Goal: Task Accomplishment & Management: Manage account settings

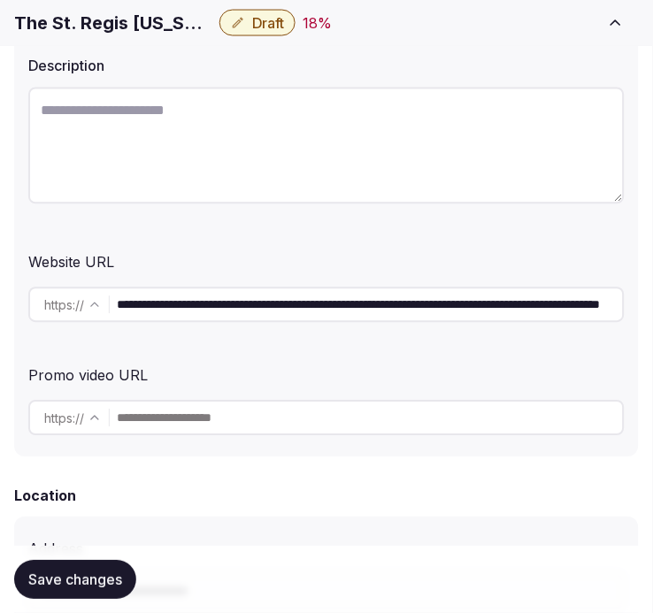
scroll to position [491, 0]
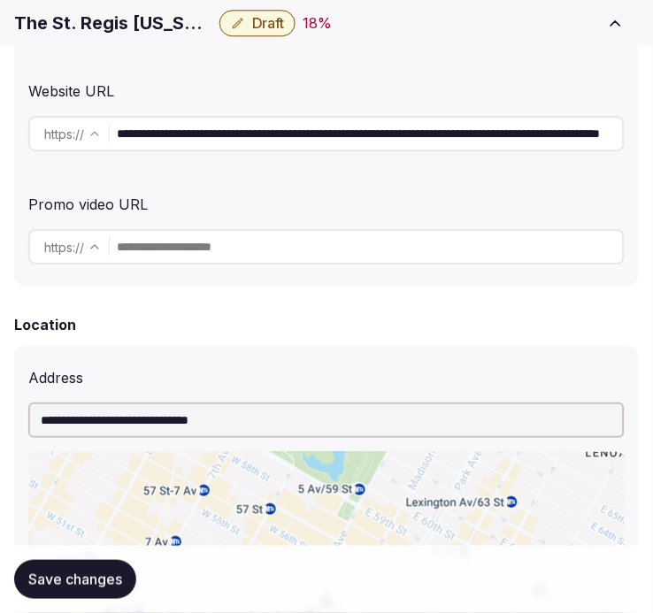
click at [257, 131] on input "**********" at bounding box center [370, 133] width 506 height 35
click at [395, 133] on input "**********" at bounding box center [370, 133] width 506 height 35
drag, startPoint x: 939, startPoint y: 89, endPoint x: 542, endPoint y: 129, distance: 399.3
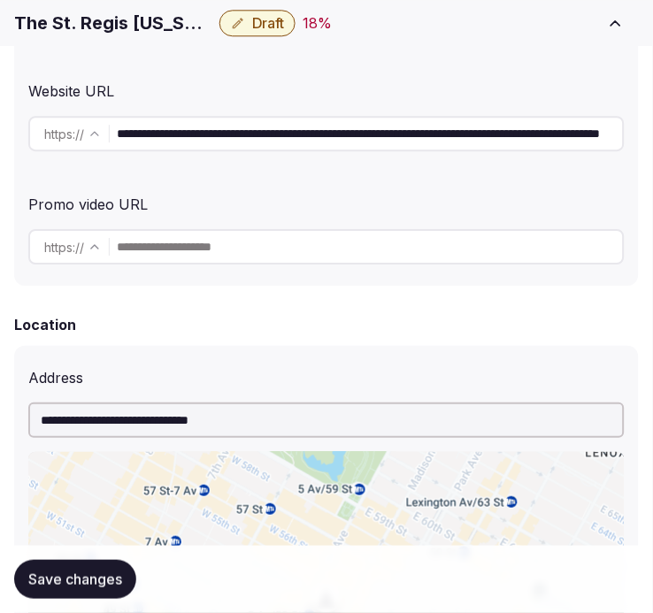
click at [542, 129] on input "**********" at bounding box center [370, 133] width 506 height 35
drag, startPoint x: 534, startPoint y: 133, endPoint x: 739, endPoint y: 142, distance: 205.5
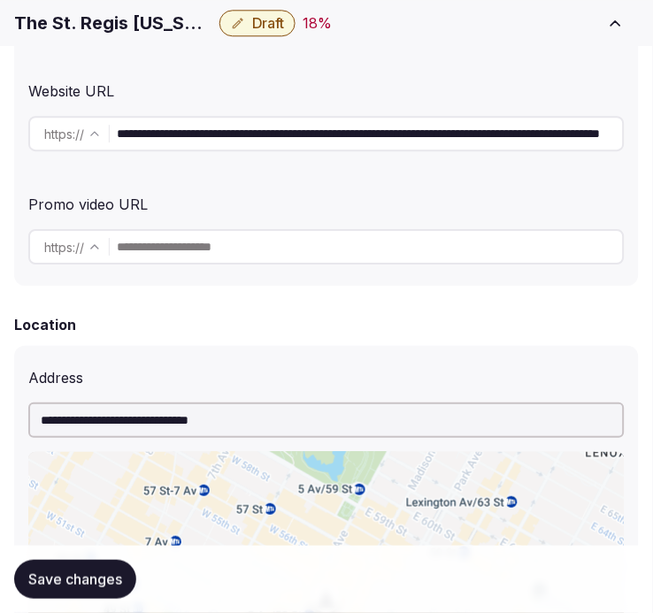
type input "**********"
click at [96, 567] on button "Save changes" at bounding box center [75, 579] width 122 height 39
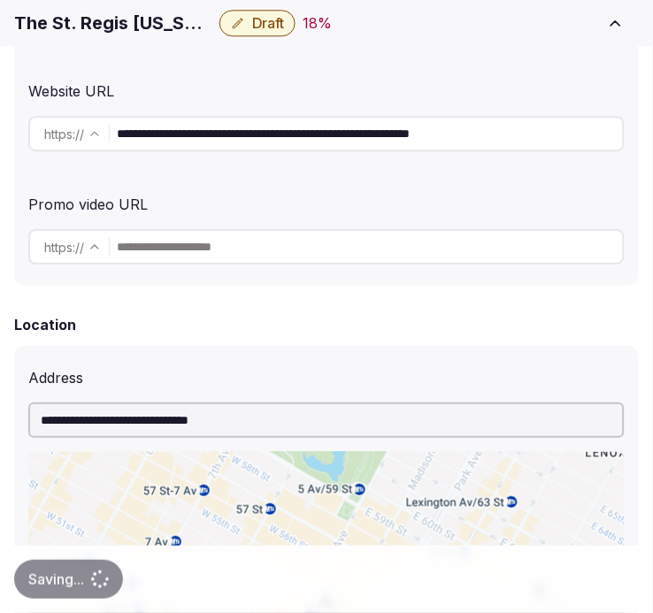
click at [378, 145] on input "**********" at bounding box center [370, 133] width 506 height 35
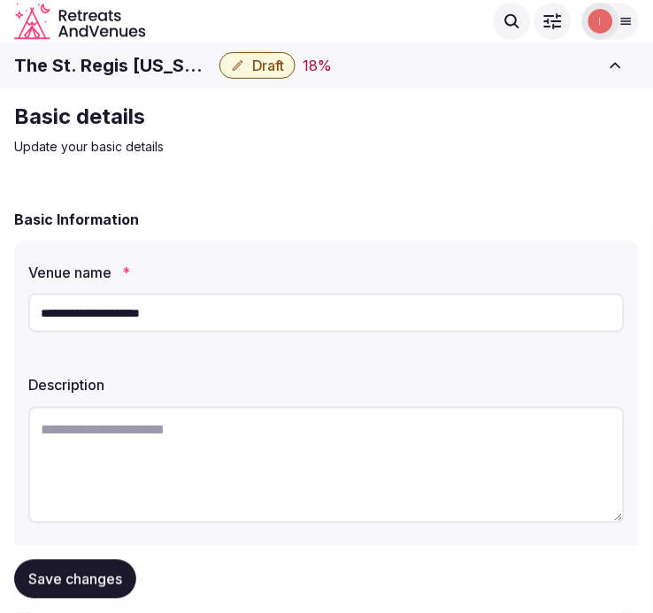
click at [317, 451] on textarea at bounding box center [326, 465] width 596 height 117
paste textarea "**********"
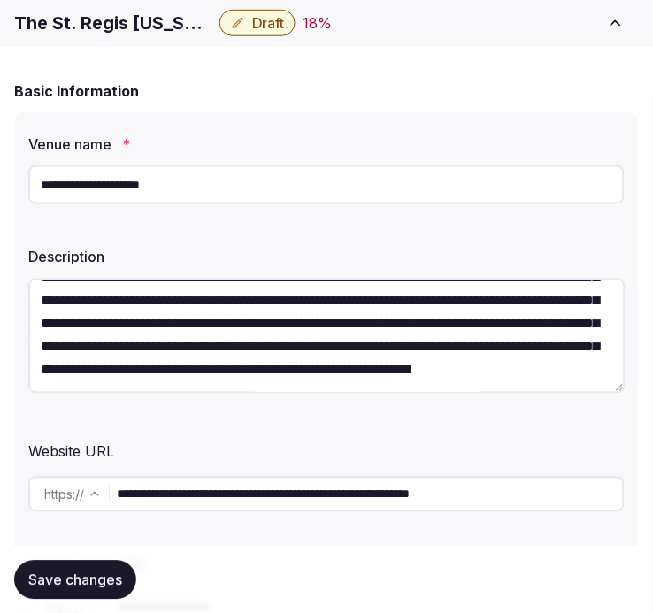
scroll to position [196, 0]
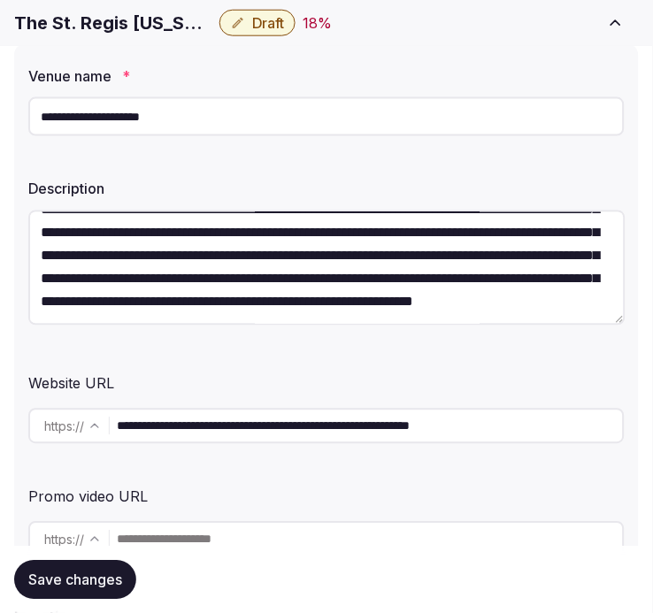
type textarea "**********"
click at [98, 578] on span "Save changes" at bounding box center [75, 580] width 94 height 18
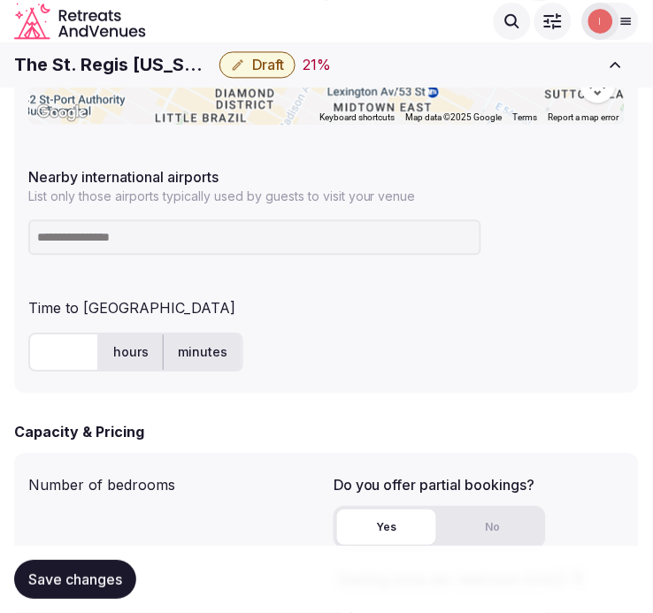
scroll to position [1081, 0]
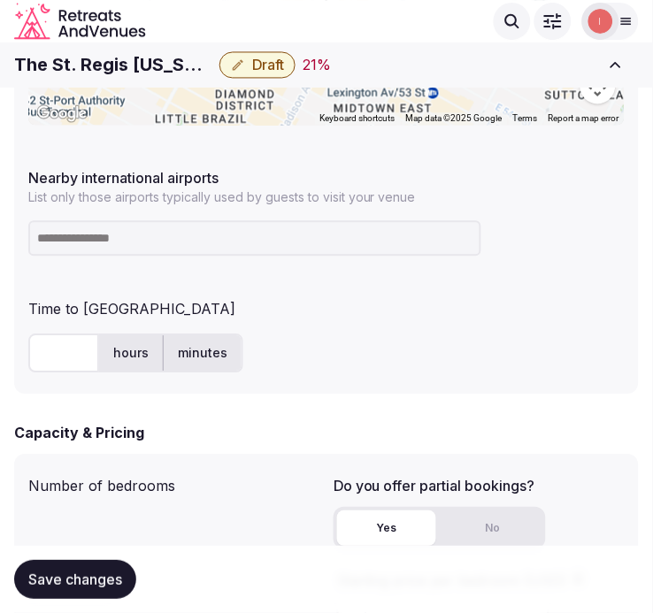
click at [51, 330] on div "hours minutes" at bounding box center [326, 353] width 596 height 53
click at [122, 251] on input at bounding box center [254, 238] width 453 height 35
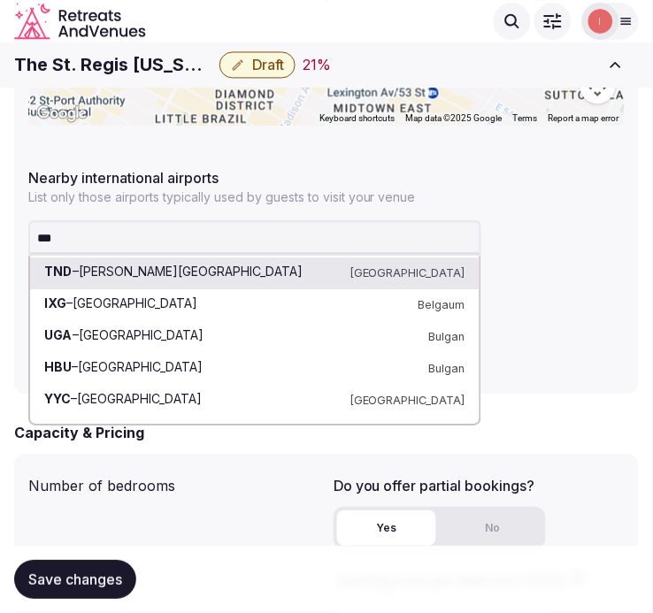
click at [271, 223] on input "***" at bounding box center [254, 238] width 453 height 35
paste input
click at [78, 242] on input "***" at bounding box center [254, 238] width 453 height 35
drag, startPoint x: 78, startPoint y: 242, endPoint x: 0, endPoint y: 257, distance: 79.1
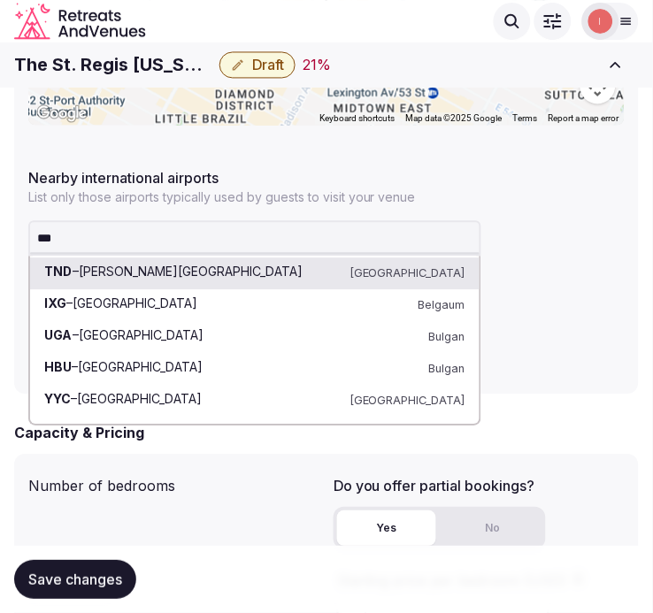
paste input "******"
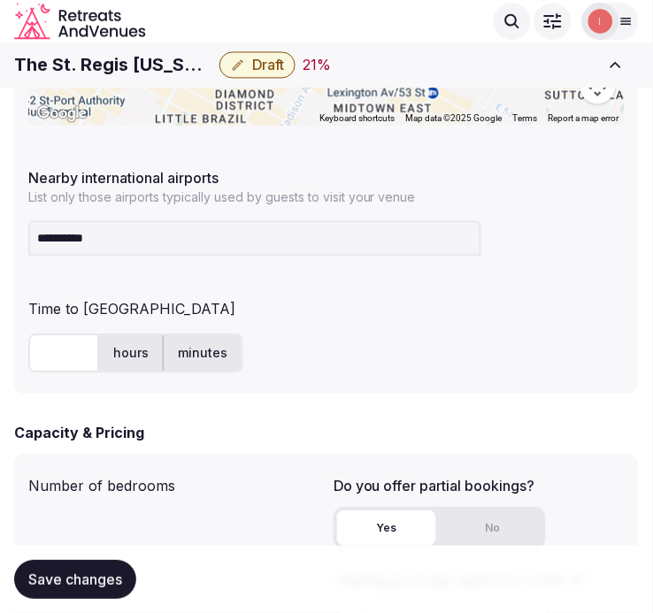
drag, startPoint x: 49, startPoint y: 235, endPoint x: 18, endPoint y: 235, distance: 31.0
click at [18, 235] on div "**********" at bounding box center [326, 74] width 625 height 641
type input "*******"
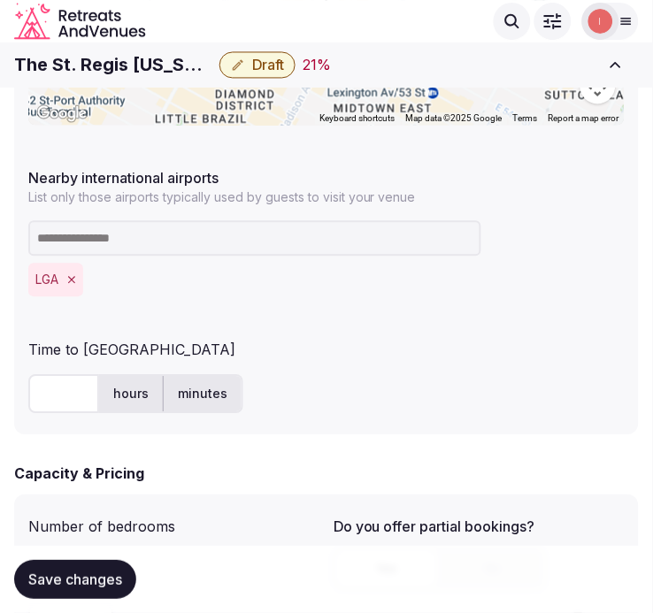
click at [60, 389] on input "text" at bounding box center [63, 394] width 71 height 39
type input "**"
click at [74, 577] on span "Save changes" at bounding box center [75, 580] width 94 height 18
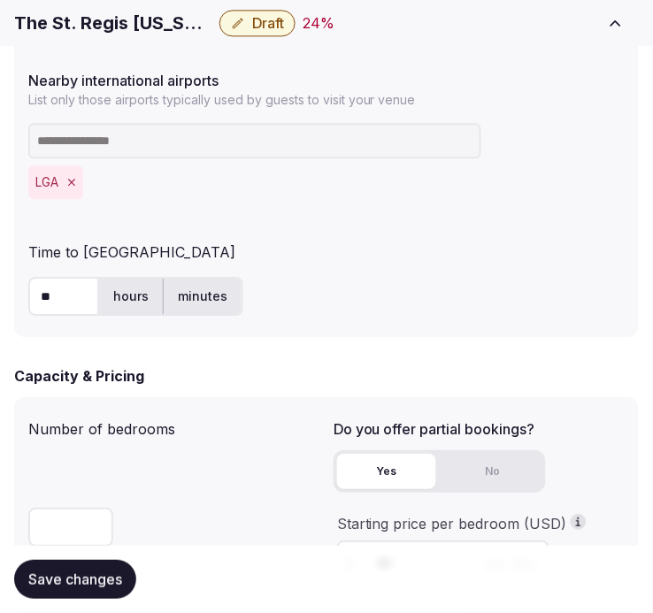
click at [112, 571] on span "Save changes" at bounding box center [75, 580] width 94 height 18
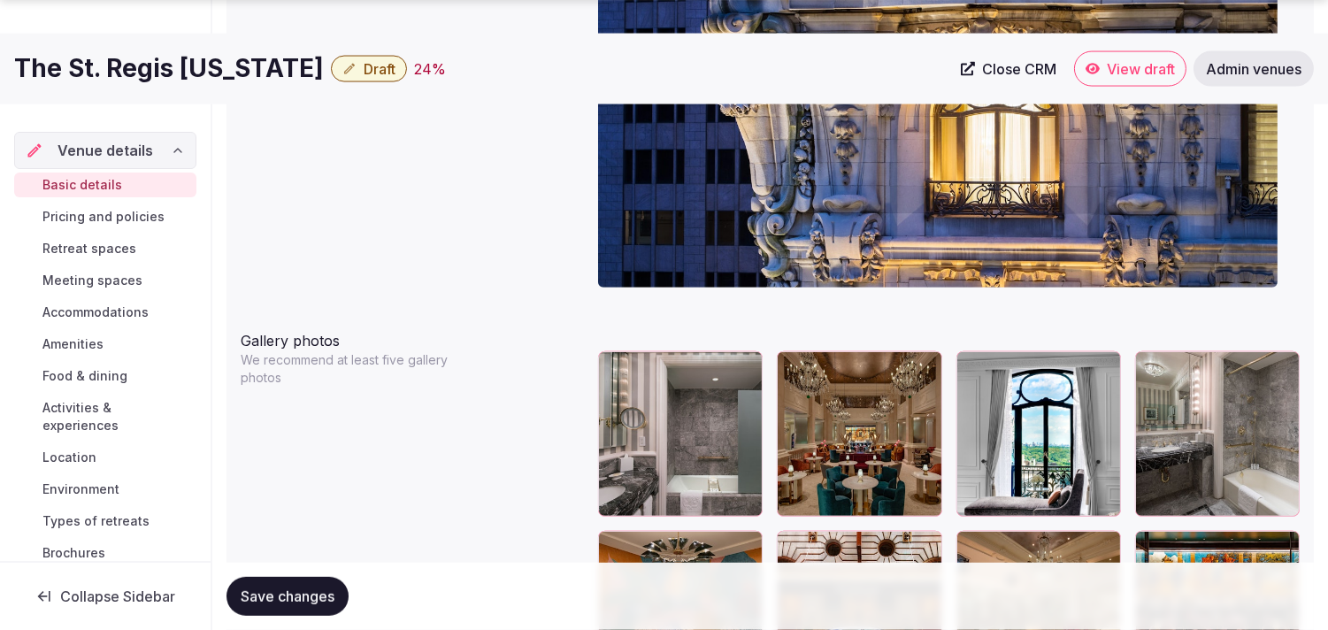
scroll to position [2181, 0]
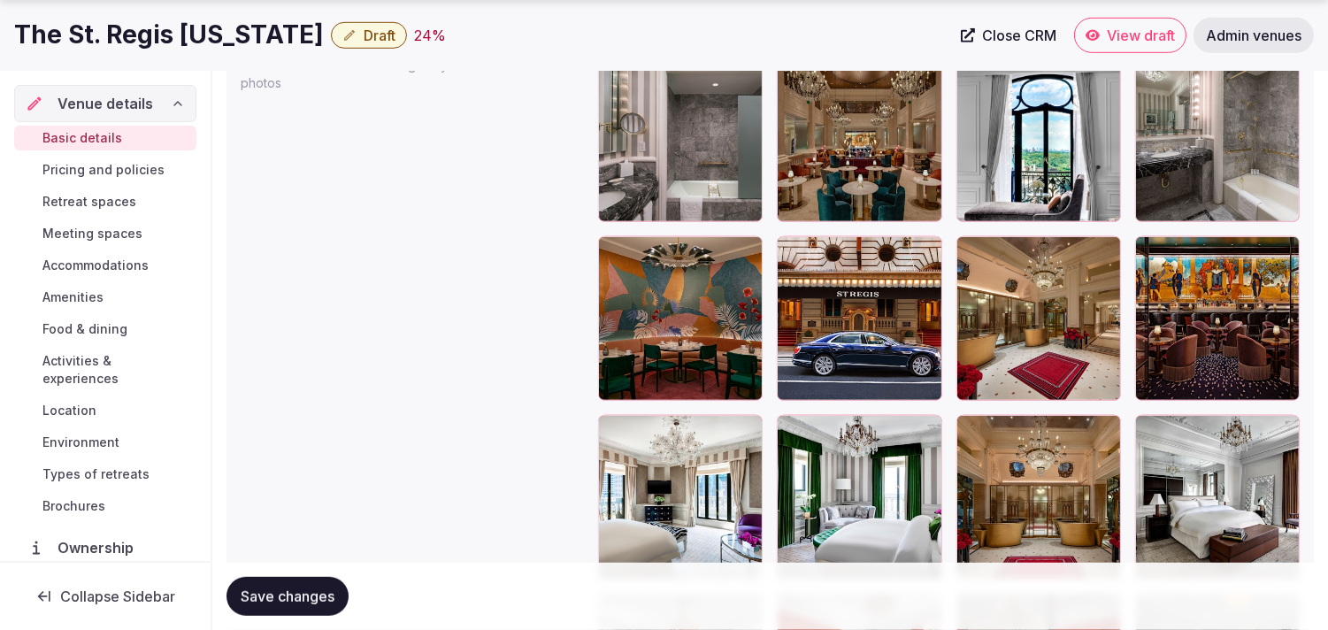
click at [652, 263] on div at bounding box center [859, 318] width 165 height 165
click at [652, 251] on icon "button" at bounding box center [924, 254] width 10 height 12
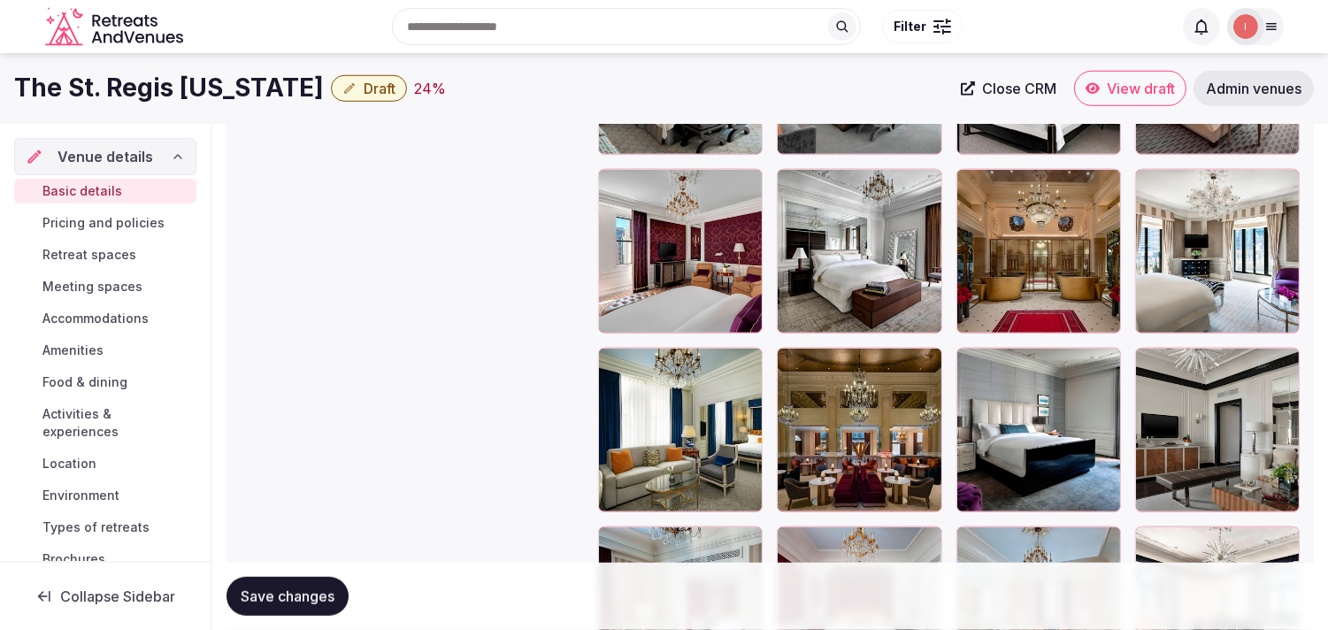
scroll to position [2575, 0]
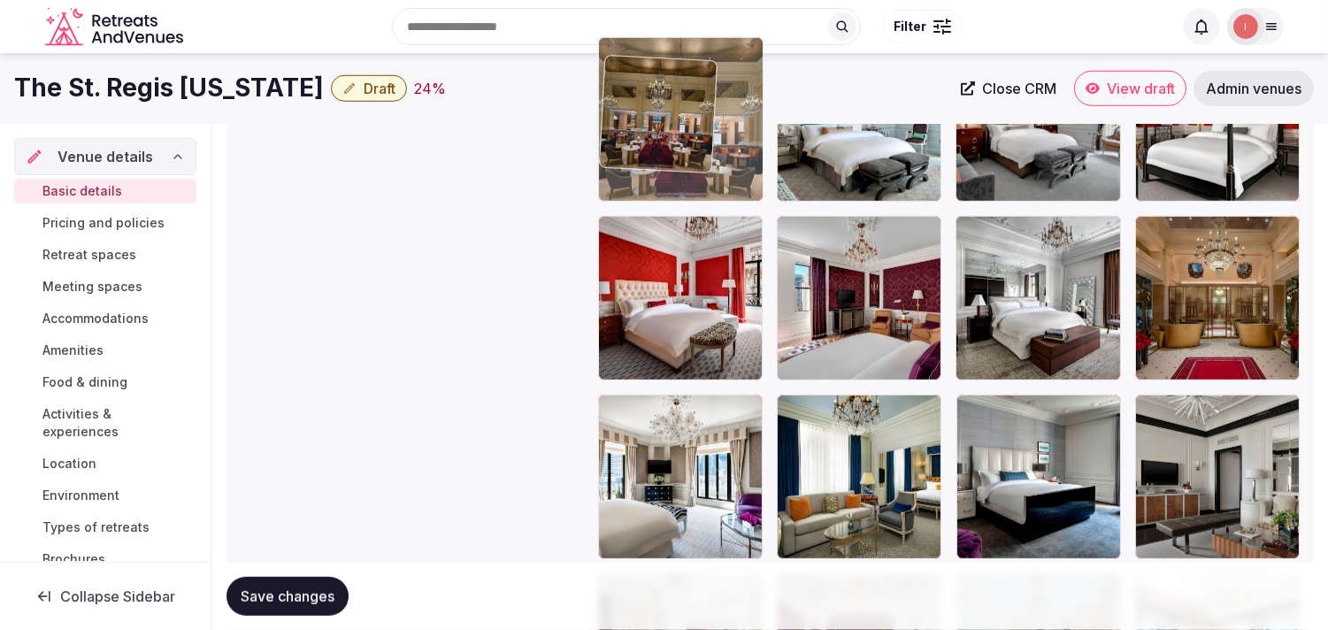
drag, startPoint x: 805, startPoint y: 394, endPoint x: 711, endPoint y: 110, distance: 299.4
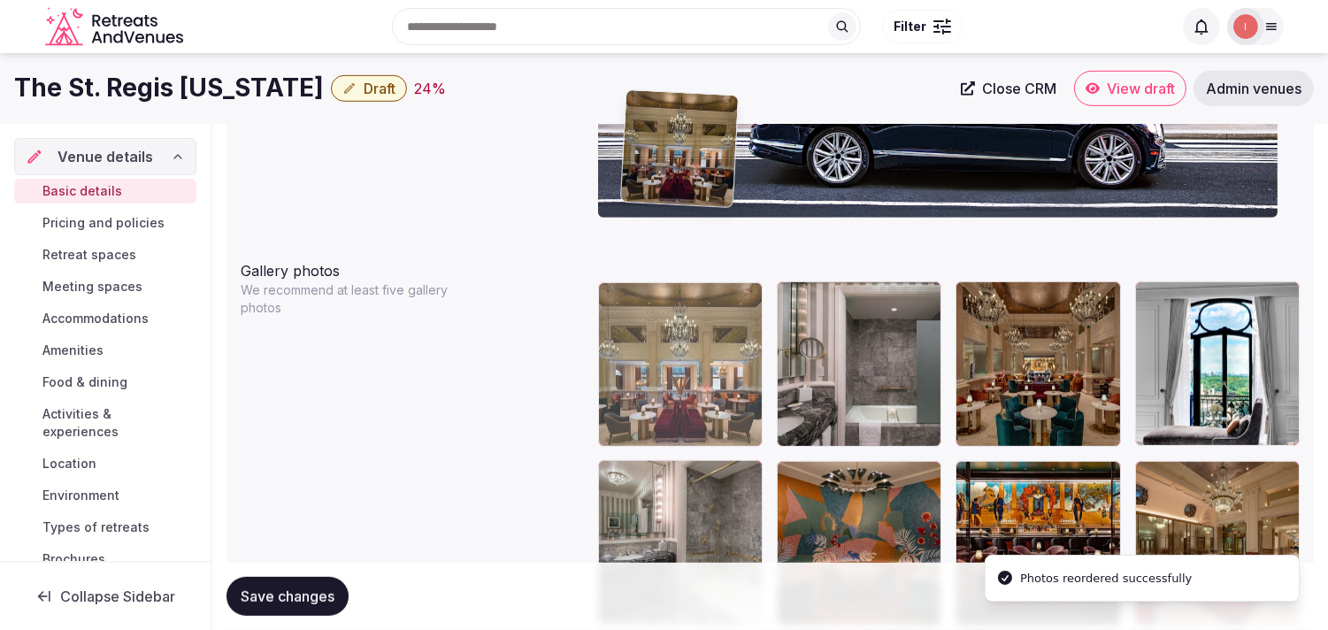
scroll to position [1956, 0]
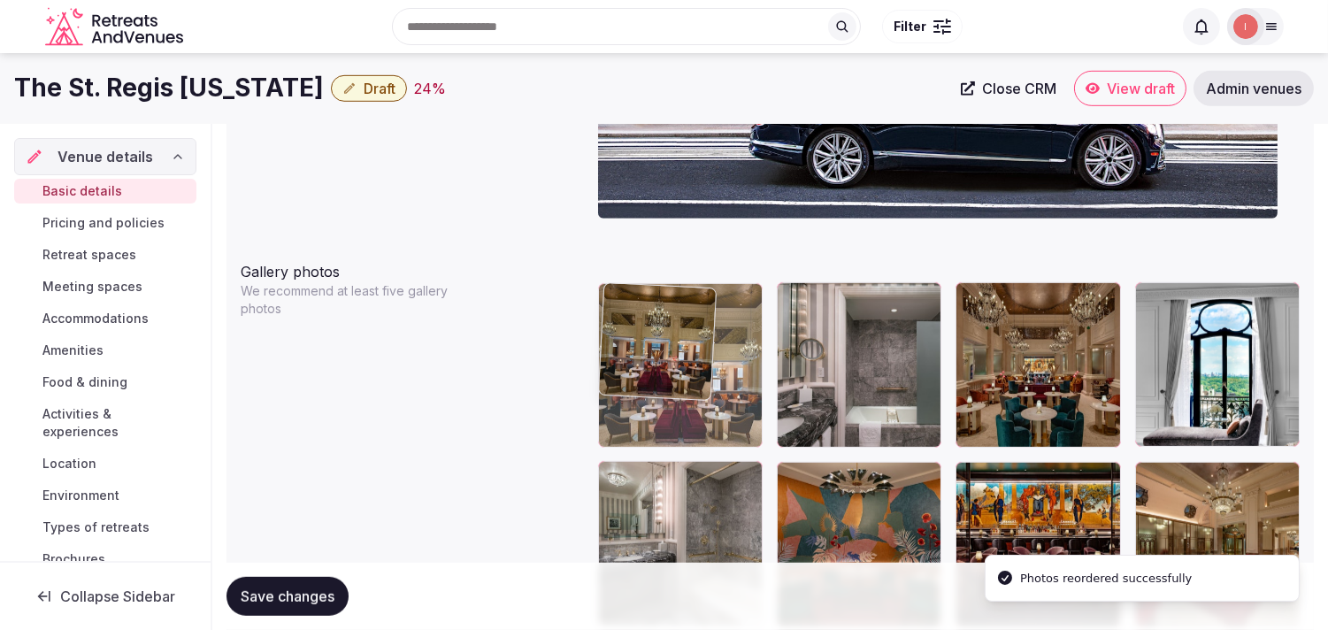
drag, startPoint x: 605, startPoint y: 374, endPoint x: 633, endPoint y: 337, distance: 46.2
click at [634, 339] on body "**********" at bounding box center [664, 384] width 1328 height 4681
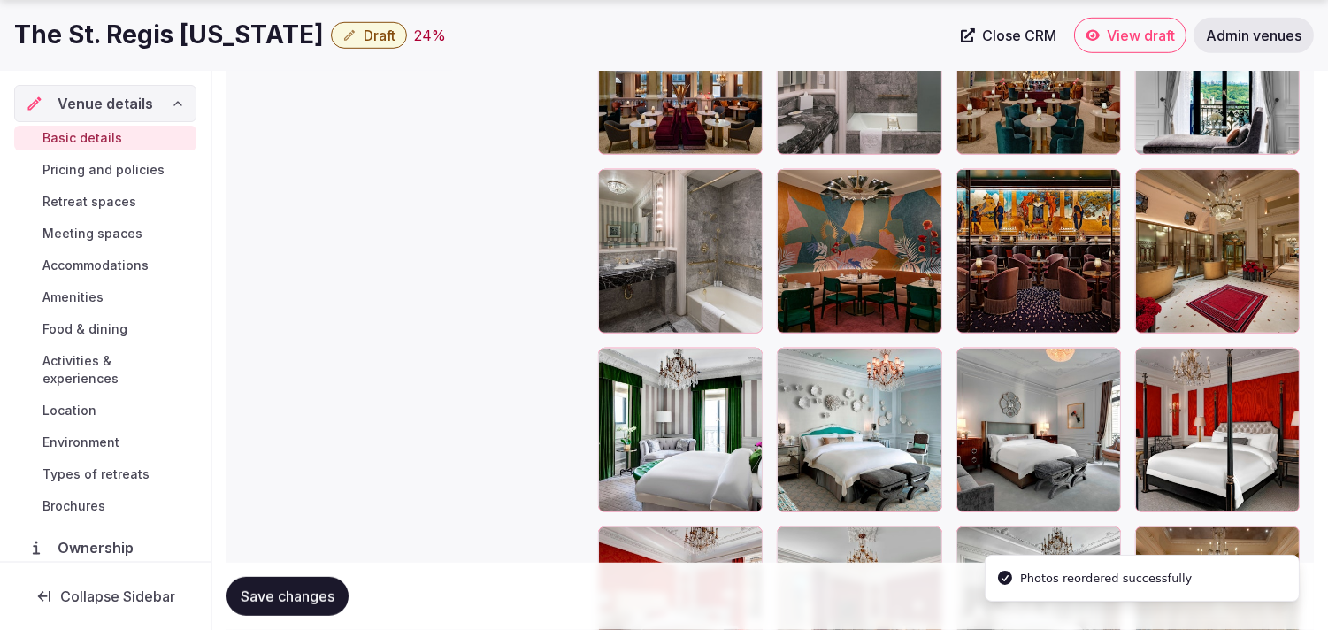
scroll to position [2250, 0]
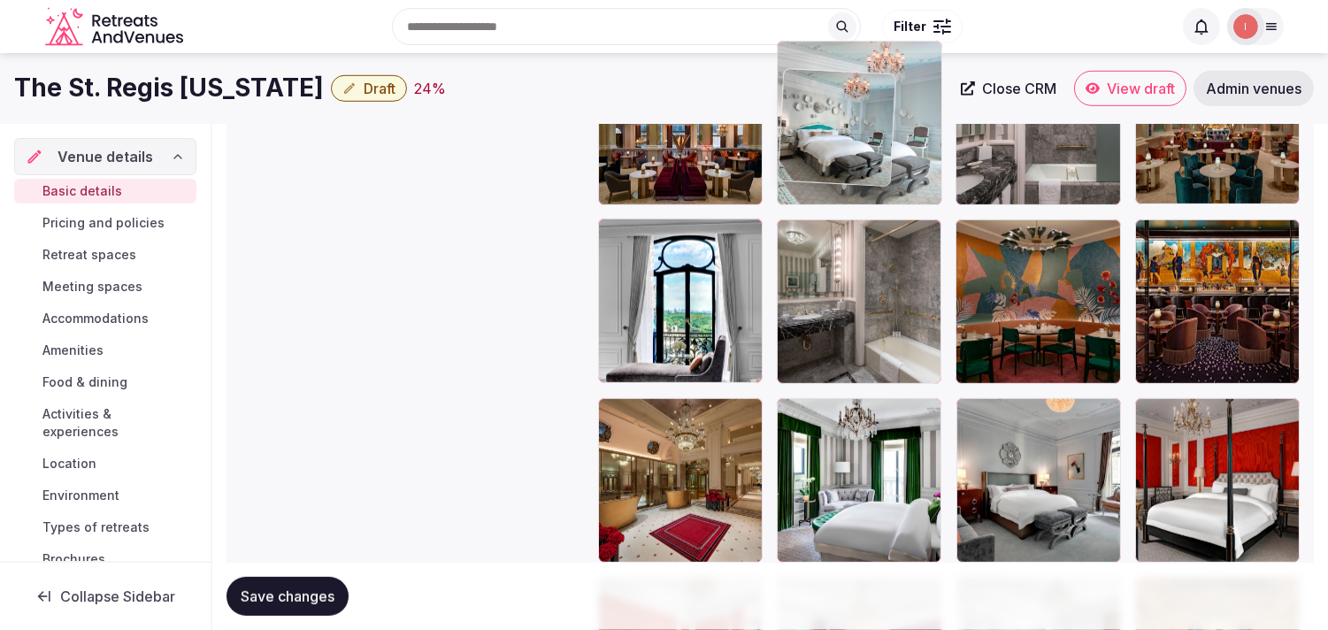
drag, startPoint x: 791, startPoint y: 350, endPoint x: 808, endPoint y: 56, distance: 294.3
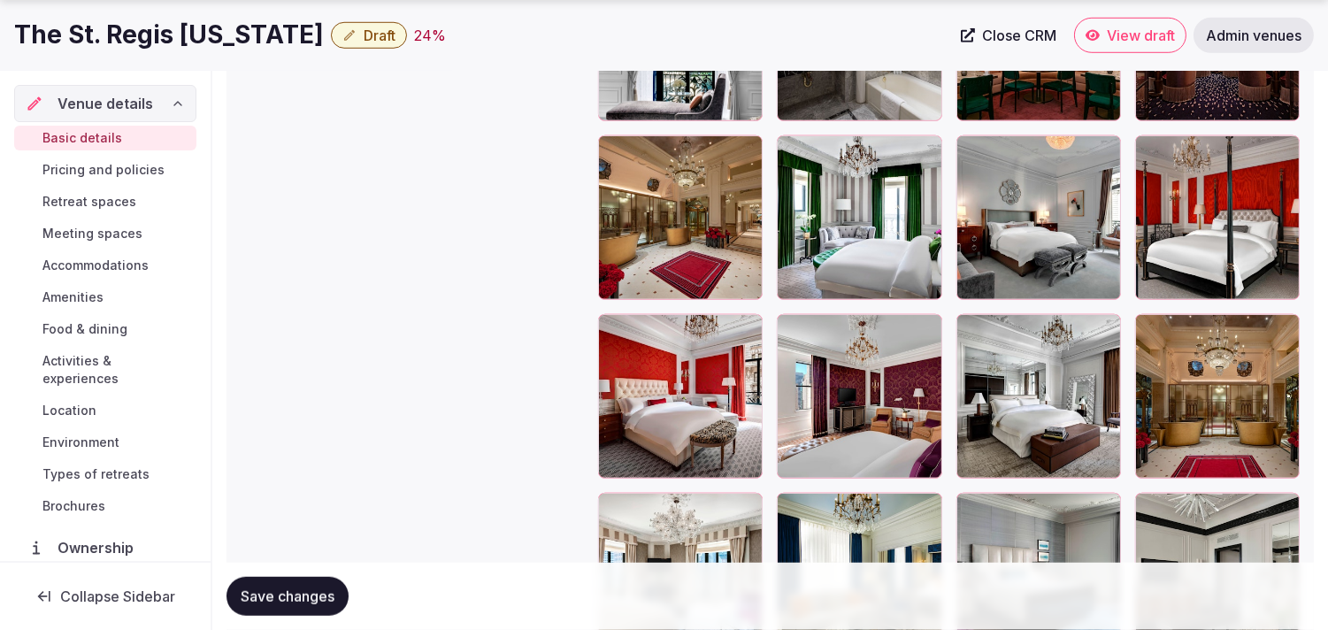
scroll to position [2464, 0]
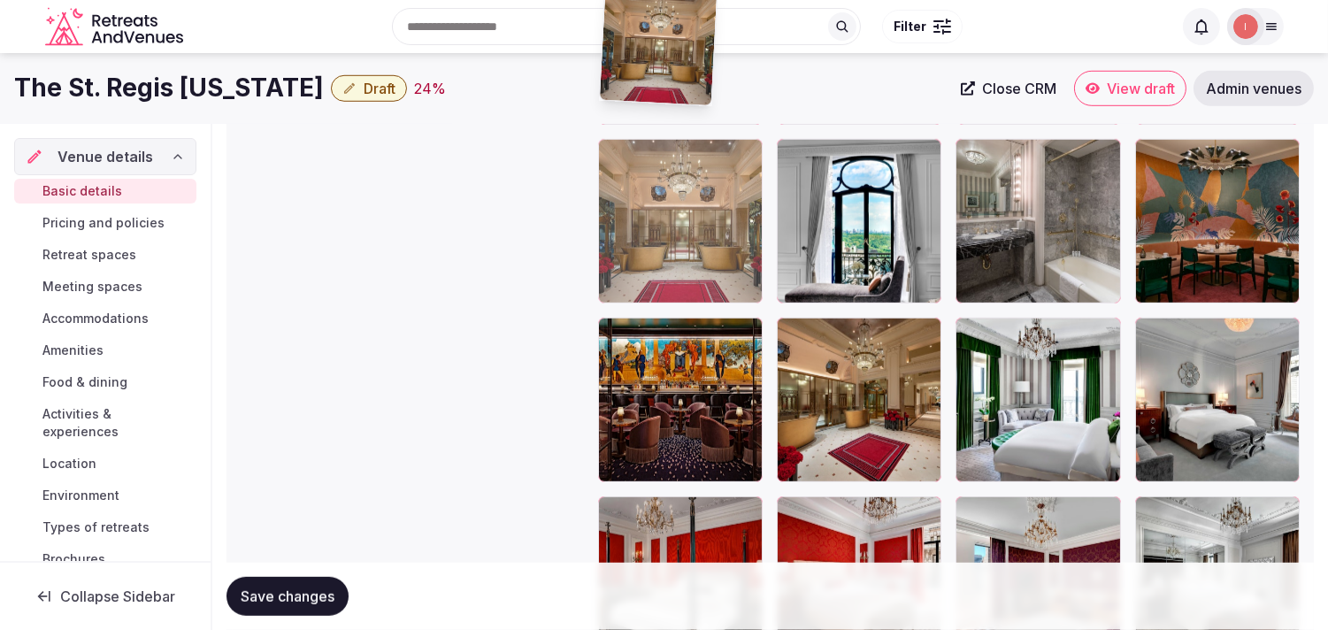
drag, startPoint x: 1147, startPoint y: 319, endPoint x: 569, endPoint y: 44, distance: 640.0
click at [569, 44] on body "**********" at bounding box center [664, 61] width 1328 height 4681
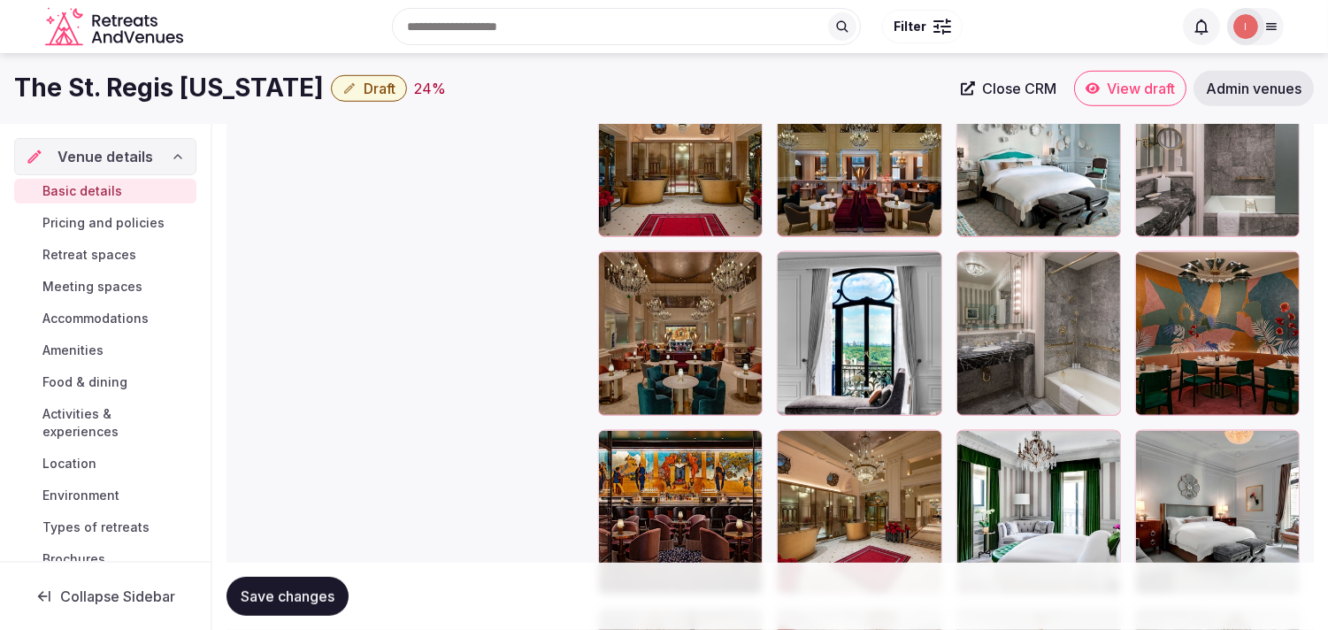
scroll to position [2053, 0]
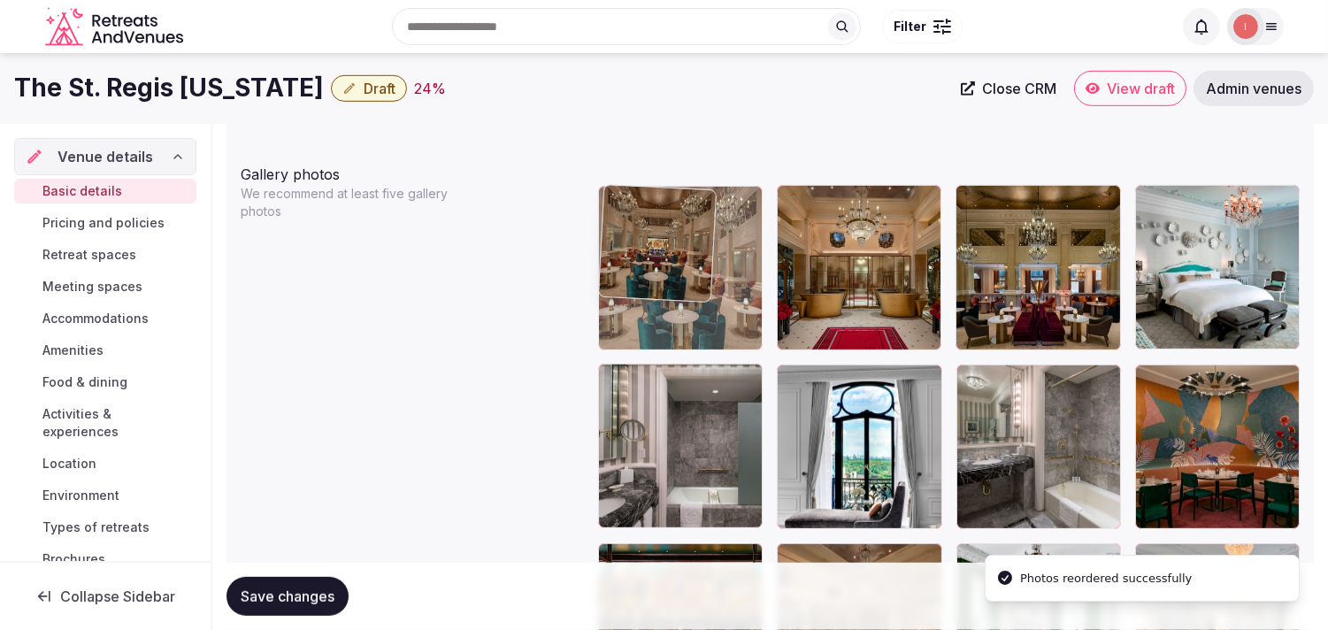
drag, startPoint x: 609, startPoint y: 369, endPoint x: 590, endPoint y: 214, distance: 156.0
click at [590, 214] on body "**********" at bounding box center [664, 287] width 1328 height 4681
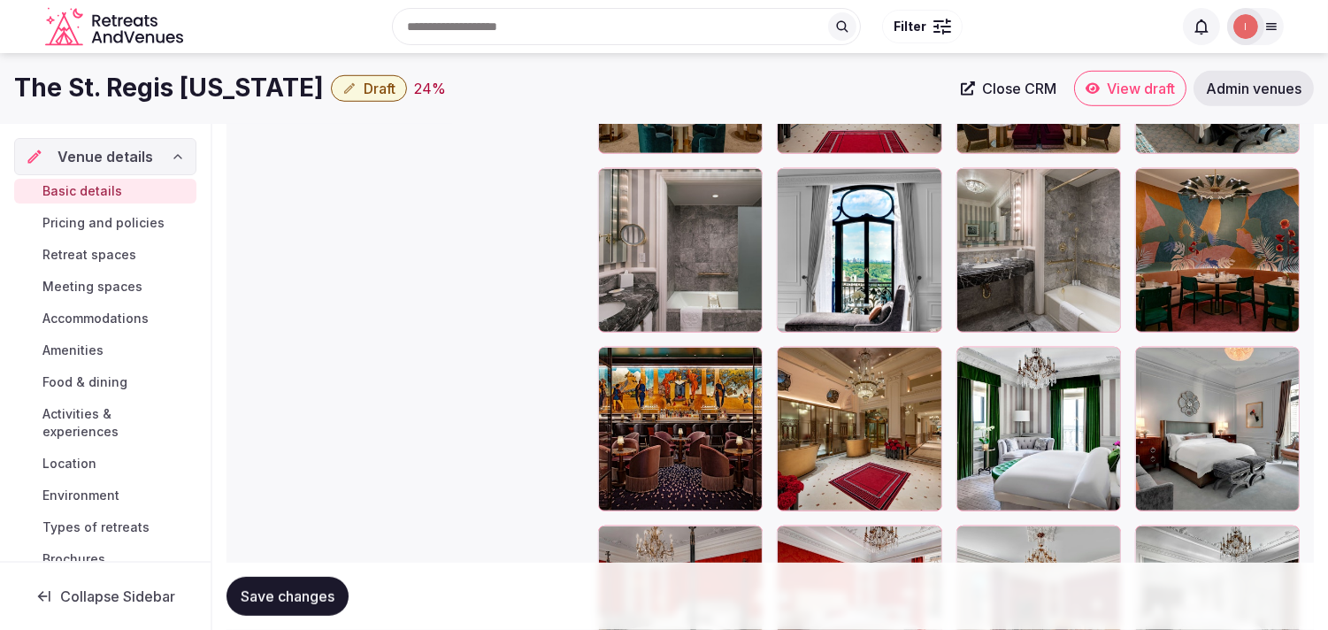
scroll to position [1954, 0]
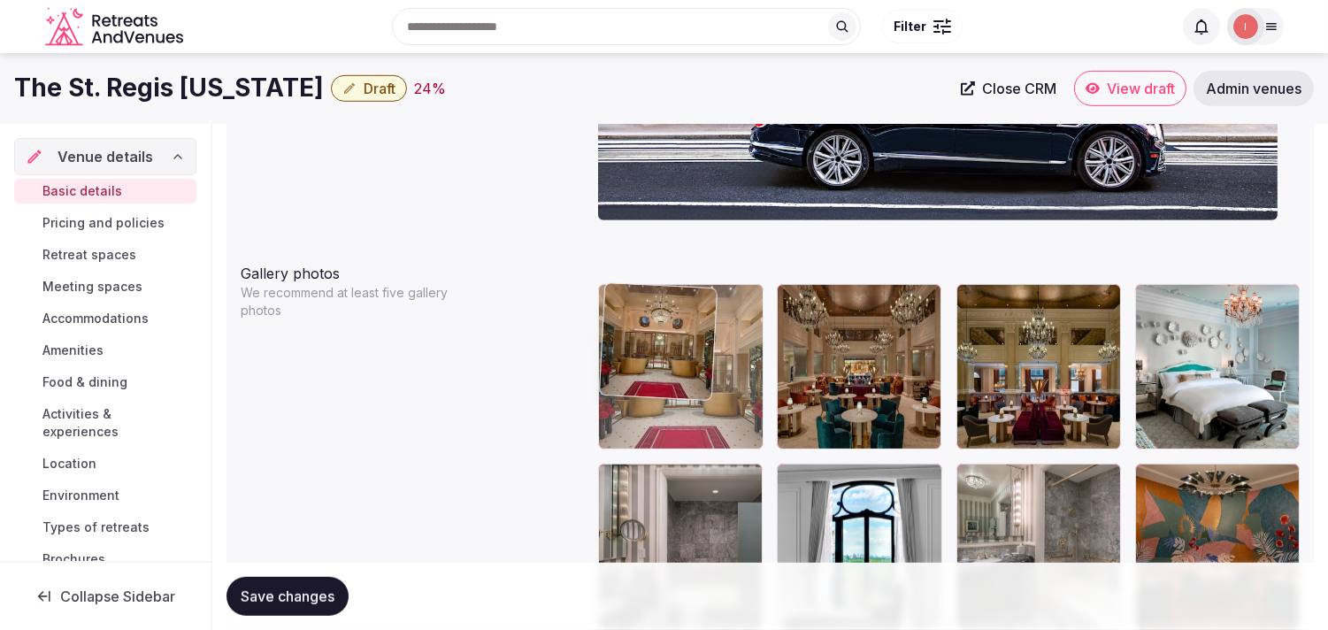
drag, startPoint x: 790, startPoint y: 296, endPoint x: 585, endPoint y: 307, distance: 205.6
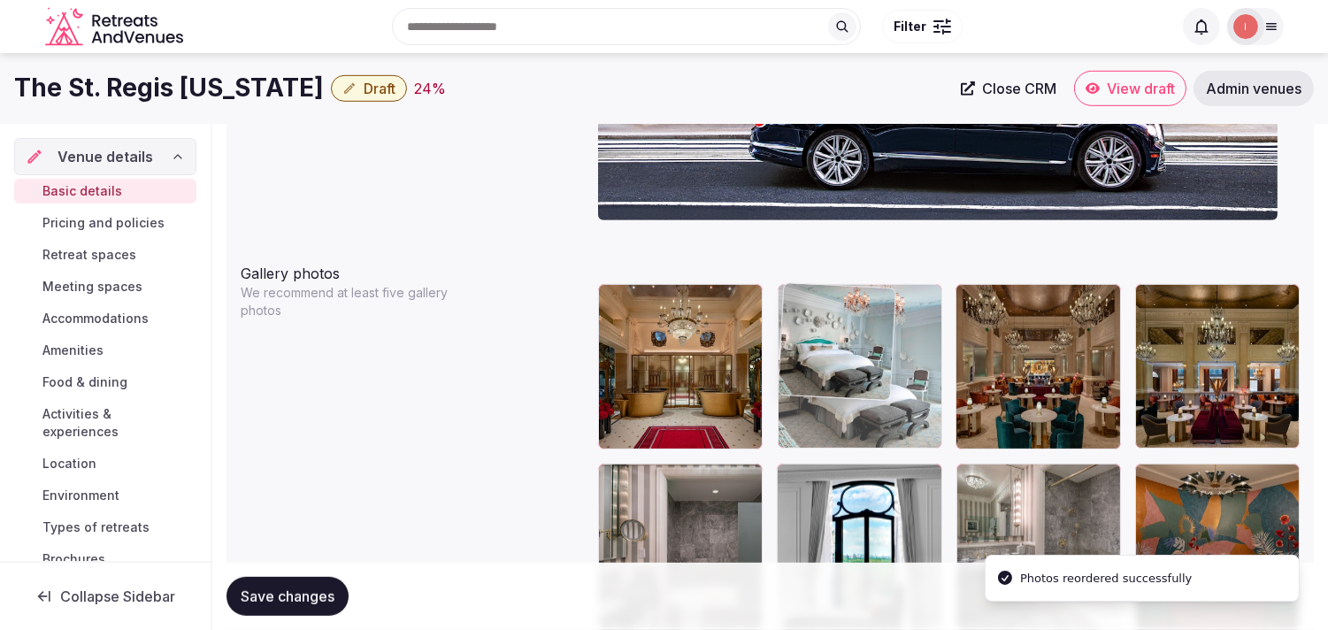
drag, startPoint x: 1144, startPoint y: 297, endPoint x: 834, endPoint y: 320, distance: 311.4
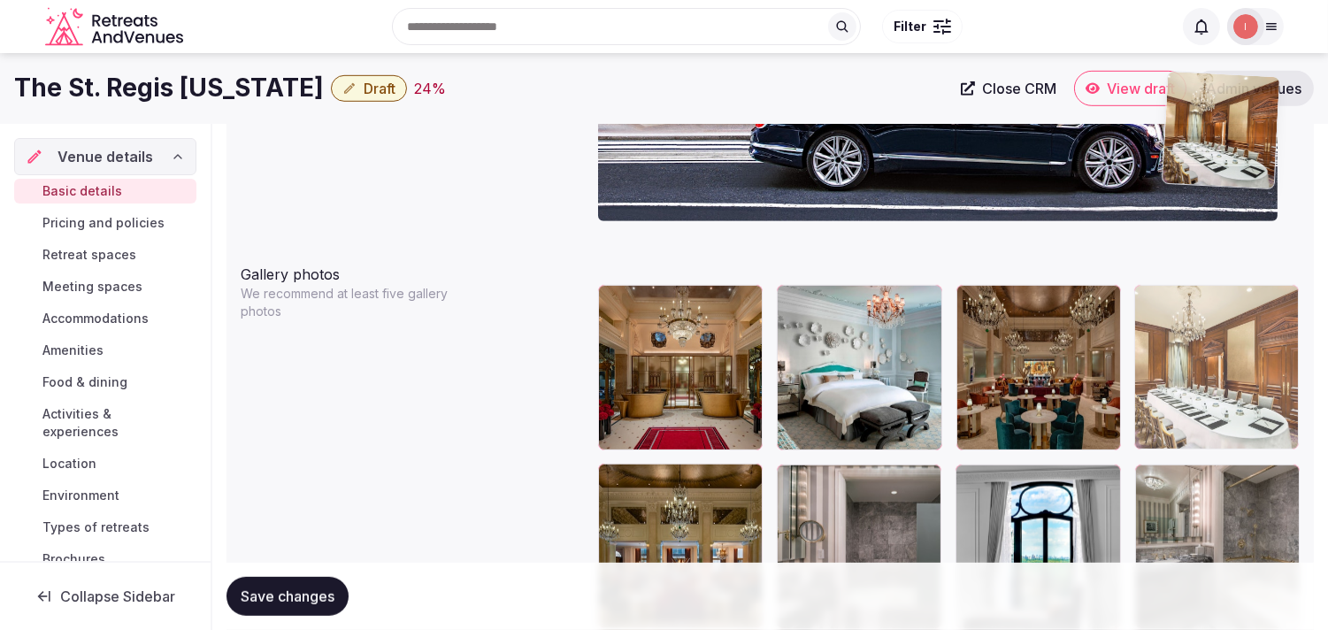
scroll to position [1934, 0]
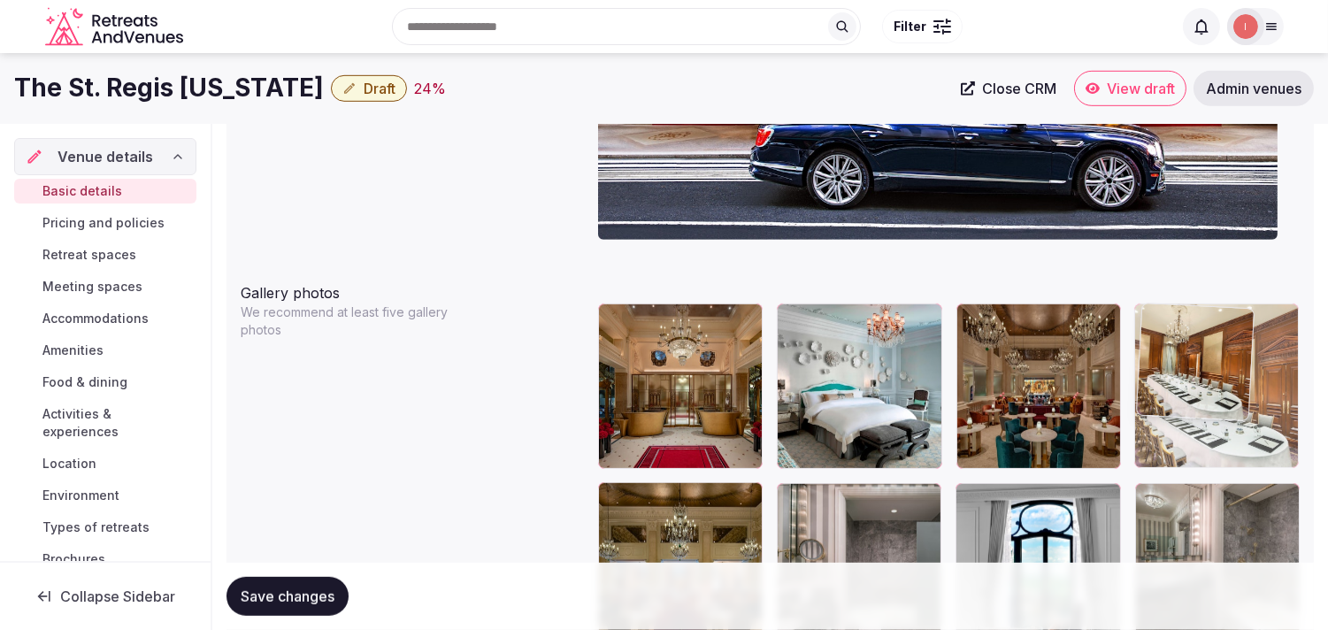
drag, startPoint x: 791, startPoint y: 430, endPoint x: 1165, endPoint y: 342, distance: 383.8
click at [652, 342] on body "**********" at bounding box center [664, 406] width 1328 height 4681
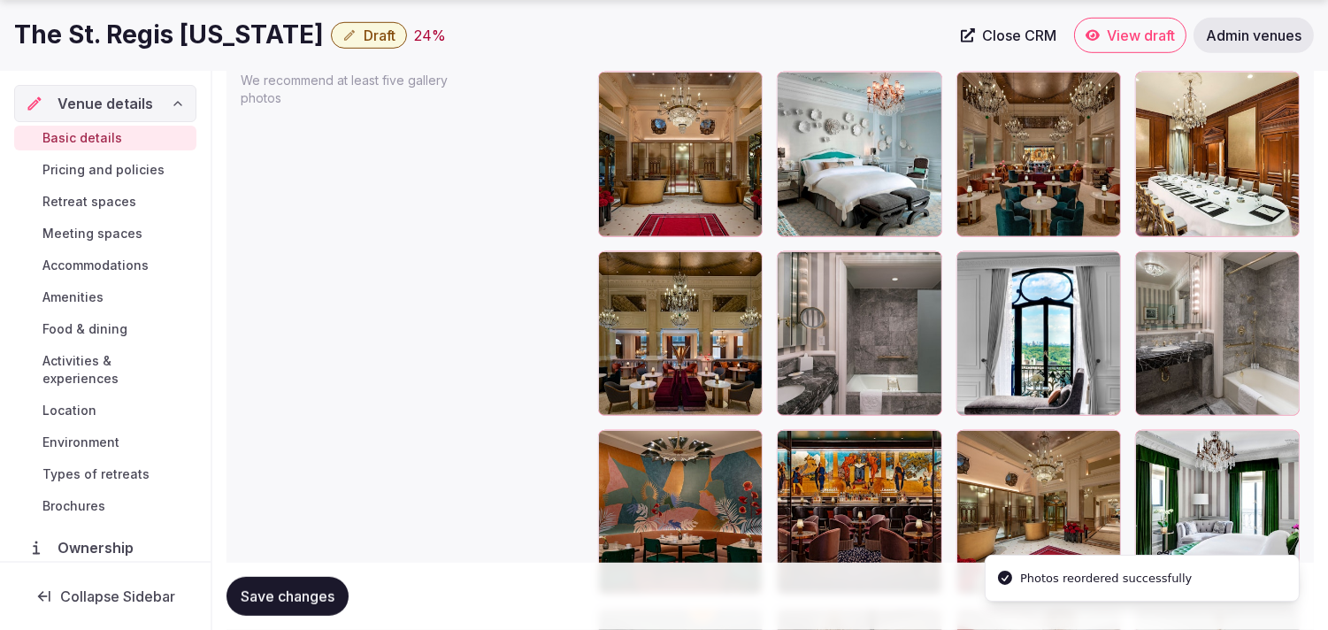
scroll to position [2230, 0]
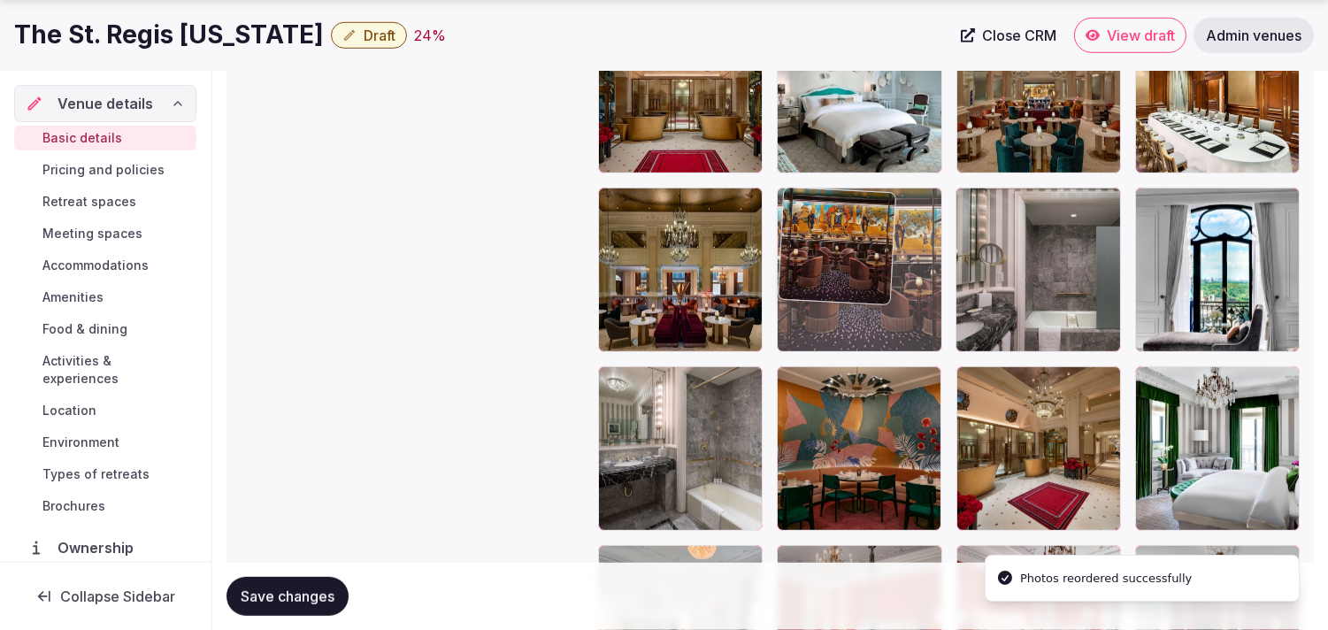
drag, startPoint x: 794, startPoint y: 374, endPoint x: 779, endPoint y: 234, distance: 140.6
click at [652, 234] on body "**********" at bounding box center [664, 110] width 1328 height 4681
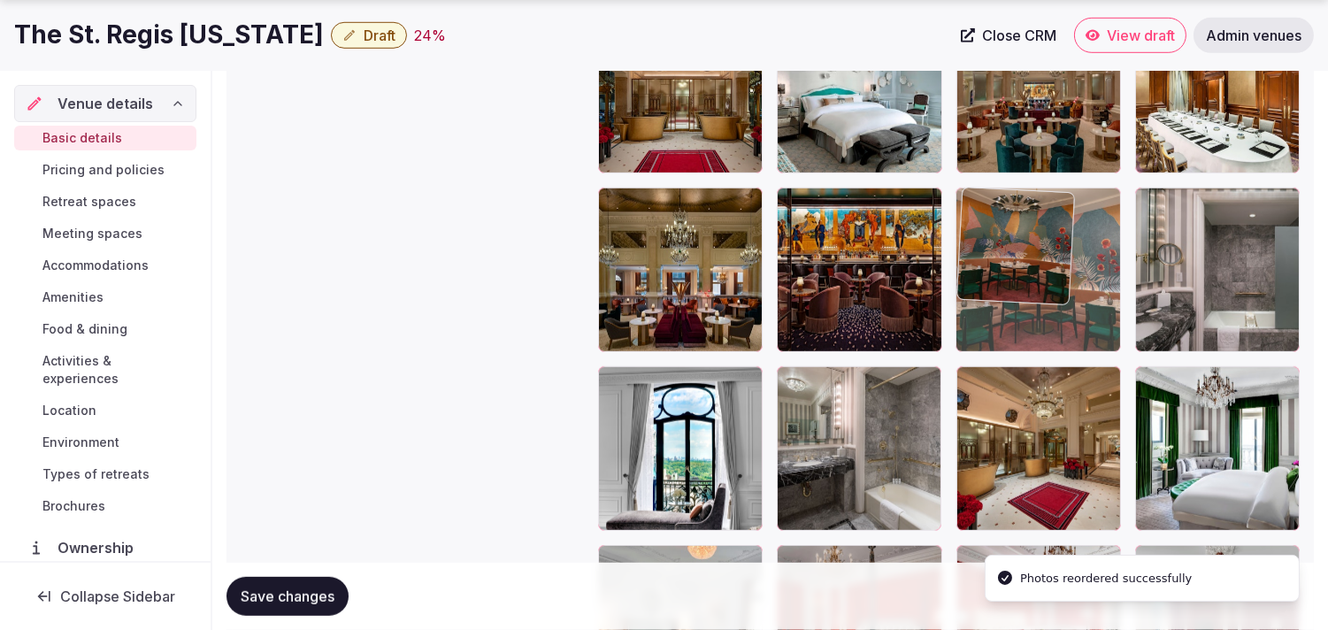
drag, startPoint x: 800, startPoint y: 379, endPoint x: 1034, endPoint y: 204, distance: 291.5
click at [652, 204] on body "**********" at bounding box center [664, 110] width 1328 height 4681
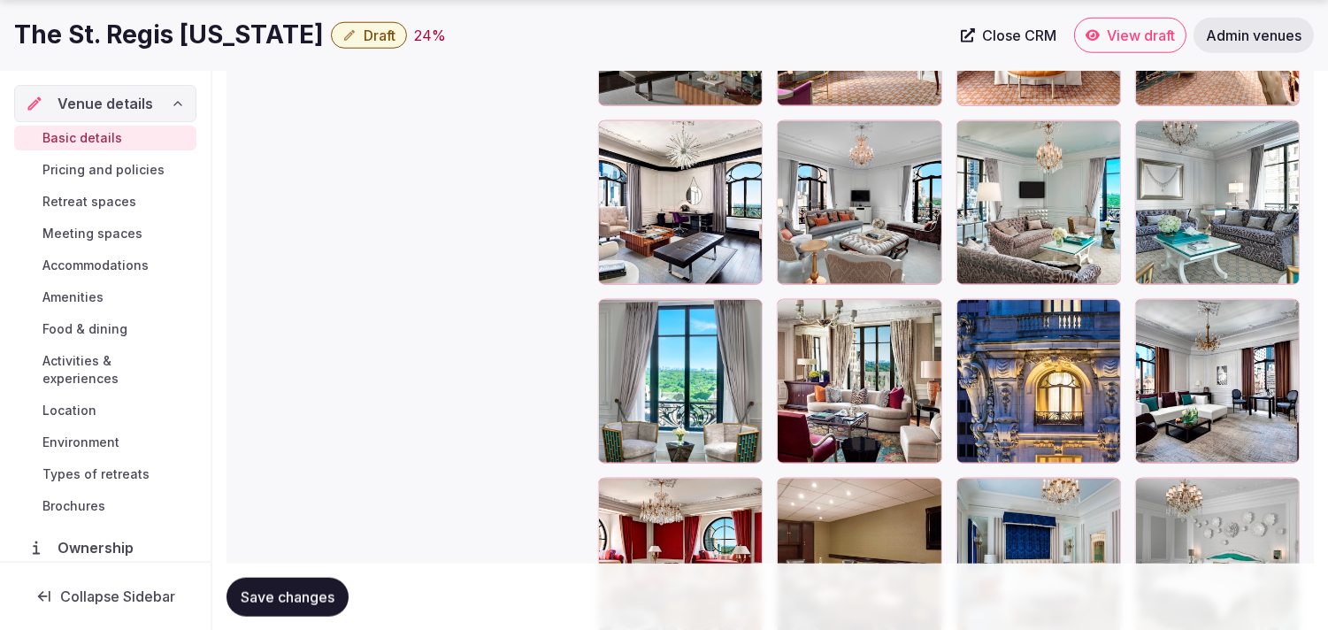
scroll to position [3311, 0]
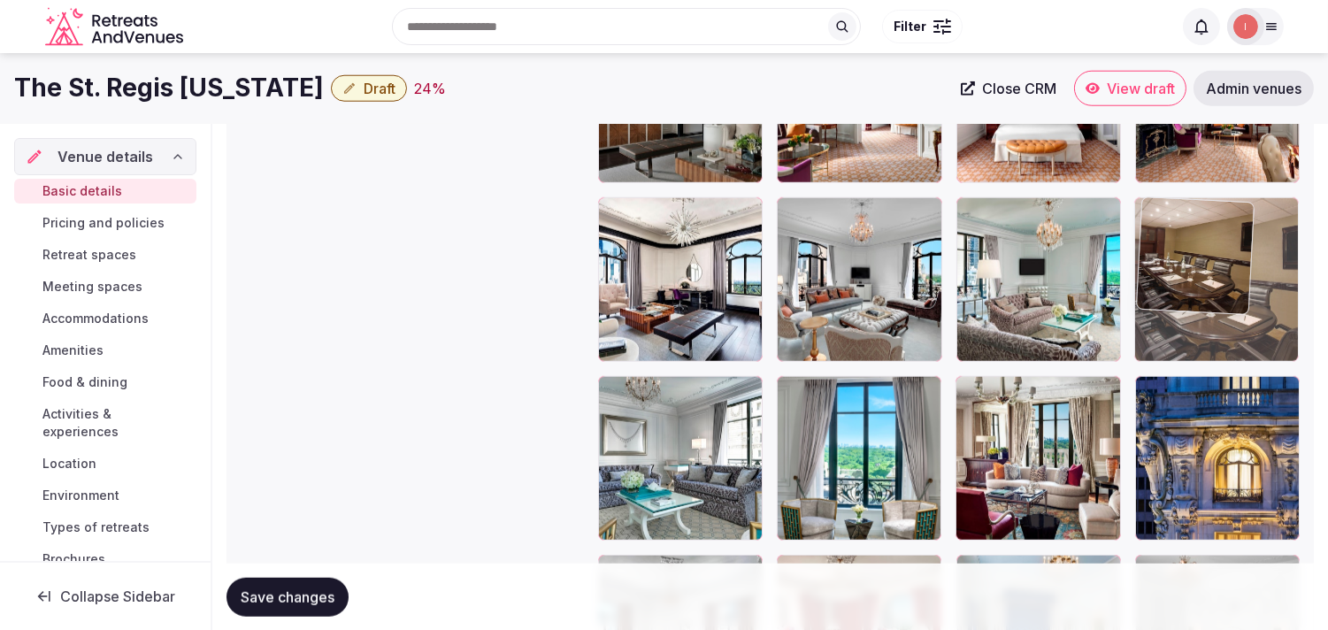
drag, startPoint x: 786, startPoint y: 379, endPoint x: 1165, endPoint y: 281, distance: 392.1
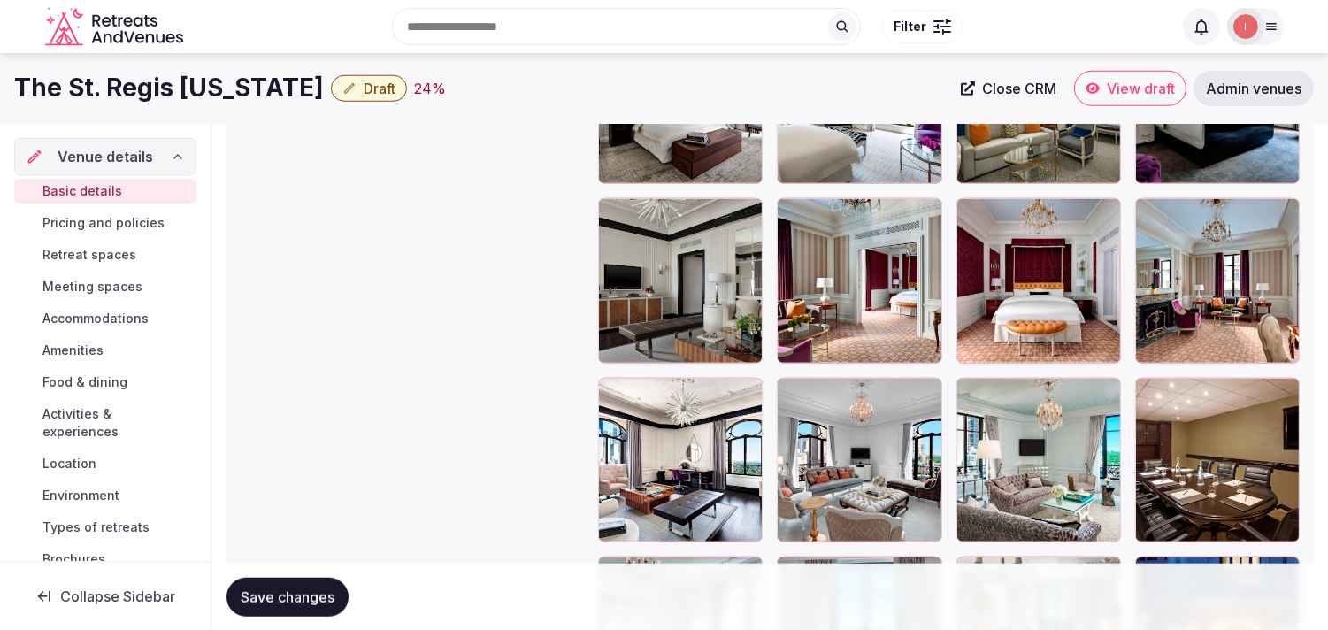
scroll to position [2917, 0]
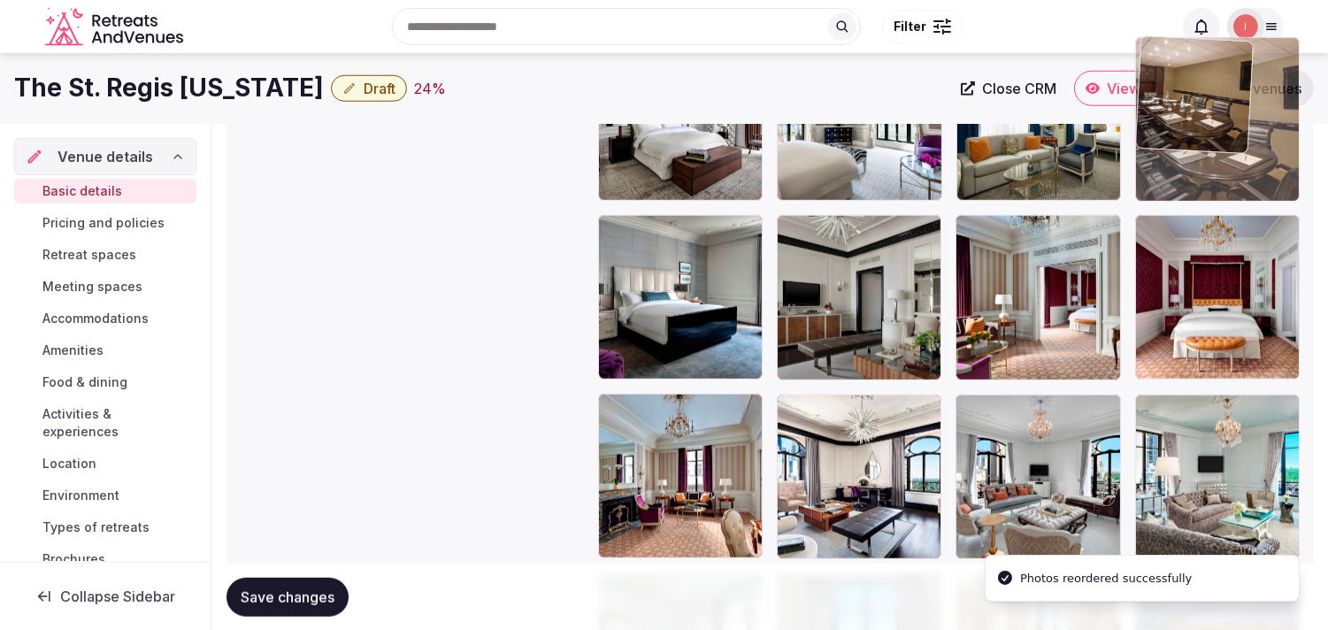
drag, startPoint x: 1153, startPoint y: 405, endPoint x: 1172, endPoint y: 128, distance: 277.6
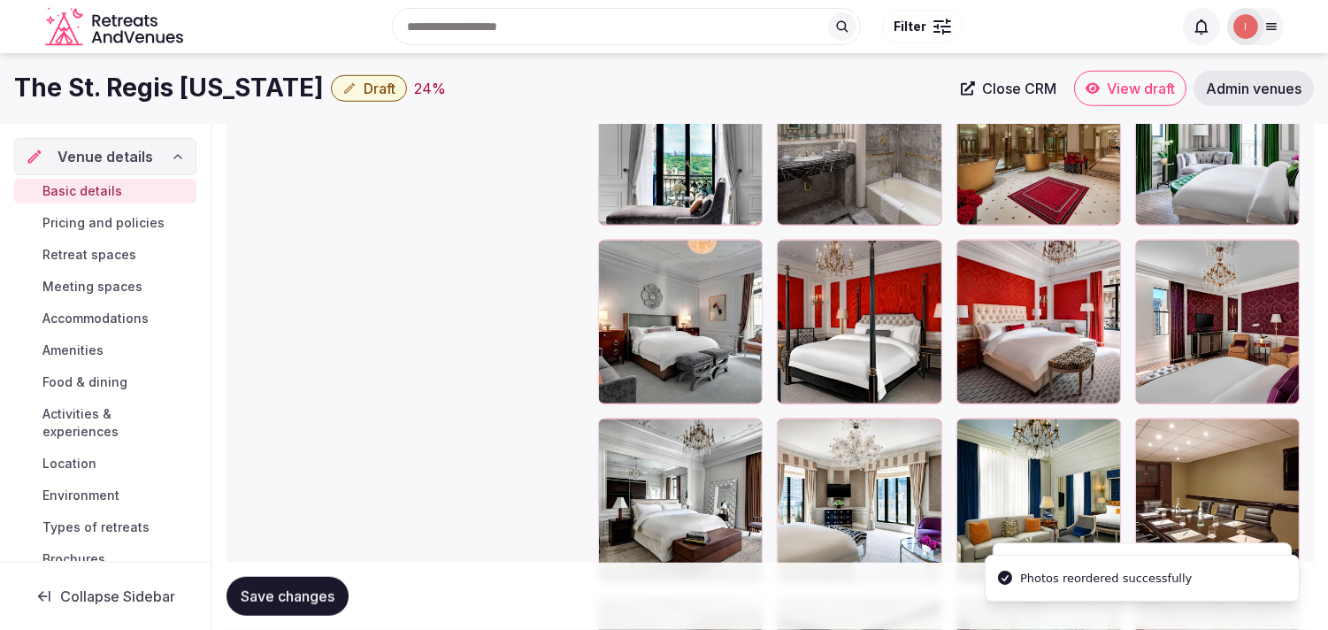
scroll to position [2525, 0]
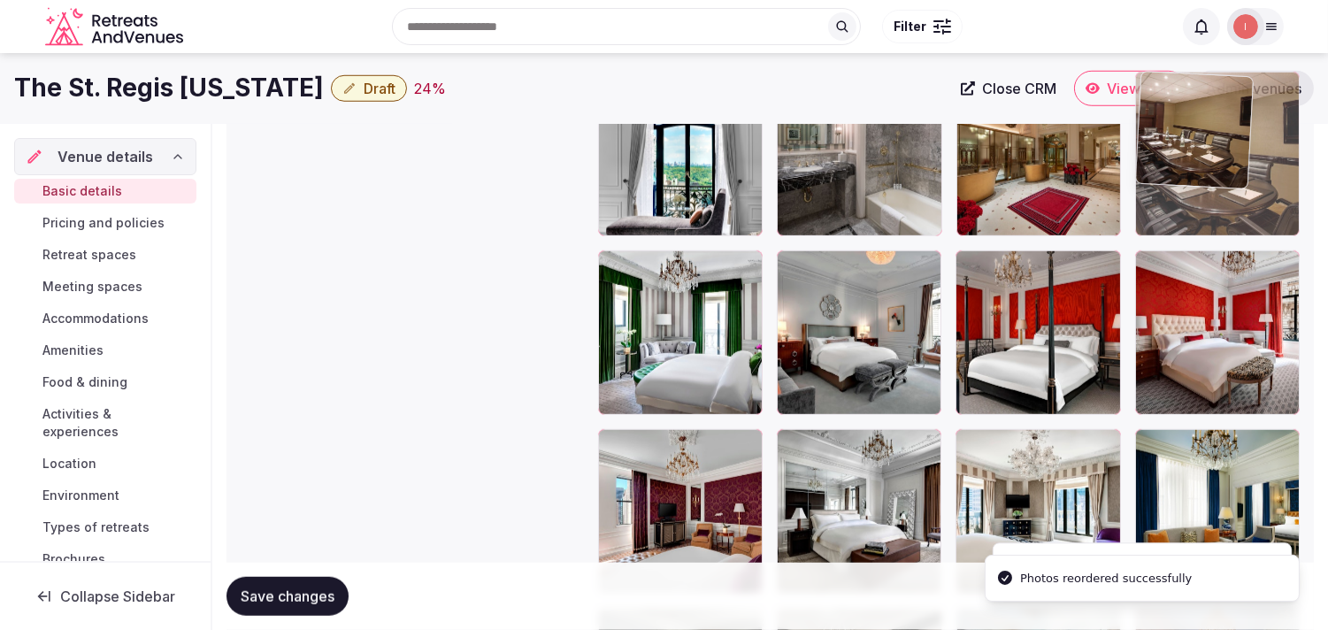
drag, startPoint x: 1160, startPoint y: 223, endPoint x: 1172, endPoint y: 149, distance: 75.2
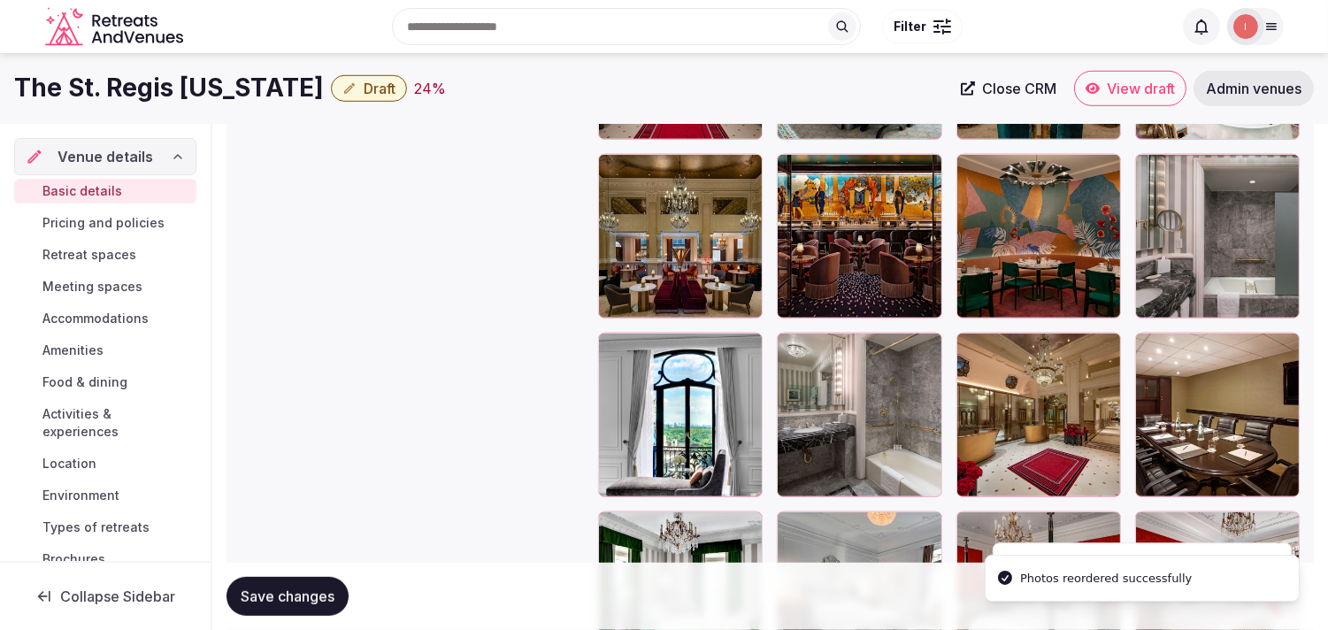
scroll to position [2230, 0]
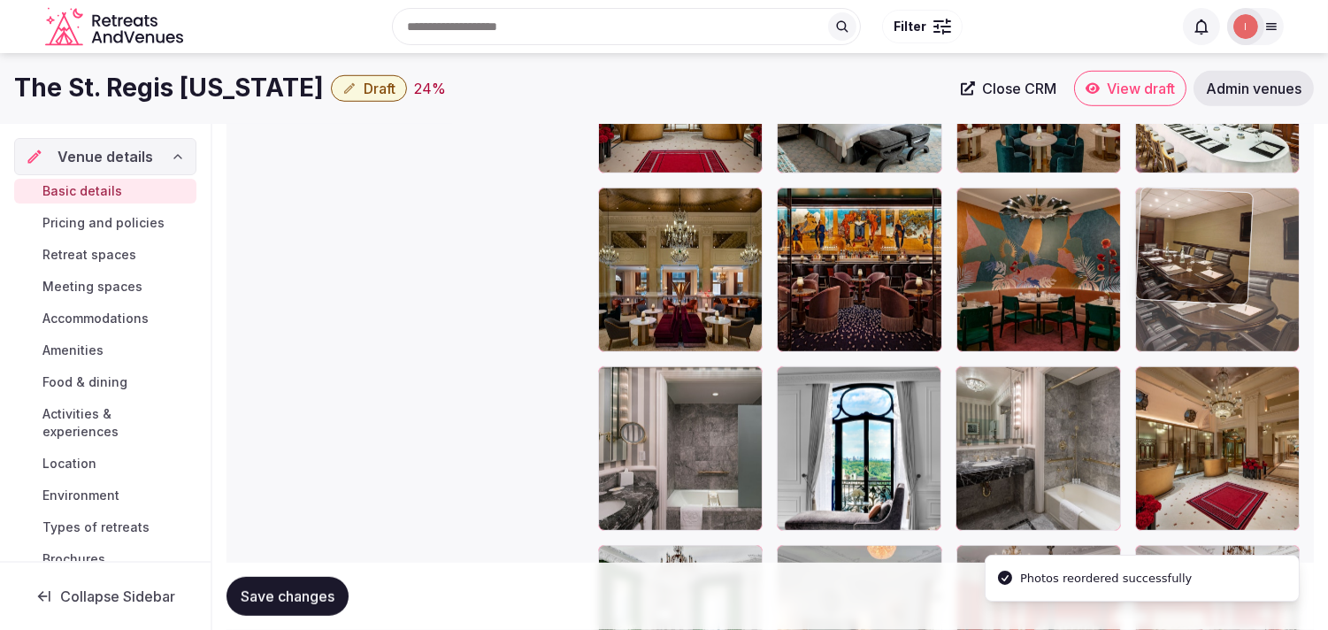
drag, startPoint x: 1155, startPoint y: 379, endPoint x: 1118, endPoint y: 234, distance: 148.7
click at [652, 234] on body "**********" at bounding box center [664, 110] width 1328 height 4681
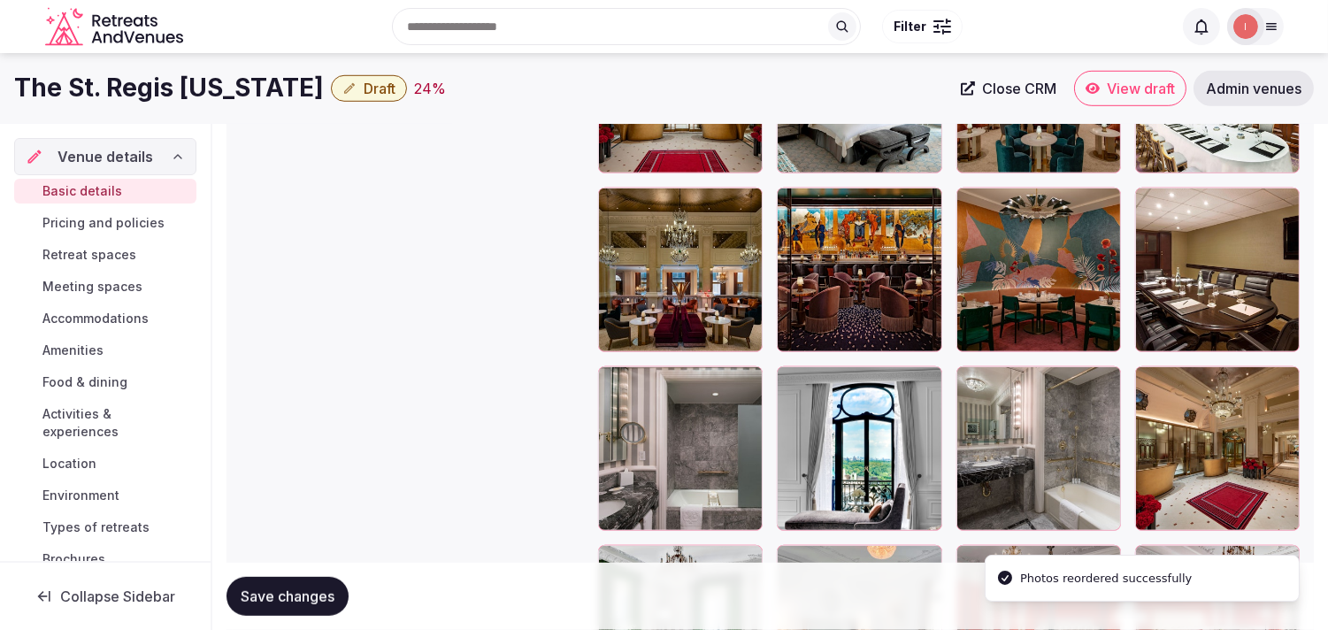
click at [322, 593] on span "Save changes" at bounding box center [288, 597] width 94 height 18
click at [364, 93] on span "Draft" at bounding box center [380, 89] width 32 height 18
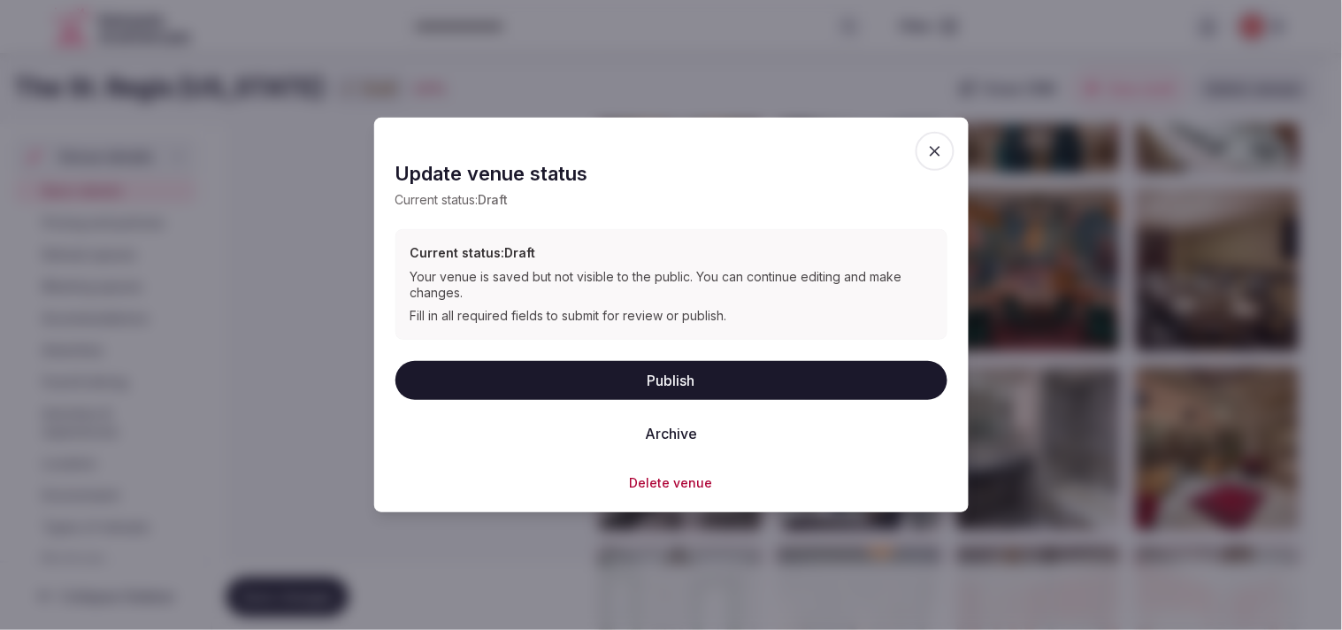
click at [641, 396] on button "Publish" at bounding box center [672, 379] width 552 height 39
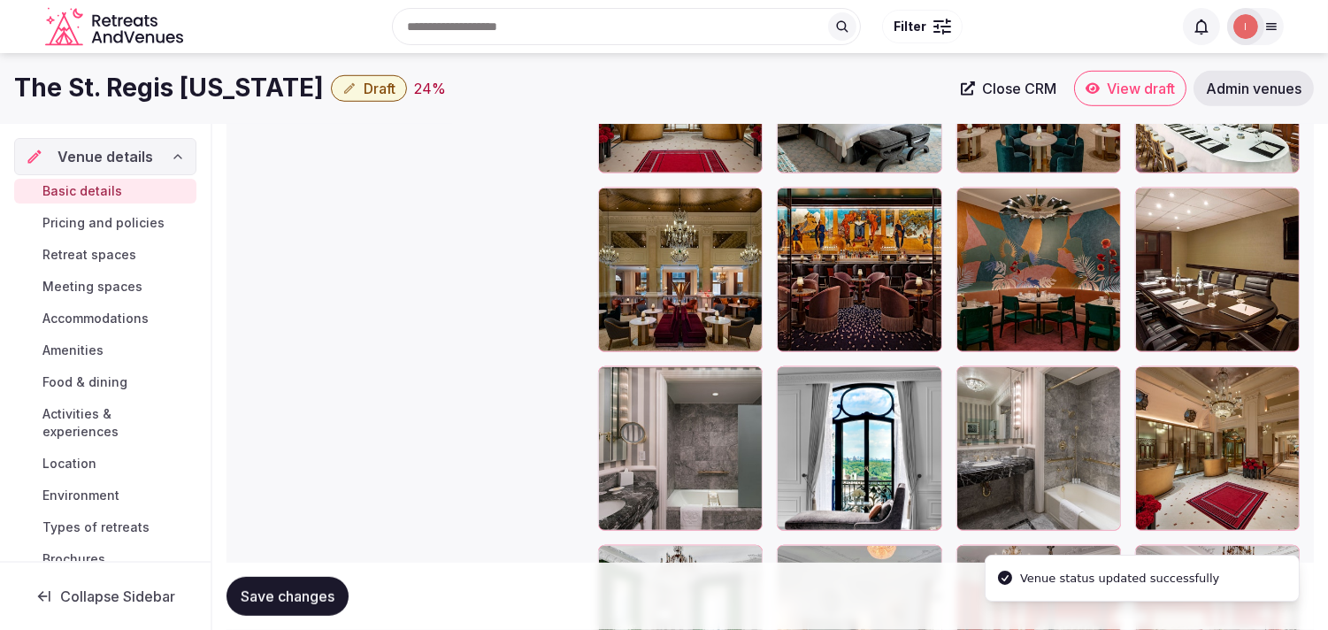
click at [142, 212] on link "Pricing and policies" at bounding box center [105, 223] width 182 height 25
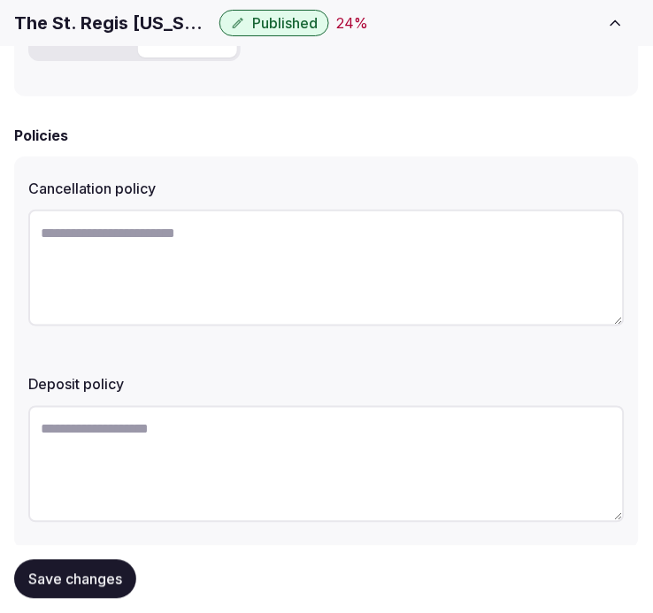
scroll to position [733, 0]
click at [273, 236] on textarea at bounding box center [326, 267] width 596 height 117
paste textarea "**********"
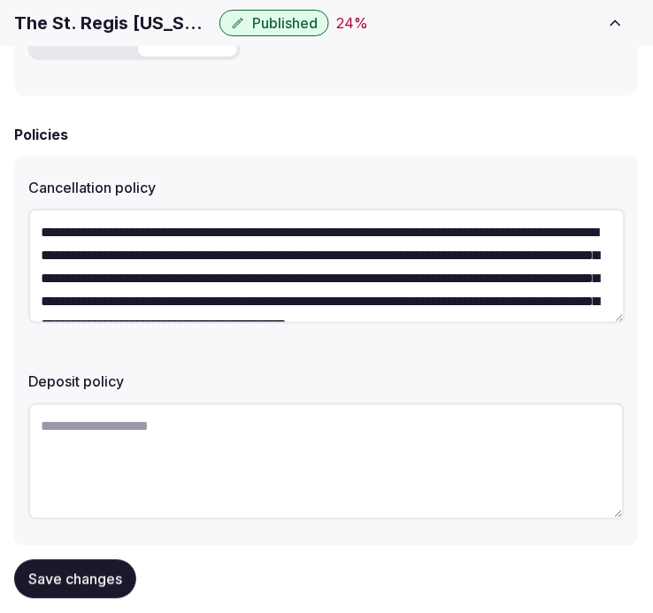
scroll to position [55, 0]
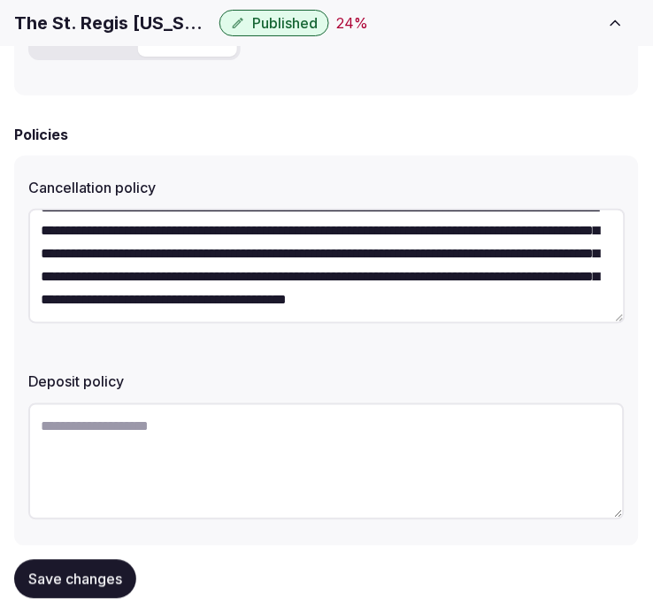
type textarea "**********"
click at [192, 422] on textarea at bounding box center [326, 462] width 596 height 117
paste textarea "**********"
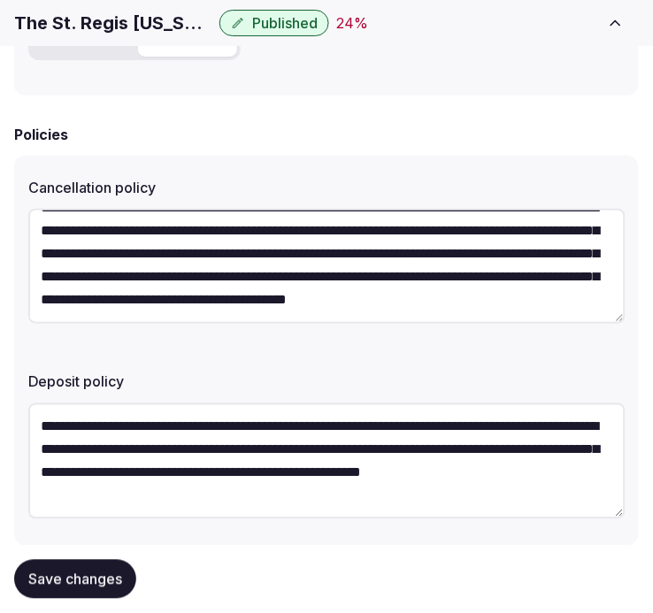
scroll to position [23, 0]
type textarea "**********"
click at [93, 558] on div "Save changes" at bounding box center [326, 579] width 625 height 67
click at [104, 585] on span "Save changes" at bounding box center [75, 580] width 94 height 18
click at [99, 587] on span "Save changes" at bounding box center [75, 580] width 94 height 18
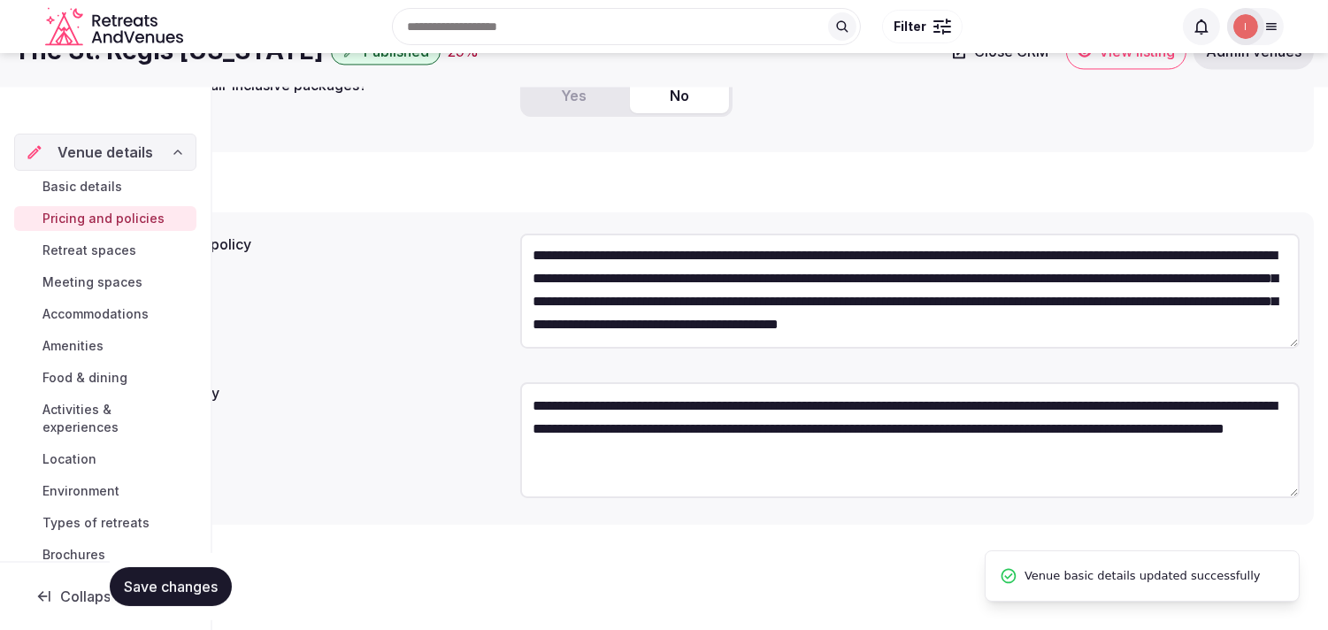
scroll to position [0, 0]
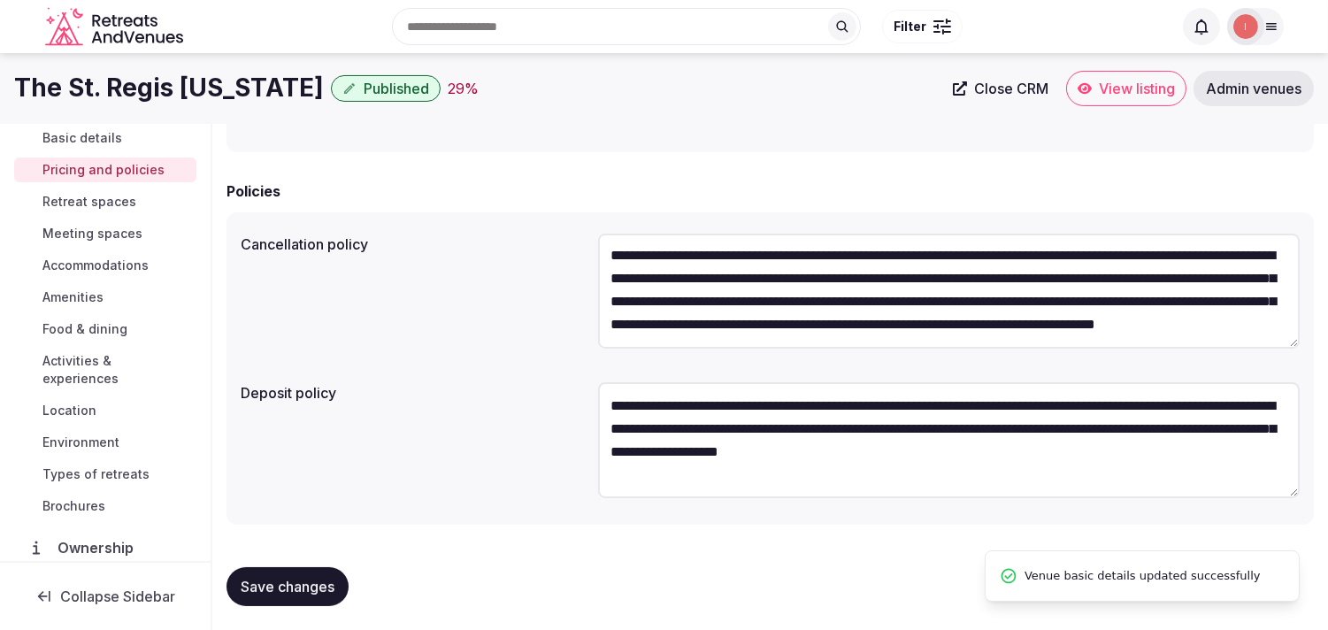
click at [87, 196] on span "Retreat spaces" at bounding box center [89, 202] width 94 height 18
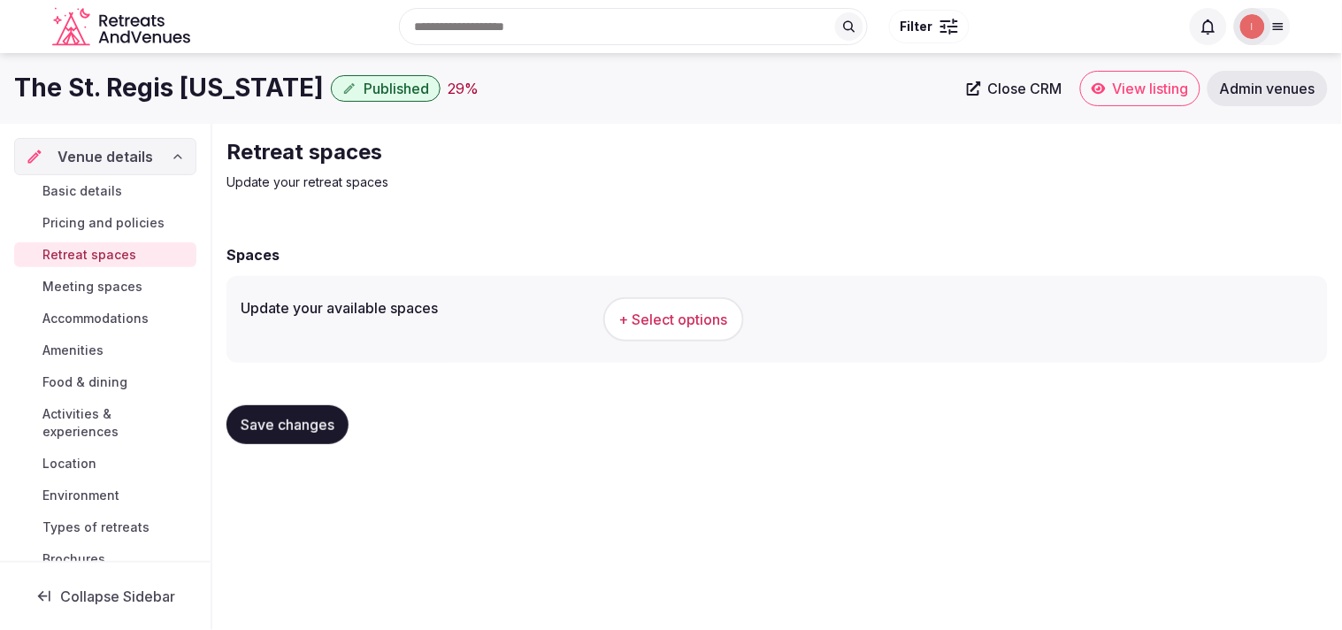
click at [652, 321] on span "+ Select options" at bounding box center [673, 319] width 109 height 19
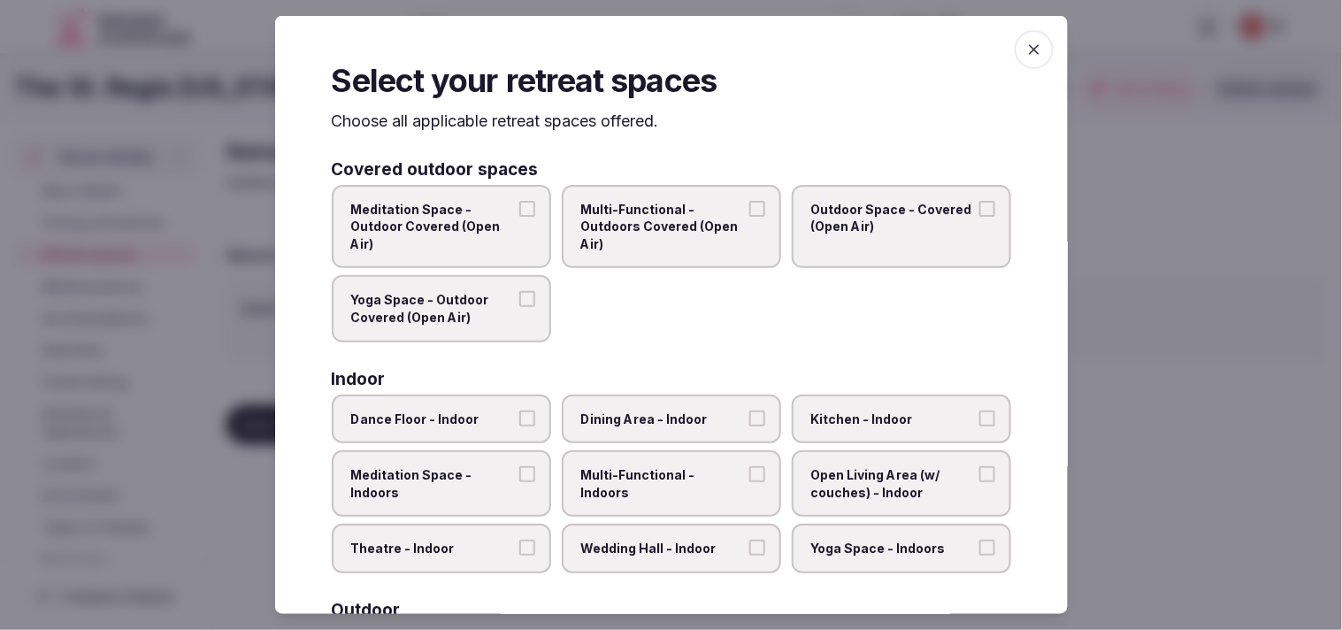
click at [652, 204] on button "Multi-Functional - Outdoors Covered (Open Air)" at bounding box center [757, 208] width 16 height 16
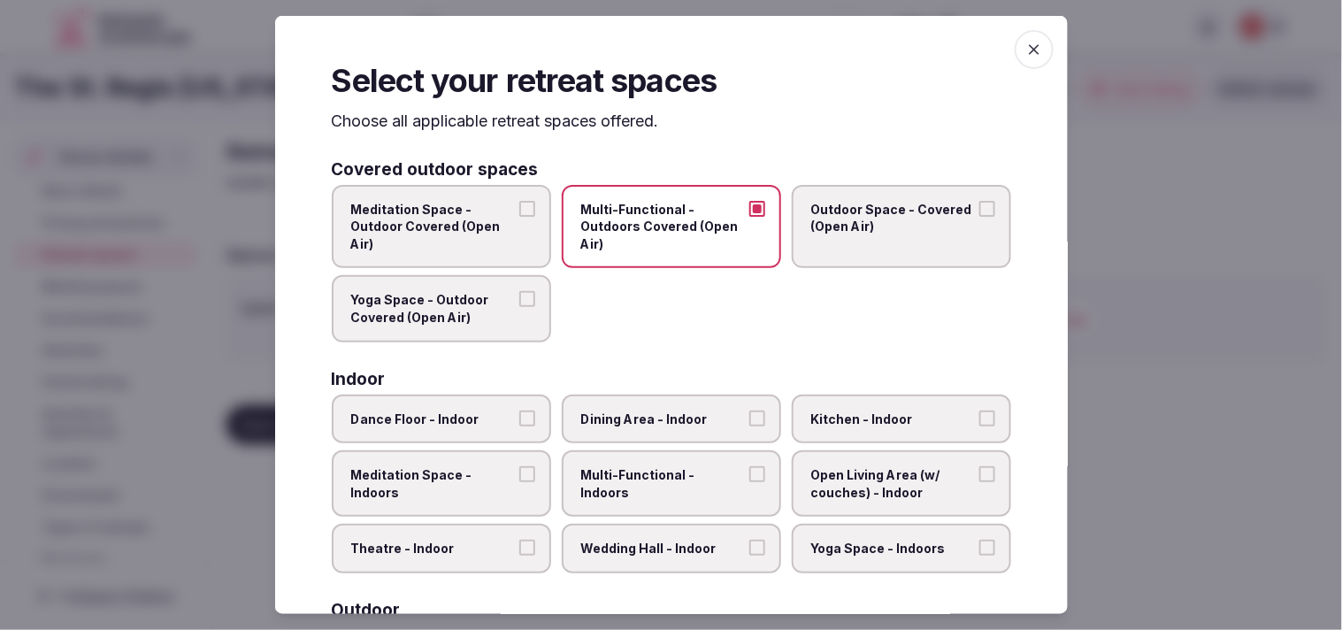
click at [527, 200] on button "Meditation Space - Outdoor Covered (Open Air)" at bounding box center [527, 208] width 16 height 16
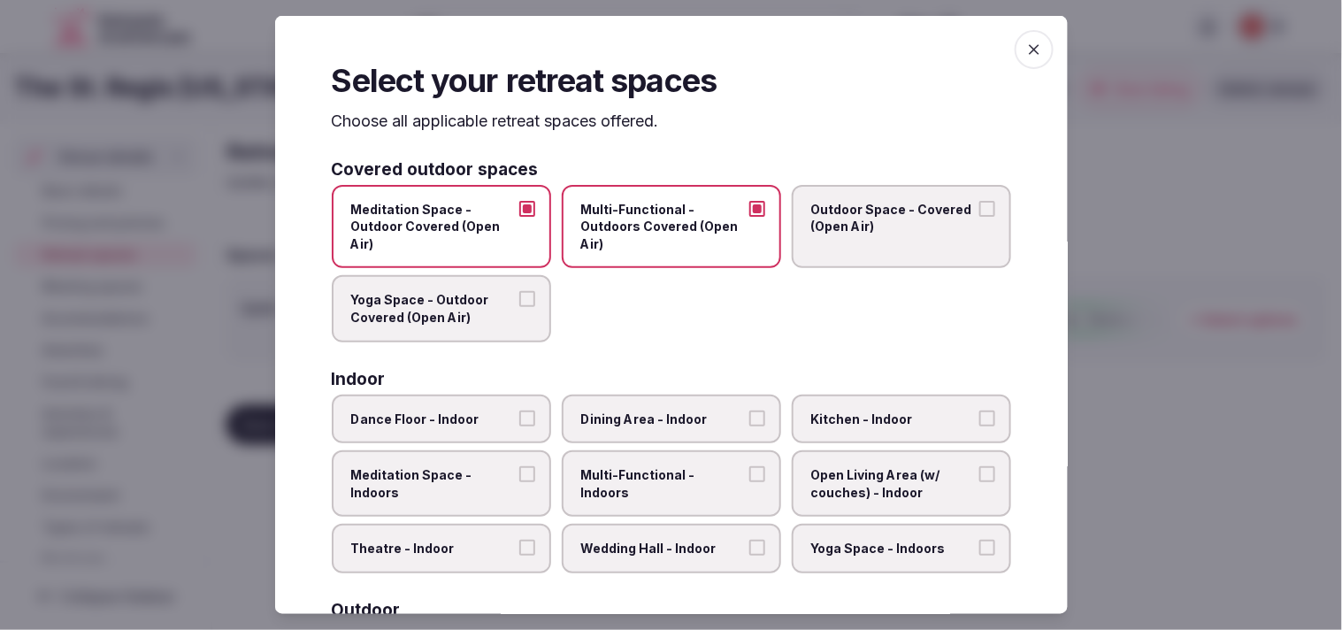
drag, startPoint x: 522, startPoint y: 207, endPoint x: 541, endPoint y: 210, distance: 18.8
click at [525, 207] on button "Meditation Space - Outdoor Covered (Open Air)" at bounding box center [527, 208] width 16 height 16
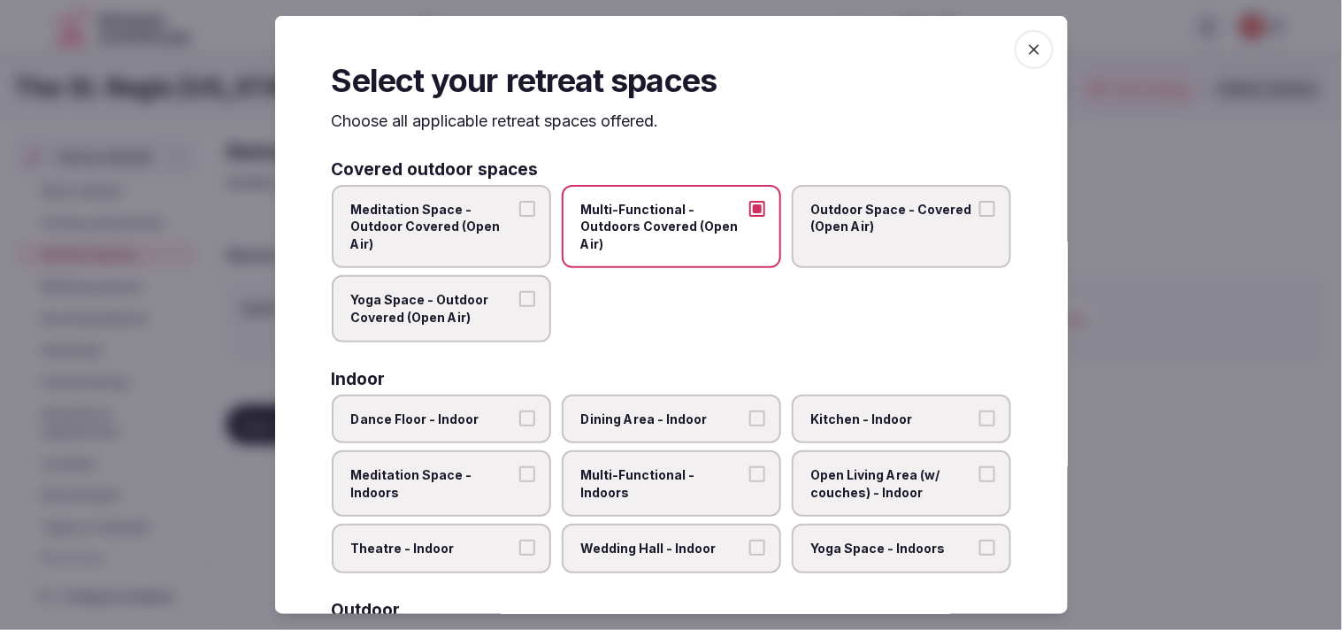
click at [652, 201] on button "Multi-Functional - Outdoors Covered (Open Air)" at bounding box center [757, 208] width 16 height 16
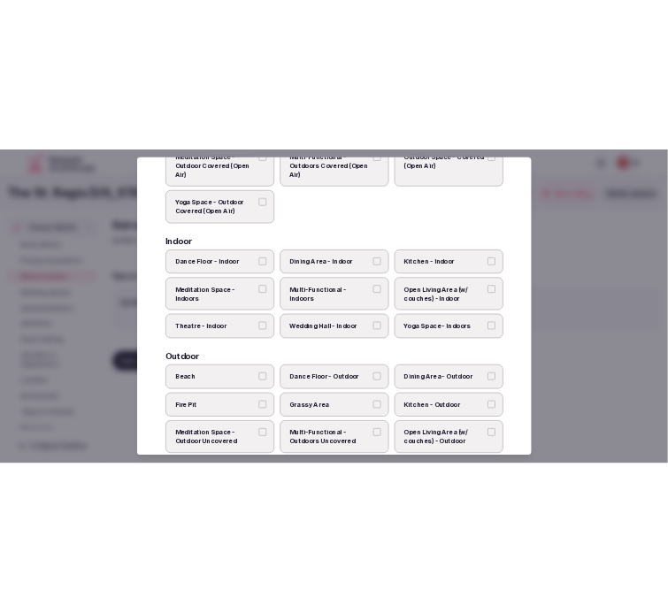
scroll to position [196, 0]
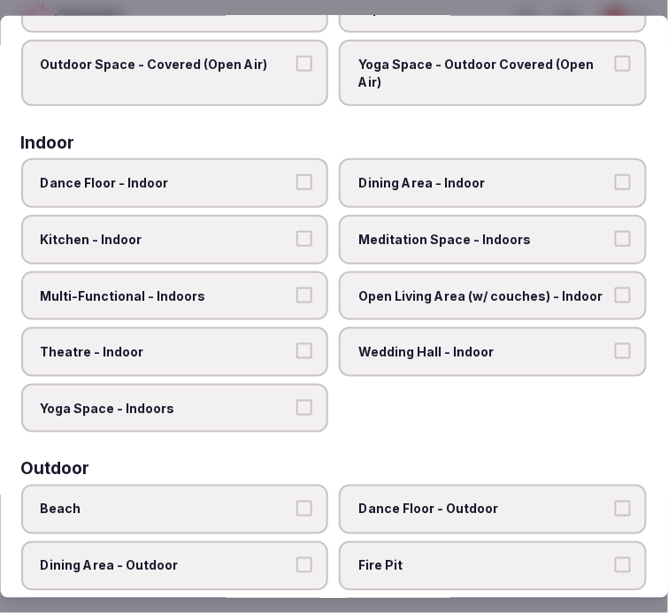
click at [558, 166] on label "Dining Area - Indoor" at bounding box center [494, 183] width 308 height 50
click at [615, 174] on button "Dining Area - Indoor" at bounding box center [623, 182] width 16 height 16
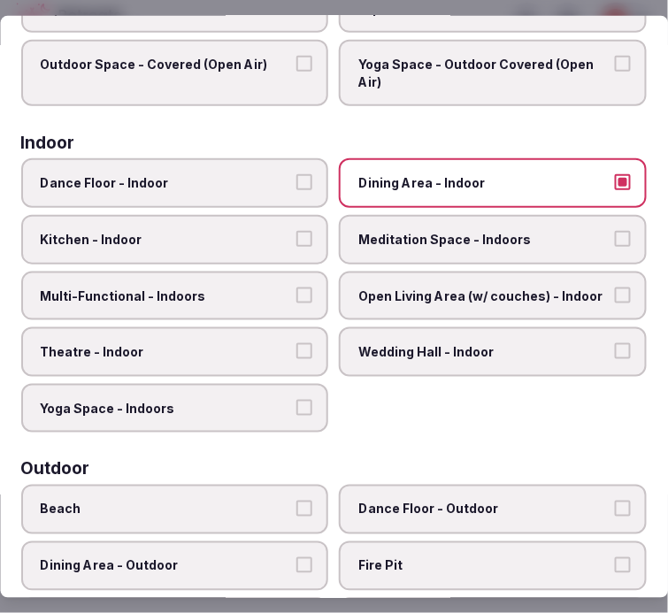
drag, startPoint x: 281, startPoint y: 284, endPoint x: 279, endPoint y: 308, distance: 24.0
click at [281, 287] on span "Multi-Functional - Indoors" at bounding box center [166, 296] width 251 height 18
click at [297, 287] on button "Multi-Functional - Indoors" at bounding box center [305, 295] width 16 height 16
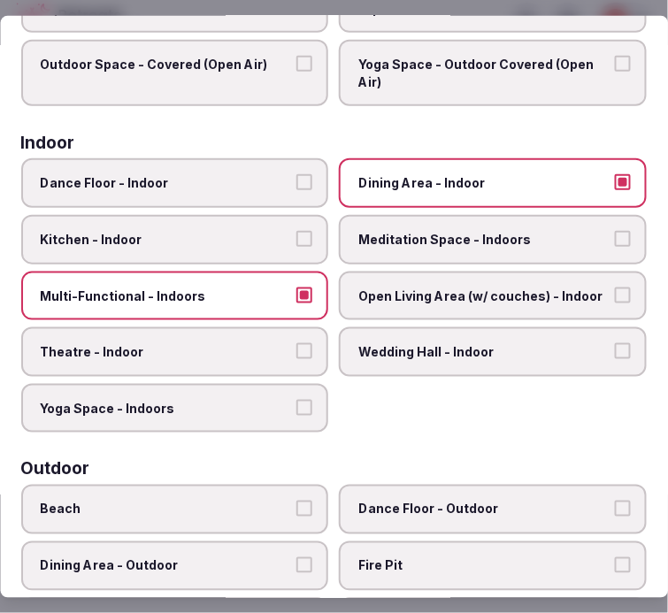
click at [272, 343] on span "Theatre - Indoor" at bounding box center [166, 352] width 251 height 18
click at [297, 343] on button "Theatre - Indoor" at bounding box center [305, 351] width 16 height 16
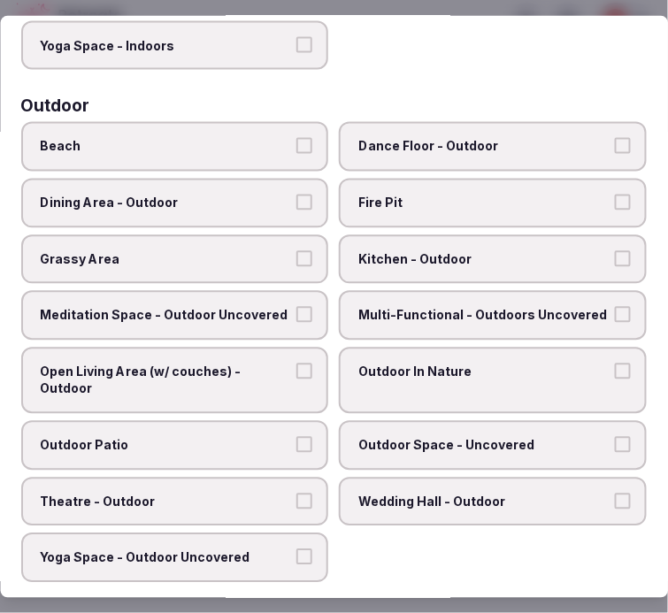
scroll to position [589, 0]
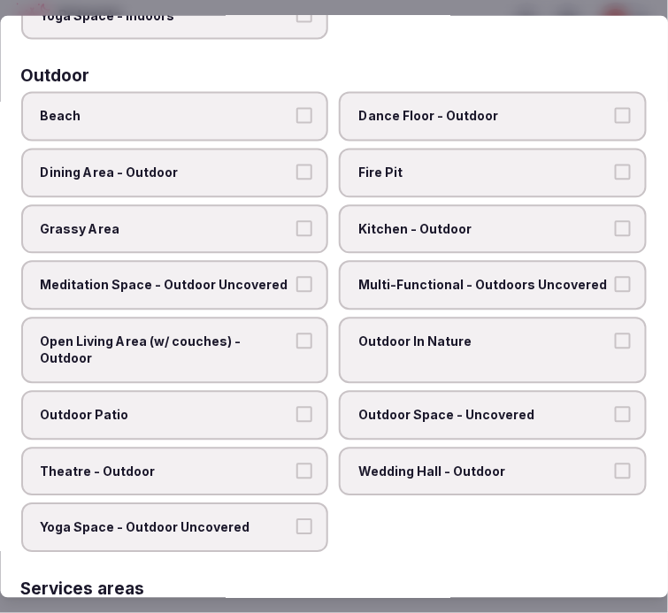
click at [269, 165] on span "Dining Area - Outdoor" at bounding box center [166, 174] width 251 height 18
click at [297, 165] on button "Dining Area - Outdoor" at bounding box center [305, 173] width 16 height 16
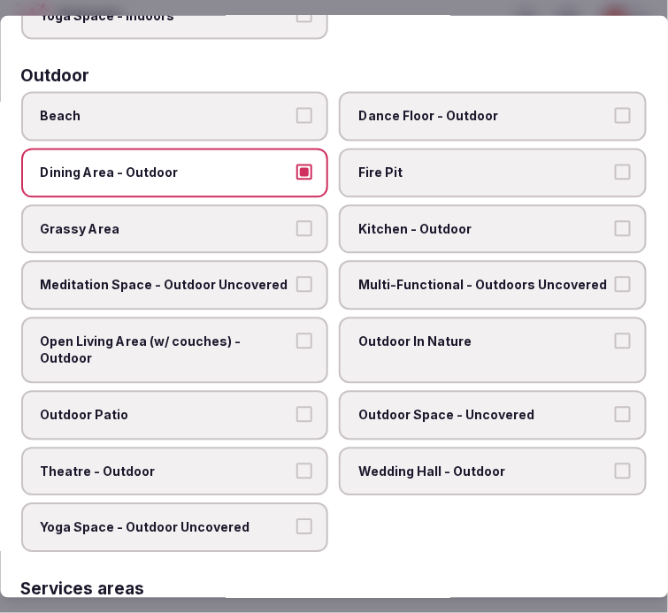
click at [269, 165] on span "Dining Area - Outdoor" at bounding box center [166, 174] width 251 height 18
click at [297, 165] on button "Dining Area - Outdoor" at bounding box center [305, 173] width 16 height 16
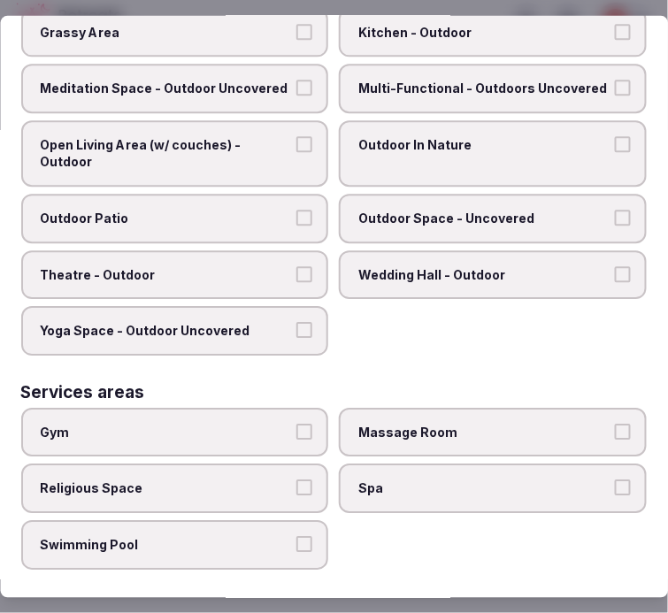
scroll to position [983, 0]
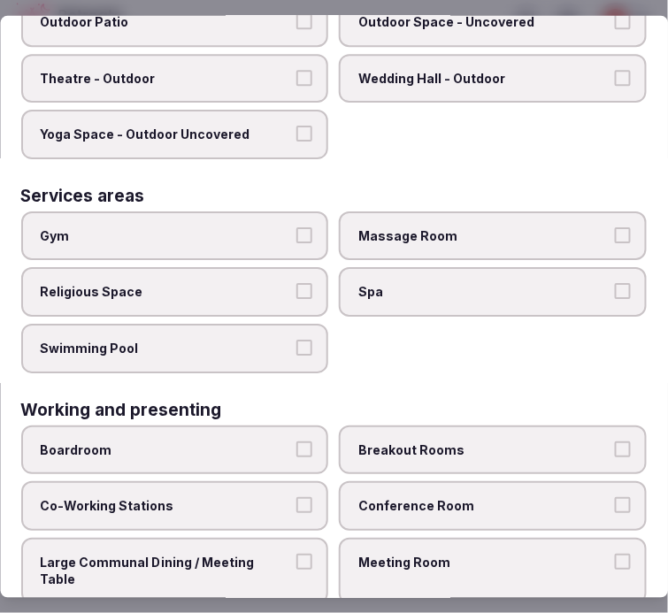
click at [254, 230] on label "Gym" at bounding box center [175, 236] width 308 height 50
click at [297, 230] on button "Gym" at bounding box center [305, 235] width 16 height 16
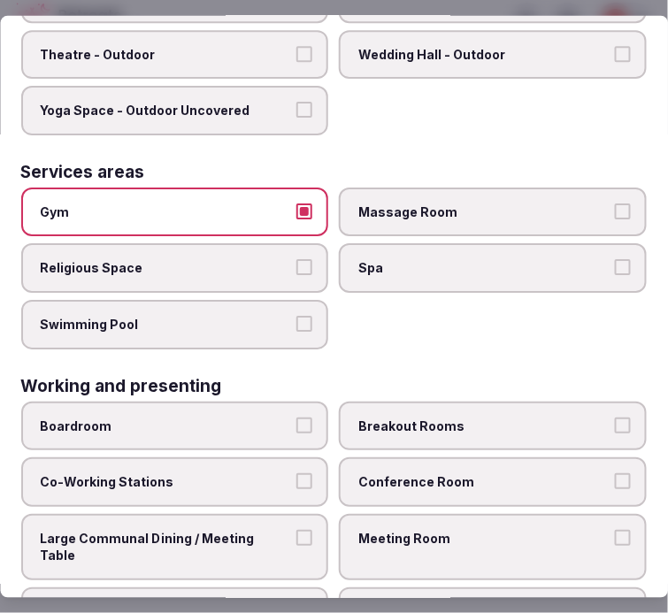
scroll to position [1013, 0]
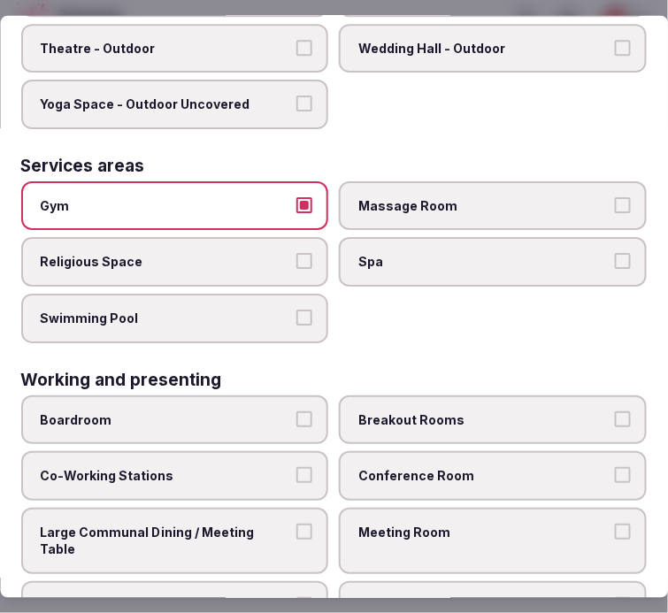
click at [419, 524] on span "Meeting Room" at bounding box center [484, 533] width 251 height 18
click at [615, 524] on button "Meeting Room" at bounding box center [623, 532] width 16 height 16
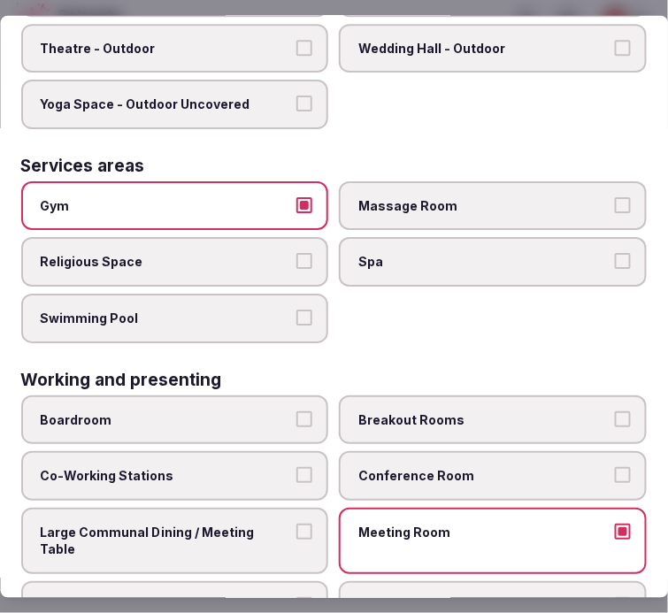
click at [427, 467] on span "Conference Room" at bounding box center [484, 476] width 251 height 18
click at [615, 467] on button "Conference Room" at bounding box center [623, 475] width 16 height 16
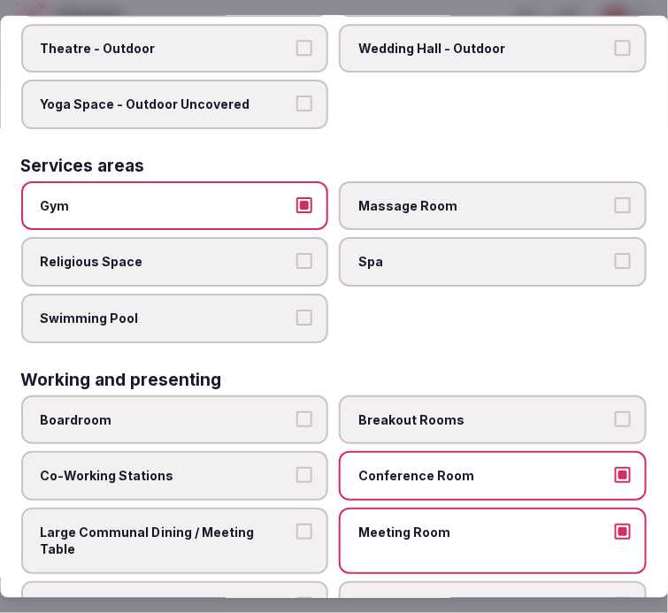
click at [281, 524] on span "Large Communal Dining / Meeting Table" at bounding box center [166, 541] width 251 height 35
click at [297, 524] on button "Large Communal Dining / Meeting Table" at bounding box center [305, 532] width 16 height 16
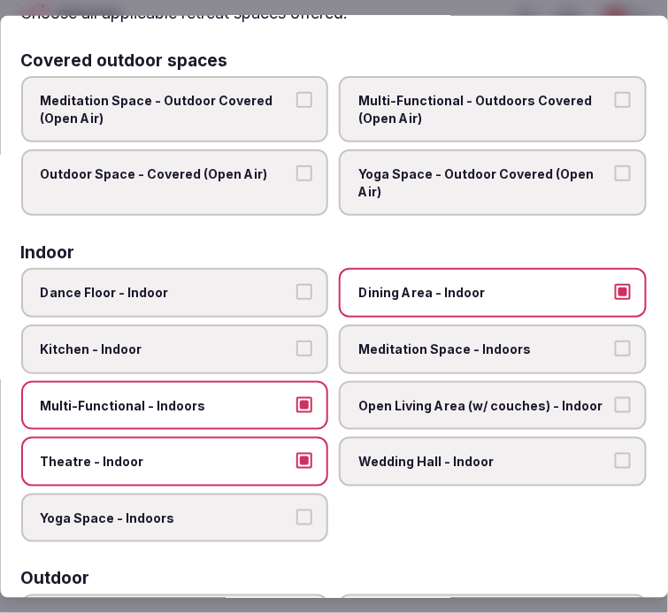
scroll to position [0, 0]
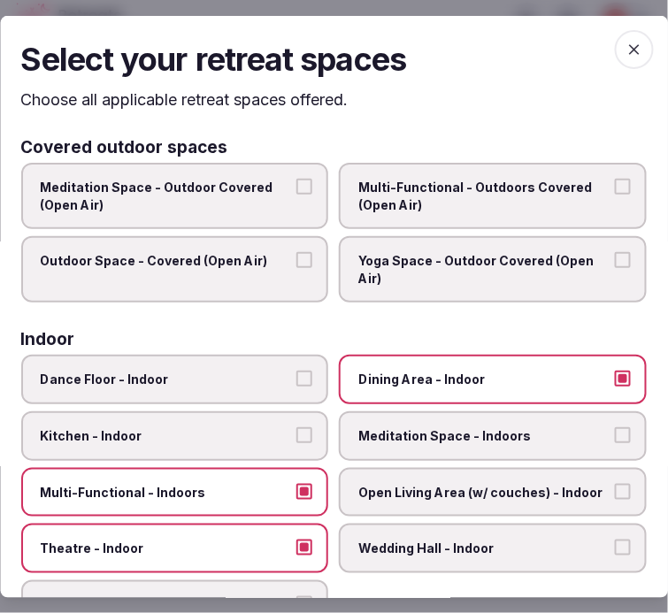
click at [629, 51] on icon "button" at bounding box center [634, 48] width 11 height 11
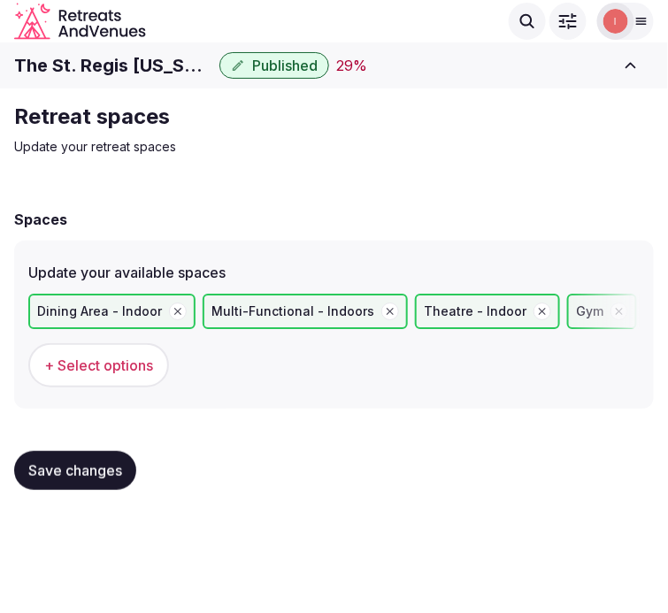
click at [104, 463] on span "Save changes" at bounding box center [75, 471] width 94 height 18
click at [106, 463] on span "Save changes" at bounding box center [75, 471] width 94 height 18
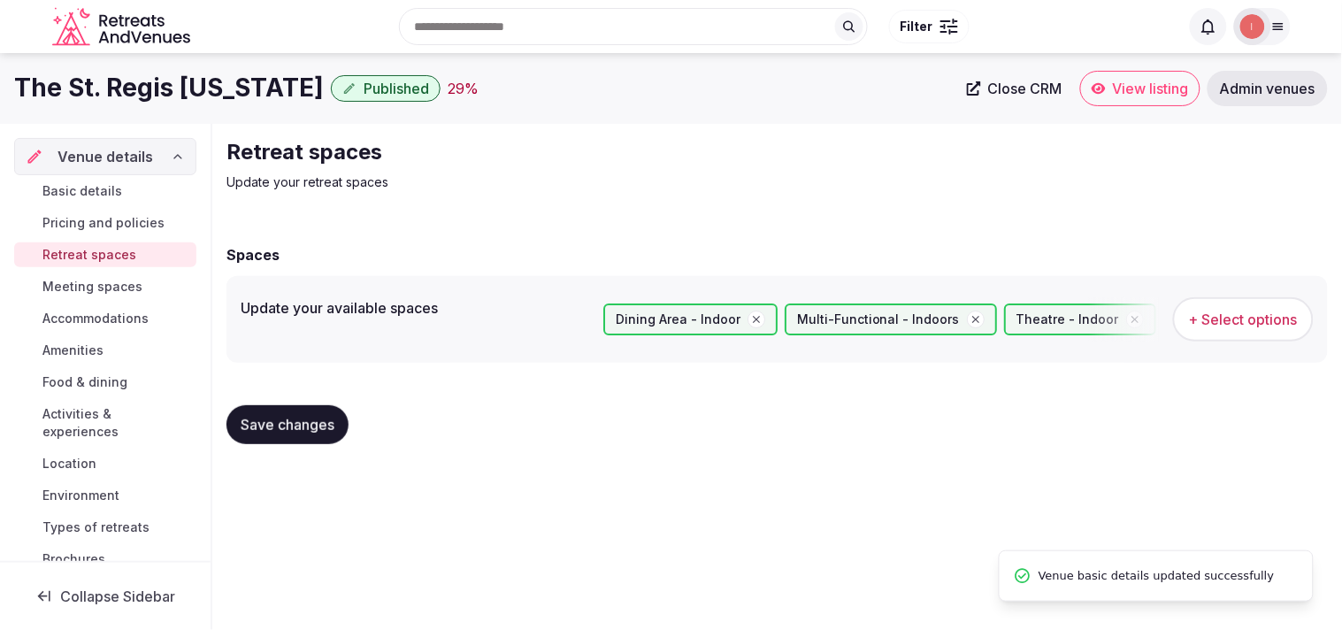
drag, startPoint x: 304, startPoint y: 418, endPoint x: 184, endPoint y: 325, distance: 151.3
click at [304, 417] on span "Save changes" at bounding box center [288, 425] width 94 height 18
click at [121, 288] on span "Meeting spaces" at bounding box center [92, 287] width 100 height 18
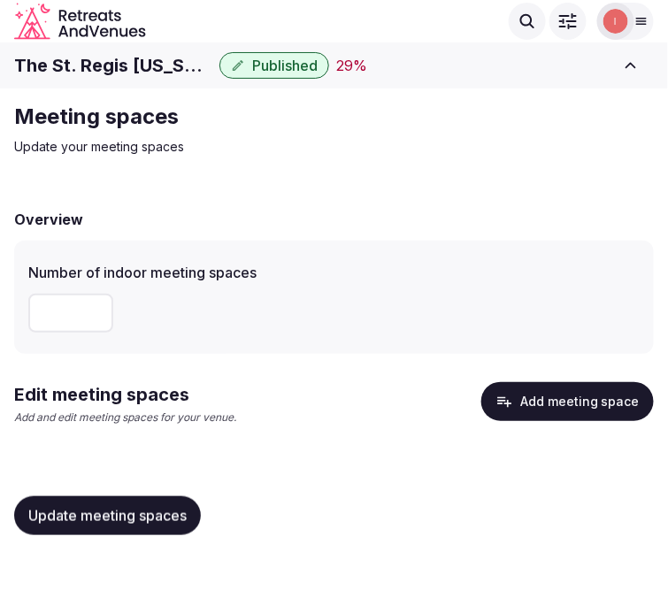
click at [64, 317] on input "number" at bounding box center [70, 313] width 85 height 39
type input "**"
click at [87, 535] on div "Update meeting spaces" at bounding box center [334, 515] width 640 height 67
click at [94, 527] on button "Update meeting spaces" at bounding box center [107, 515] width 187 height 39
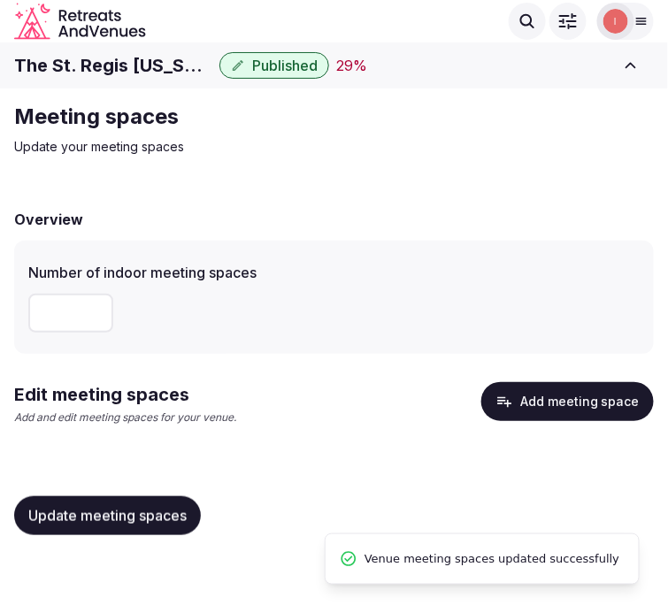
click at [94, 527] on button "Update meeting spaces" at bounding box center [107, 515] width 187 height 39
click at [148, 511] on span "Update meeting spaces" at bounding box center [107, 516] width 158 height 18
click at [579, 402] on button "Add meeting space" at bounding box center [567, 401] width 173 height 39
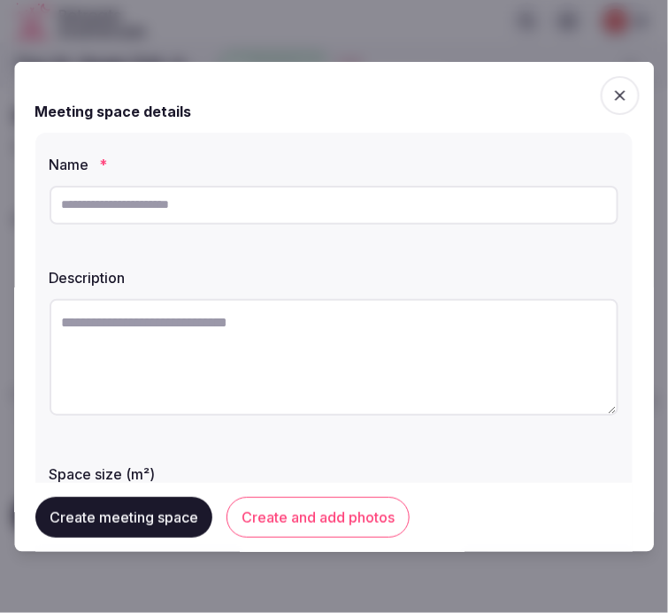
click at [403, 216] on input "text" at bounding box center [334, 204] width 569 height 39
paste input "**********"
type input "**********"
click at [304, 332] on textarea at bounding box center [334, 356] width 569 height 117
paste textarea "**********"
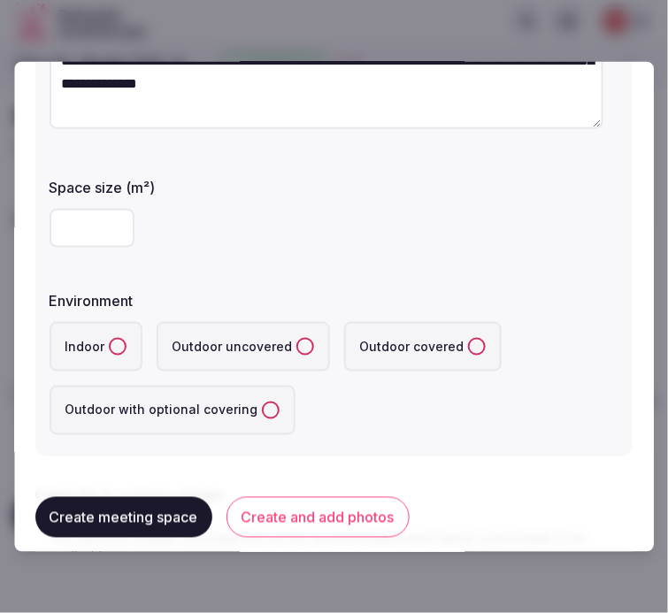
scroll to position [393, 0]
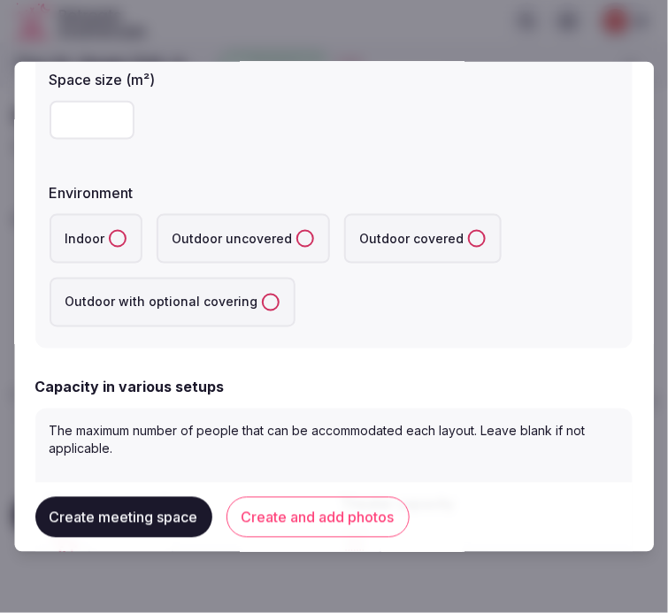
type textarea "**********"
click at [90, 120] on input "number" at bounding box center [92, 119] width 85 height 39
type input "***"
click at [111, 239] on button "Indoor" at bounding box center [118, 238] width 18 height 18
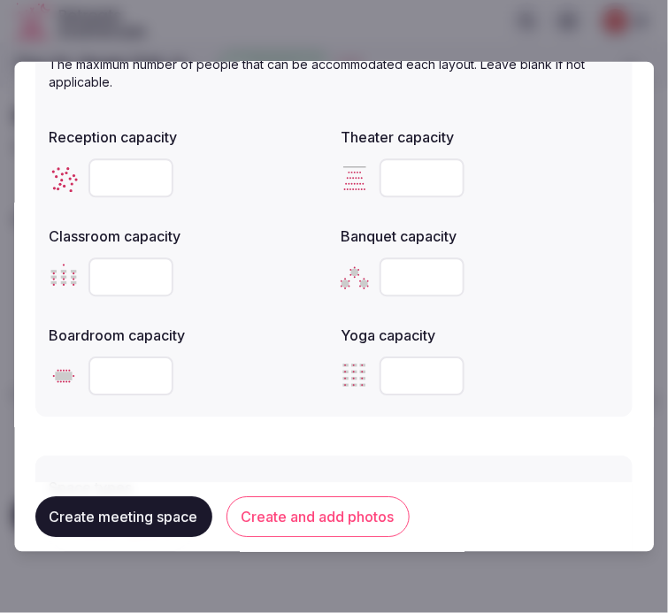
scroll to position [786, 0]
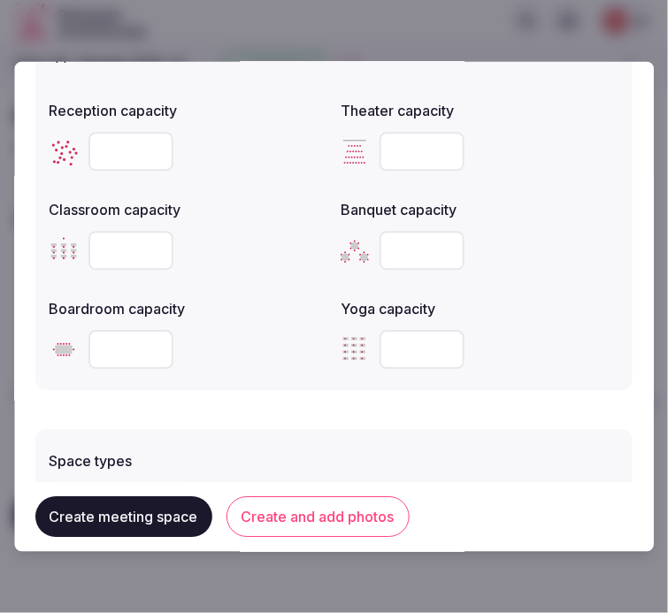
click at [119, 125] on div at bounding box center [189, 151] width 278 height 53
click at [119, 138] on input "number" at bounding box center [130, 151] width 85 height 39
type input "***"
click at [394, 146] on input "number" at bounding box center [422, 151] width 85 height 39
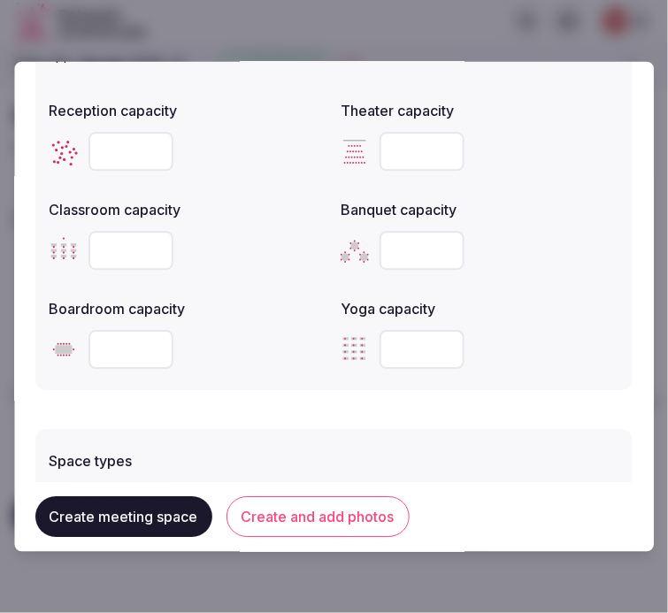
type input "***"
click at [116, 244] on input "number" at bounding box center [130, 250] width 85 height 39
click at [104, 244] on input "number" at bounding box center [130, 250] width 85 height 39
type input "***"
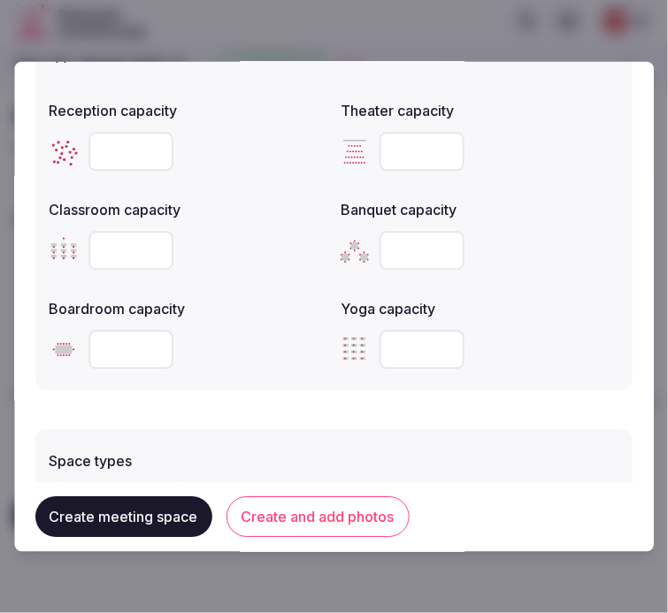
click at [390, 240] on input "number" at bounding box center [422, 250] width 85 height 39
click at [394, 243] on input "number" at bounding box center [422, 250] width 85 height 39
type input "***"
click at [108, 345] on input "number" at bounding box center [130, 349] width 85 height 39
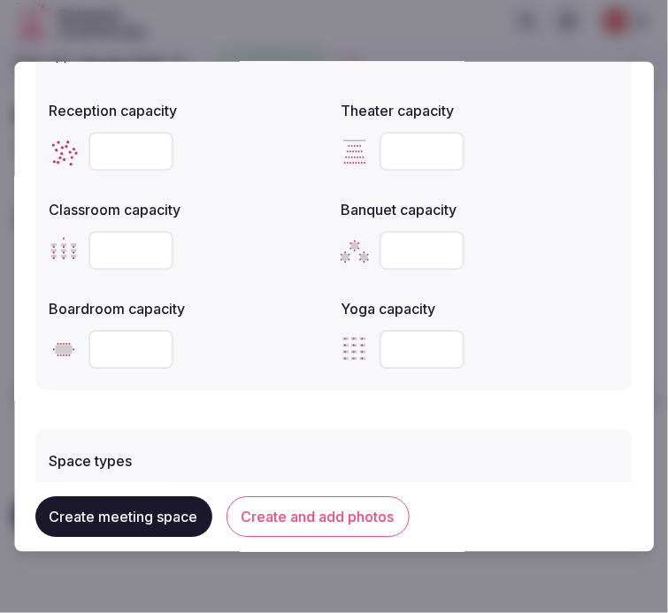
type input "**"
click at [209, 419] on div "Space types + Select options Features and equipment + Select options" at bounding box center [333, 543] width 597 height 249
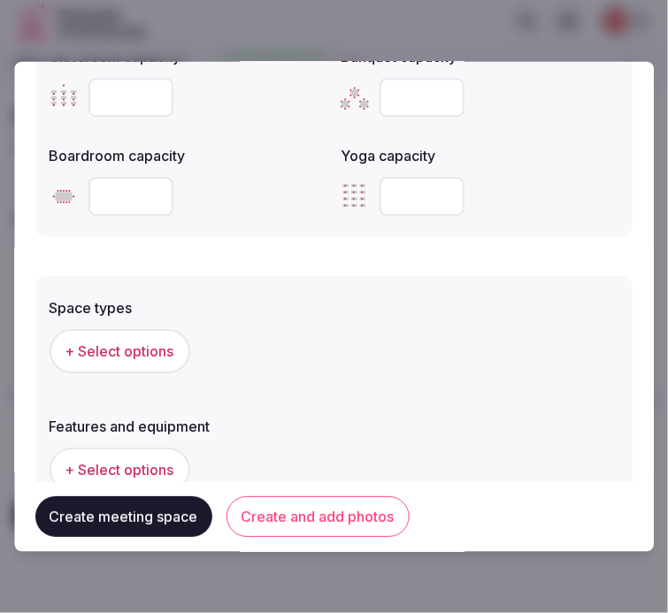
scroll to position [1081, 0]
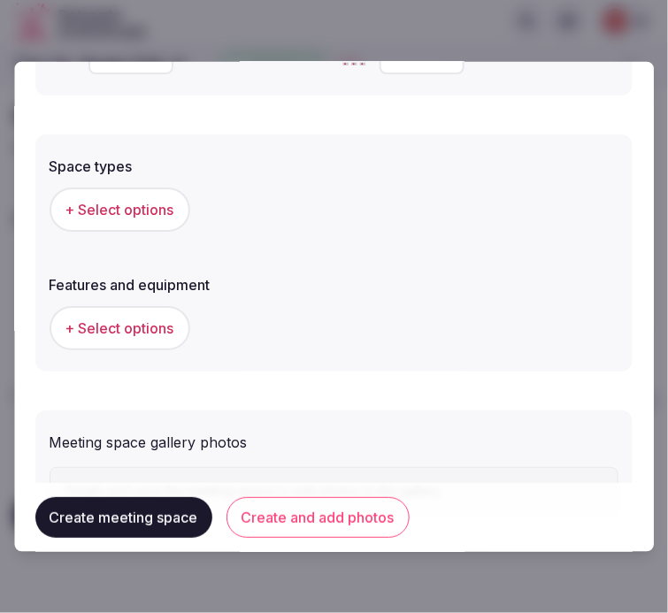
click at [94, 202] on span "+ Select options" at bounding box center [119, 208] width 109 height 19
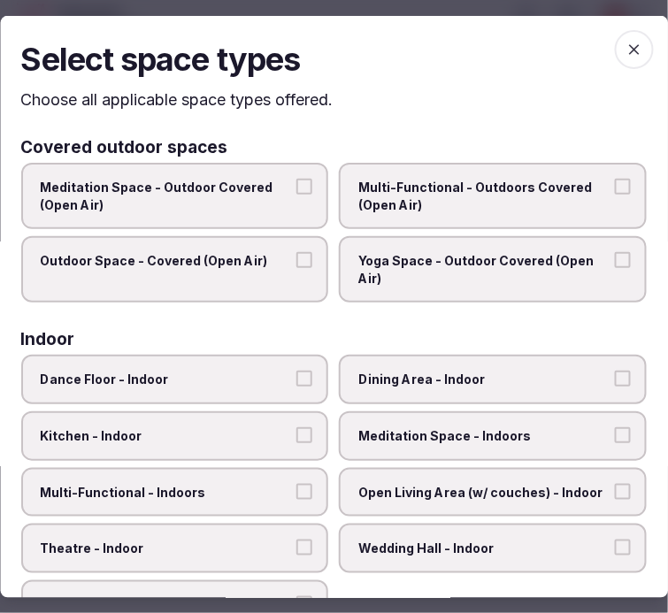
click at [364, 198] on span "Multi-Functional - Outdoors Covered (Open Air)" at bounding box center [484, 196] width 251 height 35
click at [615, 195] on button "Multi-Functional - Outdoors Covered (Open Air)" at bounding box center [623, 187] width 16 height 16
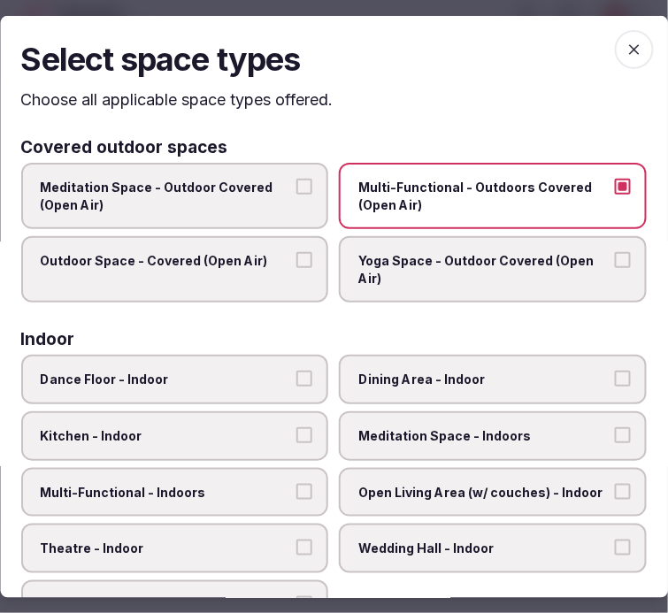
click at [281, 240] on label "Outdoor Space - Covered (Open Air)" at bounding box center [175, 269] width 308 height 66
click at [297, 252] on button "Outdoor Space - Covered (Open Air)" at bounding box center [305, 260] width 16 height 16
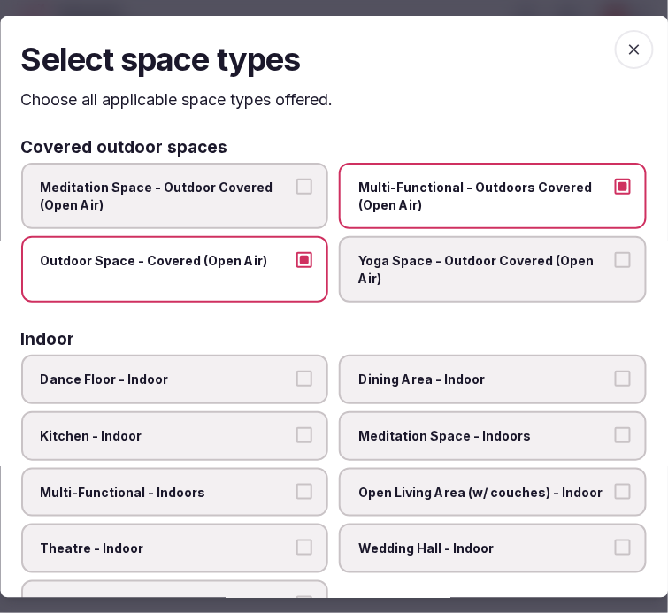
click at [423, 215] on label "Multi-Functional - Outdoors Covered (Open Air)" at bounding box center [494, 196] width 308 height 66
click at [615, 195] on button "Multi-Functional - Outdoors Covered (Open Air)" at bounding box center [623, 187] width 16 height 16
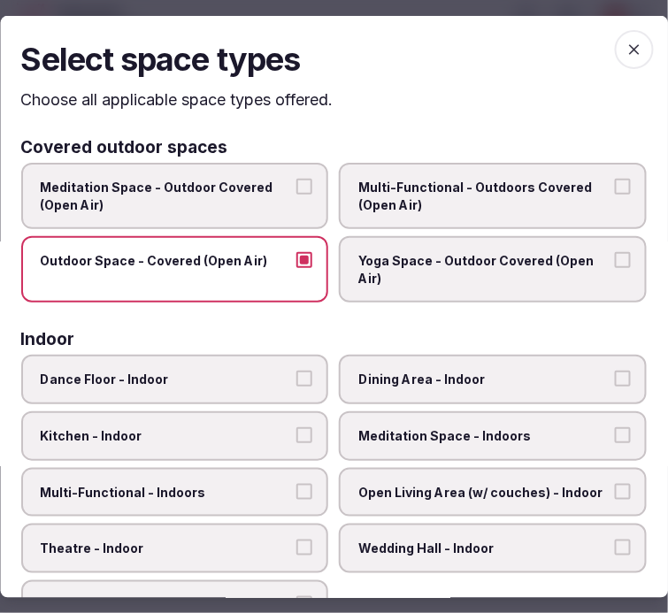
click at [298, 252] on button "Outdoor Space - Covered (Open Air)" at bounding box center [305, 260] width 16 height 16
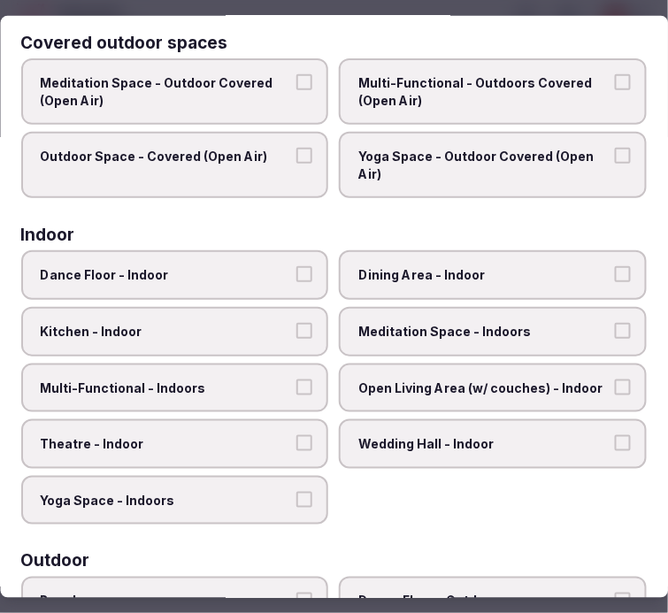
scroll to position [196, 0]
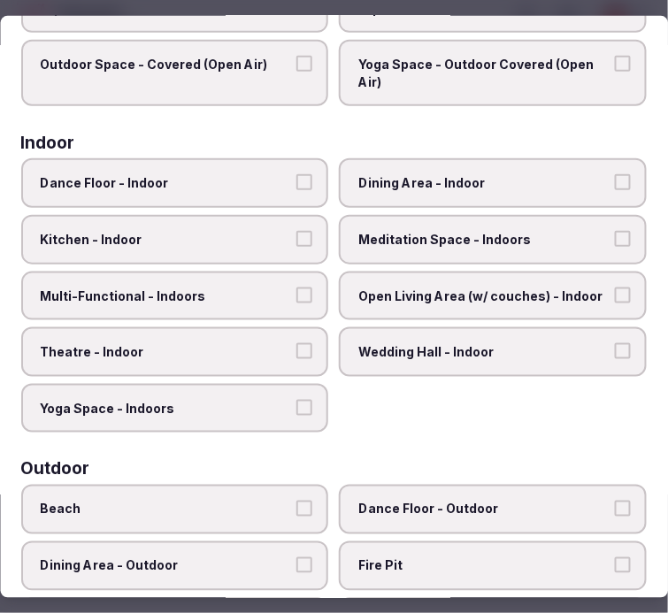
click at [446, 166] on label "Dining Area - Indoor" at bounding box center [494, 183] width 308 height 50
click at [615, 174] on button "Dining Area - Indoor" at bounding box center [623, 182] width 16 height 16
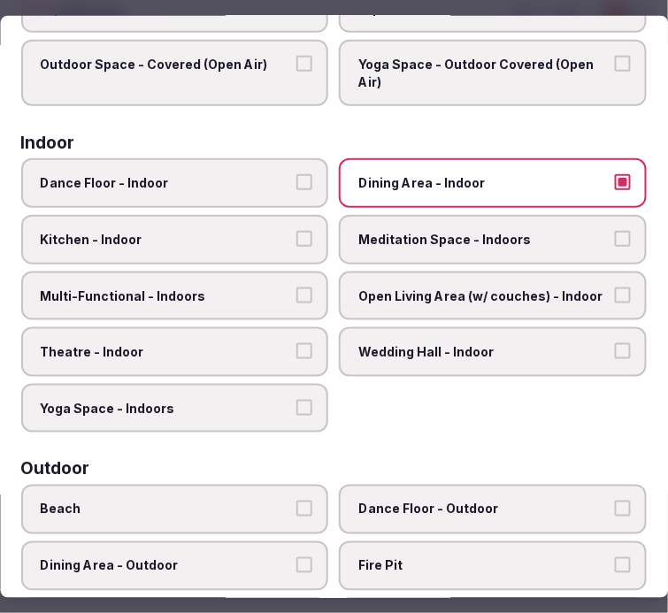
click at [258, 287] on span "Multi-Functional - Indoors" at bounding box center [166, 296] width 251 height 18
click at [297, 287] on button "Multi-Functional - Indoors" at bounding box center [305, 295] width 16 height 16
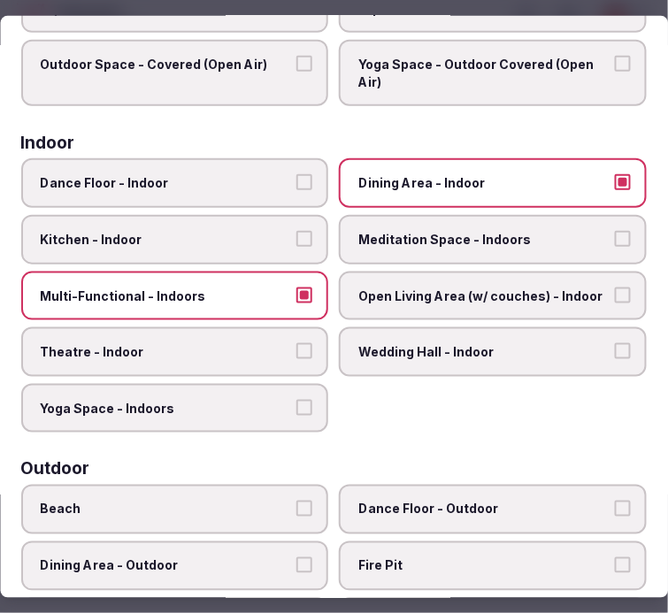
click at [378, 235] on span "Meditation Space - Indoors" at bounding box center [484, 240] width 251 height 18
click at [615, 235] on button "Meditation Space - Indoors" at bounding box center [623, 239] width 16 height 16
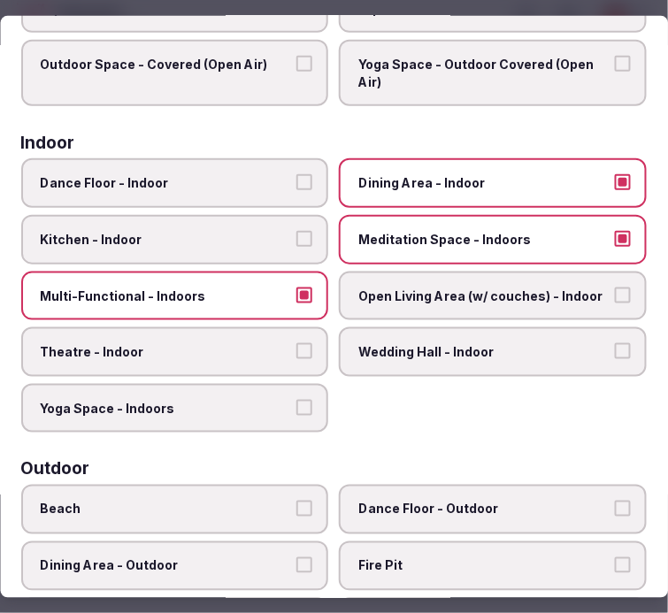
click at [285, 343] on span "Theatre - Indoor" at bounding box center [166, 352] width 251 height 18
click at [297, 343] on button "Theatre - Indoor" at bounding box center [305, 351] width 16 height 16
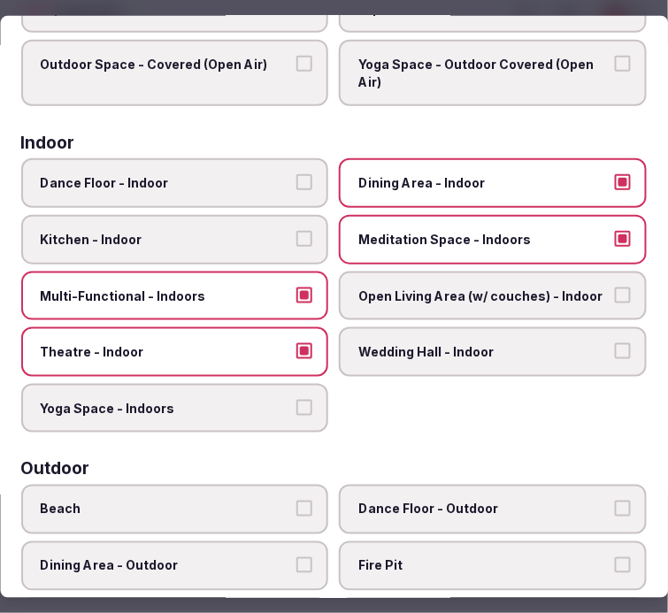
click at [422, 242] on label "Meditation Space - Indoors" at bounding box center [494, 240] width 308 height 50
click at [615, 242] on button "Meditation Space - Indoors" at bounding box center [623, 239] width 16 height 16
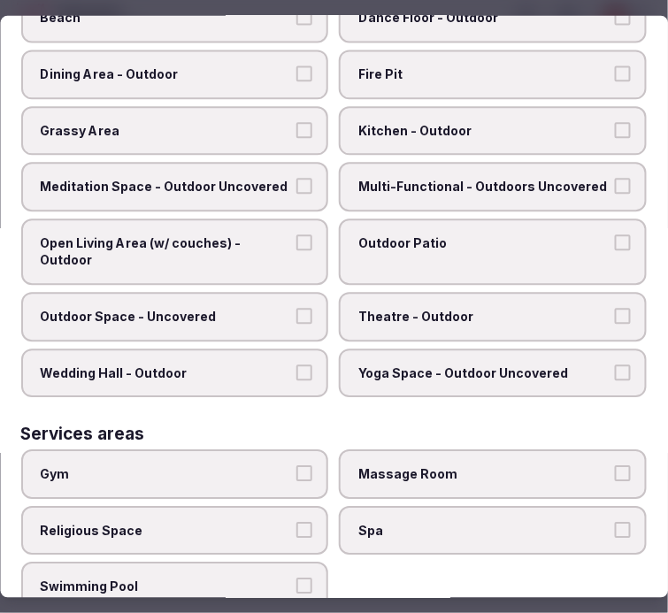
scroll to position [885, 0]
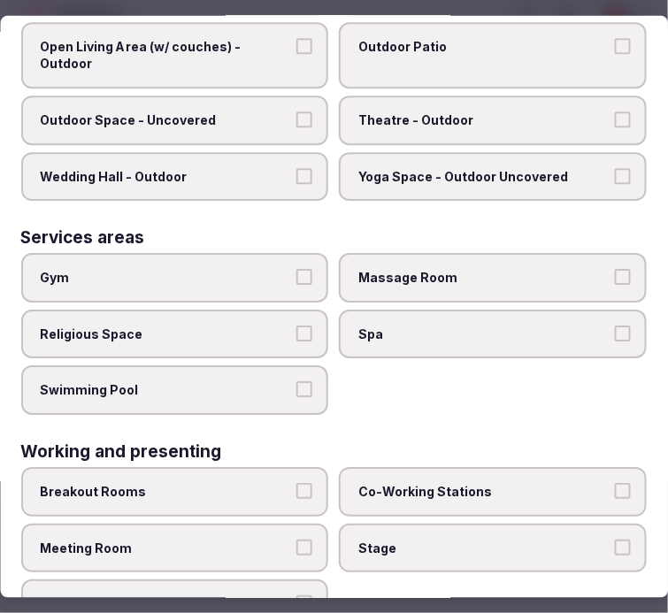
click at [207, 269] on span "Gym" at bounding box center [166, 278] width 251 height 18
click at [297, 269] on button "Gym" at bounding box center [305, 277] width 16 height 16
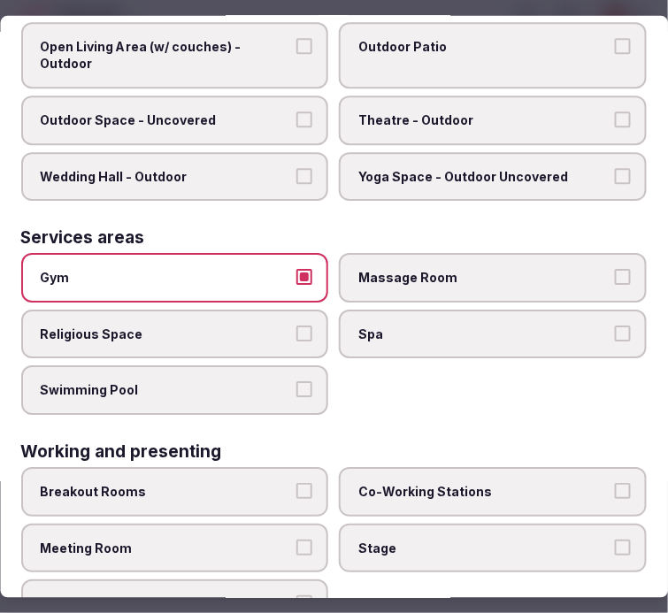
scroll to position [904, 0]
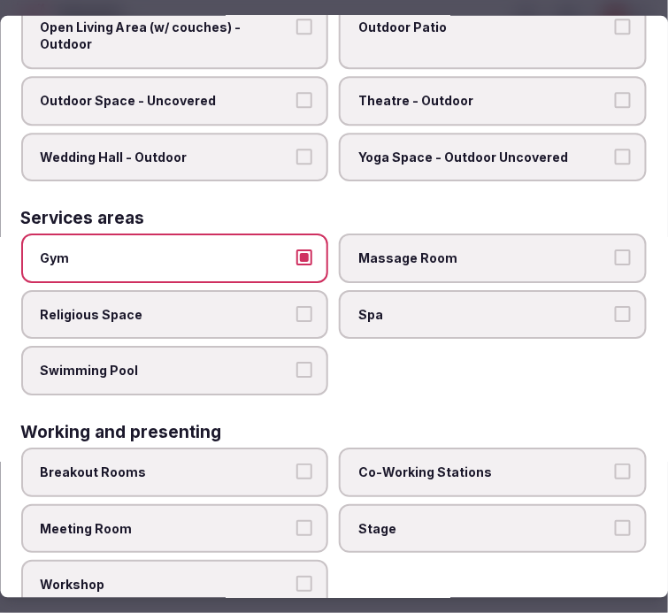
click at [297, 250] on button "Gym" at bounding box center [305, 258] width 16 height 16
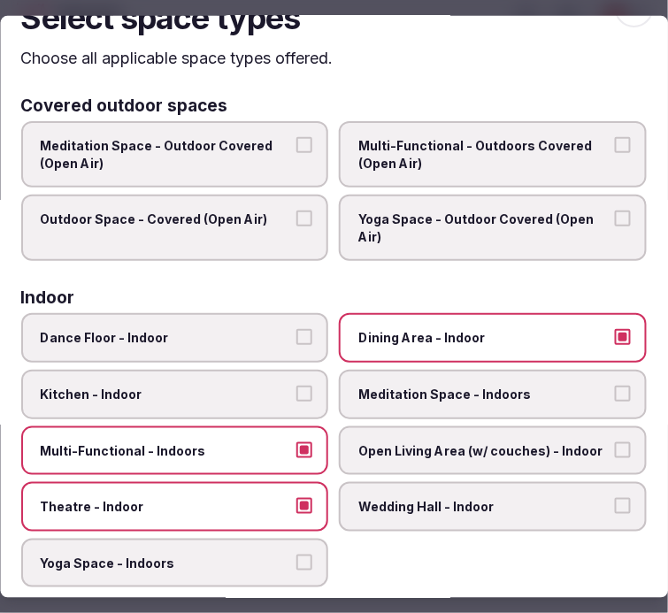
scroll to position [0, 0]
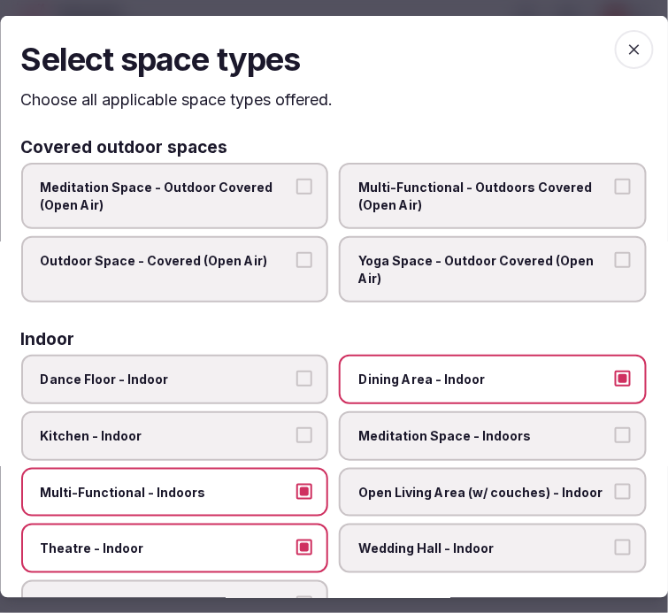
click at [629, 44] on icon "button" at bounding box center [634, 48] width 11 height 11
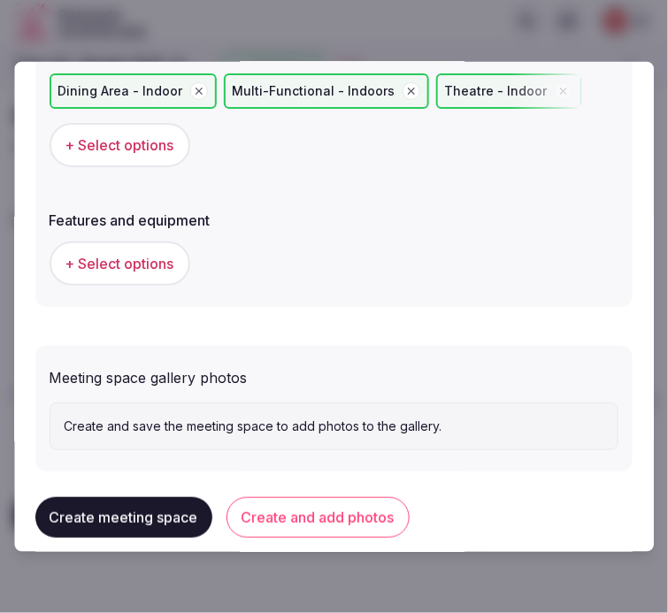
scroll to position [1211, 0]
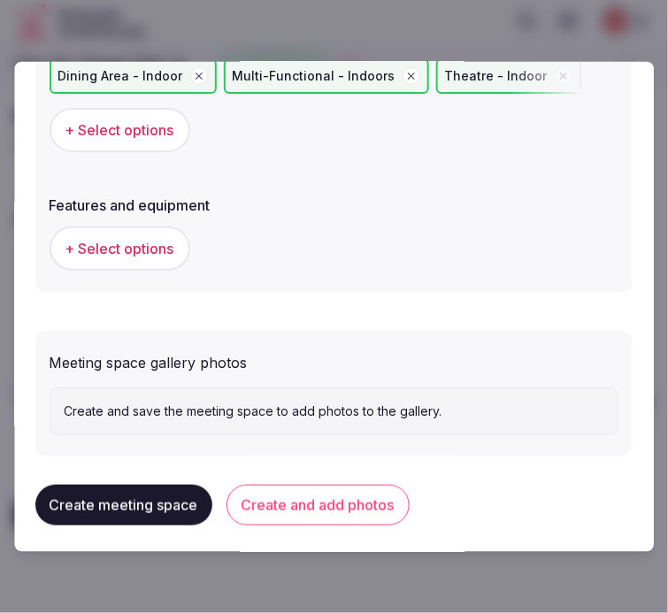
click at [149, 248] on span "+ Select options" at bounding box center [119, 248] width 109 height 19
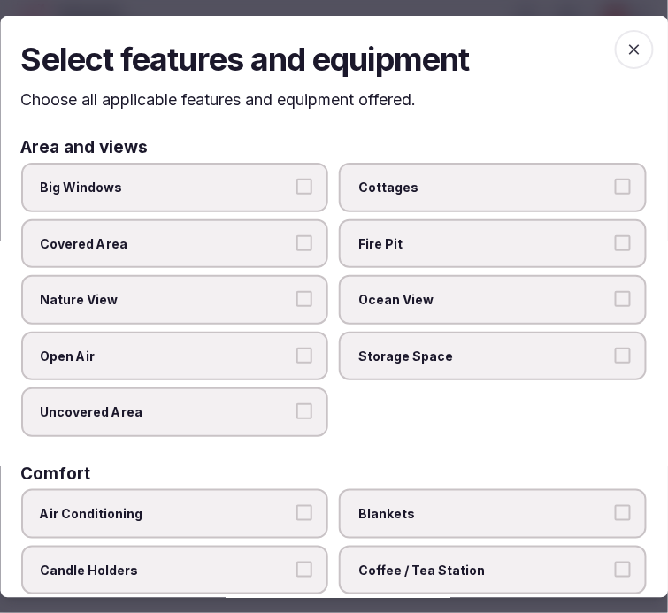
click at [244, 180] on span "Big Windows" at bounding box center [166, 188] width 251 height 18
click at [297, 180] on button "Big Windows" at bounding box center [305, 187] width 16 height 16
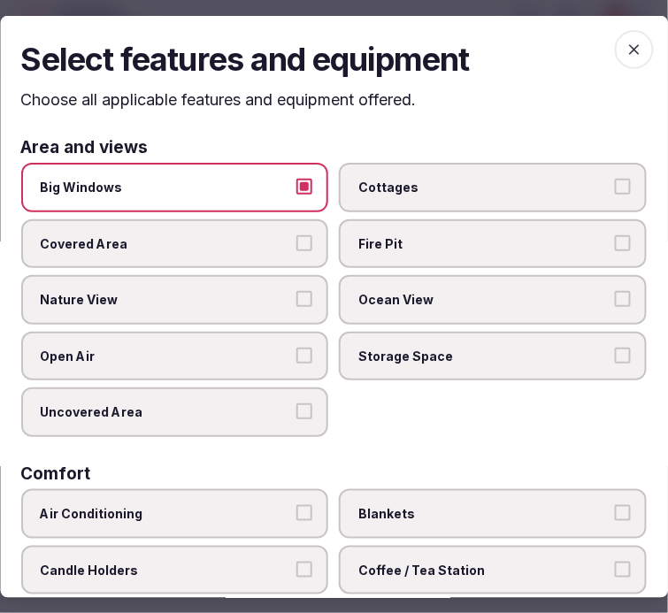
click at [244, 180] on span "Big Windows" at bounding box center [166, 188] width 251 height 18
click at [297, 180] on button "Big Windows" at bounding box center [305, 187] width 16 height 16
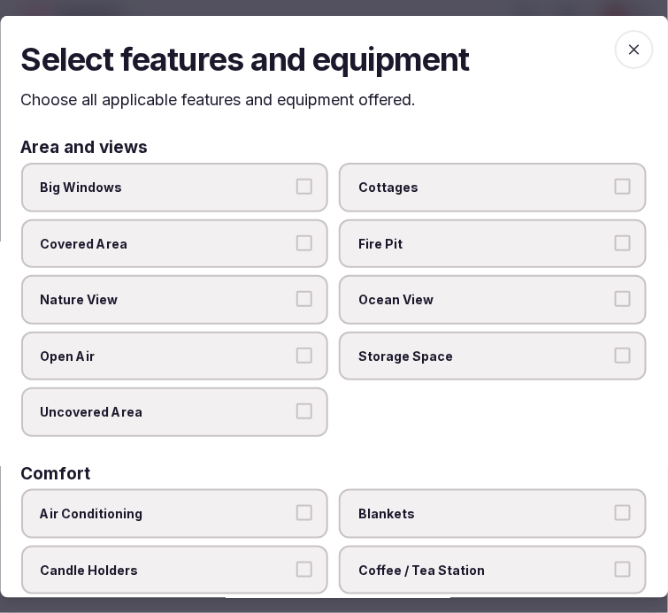
click at [244, 183] on span "Big Windows" at bounding box center [166, 188] width 251 height 18
click at [297, 183] on button "Big Windows" at bounding box center [305, 187] width 16 height 16
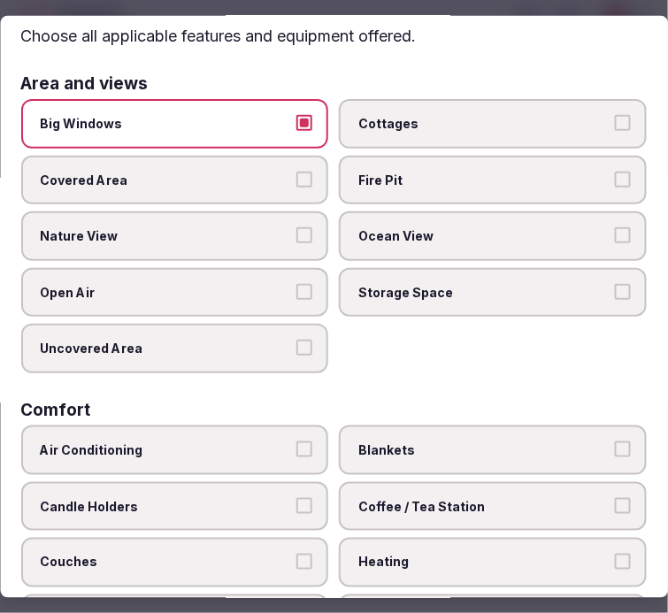
scroll to position [98, 0]
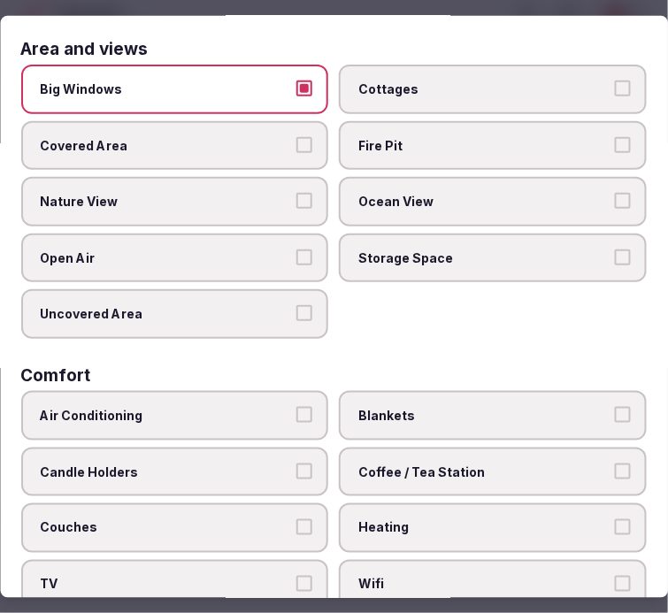
click at [285, 408] on span "Air Conditioning" at bounding box center [166, 416] width 251 height 18
click at [297, 408] on button "Air Conditioning" at bounding box center [305, 415] width 16 height 16
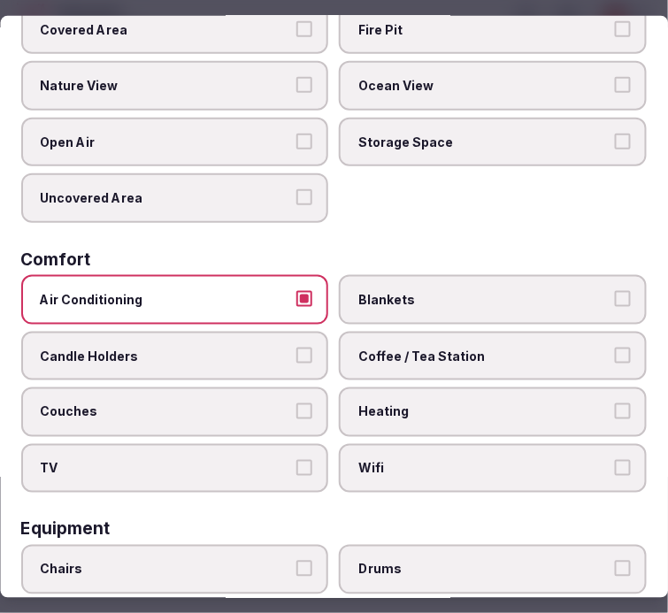
scroll to position [295, 0]
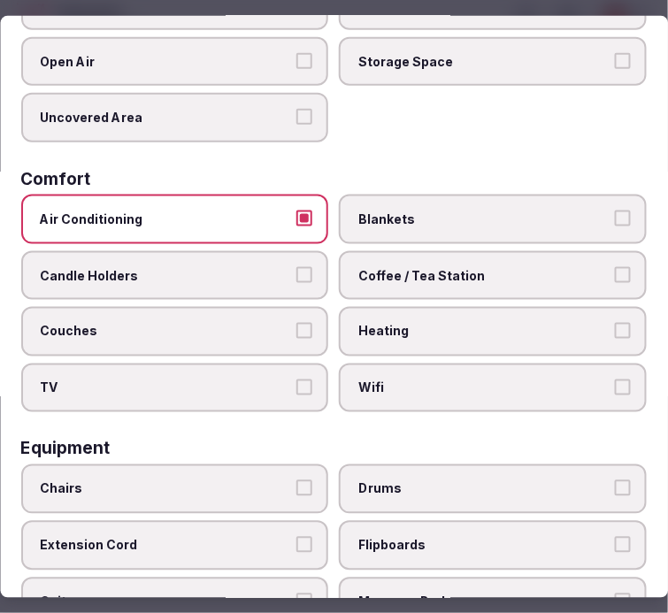
click at [423, 380] on span "Wifi" at bounding box center [484, 389] width 251 height 18
click at [615, 380] on button "Wifi" at bounding box center [623, 388] width 16 height 16
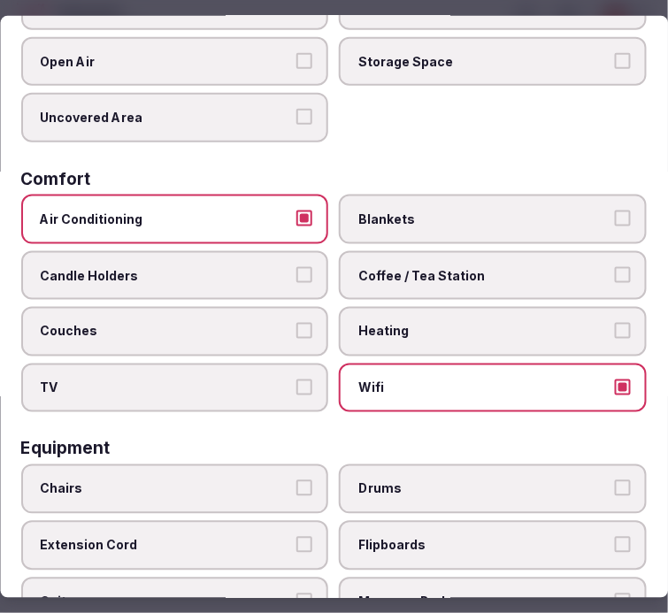
click at [483, 266] on span "Coffee / Tea Station" at bounding box center [484, 275] width 251 height 18
click at [615, 266] on button "Coffee / Tea Station" at bounding box center [623, 274] width 16 height 16
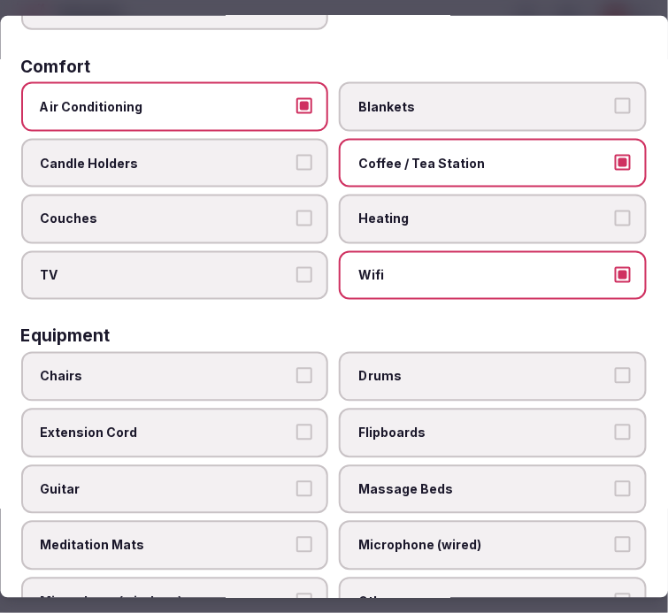
scroll to position [491, 0]
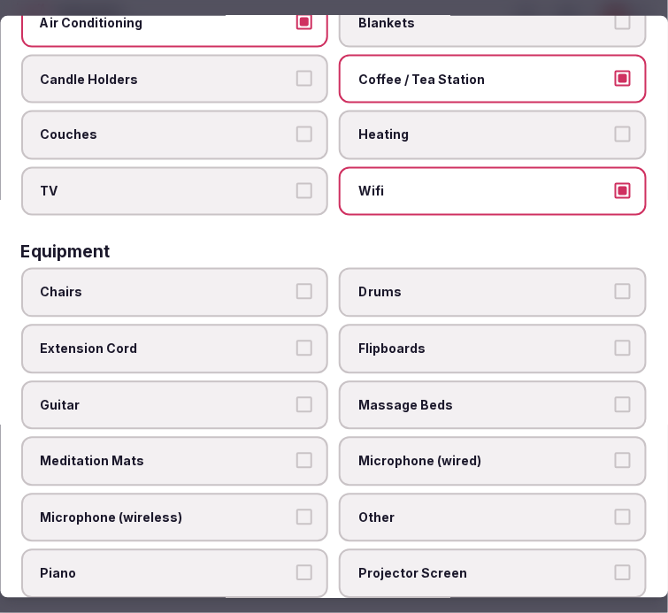
click at [240, 285] on span "Chairs" at bounding box center [166, 293] width 251 height 18
click at [297, 285] on button "Chairs" at bounding box center [305, 292] width 16 height 16
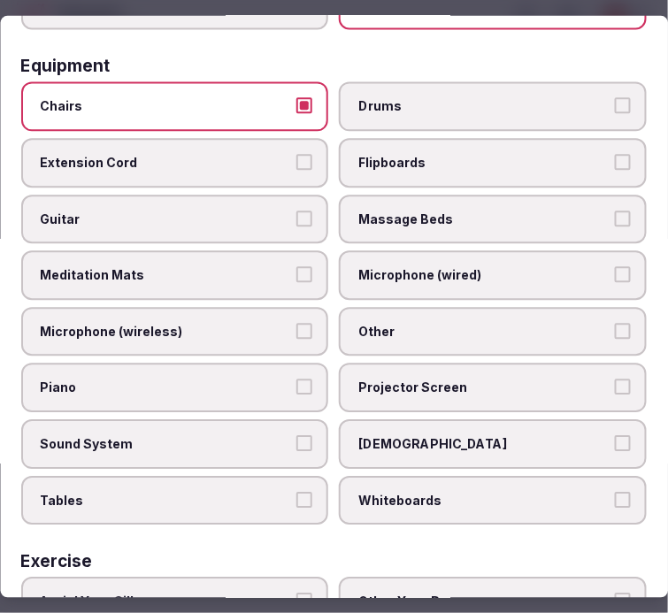
scroll to position [688, 0]
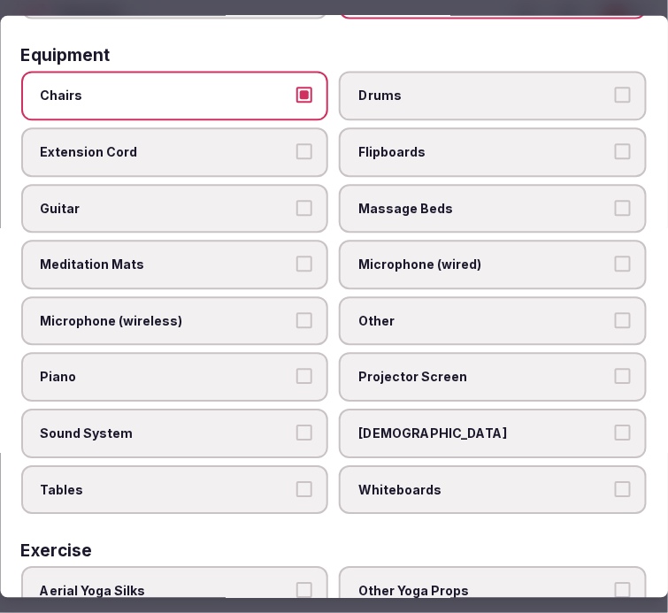
click at [543, 313] on span "Other" at bounding box center [484, 322] width 251 height 18
click at [615, 313] on button "Other" at bounding box center [623, 321] width 16 height 16
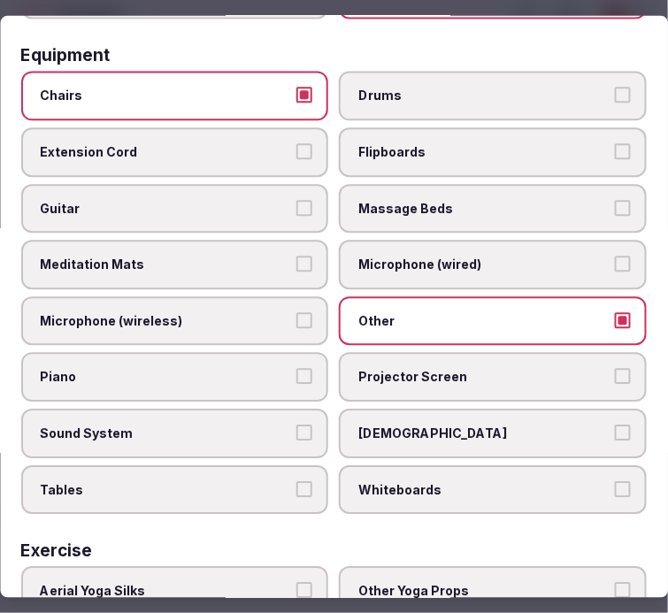
click at [520, 353] on label "Projector Screen" at bounding box center [494, 378] width 308 height 50
click at [615, 369] on button "Projector Screen" at bounding box center [623, 377] width 16 height 16
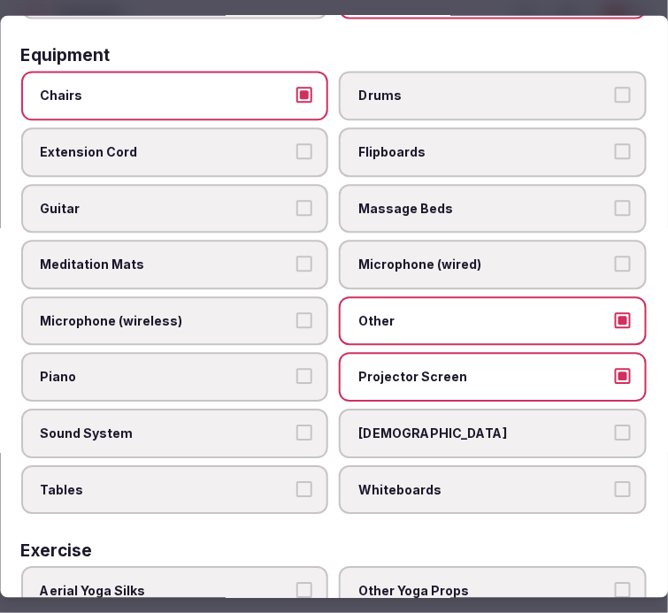
click at [251, 410] on label "Sound System" at bounding box center [175, 435] width 308 height 50
click at [297, 426] on button "Sound System" at bounding box center [305, 434] width 16 height 16
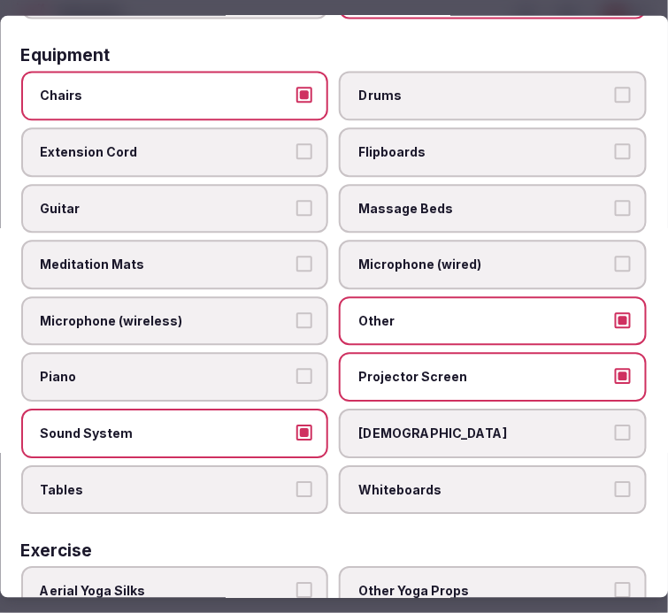
click at [274, 481] on span "Tables" at bounding box center [166, 490] width 251 height 18
click at [297, 481] on button "Tables" at bounding box center [305, 489] width 16 height 16
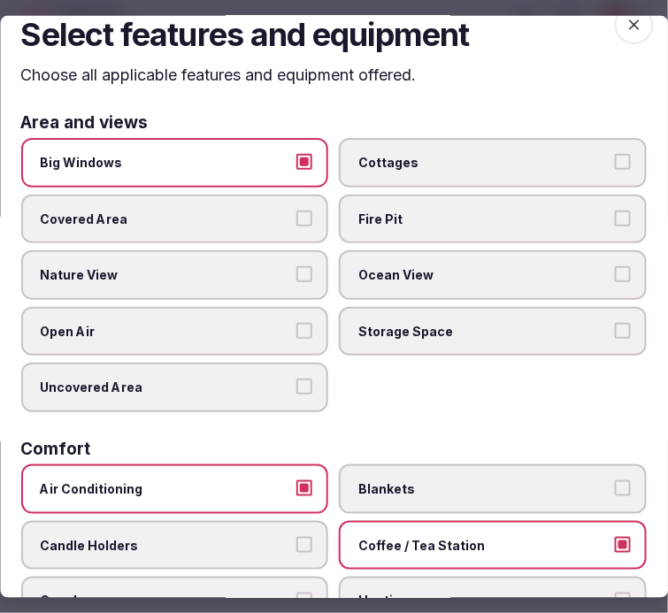
scroll to position [0, 0]
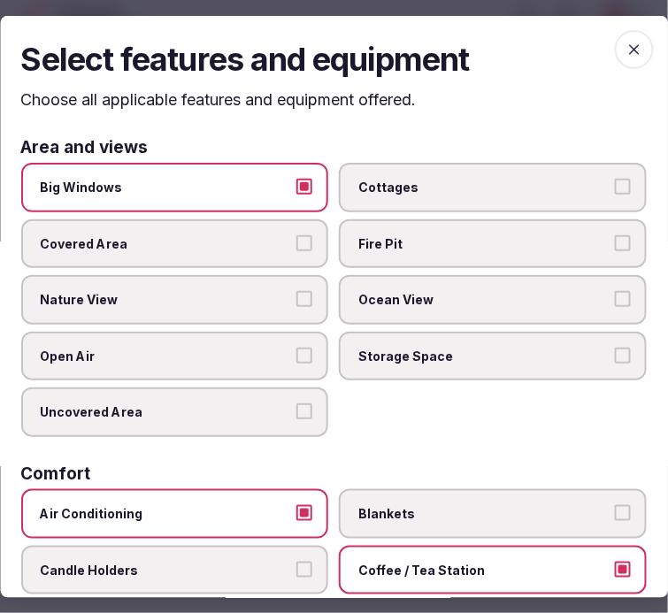
click at [626, 53] on icon "button" at bounding box center [635, 49] width 18 height 18
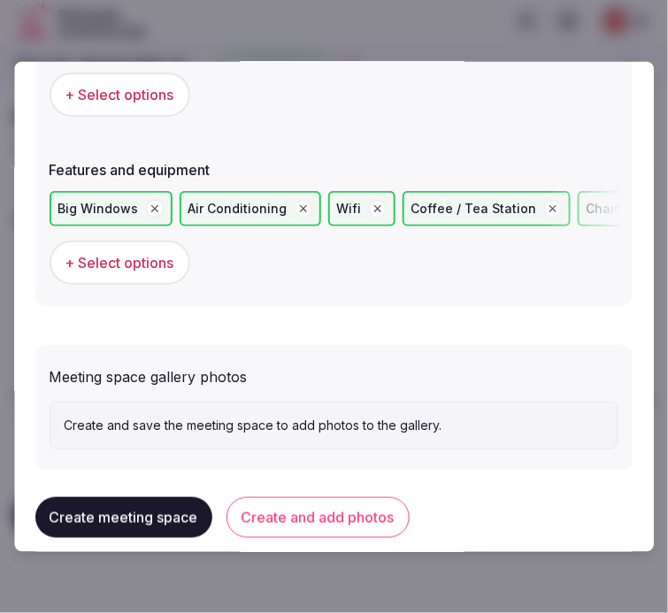
scroll to position [1259, 0]
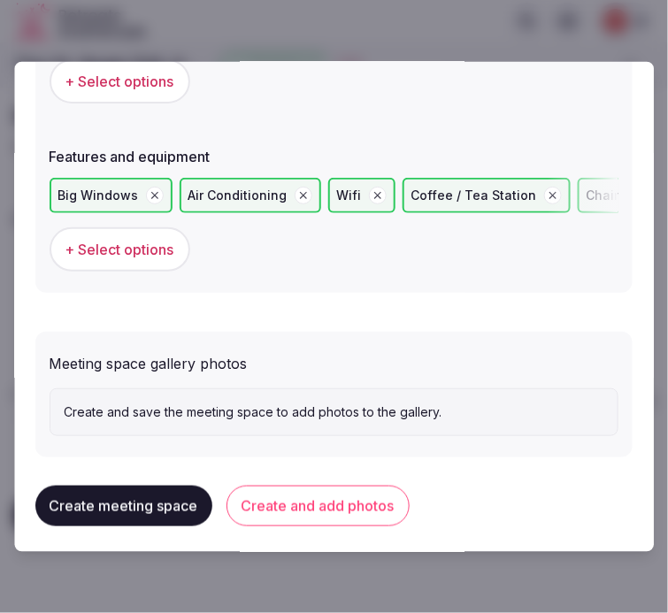
click at [327, 502] on button "Create and add photos" at bounding box center [318, 506] width 183 height 41
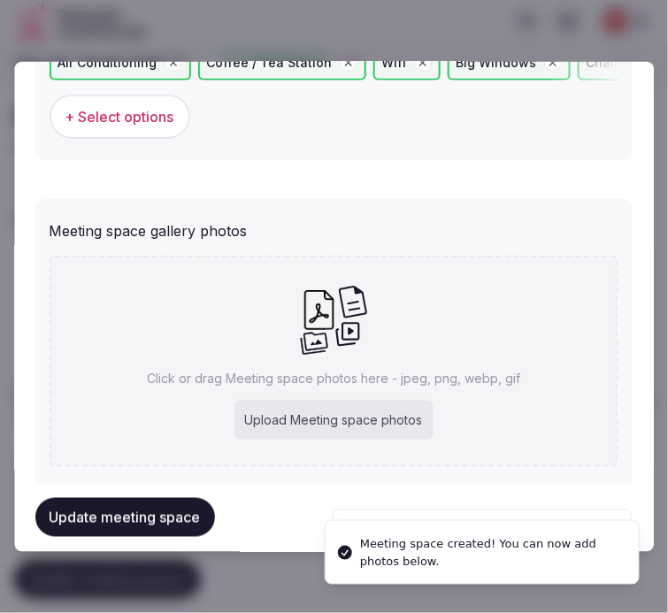
scroll to position [1421, 0]
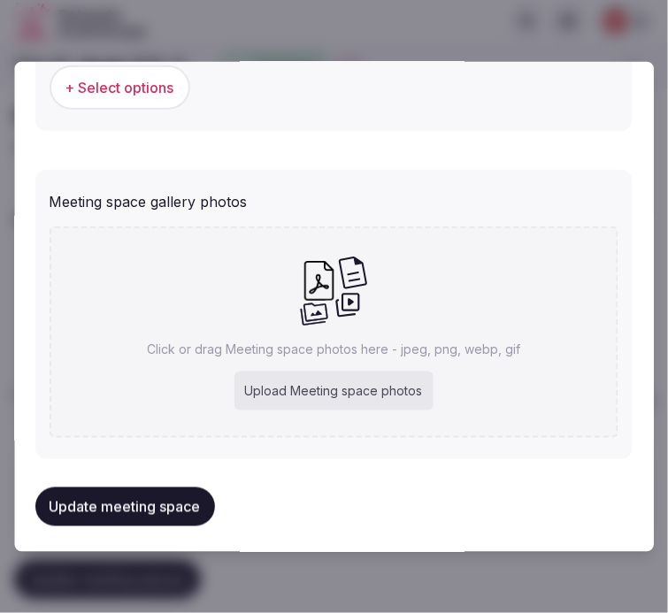
click at [380, 319] on div "Click or drag Meeting space photos here - jpeg, png, webp, gif Upload Meeting s…" at bounding box center [334, 332] width 569 height 211
type input "**********"
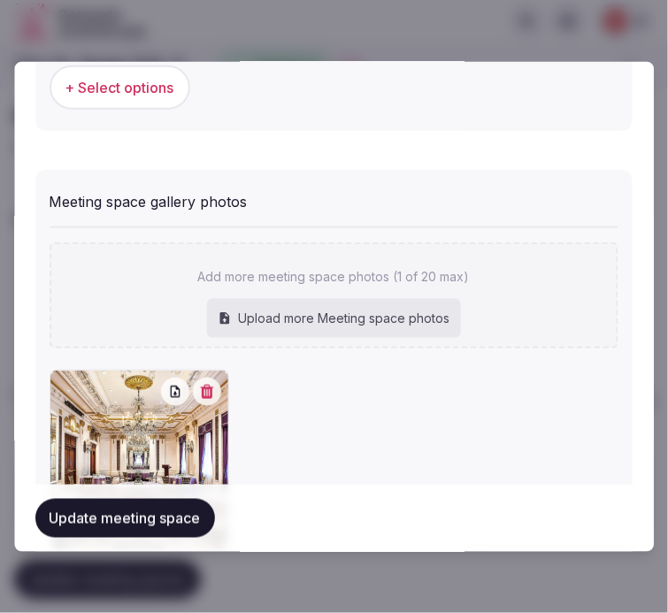
click at [88, 514] on button "Update meeting space" at bounding box center [125, 518] width 180 height 39
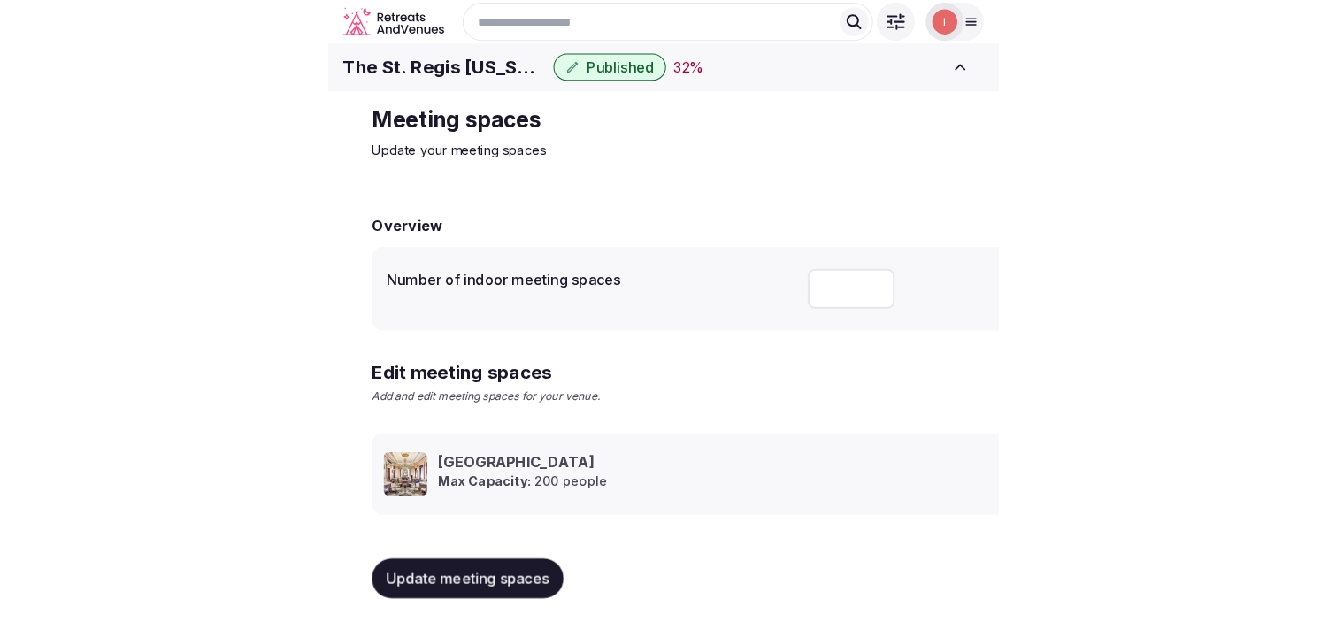
scroll to position [16, 0]
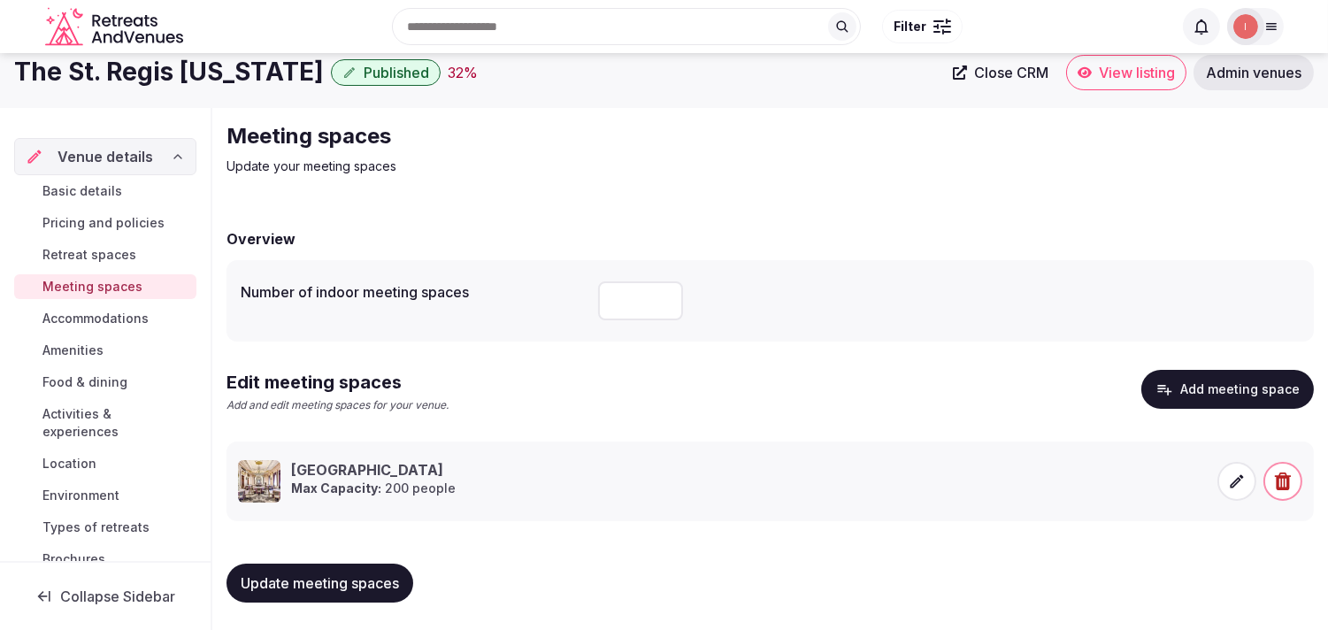
click at [104, 314] on span "Accommodations" at bounding box center [95, 319] width 106 height 18
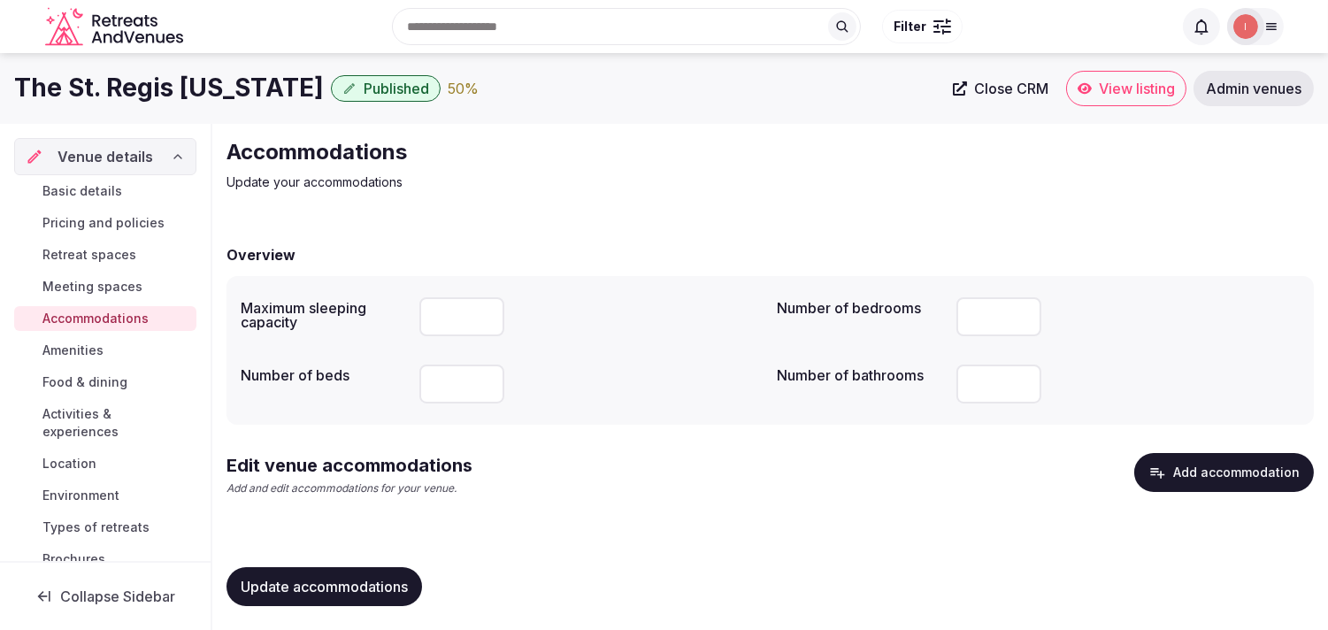
click at [408, 578] on span "Update accommodations" at bounding box center [324, 587] width 167 height 18
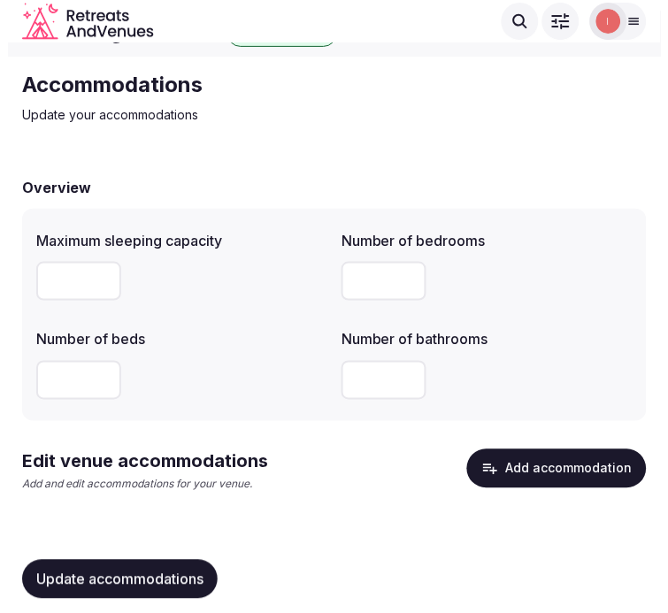
scroll to position [49, 0]
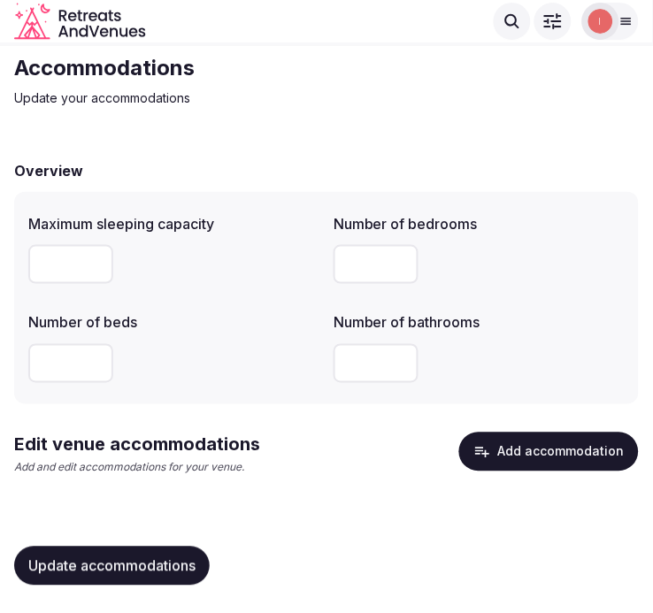
click at [550, 449] on button "Add accommodation" at bounding box center [549, 452] width 180 height 39
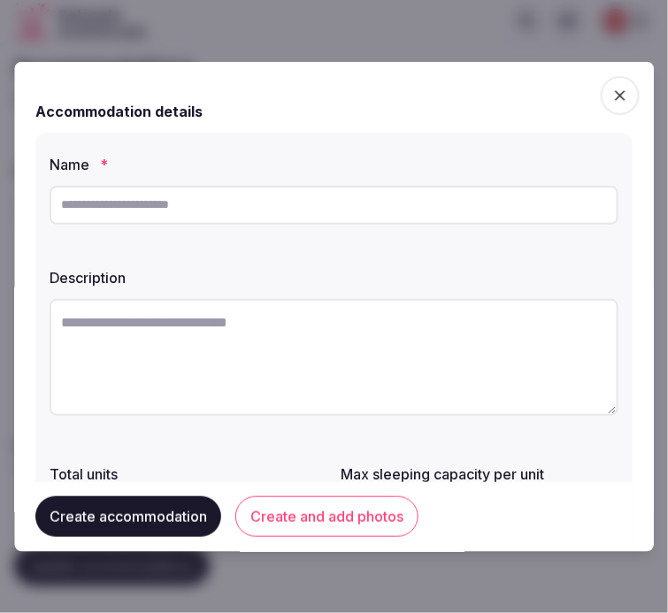
click at [196, 212] on input "text" at bounding box center [334, 204] width 569 height 39
paste input "**********"
type input "**********"
click at [161, 312] on textarea at bounding box center [334, 356] width 569 height 117
paste textarea "**********"
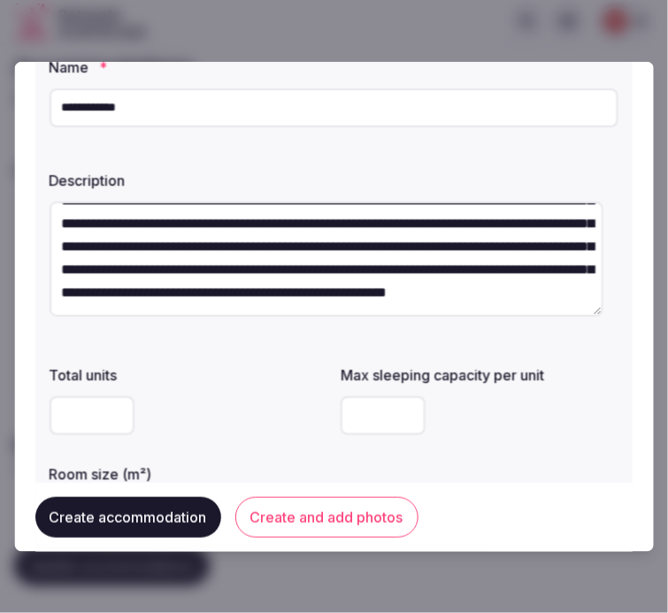
scroll to position [295, 0]
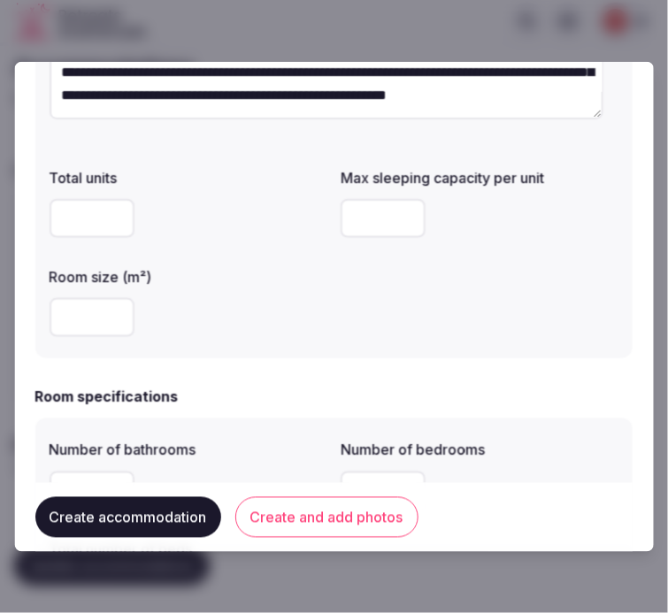
type textarea "**********"
drag, startPoint x: 64, startPoint y: 206, endPoint x: 85, endPoint y: 206, distance: 21.2
click at [64, 206] on input "number" at bounding box center [92, 217] width 85 height 39
click at [367, 224] on input "number" at bounding box center [384, 217] width 85 height 39
type input "*"
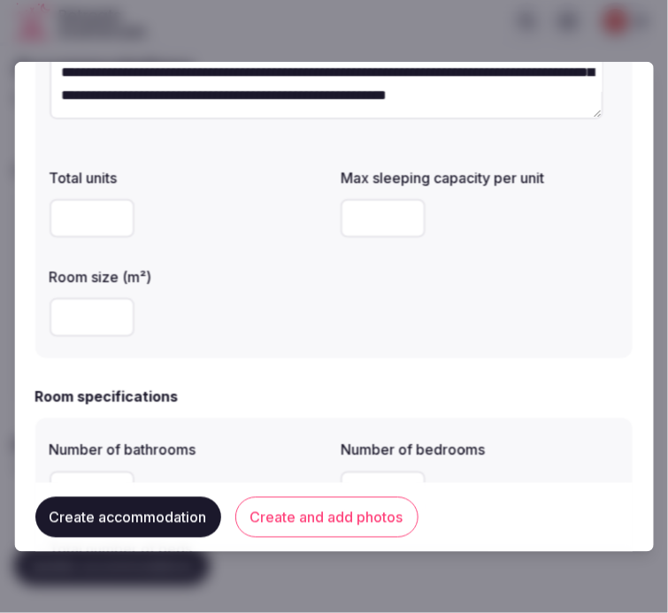
click at [69, 317] on input "number" at bounding box center [92, 316] width 85 height 39
click at [294, 351] on div "**********" at bounding box center [333, 97] width 597 height 520
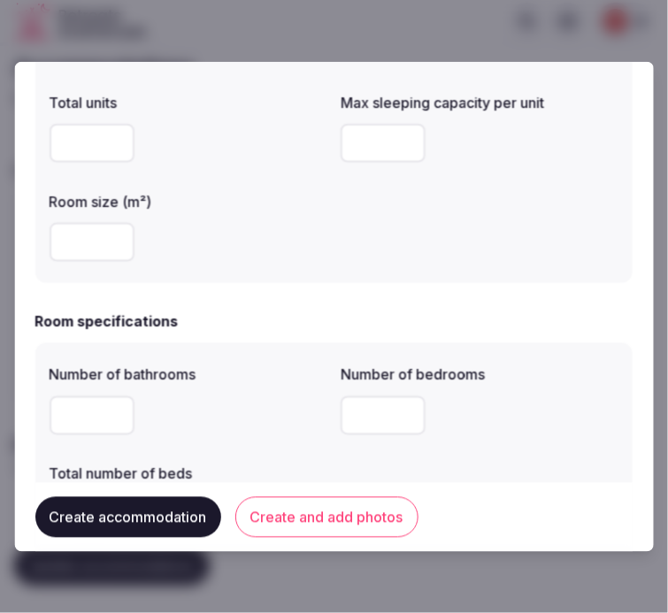
scroll to position [589, 0]
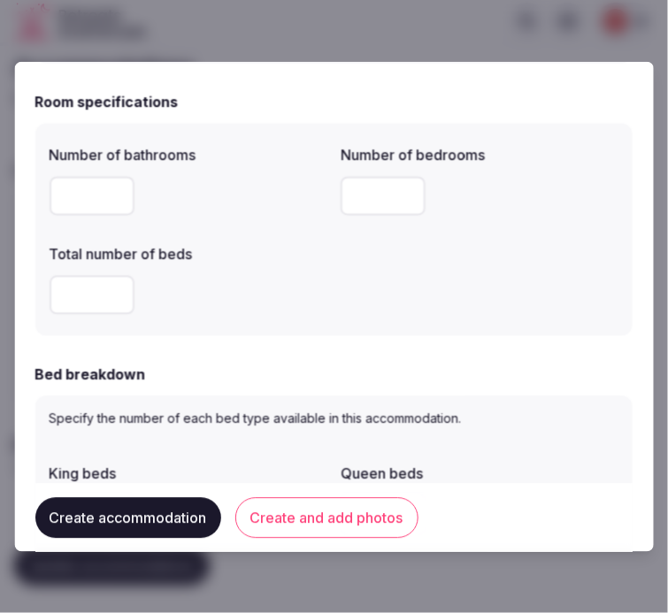
click at [101, 180] on input "number" at bounding box center [92, 195] width 85 height 39
type input "*"
click at [389, 188] on input "*" at bounding box center [384, 195] width 85 height 39
type input "*"
click at [78, 304] on input "number" at bounding box center [92, 294] width 85 height 39
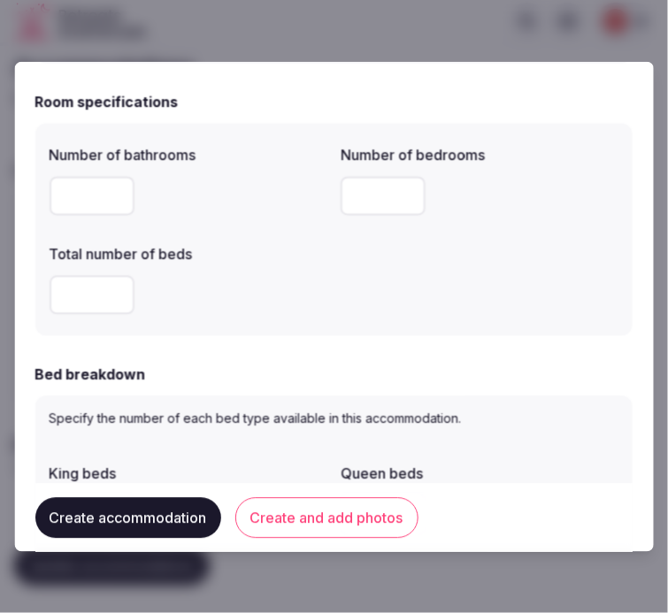
type input "*"
click at [287, 316] on div "*" at bounding box center [189, 294] width 278 height 53
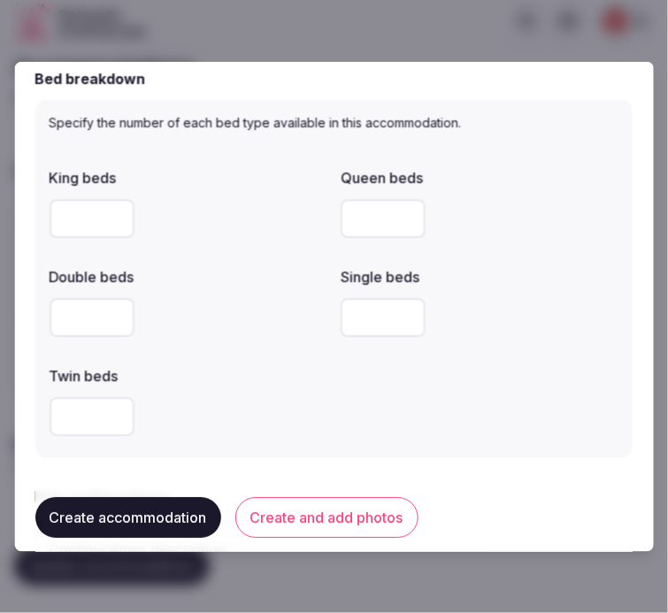
scroll to position [983, 0]
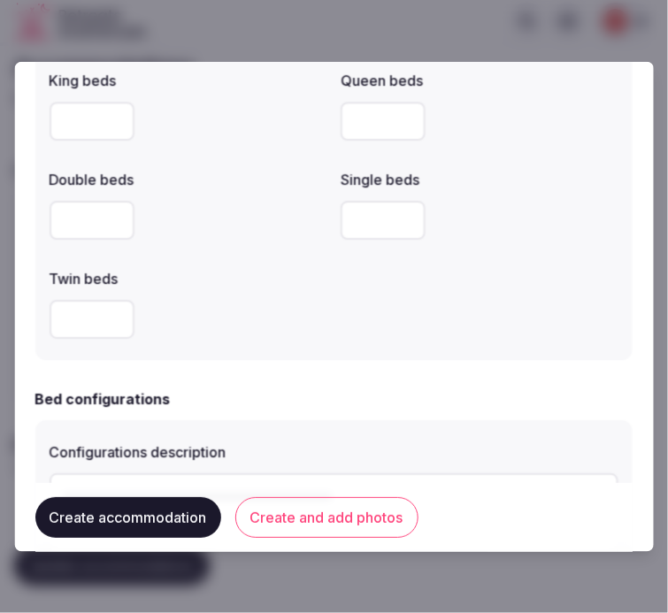
click at [63, 118] on input "*" at bounding box center [92, 120] width 85 height 39
type input "*"
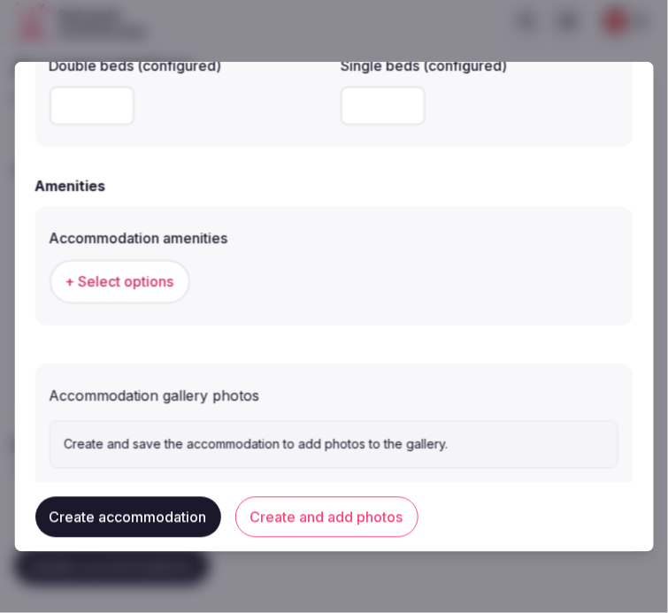
scroll to position [1703, 0]
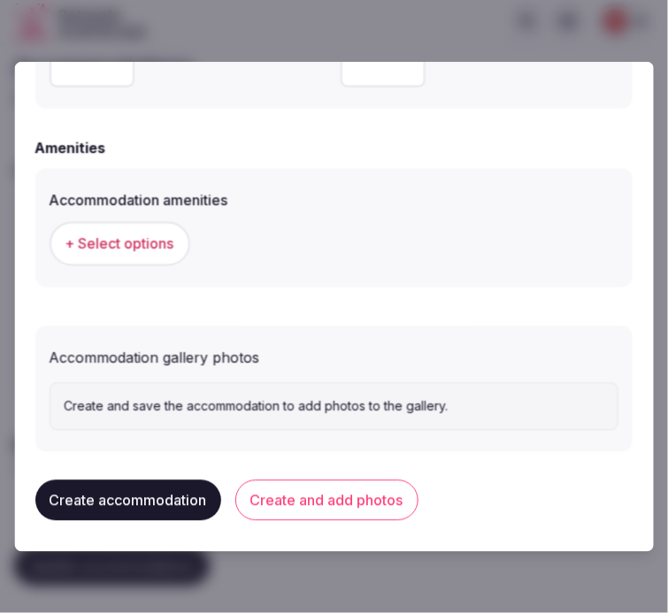
click at [135, 235] on span "+ Select options" at bounding box center [119, 243] width 109 height 19
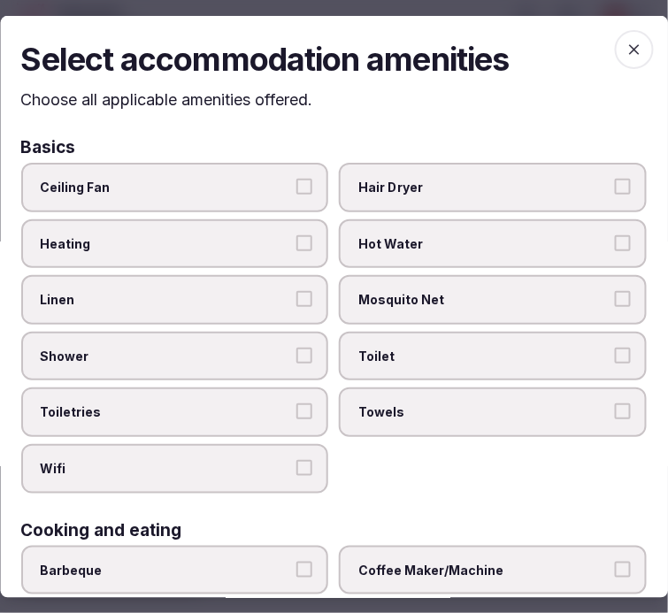
click at [431, 202] on label "Hair Dryer" at bounding box center [494, 188] width 308 height 50
click at [615, 195] on button "Hair Dryer" at bounding box center [623, 187] width 16 height 16
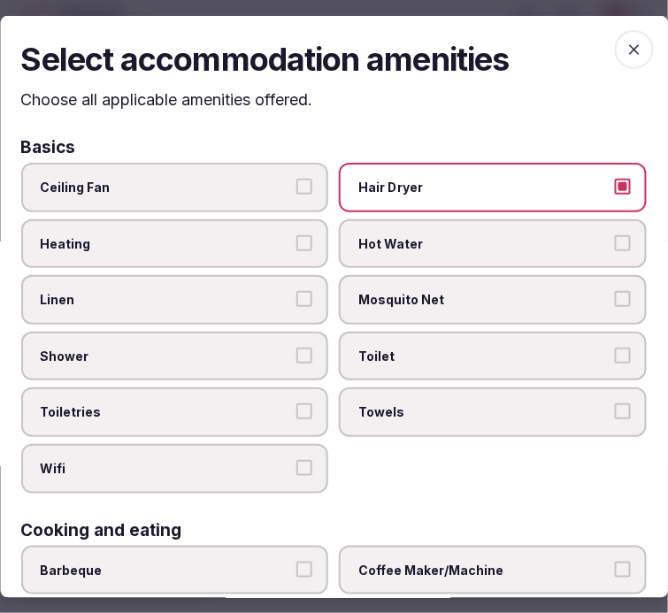
click at [431, 202] on label "Hair Dryer" at bounding box center [494, 188] width 308 height 50
click at [615, 195] on button "Hair Dryer" at bounding box center [623, 187] width 16 height 16
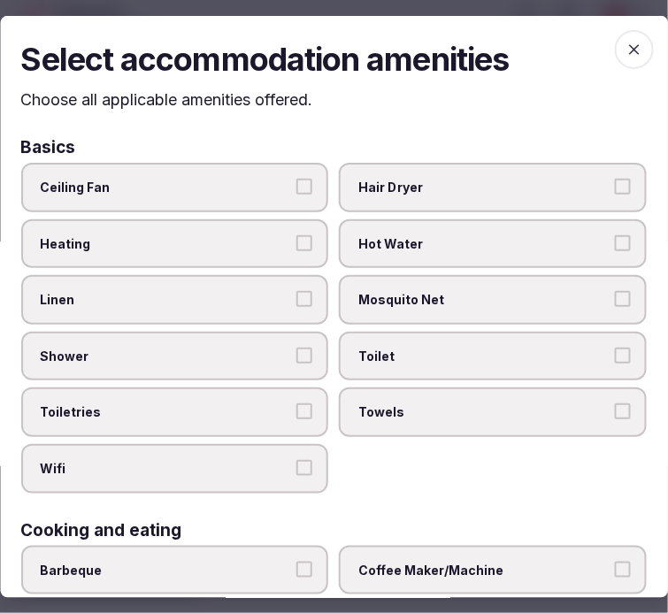
drag, startPoint x: 272, startPoint y: 277, endPoint x: 336, endPoint y: 298, distance: 68.0
click at [276, 281] on label "Linen" at bounding box center [175, 300] width 308 height 50
click at [297, 291] on button "Linen" at bounding box center [305, 299] width 16 height 16
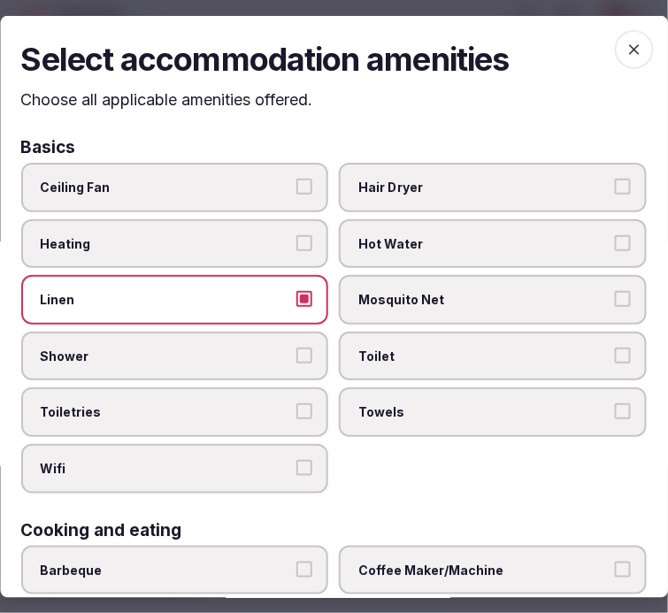
click at [449, 180] on span "Hair Dryer" at bounding box center [484, 188] width 251 height 18
click at [615, 180] on button "Hair Dryer" at bounding box center [623, 187] width 16 height 16
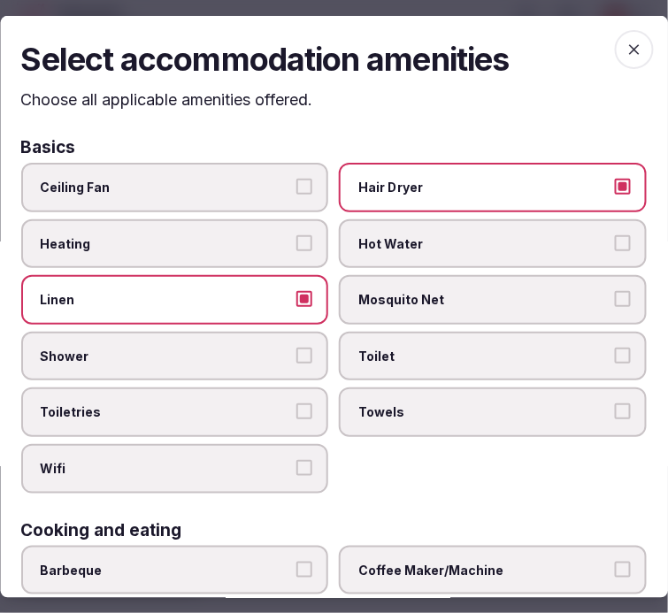
drag, startPoint x: 402, startPoint y: 348, endPoint x: 396, endPoint y: 418, distance: 70.2
click at [400, 350] on span "Toilet" at bounding box center [484, 357] width 251 height 18
click at [615, 350] on button "Toilet" at bounding box center [623, 356] width 16 height 16
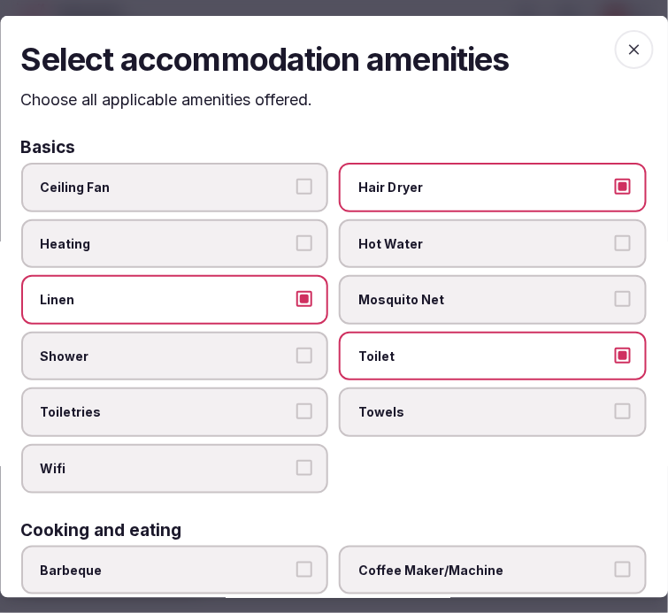
click at [396, 426] on label "Towels" at bounding box center [494, 413] width 308 height 50
click at [615, 419] on button "Towels" at bounding box center [623, 412] width 16 height 16
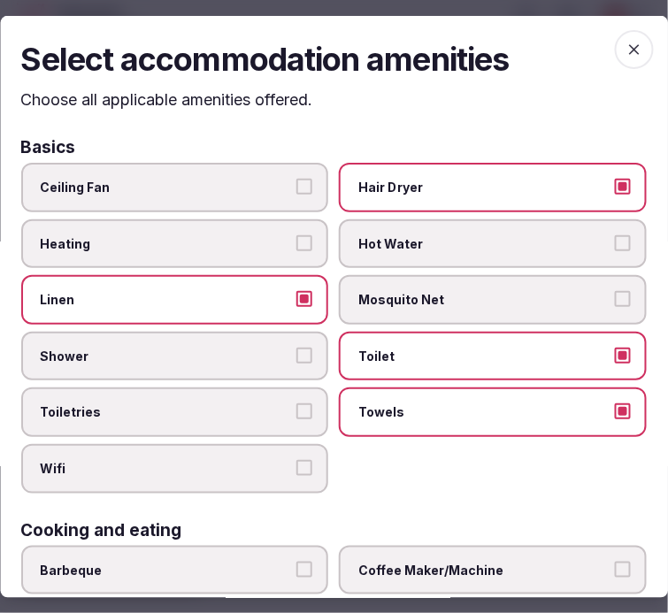
click at [255, 460] on span "Wifi" at bounding box center [166, 469] width 251 height 18
click at [297, 460] on button "Wifi" at bounding box center [305, 468] width 16 height 16
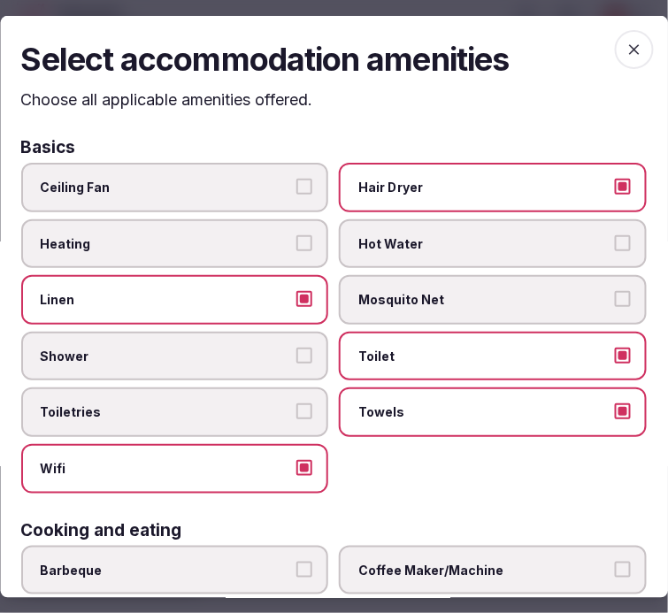
click at [262, 414] on label "Toiletries" at bounding box center [175, 413] width 308 height 50
click at [297, 414] on button "Toiletries" at bounding box center [305, 412] width 16 height 16
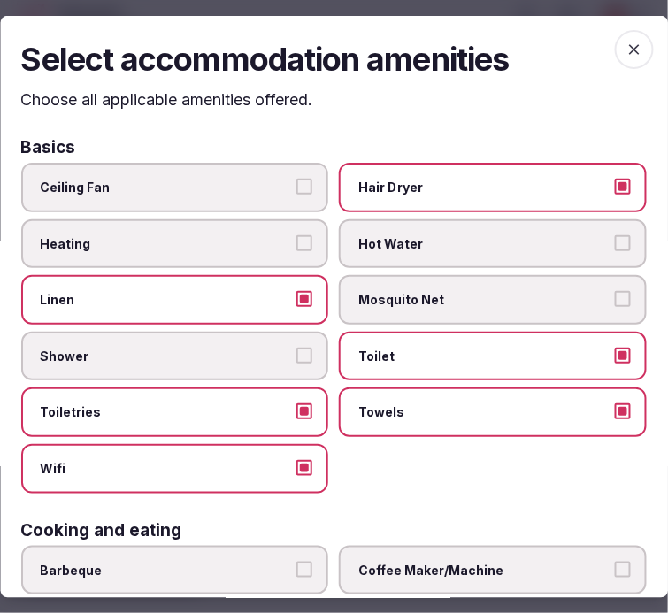
click at [296, 361] on label "Shower" at bounding box center [175, 357] width 308 height 50
click at [297, 361] on button "Shower" at bounding box center [305, 356] width 16 height 16
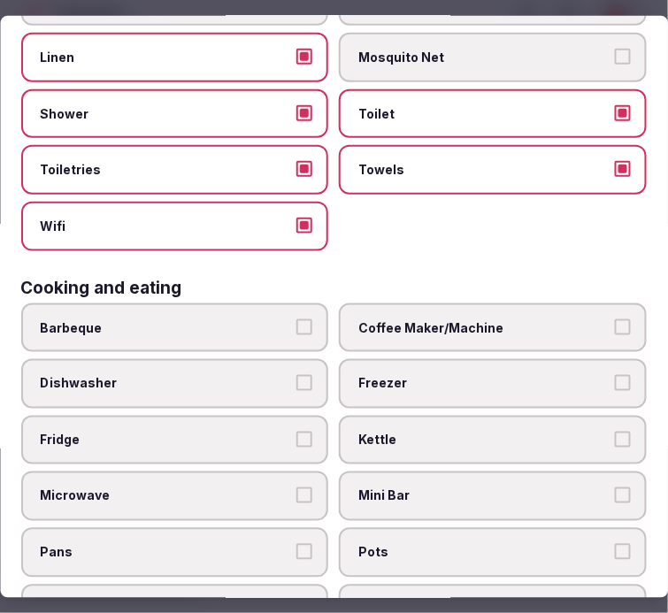
scroll to position [295, 0]
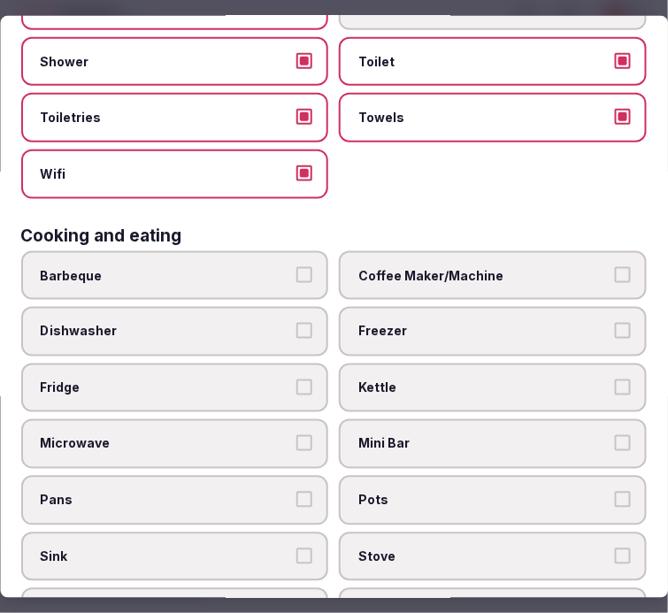
click at [419, 281] on label "Coffee Maker/Machine" at bounding box center [494, 275] width 308 height 50
click at [615, 281] on button "Coffee Maker/Machine" at bounding box center [623, 274] width 16 height 16
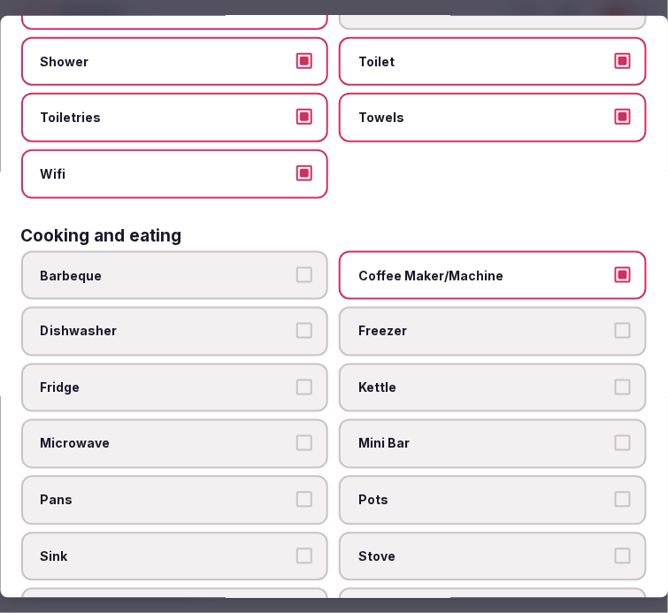
click at [454, 435] on span "Mini Bar" at bounding box center [484, 444] width 251 height 18
click at [615, 435] on button "Mini Bar" at bounding box center [623, 443] width 16 height 16
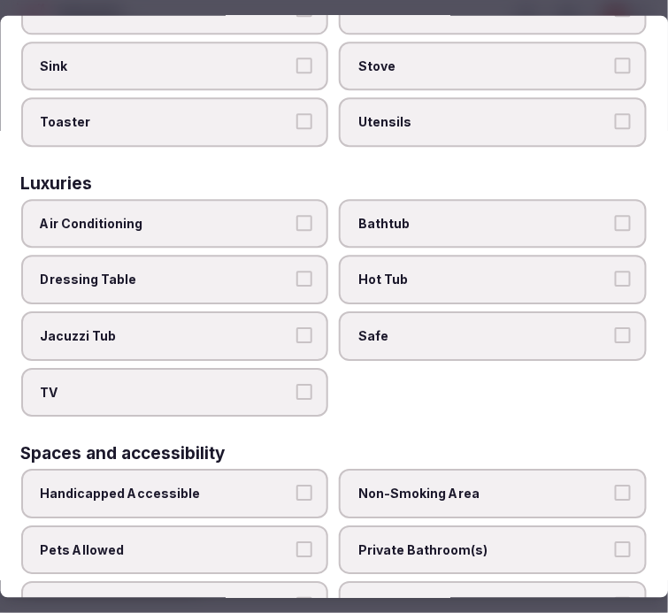
scroll to position [786, 0]
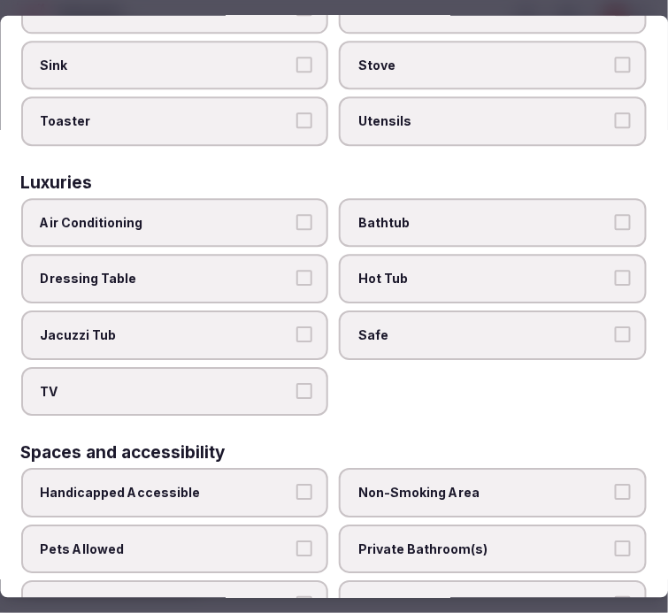
click at [254, 215] on span "Air Conditioning" at bounding box center [166, 224] width 251 height 18
click at [297, 215] on button "Air Conditioning" at bounding box center [305, 223] width 16 height 16
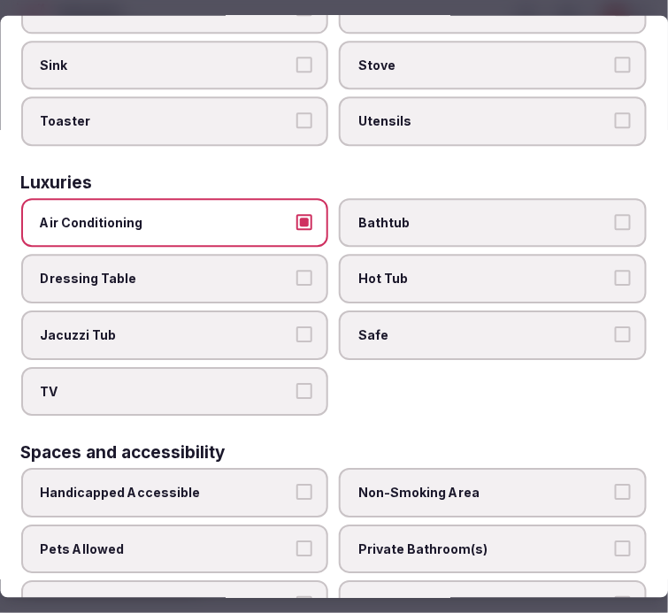
click at [287, 375] on label "TV" at bounding box center [175, 392] width 308 height 50
click at [297, 383] on button "TV" at bounding box center [305, 391] width 16 height 16
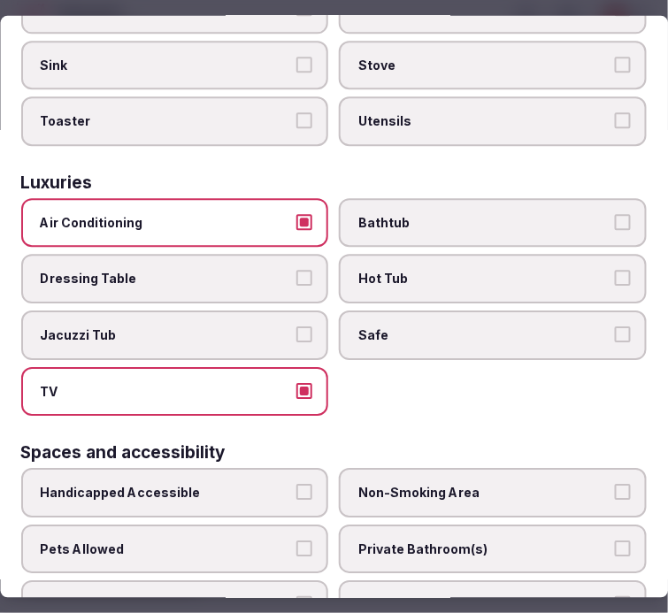
click at [420, 327] on span "Safe" at bounding box center [484, 336] width 251 height 18
click at [615, 327] on button "Safe" at bounding box center [623, 335] width 16 height 16
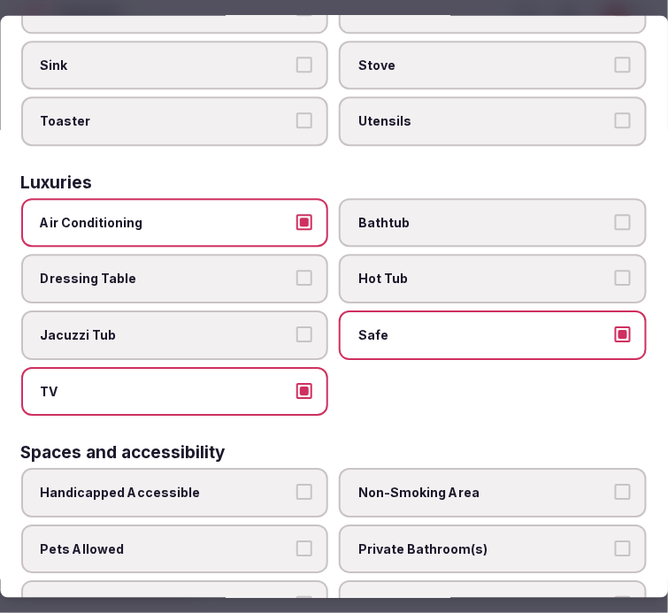
click at [454, 199] on label "Bathtub" at bounding box center [494, 224] width 308 height 50
click at [615, 215] on button "Bathtub" at bounding box center [623, 223] width 16 height 16
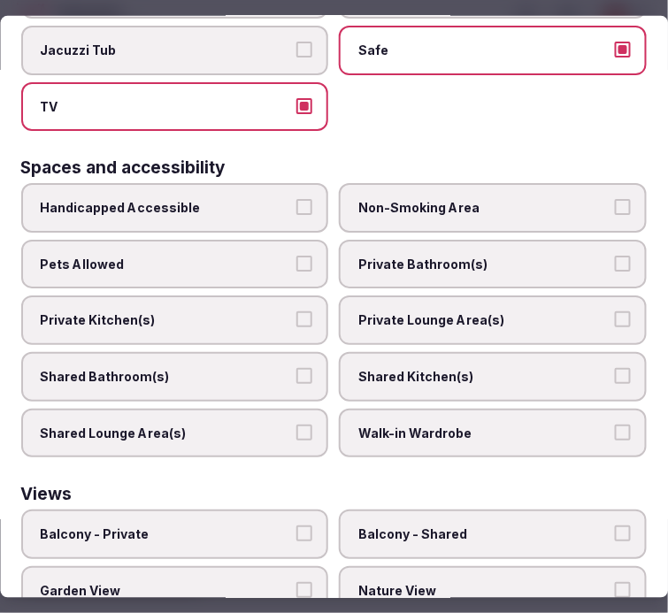
scroll to position [1081, 0]
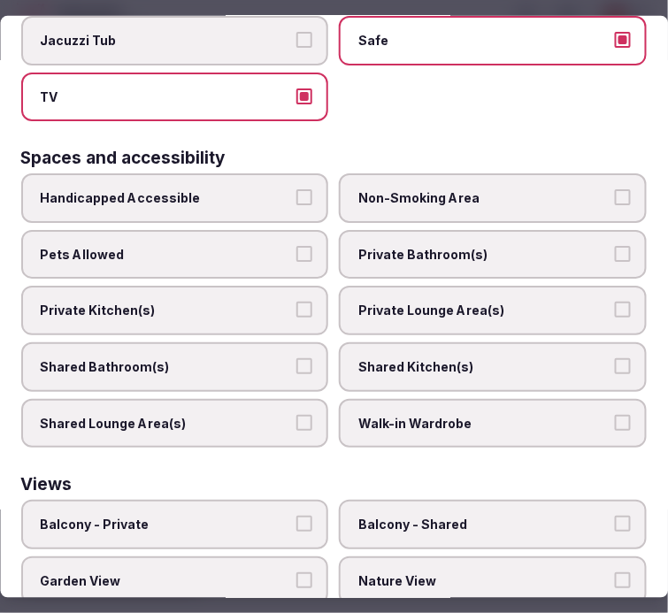
click at [488, 230] on label "Private Bathroom(s)" at bounding box center [494, 255] width 308 height 50
click at [615, 246] on button "Private Bathroom(s)" at bounding box center [623, 254] width 16 height 16
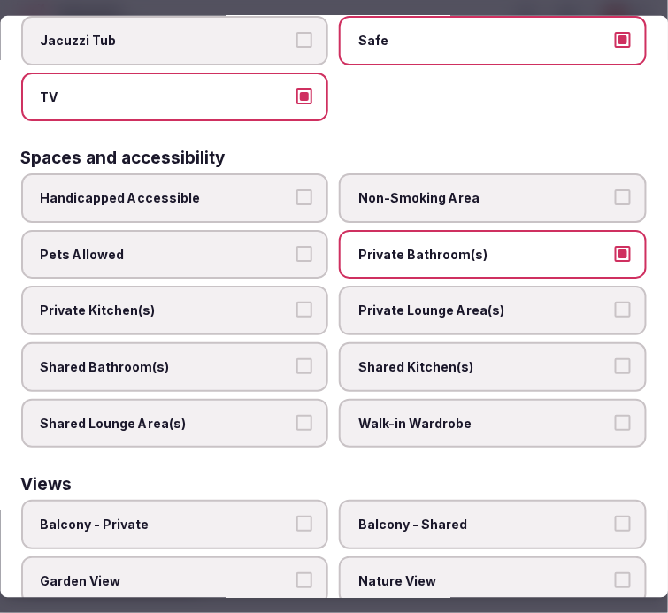
click at [527, 292] on label "Private Lounge Area(s)" at bounding box center [494, 311] width 308 height 50
click at [615, 302] on button "Private Lounge Area(s)" at bounding box center [623, 310] width 16 height 16
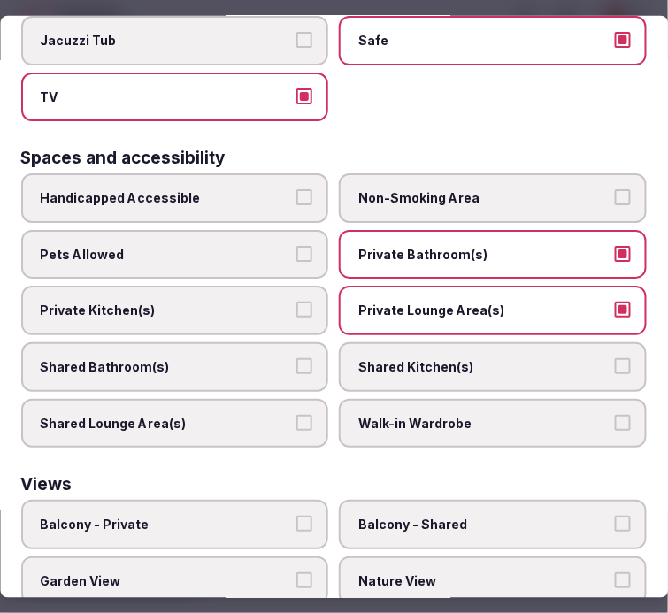
scroll to position [1180, 0]
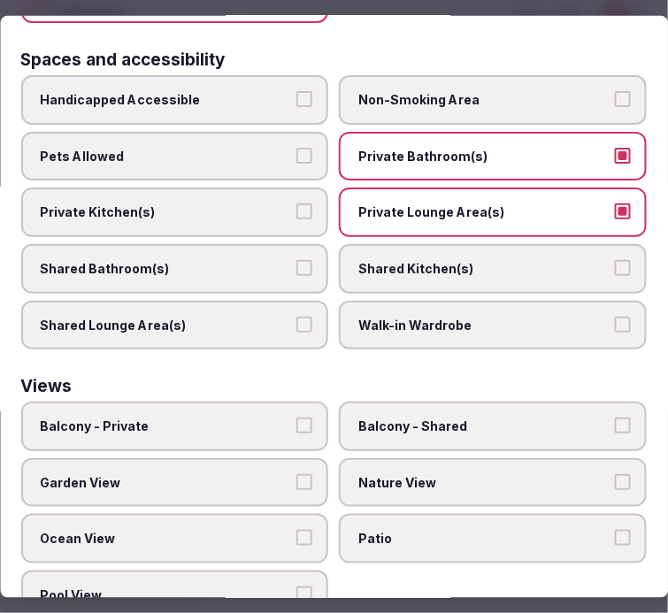
click at [253, 402] on label "Balcony - Private" at bounding box center [175, 427] width 308 height 50
click at [297, 418] on button "Balcony - Private" at bounding box center [305, 426] width 16 height 16
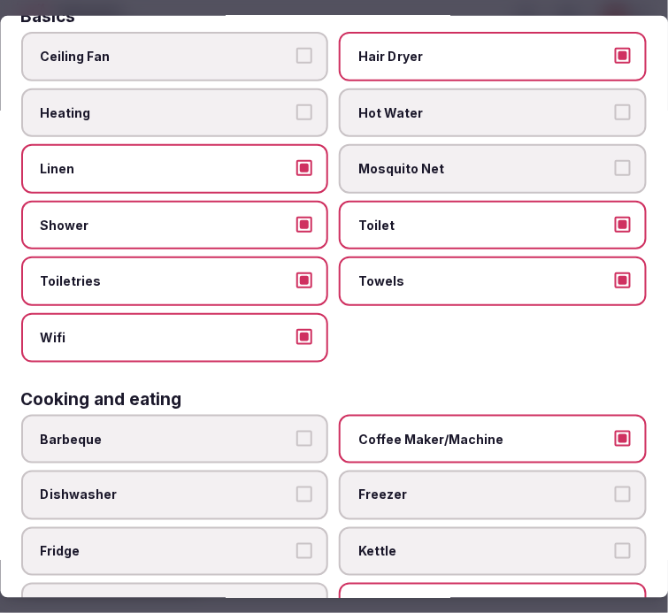
scroll to position [0, 0]
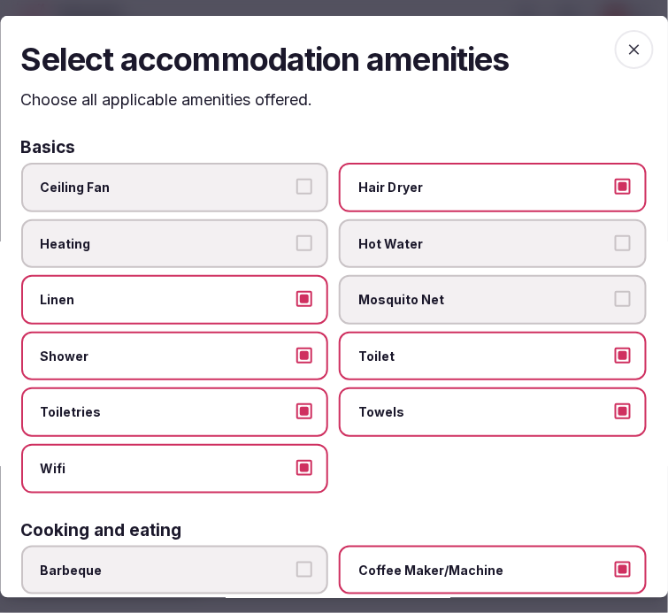
click at [622, 57] on span "button" at bounding box center [634, 48] width 39 height 39
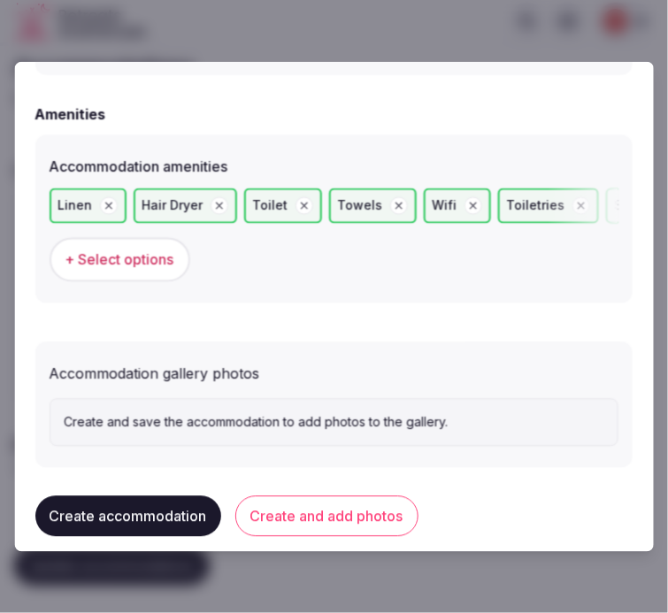
scroll to position [1752, 0]
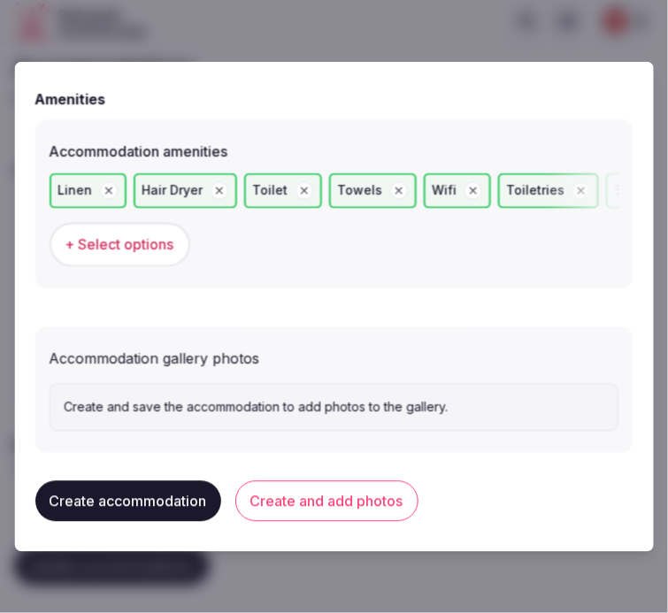
click at [316, 496] on button "Create and add photos" at bounding box center [326, 500] width 183 height 41
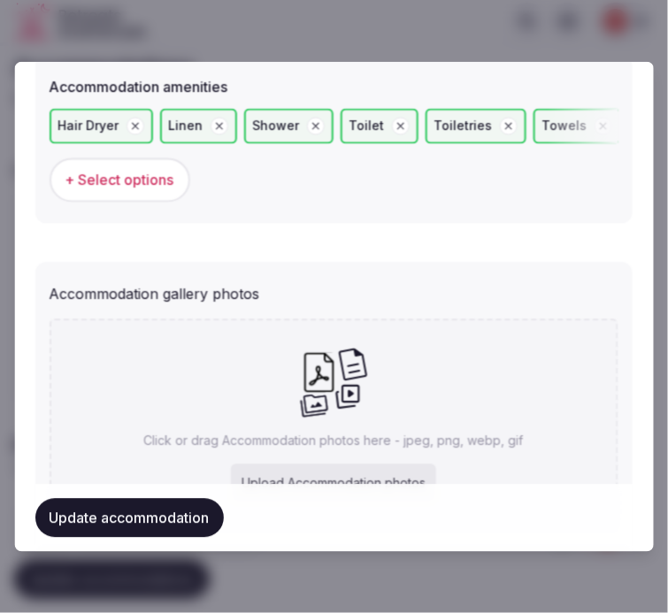
scroll to position [1914, 0]
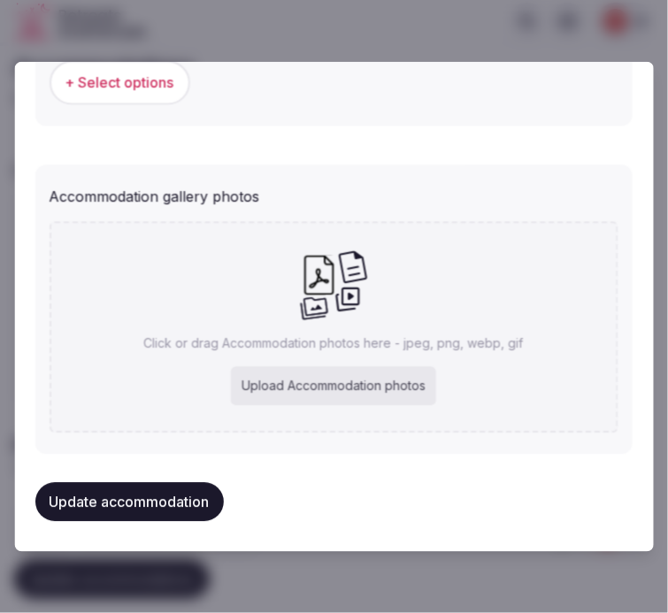
click at [409, 383] on div "Upload Accommodation photos" at bounding box center [334, 386] width 205 height 39
type input "**********"
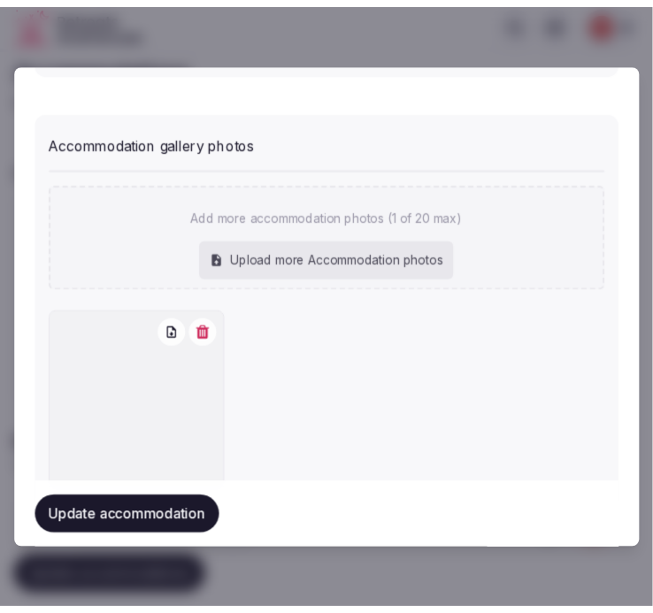
scroll to position [2021, 0]
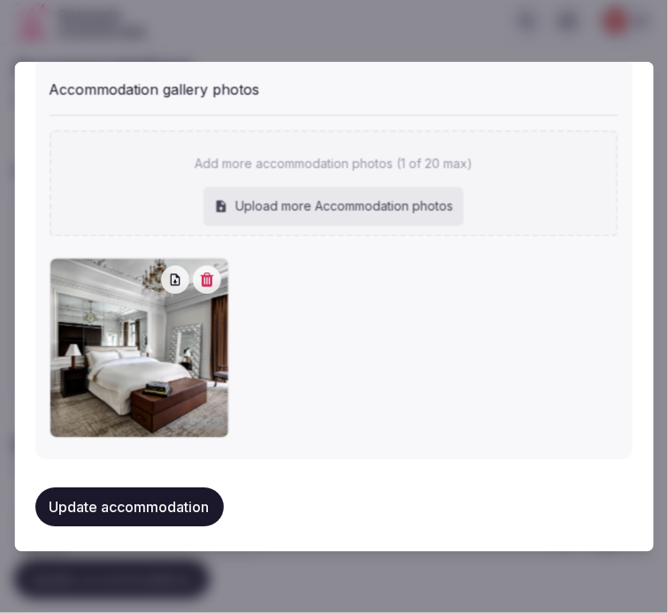
click at [207, 494] on button "Update accommodation" at bounding box center [129, 507] width 188 height 39
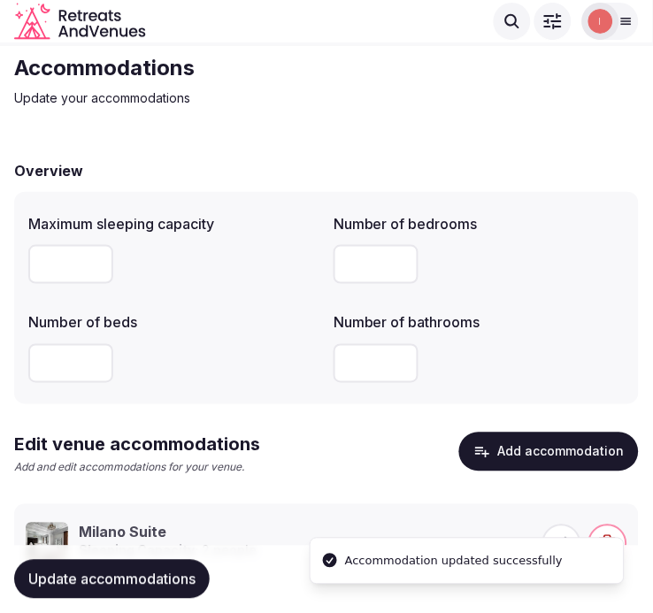
click at [209, 490] on div "Edit venue accommodations Add and edit accommodations for your venue. Add accom…" at bounding box center [326, 508] width 625 height 151
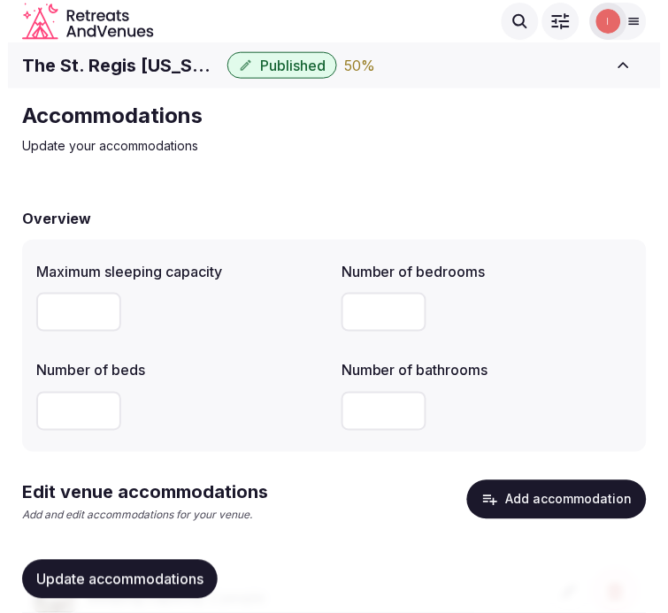
scroll to position [0, 0]
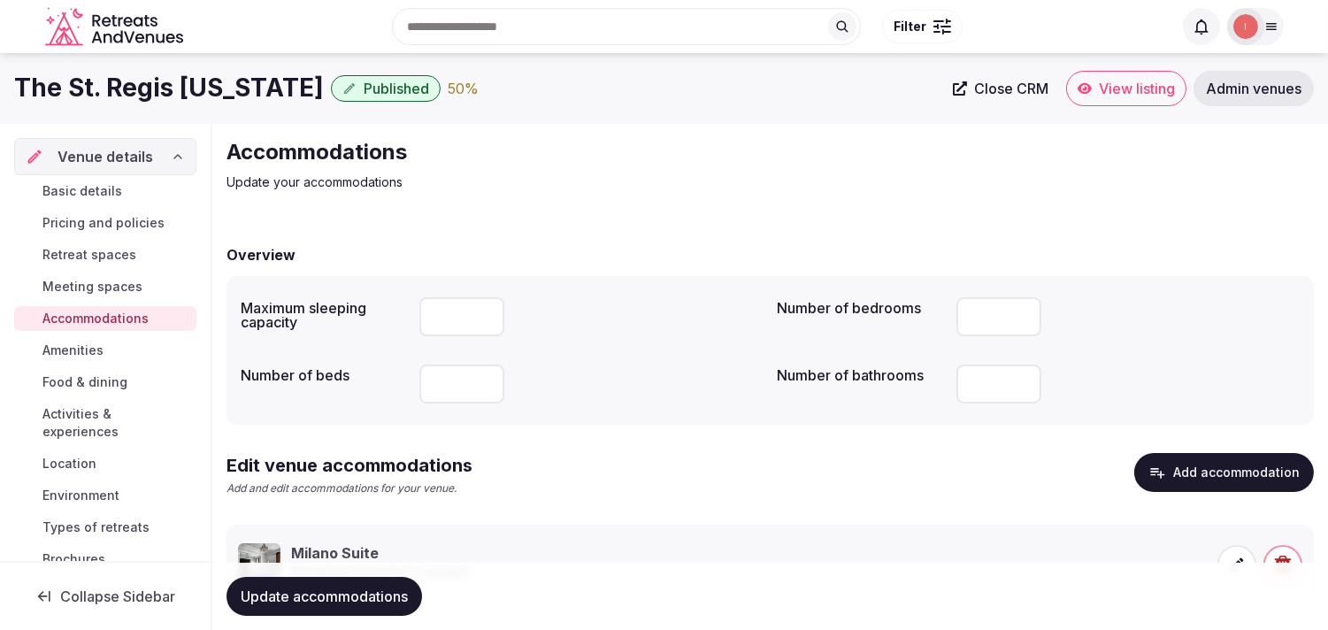
click at [86, 350] on span "Amenities" at bounding box center [72, 351] width 61 height 18
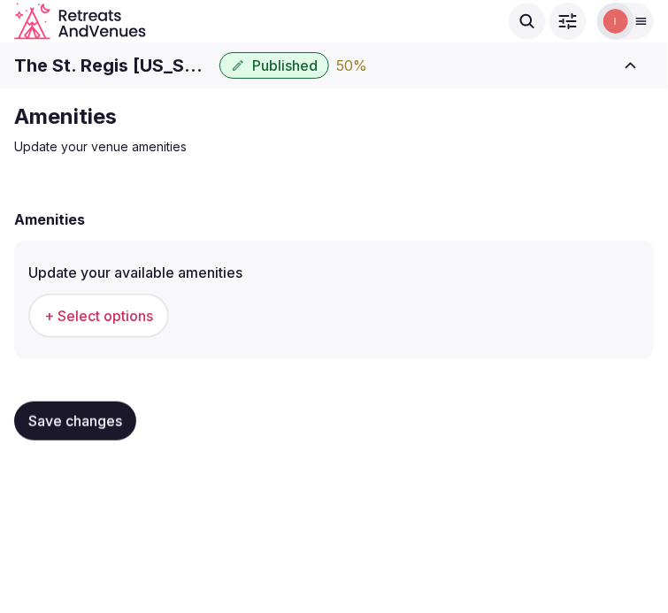
click at [146, 306] on span "+ Select options" at bounding box center [98, 315] width 109 height 19
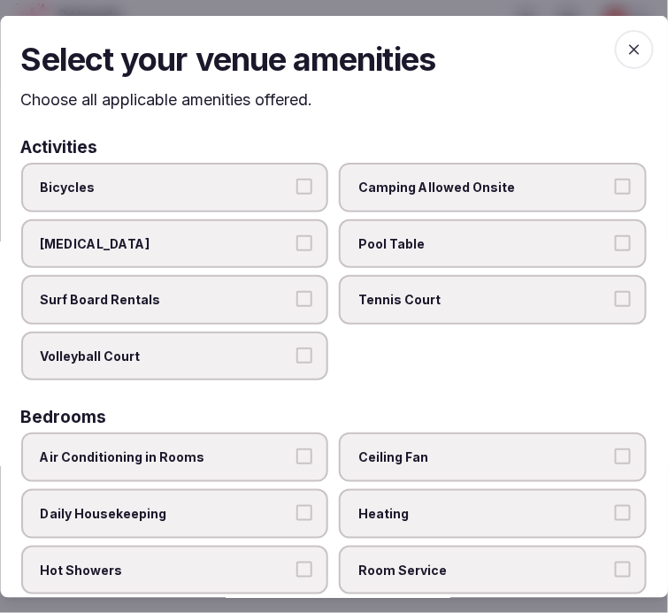
click at [288, 444] on label "Air Conditioning in Rooms" at bounding box center [175, 458] width 308 height 50
click at [297, 449] on button "Air Conditioning in Rooms" at bounding box center [305, 457] width 16 height 16
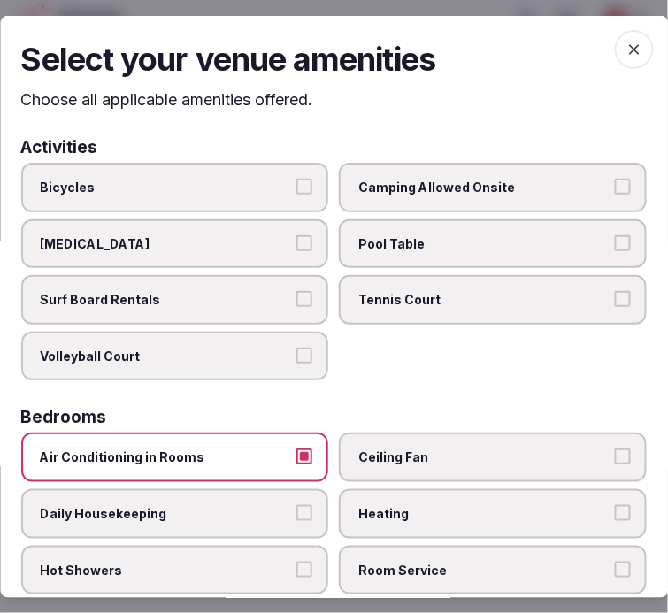
scroll to position [196, 0]
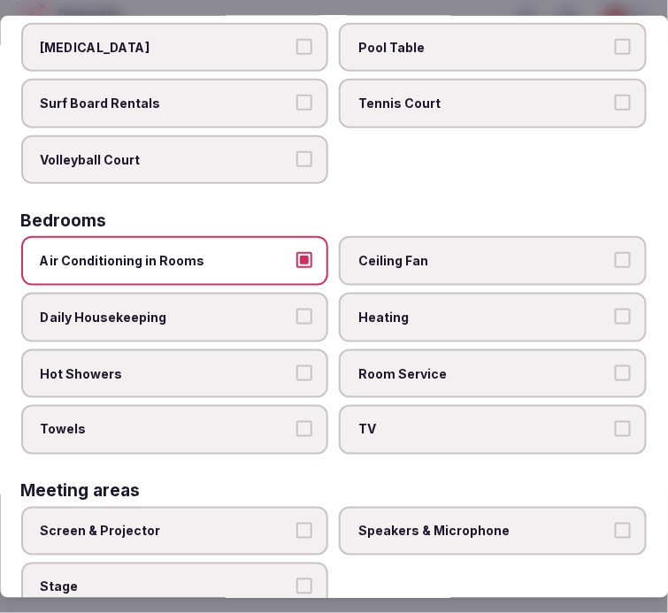
click at [393, 421] on span "TV" at bounding box center [484, 430] width 251 height 18
click at [615, 421] on button "TV" at bounding box center [623, 429] width 16 height 16
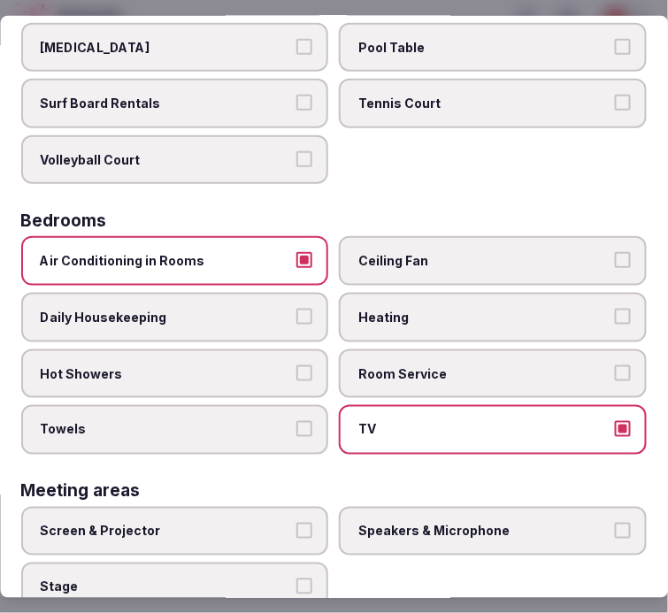
click at [301, 421] on button "Towels" at bounding box center [305, 429] width 16 height 16
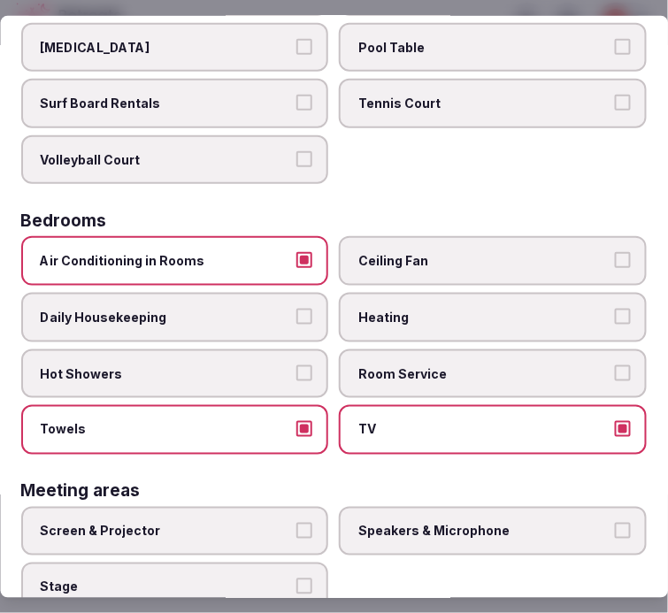
click at [297, 369] on button "Hot Showers" at bounding box center [305, 373] width 16 height 16
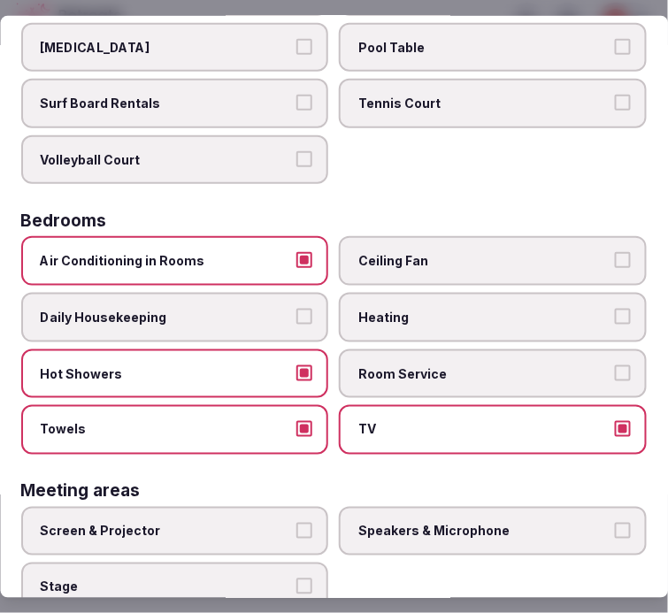
click at [289, 316] on label "Daily Housekeeping" at bounding box center [175, 318] width 308 height 50
click at [297, 316] on button "Daily Housekeeping" at bounding box center [305, 317] width 16 height 16
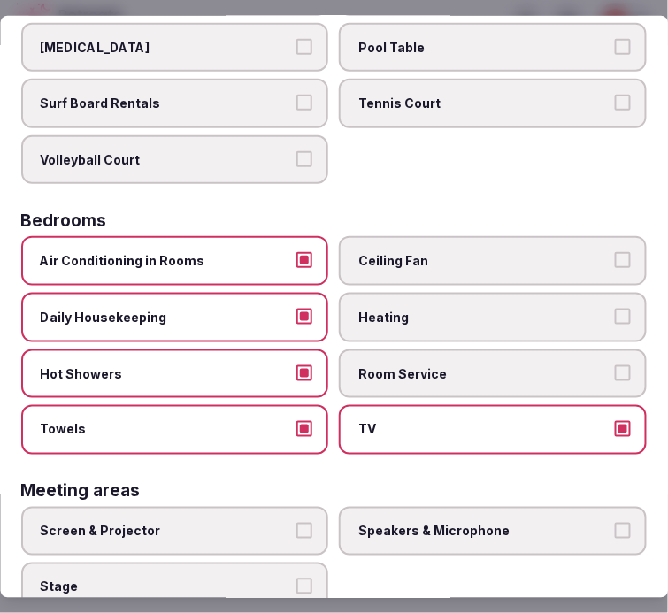
click at [413, 372] on label "Room Service" at bounding box center [494, 374] width 308 height 50
click at [615, 372] on button "Room Service" at bounding box center [623, 373] width 16 height 16
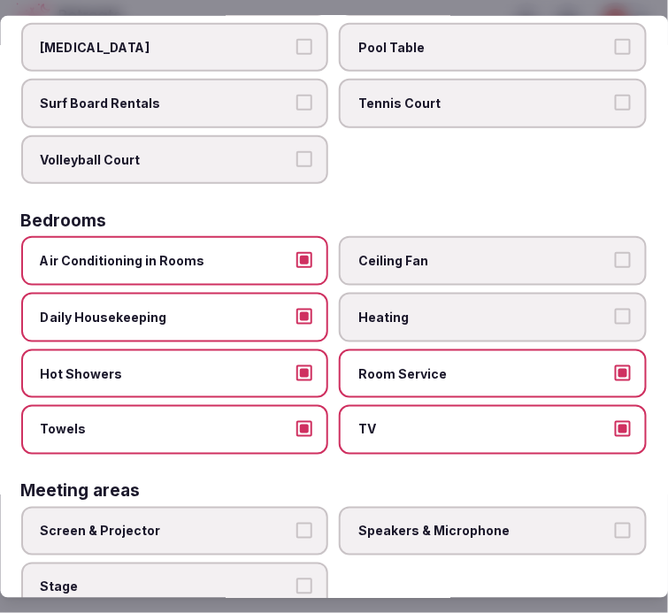
click at [297, 523] on button "Screen & Projector" at bounding box center [305, 531] width 16 height 16
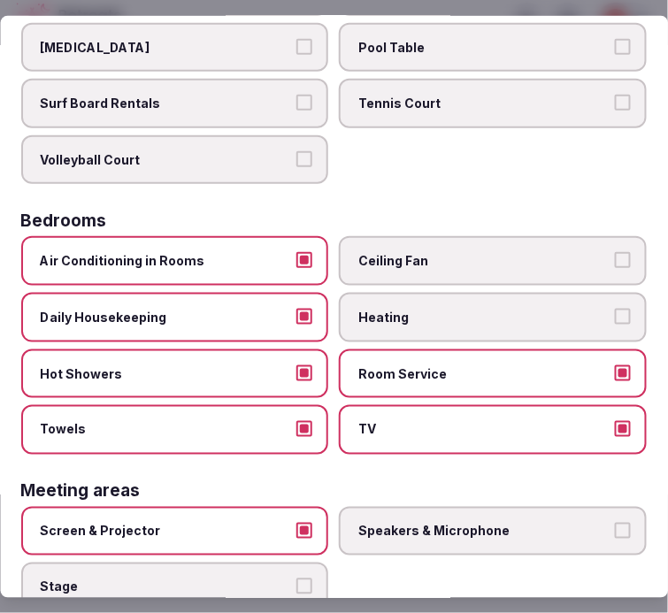
click at [411, 523] on span "Speakers & Microphone" at bounding box center [484, 532] width 251 height 18
click at [615, 523] on button "Speakers & Microphone" at bounding box center [623, 531] width 16 height 16
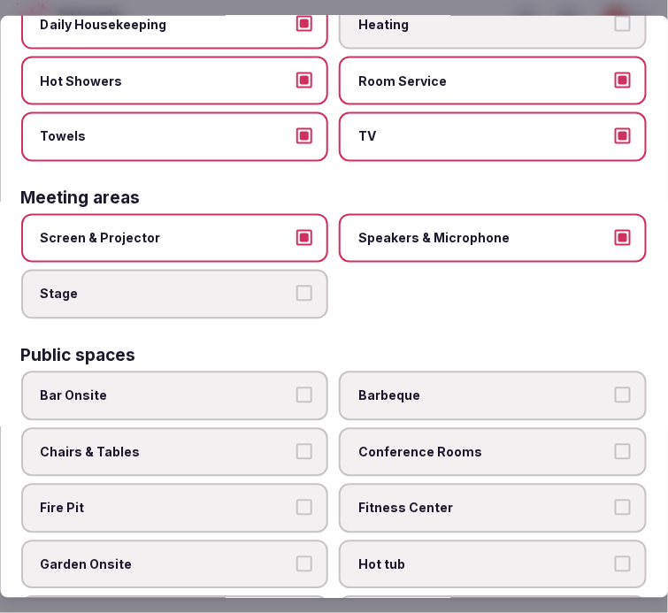
scroll to position [491, 0]
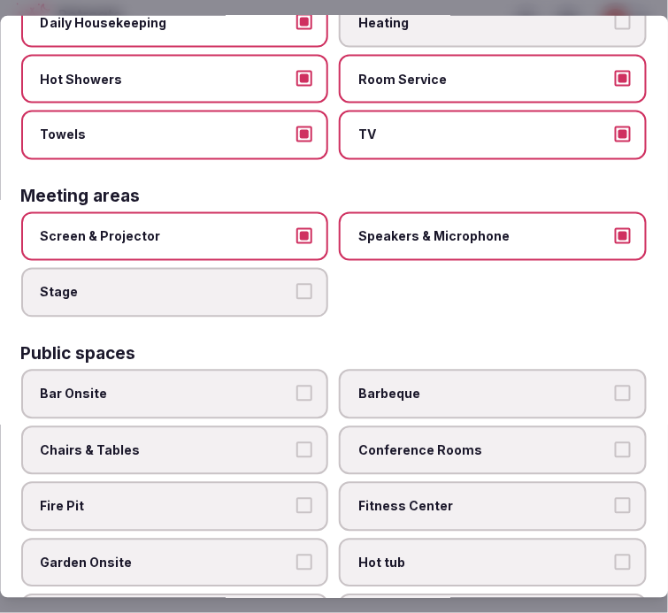
click at [266, 442] on span "Chairs & Tables" at bounding box center [166, 451] width 251 height 18
click at [297, 442] on button "Chairs & Tables" at bounding box center [305, 450] width 16 height 16
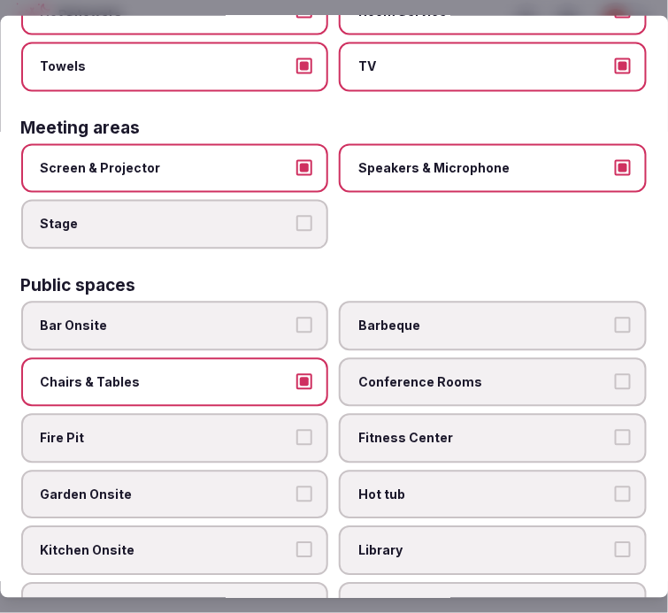
scroll to position [589, 0]
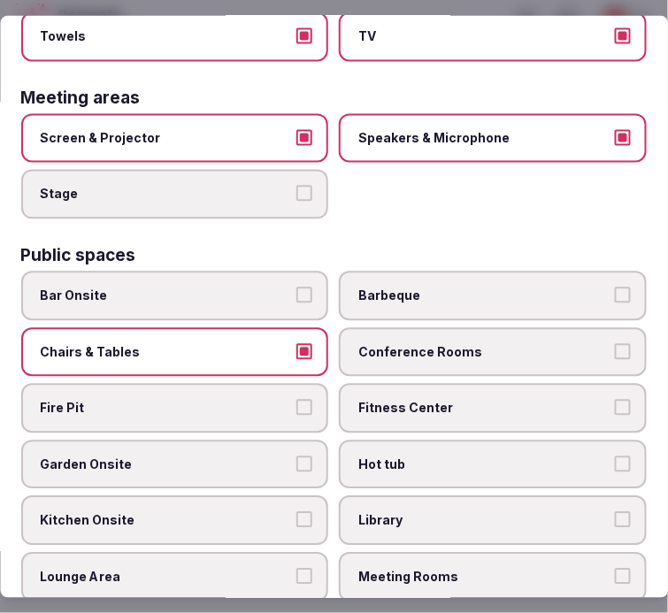
click at [412, 400] on span "Fitness Center" at bounding box center [484, 409] width 251 height 18
click at [615, 400] on button "Fitness Center" at bounding box center [623, 408] width 16 height 16
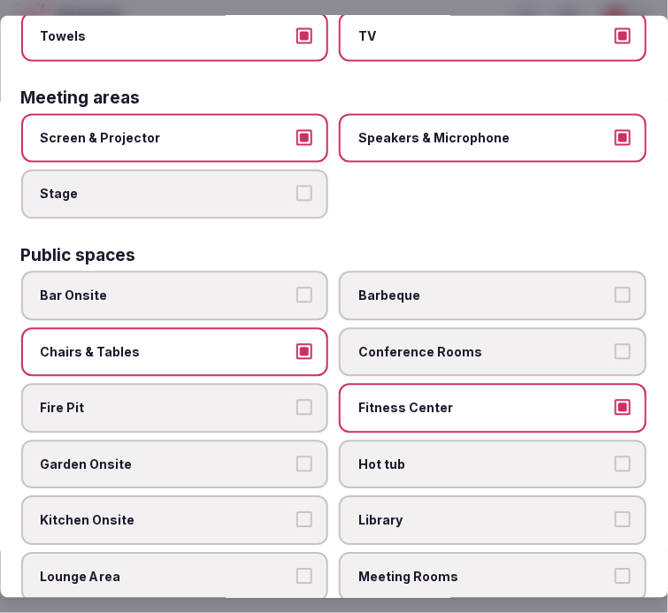
click at [427, 348] on label "Conference Rooms" at bounding box center [494, 352] width 308 height 50
click at [615, 348] on button "Conference Rooms" at bounding box center [623, 351] width 16 height 16
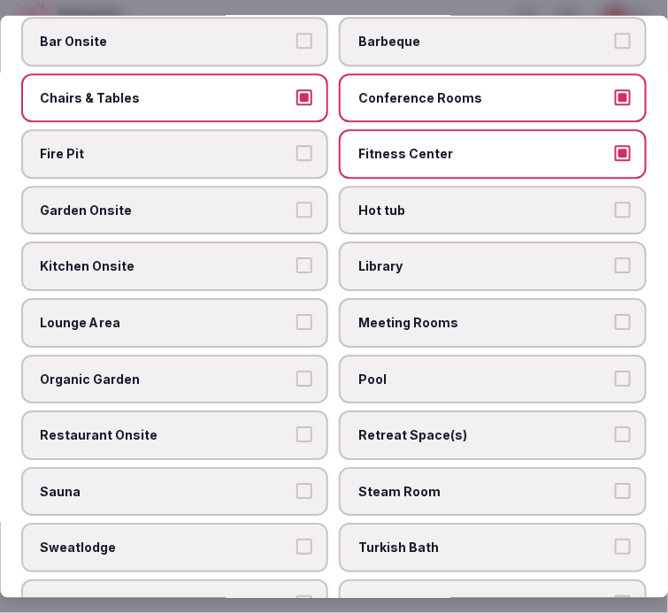
scroll to position [885, 0]
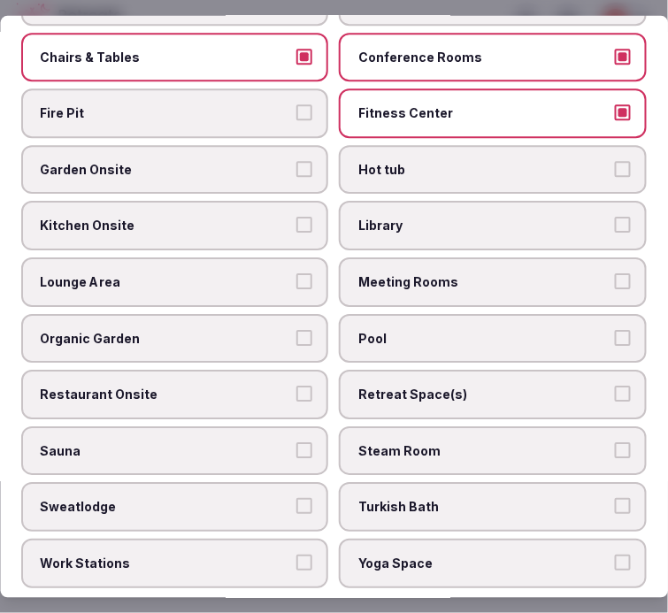
click at [288, 258] on label "Lounge Area" at bounding box center [175, 283] width 308 height 50
click at [297, 273] on button "Lounge Area" at bounding box center [305, 281] width 16 height 16
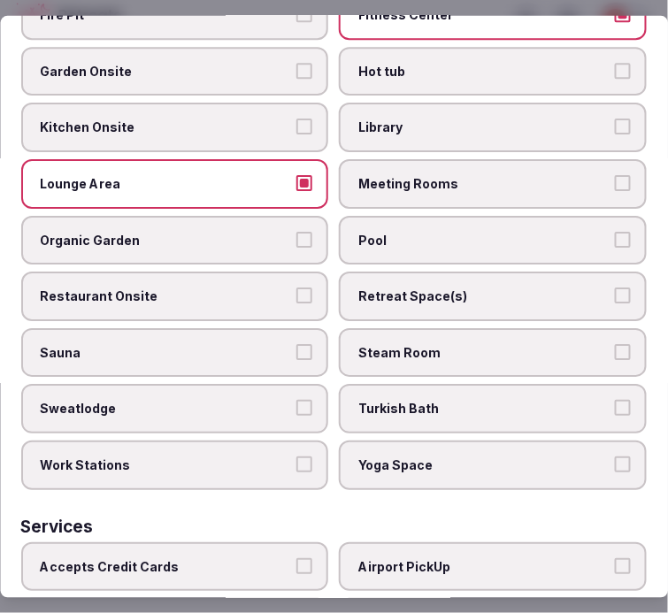
scroll to position [1081, 0]
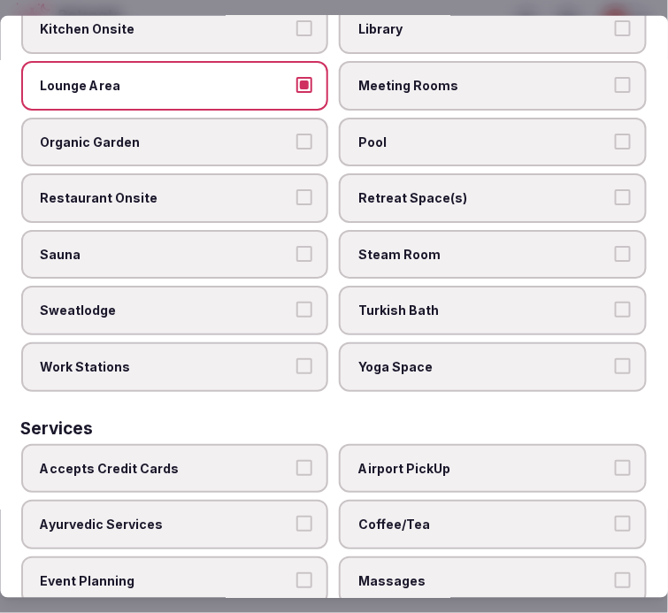
click at [289, 178] on label "Restaurant Onsite" at bounding box center [175, 198] width 308 height 50
click at [297, 189] on button "Restaurant Onsite" at bounding box center [305, 197] width 16 height 16
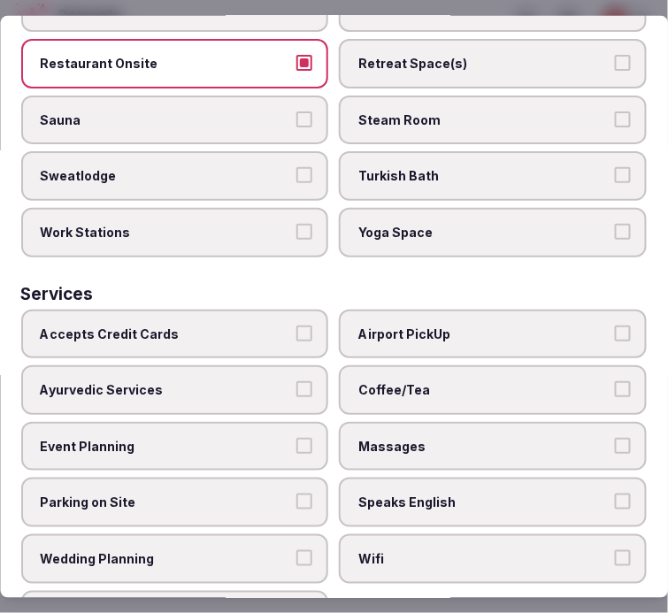
scroll to position [1234, 0]
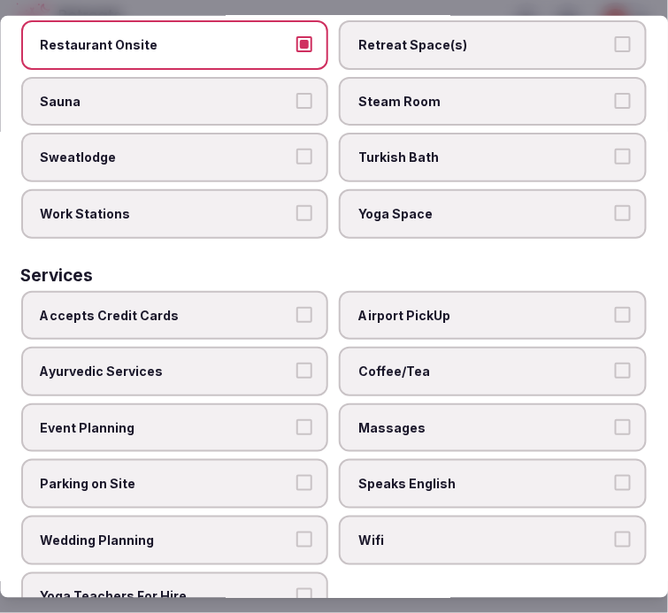
click at [261, 306] on span "Accepts Credit Cards" at bounding box center [166, 315] width 251 height 18
click at [297, 306] on button "Accepts Credit Cards" at bounding box center [305, 314] width 16 height 16
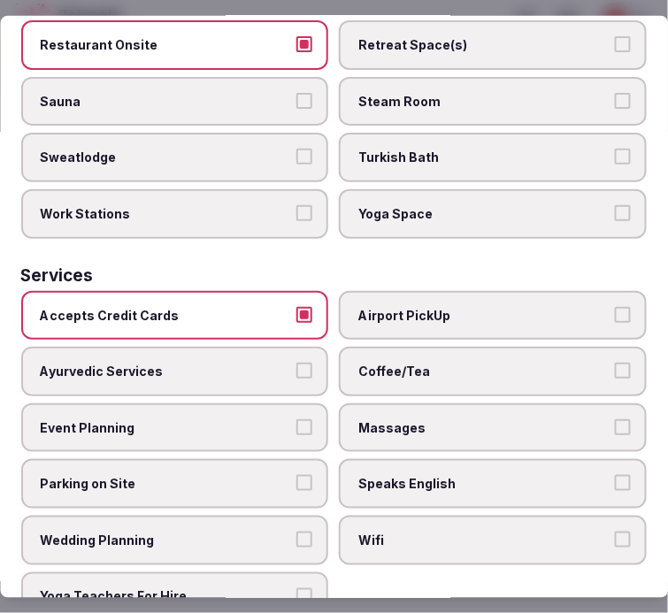
click at [372, 347] on label "Coffee/Tea" at bounding box center [494, 372] width 308 height 50
click at [615, 363] on button "Coffee/Tea" at bounding box center [623, 371] width 16 height 16
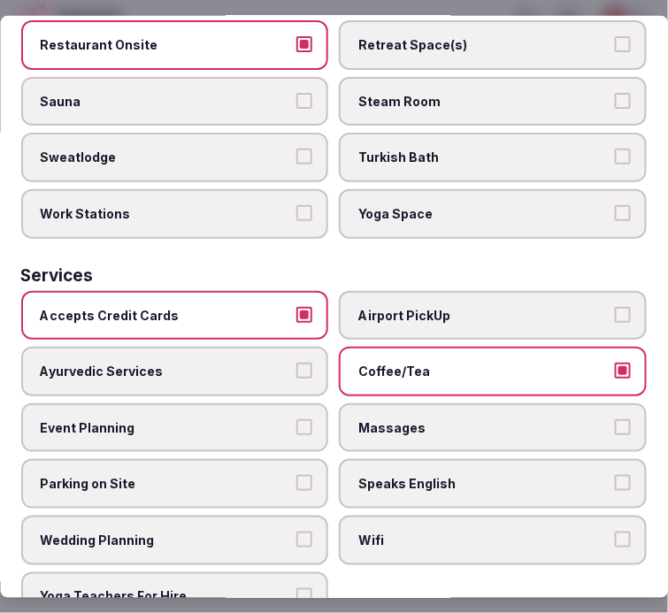
drag, startPoint x: 426, startPoint y: 428, endPoint x: 434, endPoint y: 481, distance: 53.7
click at [426, 459] on label "Speaks English" at bounding box center [494, 484] width 308 height 50
click at [615, 475] on button "Speaks English" at bounding box center [623, 483] width 16 height 16
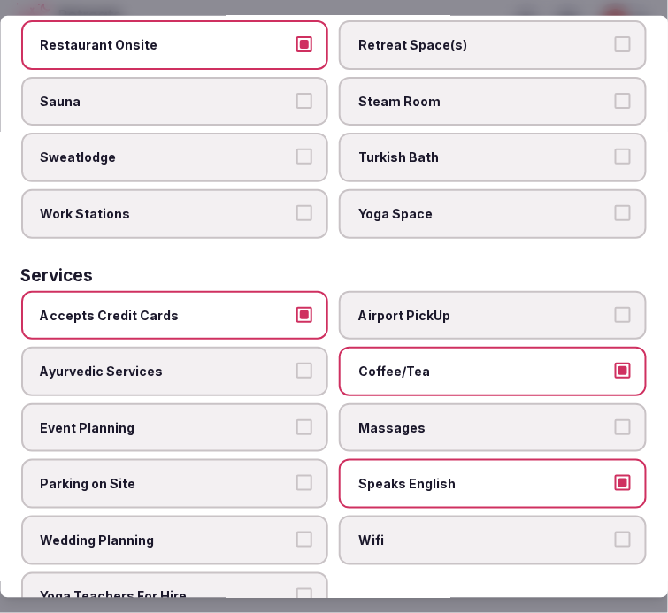
click at [435, 532] on span "Wifi" at bounding box center [484, 541] width 251 height 18
click at [615, 532] on button "Wifi" at bounding box center [623, 540] width 16 height 16
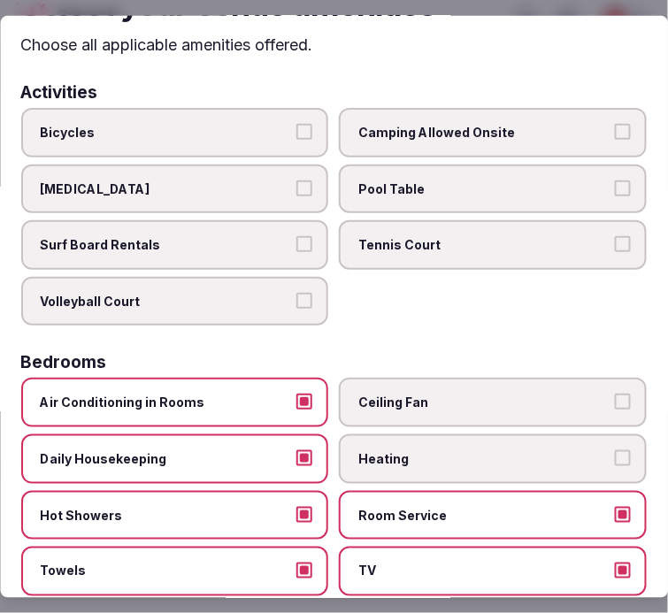
scroll to position [0, 0]
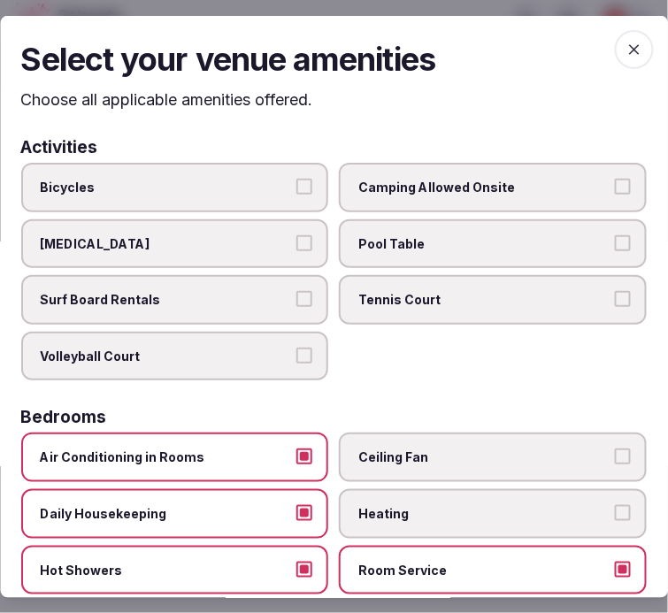
click at [629, 49] on icon "button" at bounding box center [635, 49] width 18 height 18
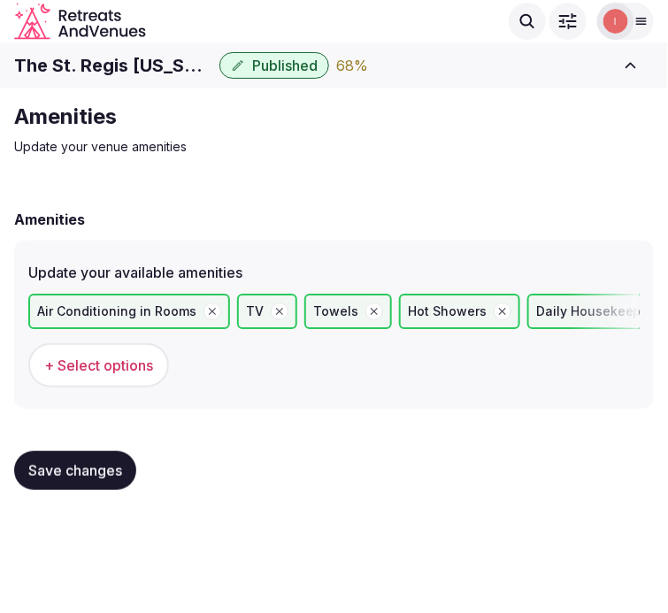
drag, startPoint x: 115, startPoint y: 457, endPoint x: 137, endPoint y: 440, distance: 27.8
click at [115, 457] on button "Save changes" at bounding box center [75, 470] width 122 height 39
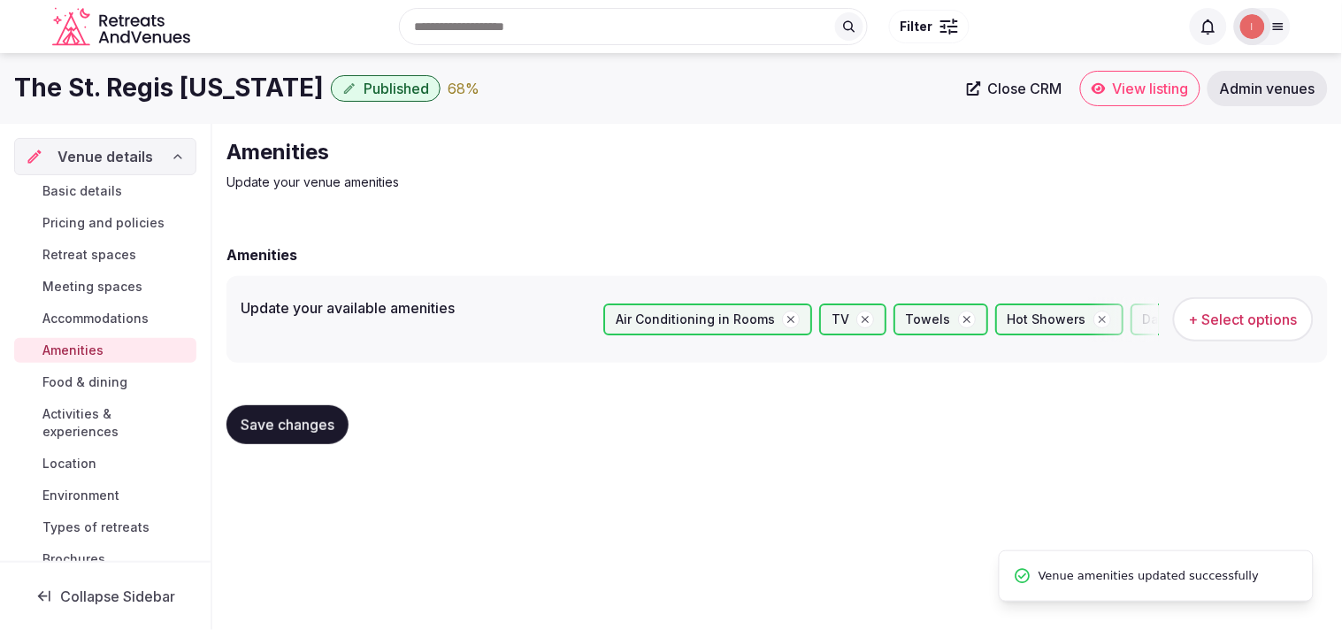
click at [68, 372] on link "Food & dining" at bounding box center [105, 382] width 182 height 25
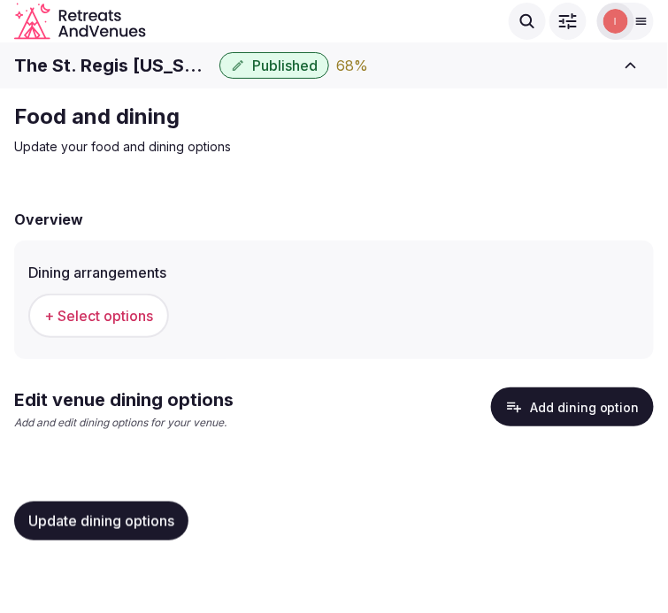
click at [149, 325] on button "+ Select options" at bounding box center [98, 316] width 141 height 44
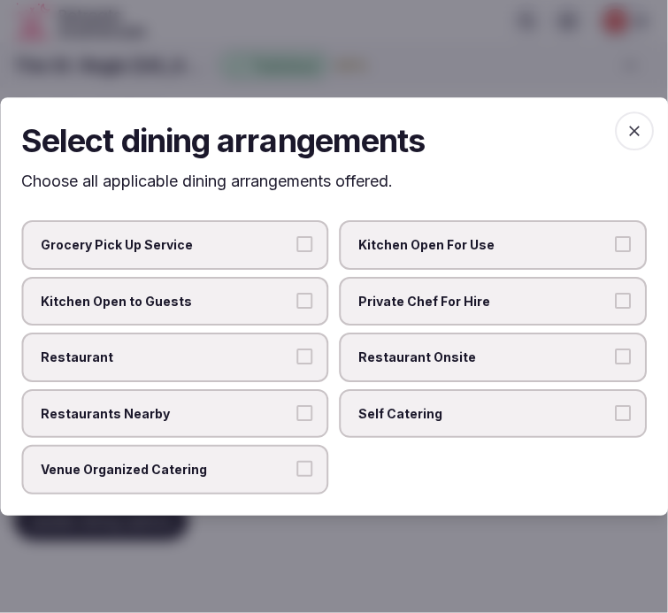
drag, startPoint x: 503, startPoint y: 356, endPoint x: 394, endPoint y: 373, distance: 110.3
click at [502, 356] on span "Restaurant Onsite" at bounding box center [484, 358] width 251 height 18
click at [615, 356] on button "Restaurant Onsite" at bounding box center [623, 357] width 16 height 16
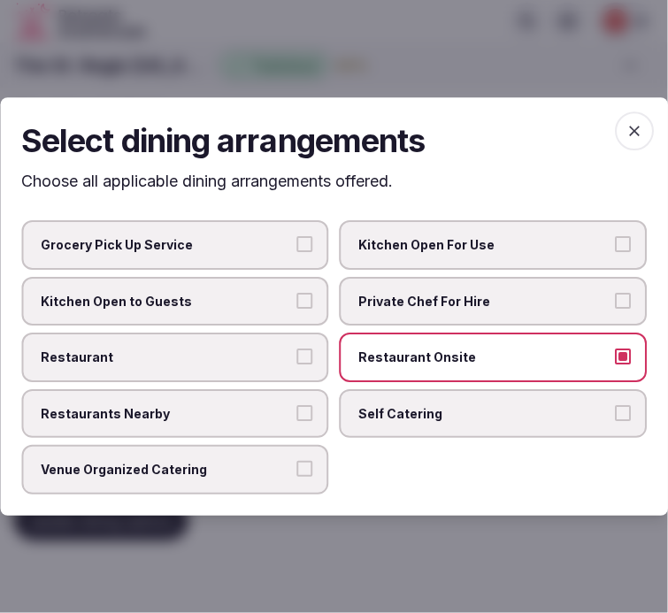
click at [277, 358] on span "Restaurant" at bounding box center [166, 358] width 251 height 18
click at [297, 358] on button "Restaurant" at bounding box center [305, 357] width 16 height 16
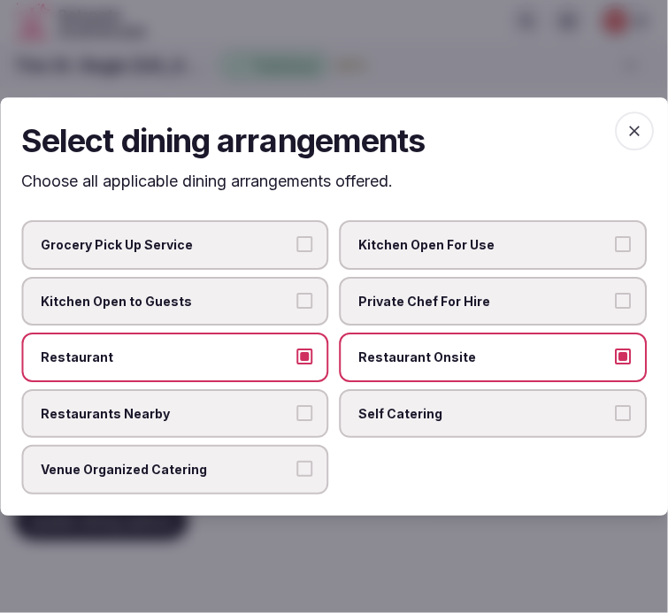
click at [246, 456] on label "Venue Organized Catering" at bounding box center [175, 471] width 308 height 50
click at [297, 462] on button "Venue Organized Catering" at bounding box center [305, 470] width 16 height 16
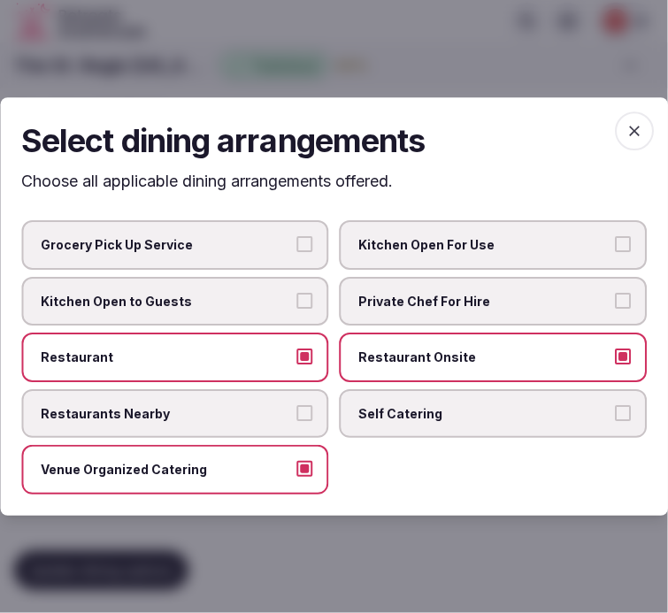
click at [297, 405] on button "Restaurants Nearby" at bounding box center [305, 413] width 16 height 16
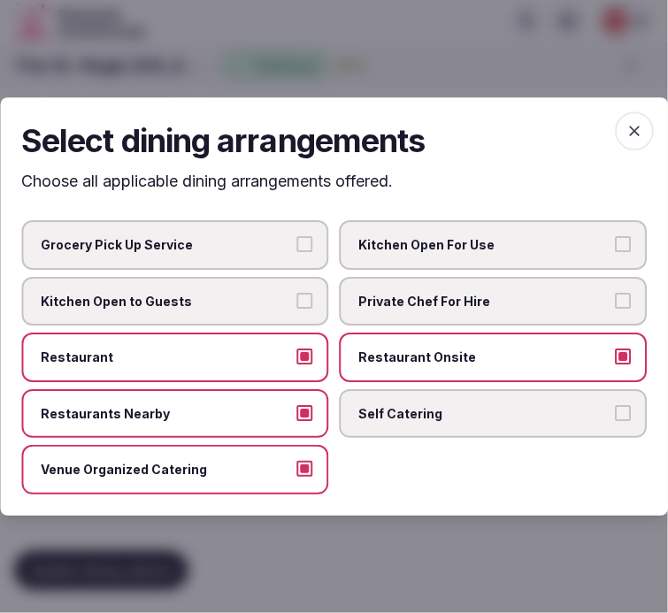
click at [647, 133] on span "button" at bounding box center [634, 130] width 39 height 39
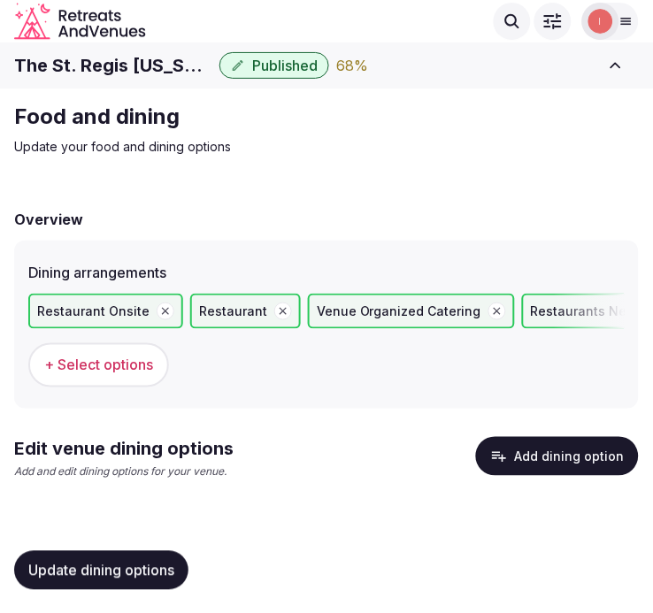
click at [135, 552] on button "Update dining options" at bounding box center [101, 570] width 174 height 39
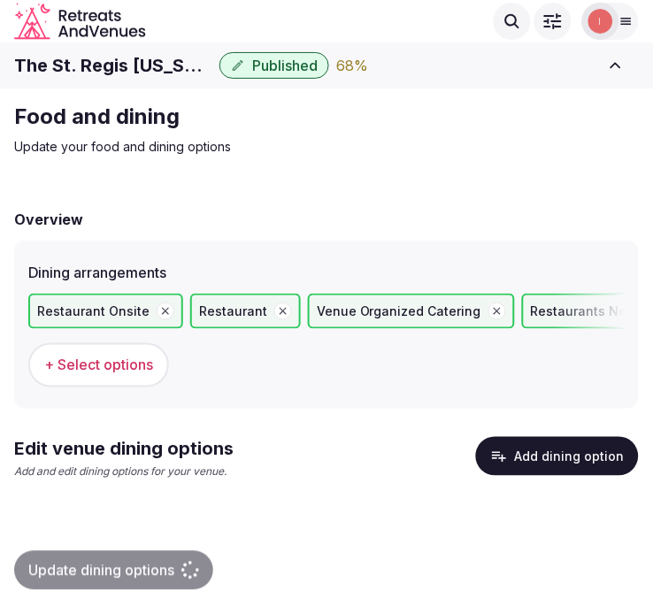
click at [519, 444] on button "Add dining option" at bounding box center [557, 456] width 163 height 39
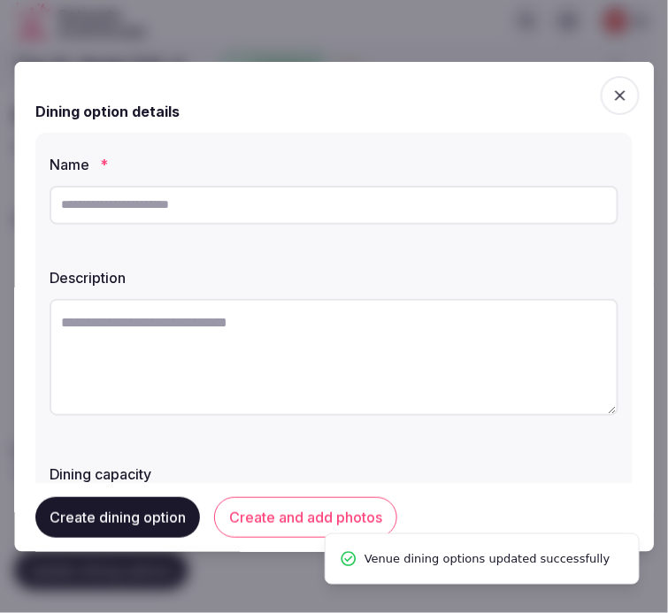
click at [374, 209] on input "text" at bounding box center [334, 204] width 569 height 39
paste input "**********"
type input "**********"
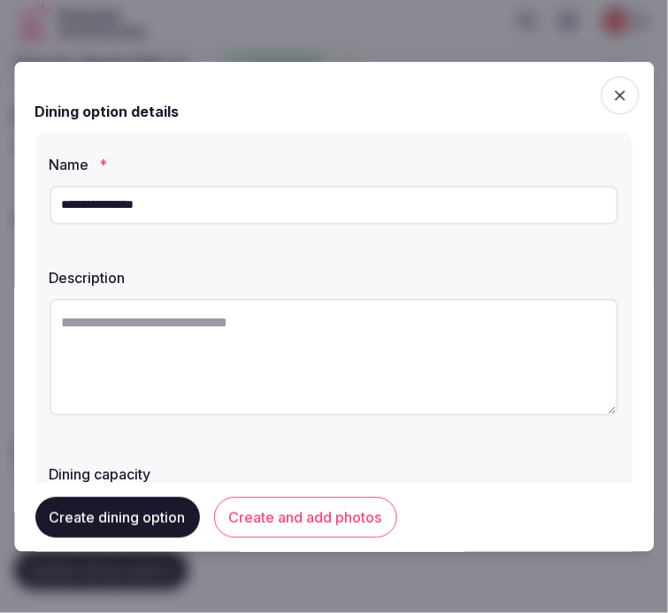
click at [432, 311] on textarea at bounding box center [334, 356] width 569 height 117
paste textarea "**********"
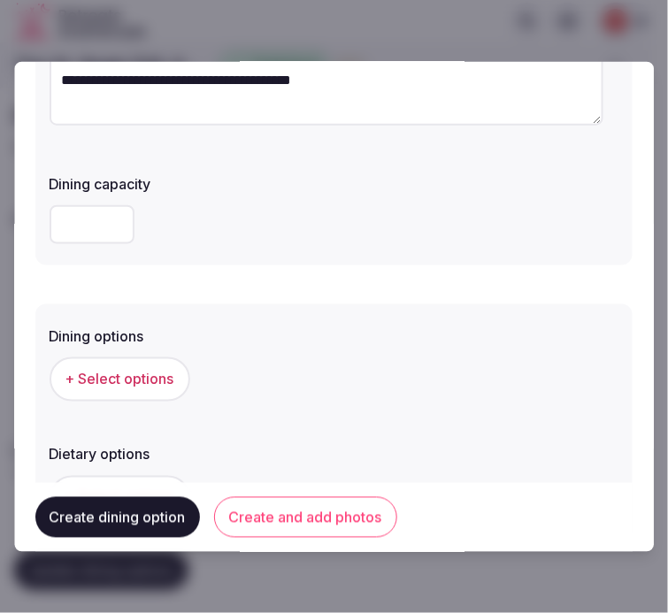
scroll to position [295, 0]
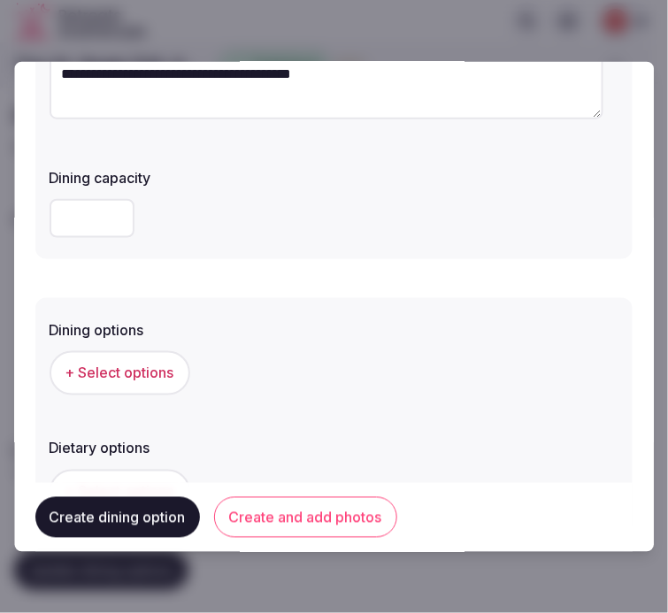
type textarea "**********"
click at [104, 365] on span "+ Select options" at bounding box center [119, 372] width 109 height 19
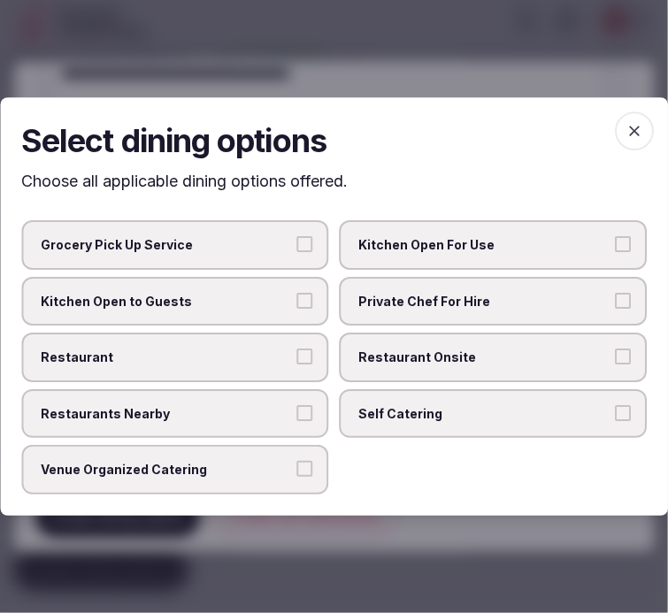
click at [393, 357] on span "Restaurant Onsite" at bounding box center [484, 358] width 251 height 18
click at [615, 357] on button "Restaurant Onsite" at bounding box center [623, 357] width 16 height 16
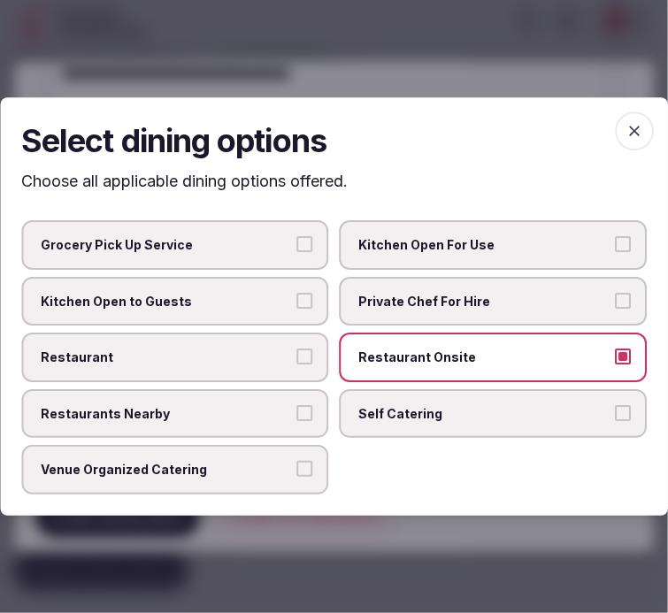
click at [263, 359] on span "Restaurant" at bounding box center [166, 358] width 251 height 18
click at [297, 359] on button "Restaurant" at bounding box center [305, 357] width 16 height 16
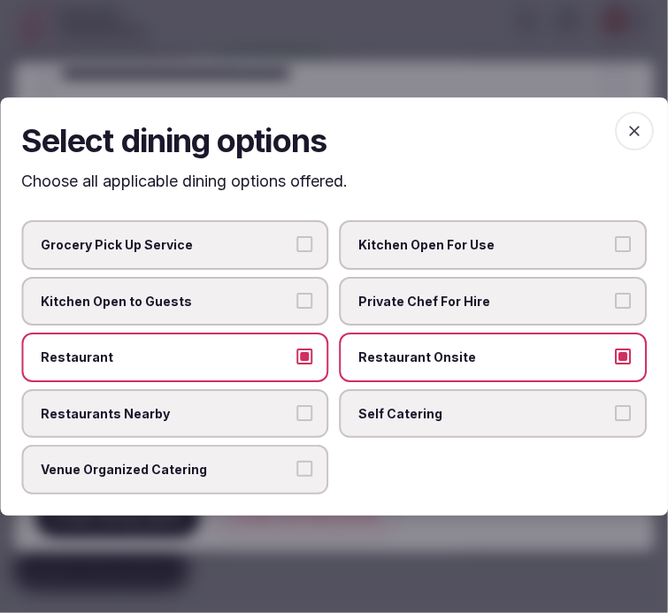
click at [641, 135] on icon "button" at bounding box center [635, 131] width 18 height 18
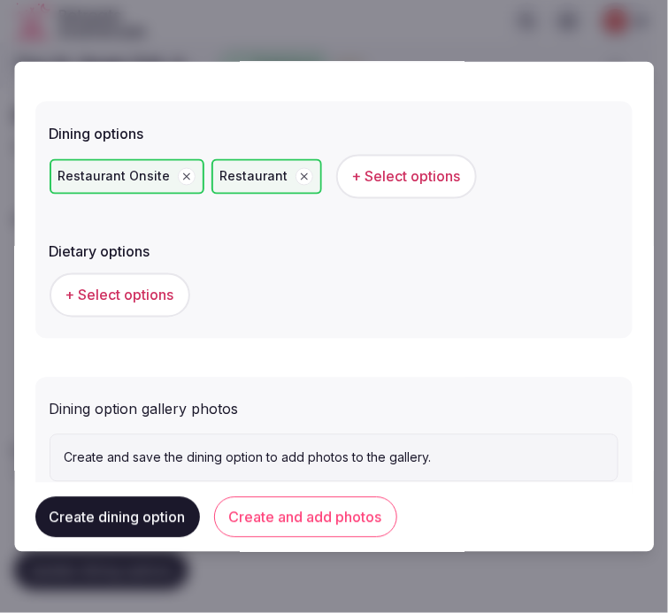
scroll to position [543, 0]
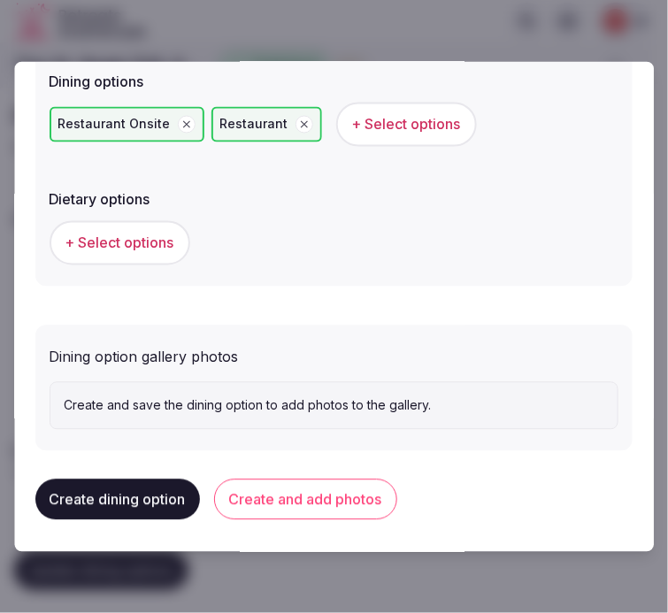
click at [146, 227] on button "+ Select options" at bounding box center [120, 243] width 141 height 44
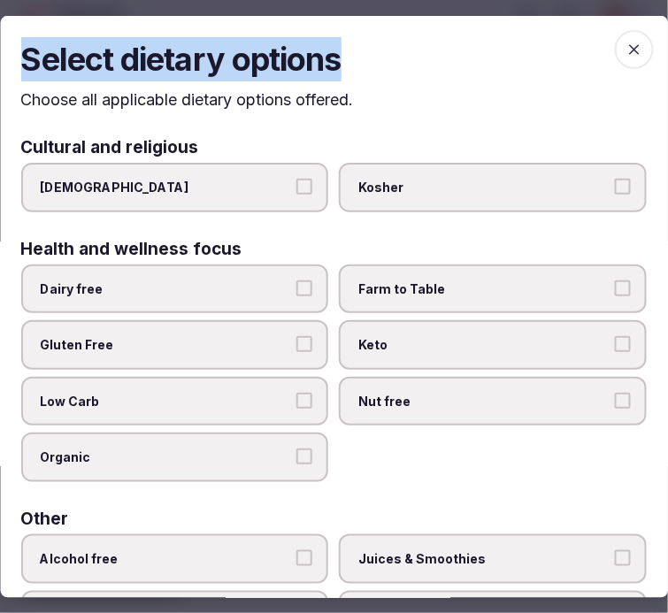
drag, startPoint x: 639, startPoint y: 40, endPoint x: 611, endPoint y: 96, distance: 62.5
click at [638, 42] on div "Select dietary options Choose all applicable dietary options offered. Cultural …" at bounding box center [334, 306] width 668 height 582
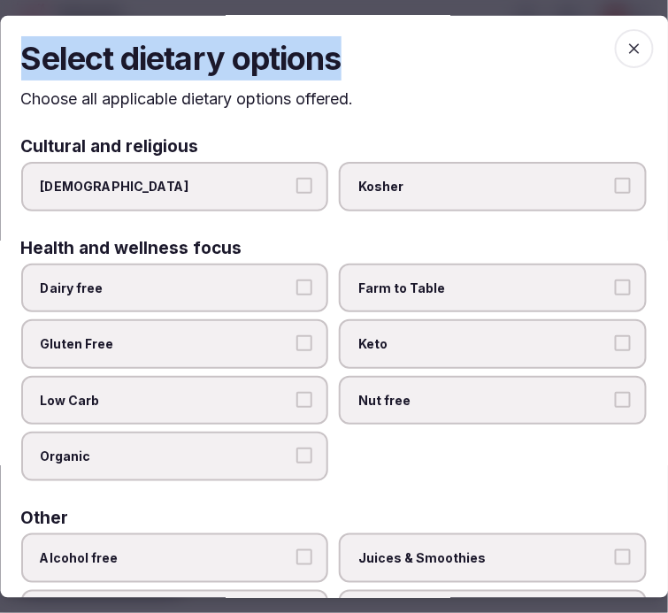
scroll to position [0, 0]
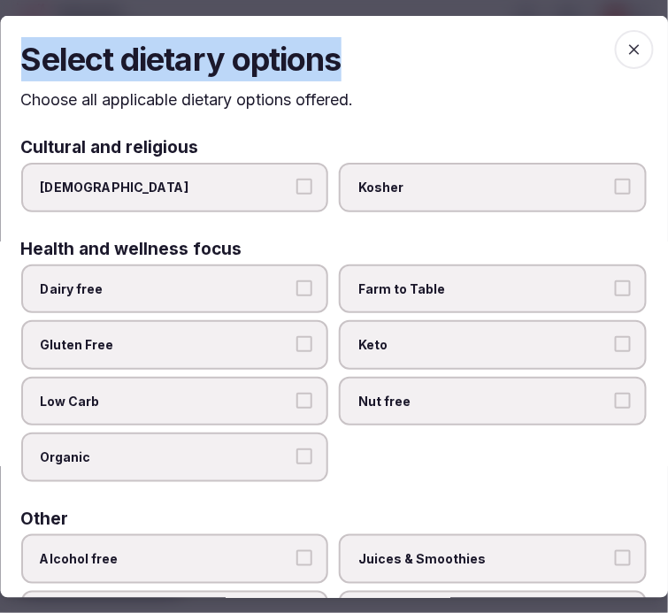
click at [621, 40] on span "button" at bounding box center [634, 48] width 39 height 39
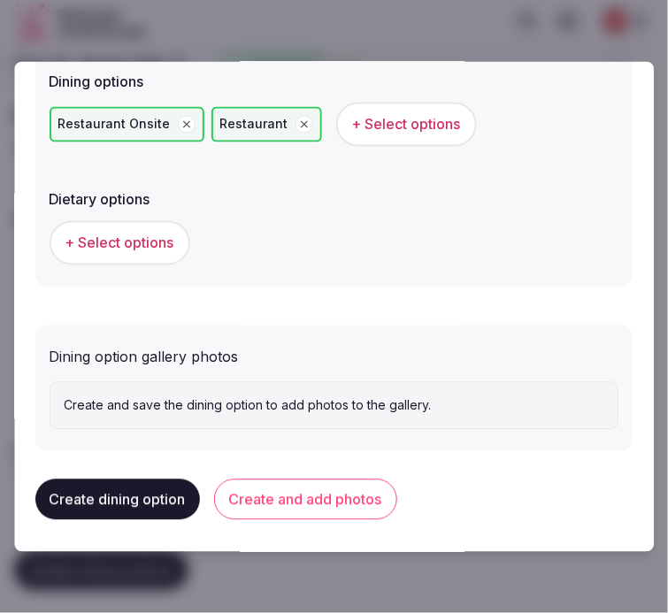
click at [340, 496] on button "Create and add photos" at bounding box center [305, 500] width 183 height 41
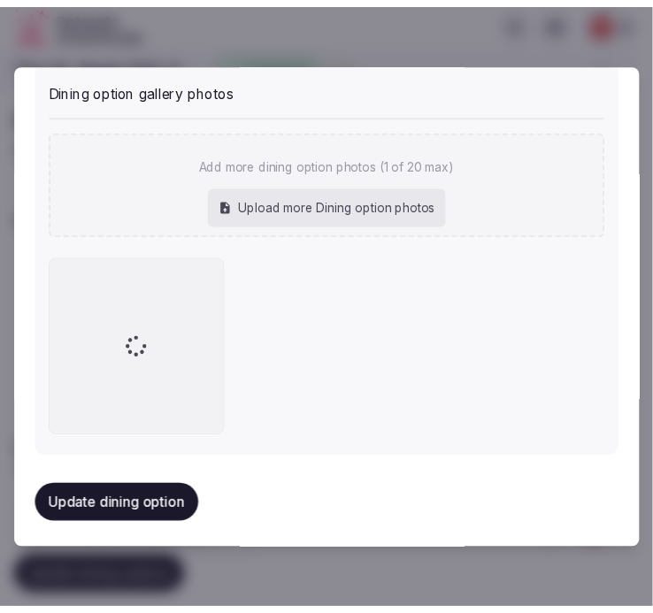
scroll to position [812, 0]
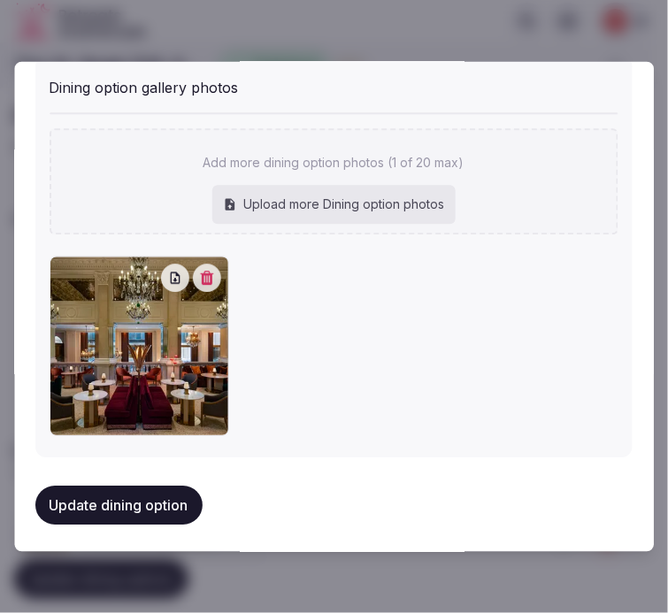
click at [111, 501] on button "Update dining option" at bounding box center [118, 506] width 167 height 39
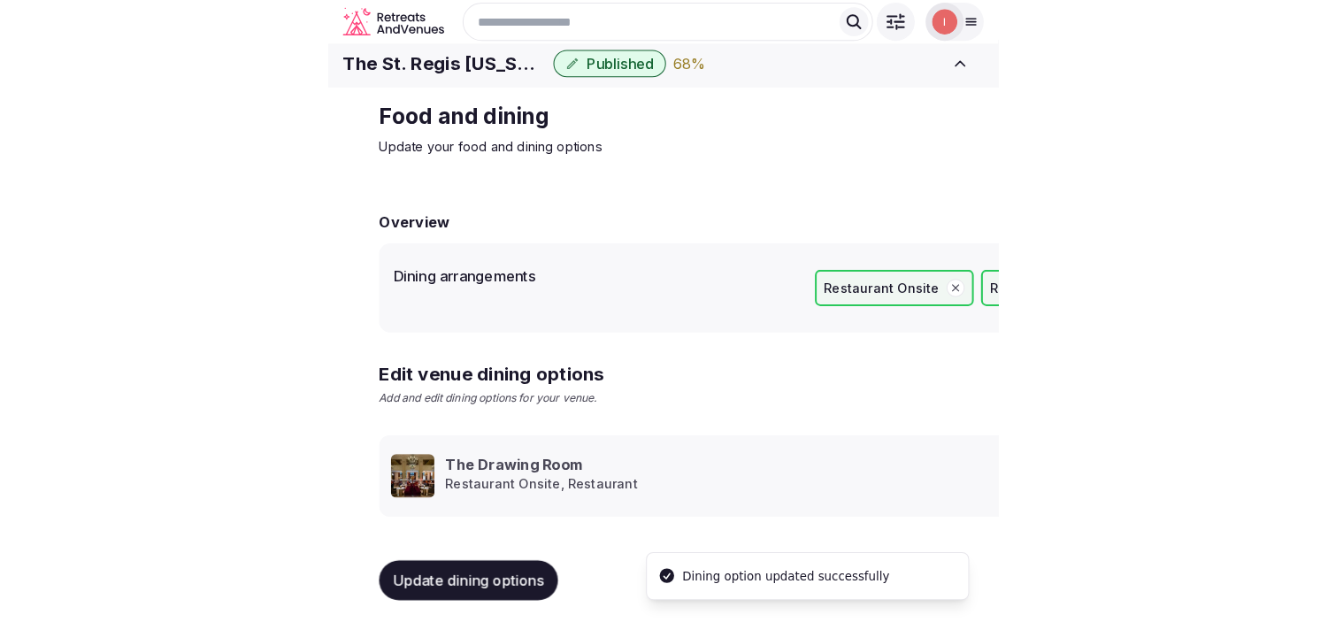
scroll to position [20, 0]
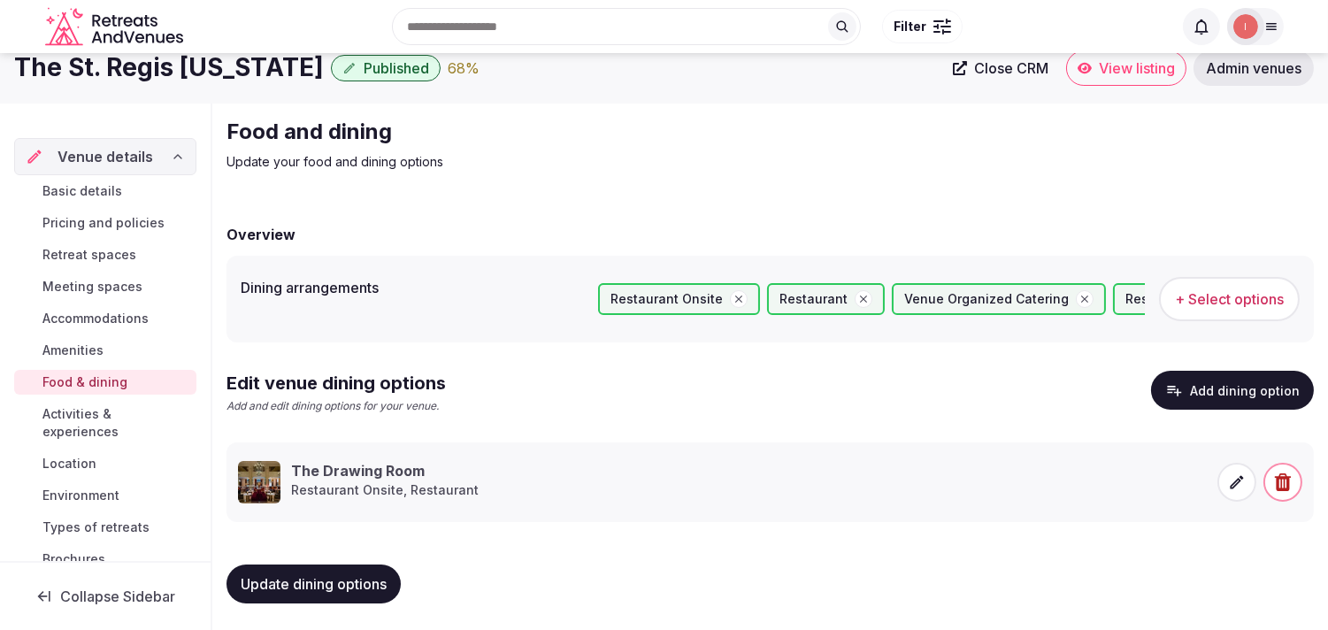
click at [106, 419] on span "Activities & experiences" at bounding box center [115, 422] width 147 height 35
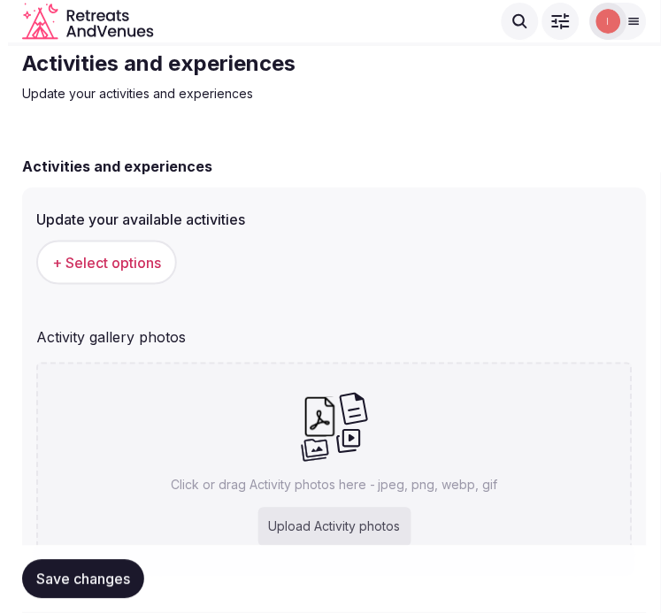
scroll to position [98, 0]
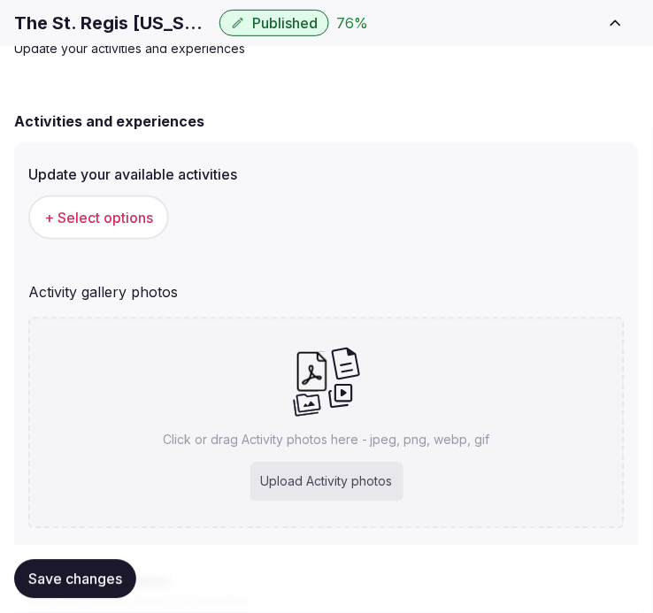
click at [140, 228] on button "+ Select options" at bounding box center [98, 218] width 141 height 44
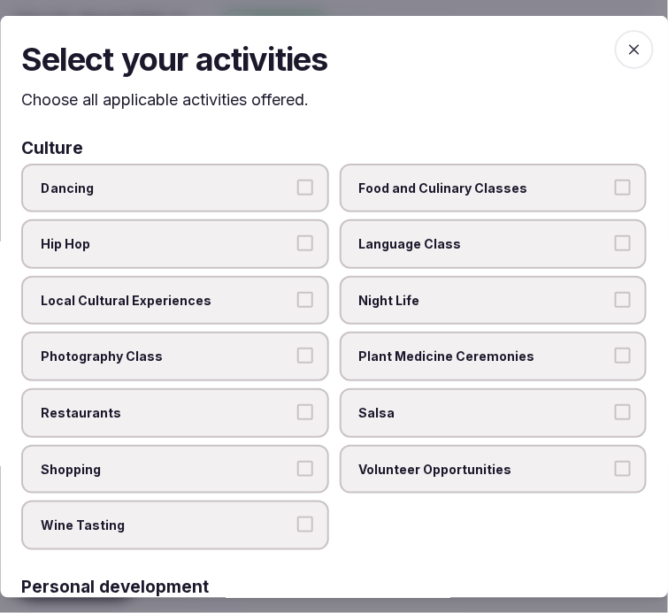
click at [190, 293] on span "Local Cultural Experiences" at bounding box center [166, 300] width 251 height 18
click at [297, 293] on button "Local Cultural Experiences" at bounding box center [305, 299] width 16 height 16
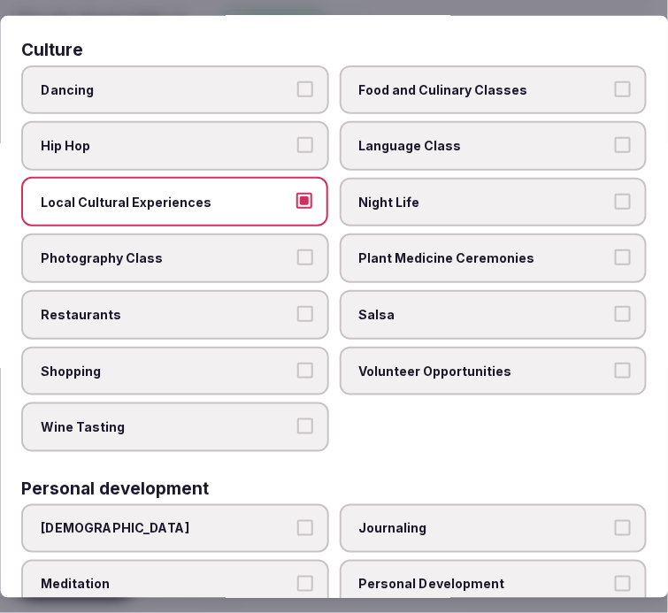
click at [297, 305] on button "Restaurants" at bounding box center [305, 313] width 16 height 16
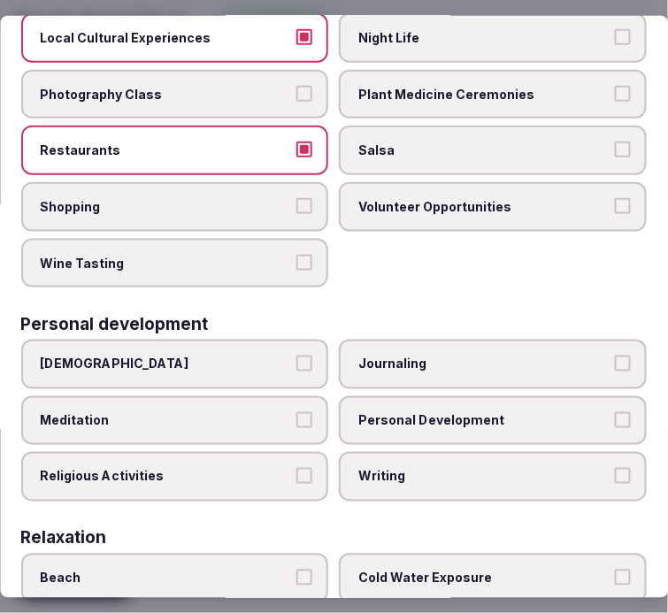
scroll to position [295, 0]
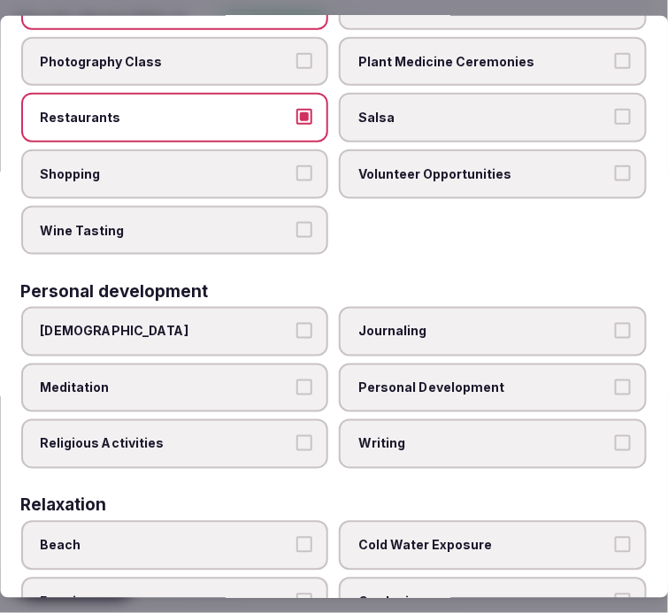
click at [456, 380] on span "Personal Development" at bounding box center [484, 389] width 251 height 18
click at [615, 380] on button "Personal Development" at bounding box center [623, 388] width 16 height 16
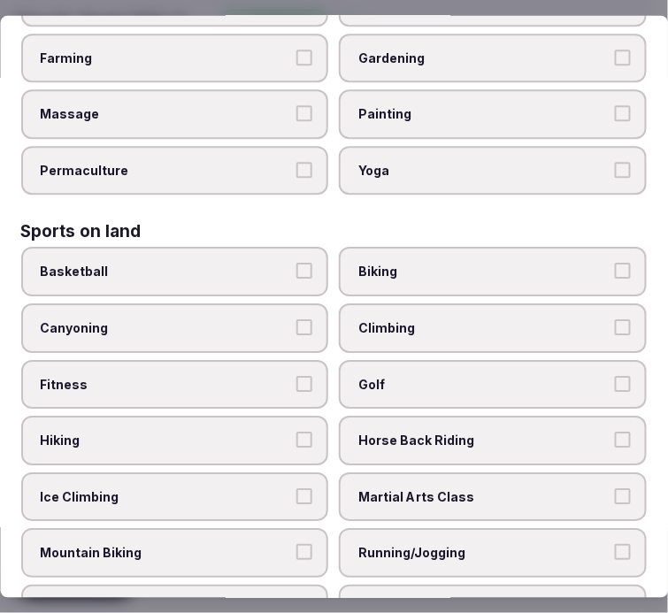
scroll to position [885, 0]
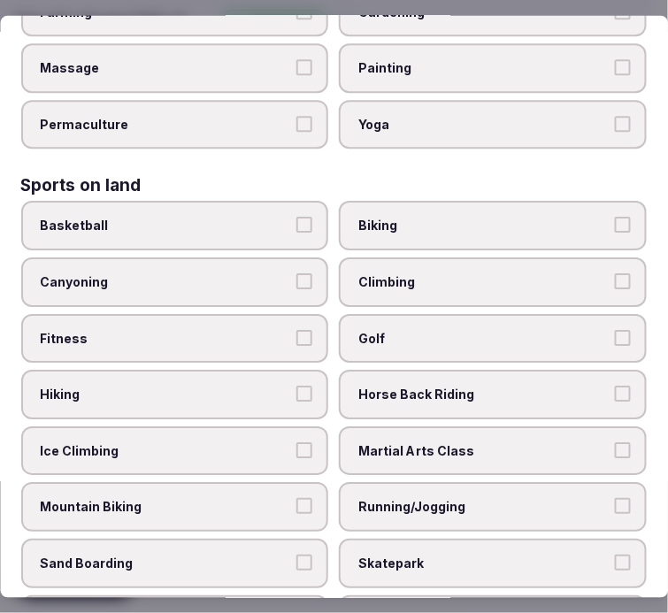
click at [235, 313] on label "Fitness" at bounding box center [175, 338] width 308 height 50
click at [297, 329] on button "Fitness" at bounding box center [305, 337] width 16 height 16
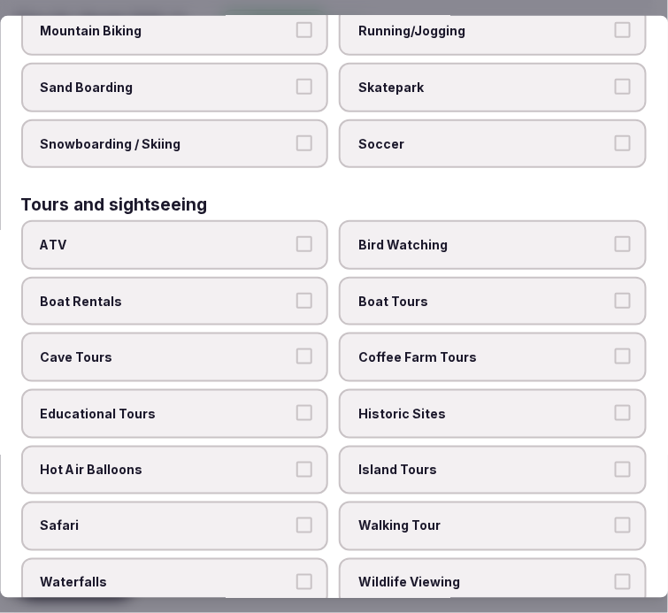
scroll to position [1376, 0]
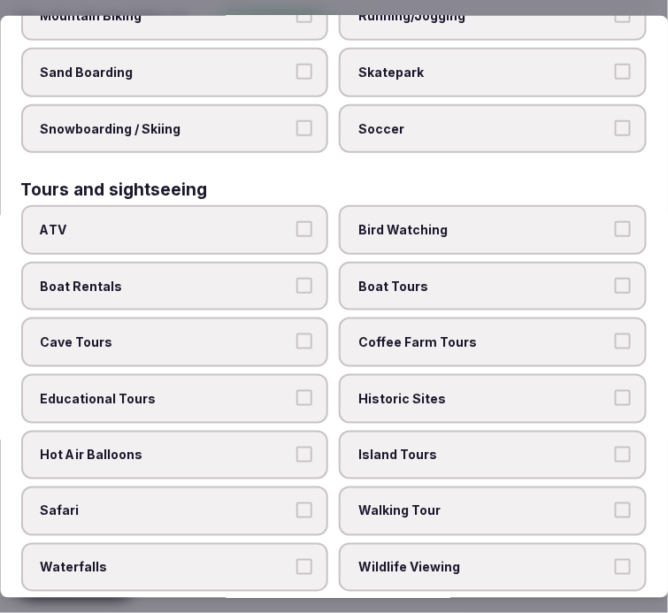
click at [419, 503] on span "Walking Tour" at bounding box center [484, 512] width 251 height 18
click at [615, 503] on button "Walking Tour" at bounding box center [623, 511] width 16 height 16
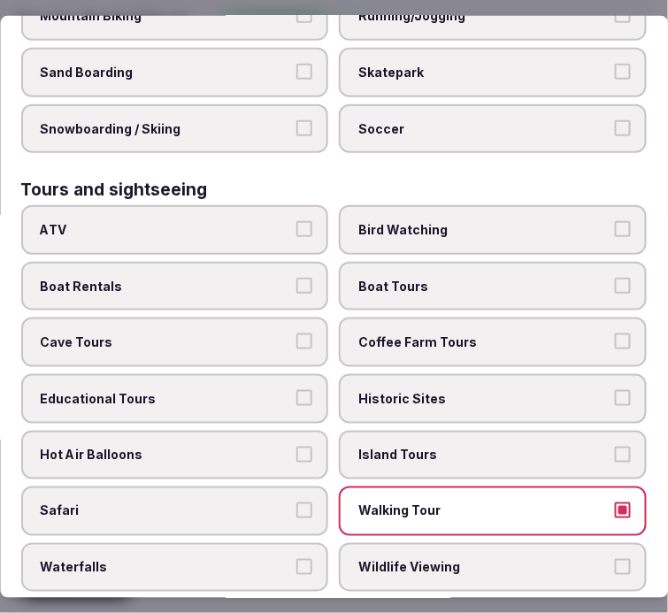
click at [454, 390] on span "Historic Sites" at bounding box center [484, 399] width 251 height 18
click at [615, 390] on button "Historic Sites" at bounding box center [623, 398] width 16 height 16
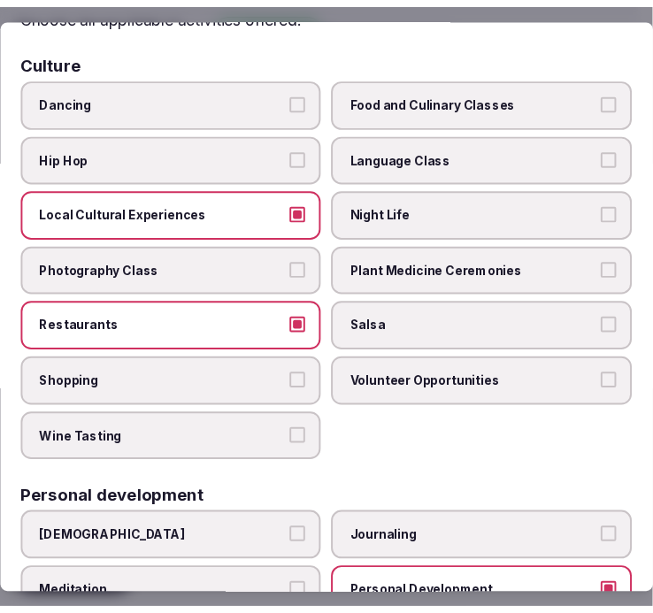
scroll to position [0, 0]
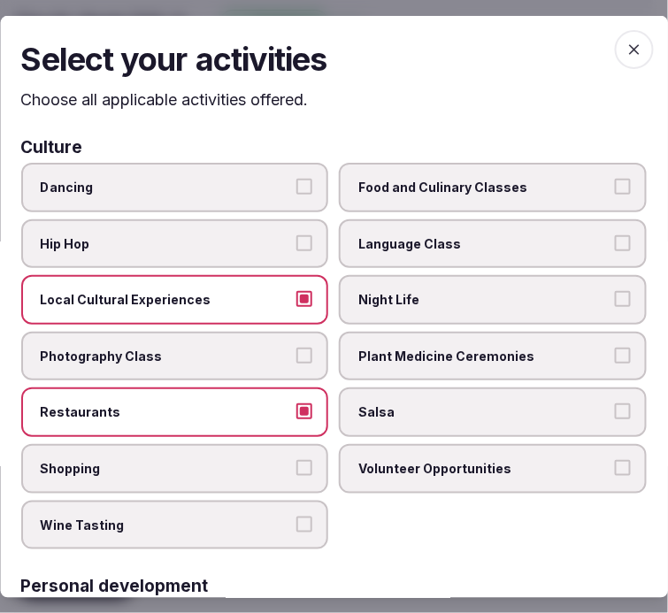
click at [624, 59] on span "button" at bounding box center [634, 48] width 39 height 39
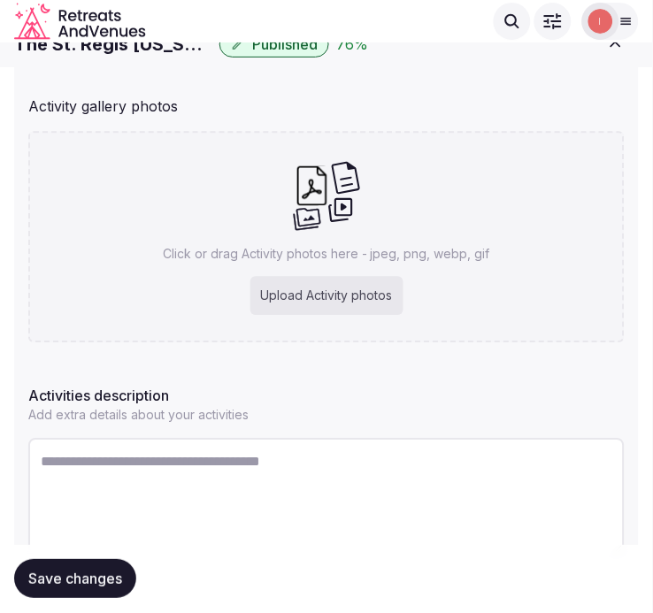
scroll to position [210, 0]
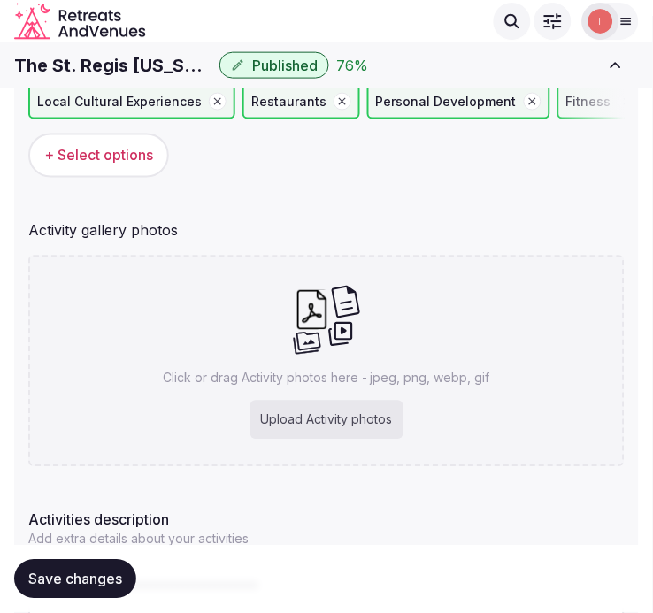
click at [41, 74] on h1 "The St. Regis New York" at bounding box center [113, 65] width 198 height 25
copy div "The St. Regis New York"
click at [437, 357] on div "Click or drag Activity photos here - jpeg, png, webp, gif Upload Activity photos" at bounding box center [326, 361] width 596 height 211
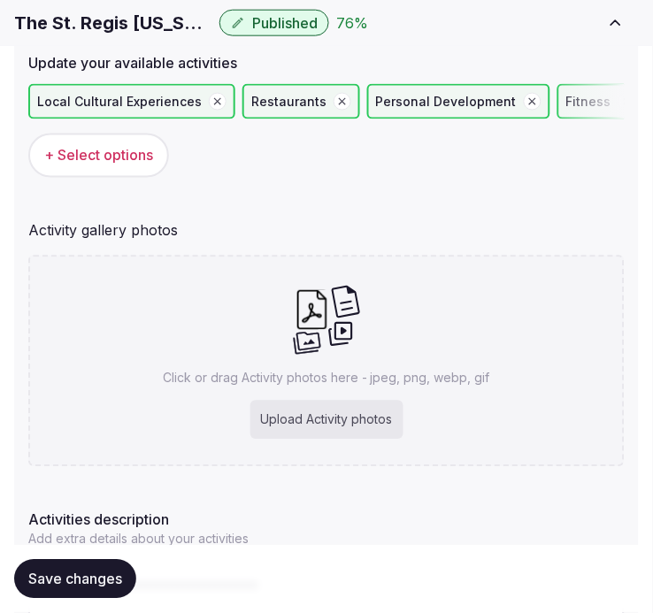
click at [313, 394] on div "Click or drag Activity photos here - jpeg, png, webp, gif Upload Activity photos" at bounding box center [326, 361] width 596 height 211
type input "**********"
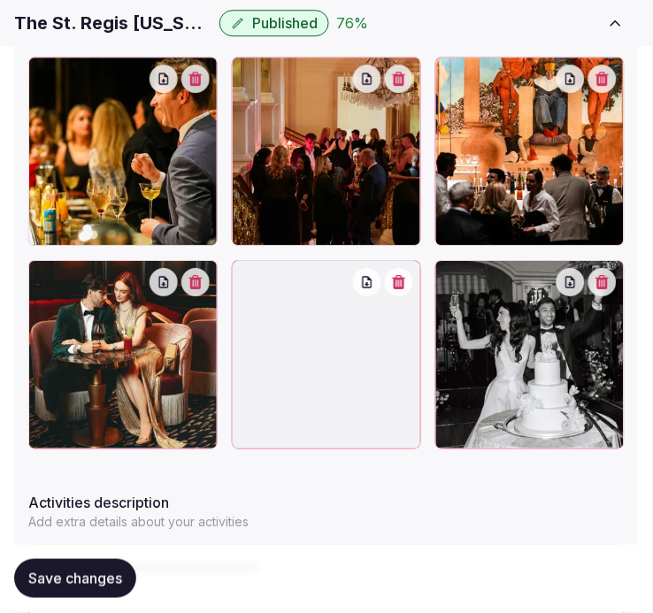
scroll to position [603, 0]
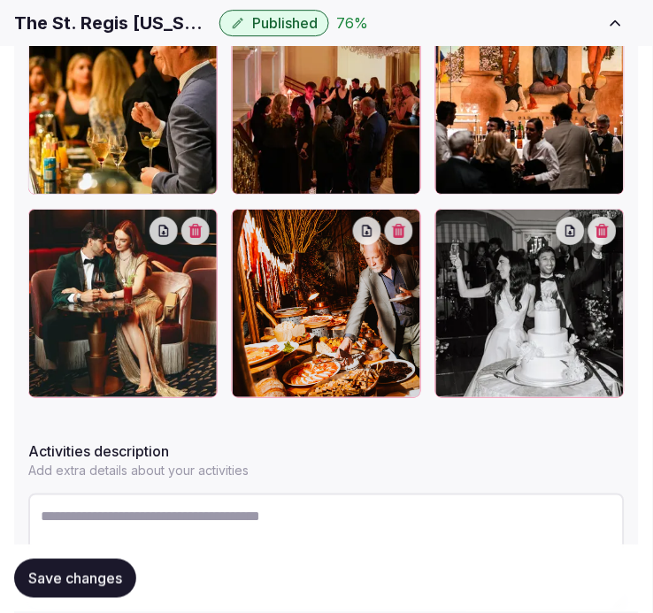
click at [112, 586] on span "Save changes" at bounding box center [75, 580] width 94 height 18
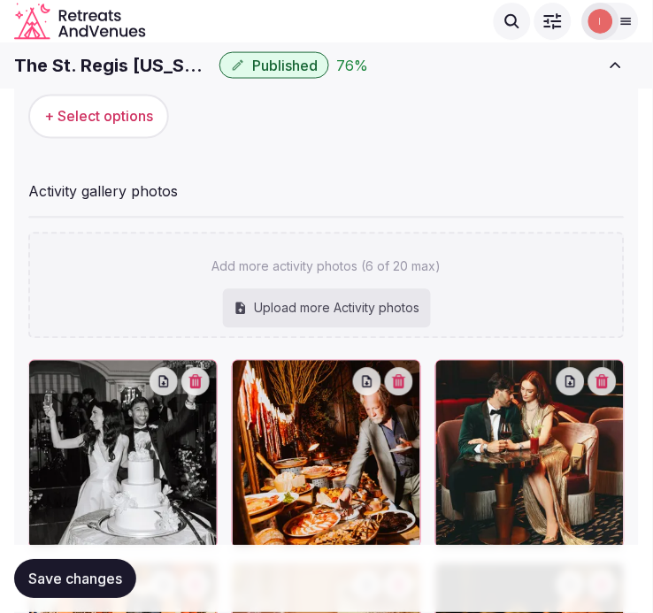
scroll to position [242, 0]
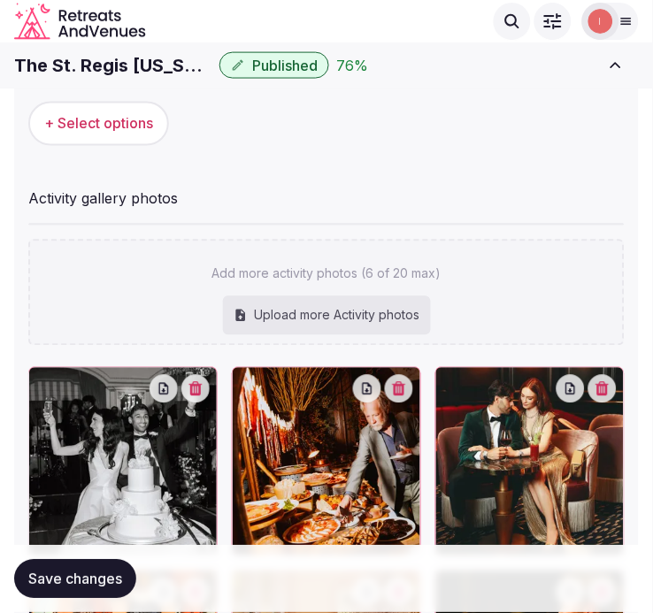
click at [373, 290] on div "Add more activity photos (6 of 20 max) Upload more Activity photos" at bounding box center [326, 293] width 596 height 106
type input "**********"
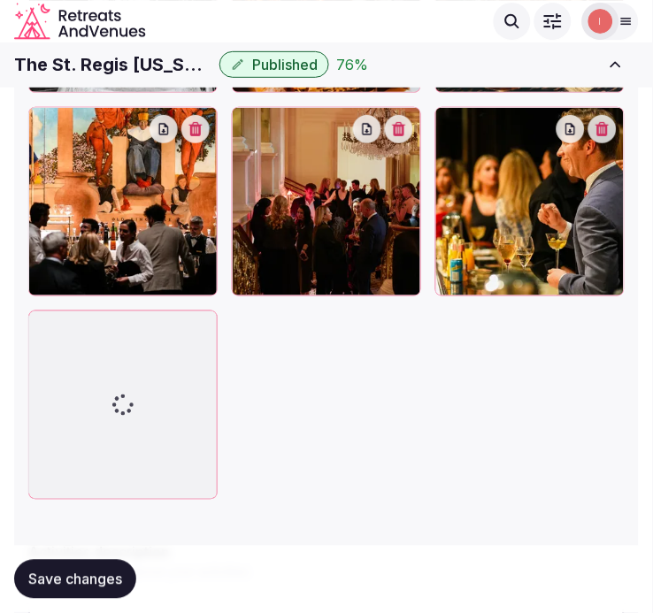
scroll to position [634, 0]
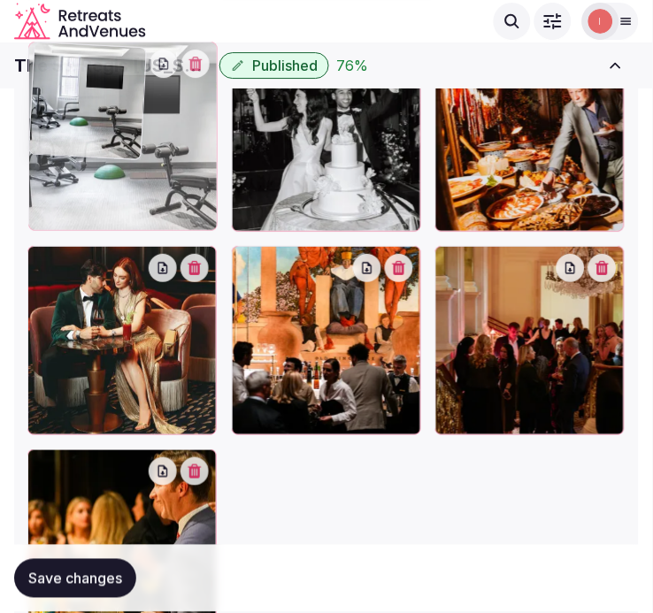
drag, startPoint x: 42, startPoint y: 434, endPoint x: 98, endPoint y: 104, distance: 334.9
click at [98, 104] on body "Search Popular Destinations Toscana, Italy Riviera Maya, Mexico Indonesia, Bali…" at bounding box center [326, 189] width 653 height 1596
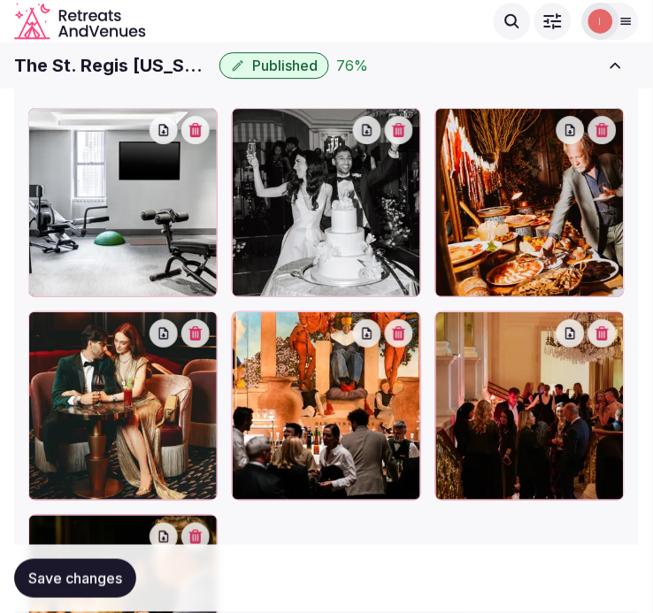
scroll to position [509, 0]
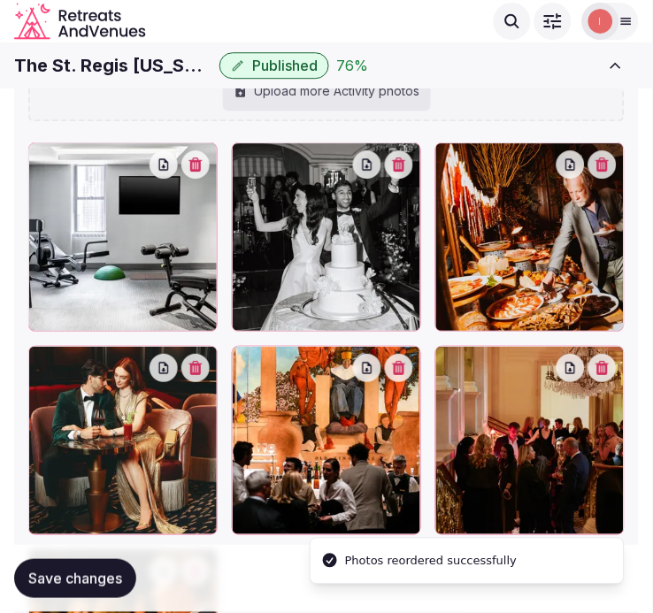
click at [106, 581] on span "Save changes" at bounding box center [75, 580] width 94 height 18
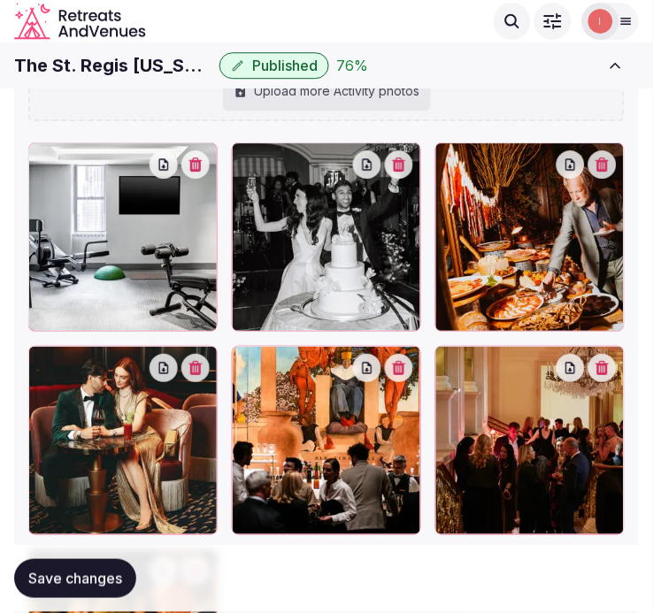
click at [67, 594] on button "Save changes" at bounding box center [75, 579] width 122 height 39
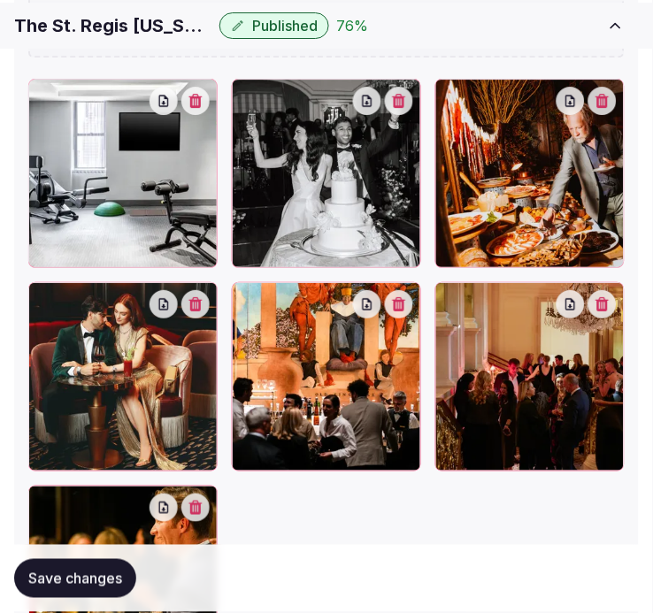
scroll to position [607, 0]
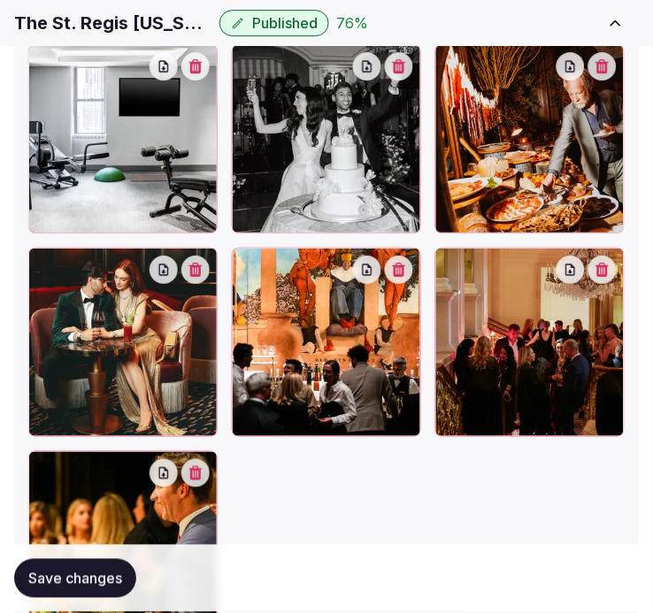
click at [96, 579] on span "Save changes" at bounding box center [75, 580] width 94 height 18
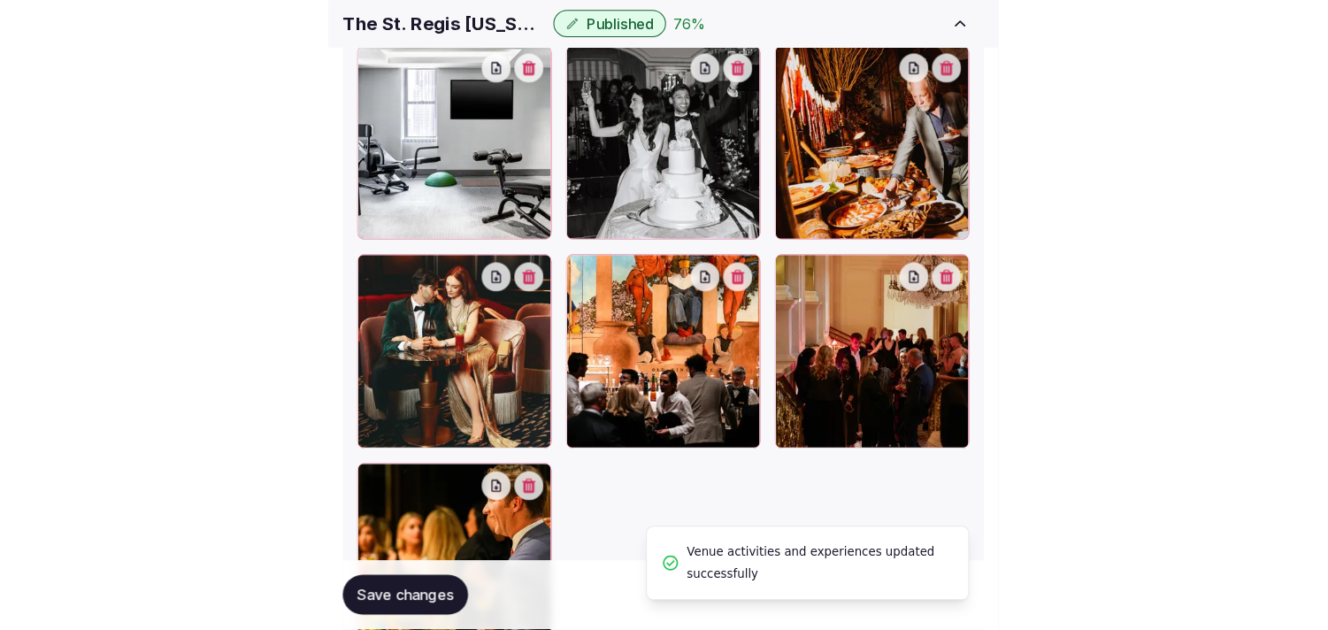
scroll to position [547, 0]
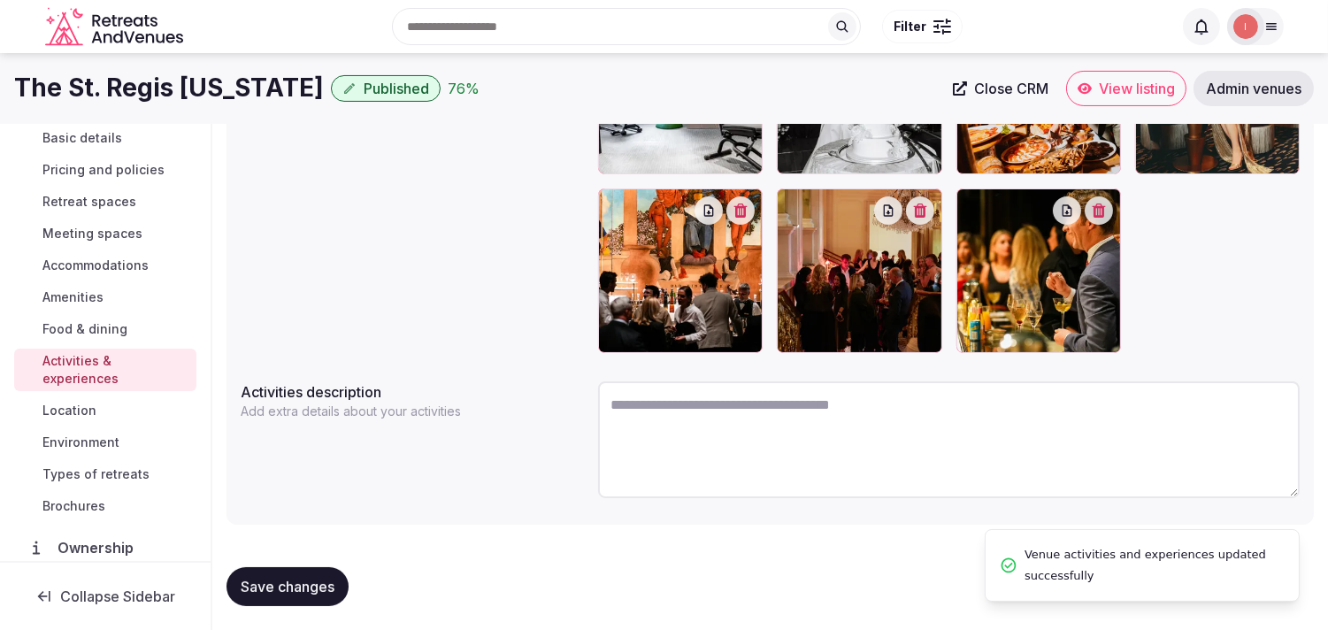
click at [75, 411] on span "Location" at bounding box center [69, 411] width 54 height 18
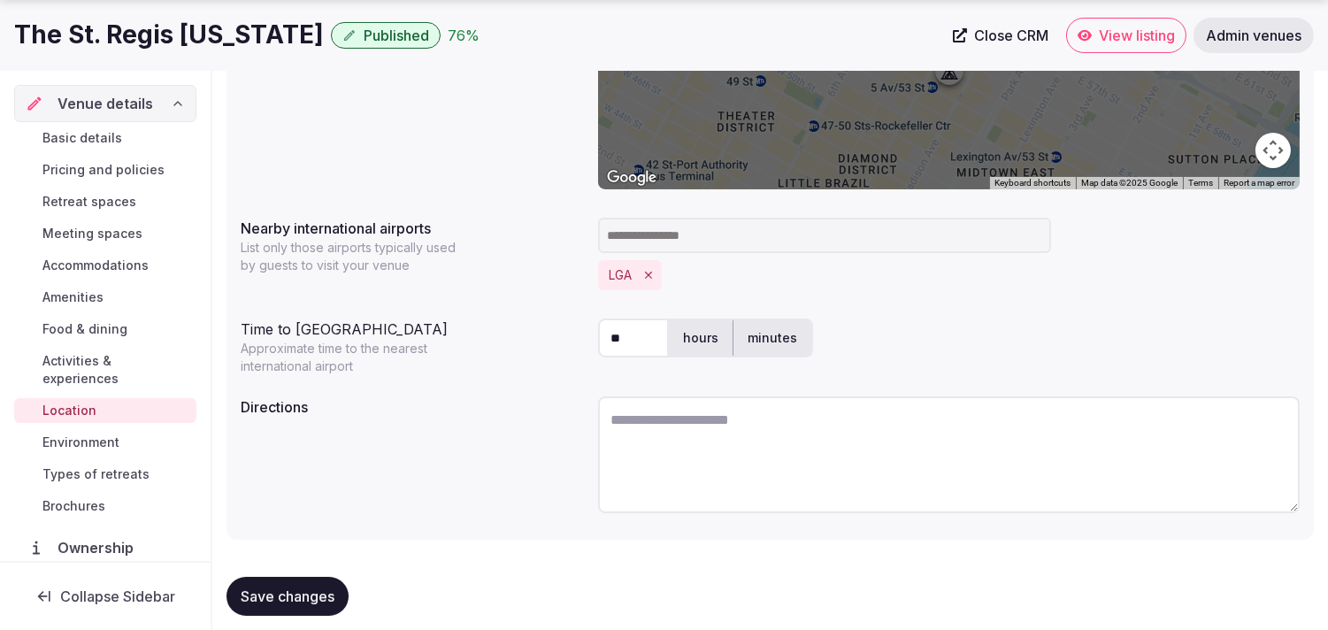
scroll to position [440, 0]
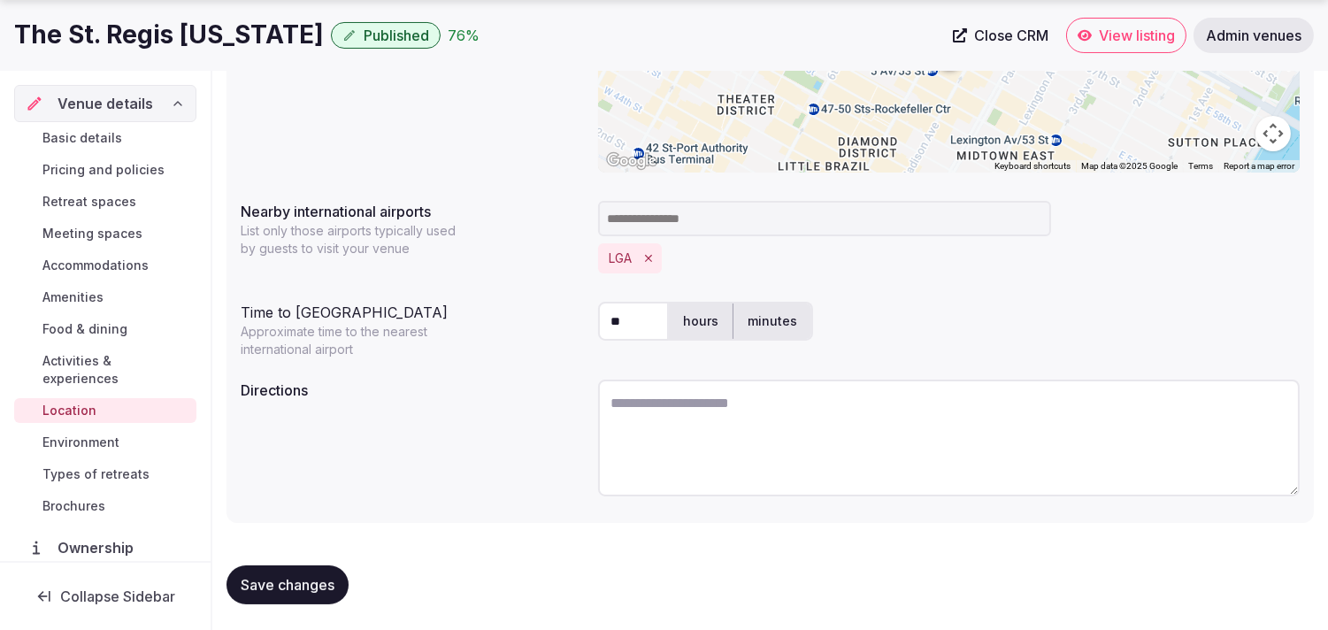
click at [261, 579] on span "Save changes" at bounding box center [288, 585] width 94 height 18
click at [65, 442] on span "Environment" at bounding box center [80, 443] width 77 height 18
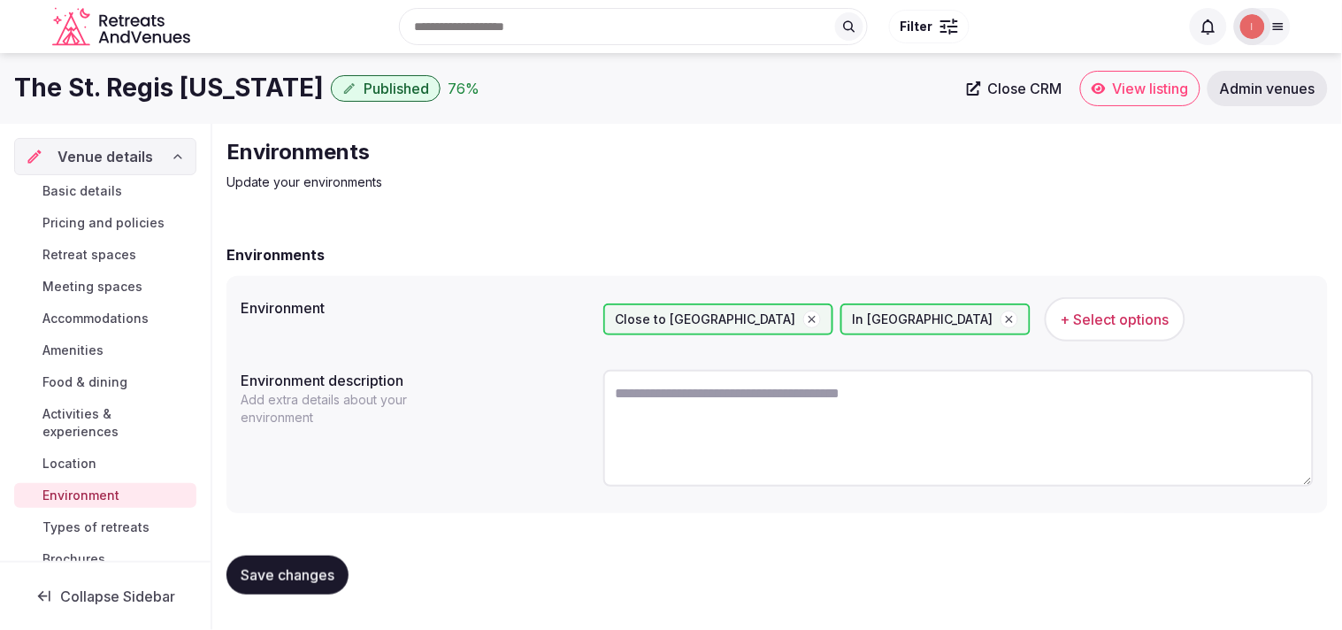
click at [315, 566] on span "Save changes" at bounding box center [288, 575] width 94 height 18
click at [64, 523] on span "Types of retreats" at bounding box center [95, 528] width 107 height 18
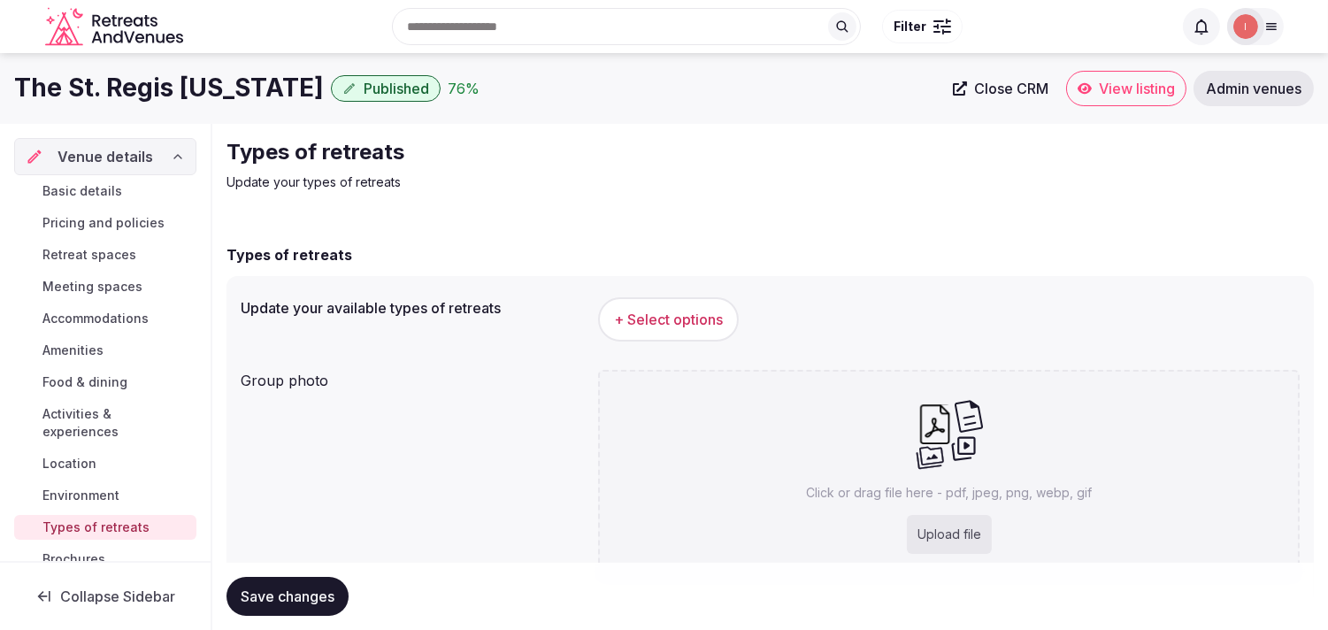
click at [652, 326] on span "+ Select options" at bounding box center [668, 319] width 109 height 19
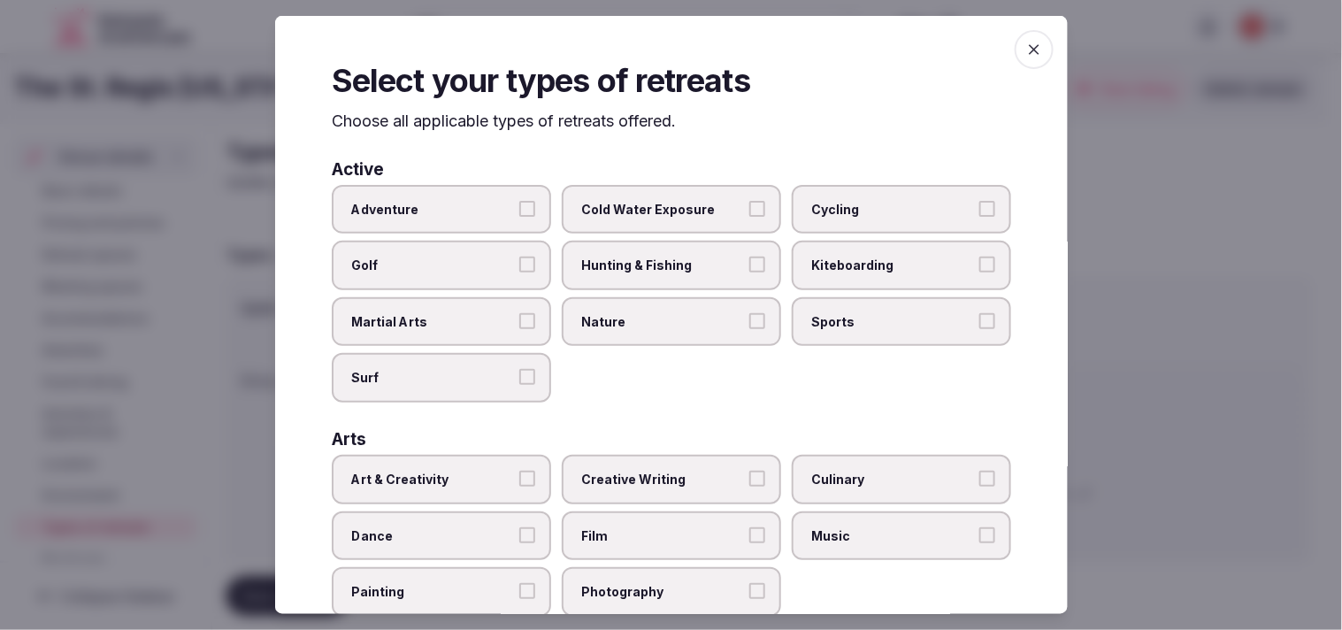
click at [652, 208] on span "Cold Water Exposure" at bounding box center [662, 209] width 163 height 18
click at [652, 208] on button "Cold Water Exposure" at bounding box center [757, 208] width 16 height 16
click at [652, 191] on label "Cold Water Exposure" at bounding box center [671, 209] width 219 height 50
click at [652, 200] on button "Cold Water Exposure" at bounding box center [757, 208] width 16 height 16
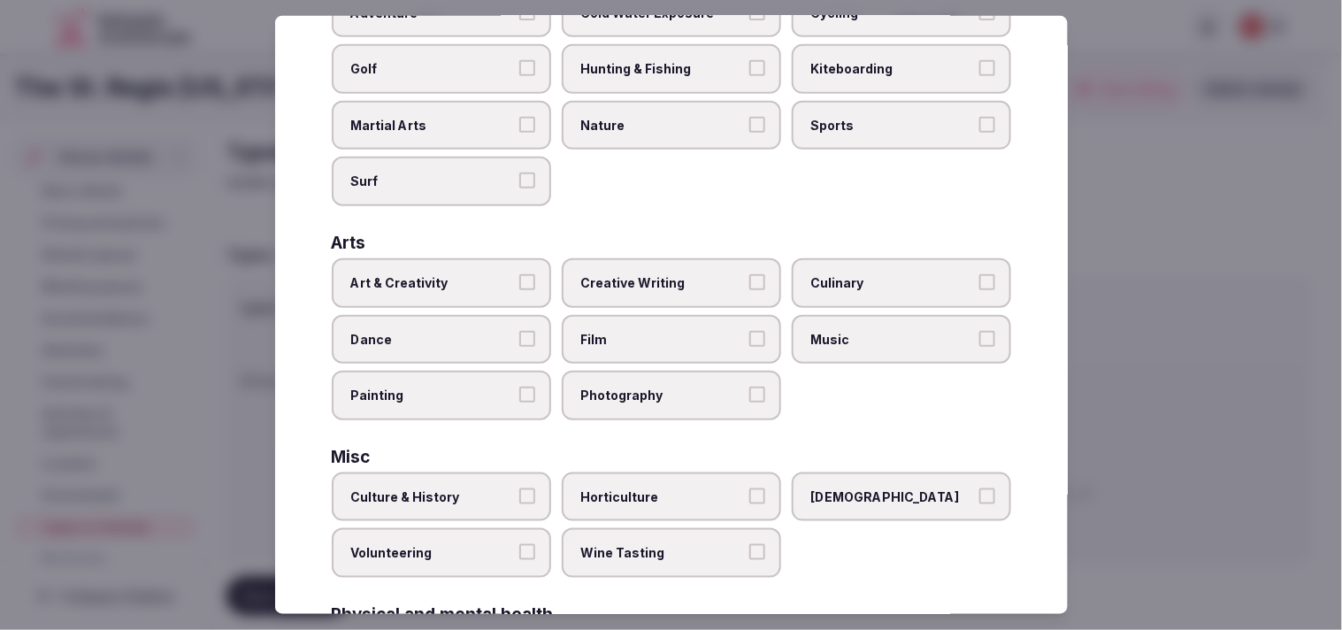
scroll to position [295, 0]
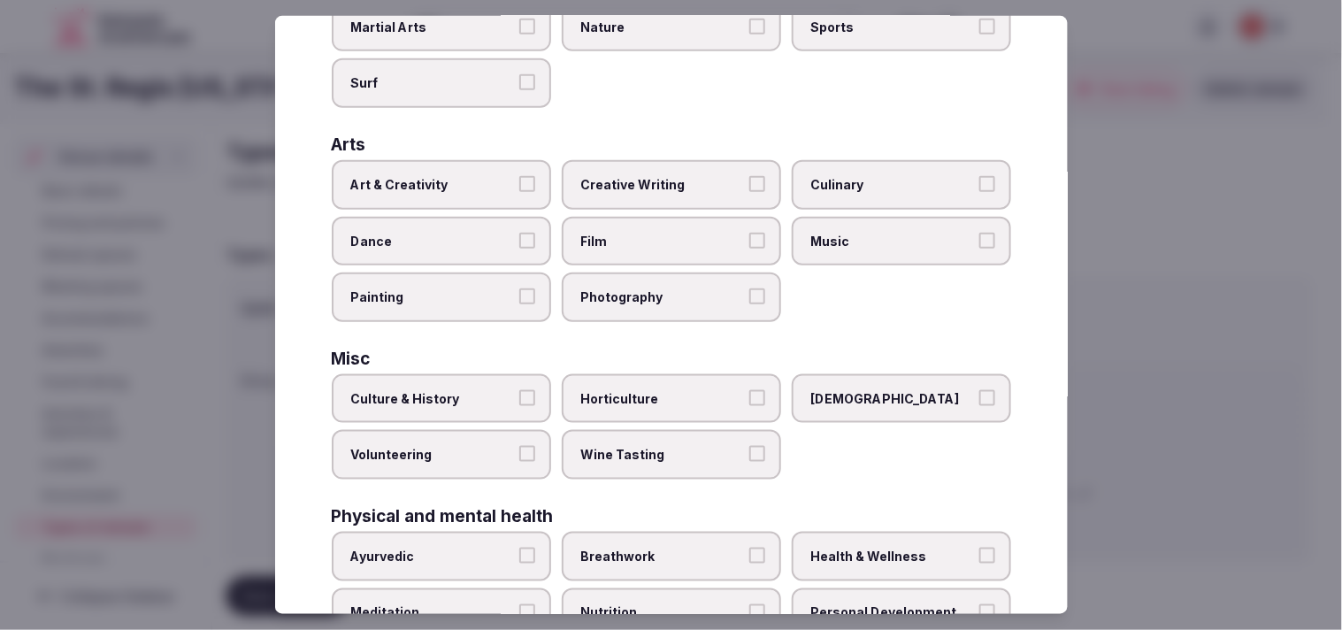
click at [652, 181] on span "Creative Writing" at bounding box center [662, 185] width 163 height 18
click at [652, 181] on button "Creative Writing" at bounding box center [757, 184] width 16 height 16
click at [652, 181] on span "Creative Writing" at bounding box center [662, 185] width 163 height 18
click at [652, 181] on button "Creative Writing" at bounding box center [757, 184] width 16 height 16
click at [523, 164] on label "Art & Creativity" at bounding box center [441, 185] width 219 height 50
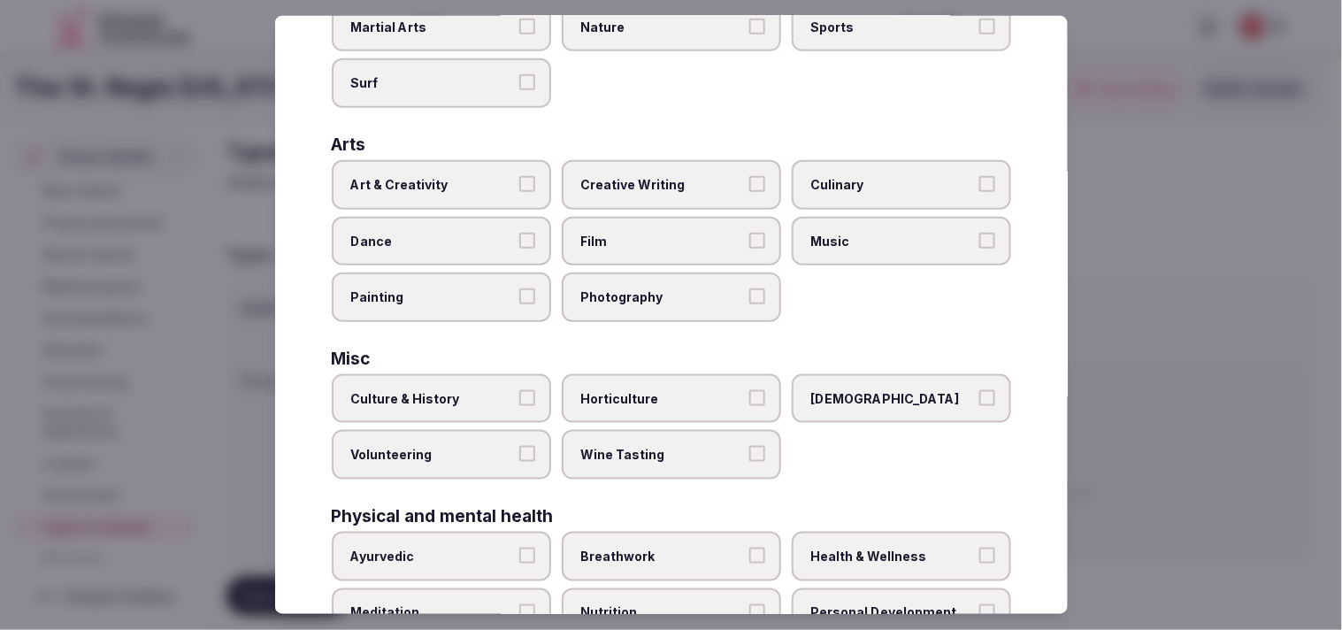
click at [523, 176] on button "Art & Creativity" at bounding box center [527, 184] width 16 height 16
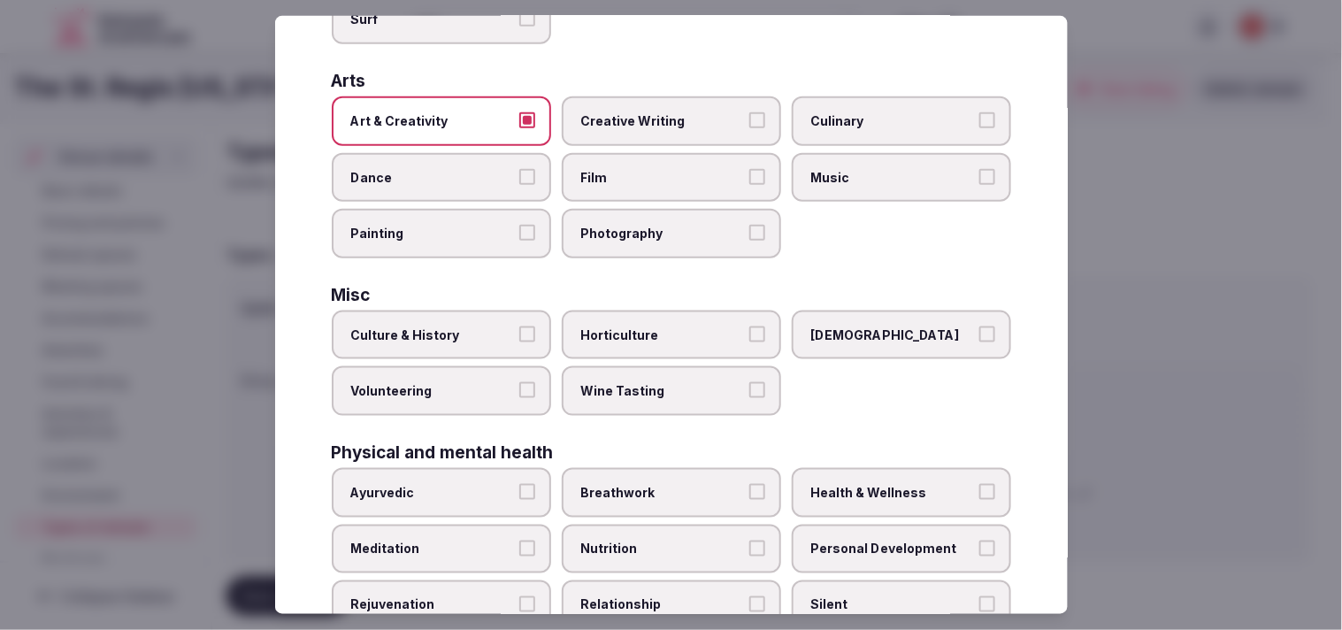
scroll to position [393, 0]
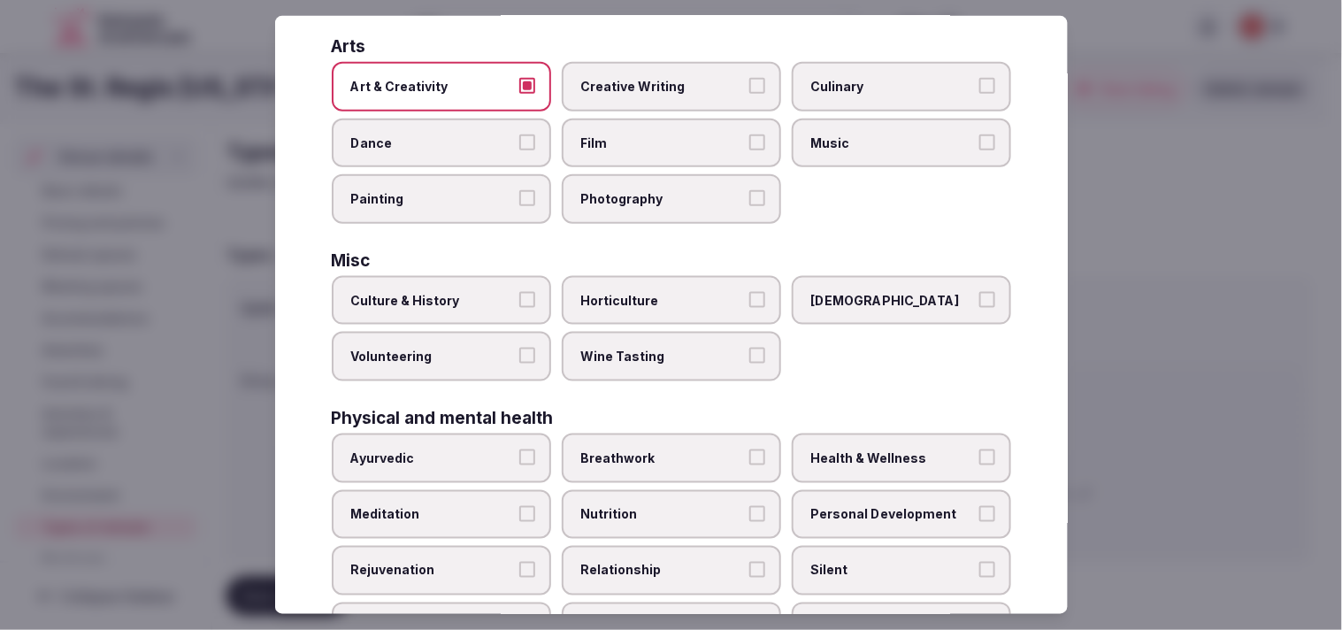
click at [504, 292] on span "Culture & History" at bounding box center [432, 301] width 163 height 18
click at [519, 292] on button "Culture & History" at bounding box center [527, 300] width 16 height 16
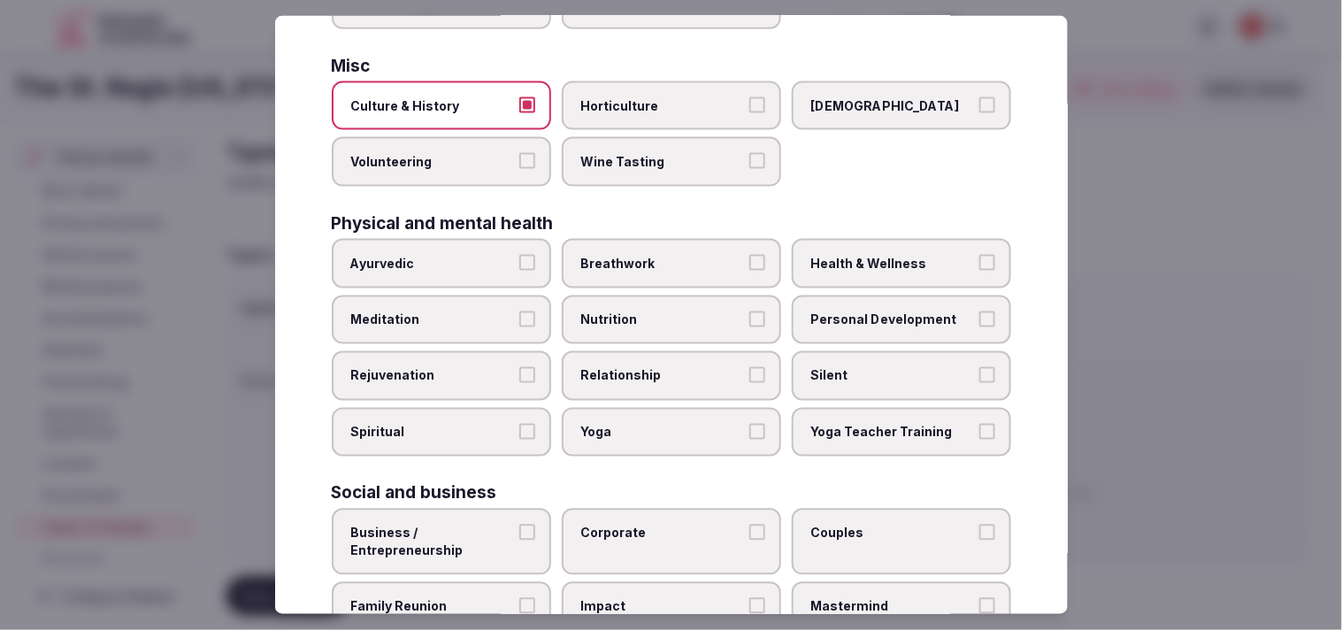
scroll to position [589, 0]
click at [649, 309] on span "Nutrition" at bounding box center [662, 318] width 163 height 18
click at [652, 309] on button "Nutrition" at bounding box center [757, 317] width 16 height 16
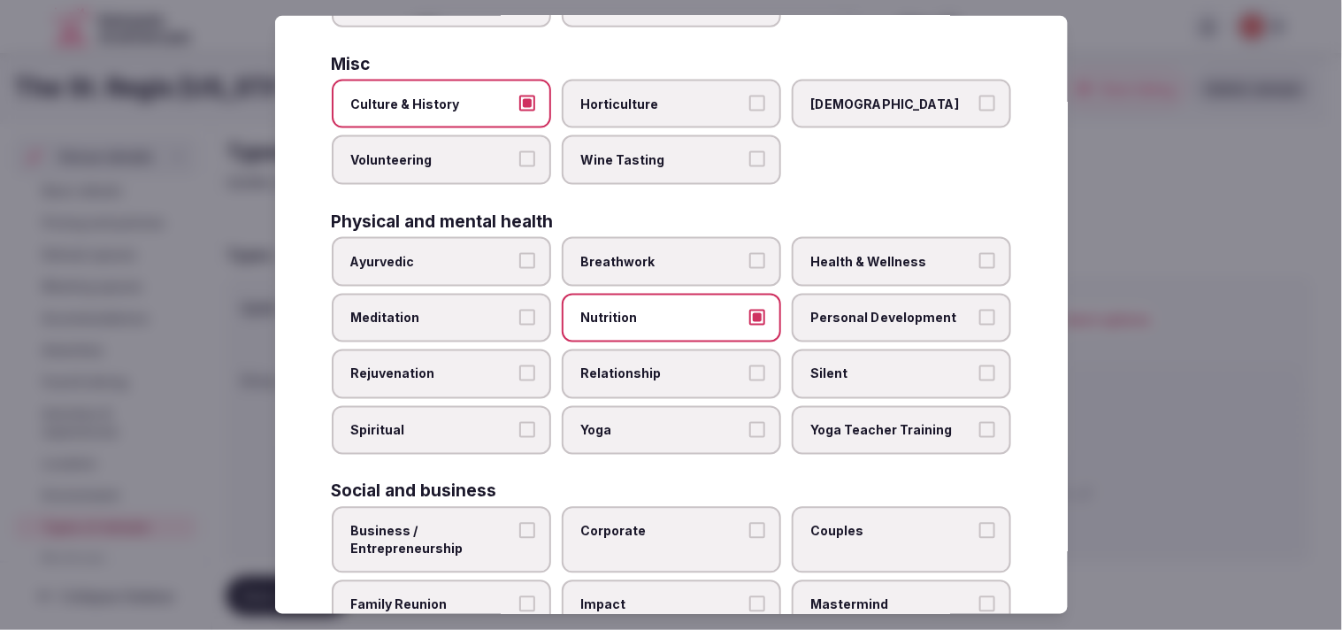
click at [652, 237] on label "Health & Wellness" at bounding box center [901, 262] width 219 height 50
click at [652, 253] on button "Health & Wellness" at bounding box center [988, 261] width 16 height 16
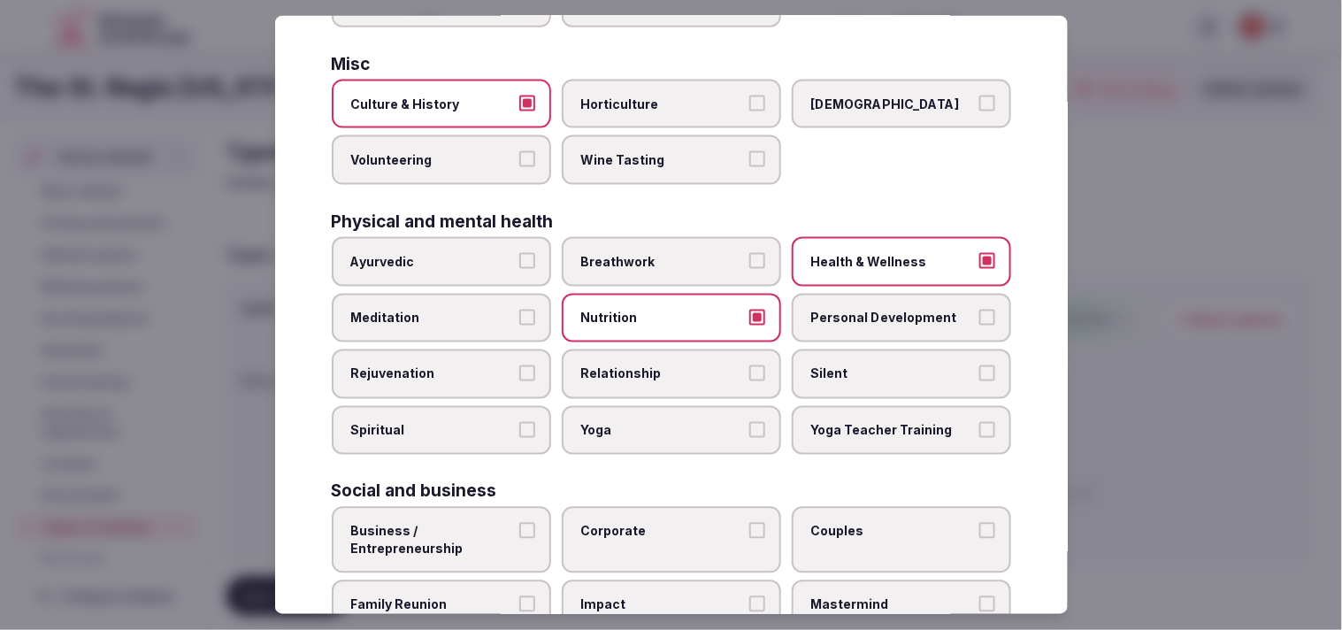
click at [652, 309] on span "Personal Development" at bounding box center [892, 318] width 163 height 18
click at [652, 309] on button "Personal Development" at bounding box center [988, 317] width 16 height 16
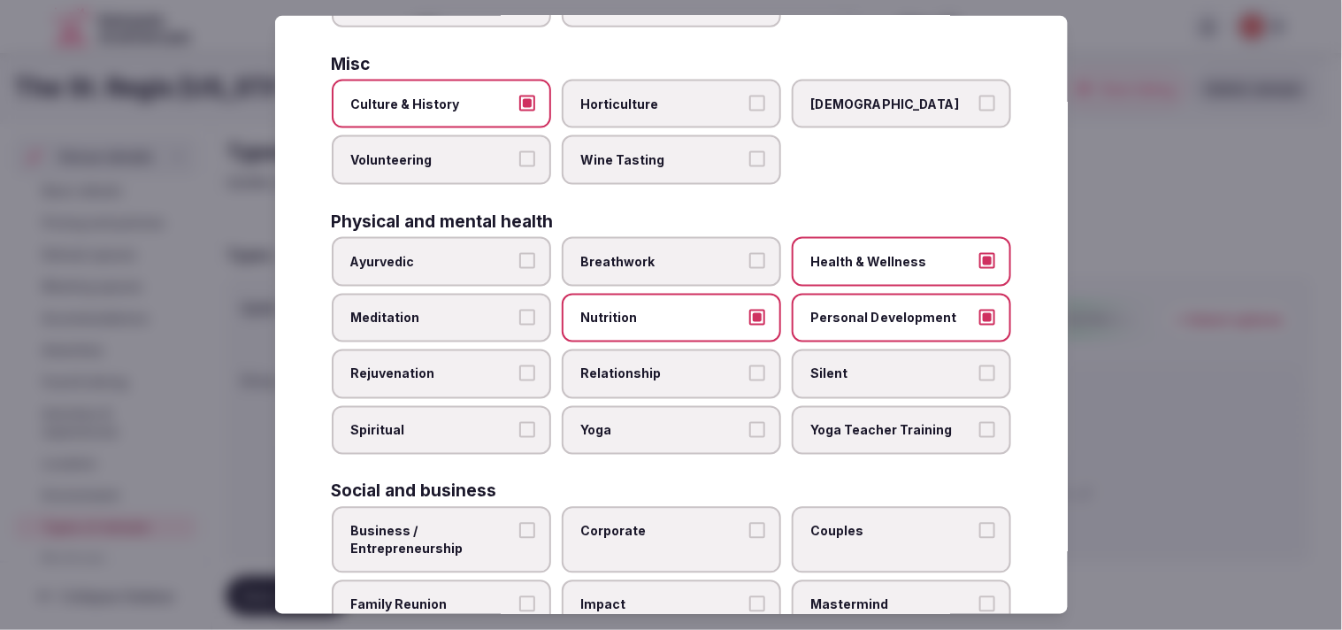
click at [652, 309] on button "Nutrition" at bounding box center [757, 317] width 16 height 16
click at [652, 365] on span "Relationship" at bounding box center [662, 374] width 163 height 18
click at [652, 365] on button "Relationship" at bounding box center [757, 373] width 16 height 16
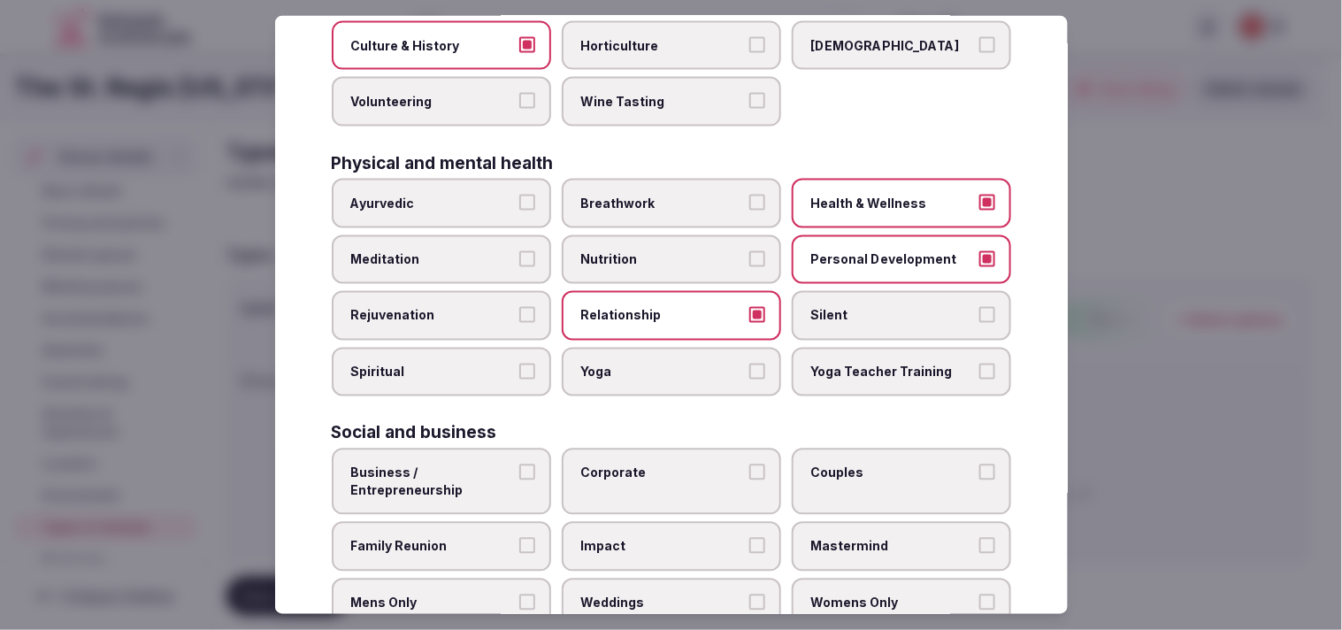
scroll to position [677, 0]
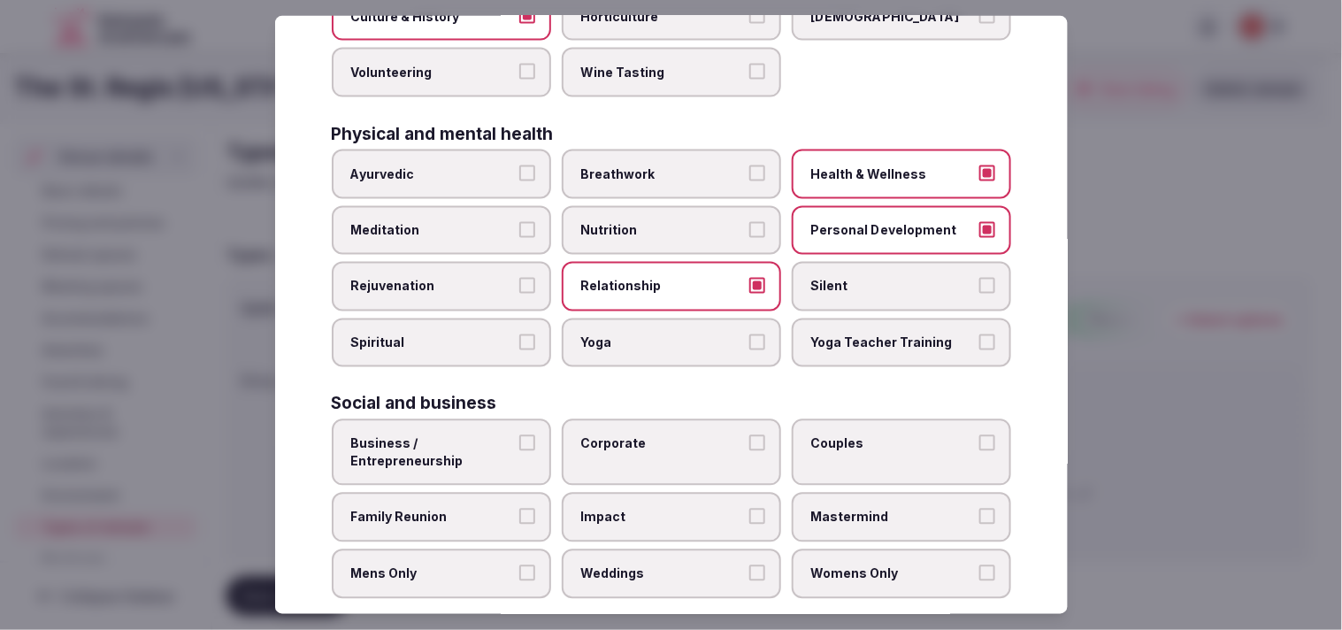
click at [543, 422] on label "Business / Entrepreneurship" at bounding box center [441, 452] width 219 height 66
click at [535, 435] on button "Business / Entrepreneurship" at bounding box center [527, 443] width 16 height 16
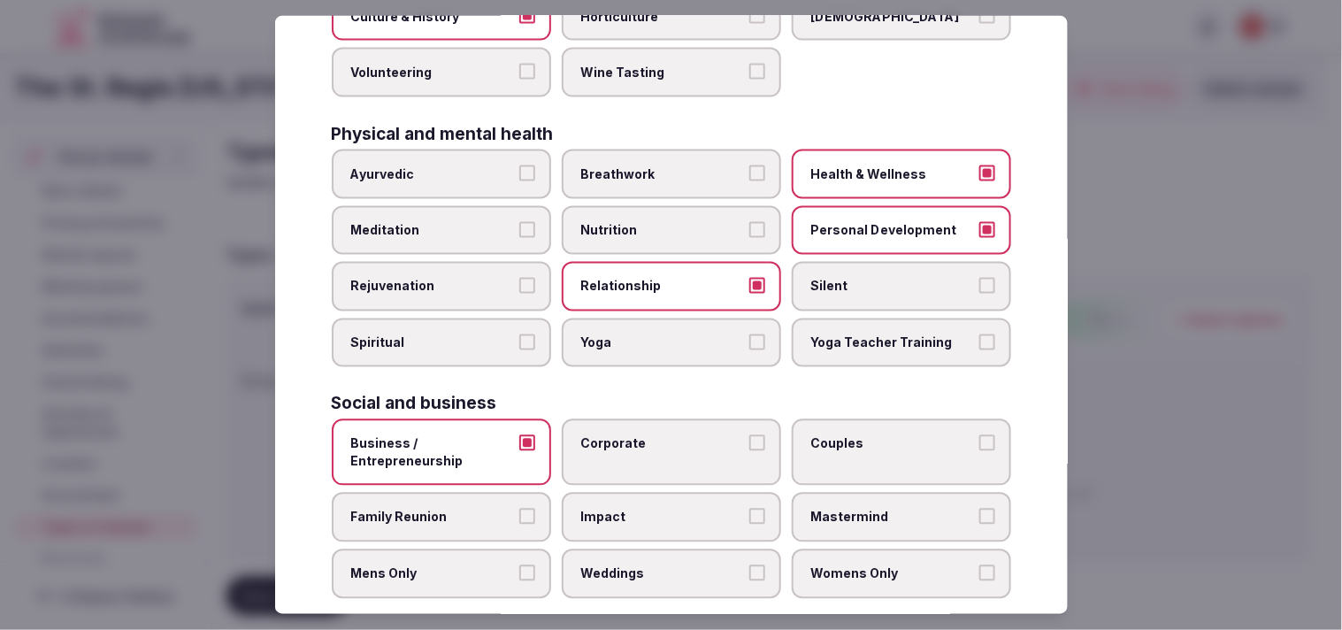
click at [652, 425] on label "Corporate" at bounding box center [671, 452] width 219 height 66
click at [652, 435] on button "Corporate" at bounding box center [757, 443] width 16 height 16
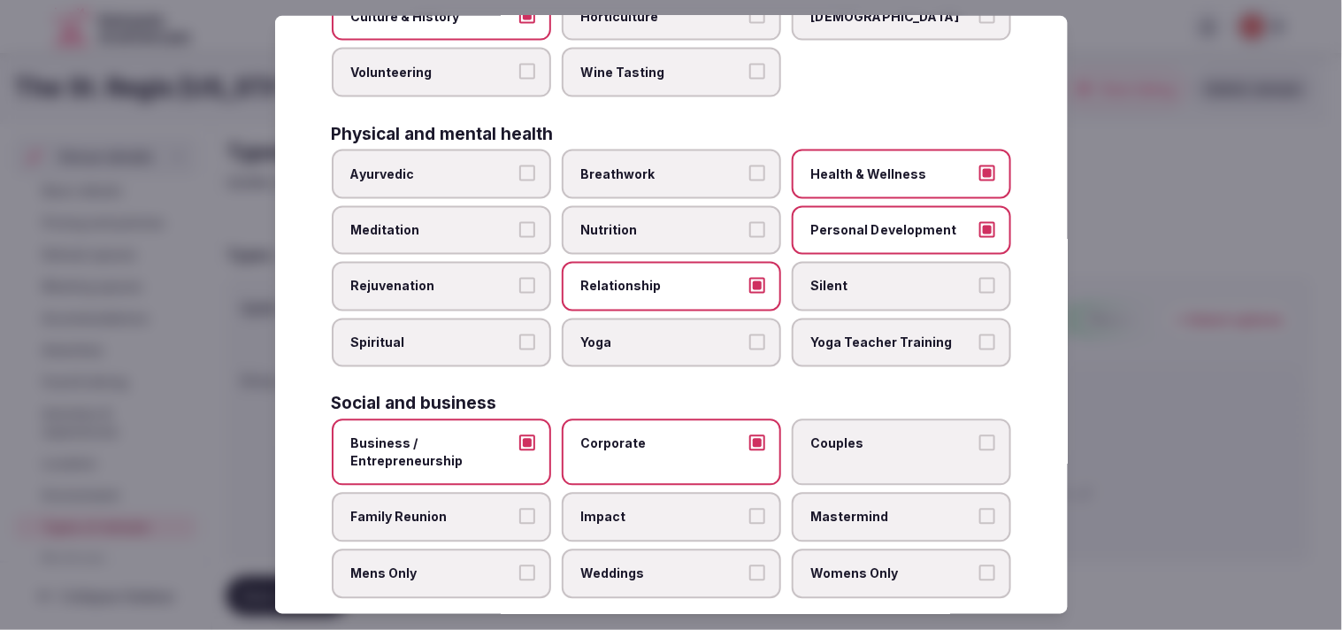
click at [652, 435] on span "Couples" at bounding box center [892, 444] width 163 height 18
click at [652, 435] on button "Couples" at bounding box center [988, 443] width 16 height 16
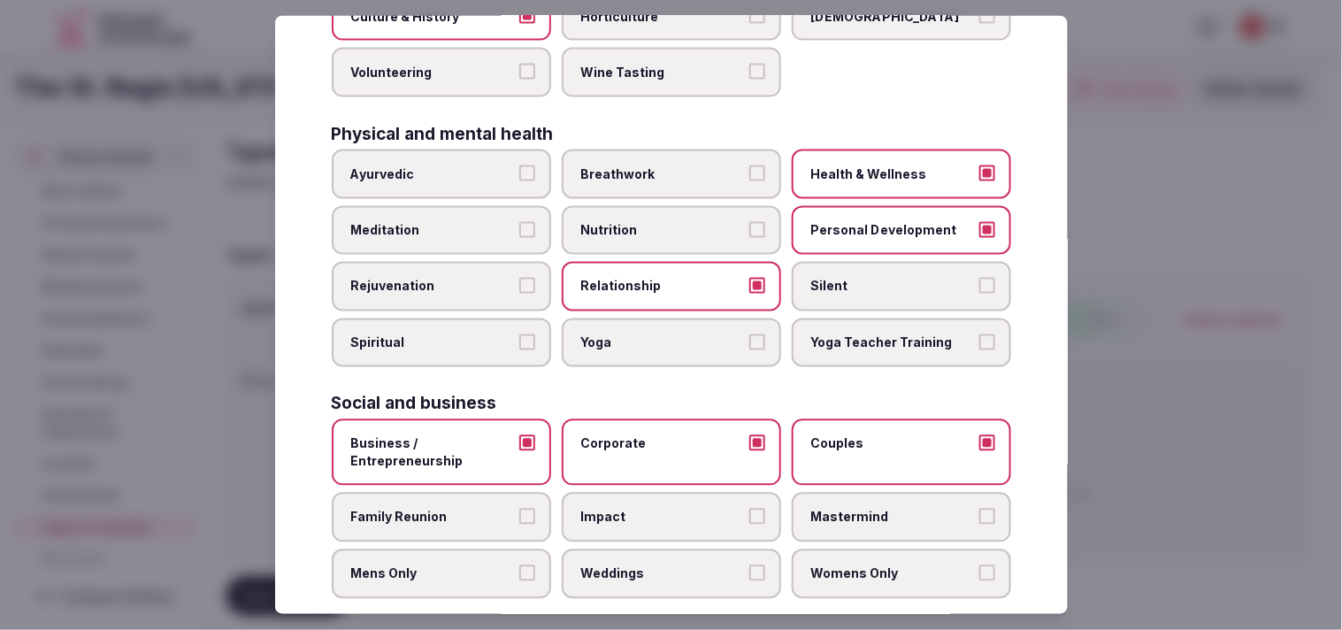
click at [652, 565] on span "Weddings" at bounding box center [662, 574] width 163 height 18
click at [652, 565] on button "Weddings" at bounding box center [757, 573] width 16 height 16
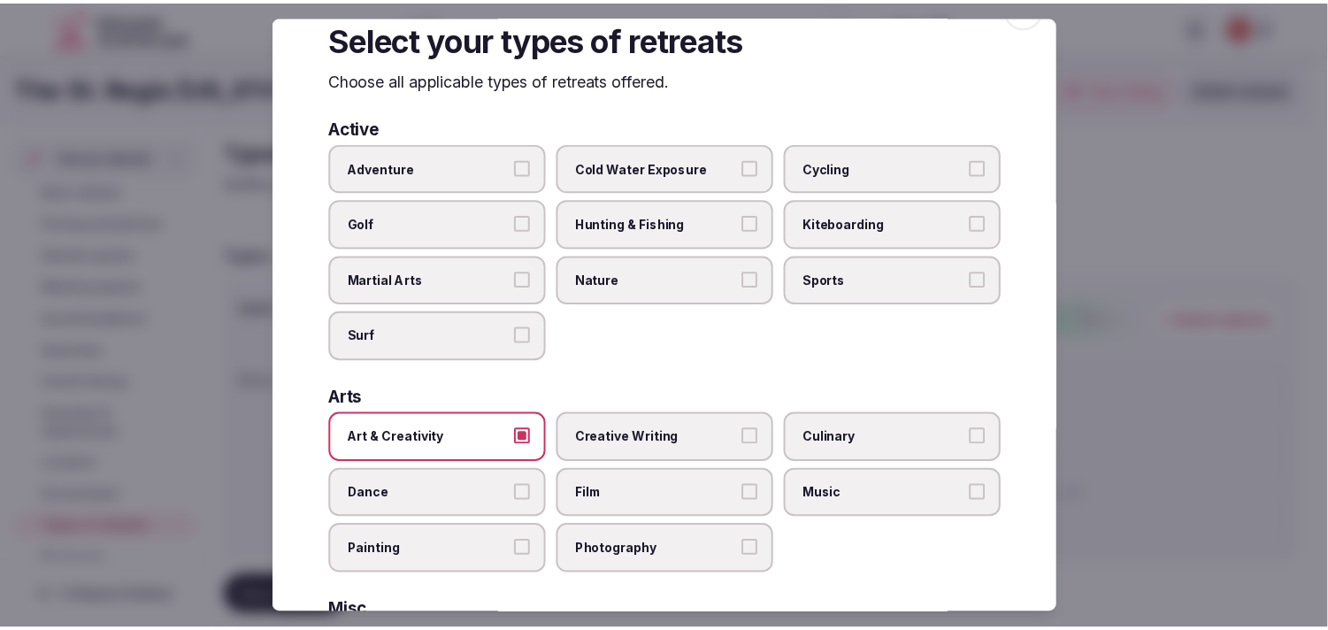
scroll to position [0, 0]
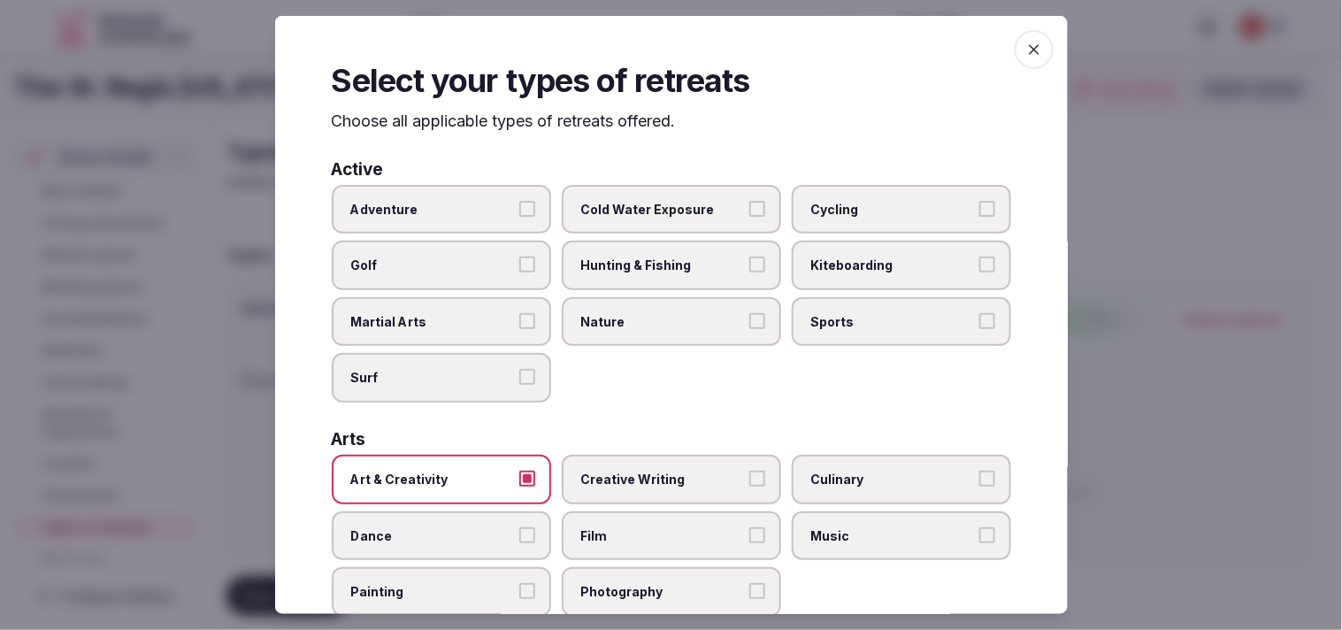
click at [652, 51] on icon "button" at bounding box center [1035, 50] width 18 height 18
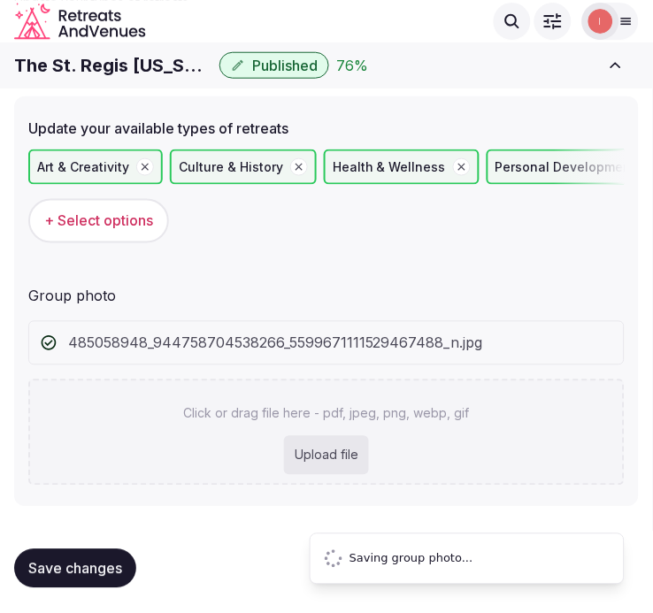
scroll to position [50, 0]
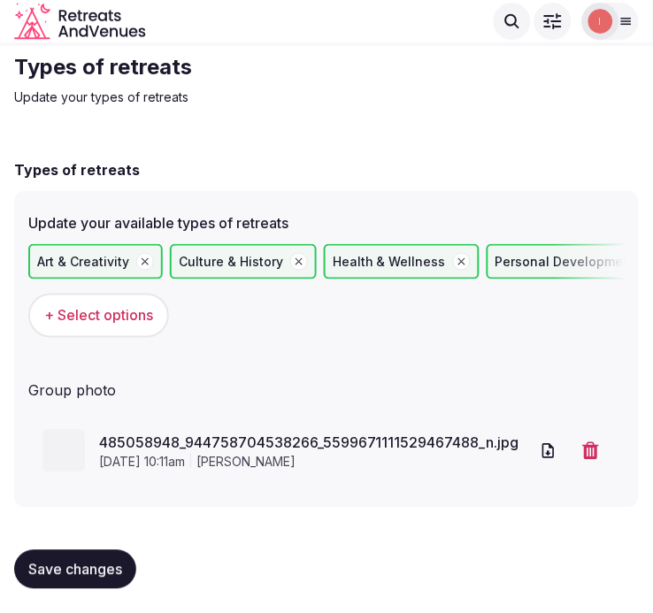
click at [112, 554] on button "Save changes" at bounding box center [75, 569] width 122 height 39
drag, startPoint x: 57, startPoint y: 561, endPoint x: 142, endPoint y: 497, distance: 106.9
click at [57, 562] on span "Save changes" at bounding box center [75, 570] width 94 height 18
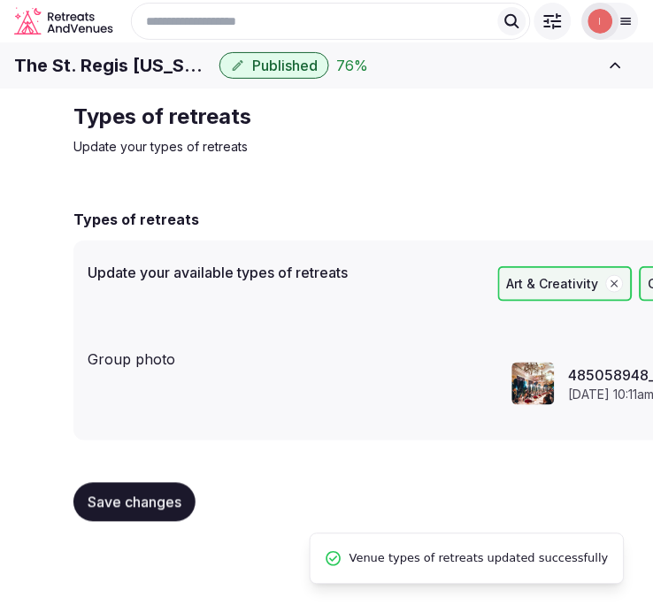
scroll to position [0, 0]
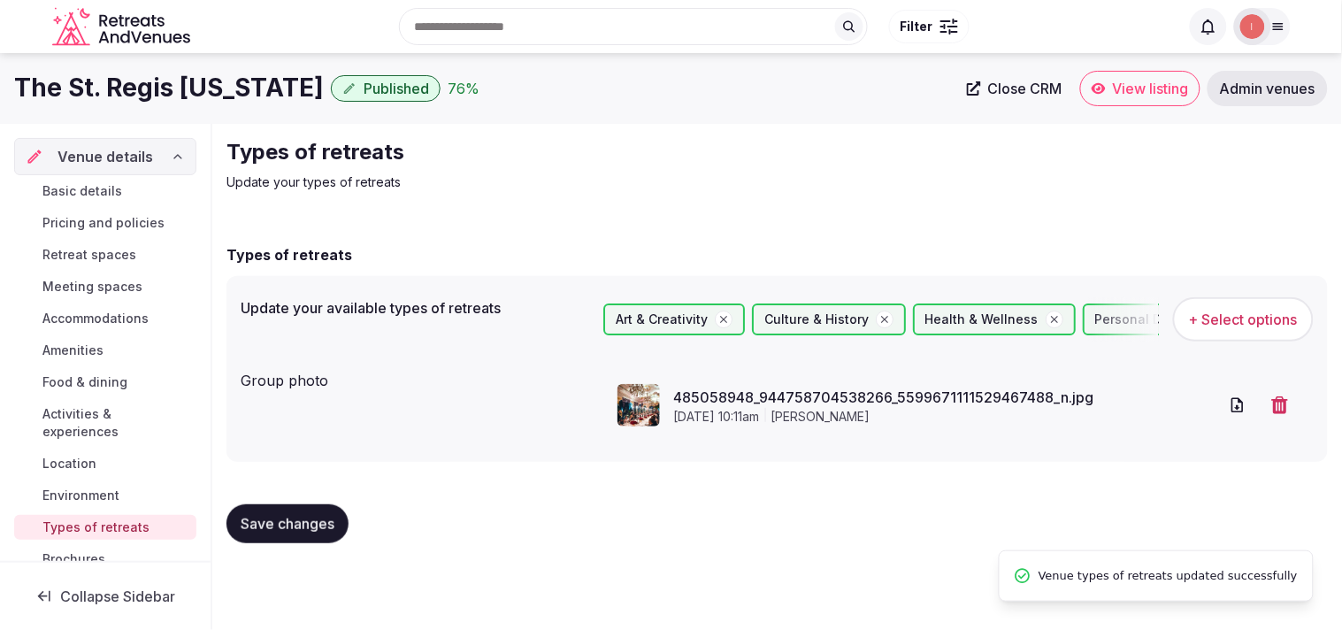
click at [652, 80] on span "Close CRM" at bounding box center [1025, 89] width 74 height 18
click at [303, 524] on span "Save changes" at bounding box center [288, 524] width 94 height 18
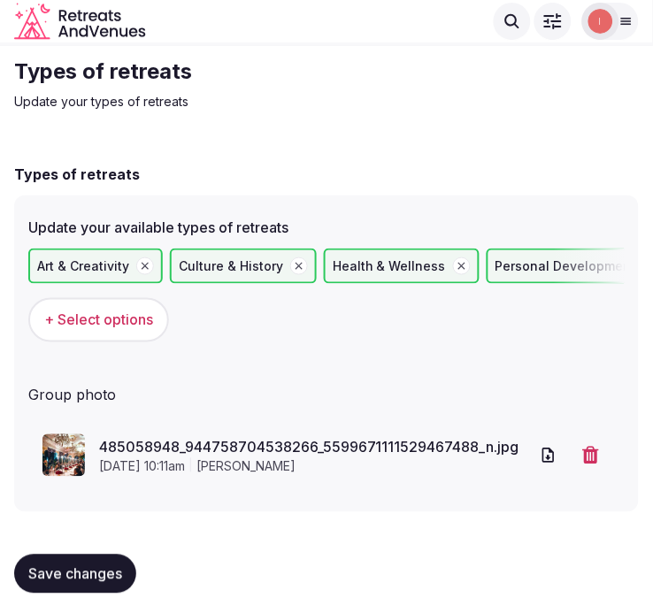
scroll to position [50, 0]
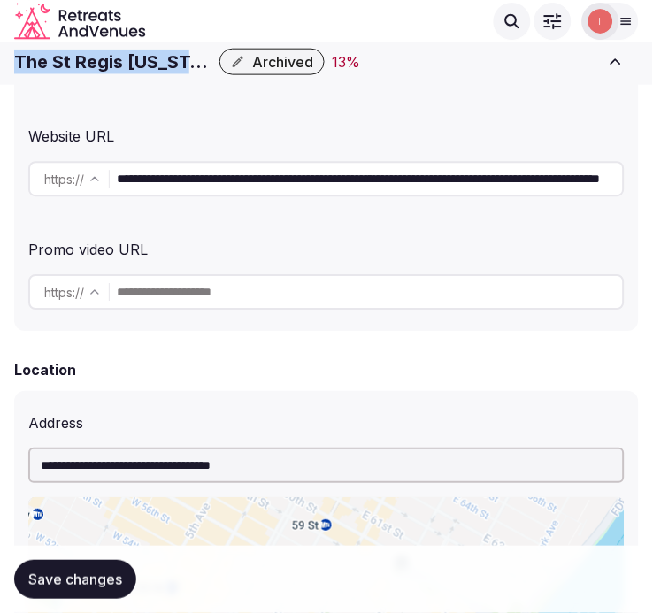
scroll to position [434, 0]
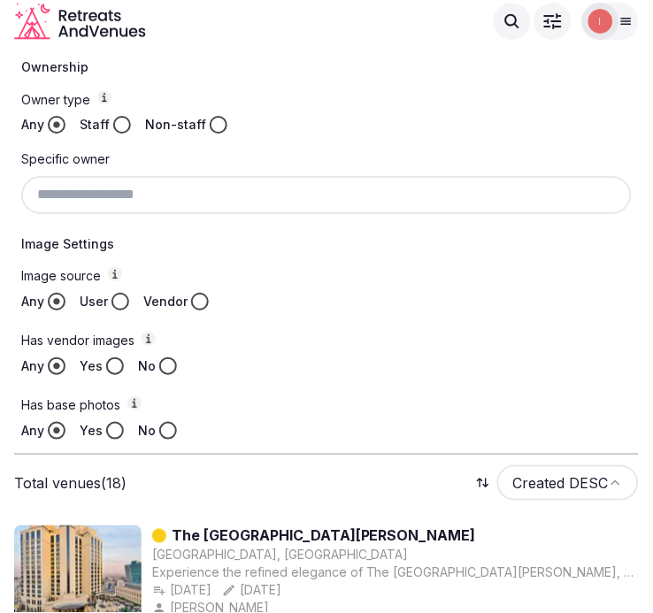
scroll to position [498, 0]
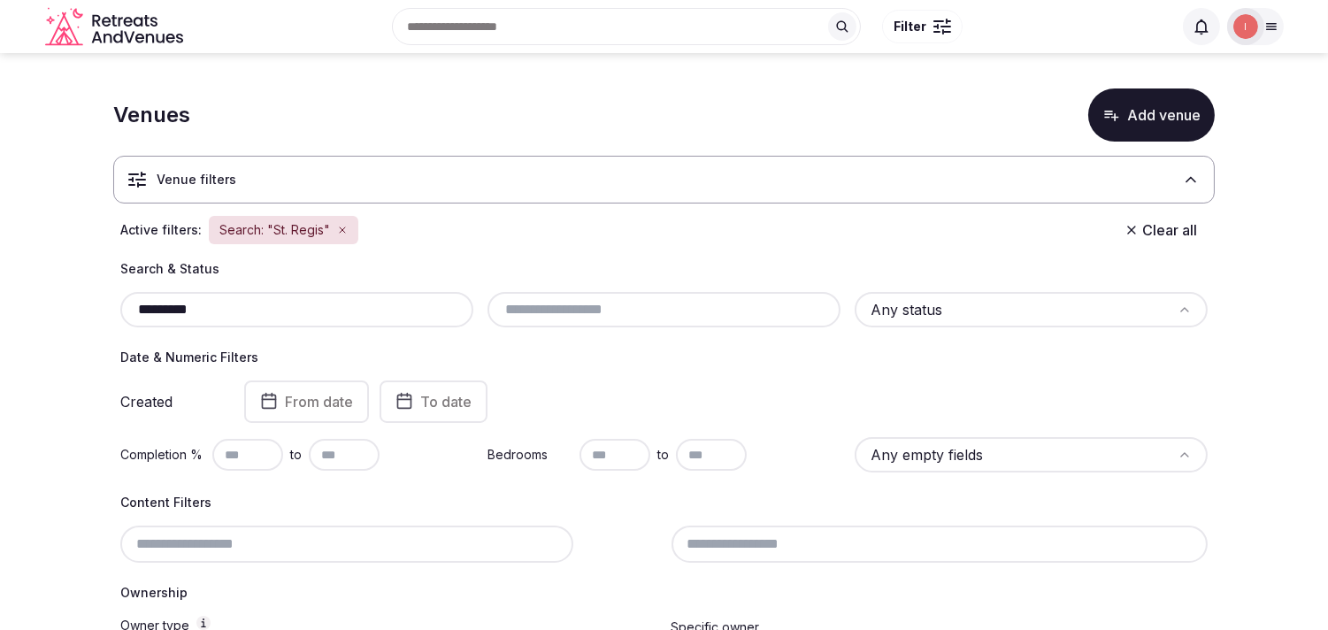
click at [341, 228] on icon "button" at bounding box center [342, 229] width 5 height 5
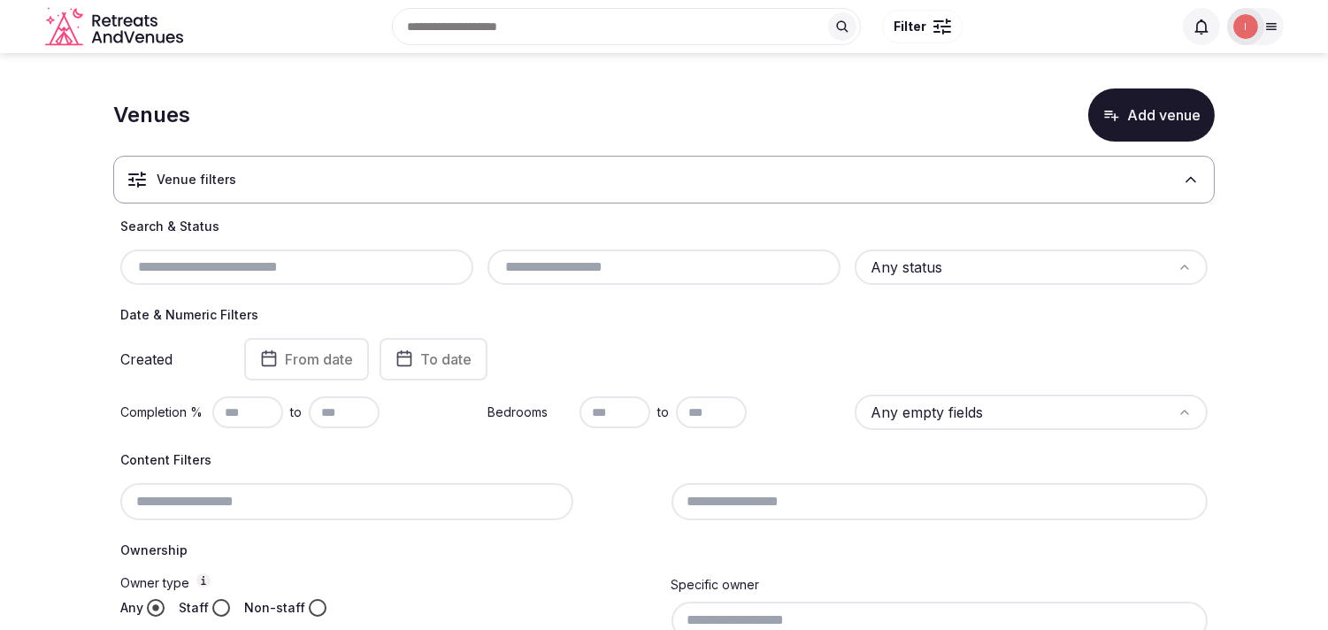
click at [245, 260] on input "text" at bounding box center [296, 267] width 339 height 21
paste input "**********"
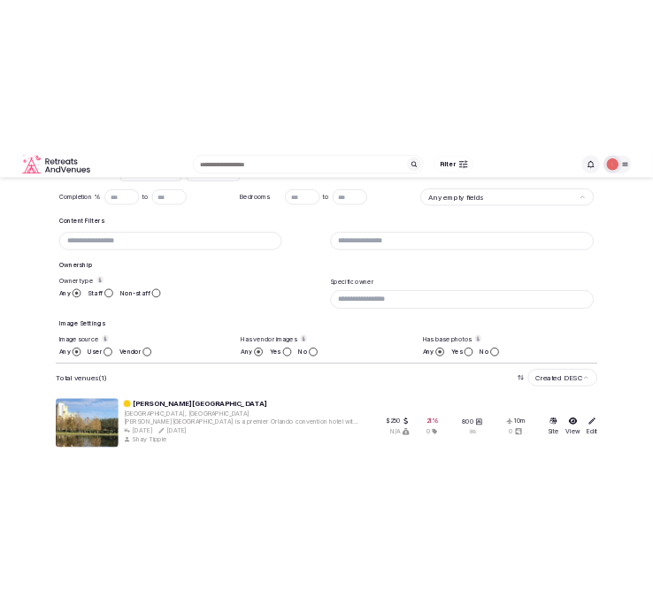
scroll to position [358, 0]
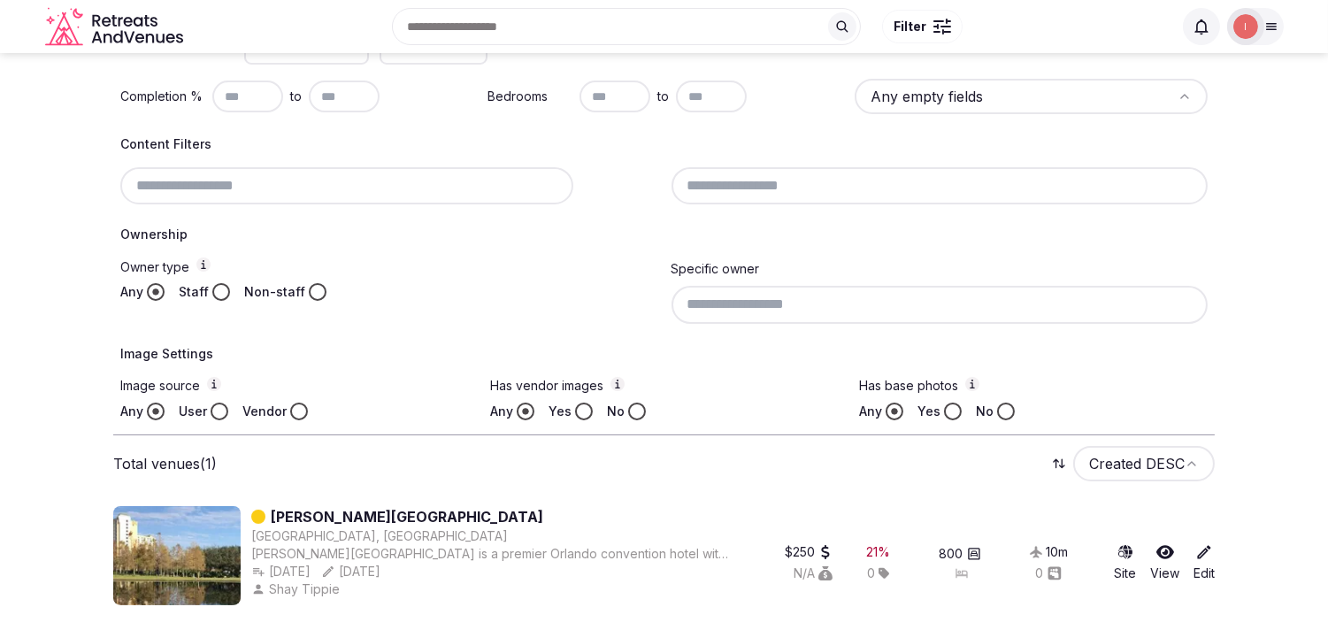
type input "**********"
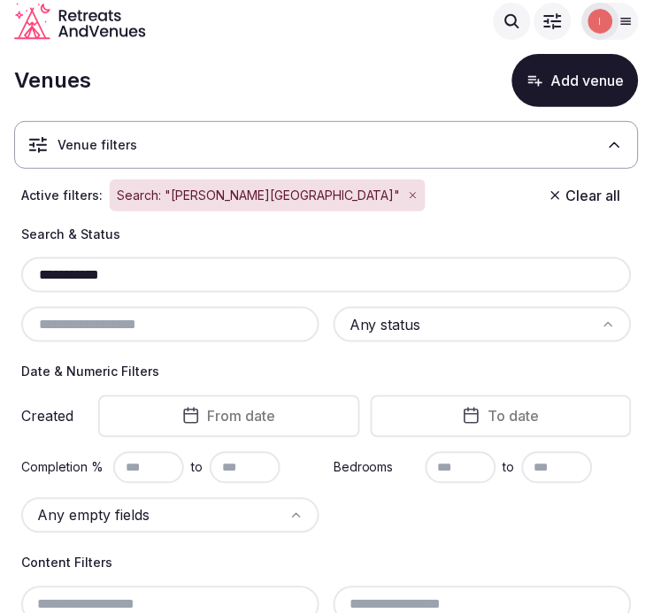
scroll to position [0, 0]
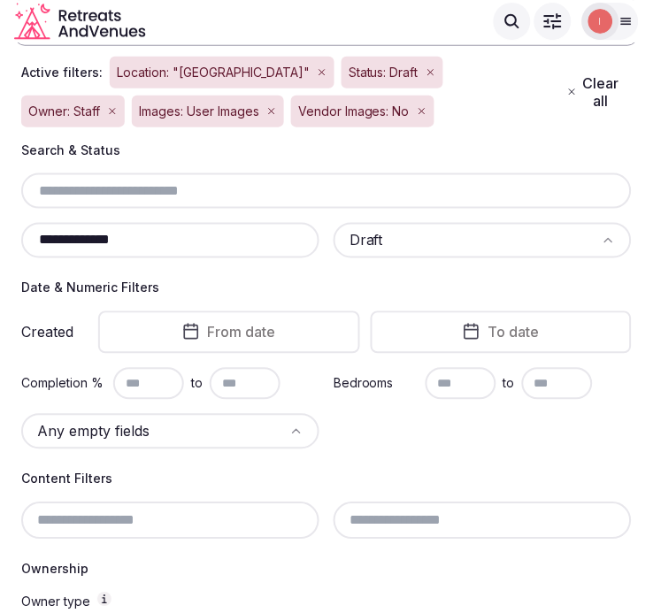
scroll to position [146, 0]
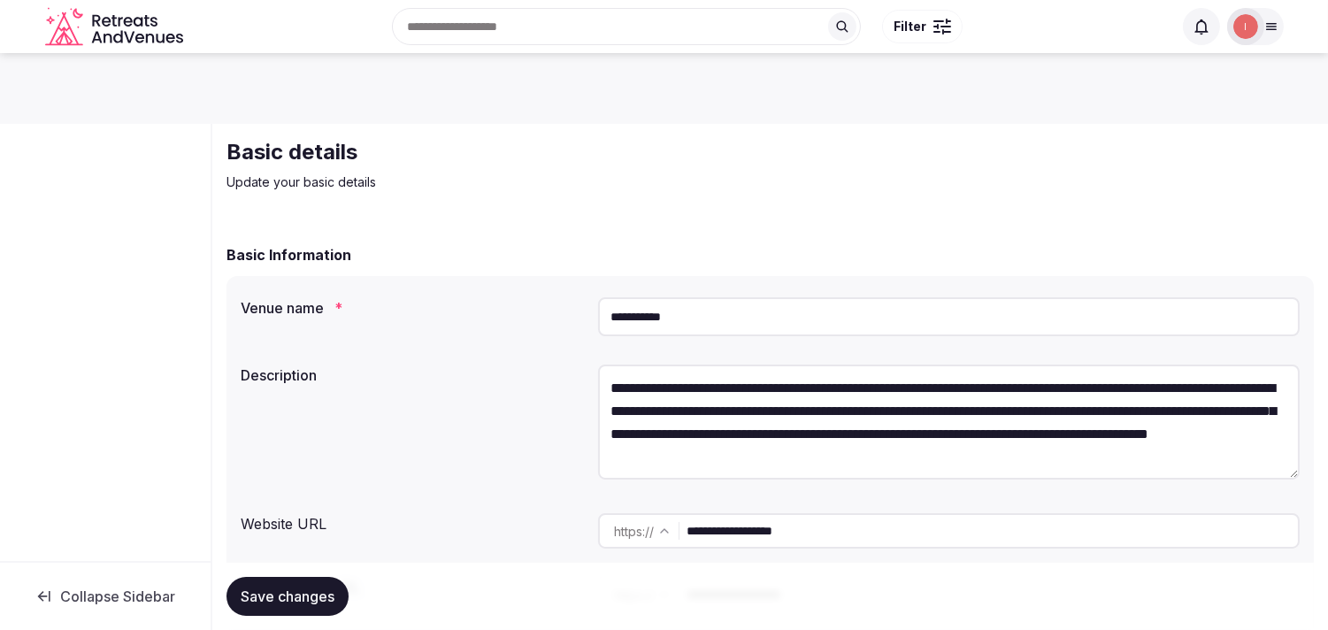
click at [774, 531] on input "**********" at bounding box center [992, 530] width 611 height 35
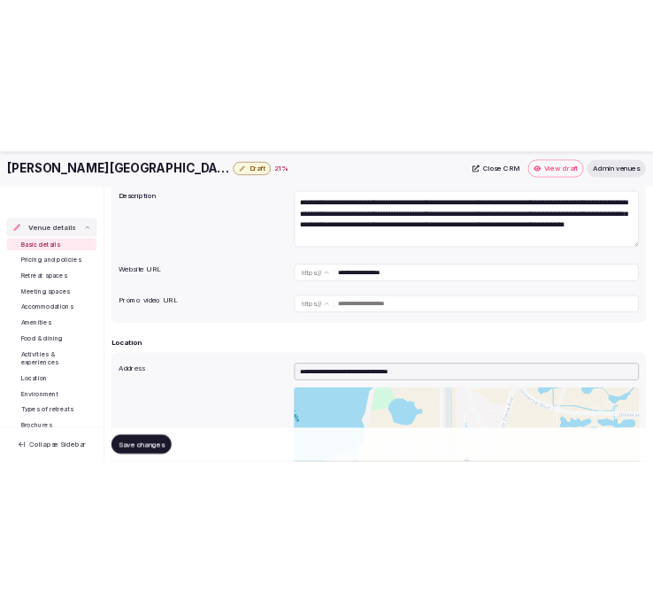
scroll to position [295, 0]
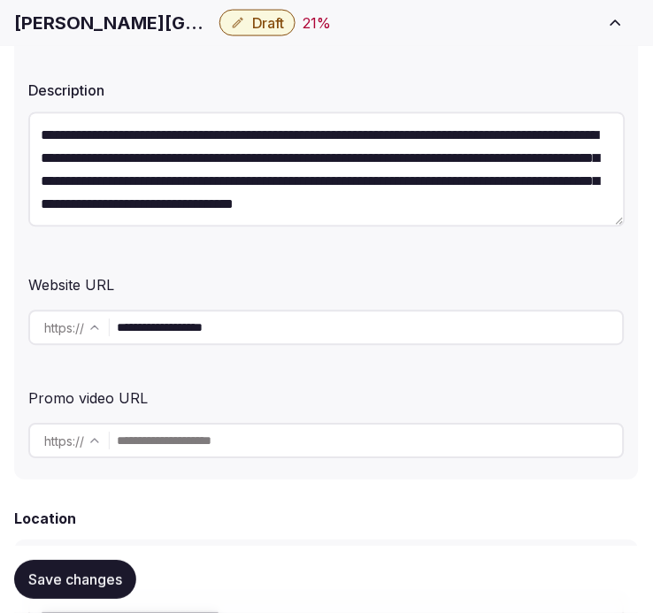
click at [81, 19] on h1 "[PERSON_NAME][GEOGRAPHIC_DATA]" at bounding box center [113, 23] width 198 height 25
click at [81, 19] on h1 "Rosen Plaza" at bounding box center [113, 23] width 198 height 25
copy div "Rosen Plaza"
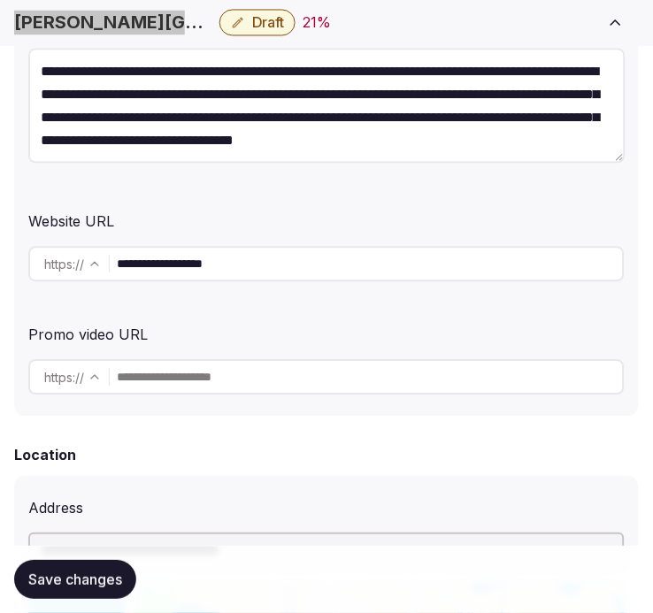
scroll to position [393, 0]
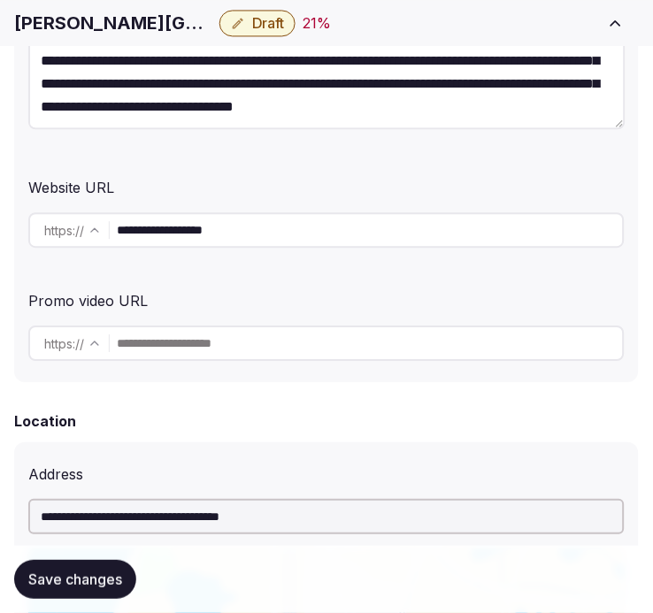
click at [430, 235] on input "**********" at bounding box center [370, 229] width 506 height 35
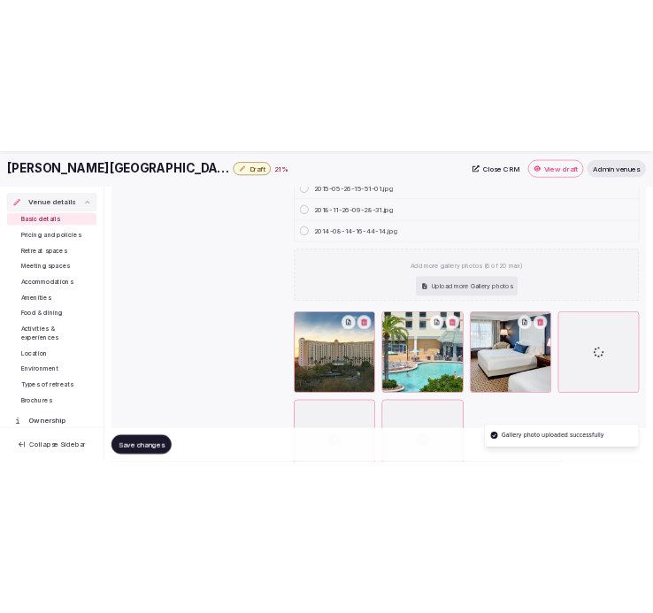
scroll to position [2179, 0]
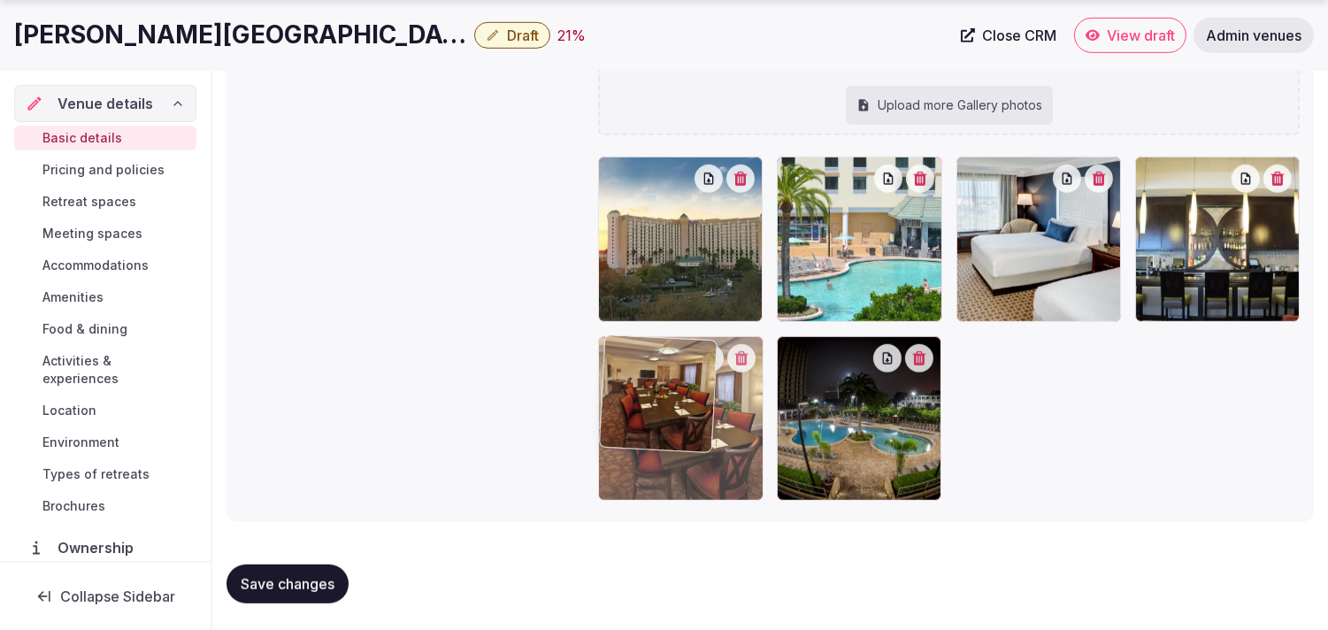
drag, startPoint x: 785, startPoint y: 349, endPoint x: 649, endPoint y: 379, distance: 139.6
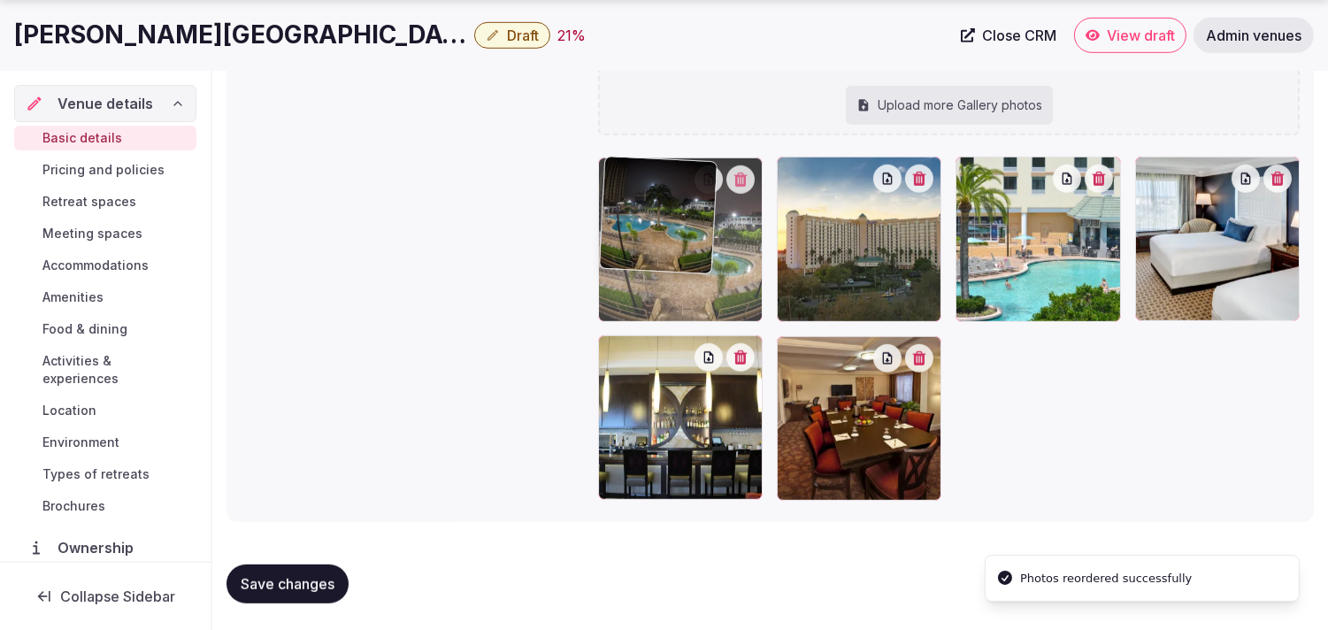
drag, startPoint x: 800, startPoint y: 357, endPoint x: 640, endPoint y: 197, distance: 225.9
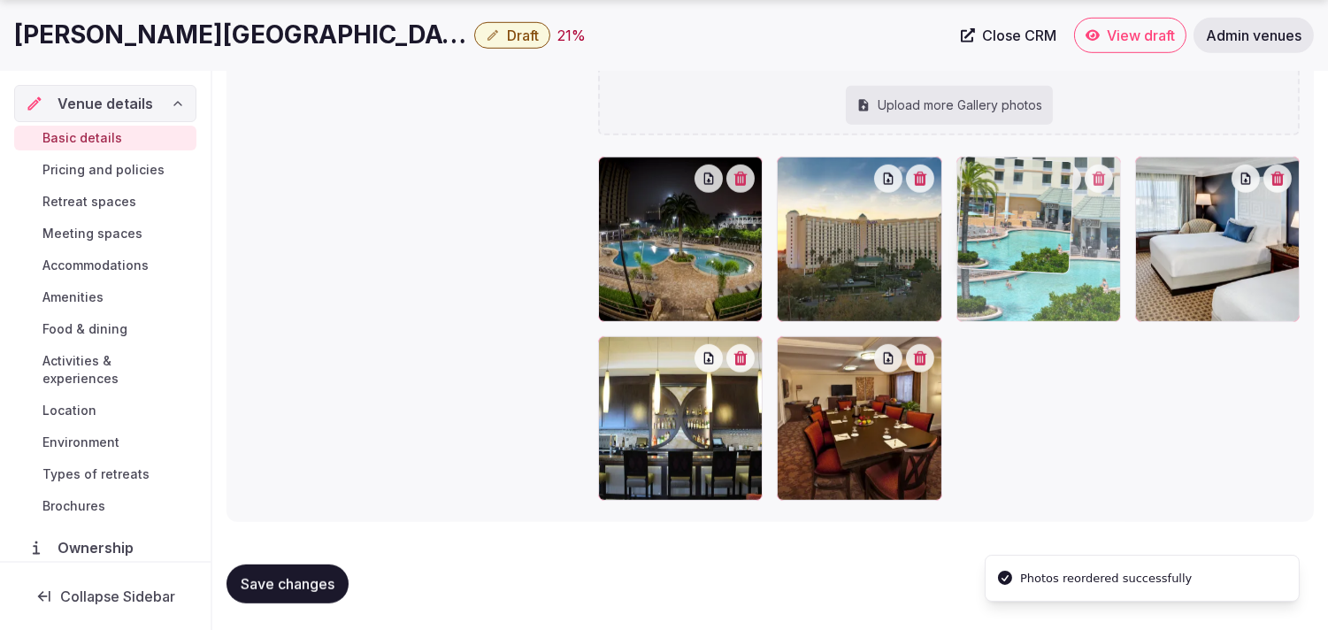
drag, startPoint x: 977, startPoint y: 169, endPoint x: 1016, endPoint y: 314, distance: 150.3
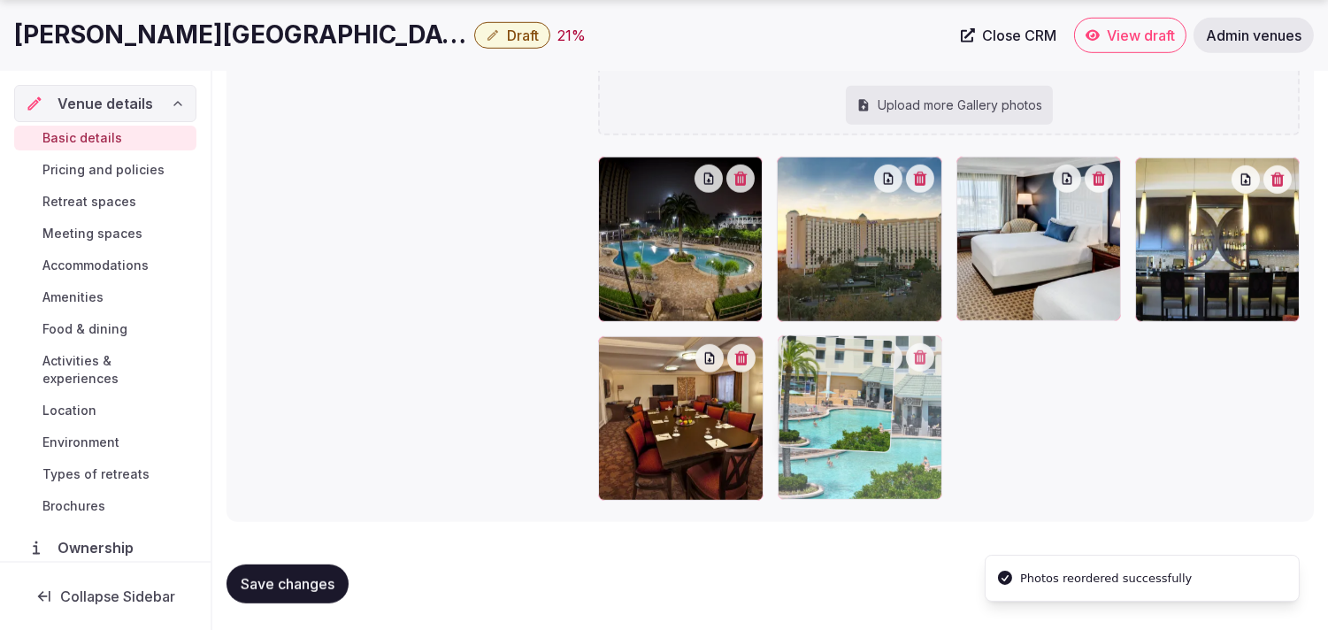
drag, startPoint x: 975, startPoint y: 180, endPoint x: 808, endPoint y: 435, distance: 305.6
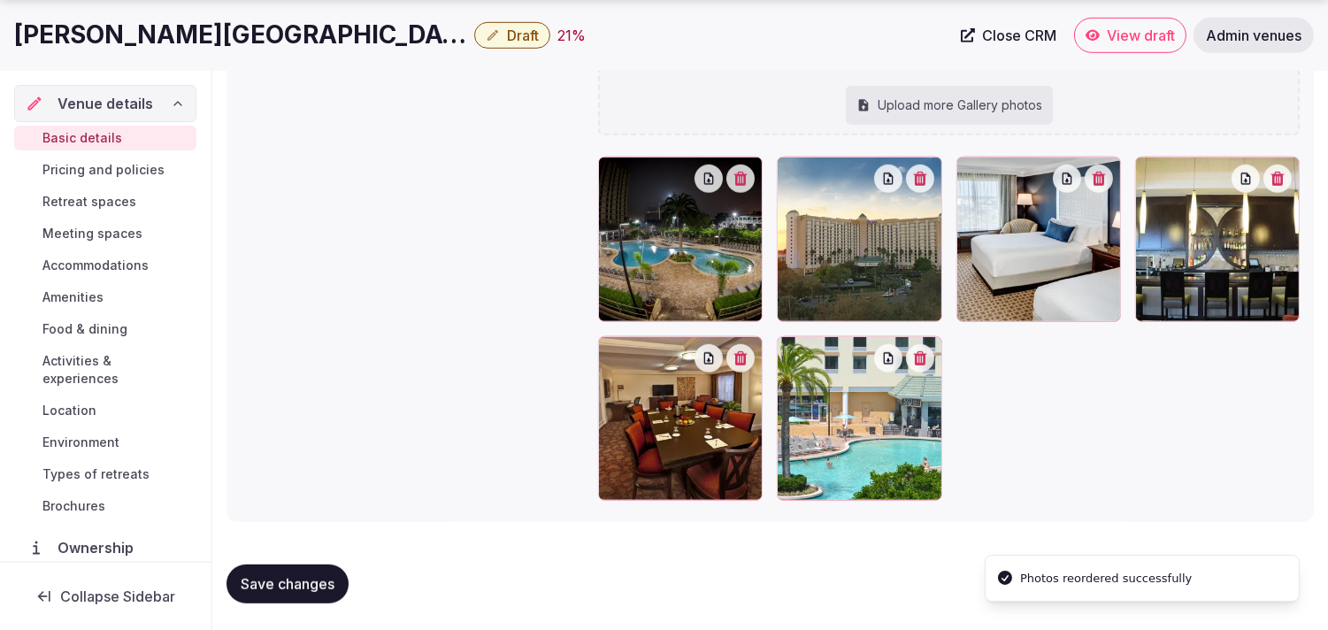
click at [279, 596] on button "Save changes" at bounding box center [288, 584] width 122 height 39
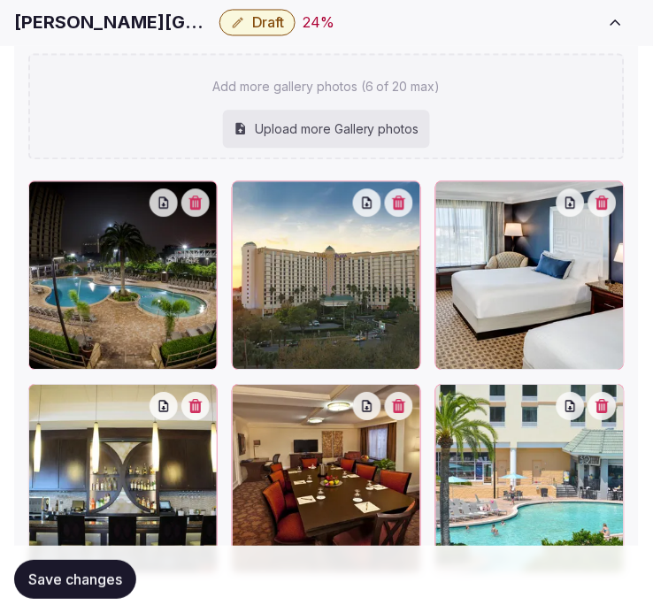
scroll to position [2663, 0]
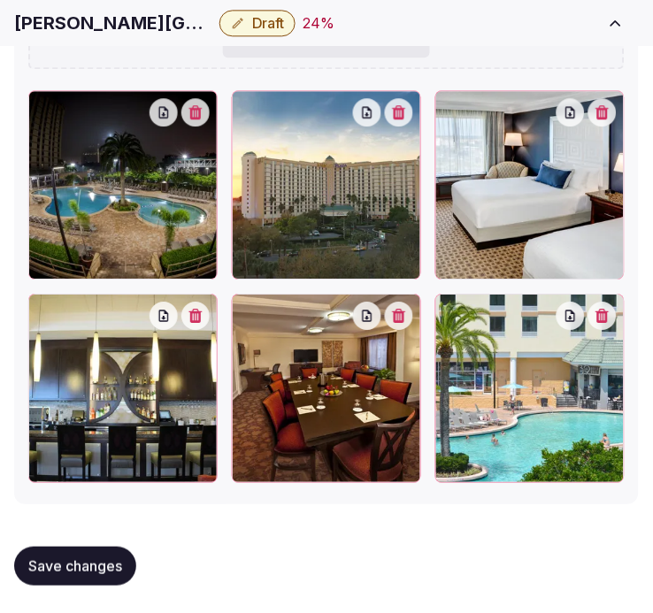
click at [103, 550] on button "Save changes" at bounding box center [75, 566] width 122 height 39
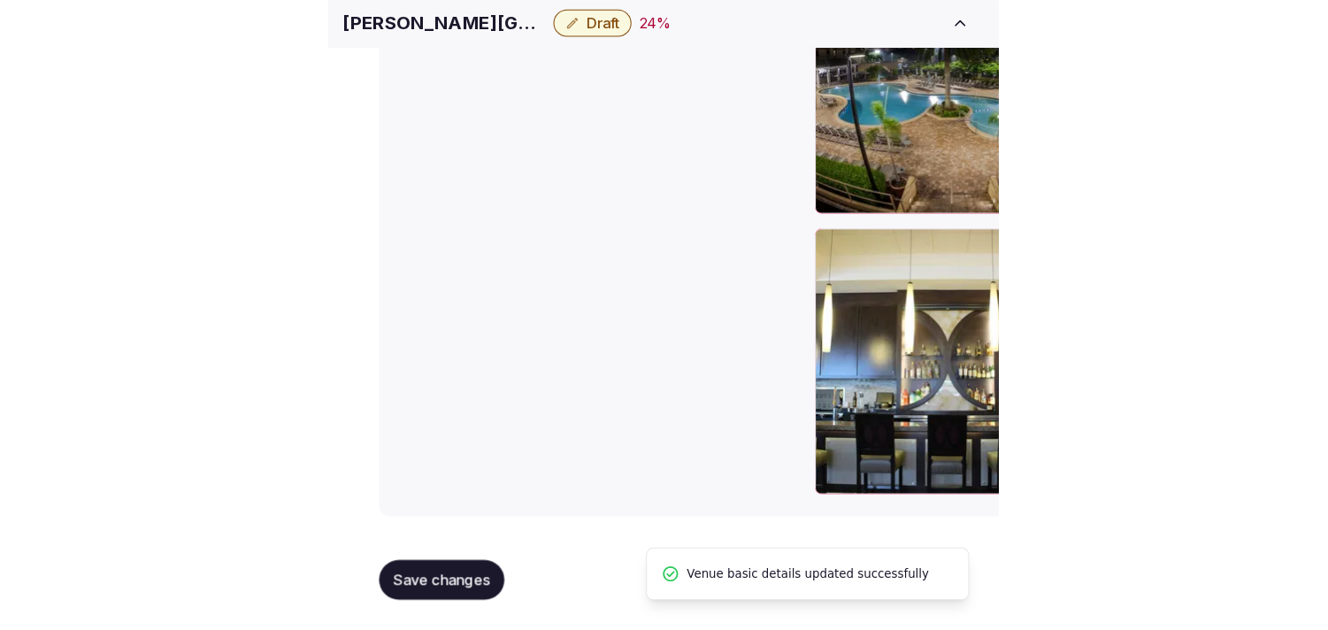
scroll to position [2179, 0]
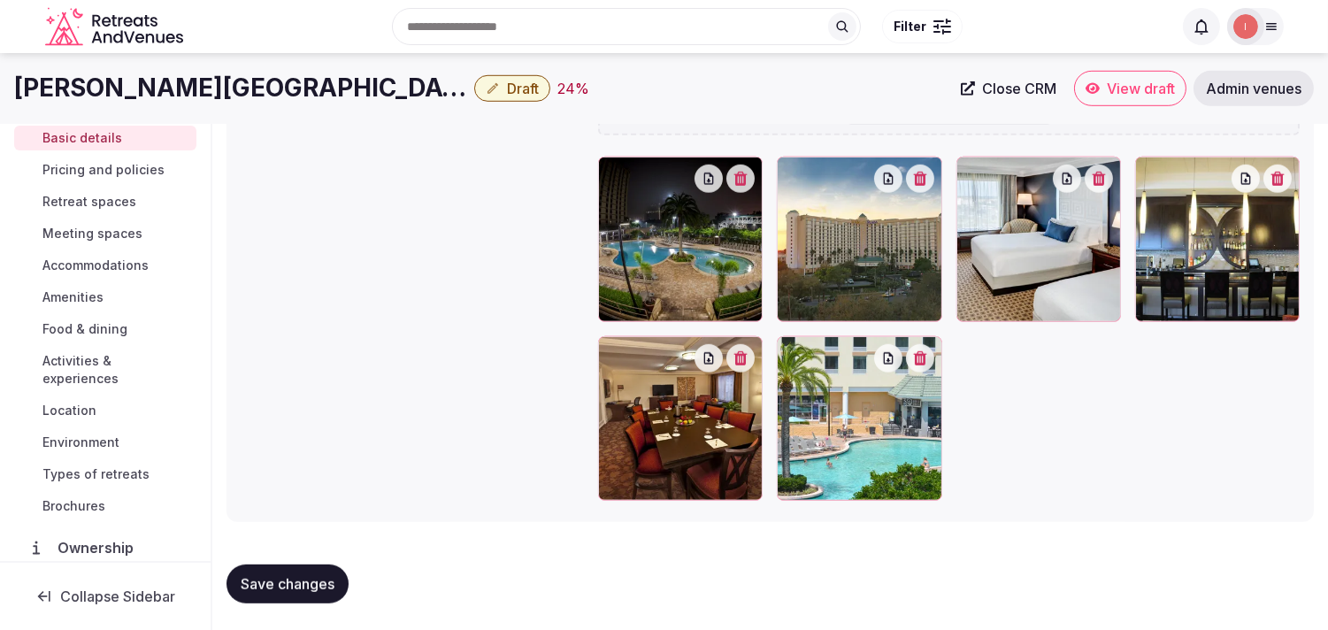
click at [306, 567] on button "Save changes" at bounding box center [288, 584] width 122 height 39
click at [116, 173] on span "Pricing and policies" at bounding box center [103, 170] width 122 height 18
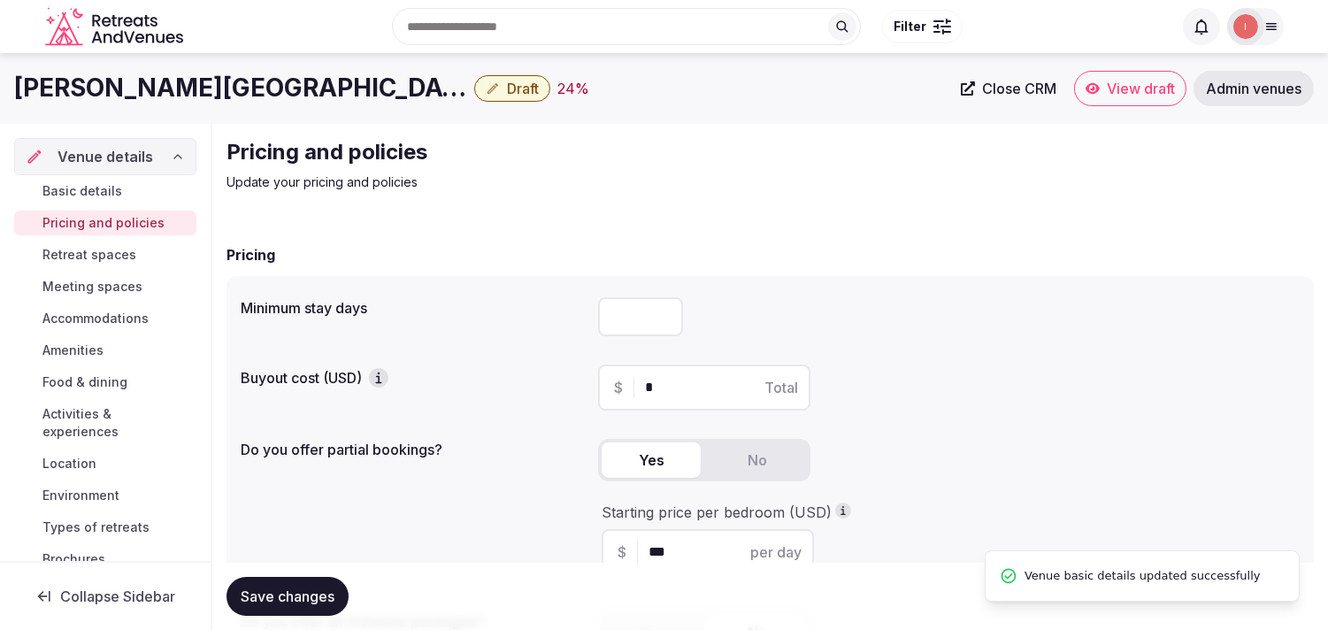
click at [474, 96] on button "Draft" at bounding box center [512, 88] width 76 height 27
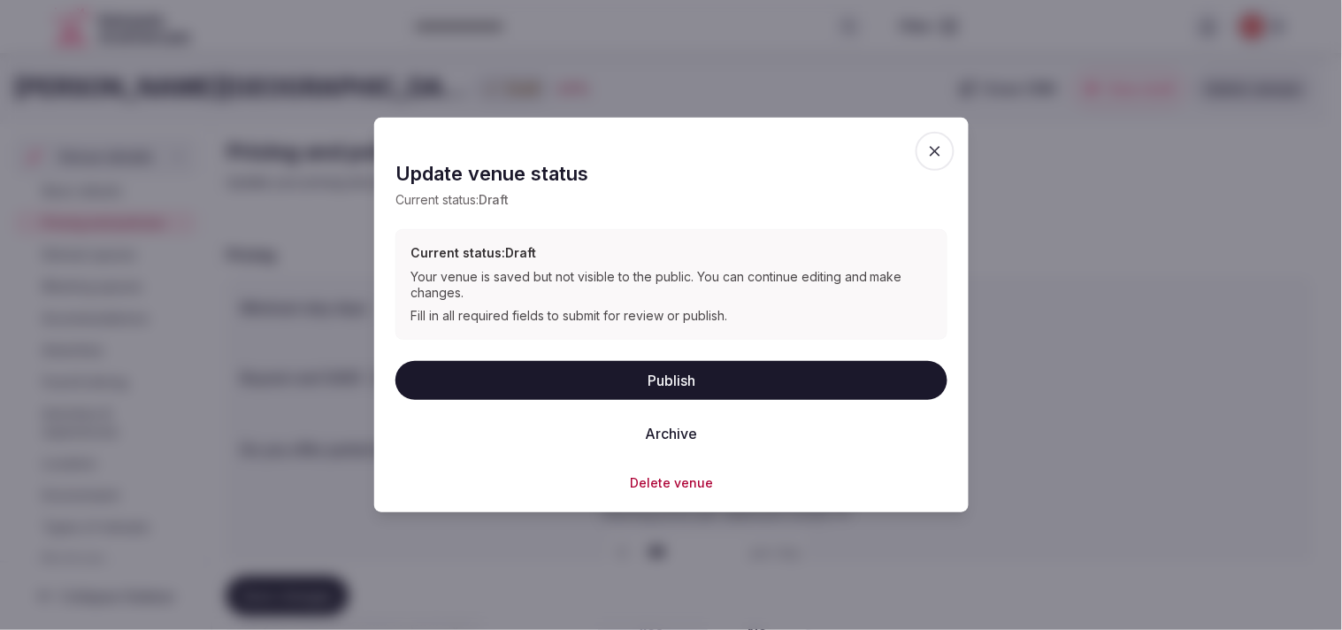
click at [693, 367] on button "Publish" at bounding box center [672, 379] width 552 height 39
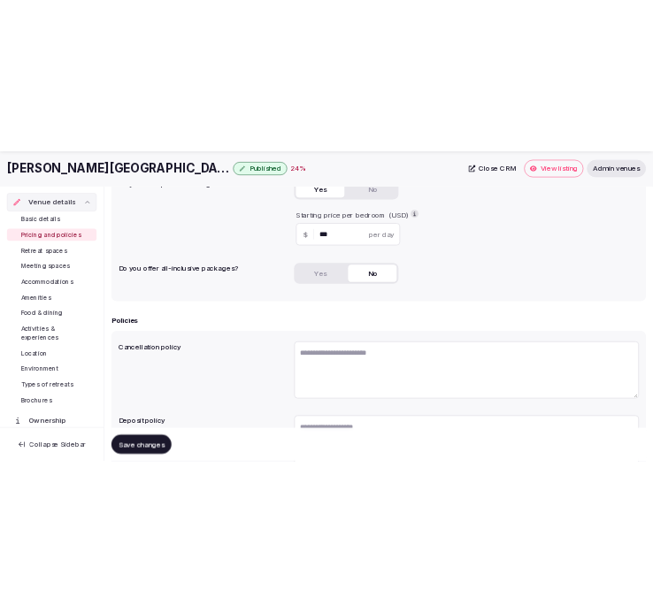
scroll to position [393, 0]
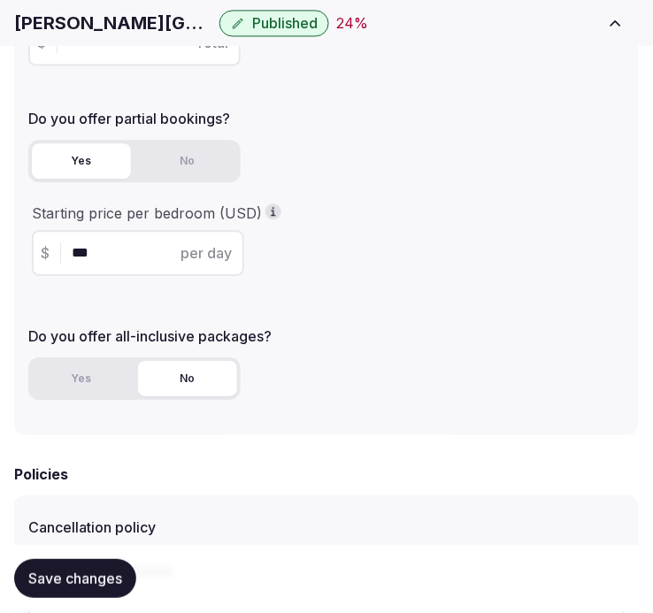
click at [93, 22] on h1 "Rosen Plaza" at bounding box center [113, 23] width 198 height 25
copy div "Rosen Plaza"
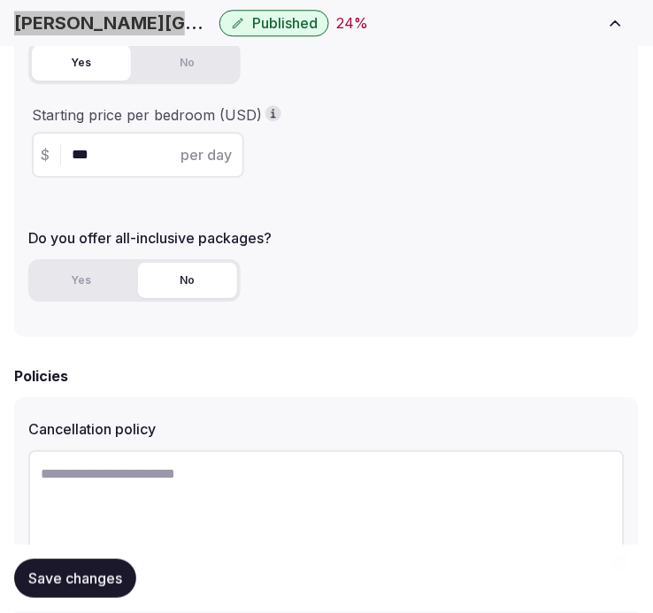
scroll to position [688, 0]
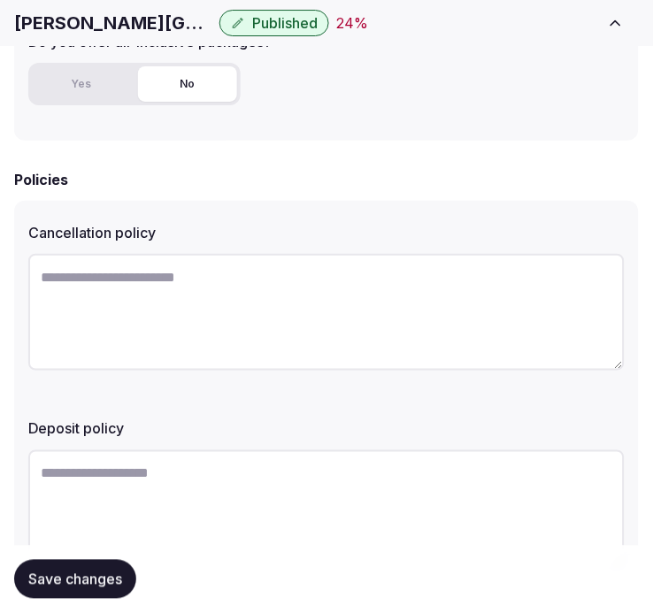
click at [341, 330] on textarea at bounding box center [326, 312] width 596 height 117
paste textarea "**********"
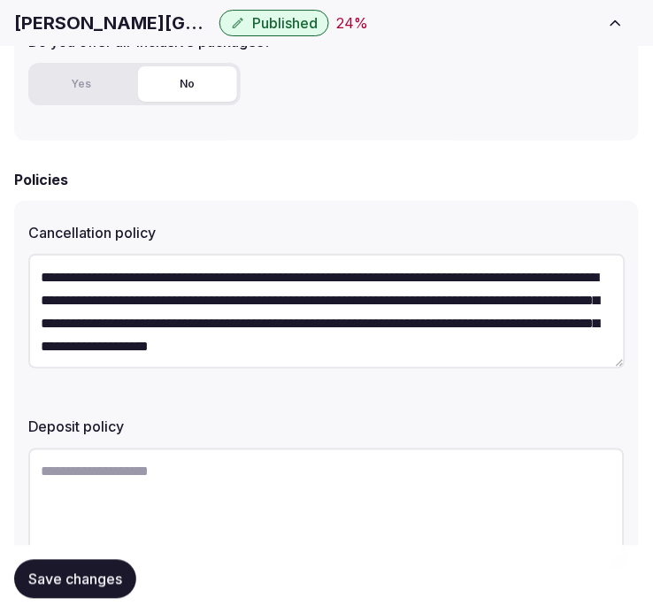
scroll to position [32, 0]
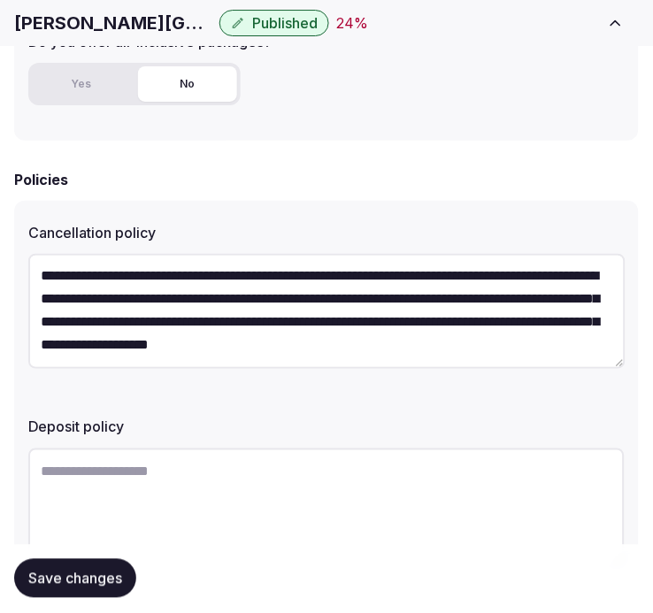
type textarea "**********"
drag, startPoint x: 355, startPoint y: 510, endPoint x: 357, endPoint y: 500, distance: 9.9
click at [356, 505] on textarea at bounding box center [326, 507] width 596 height 117
paste textarea "**********"
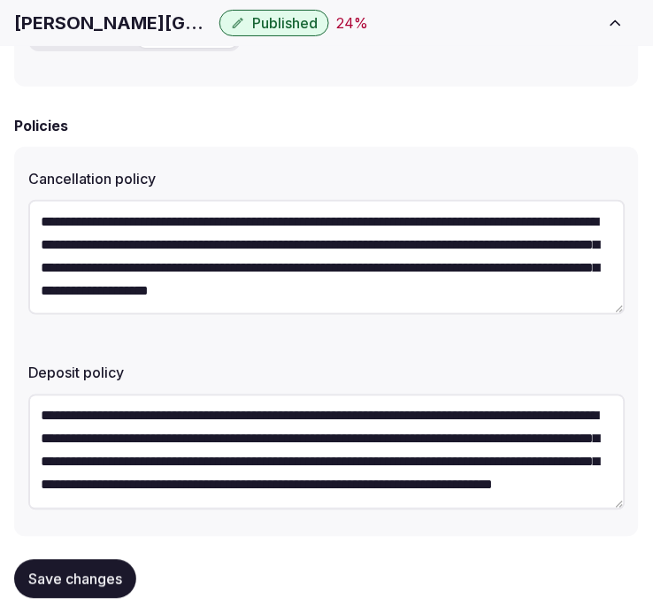
scroll to position [772, 0]
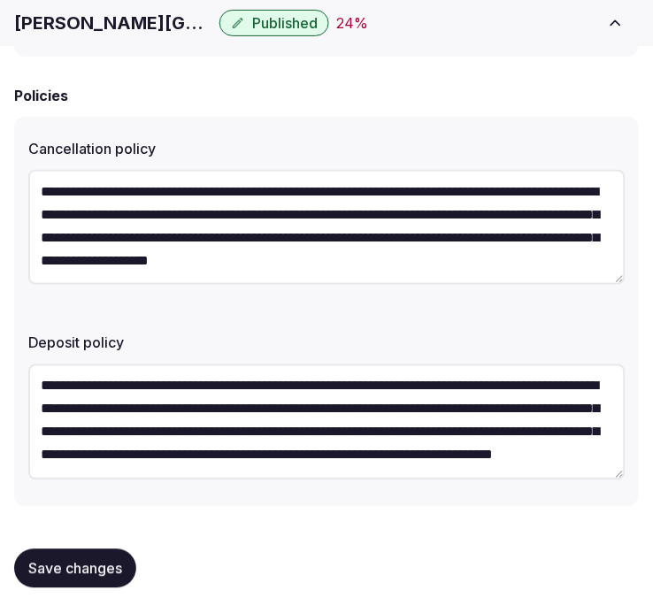
type textarea "**********"
drag, startPoint x: 110, startPoint y: 575, endPoint x: 115, endPoint y: 565, distance: 11.9
click at [113, 567] on button "Save changes" at bounding box center [75, 569] width 122 height 39
click at [101, 553] on button "Save changes" at bounding box center [75, 569] width 122 height 39
click at [85, 560] on span "Save changes" at bounding box center [75, 569] width 94 height 18
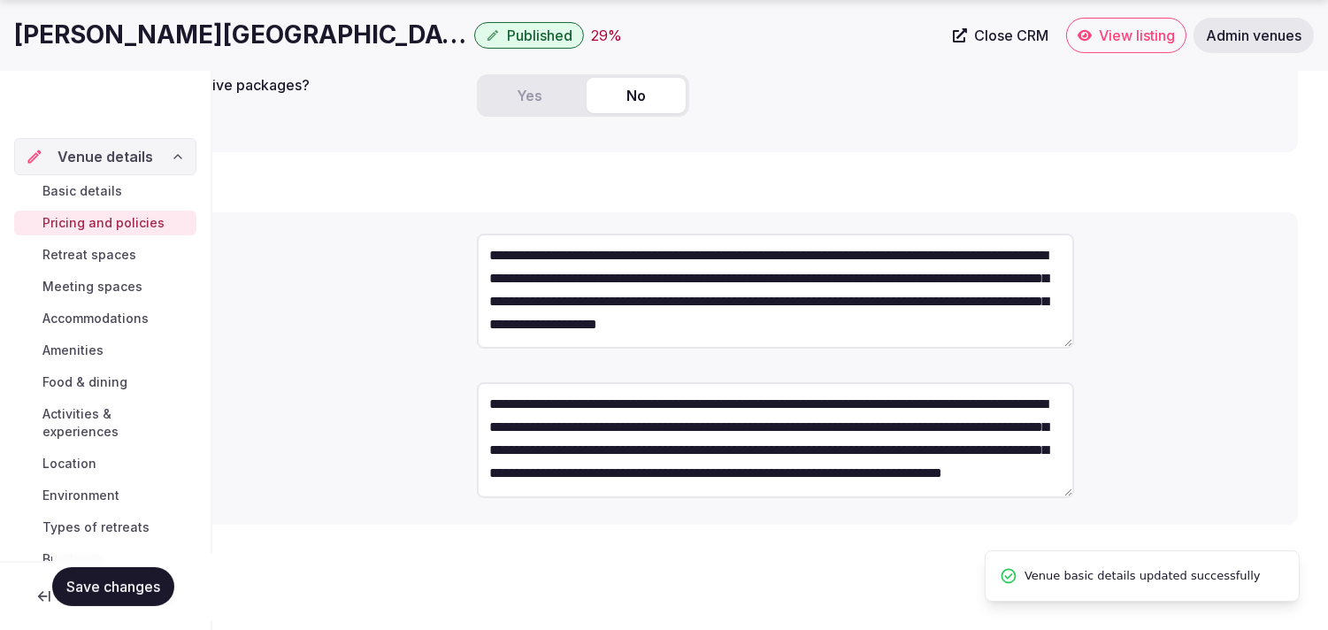
scroll to position [23, 0]
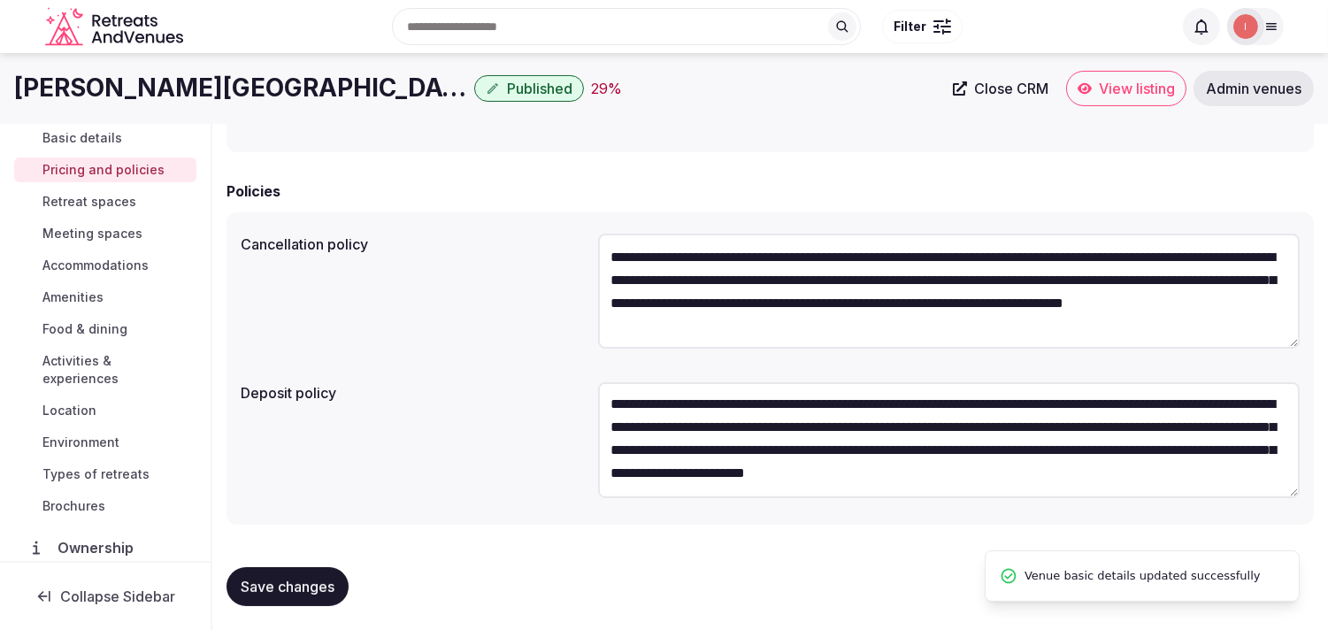
click at [96, 193] on span "Retreat spaces" at bounding box center [89, 202] width 94 height 18
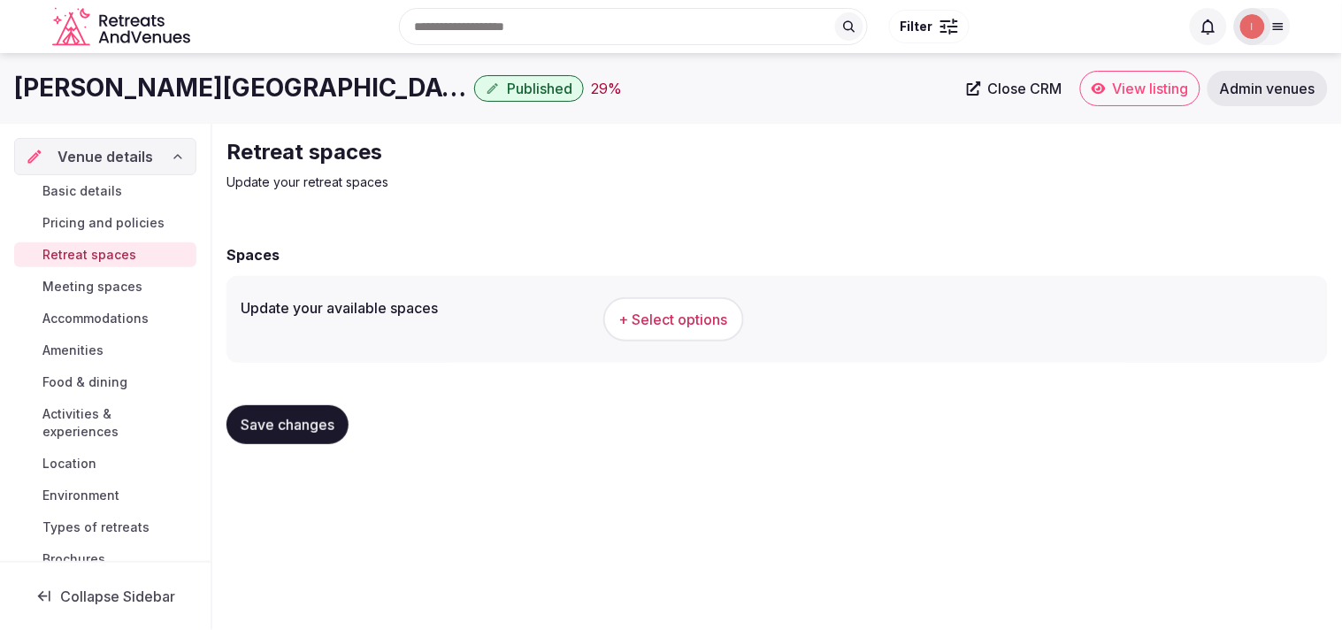
click at [737, 311] on button "+ Select options" at bounding box center [673, 319] width 141 height 44
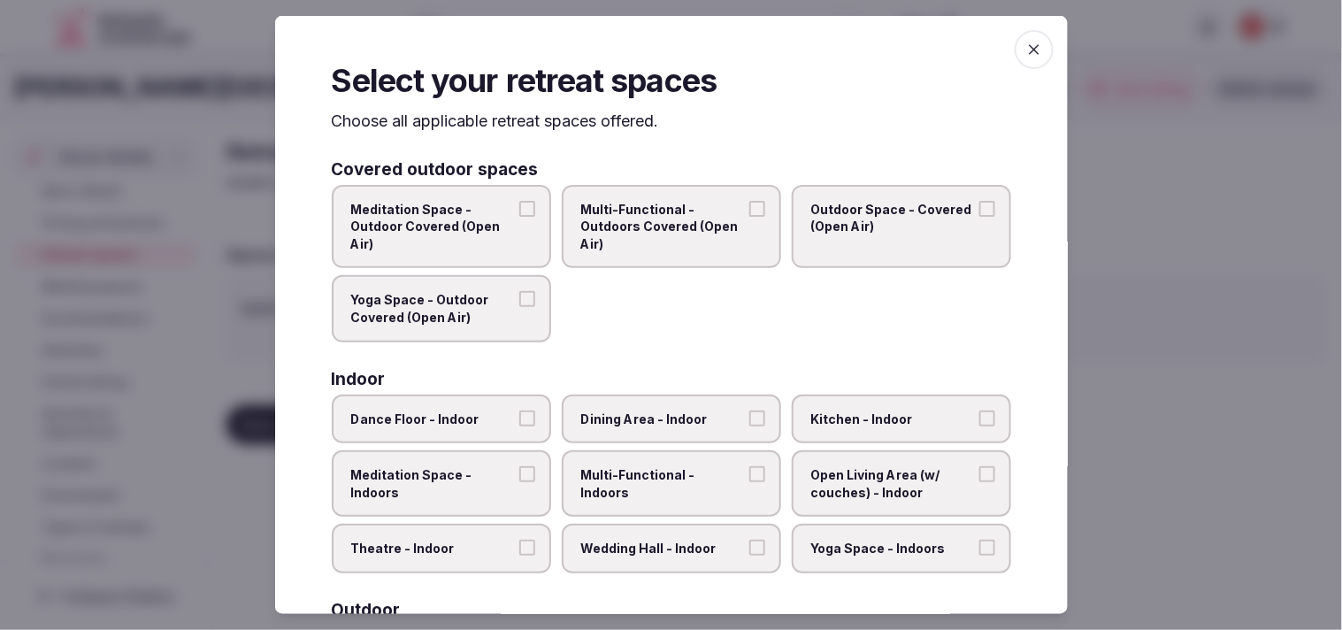
click at [652, 225] on span "Multi-Functional - Outdoors Covered (Open Air)" at bounding box center [662, 226] width 163 height 52
click at [749, 216] on button "Multi-Functional - Outdoors Covered (Open Air)" at bounding box center [757, 208] width 16 height 16
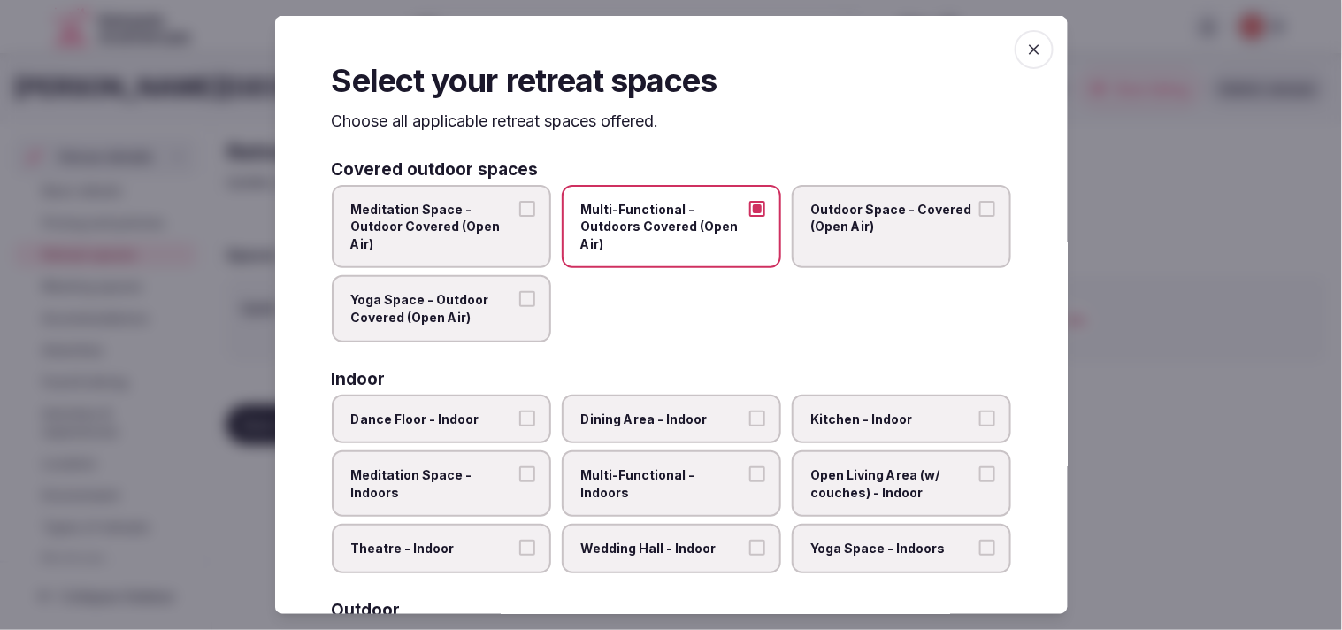
click at [891, 224] on span "Outdoor Space - Covered (Open Air)" at bounding box center [892, 217] width 163 height 35
click at [980, 216] on button "Outdoor Space - Covered (Open Air)" at bounding box center [988, 208] width 16 height 16
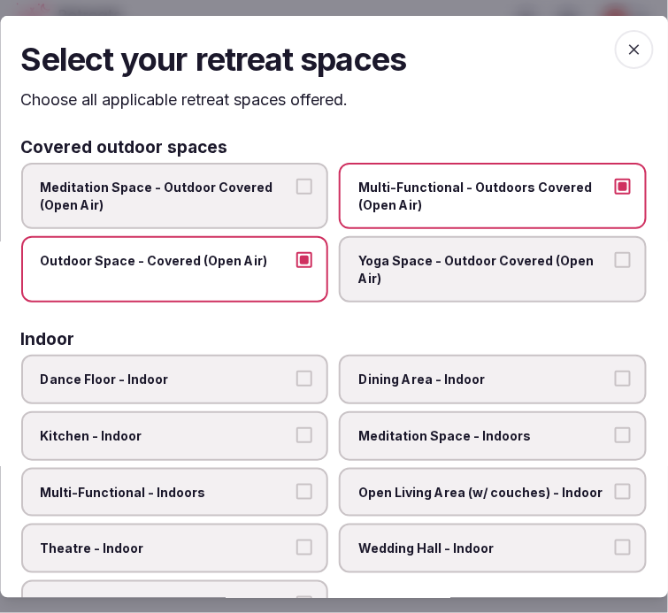
click at [312, 257] on label "Outdoor Space - Covered (Open Air)" at bounding box center [175, 269] width 308 height 66
click at [312, 257] on button "Outdoor Space - Covered (Open Air)" at bounding box center [305, 260] width 16 height 16
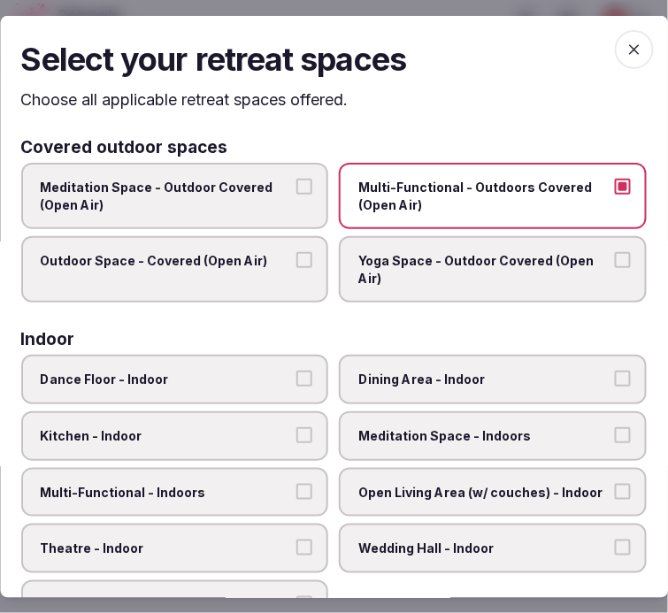
click at [427, 272] on span "Yoga Space - Outdoor Covered (Open Air)" at bounding box center [484, 269] width 251 height 35
click at [615, 268] on button "Yoga Space - Outdoor Covered (Open Air)" at bounding box center [623, 260] width 16 height 16
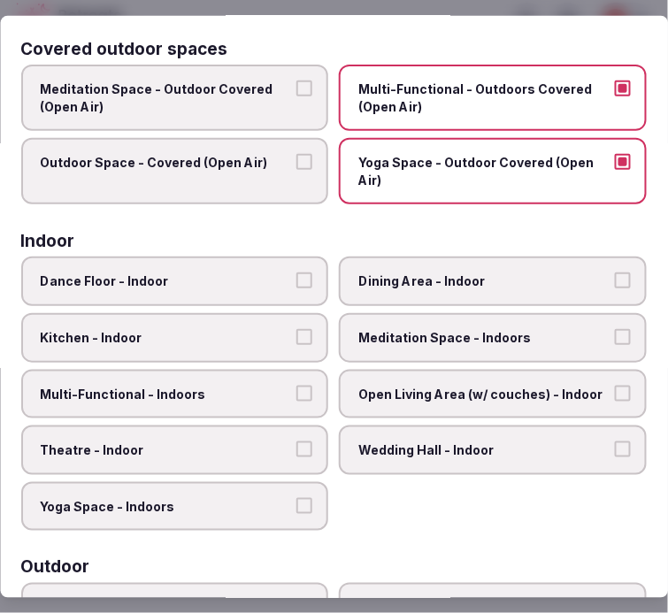
scroll to position [196, 0]
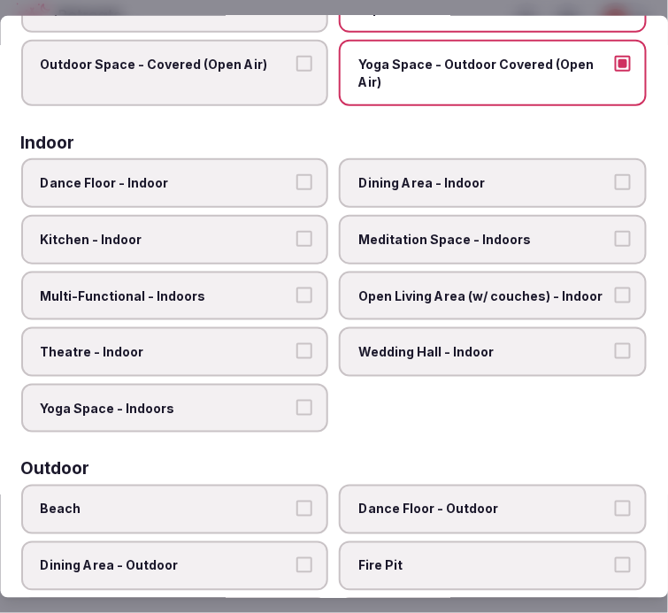
click at [515, 186] on span "Dining Area - Indoor" at bounding box center [484, 183] width 251 height 18
click at [615, 186] on button "Dining Area - Indoor" at bounding box center [623, 182] width 16 height 16
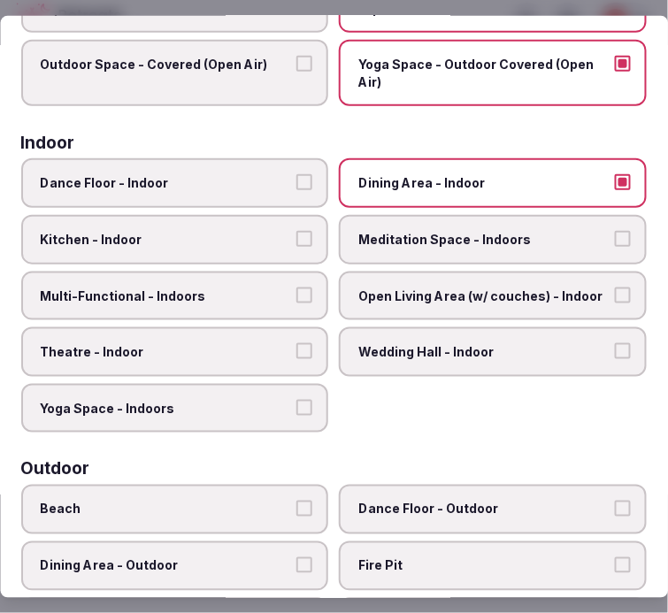
click at [297, 288] on button "Multi-Functional - Indoors" at bounding box center [305, 295] width 16 height 16
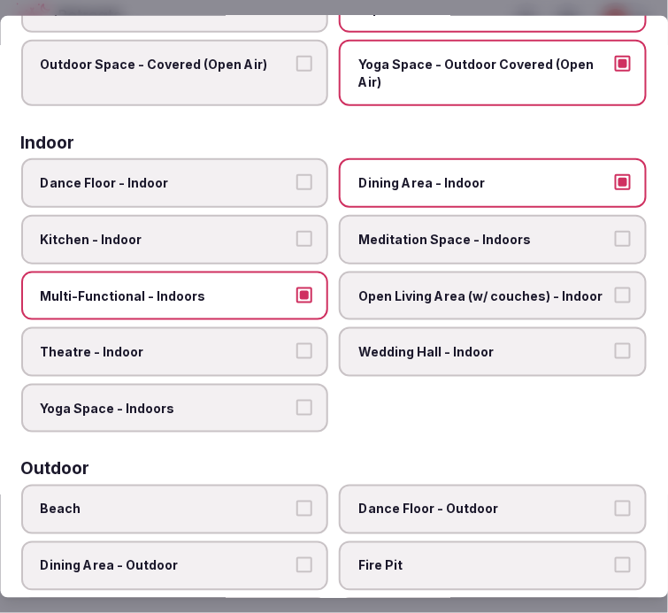
click at [285, 332] on label "Theatre - Indoor" at bounding box center [175, 352] width 308 height 50
click at [297, 343] on button "Theatre - Indoor" at bounding box center [305, 351] width 16 height 16
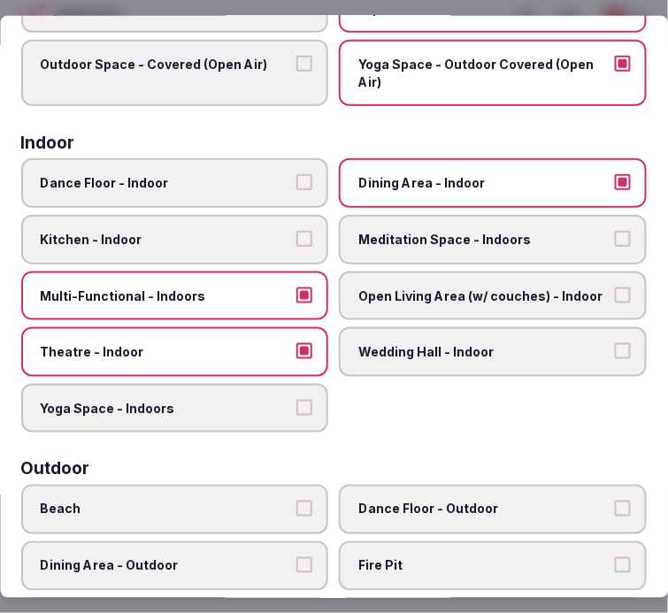
click at [400, 245] on label "Meditation Space - Indoors" at bounding box center [494, 240] width 308 height 50
click at [615, 245] on button "Meditation Space - Indoors" at bounding box center [623, 239] width 16 height 16
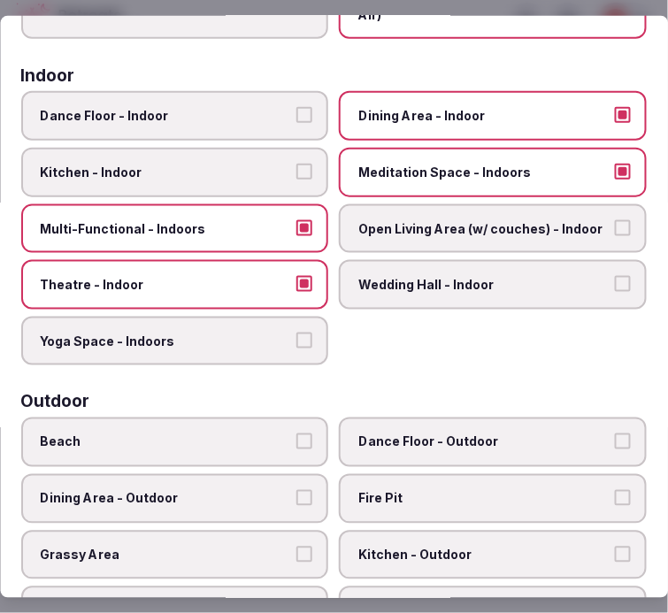
scroll to position [295, 0]
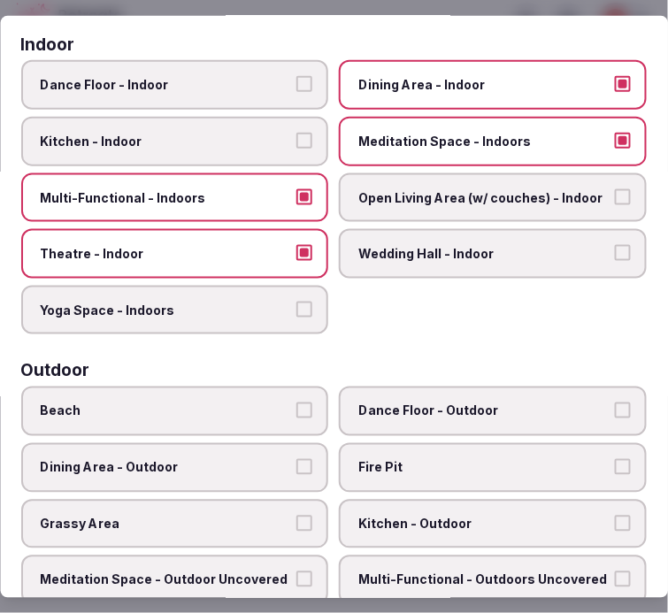
click at [288, 311] on label "Yoga Space - Indoors" at bounding box center [175, 311] width 308 height 50
click at [297, 311] on button "Yoga Space - Indoors" at bounding box center [305, 310] width 16 height 16
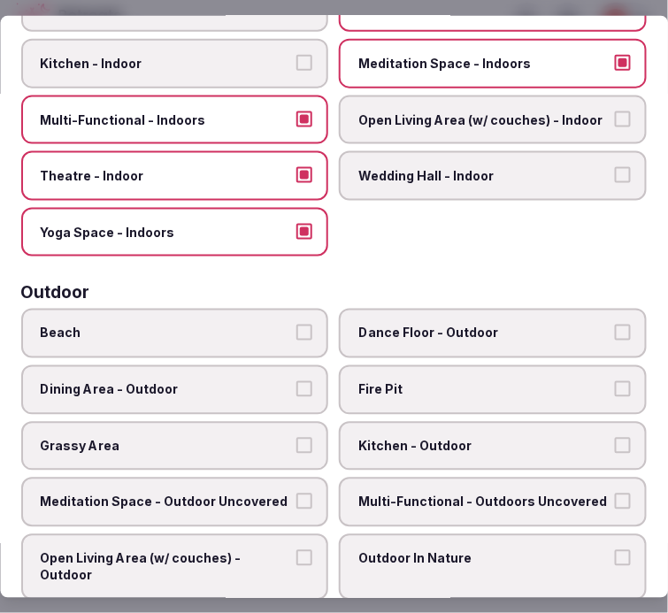
scroll to position [491, 0]
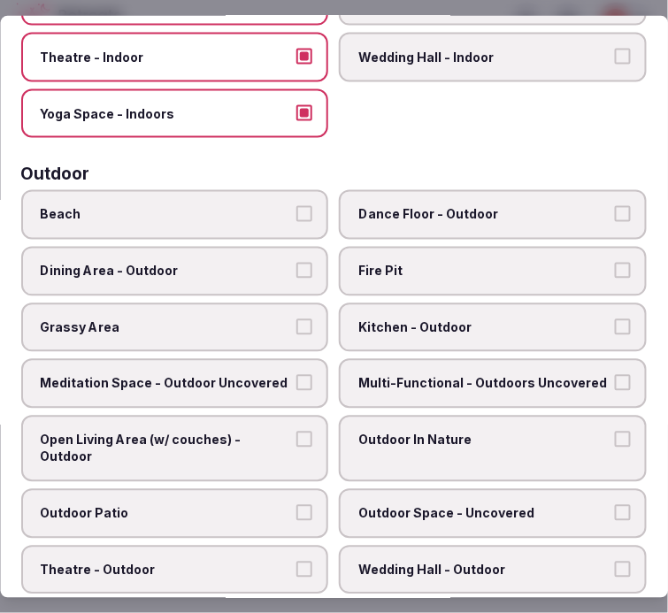
click at [413, 207] on span "Dance Floor - Outdoor" at bounding box center [484, 215] width 251 height 18
click at [615, 207] on button "Dance Floor - Outdoor" at bounding box center [623, 214] width 16 height 16
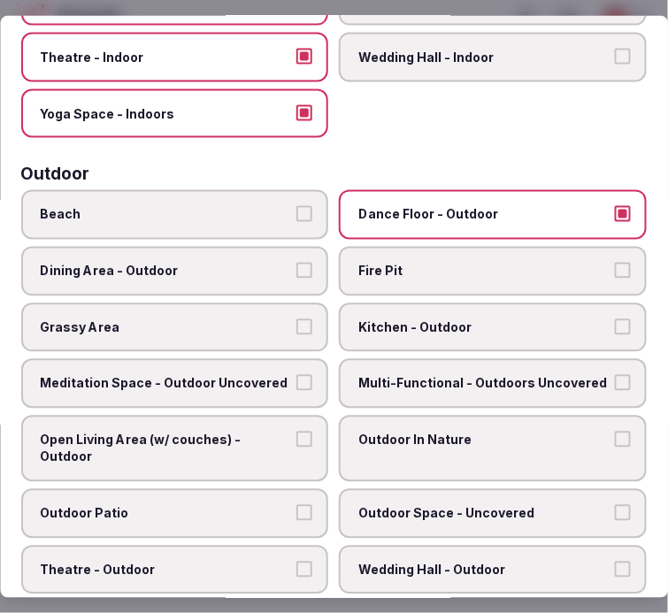
click at [359, 210] on span "Dance Floor - Outdoor" at bounding box center [484, 215] width 251 height 18
click at [615, 210] on button "Dance Floor - Outdoor" at bounding box center [623, 214] width 16 height 16
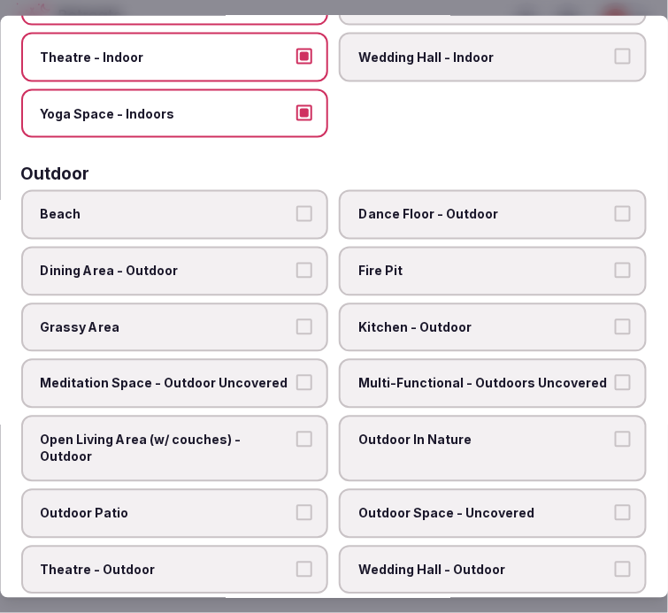
scroll to position [589, 0]
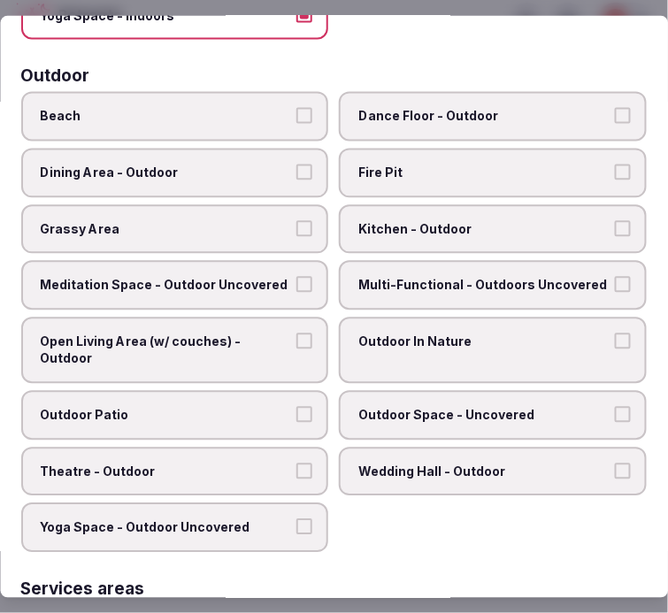
click at [450, 334] on span "Outdoor In Nature" at bounding box center [484, 343] width 251 height 18
click at [615, 334] on button "Outdoor In Nature" at bounding box center [623, 342] width 16 height 16
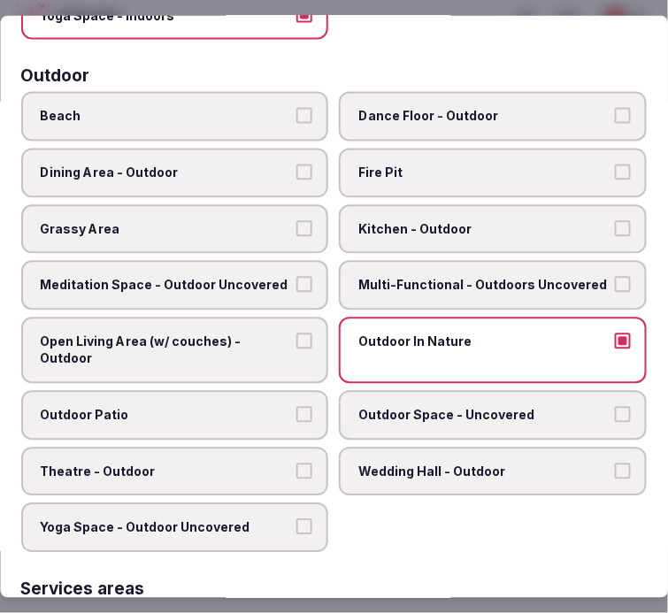
drag, startPoint x: 262, startPoint y: 389, endPoint x: 306, endPoint y: 375, distance: 46.5
click at [263, 407] on span "Outdoor Patio" at bounding box center [166, 416] width 251 height 18
click at [297, 407] on button "Outdoor Patio" at bounding box center [305, 415] width 16 height 16
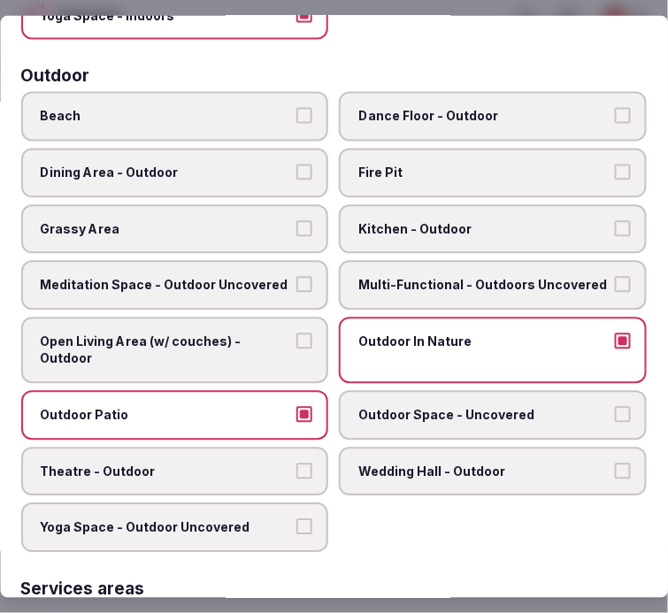
click at [452, 407] on span "Outdoor Space - Uncovered" at bounding box center [484, 416] width 251 height 18
click at [615, 407] on button "Outdoor Space - Uncovered" at bounding box center [623, 415] width 16 height 16
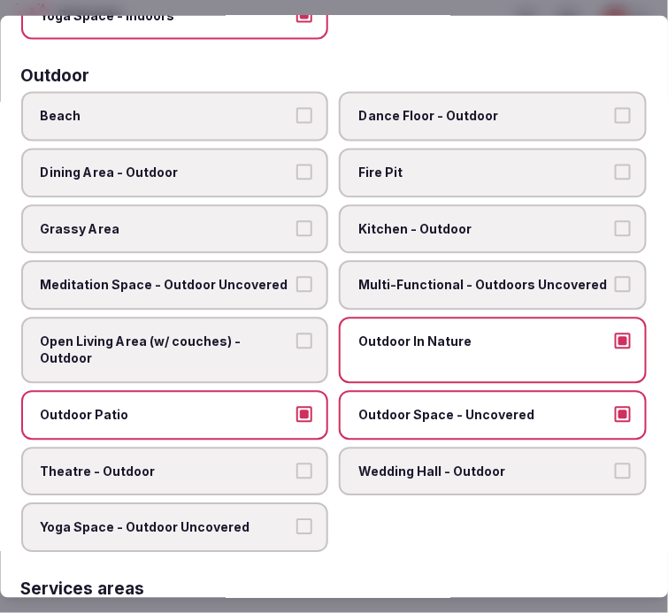
click at [269, 334] on span "Open Living Area (w/ couches) - Outdoor" at bounding box center [166, 351] width 251 height 35
click at [297, 334] on button "Open Living Area (w/ couches) - Outdoor" at bounding box center [305, 342] width 16 height 16
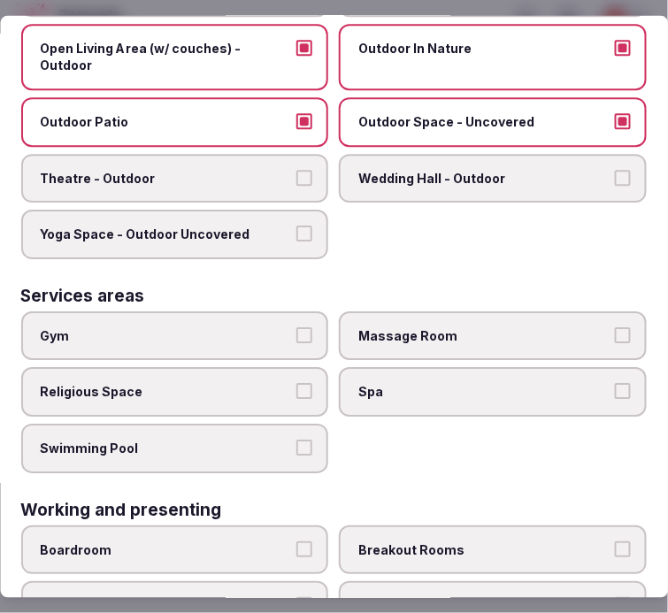
scroll to position [885, 0]
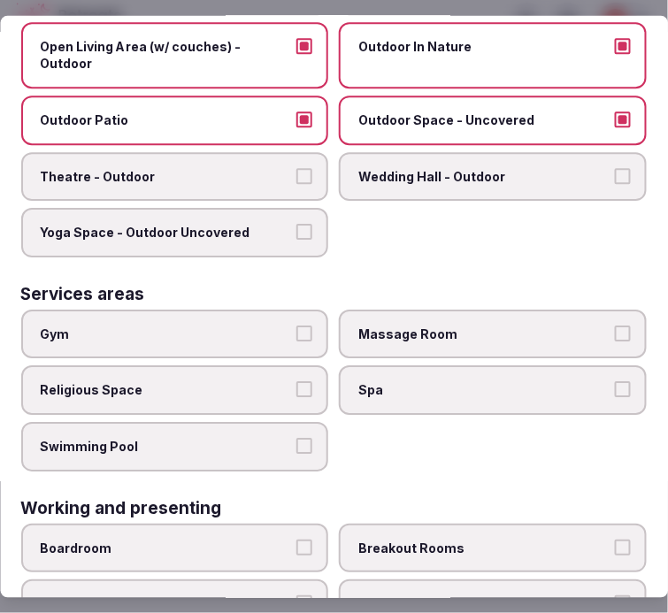
click at [253, 319] on label "Gym" at bounding box center [175, 335] width 308 height 50
click at [297, 326] on button "Gym" at bounding box center [305, 334] width 16 height 16
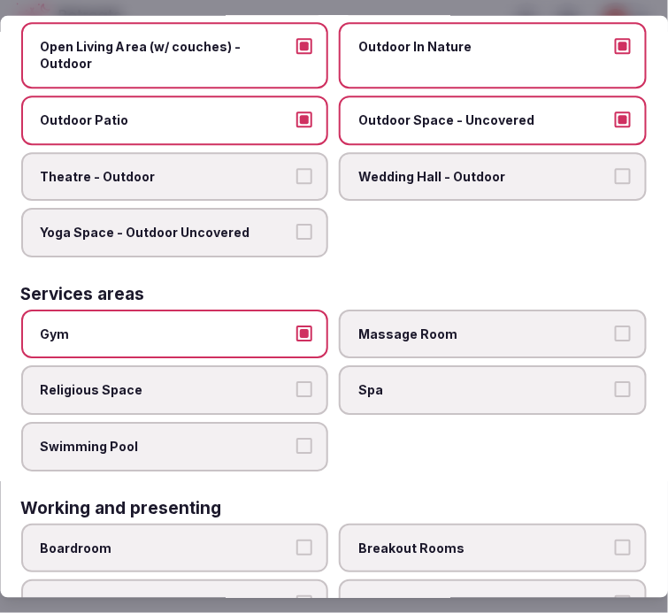
click at [264, 438] on span "Swimming Pool" at bounding box center [166, 447] width 251 height 18
click at [297, 438] on button "Swimming Pool" at bounding box center [305, 446] width 16 height 16
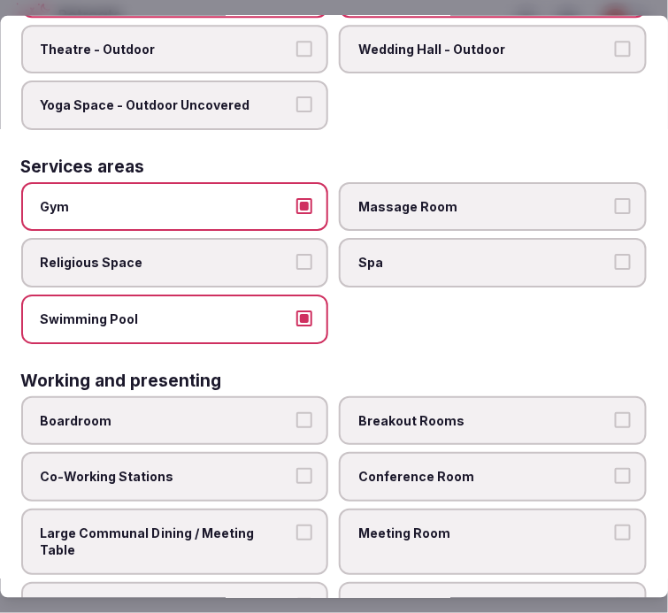
scroll to position [1013, 0]
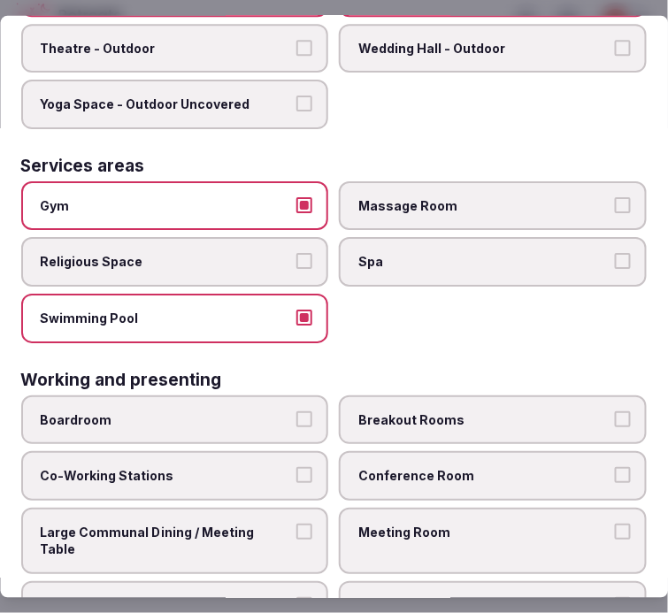
click at [405, 467] on span "Conference Room" at bounding box center [484, 476] width 251 height 18
click at [615, 467] on button "Conference Room" at bounding box center [623, 475] width 16 height 16
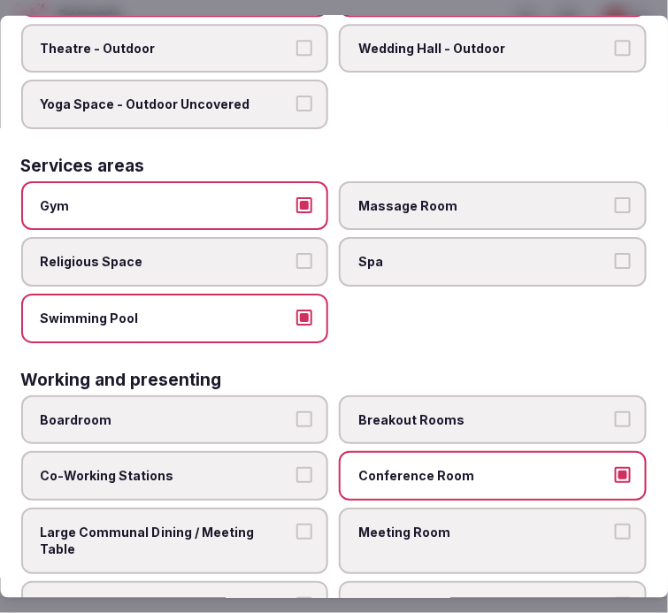
click at [322, 491] on div "Boardroom Breakout Rooms Co-Working Stations Conference Room Large Communal Din…" at bounding box center [334, 512] width 626 height 235
click at [307, 509] on label "Large Communal Dining / Meeting Table" at bounding box center [175, 541] width 308 height 66
click at [307, 524] on button "Large Communal Dining / Meeting Table" at bounding box center [305, 532] width 16 height 16
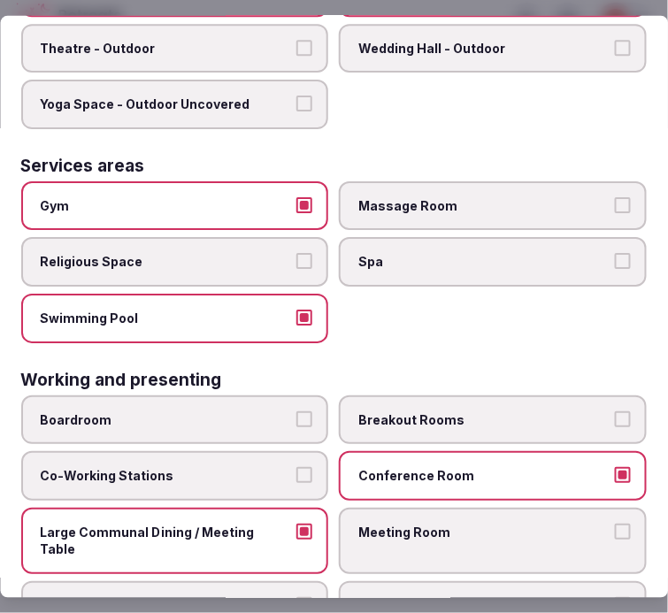
click at [430, 524] on span "Meeting Room" at bounding box center [484, 533] width 251 height 18
click at [615, 524] on button "Meeting Room" at bounding box center [623, 532] width 16 height 16
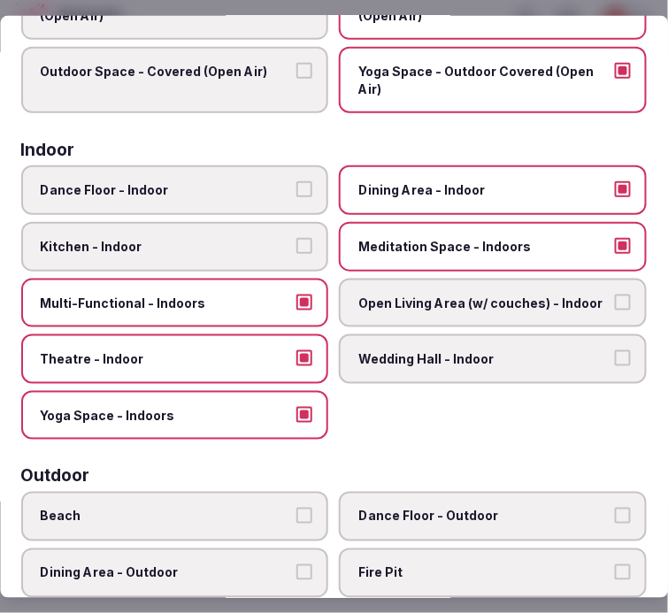
scroll to position [0, 0]
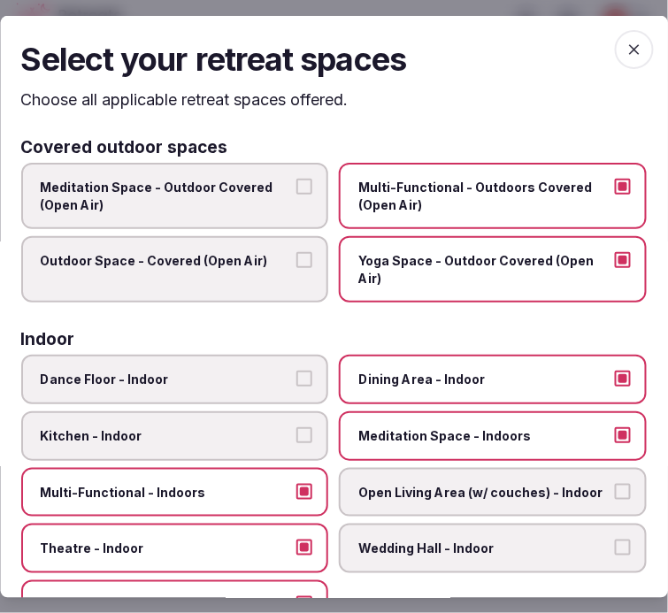
click at [626, 56] on icon "button" at bounding box center [635, 49] width 18 height 18
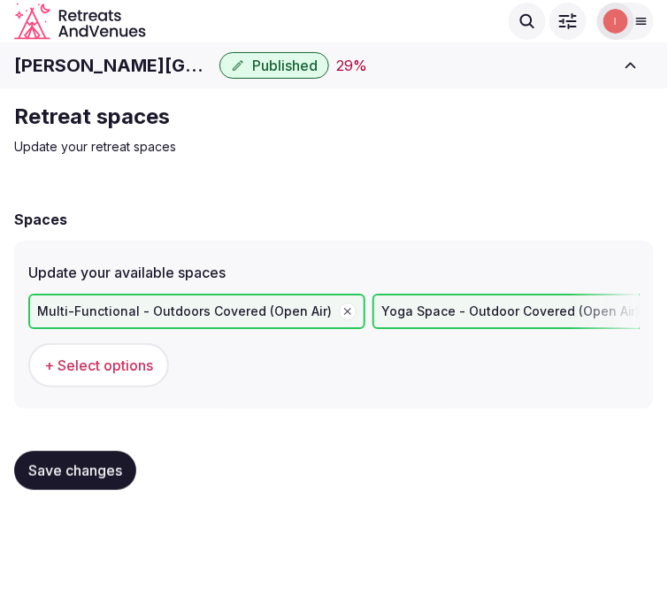
click at [33, 489] on div "Save changes" at bounding box center [334, 470] width 640 height 67
click at [45, 478] on button "Save changes" at bounding box center [75, 470] width 122 height 39
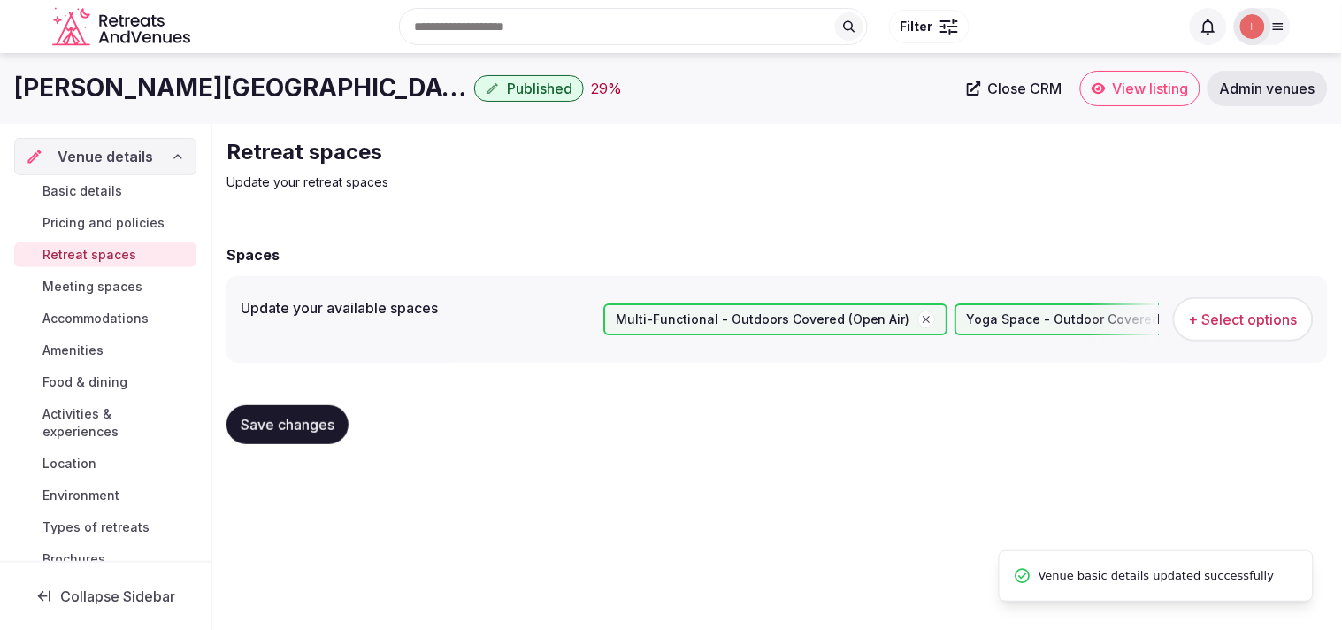
click at [116, 281] on span "Meeting spaces" at bounding box center [92, 287] width 100 height 18
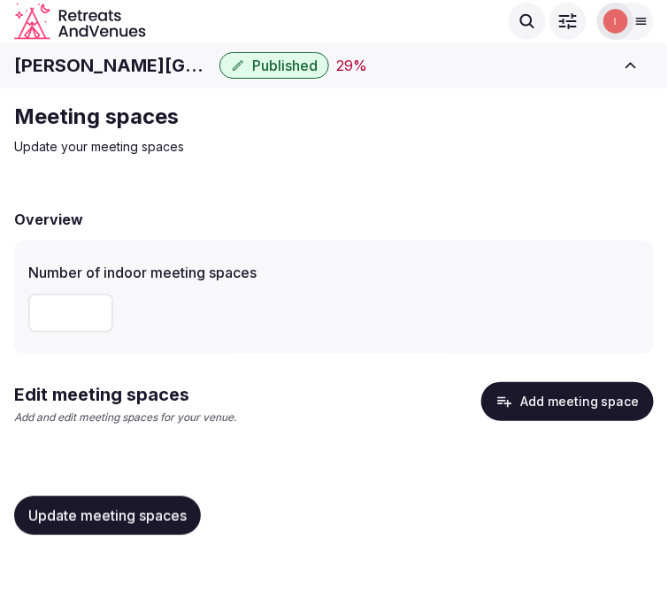
click at [33, 66] on h1 "Rosen Plaza" at bounding box center [113, 65] width 198 height 25
click at [72, 319] on input "number" at bounding box center [70, 313] width 85 height 39
type input "**"
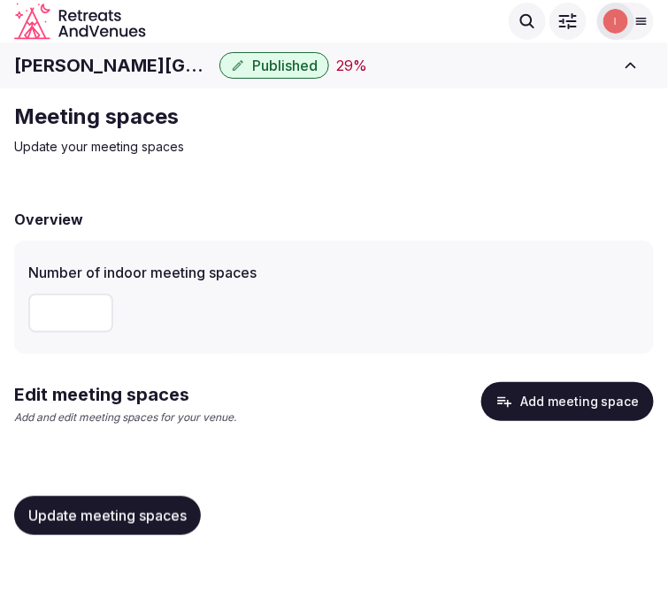
click at [101, 511] on span "Update meeting spaces" at bounding box center [107, 516] width 158 height 18
click at [617, 404] on button "Add meeting space" at bounding box center [567, 401] width 173 height 39
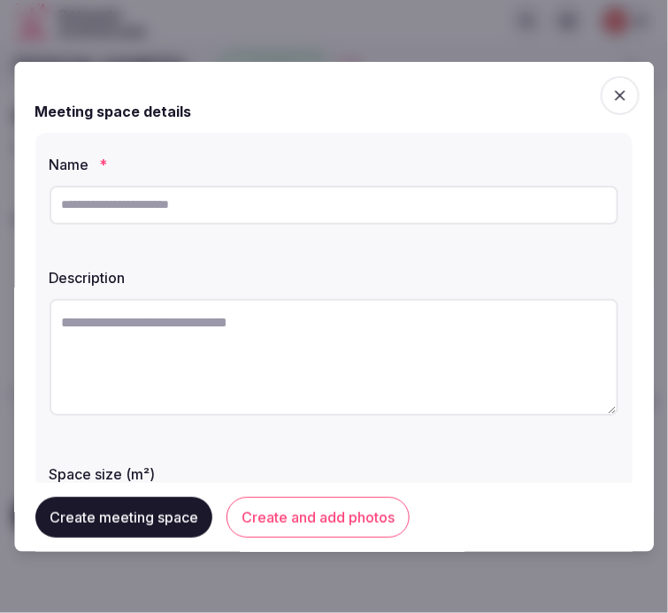
click at [437, 201] on input "text" at bounding box center [334, 204] width 569 height 39
paste input "**********"
type input "**********"
click at [454, 316] on textarea at bounding box center [334, 356] width 569 height 117
paste textarea "**********"
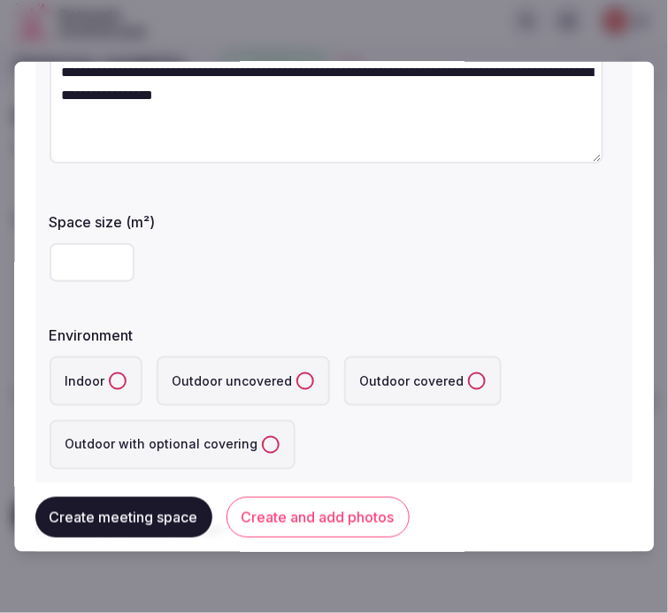
scroll to position [295, 0]
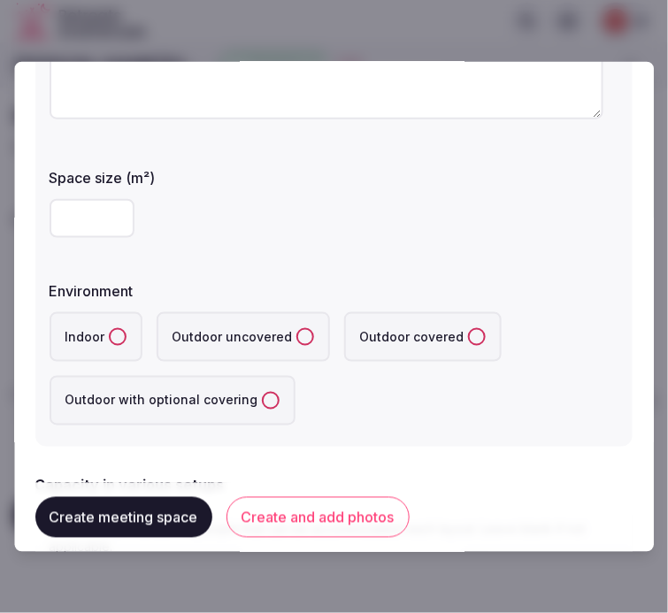
type textarea "**********"
click at [84, 207] on input "number" at bounding box center [92, 217] width 85 height 39
type input "****"
click at [121, 332] on button "Indoor" at bounding box center [118, 336] width 18 height 18
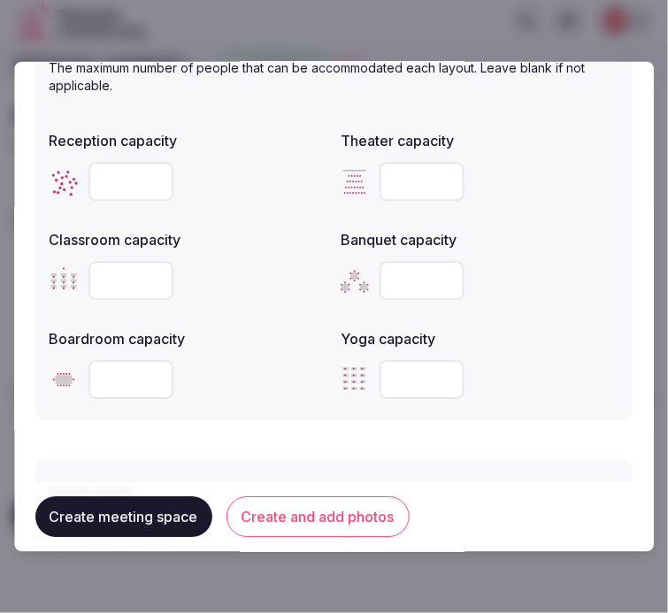
scroll to position [786, 0]
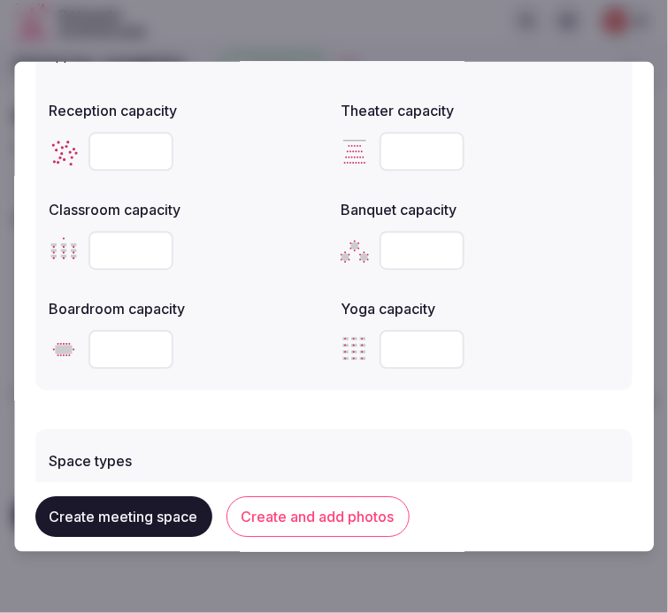
click at [124, 152] on input "number" at bounding box center [130, 151] width 85 height 39
click at [113, 142] on input "number" at bounding box center [130, 151] width 85 height 39
type input "****"
click at [407, 140] on input "number" at bounding box center [422, 151] width 85 height 39
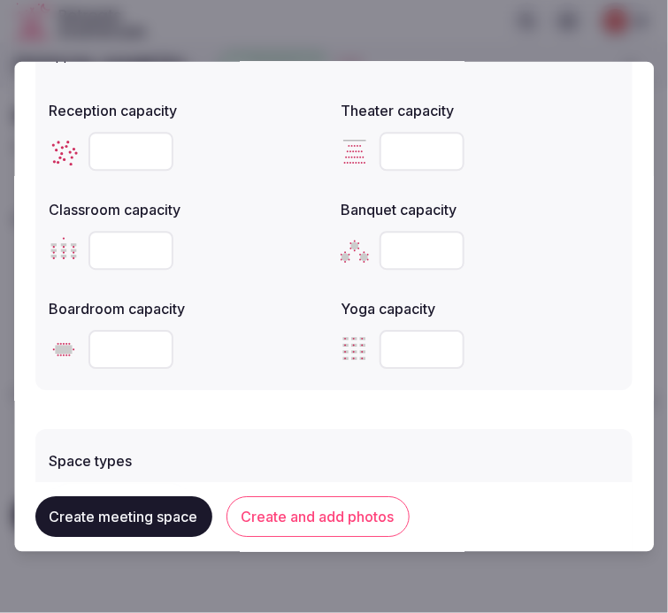
type input "****"
click at [122, 246] on input "number" at bounding box center [130, 250] width 85 height 39
click at [112, 244] on input "number" at bounding box center [130, 250] width 85 height 39
type input "****"
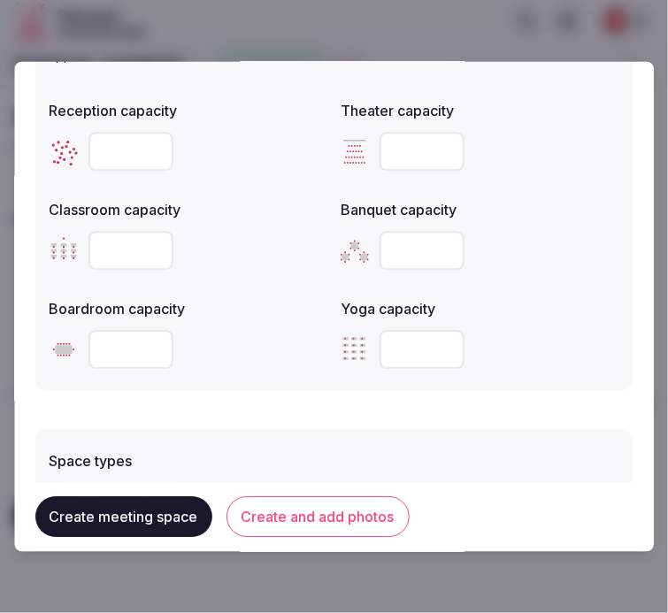
click at [448, 258] on input "number" at bounding box center [422, 250] width 85 height 39
click at [398, 236] on input "number" at bounding box center [422, 250] width 85 height 39
type input "****"
click at [135, 334] on input "number" at bounding box center [130, 349] width 85 height 39
click at [121, 342] on input "number" at bounding box center [130, 349] width 85 height 39
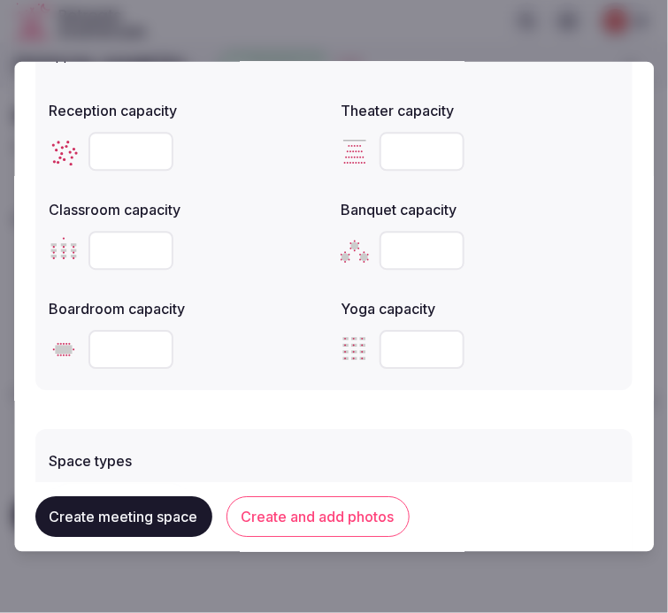
click at [121, 342] on input "number" at bounding box center [130, 349] width 85 height 39
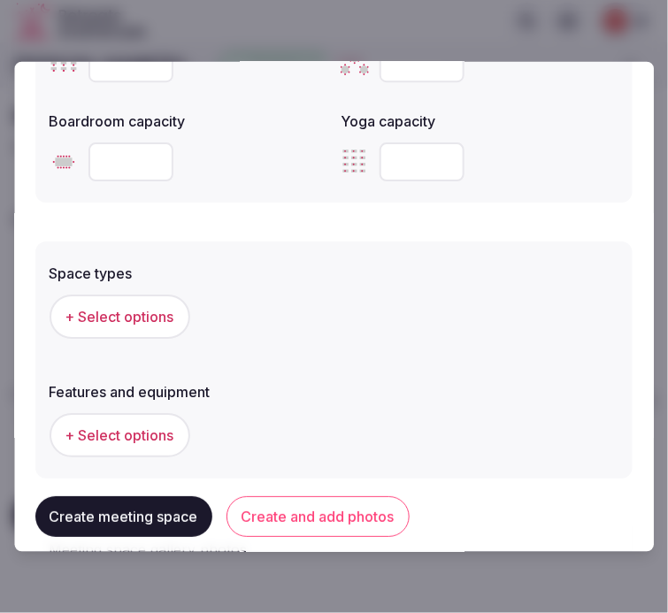
scroll to position [983, 0]
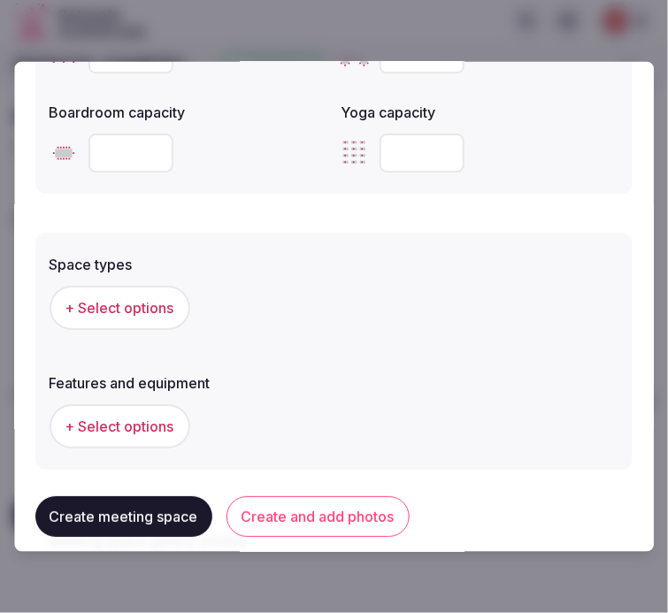
click at [140, 315] on button "+ Select options" at bounding box center [120, 307] width 141 height 44
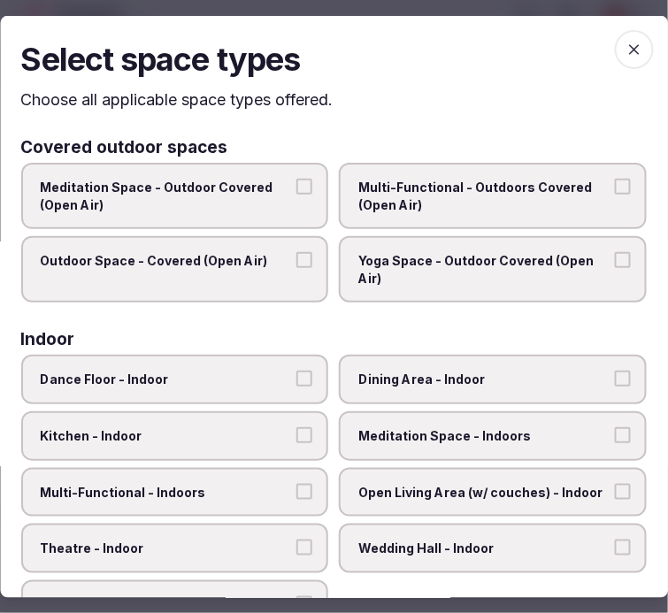
click at [414, 386] on label "Dining Area - Indoor" at bounding box center [494, 380] width 308 height 50
click at [615, 386] on button "Dining Area - Indoor" at bounding box center [623, 379] width 16 height 16
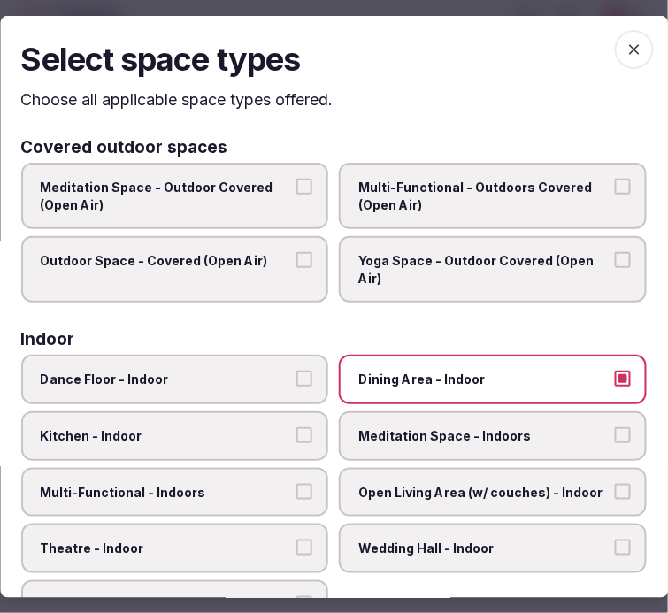
click at [441, 427] on span "Meditation Space - Indoors" at bounding box center [484, 436] width 251 height 18
click at [615, 427] on button "Meditation Space - Indoors" at bounding box center [623, 435] width 16 height 16
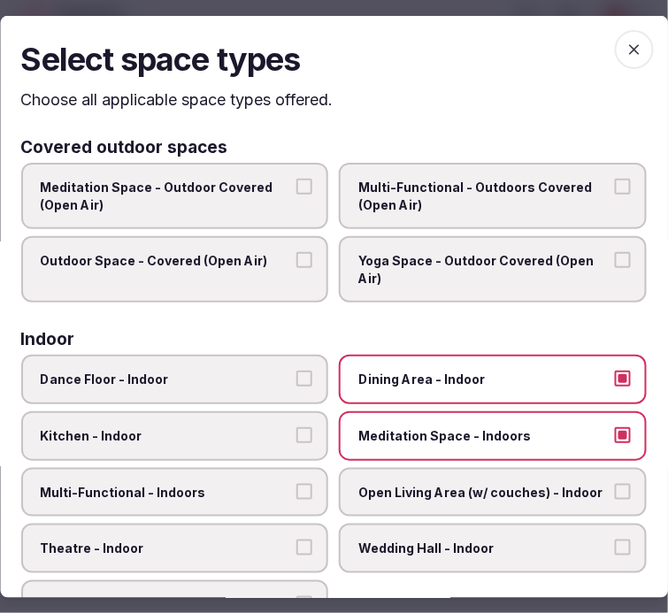
scroll to position [98, 0]
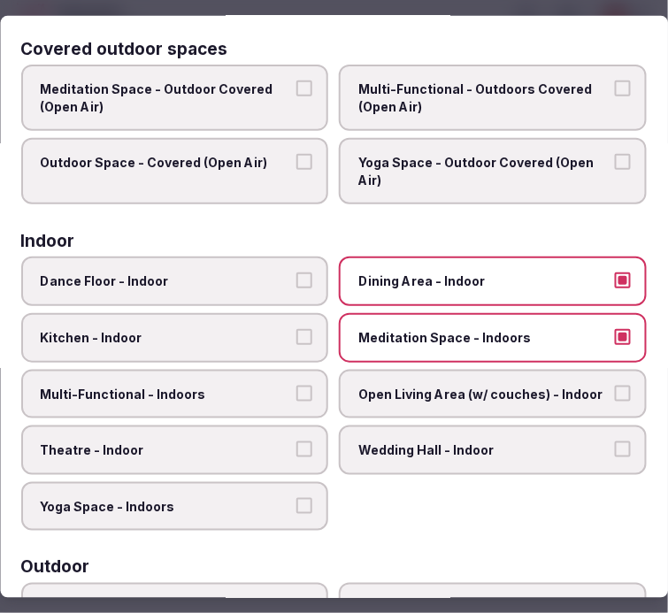
click at [340, 355] on label "Meditation Space - Indoors" at bounding box center [494, 338] width 308 height 50
click at [615, 345] on button "Meditation Space - Indoors" at bounding box center [623, 337] width 16 height 16
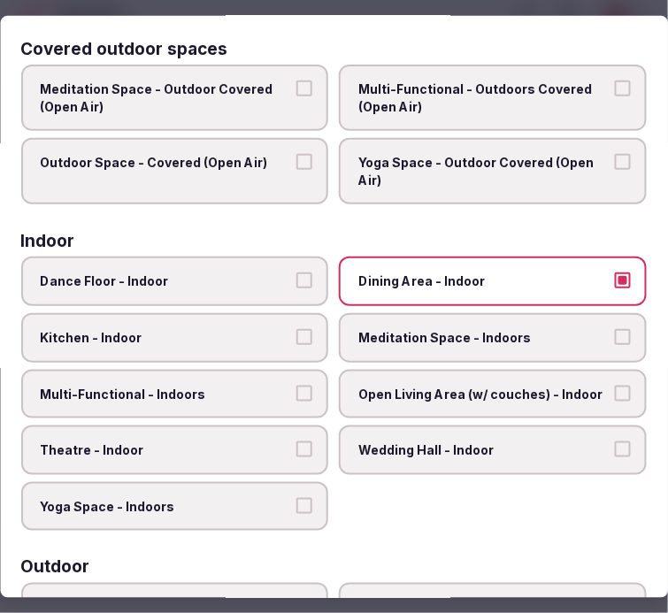
drag, startPoint x: 275, startPoint y: 383, endPoint x: 261, endPoint y: 395, distance: 18.2
click at [273, 385] on span "Multi-Functional - Indoors" at bounding box center [166, 394] width 251 height 18
click at [297, 385] on button "Multi-Functional - Indoors" at bounding box center [305, 393] width 16 height 16
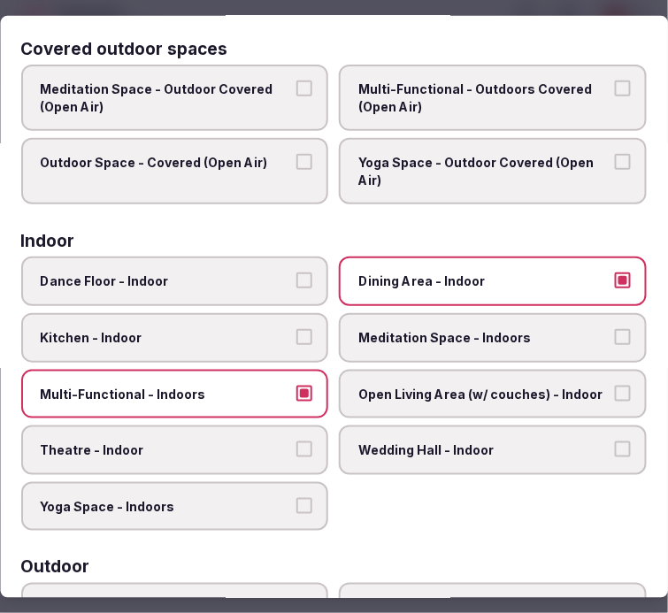
click at [240, 430] on label "Theatre - Indoor" at bounding box center [175, 451] width 308 height 50
click at [297, 442] on button "Theatre - Indoor" at bounding box center [305, 450] width 16 height 16
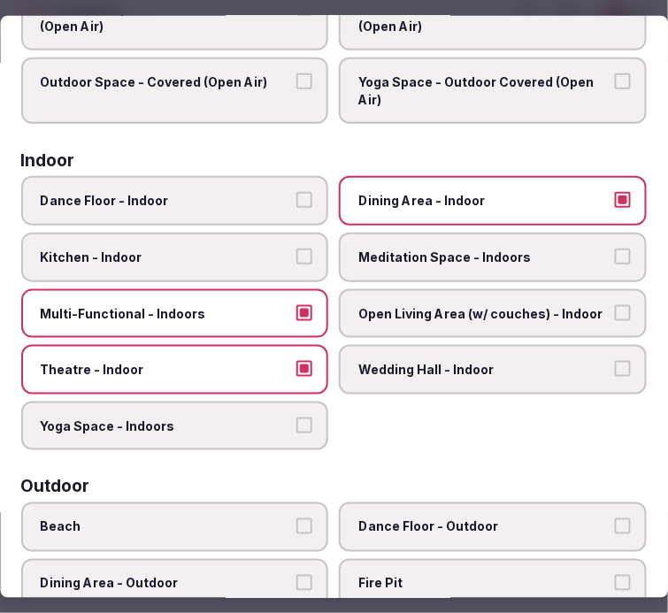
scroll to position [0, 0]
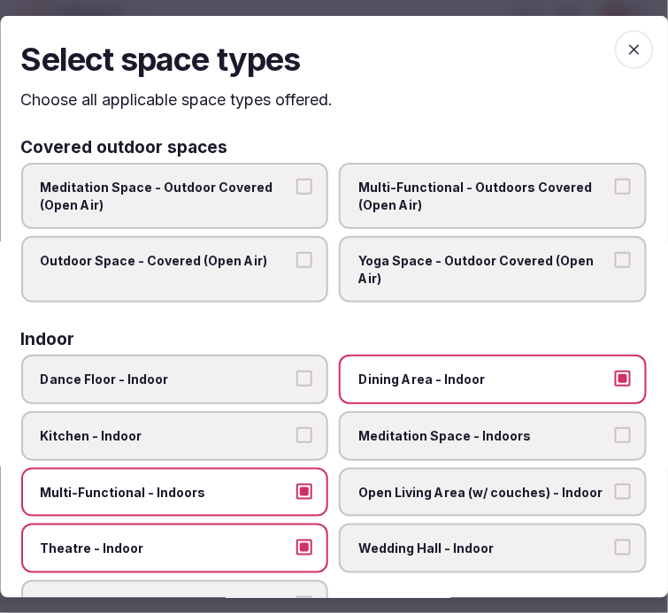
click at [616, 63] on span "button" at bounding box center [634, 48] width 39 height 39
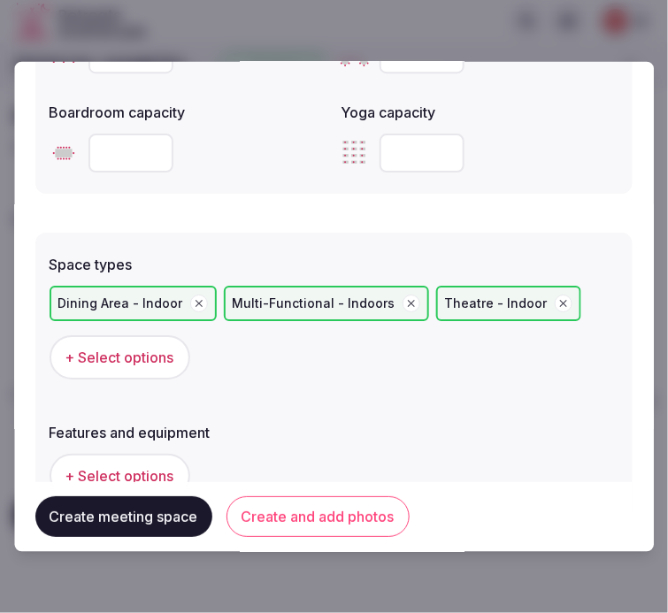
click at [157, 472] on span "+ Select options" at bounding box center [119, 475] width 109 height 19
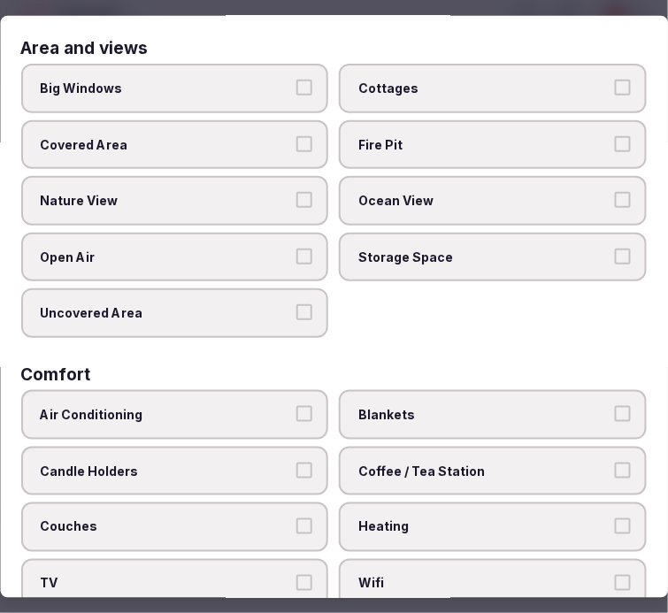
scroll to position [98, 0]
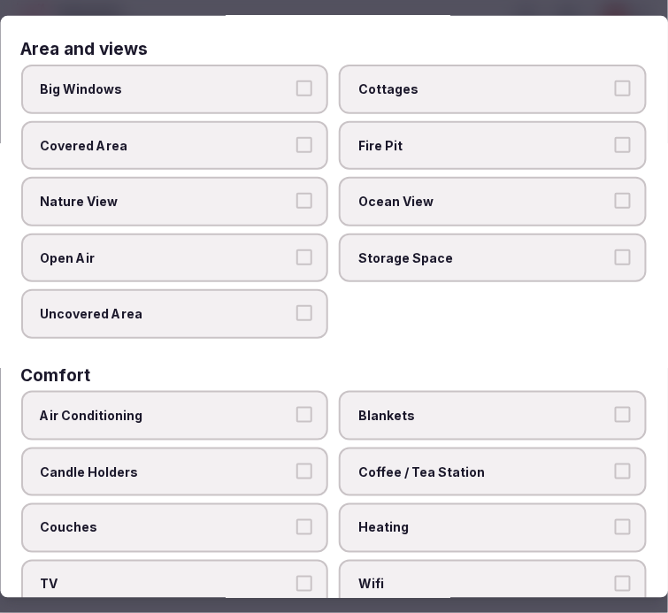
click at [281, 407] on span "Air Conditioning" at bounding box center [166, 416] width 251 height 18
click at [297, 407] on button "Air Conditioning" at bounding box center [305, 415] width 16 height 16
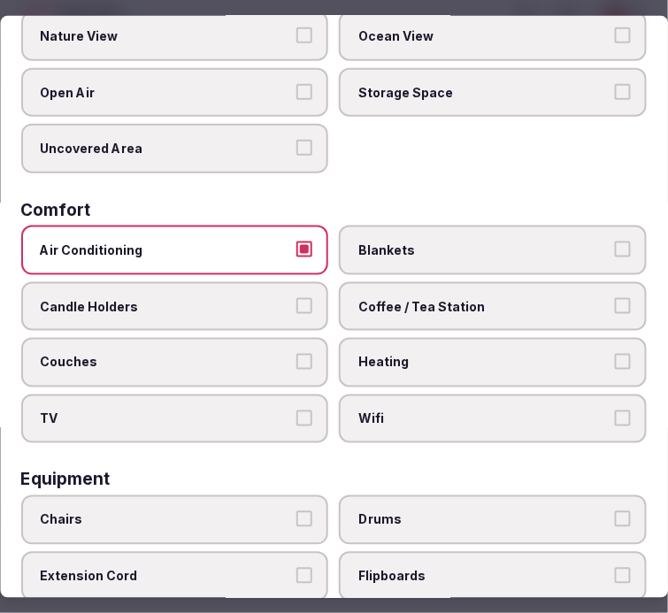
scroll to position [295, 0]
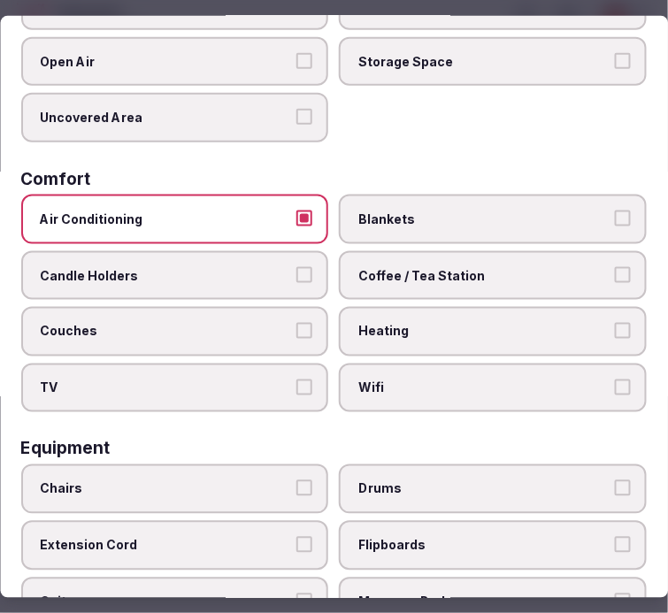
click at [492, 266] on span "Coffee / Tea Station" at bounding box center [484, 275] width 251 height 18
click at [615, 266] on button "Coffee / Tea Station" at bounding box center [623, 274] width 16 height 16
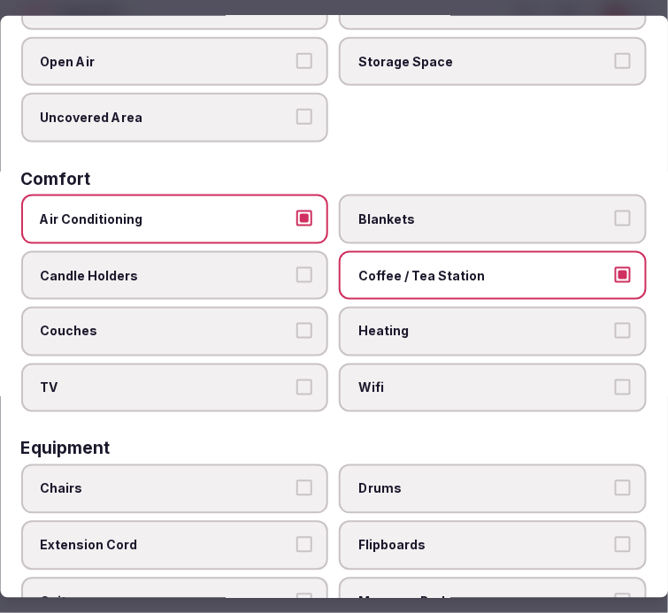
click at [288, 369] on label "TV" at bounding box center [175, 389] width 308 height 50
click at [297, 380] on button "TV" at bounding box center [305, 388] width 16 height 16
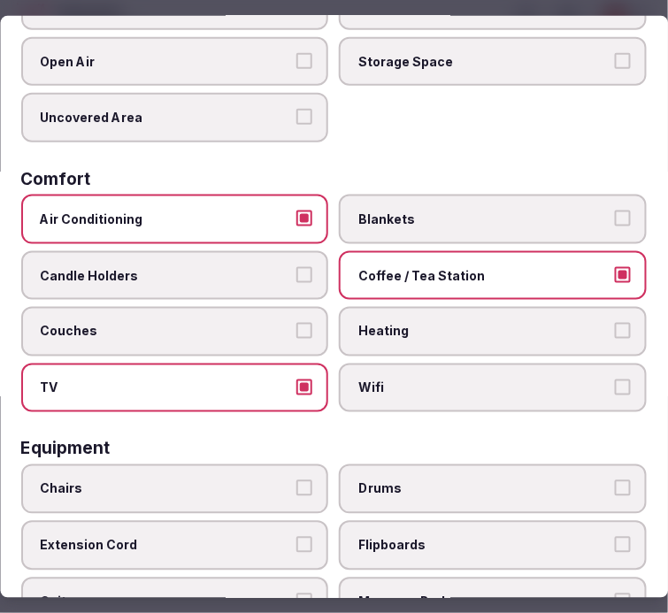
click at [414, 380] on span "Wifi" at bounding box center [484, 389] width 251 height 18
click at [615, 380] on button "Wifi" at bounding box center [623, 388] width 16 height 16
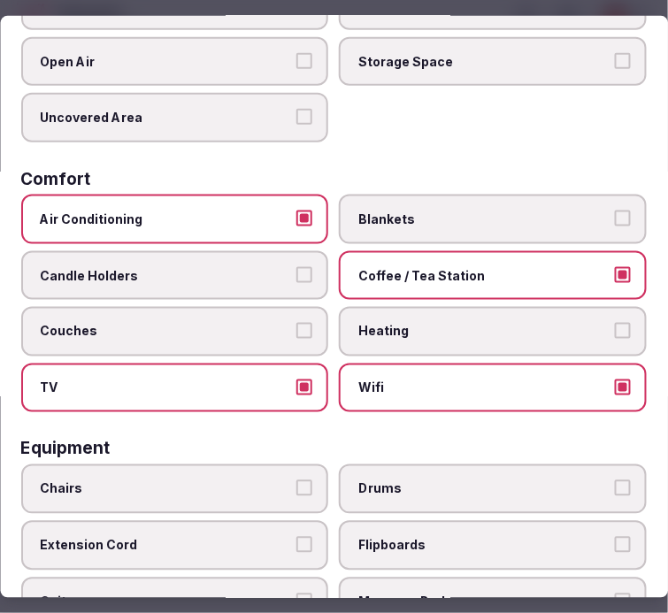
click at [310, 365] on label "TV" at bounding box center [175, 389] width 308 height 50
click at [310, 380] on button "TV" at bounding box center [305, 388] width 16 height 16
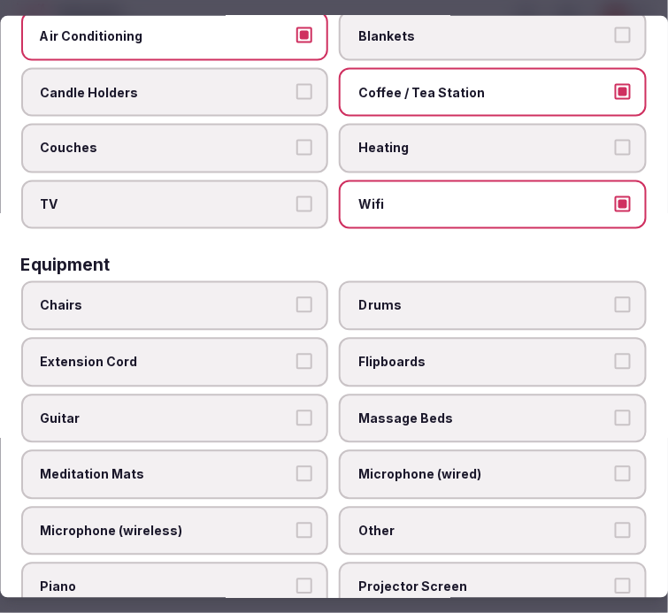
scroll to position [491, 0]
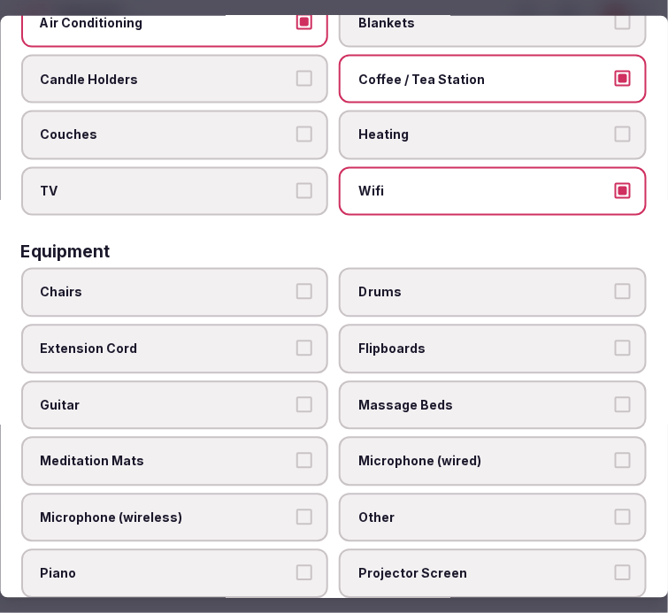
click at [196, 284] on span "Chairs" at bounding box center [166, 293] width 251 height 18
click at [297, 284] on button "Chairs" at bounding box center [305, 292] width 16 height 16
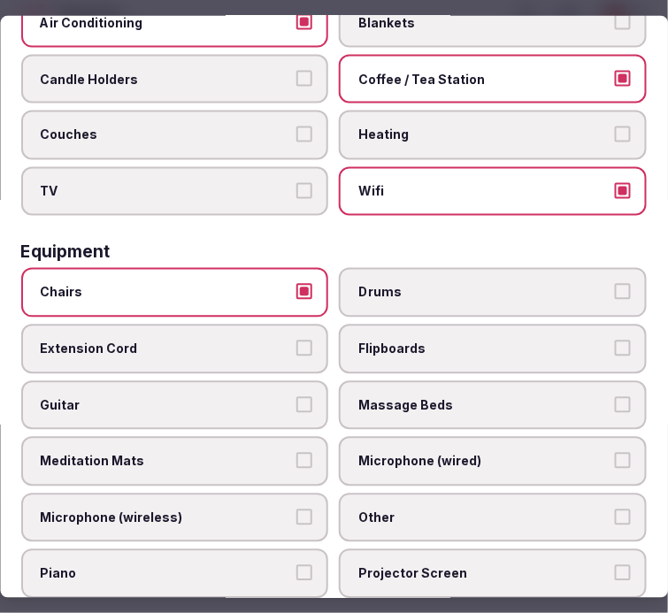
click at [462, 510] on span "Other" at bounding box center [484, 519] width 251 height 18
click at [615, 510] on button "Other" at bounding box center [623, 518] width 16 height 16
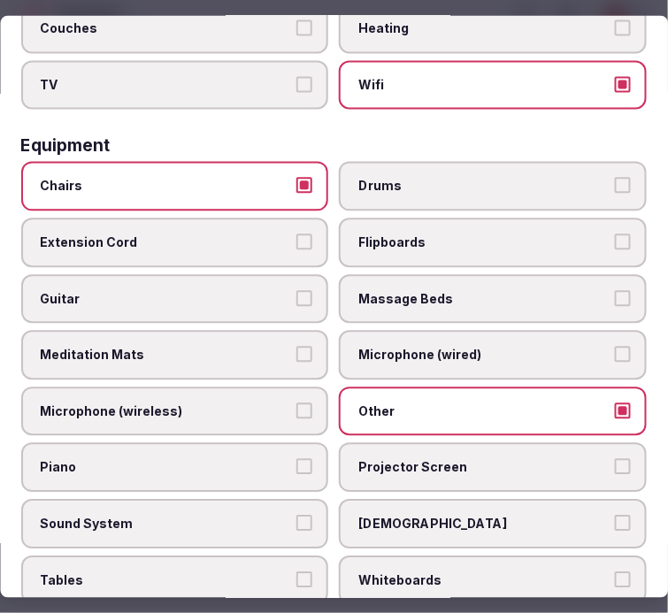
scroll to position [688, 0]
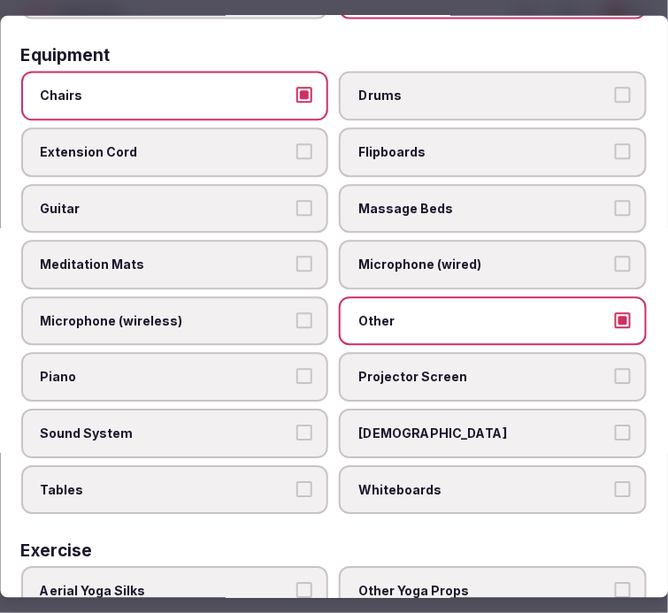
click at [450, 369] on span "Projector Screen" at bounding box center [484, 378] width 251 height 18
click at [615, 369] on button "Projector Screen" at bounding box center [623, 377] width 16 height 16
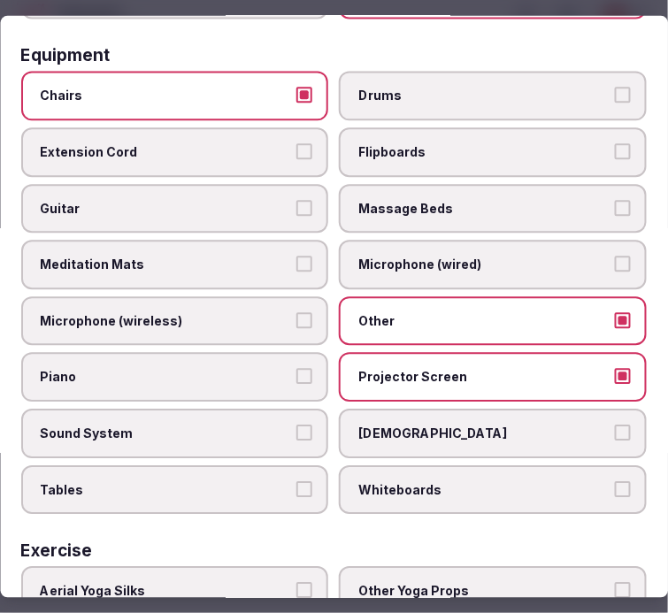
click at [228, 426] on span "Sound System" at bounding box center [166, 435] width 251 height 18
click at [297, 426] on button "Sound System" at bounding box center [305, 434] width 16 height 16
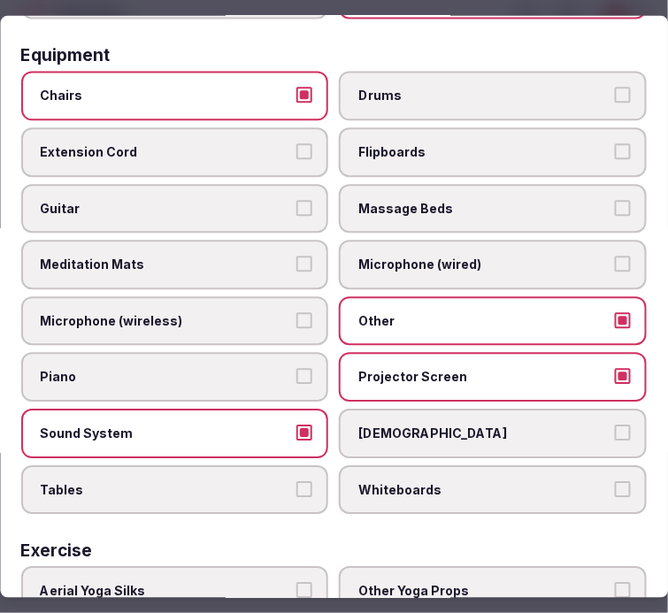
click at [297, 481] on button "Tables" at bounding box center [305, 489] width 16 height 16
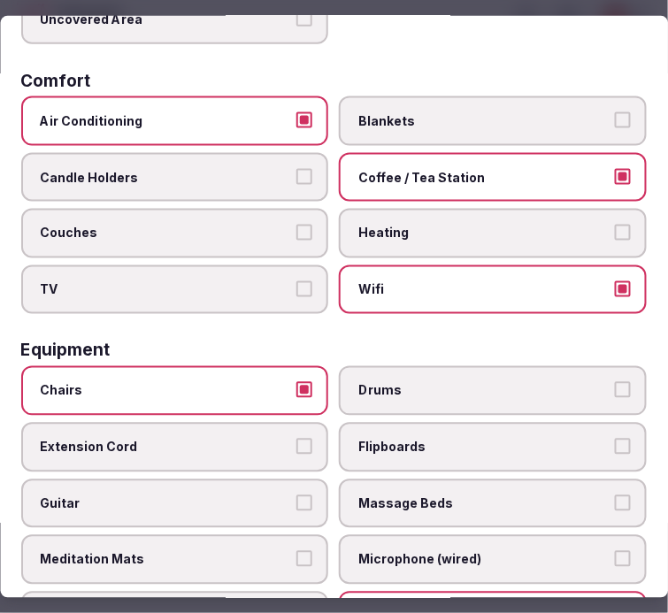
scroll to position [0, 0]
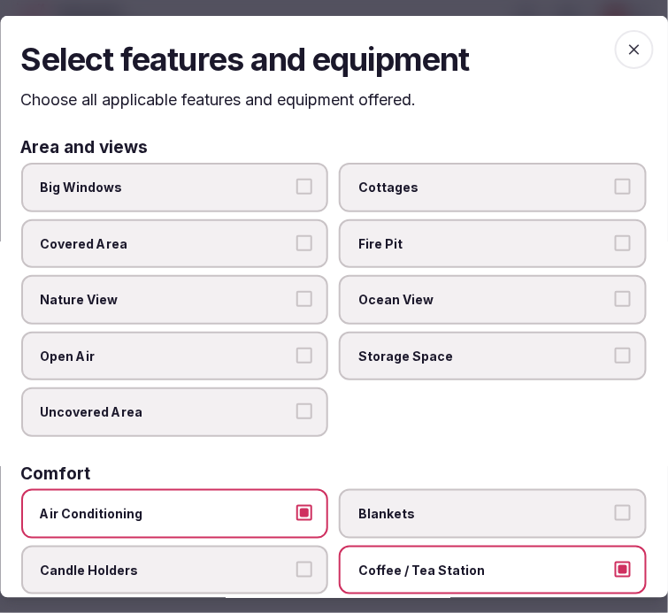
click at [615, 48] on span "button" at bounding box center [634, 48] width 39 height 39
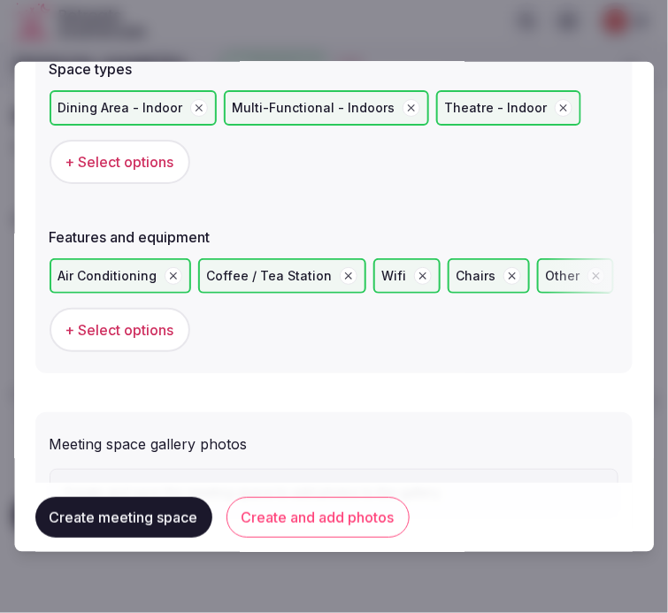
scroll to position [1180, 0]
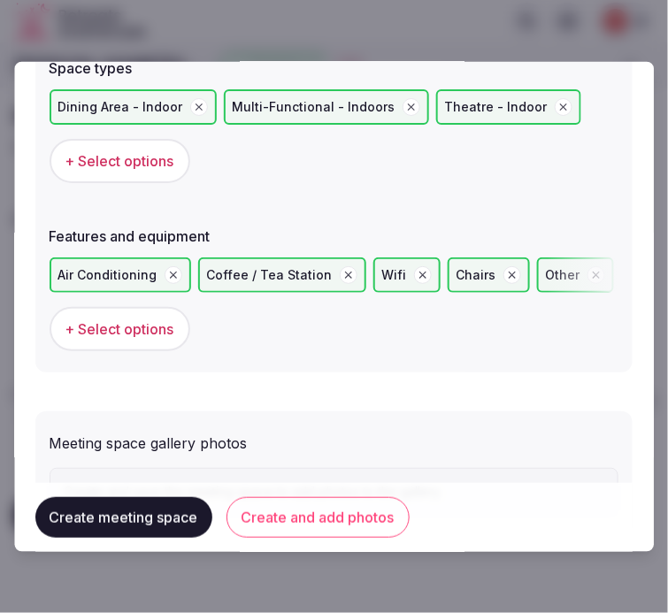
click at [311, 511] on button "Create and add photos" at bounding box center [318, 517] width 183 height 41
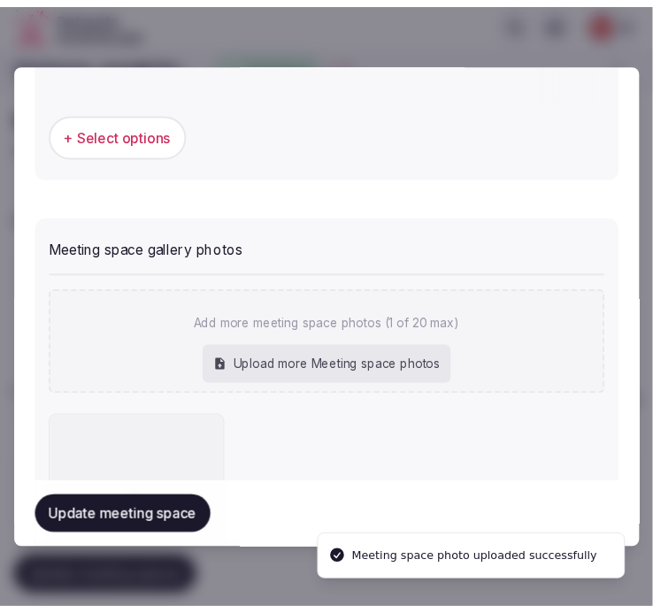
scroll to position [1421, 0]
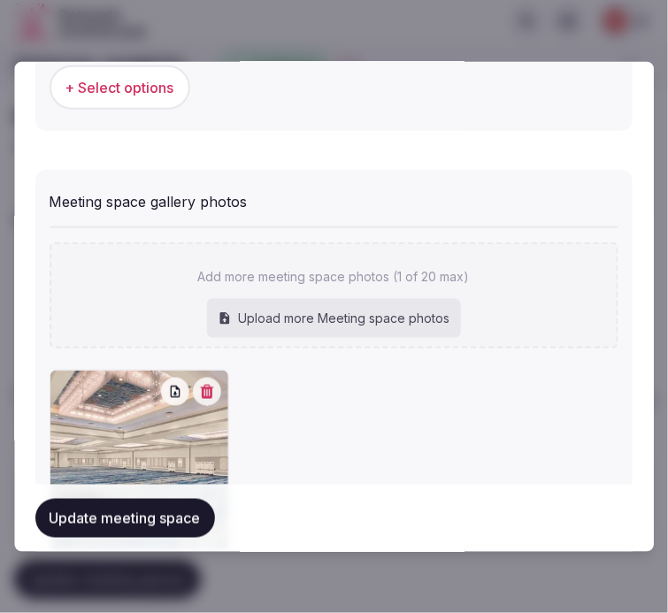
click at [153, 519] on button "Update meeting space" at bounding box center [125, 518] width 180 height 39
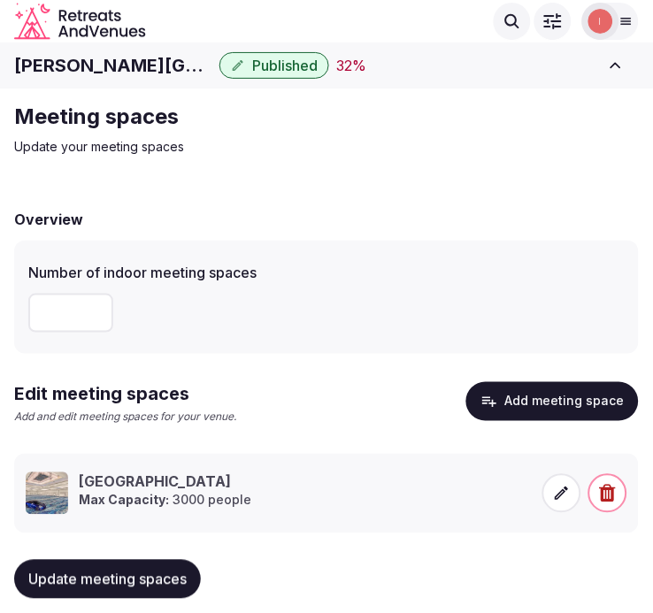
click at [153, 519] on li "Grand Ballroom Max Capacity: 3000 people" at bounding box center [326, 494] width 625 height 80
click at [115, 564] on button "Update meeting spaces" at bounding box center [107, 579] width 187 height 39
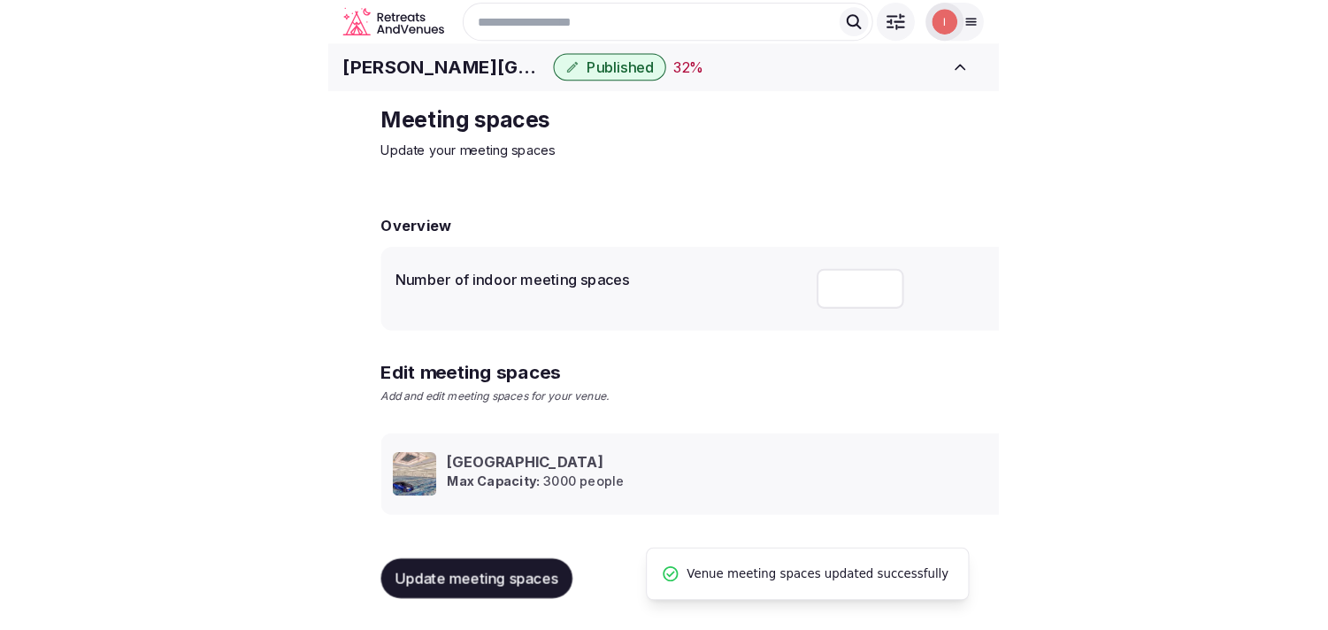
scroll to position [16, 0]
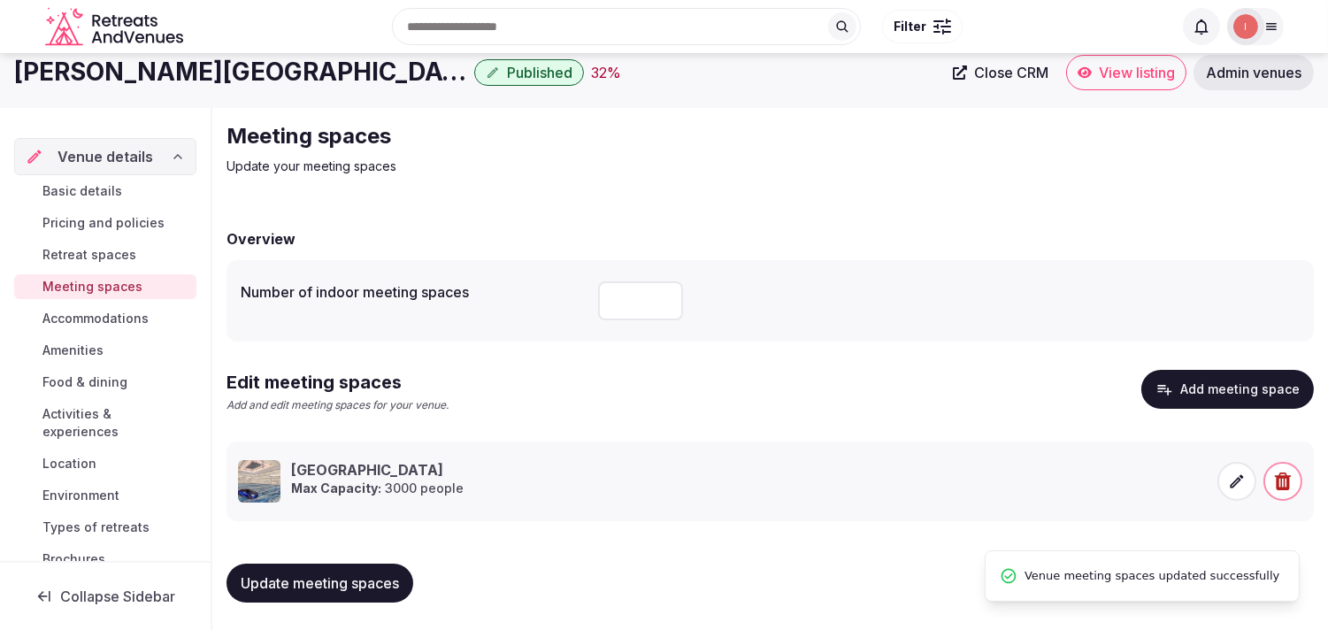
click at [102, 323] on span "Accommodations" at bounding box center [95, 319] width 106 height 18
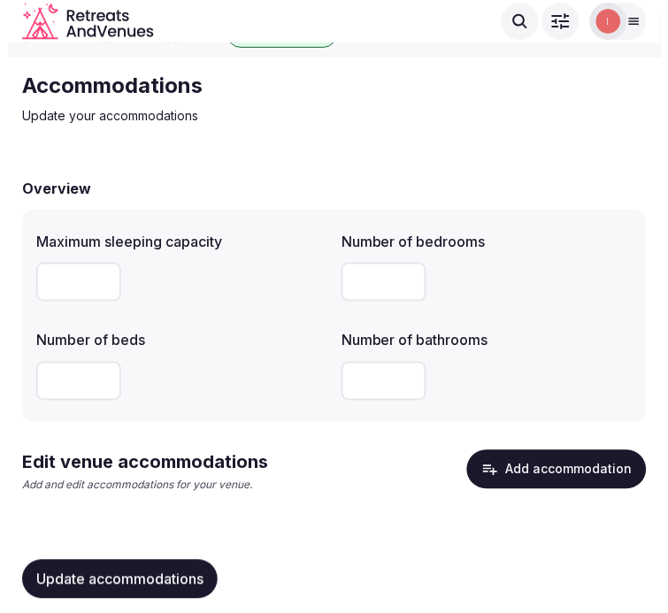
scroll to position [49, 0]
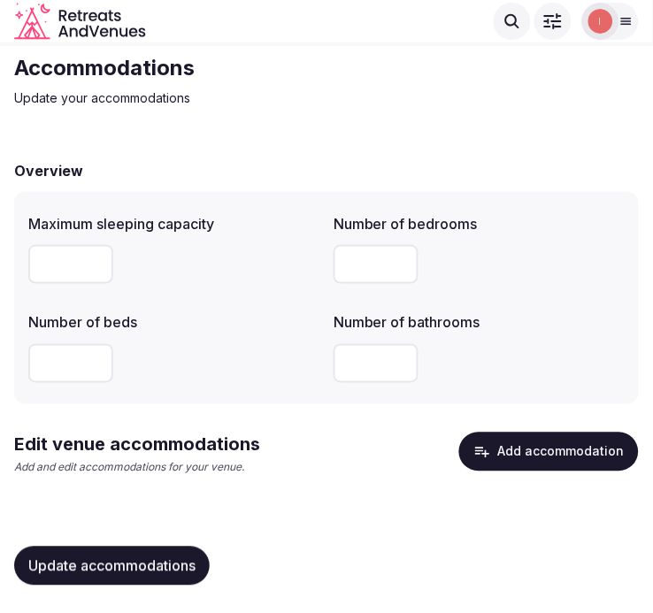
click at [608, 449] on button "Add accommodation" at bounding box center [549, 452] width 180 height 39
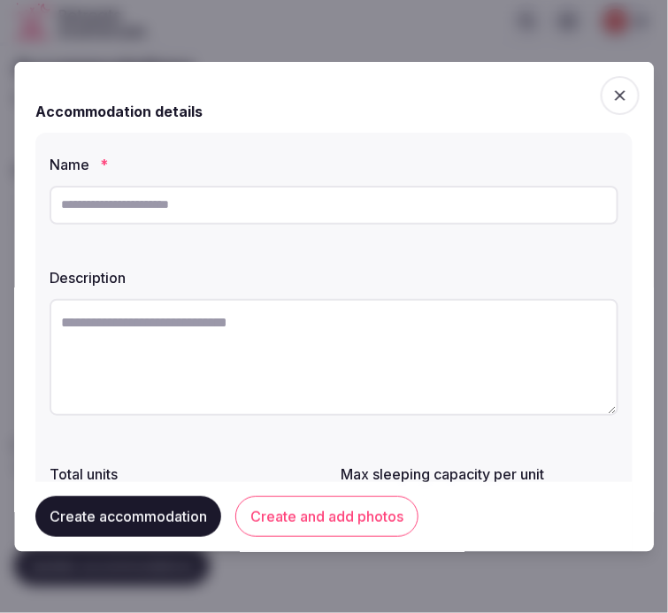
click at [364, 196] on input "text" at bounding box center [334, 204] width 569 height 39
paste input "**********"
type input "**********"
click at [480, 279] on label "Description" at bounding box center [334, 277] width 569 height 14
click at [330, 319] on textarea at bounding box center [334, 356] width 569 height 117
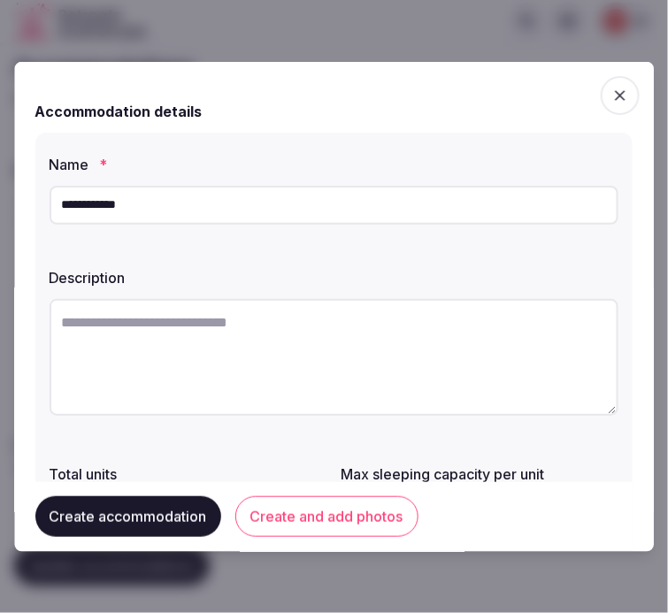
paste textarea "**********"
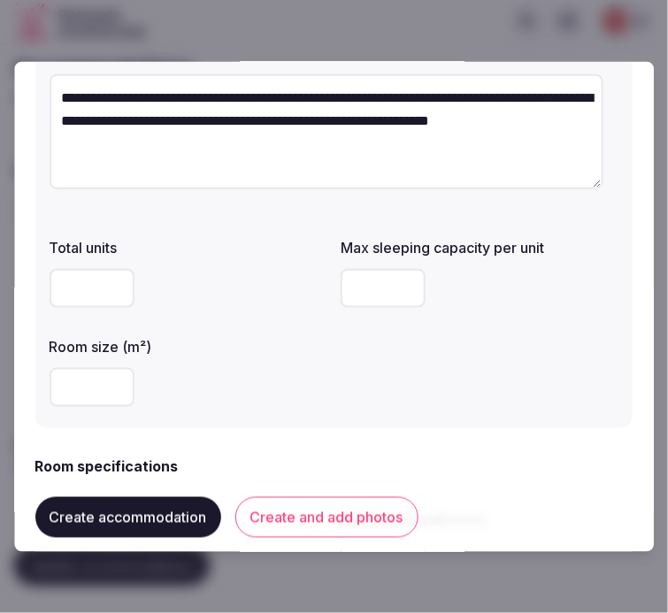
scroll to position [393, 0]
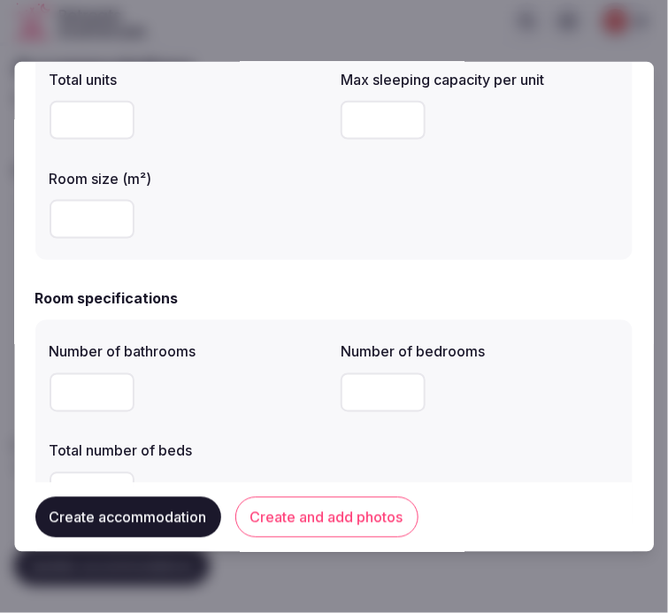
type textarea "**********"
click at [69, 108] on input "number" at bounding box center [92, 119] width 85 height 39
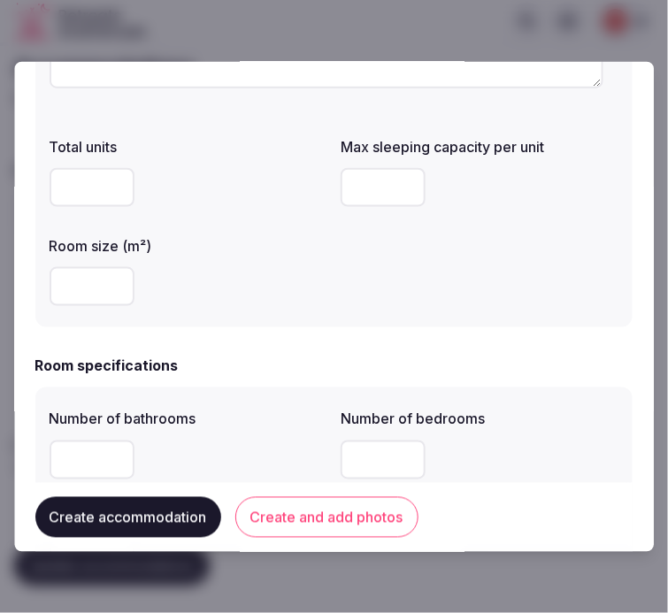
scroll to position [295, 0]
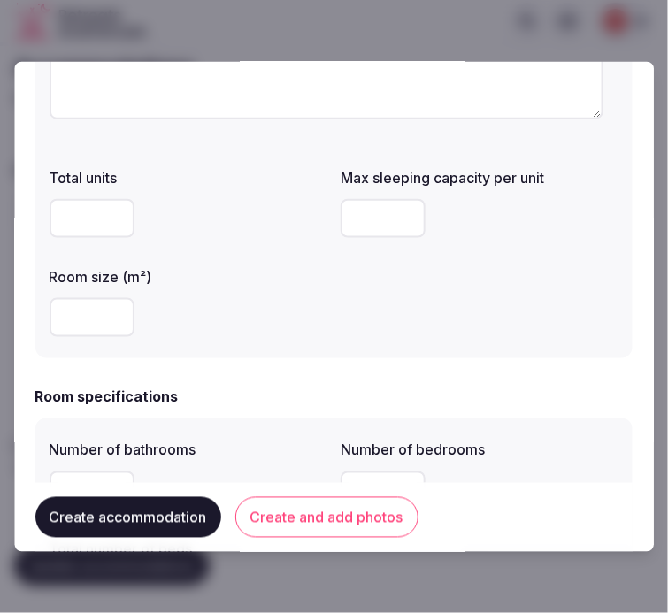
click at [350, 232] on input "number" at bounding box center [384, 217] width 85 height 39
click at [56, 211] on input "number" at bounding box center [92, 217] width 85 height 39
type input "*"
drag, startPoint x: 74, startPoint y: 213, endPoint x: 33, endPoint y: 204, distance: 42.5
click at [34, 204] on div "**********" at bounding box center [334, 306] width 640 height 490
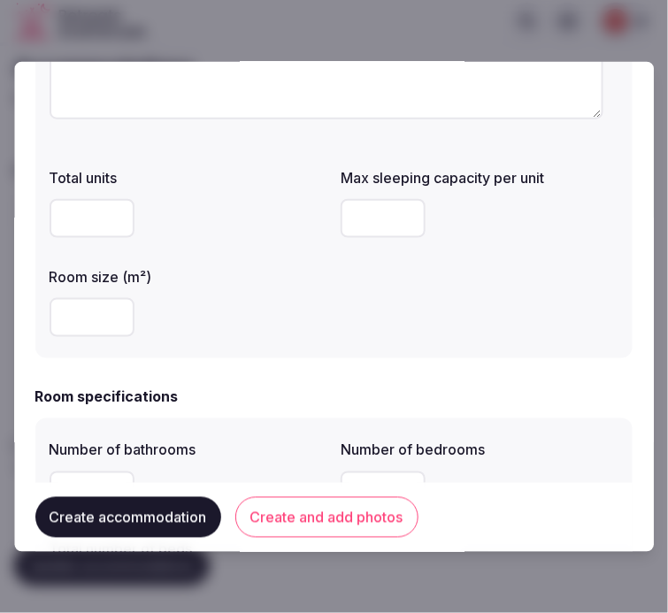
click at [350, 218] on input "number" at bounding box center [384, 217] width 85 height 39
type input "*"
click at [80, 313] on input "number" at bounding box center [92, 316] width 85 height 39
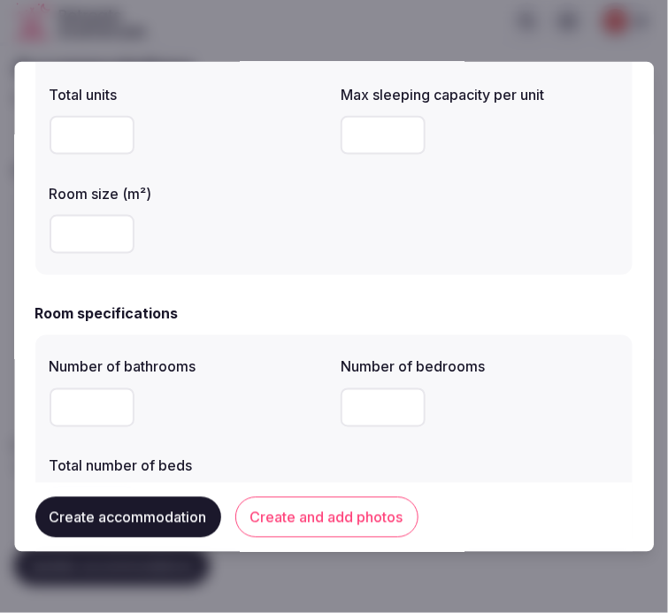
scroll to position [491, 0]
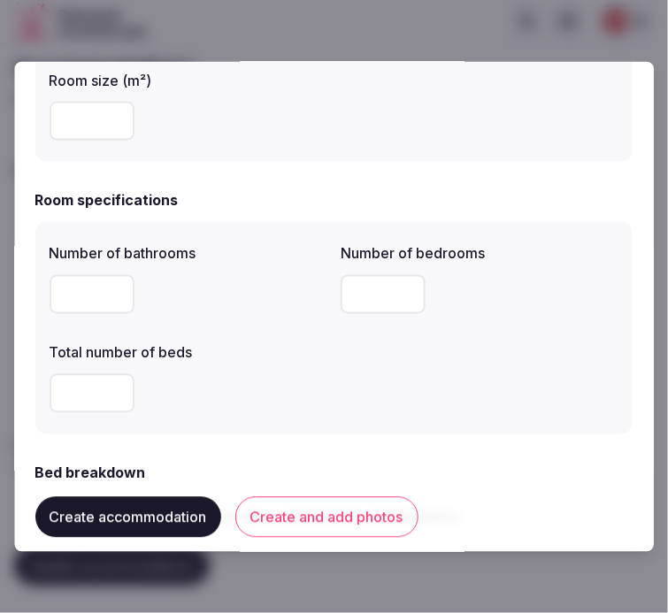
click at [86, 288] on input "number" at bounding box center [92, 293] width 85 height 39
type input "*"
click at [369, 286] on input "number" at bounding box center [384, 293] width 85 height 39
type input "*"
click at [90, 385] on input "number" at bounding box center [92, 392] width 85 height 39
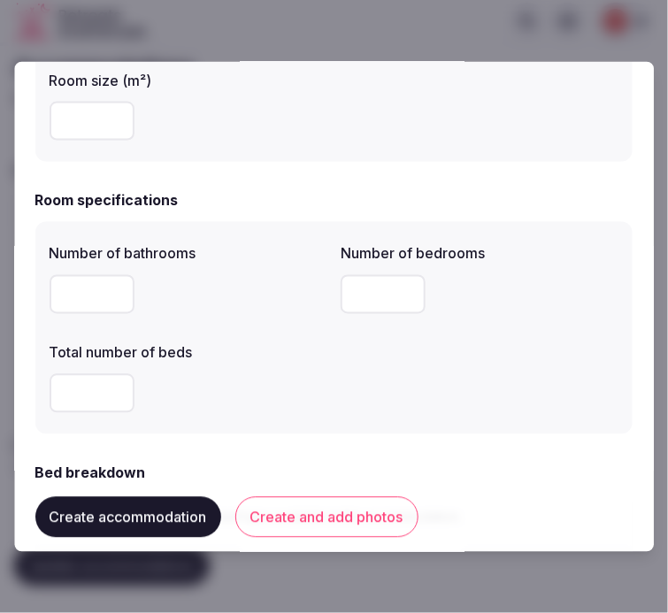
type input "*"
click at [257, 359] on div "Total number of beds *" at bounding box center [189, 376] width 278 height 85
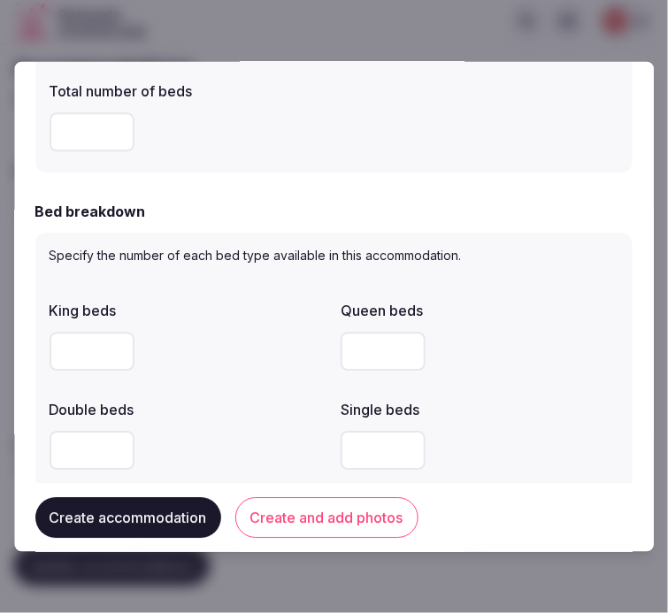
scroll to position [786, 0]
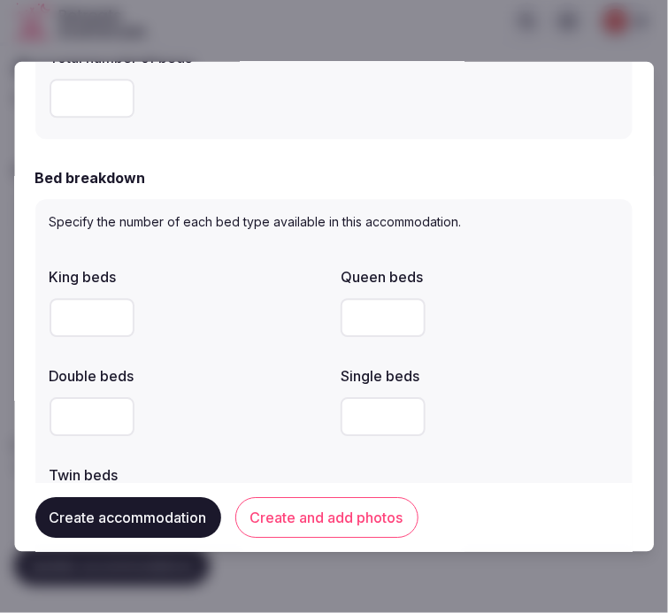
click at [104, 307] on input "number" at bounding box center [92, 317] width 85 height 39
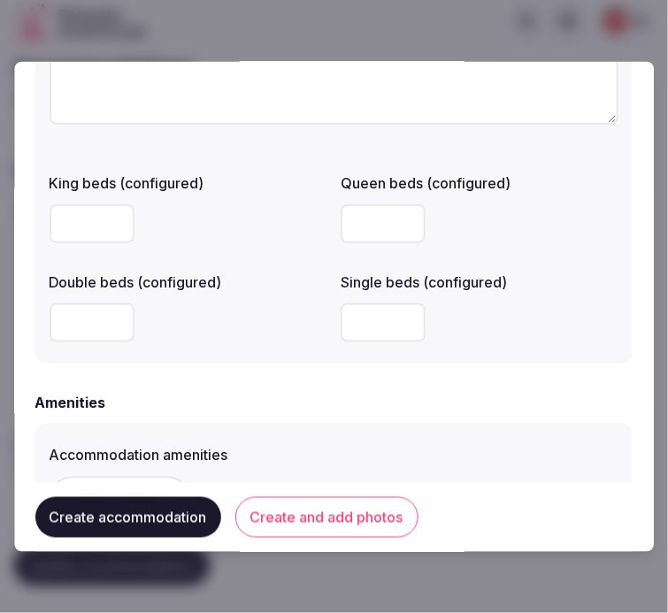
scroll to position [1572, 0]
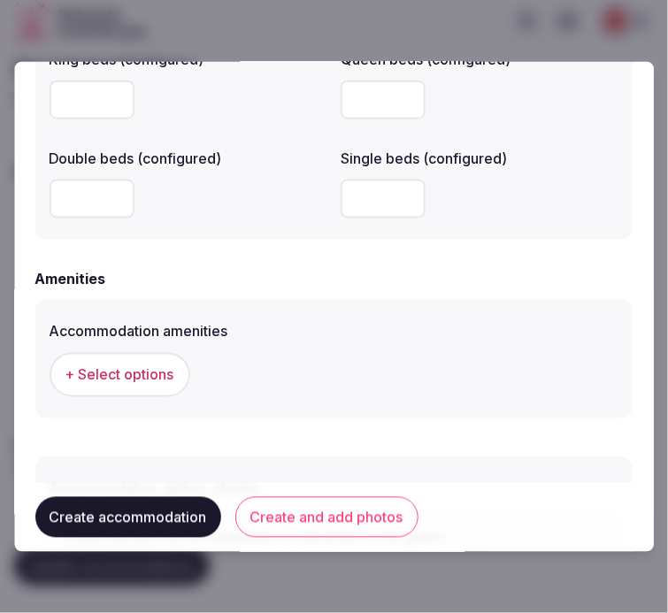
type input "*"
click at [122, 372] on span "+ Select options" at bounding box center [119, 374] width 109 height 19
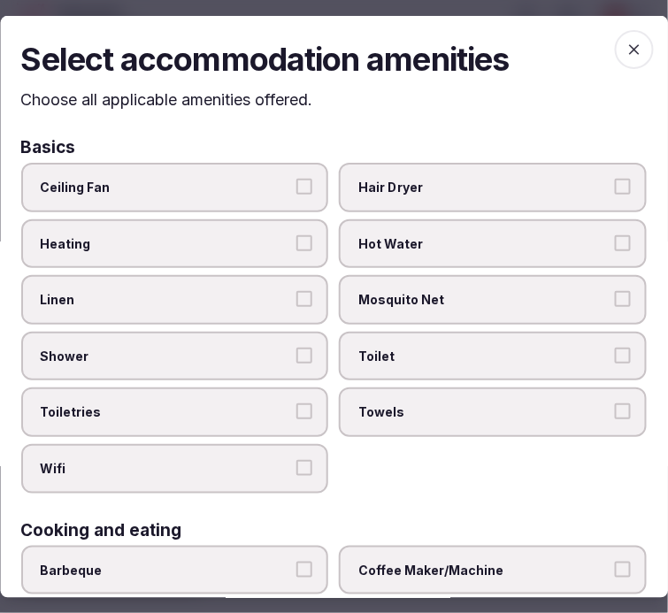
click at [375, 357] on span "Toilet" at bounding box center [484, 357] width 251 height 18
click at [615, 357] on button "Toilet" at bounding box center [623, 356] width 16 height 16
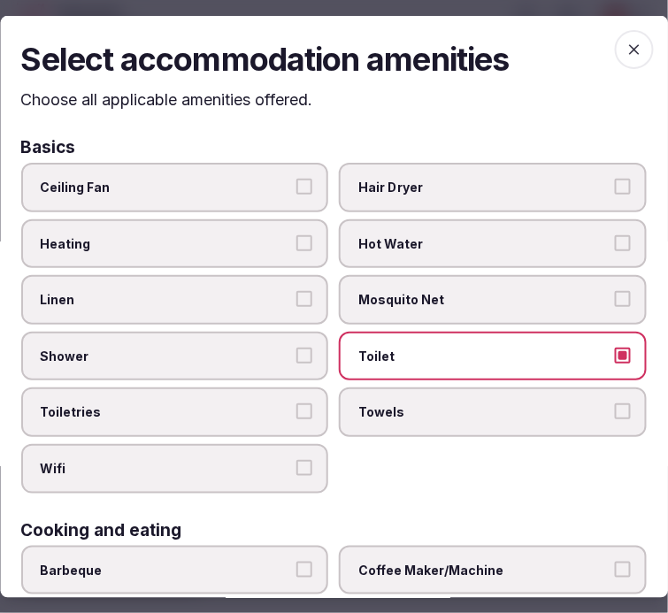
drag, startPoint x: 380, startPoint y: 401, endPoint x: 357, endPoint y: 382, distance: 29.6
click at [364, 388] on label "Towels" at bounding box center [494, 413] width 308 height 50
click at [281, 286] on label "Linen" at bounding box center [175, 300] width 308 height 50
click at [297, 291] on button "Linen" at bounding box center [305, 299] width 16 height 16
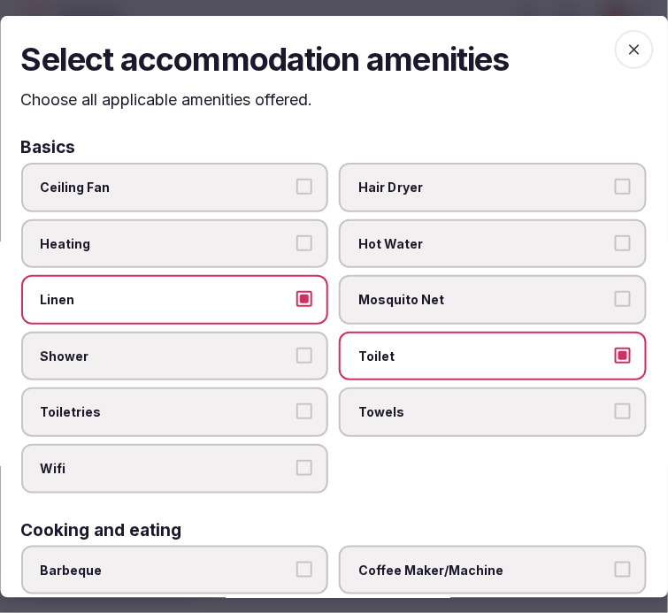
click at [306, 342] on label "Shower" at bounding box center [175, 357] width 308 height 50
click at [306, 348] on button "Shower" at bounding box center [305, 356] width 16 height 16
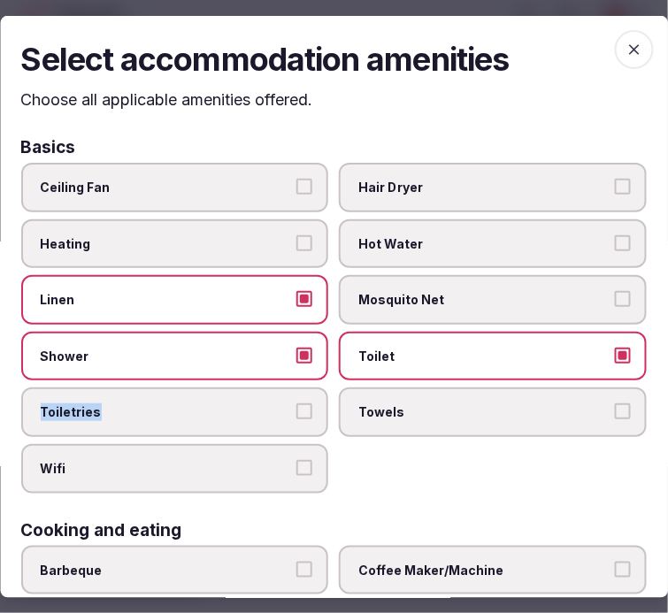
drag, startPoint x: 303, startPoint y: 396, endPoint x: 304, endPoint y: 405, distance: 8.9
click at [302, 400] on label "Toiletries" at bounding box center [175, 413] width 308 height 50
drag, startPoint x: 294, startPoint y: 454, endPoint x: 296, endPoint y: 432, distance: 22.3
click at [297, 460] on button "Wifi" at bounding box center [305, 468] width 16 height 16
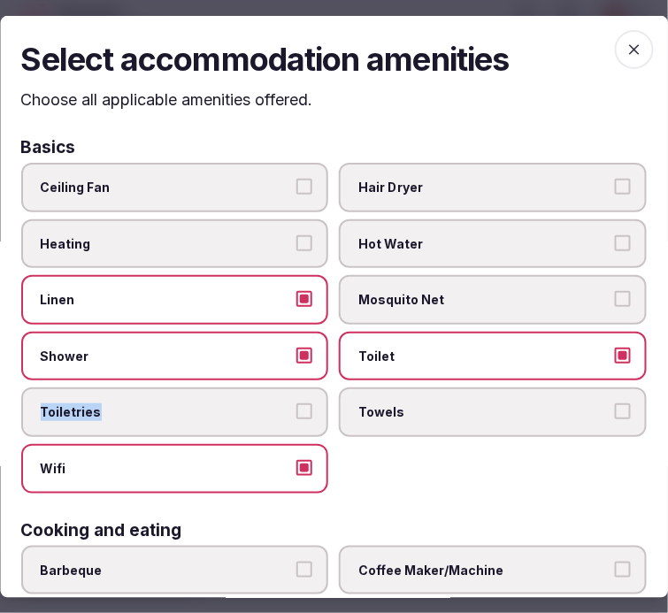
click at [298, 404] on button "Toiletries" at bounding box center [305, 412] width 16 height 16
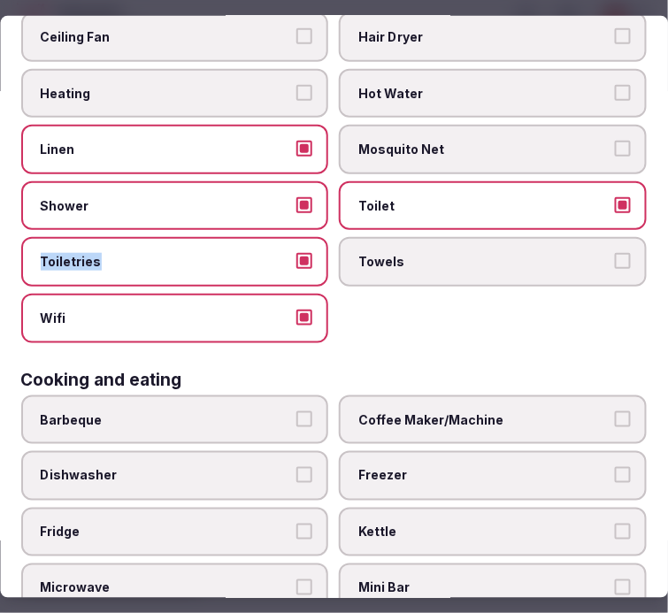
scroll to position [295, 0]
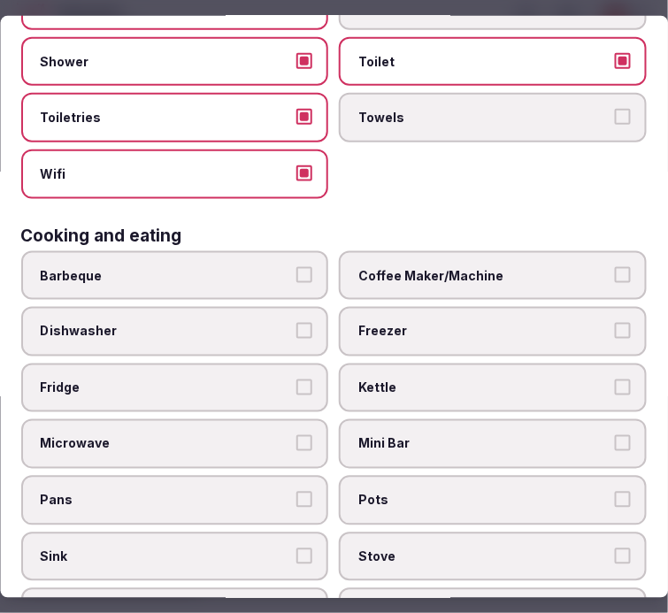
click at [458, 273] on label "Coffee Maker/Machine" at bounding box center [494, 275] width 308 height 50
click at [615, 273] on button "Coffee Maker/Machine" at bounding box center [623, 274] width 16 height 16
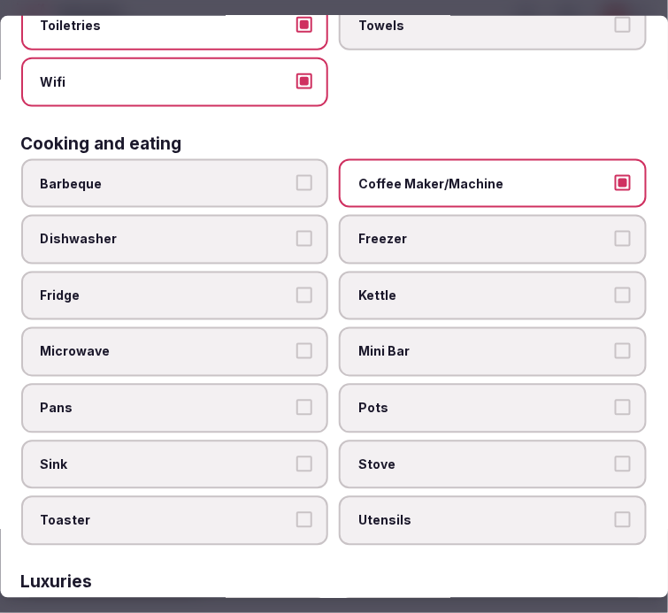
scroll to position [491, 0]
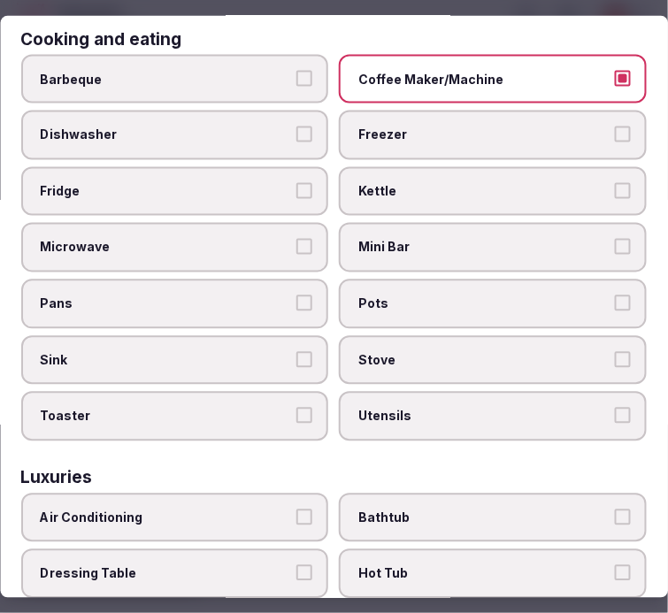
click at [413, 239] on span "Mini Bar" at bounding box center [484, 248] width 251 height 18
click at [615, 239] on button "Mini Bar" at bounding box center [623, 247] width 16 height 16
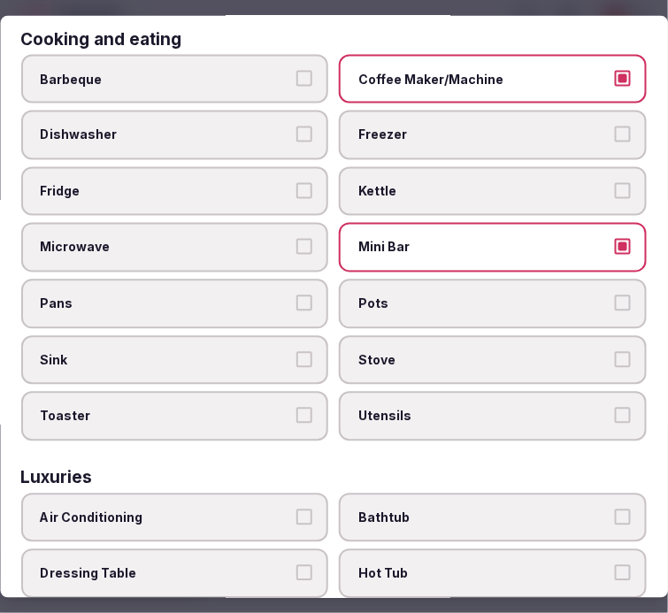
click at [153, 239] on span "Microwave" at bounding box center [166, 248] width 251 height 18
click at [297, 239] on button "Microwave" at bounding box center [305, 247] width 16 height 16
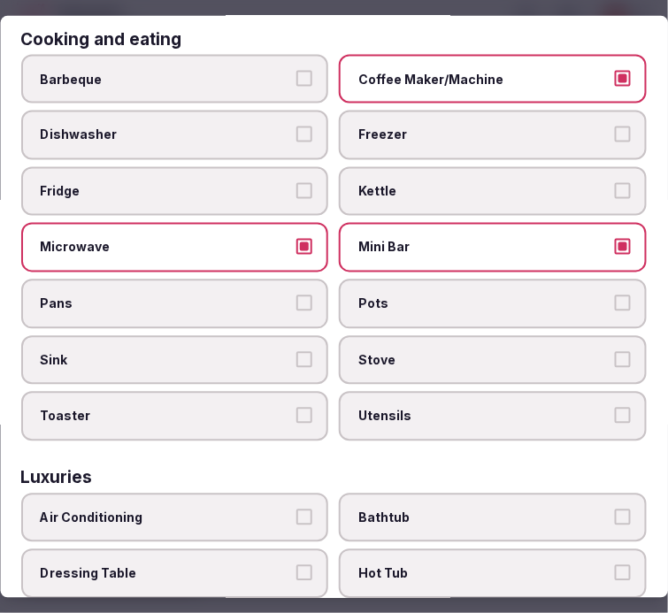
click at [506, 223] on label "Mini Bar" at bounding box center [494, 248] width 308 height 50
click at [615, 239] on button "Mini Bar" at bounding box center [623, 247] width 16 height 16
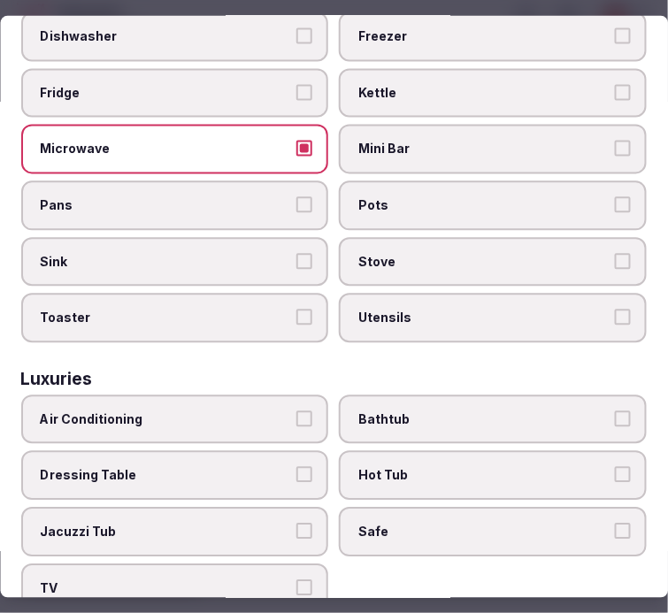
scroll to position [688, 0]
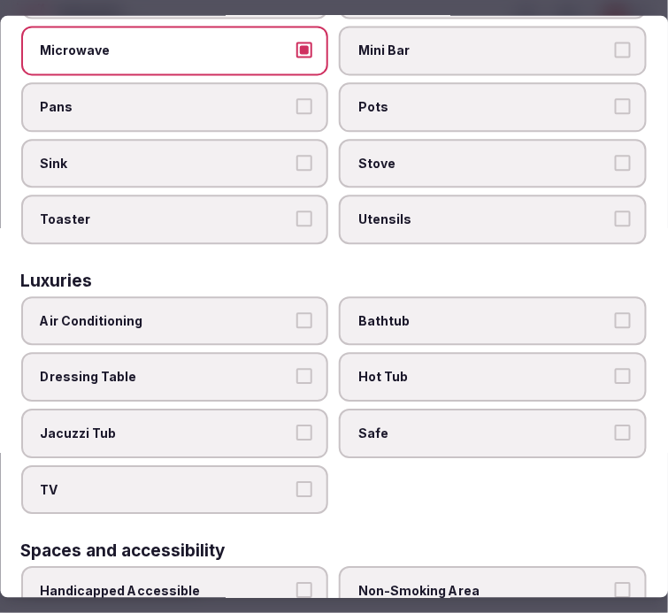
click at [234, 313] on span "Air Conditioning" at bounding box center [166, 322] width 251 height 18
click at [297, 313] on button "Air Conditioning" at bounding box center [305, 321] width 16 height 16
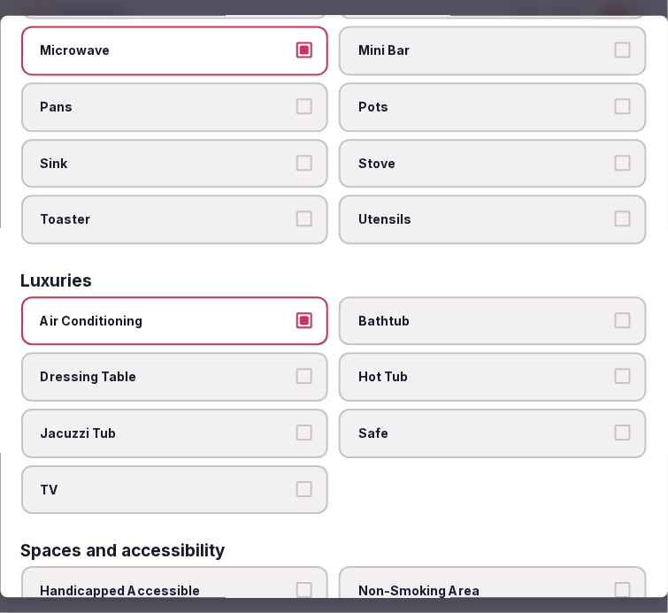
click at [395, 426] on span "Safe" at bounding box center [484, 435] width 251 height 18
click at [615, 426] on button "Safe" at bounding box center [623, 434] width 16 height 16
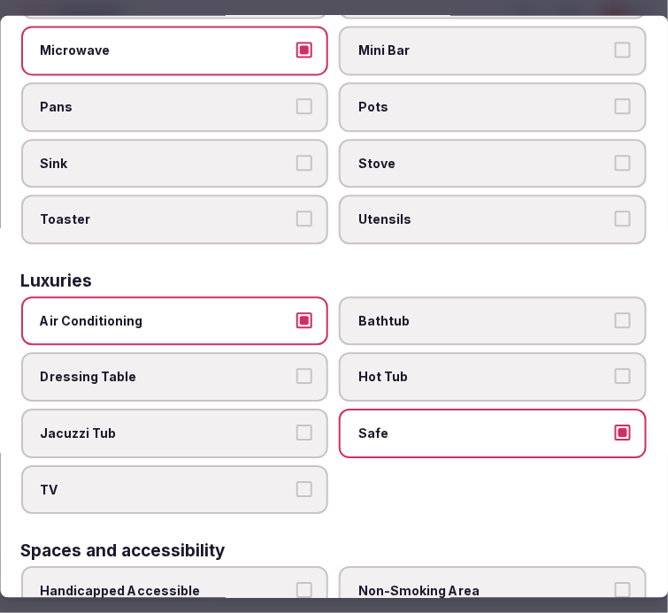
click at [259, 481] on span "TV" at bounding box center [166, 490] width 251 height 18
click at [297, 481] on button "TV" at bounding box center [305, 489] width 16 height 16
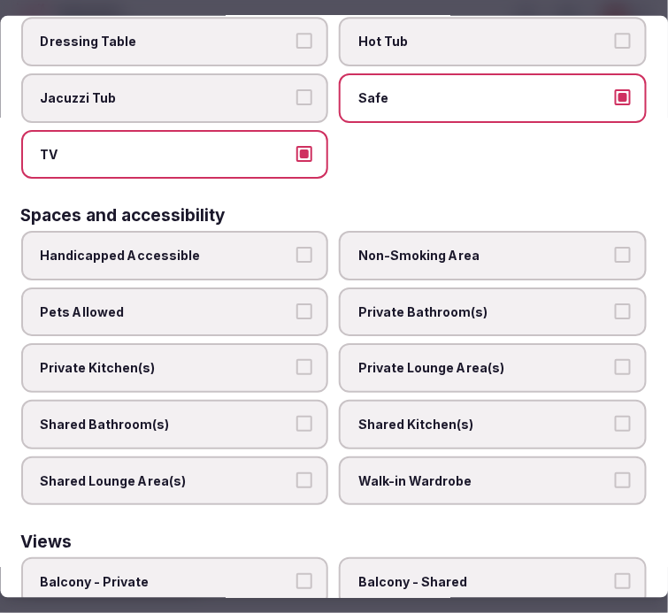
scroll to position [1081, 0]
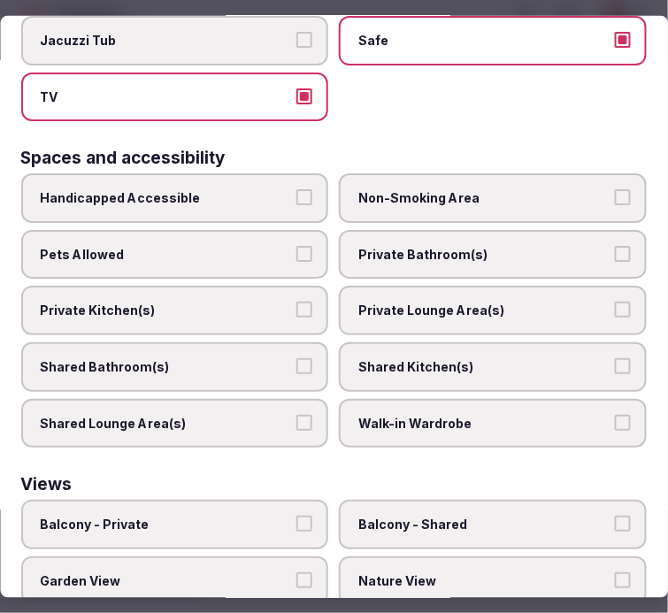
click at [434, 246] on span "Private Bathroom(s)" at bounding box center [484, 255] width 251 height 18
click at [615, 246] on button "Private Bathroom(s)" at bounding box center [623, 254] width 16 height 16
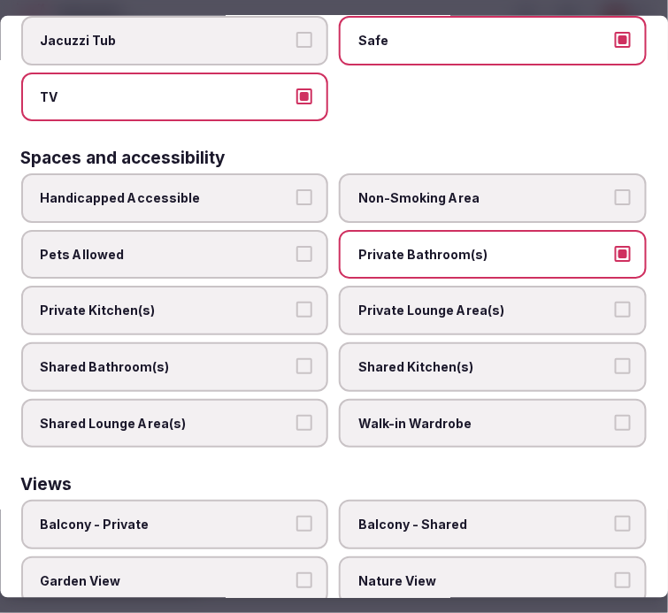
click at [437, 286] on label "Private Lounge Area(s)" at bounding box center [494, 311] width 308 height 50
click at [615, 302] on button "Private Lounge Area(s)" at bounding box center [623, 310] width 16 height 16
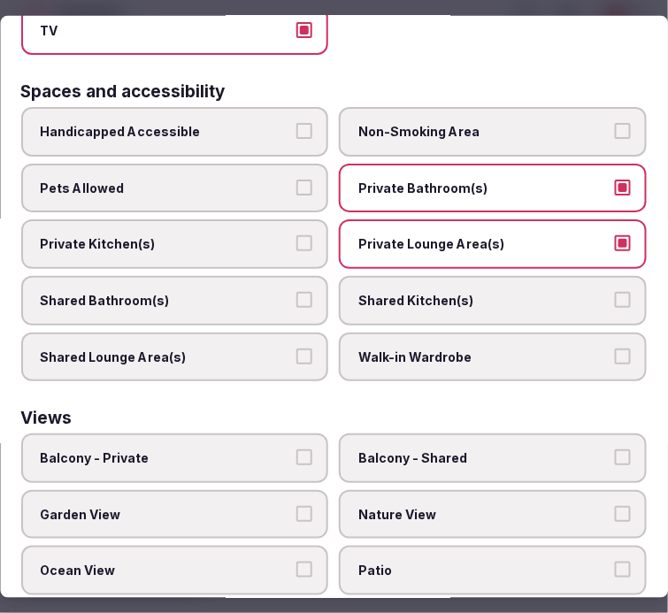
scroll to position [1180, 0]
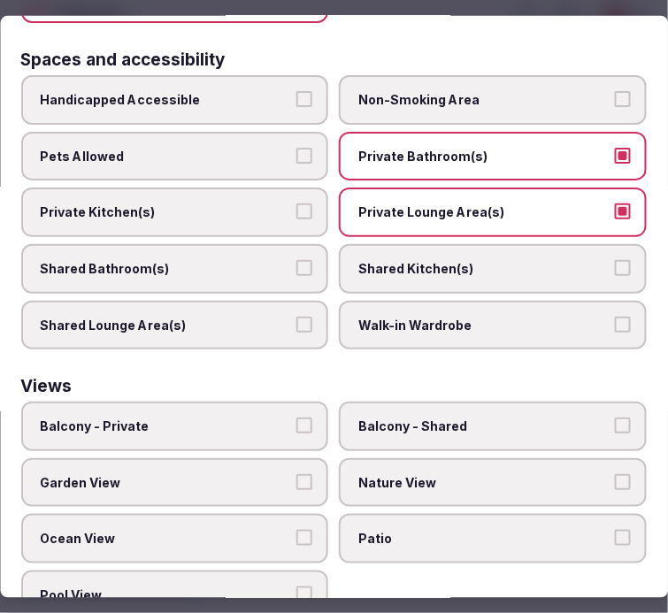
click at [263, 418] on span "Balcony - Private" at bounding box center [166, 427] width 251 height 18
click at [297, 418] on button "Balcony - Private" at bounding box center [305, 426] width 16 height 16
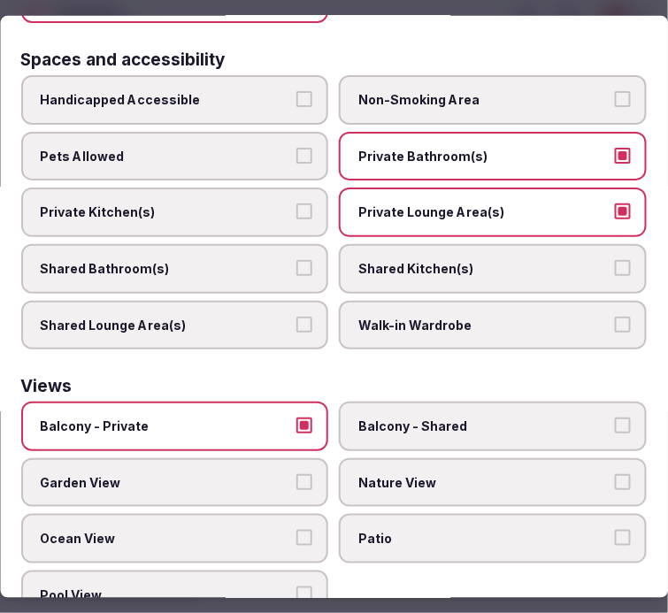
click at [263, 418] on span "Balcony - Private" at bounding box center [166, 427] width 251 height 18
click at [297, 418] on button "Balcony - Private" at bounding box center [305, 426] width 16 height 16
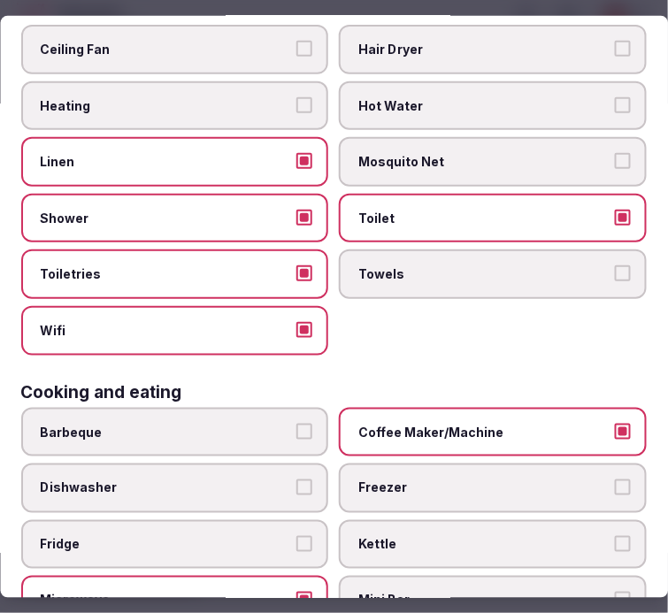
scroll to position [0, 0]
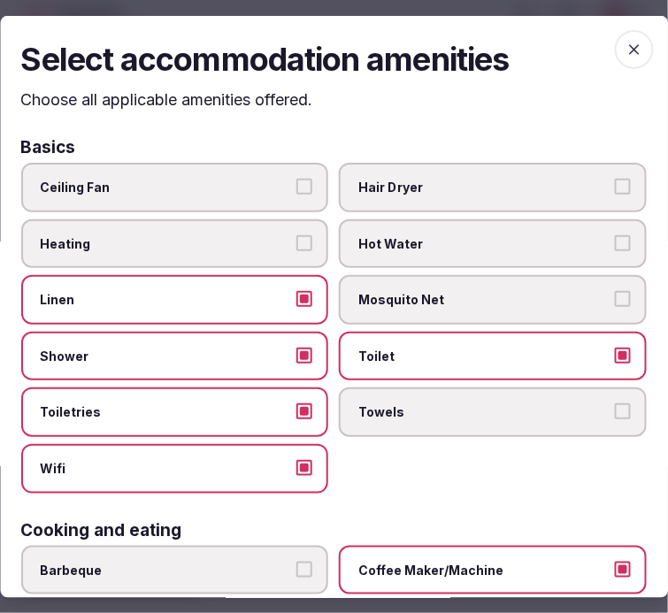
click at [626, 50] on icon "button" at bounding box center [635, 49] width 18 height 18
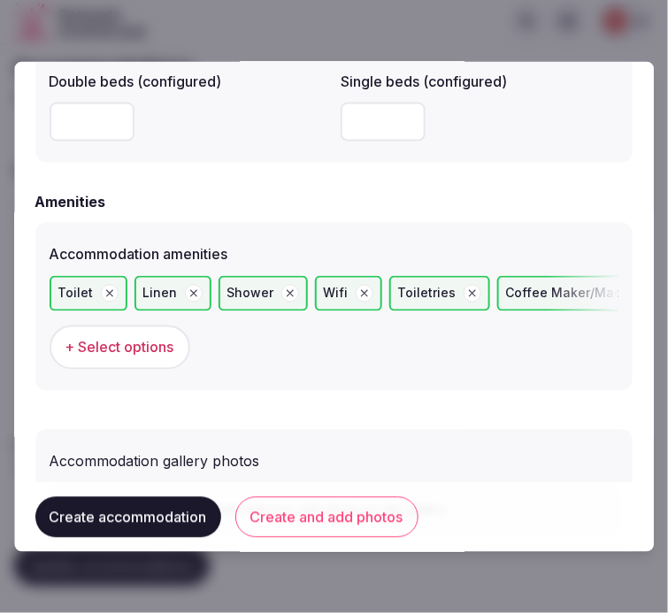
scroll to position [1752, 0]
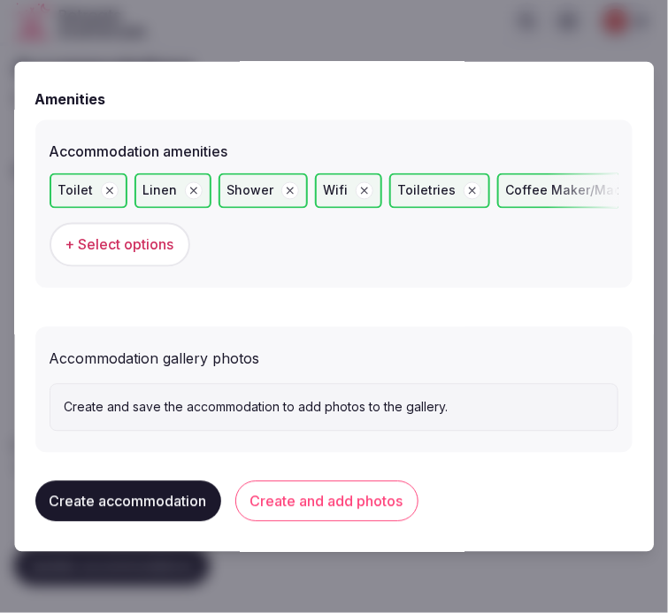
click at [320, 493] on button "Create and add photos" at bounding box center [326, 500] width 183 height 41
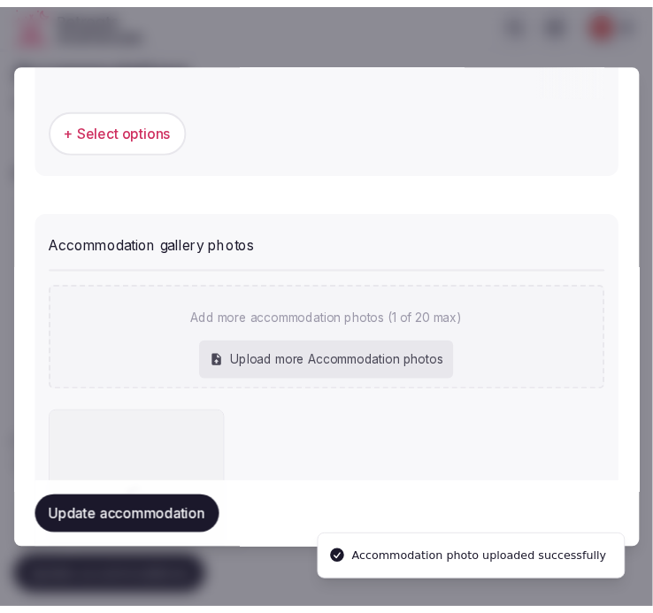
scroll to position [1914, 0]
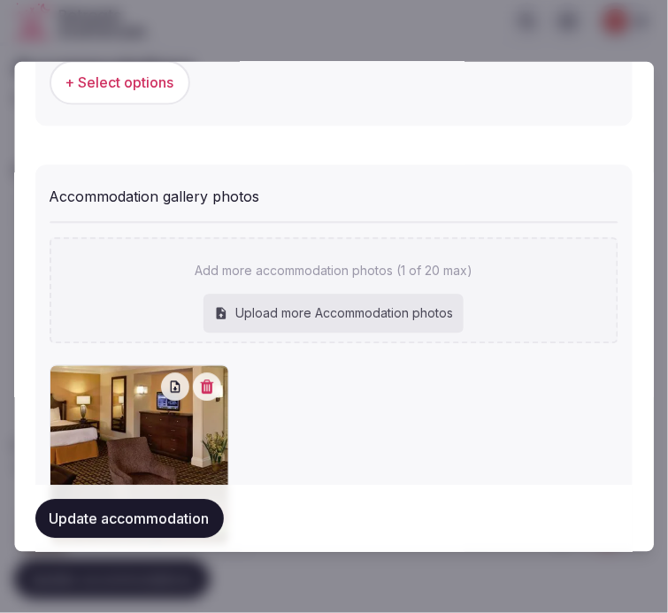
click at [178, 511] on button "Update accommodation" at bounding box center [129, 518] width 188 height 39
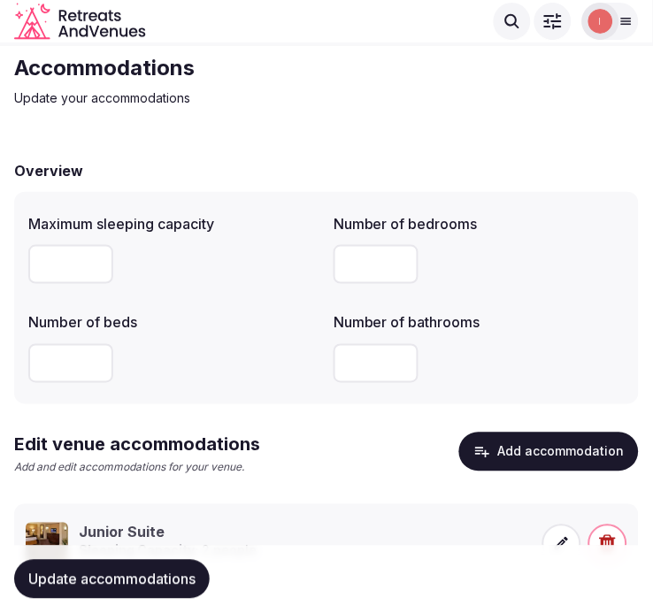
click at [119, 559] on div "Update accommodations" at bounding box center [326, 579] width 625 height 67
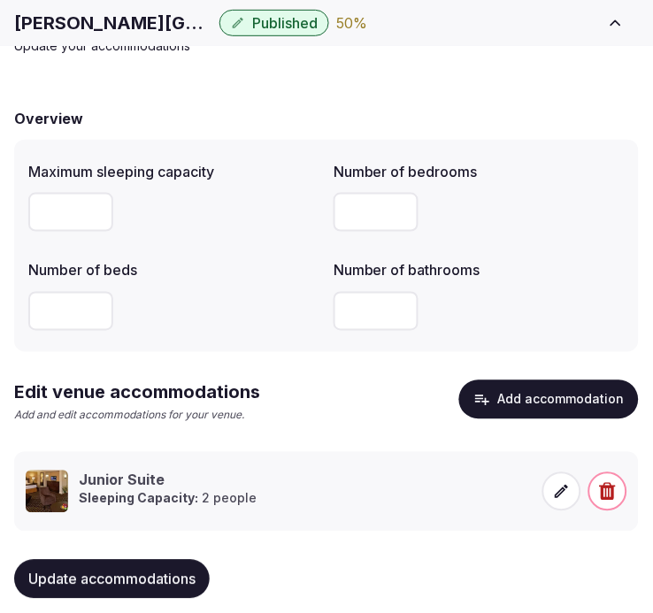
scroll to position [128, 0]
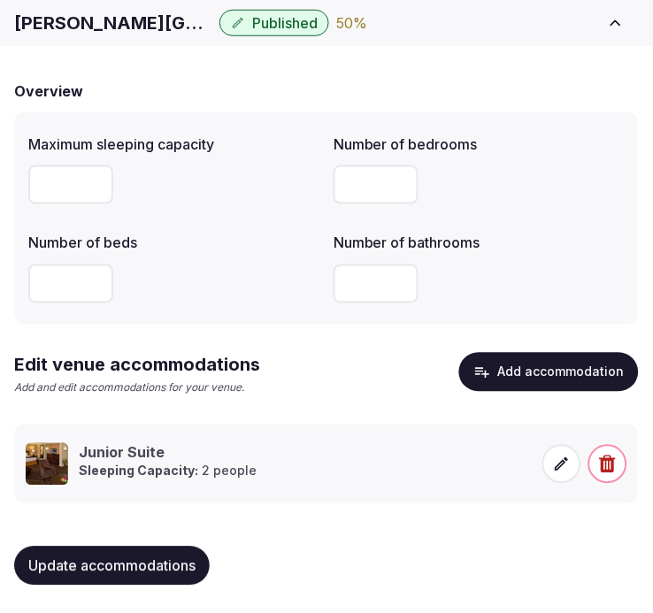
click at [118, 569] on span "Update accommodations" at bounding box center [111, 566] width 167 height 18
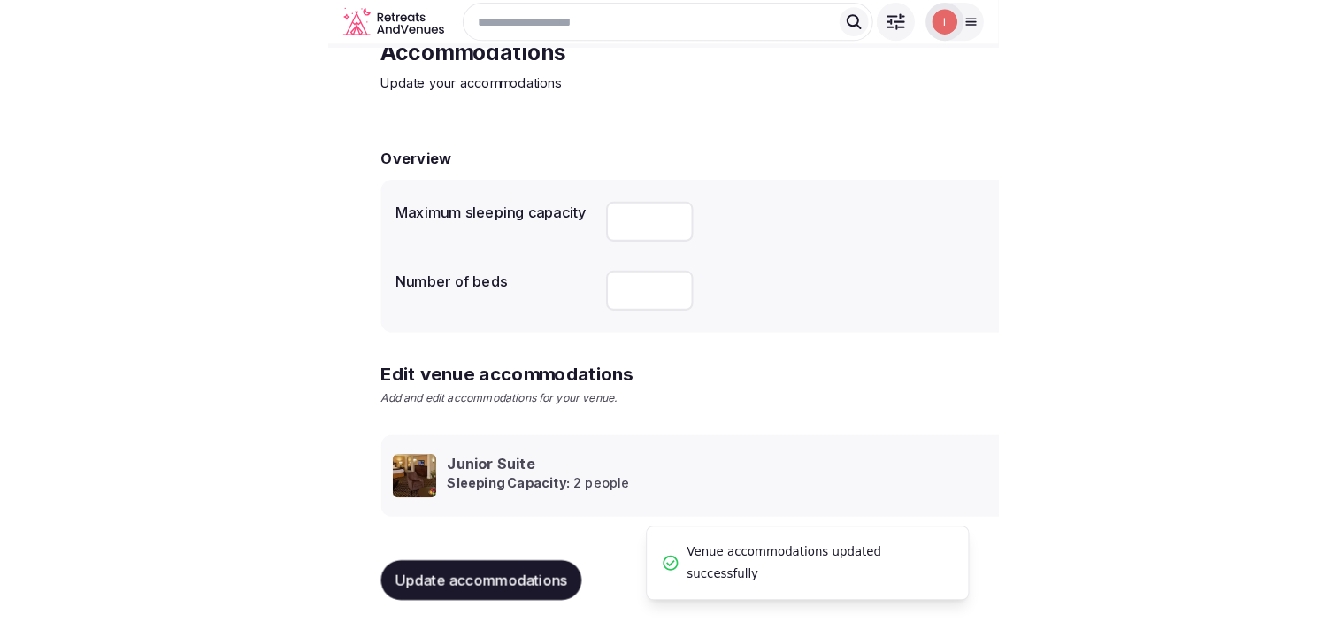
scroll to position [83, 0]
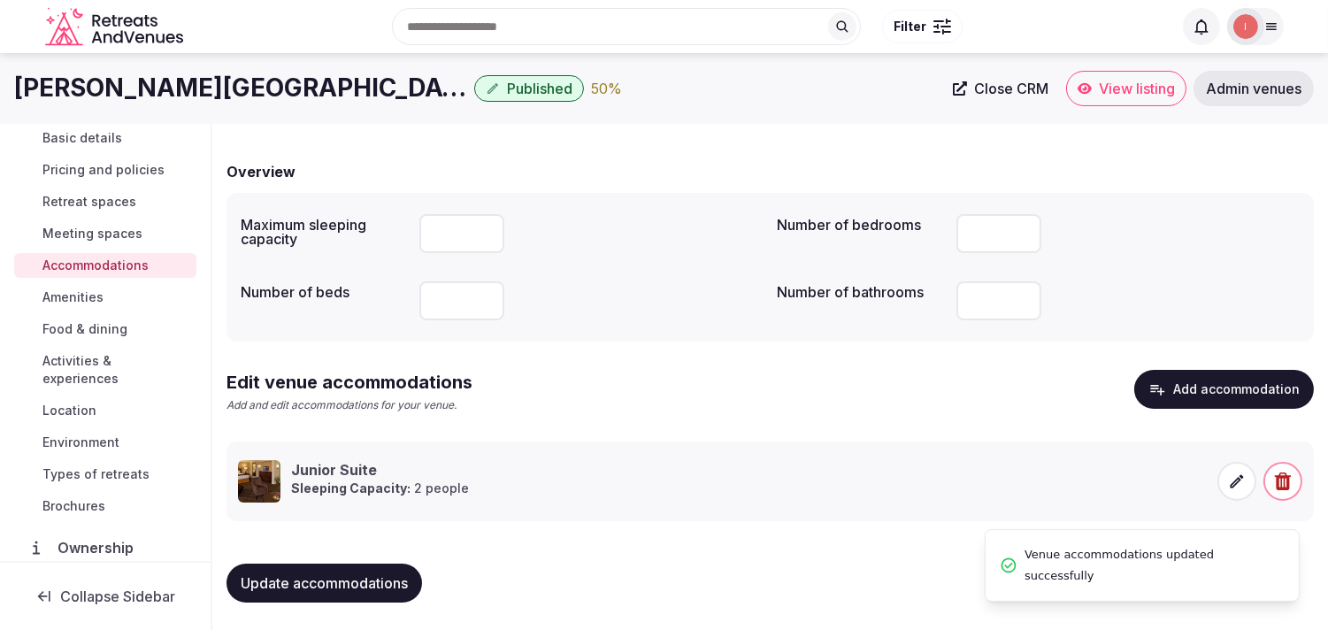
click at [97, 301] on span "Amenities" at bounding box center [72, 297] width 61 height 18
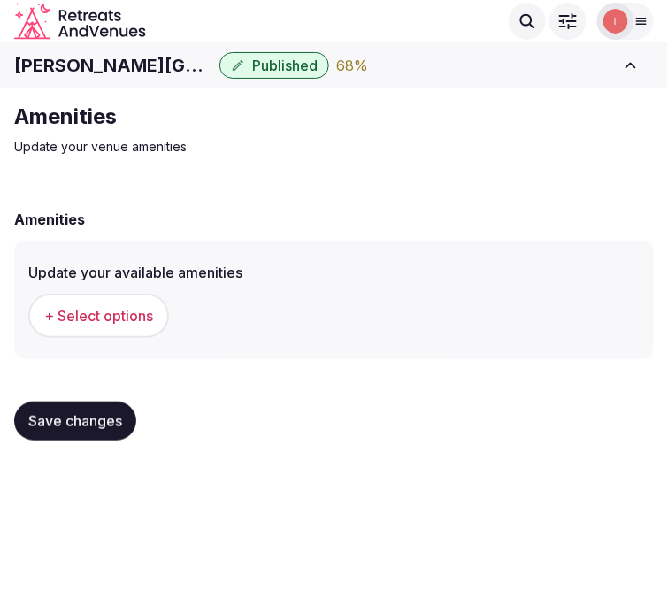
click at [110, 315] on span "+ Select options" at bounding box center [98, 315] width 109 height 19
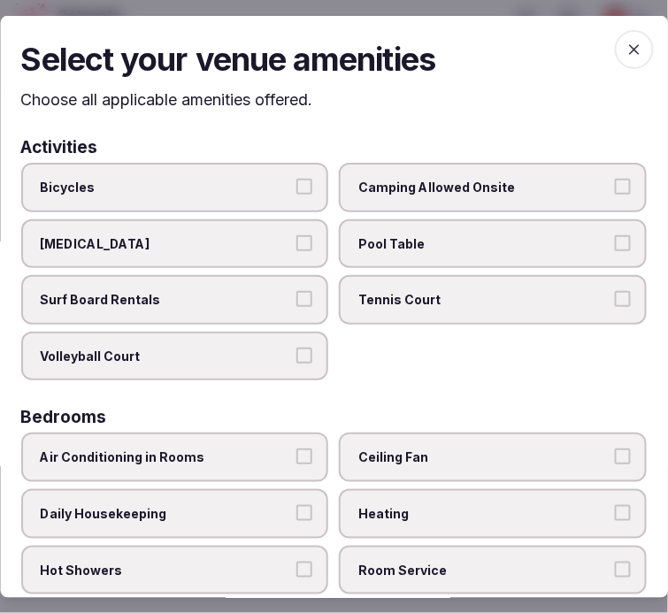
drag, startPoint x: 219, startPoint y: 231, endPoint x: 276, endPoint y: 292, distance: 83.3
click at [221, 231] on label "Ice Bath" at bounding box center [175, 244] width 308 height 50
click at [297, 235] on button "Ice Bath" at bounding box center [305, 243] width 16 height 16
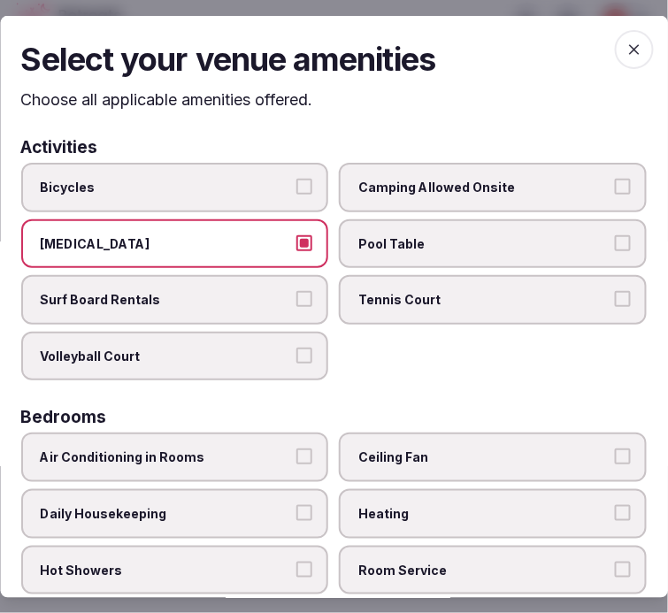
click at [284, 303] on span "Surf Board Rentals" at bounding box center [166, 300] width 251 height 18
click at [297, 303] on button "Surf Board Rentals" at bounding box center [305, 299] width 16 height 16
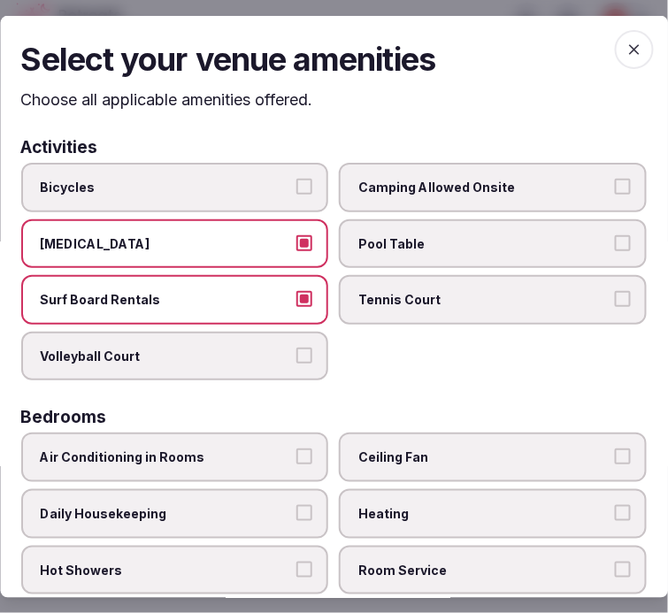
click at [269, 246] on span "Ice Bath" at bounding box center [166, 244] width 251 height 18
click at [297, 246] on button "Ice Bath" at bounding box center [305, 243] width 16 height 16
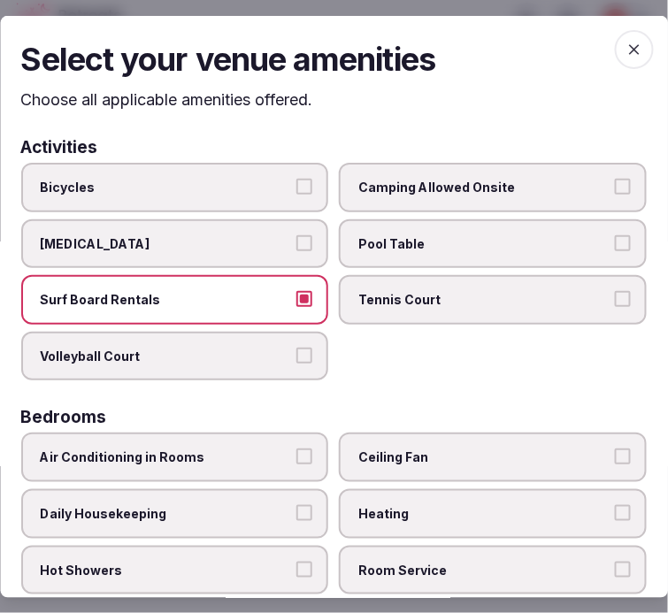
click at [277, 278] on label "Surf Board Rentals" at bounding box center [175, 300] width 308 height 50
click at [297, 291] on button "Surf Board Rentals" at bounding box center [305, 299] width 16 height 16
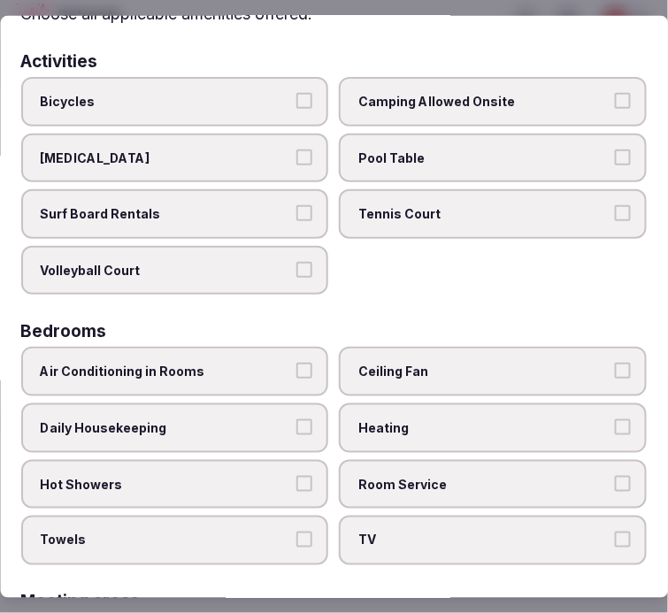
scroll to position [196, 0]
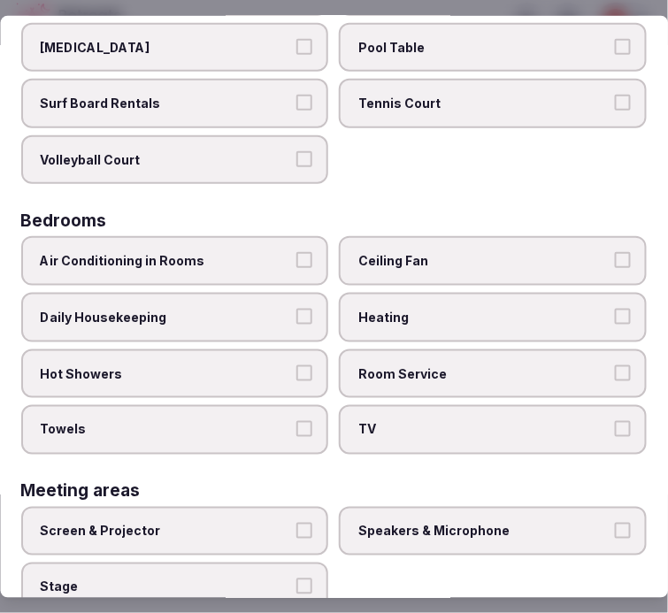
click at [310, 255] on label "Air Conditioning in Rooms" at bounding box center [175, 261] width 308 height 50
click at [310, 255] on button "Air Conditioning in Rooms" at bounding box center [305, 260] width 16 height 16
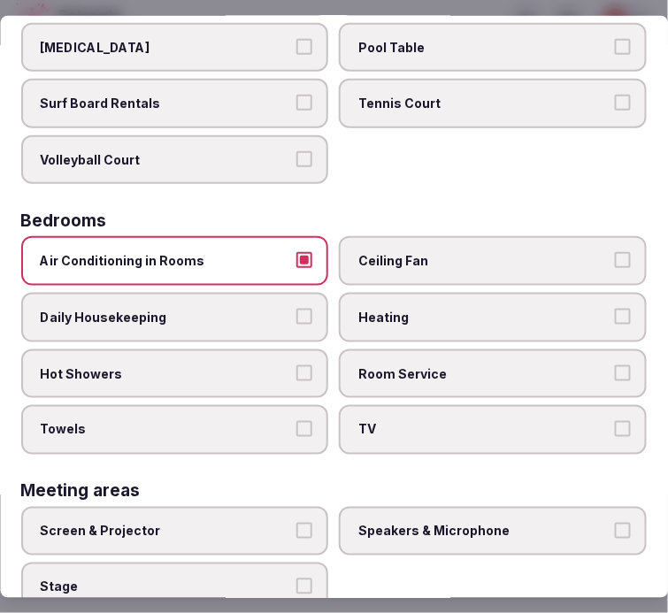
click at [297, 309] on button "Daily Housekeeping" at bounding box center [305, 317] width 16 height 16
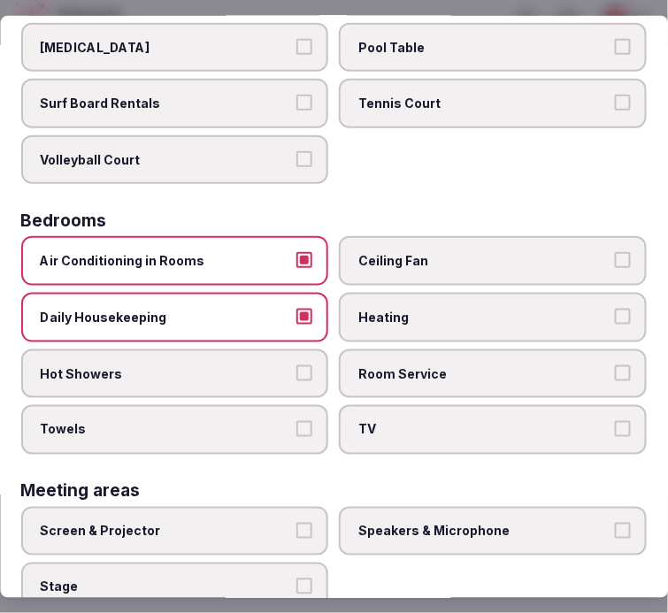
drag, startPoint x: 298, startPoint y: 357, endPoint x: 303, endPoint y: 381, distance: 24.3
click at [298, 365] on button "Hot Showers" at bounding box center [305, 373] width 16 height 16
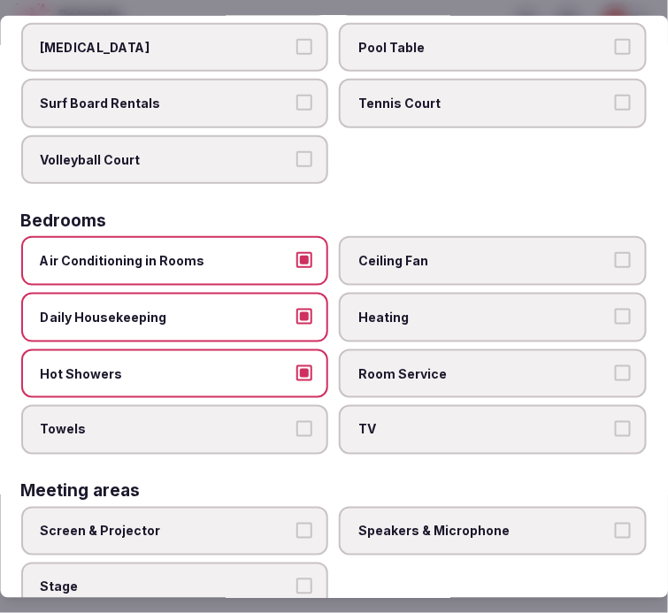
click at [299, 405] on label "Towels" at bounding box center [175, 430] width 308 height 50
click at [299, 421] on button "Towels" at bounding box center [305, 429] width 16 height 16
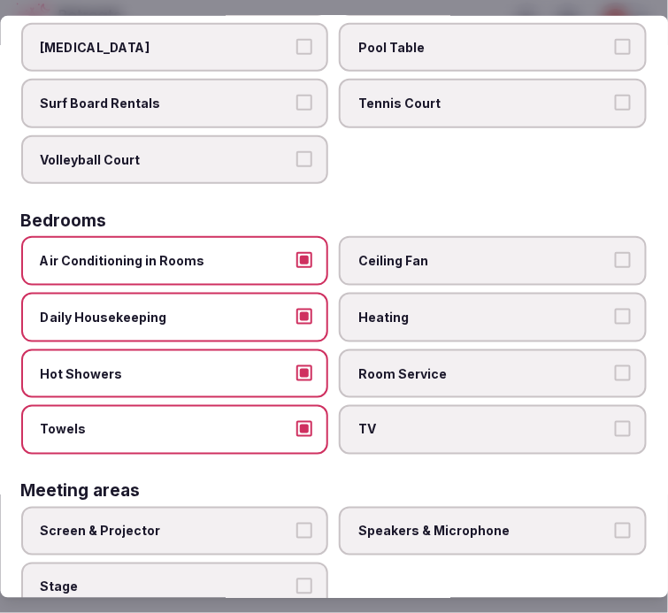
drag, startPoint x: 383, startPoint y: 428, endPoint x: 399, endPoint y: 390, distance: 41.2
click at [383, 423] on label "TV" at bounding box center [494, 430] width 308 height 50
click at [615, 423] on button "TV" at bounding box center [623, 429] width 16 height 16
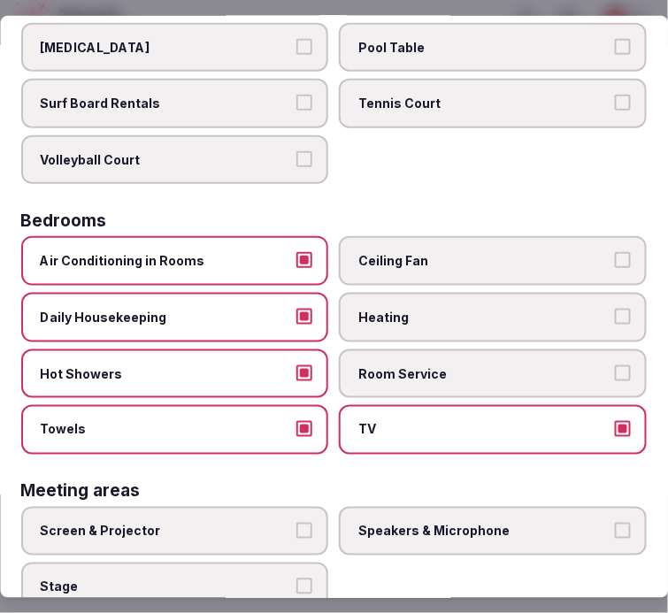
click at [411, 365] on span "Room Service" at bounding box center [484, 374] width 251 height 18
click at [615, 365] on button "Room Service" at bounding box center [623, 373] width 16 height 16
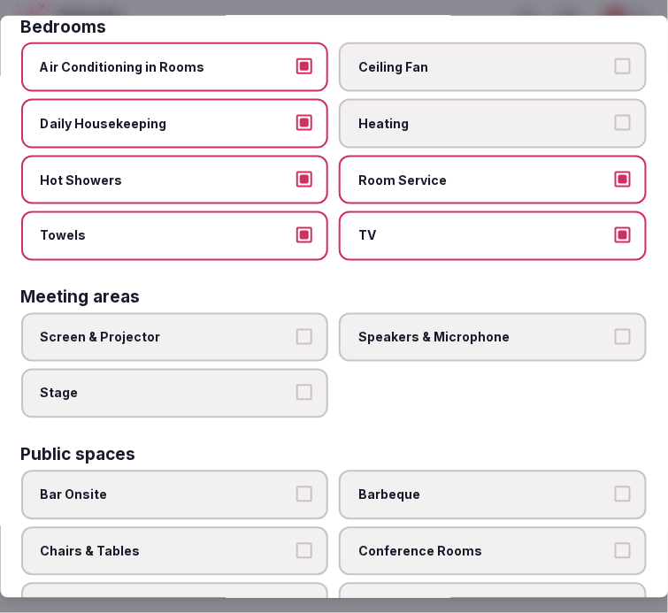
scroll to position [393, 0]
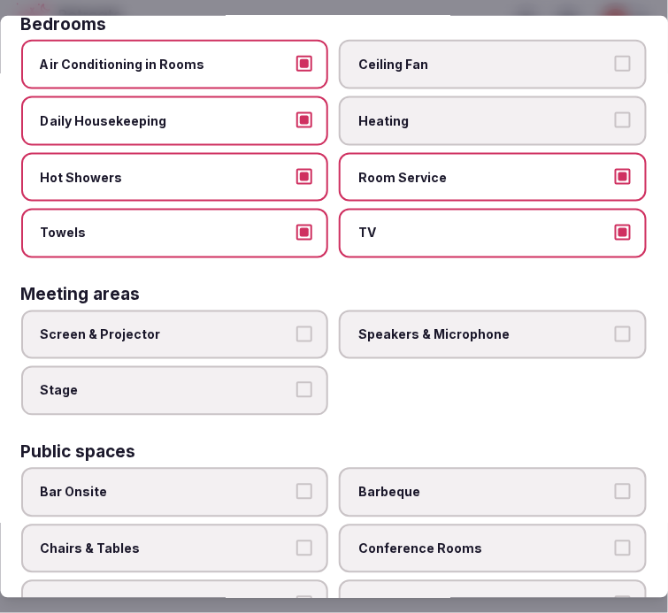
click at [421, 337] on label "Speakers & Microphone" at bounding box center [494, 336] width 308 height 50
click at [615, 337] on button "Speakers & Microphone" at bounding box center [623, 335] width 16 height 16
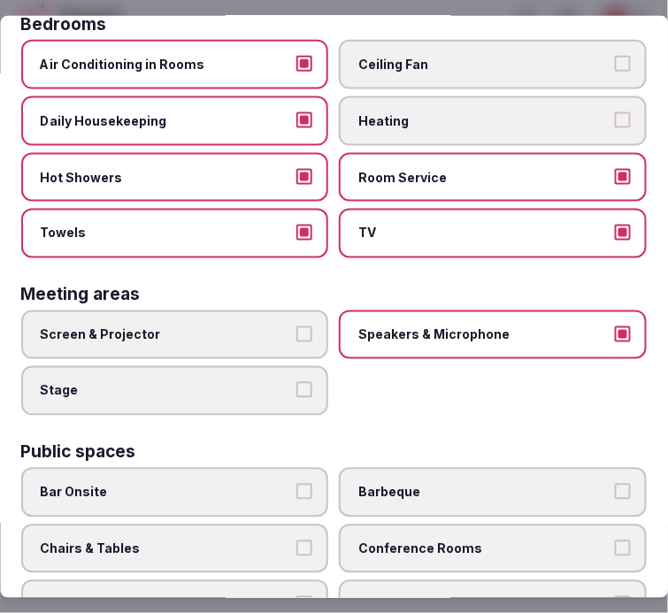
click at [236, 327] on span "Screen & Projector" at bounding box center [166, 336] width 251 height 18
click at [297, 327] on button "Screen & Projector" at bounding box center [305, 335] width 16 height 16
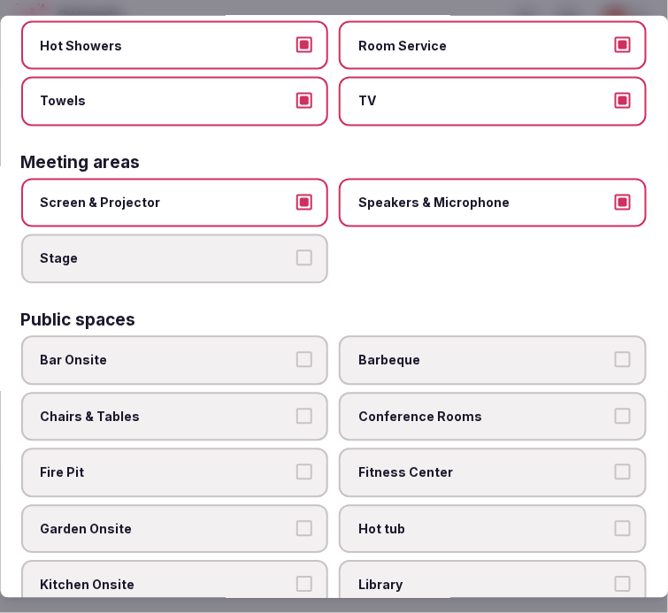
scroll to position [688, 0]
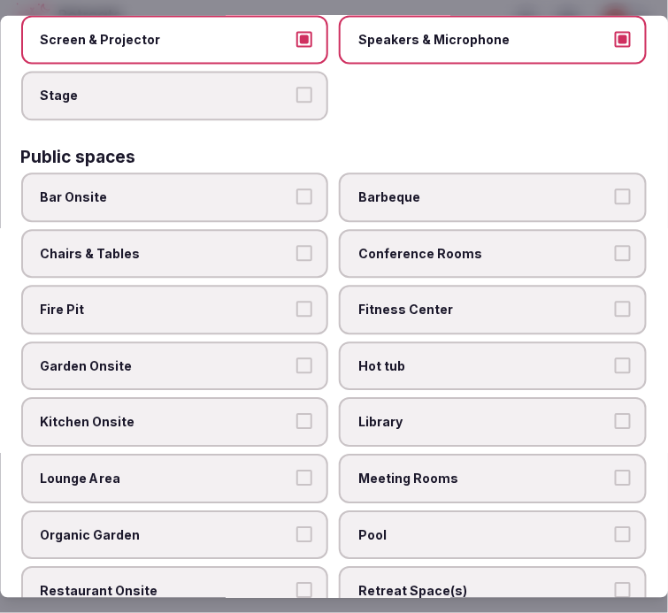
click at [218, 245] on span "Chairs & Tables" at bounding box center [166, 254] width 251 height 18
click at [297, 245] on button "Chairs & Tables" at bounding box center [305, 253] width 16 height 16
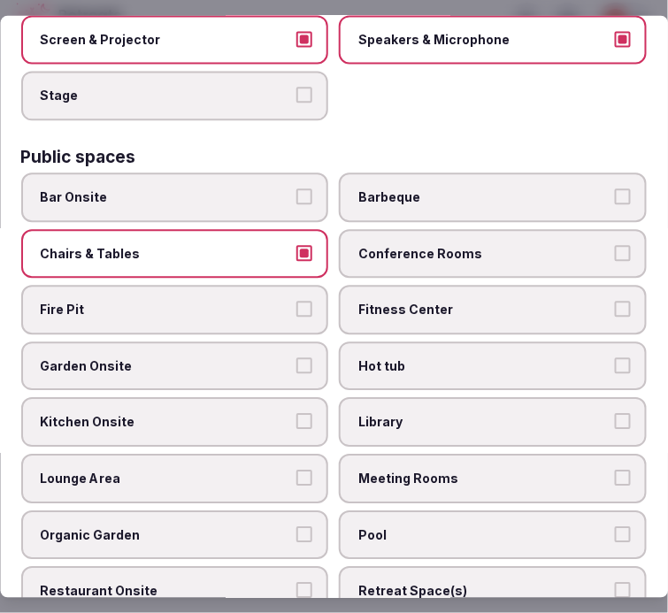
click at [474, 245] on span "Conference Rooms" at bounding box center [484, 254] width 251 height 18
click at [615, 245] on button "Conference Rooms" at bounding box center [623, 253] width 16 height 16
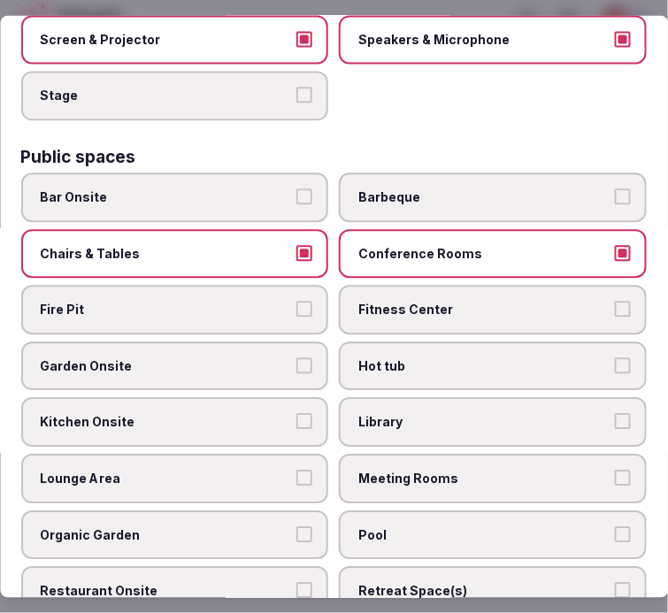
click at [481, 302] on span "Fitness Center" at bounding box center [484, 311] width 251 height 18
click at [615, 302] on button "Fitness Center" at bounding box center [623, 310] width 16 height 16
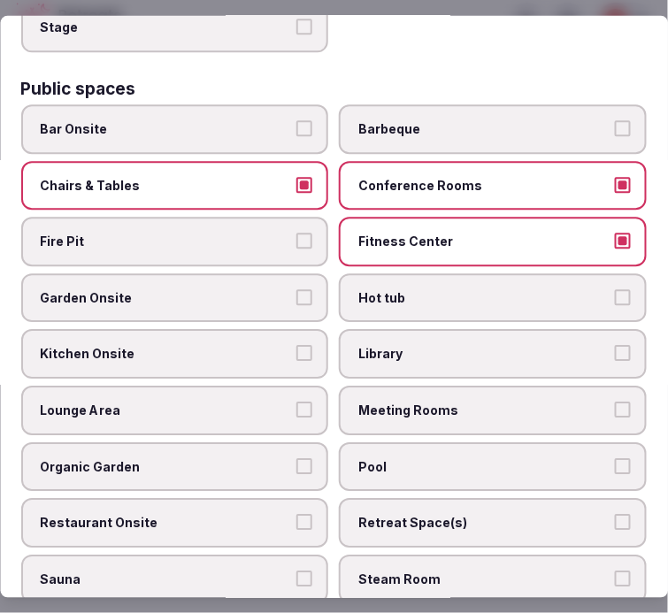
scroll to position [786, 0]
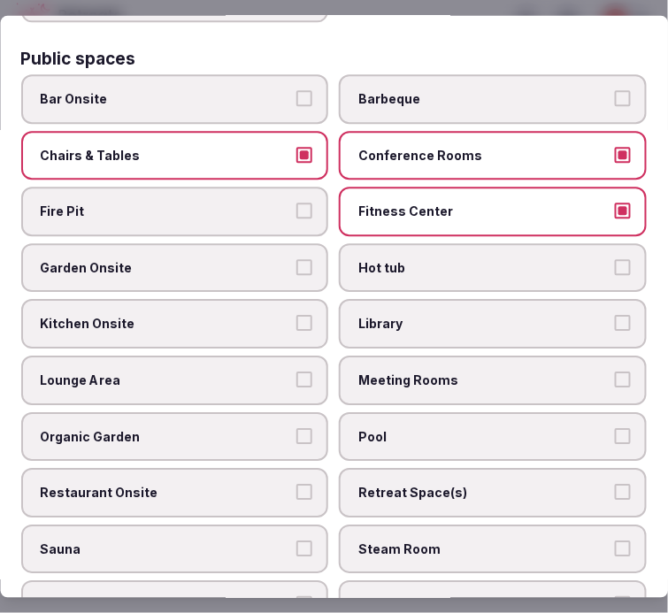
click at [274, 373] on span "Lounge Area" at bounding box center [166, 382] width 251 height 18
click at [297, 373] on button "Lounge Area" at bounding box center [305, 381] width 16 height 16
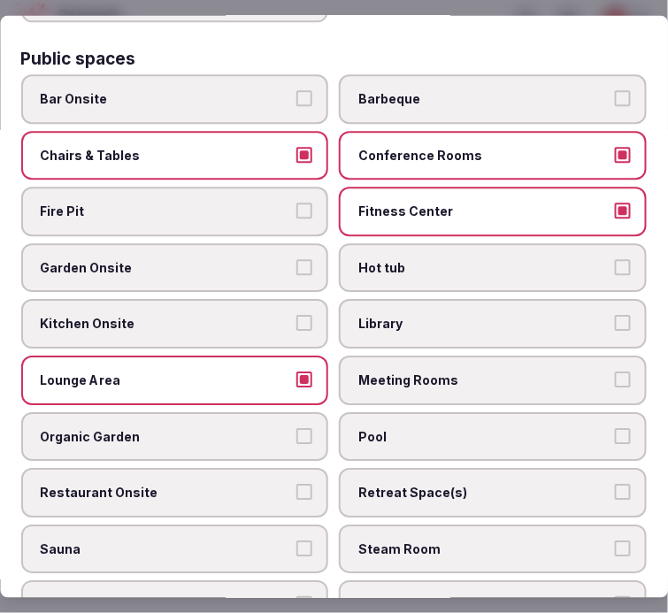
scroll to position [885, 0]
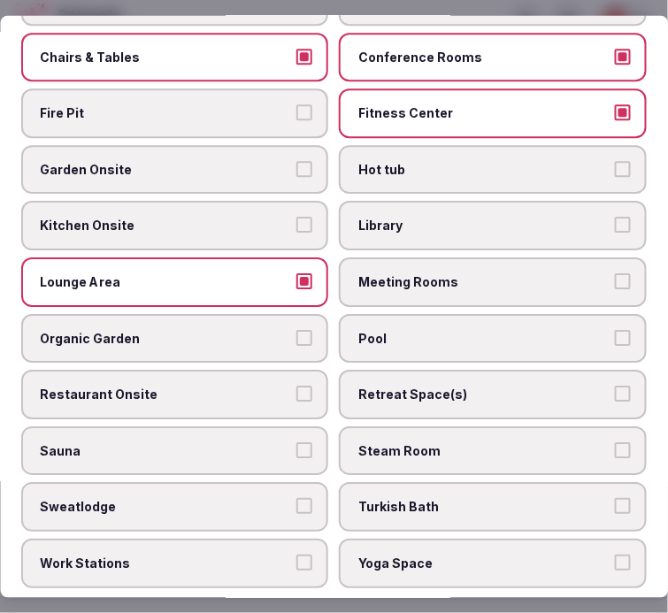
click at [465, 272] on label "Meeting Rooms" at bounding box center [494, 283] width 308 height 50
click at [615, 273] on button "Meeting Rooms" at bounding box center [623, 281] width 16 height 16
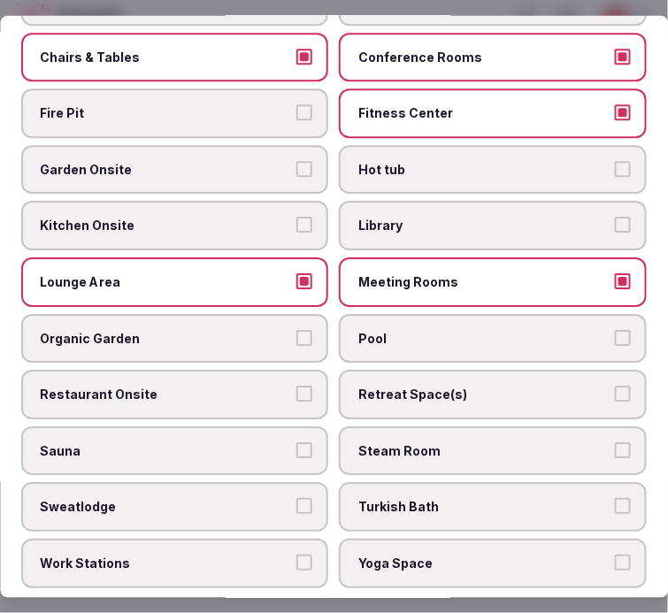
click at [448, 325] on label "Pool" at bounding box center [494, 338] width 308 height 50
click at [615, 329] on button "Pool" at bounding box center [623, 337] width 16 height 16
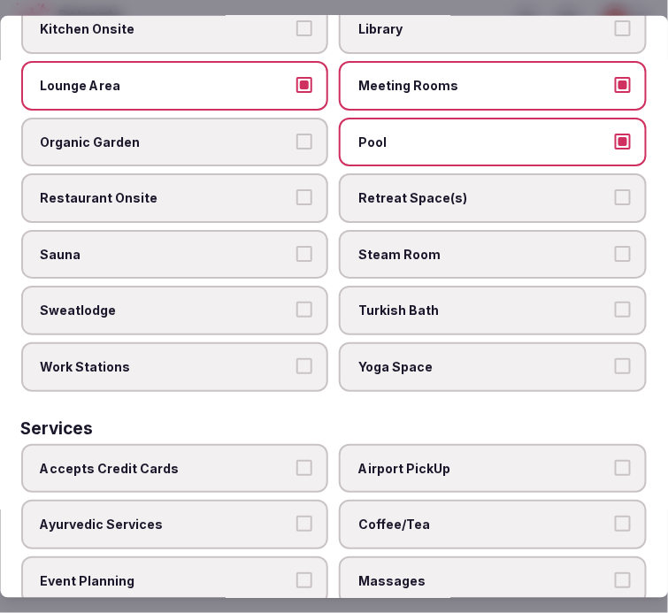
click at [239, 189] on span "Restaurant Onsite" at bounding box center [166, 198] width 251 height 18
click at [297, 189] on button "Restaurant Onsite" at bounding box center [305, 197] width 16 height 16
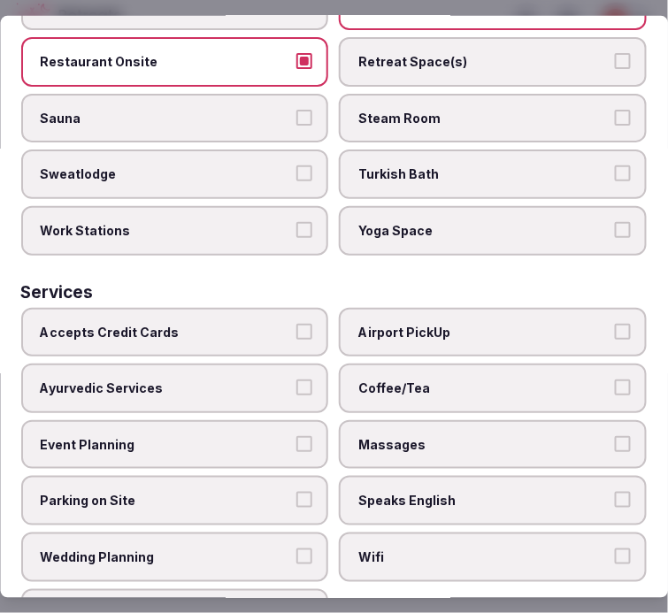
scroll to position [1234, 0]
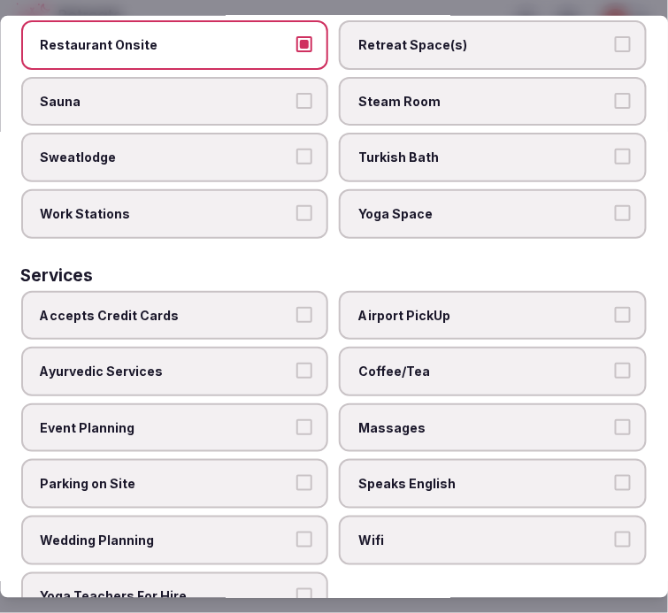
click at [427, 363] on span "Coffee/Tea" at bounding box center [484, 372] width 251 height 18
click at [615, 363] on button "Coffee/Tea" at bounding box center [623, 371] width 16 height 16
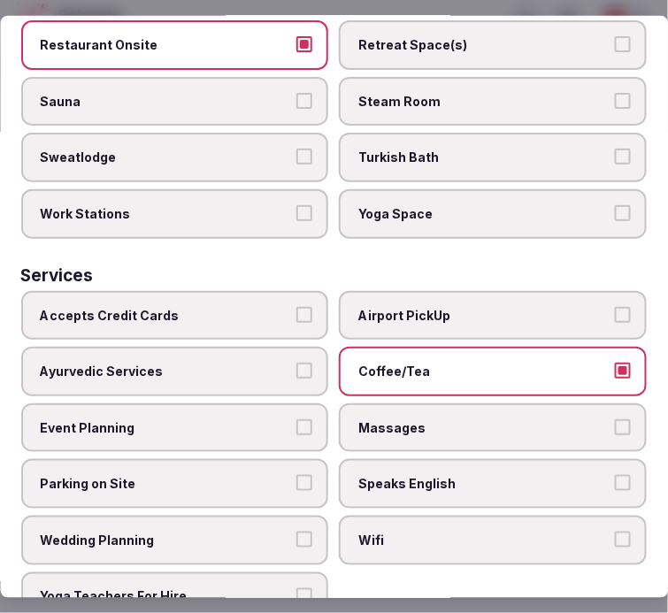
click at [473, 475] on span "Speaks English" at bounding box center [484, 484] width 251 height 18
click at [615, 475] on button "Speaks English" at bounding box center [623, 483] width 16 height 16
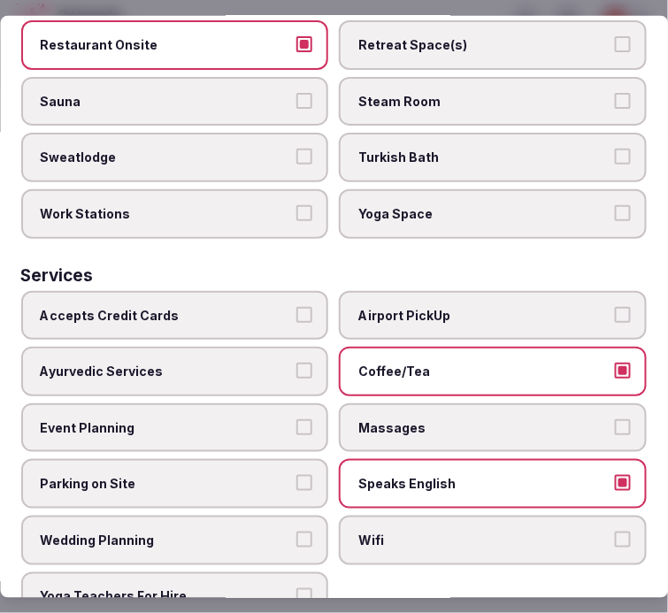
click at [473, 532] on span "Wifi" at bounding box center [484, 541] width 251 height 18
click at [615, 532] on button "Wifi" at bounding box center [623, 540] width 16 height 16
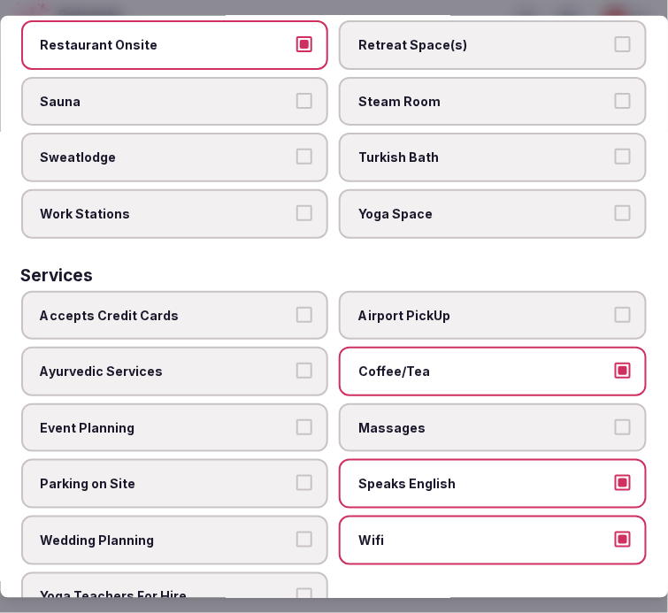
click at [280, 306] on span "Accepts Credit Cards" at bounding box center [166, 315] width 251 height 18
click at [297, 306] on button "Accepts Credit Cards" at bounding box center [305, 314] width 16 height 16
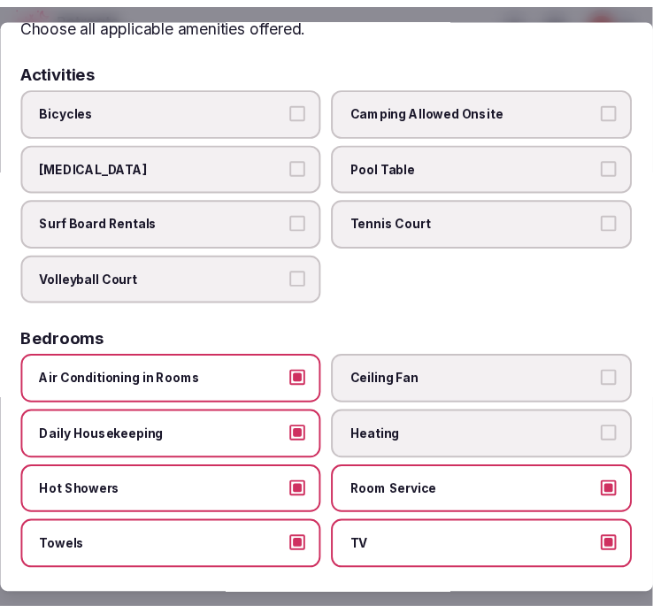
scroll to position [0, 0]
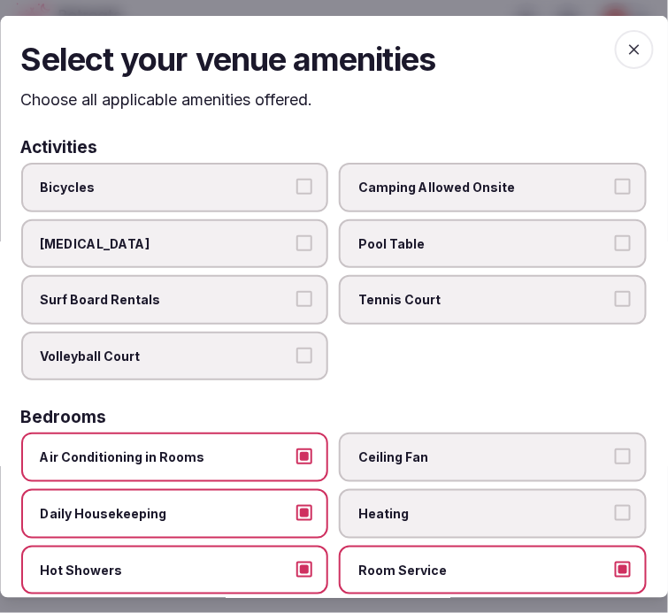
click at [629, 51] on icon "button" at bounding box center [634, 48] width 11 height 11
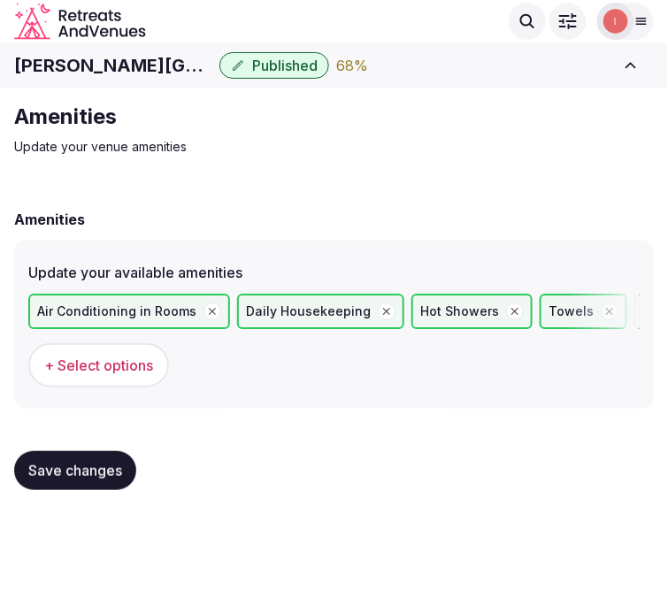
click at [94, 469] on span "Save changes" at bounding box center [75, 471] width 94 height 18
drag, startPoint x: 136, startPoint y: 436, endPoint x: 128, endPoint y: 446, distance: 12.6
click at [134, 441] on div "Save changes" at bounding box center [334, 470] width 640 height 67
click at [107, 467] on span "Save changes" at bounding box center [75, 471] width 94 height 18
click at [28, 466] on span "Save changes" at bounding box center [75, 471] width 94 height 18
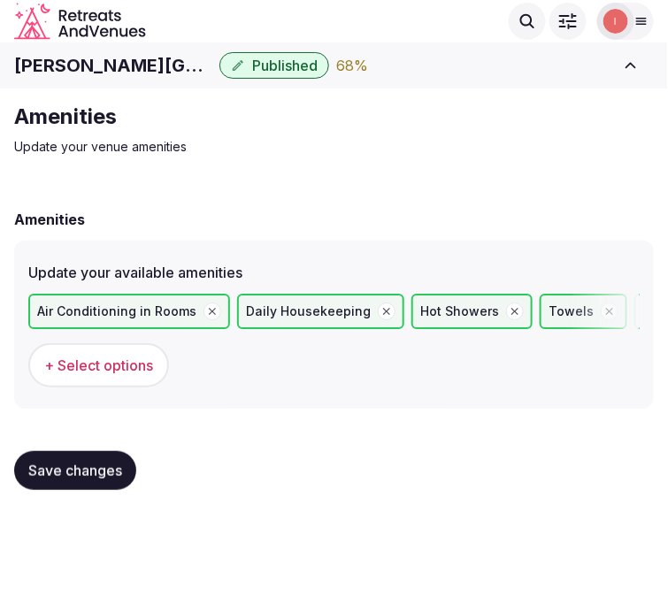
click at [98, 465] on span "Save changes" at bounding box center [75, 471] width 94 height 18
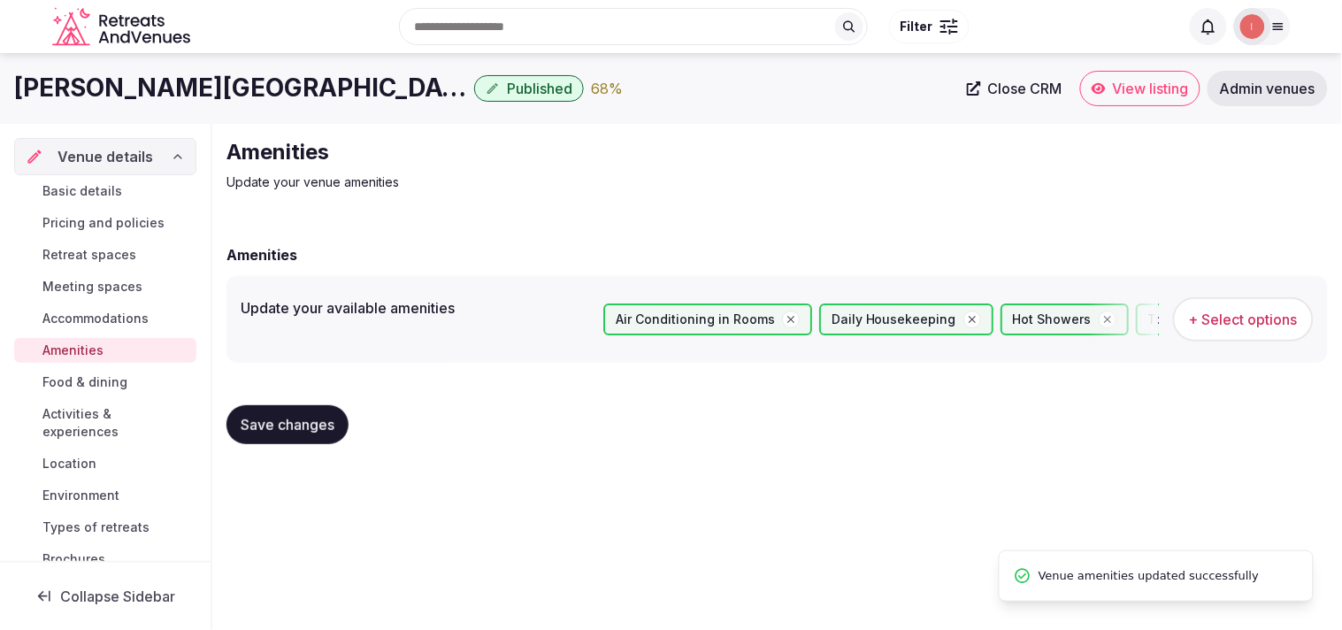
click at [83, 378] on span "Food & dining" at bounding box center [84, 382] width 85 height 18
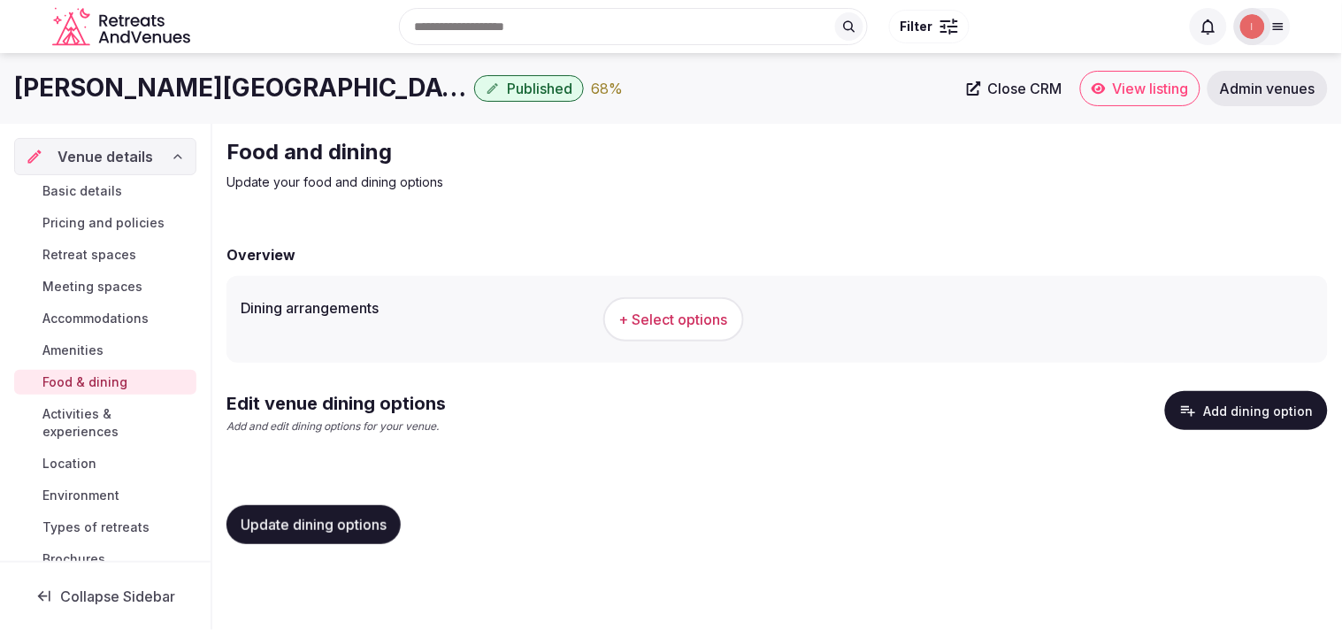
click at [102, 347] on span "Amenities" at bounding box center [72, 351] width 61 height 18
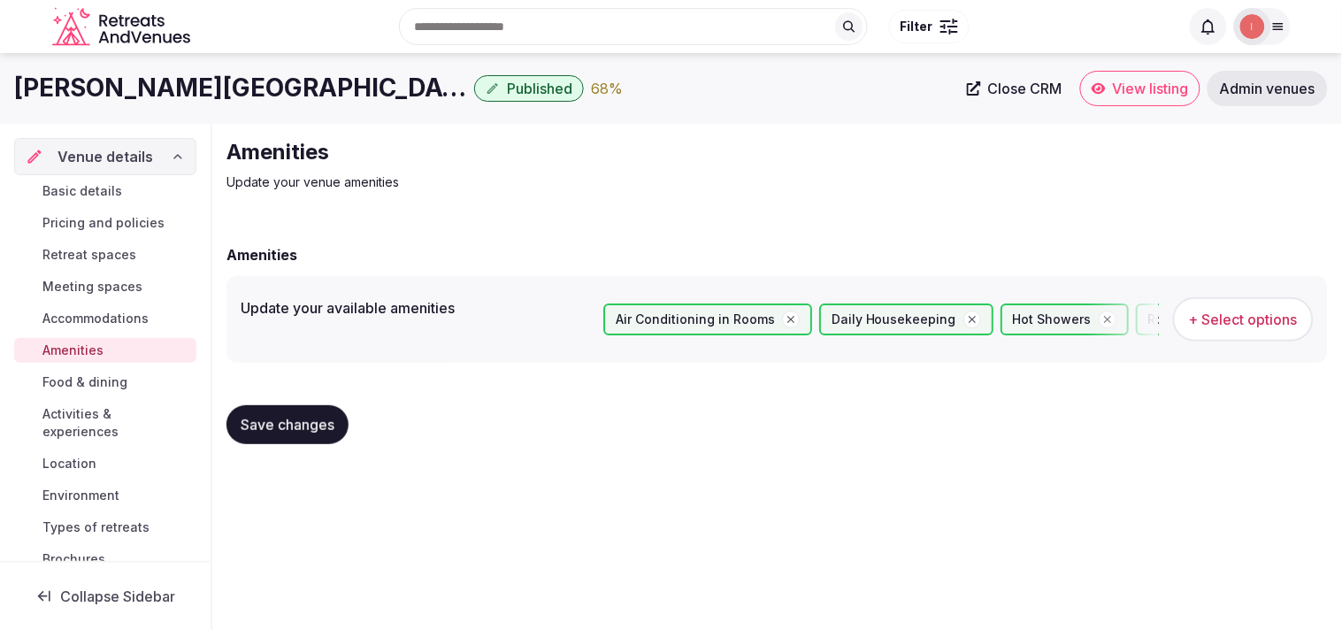
click at [97, 385] on span "Food & dining" at bounding box center [84, 382] width 85 height 18
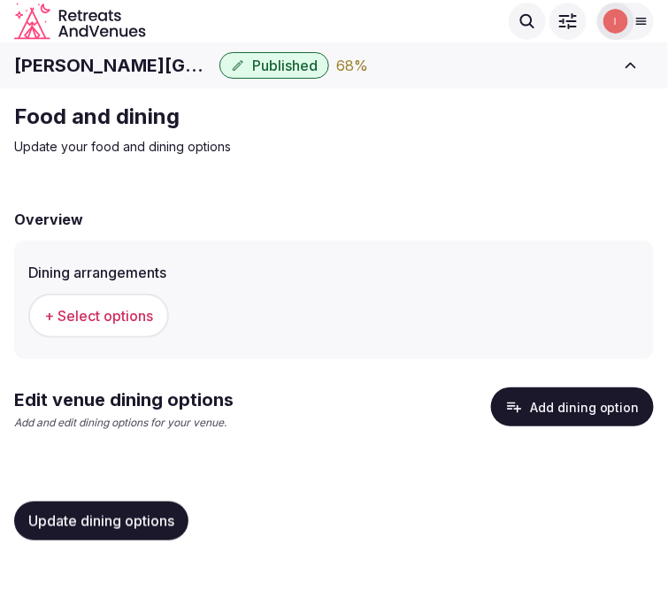
click at [142, 316] on span "+ Select options" at bounding box center [98, 315] width 109 height 19
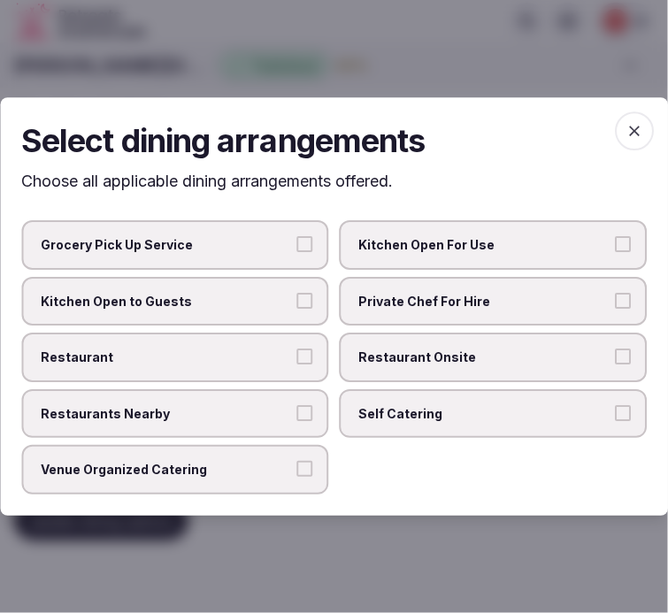
click at [462, 349] on span "Restaurant Onsite" at bounding box center [484, 358] width 251 height 18
click at [615, 349] on button "Restaurant Onsite" at bounding box center [623, 357] width 16 height 16
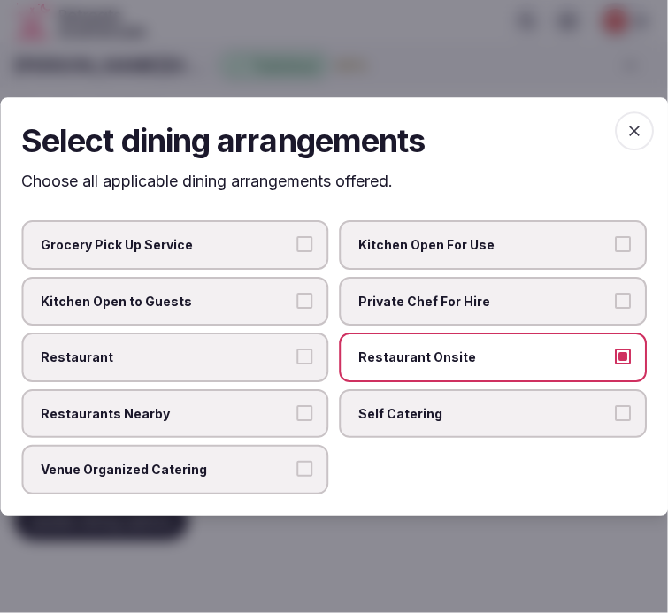
click at [253, 451] on label "Venue Organized Catering" at bounding box center [175, 471] width 308 height 50
click at [297, 462] on button "Venue Organized Catering" at bounding box center [305, 470] width 16 height 16
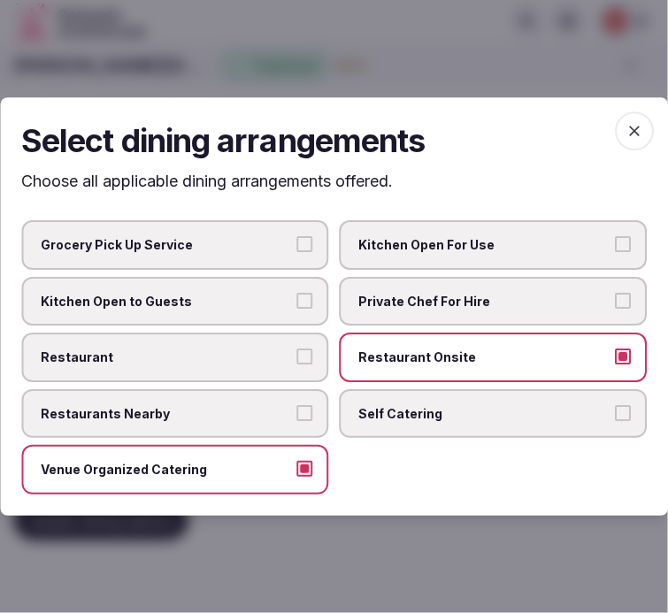
click at [266, 347] on label "Restaurant" at bounding box center [175, 358] width 308 height 50
click at [297, 349] on button "Restaurant" at bounding box center [305, 357] width 16 height 16
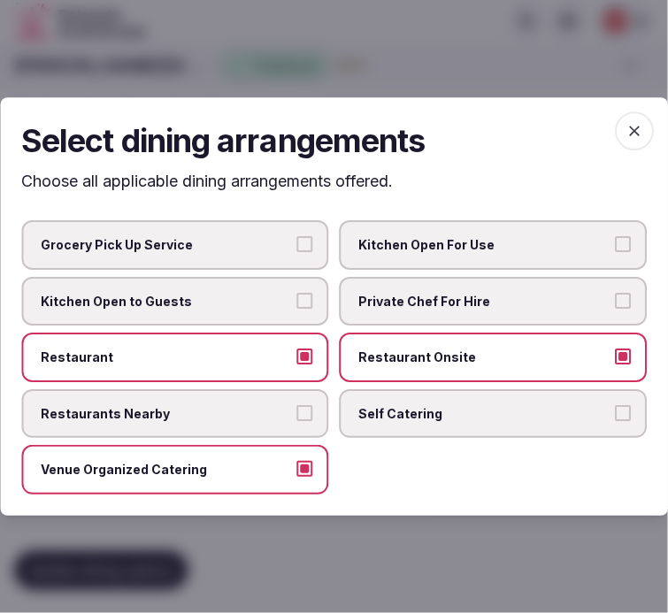
drag, startPoint x: 643, startPoint y: 130, endPoint x: 408, endPoint y: 352, distance: 323.6
click at [643, 131] on icon "button" at bounding box center [635, 131] width 18 height 18
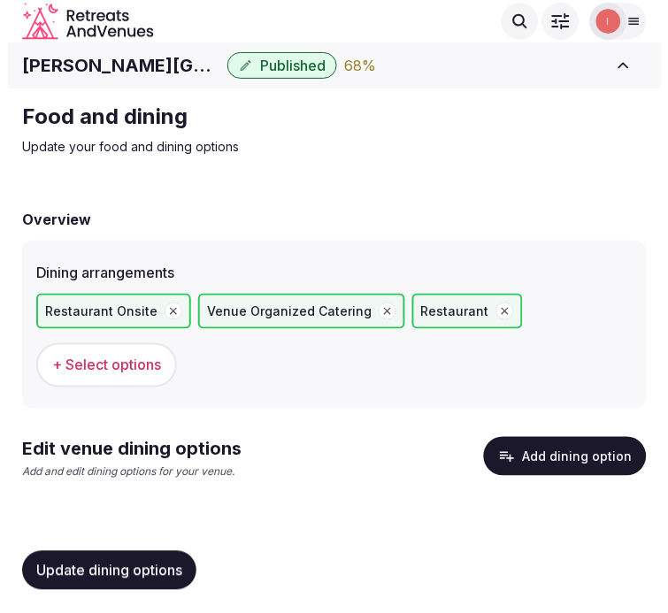
scroll to position [2, 0]
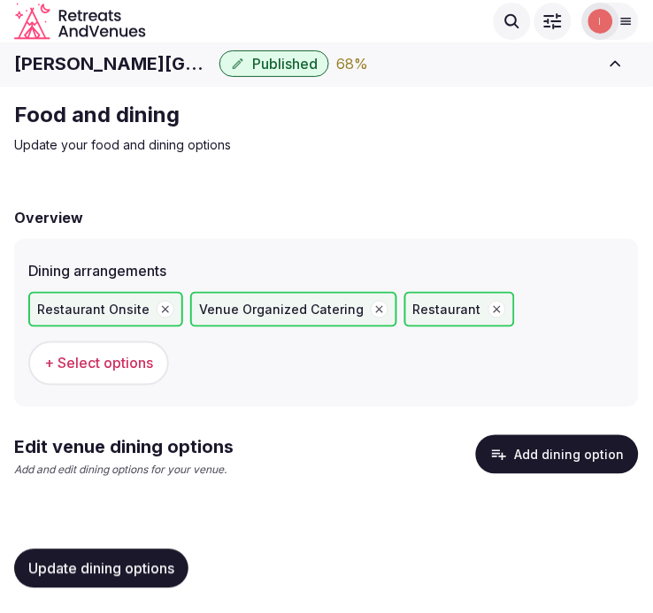
click at [590, 452] on button "Add dining option" at bounding box center [557, 454] width 163 height 39
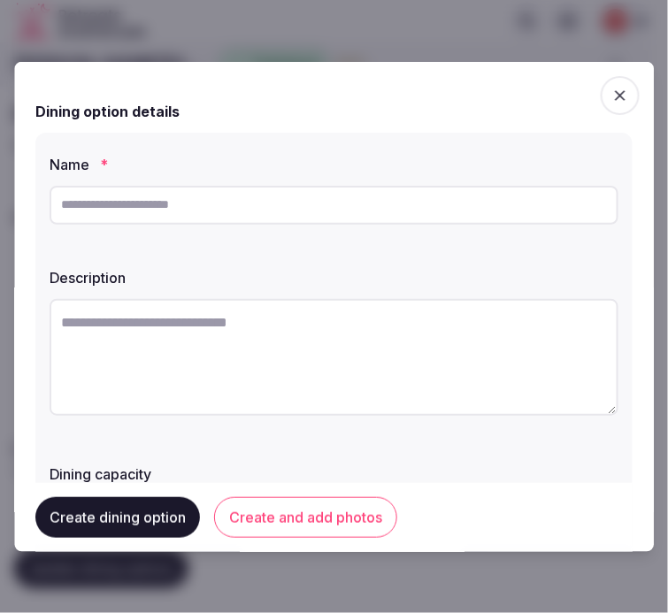
click at [178, 204] on input "text" at bounding box center [334, 204] width 569 height 39
paste input "**********"
type input "**********"
click at [237, 370] on textarea at bounding box center [334, 356] width 569 height 117
click at [235, 336] on textarea at bounding box center [334, 356] width 569 height 117
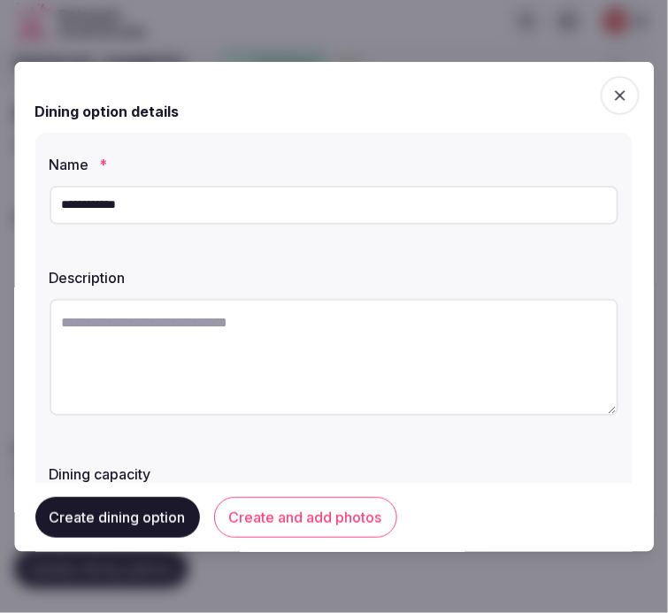
paste textarea "**********"
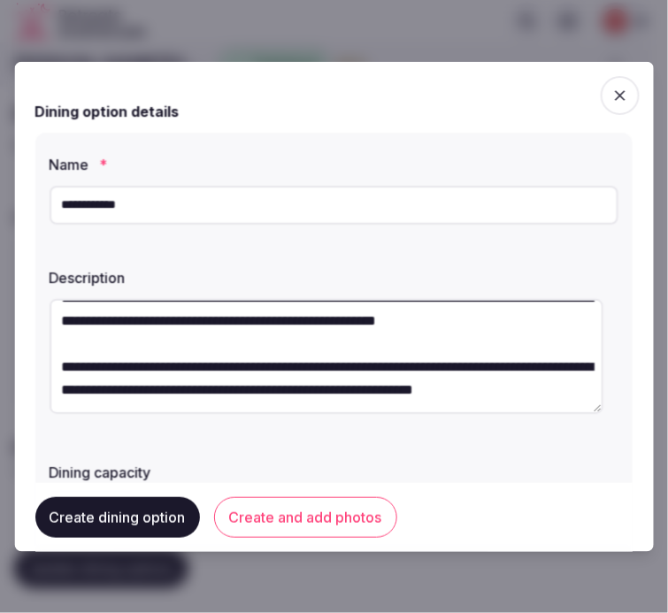
scroll to position [68, 0]
type textarea "**********"
click at [294, 520] on button "Create and add photos" at bounding box center [305, 517] width 183 height 41
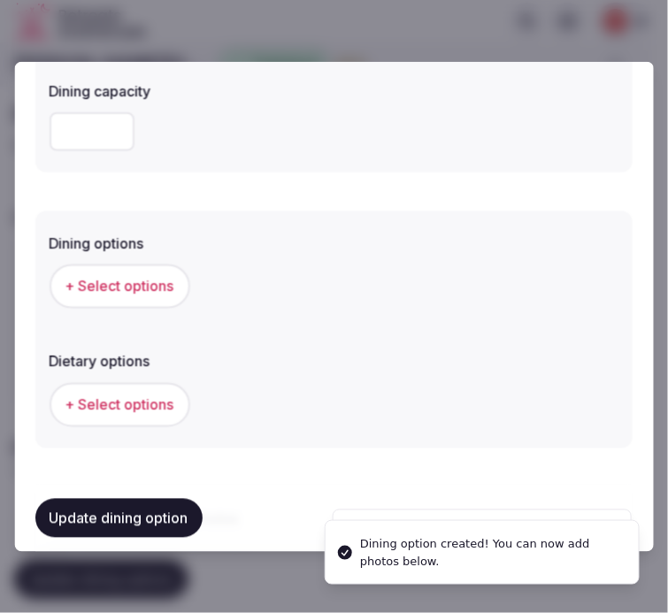
scroll to position [393, 0]
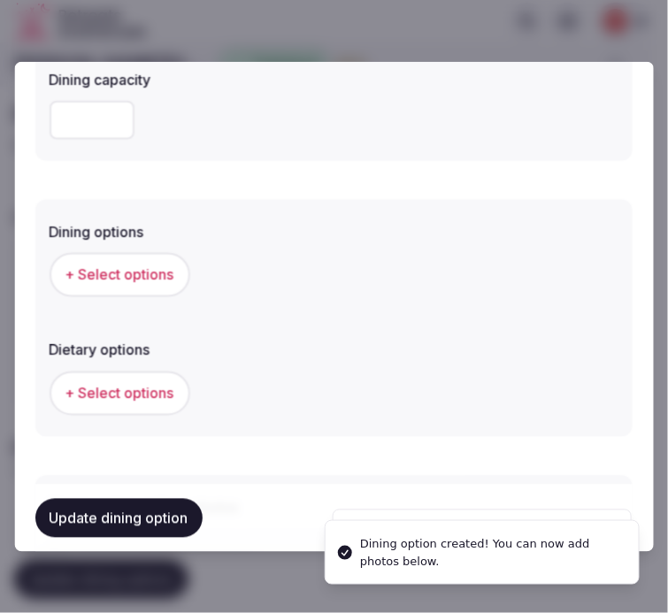
click at [142, 271] on span "+ Select options" at bounding box center [119, 274] width 109 height 19
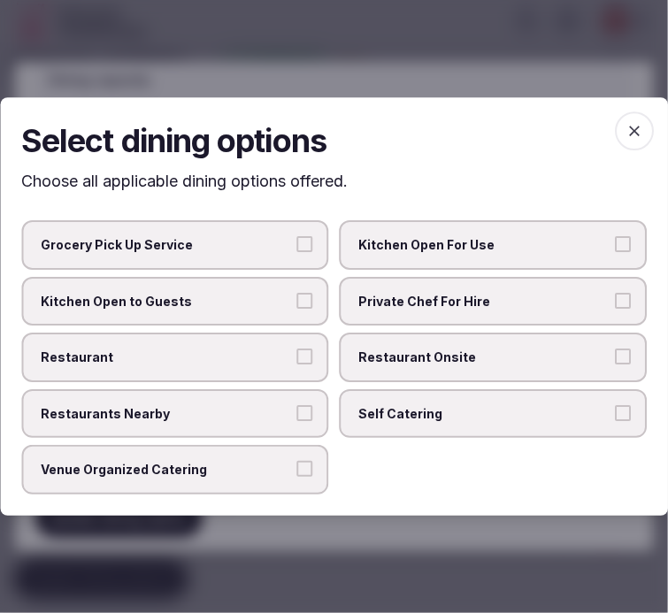
drag, startPoint x: 496, startPoint y: 356, endPoint x: 456, endPoint y: 376, distance: 45.5
click at [490, 359] on span "Restaurant Onsite" at bounding box center [484, 358] width 251 height 18
click at [615, 359] on button "Restaurant Onsite" at bounding box center [623, 357] width 16 height 16
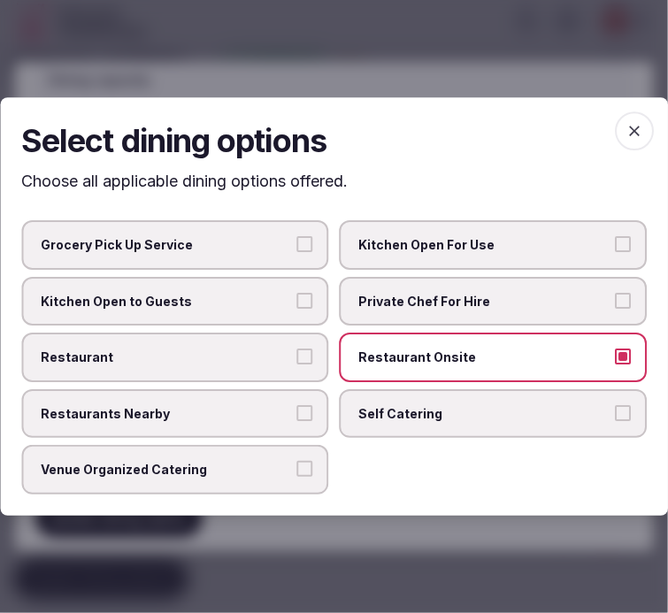
click at [258, 365] on span "Restaurant" at bounding box center [166, 358] width 251 height 18
click at [297, 365] on button "Restaurant" at bounding box center [305, 357] width 16 height 16
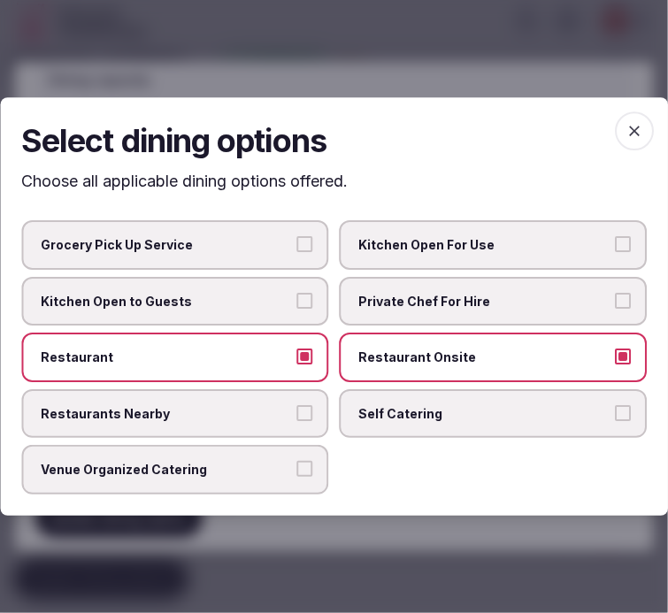
click at [646, 135] on span "button" at bounding box center [634, 130] width 39 height 39
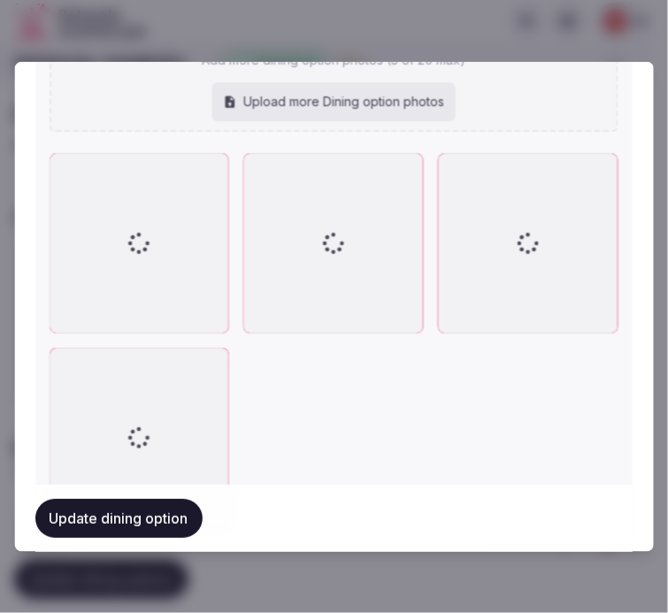
scroll to position [1089, 0]
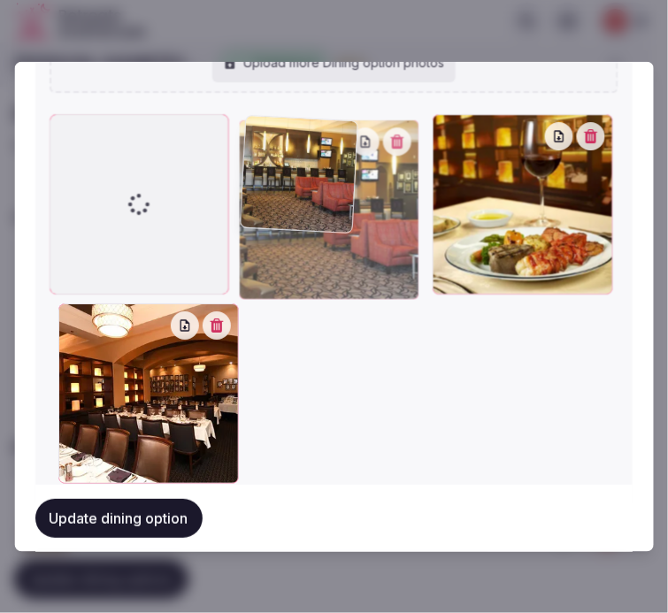
drag, startPoint x: 72, startPoint y: 266, endPoint x: 329, endPoint y: 140, distance: 286.9
click at [329, 140] on div at bounding box center [329, 209] width 181 height 181
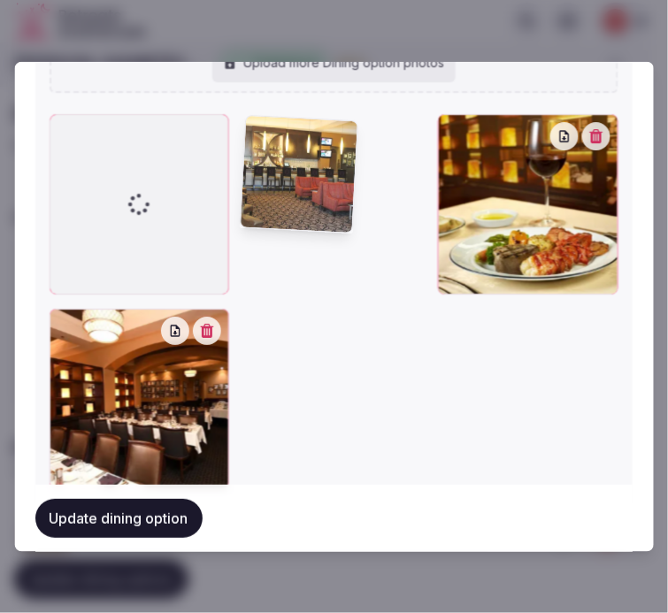
scroll to position [1037, 0]
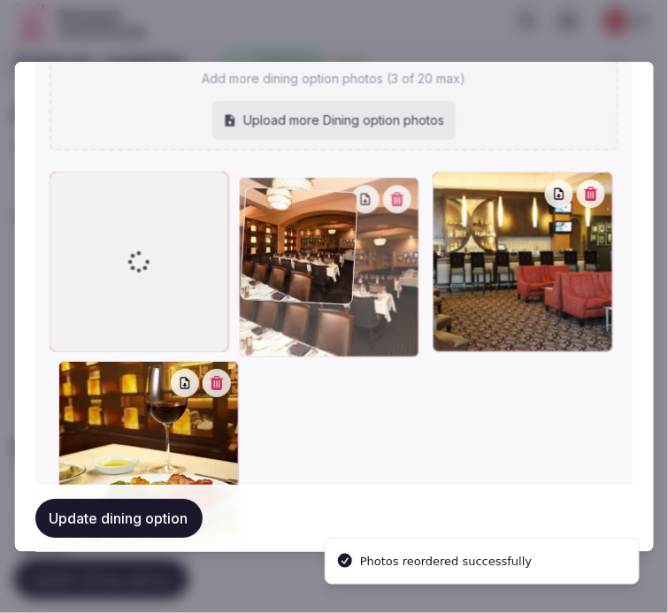
drag, startPoint x: 59, startPoint y: 325, endPoint x: 233, endPoint y: 150, distance: 245.9
click at [233, 150] on div "2017-03-31-15-58-56.jpg 2019-08-06-12-25-21.jpg Add more dining option photos (…" at bounding box center [334, 243] width 569 height 603
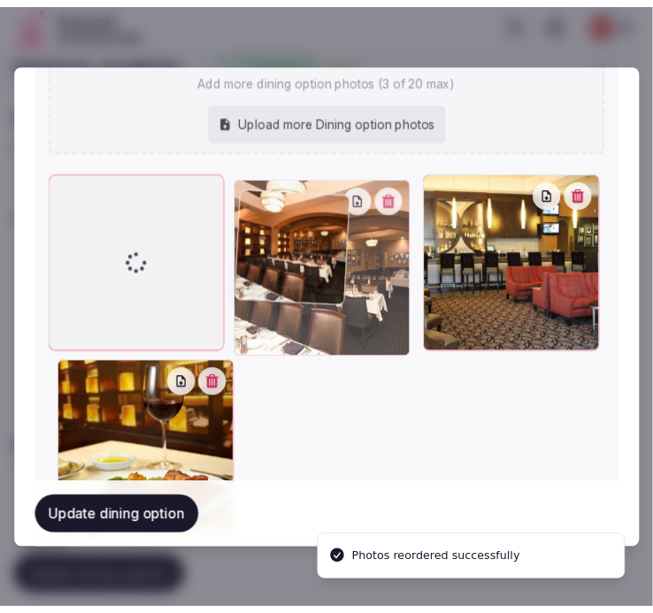
scroll to position [965, 0]
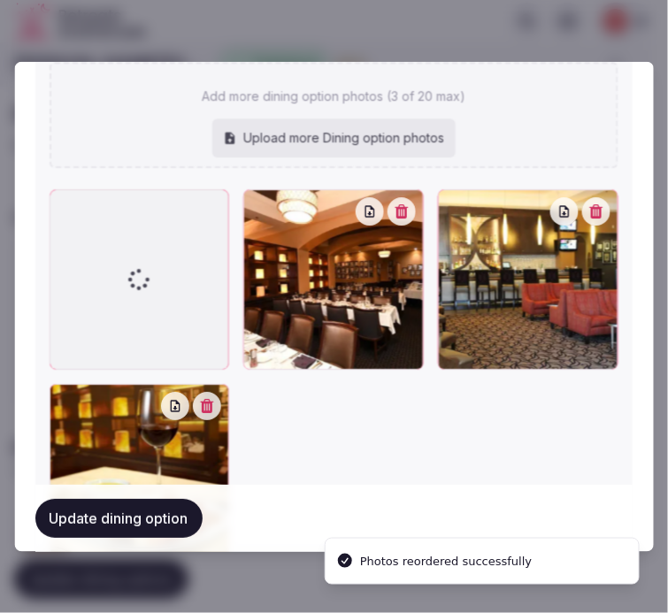
click at [135, 527] on button "Update dining option" at bounding box center [118, 518] width 167 height 39
click at [143, 515] on button "Update dining option" at bounding box center [118, 518] width 167 height 39
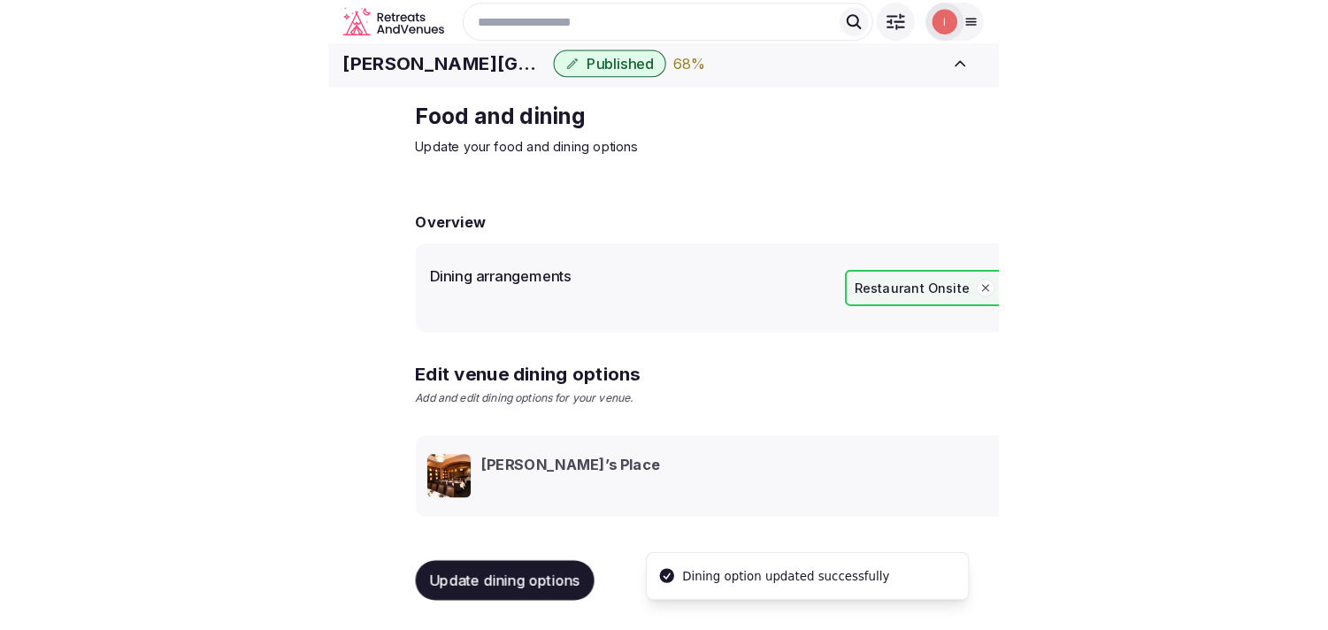
scroll to position [20, 0]
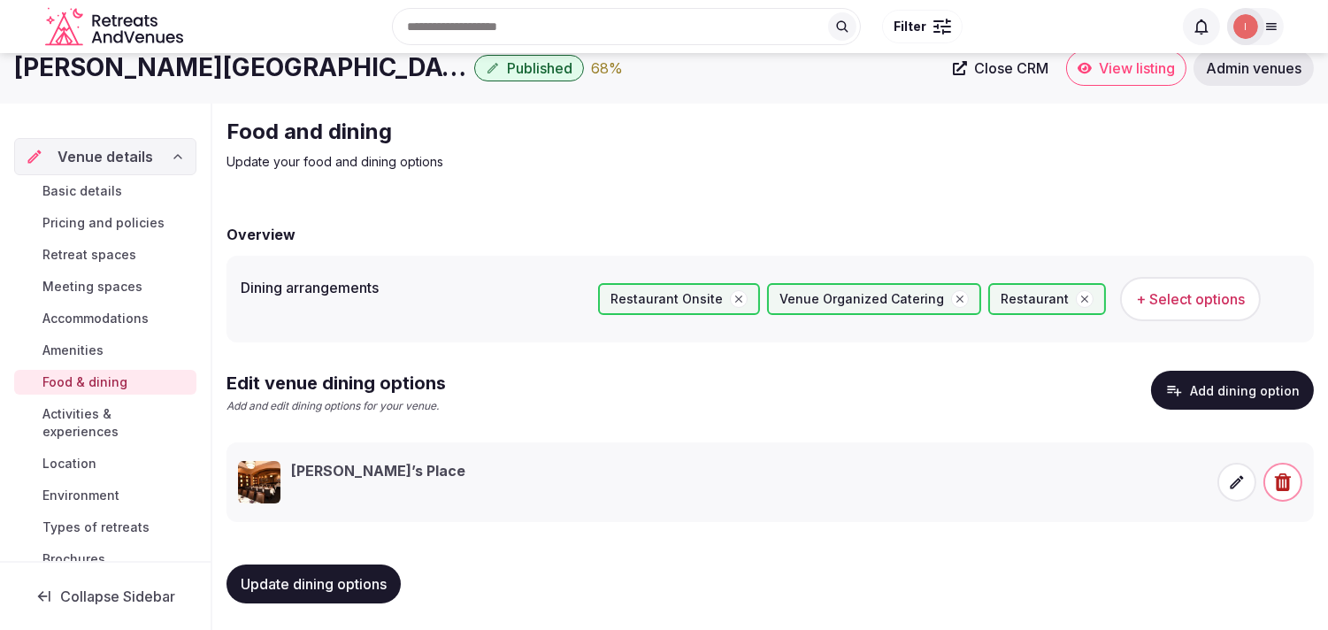
click at [81, 411] on span "Activities & experiences" at bounding box center [115, 422] width 147 height 35
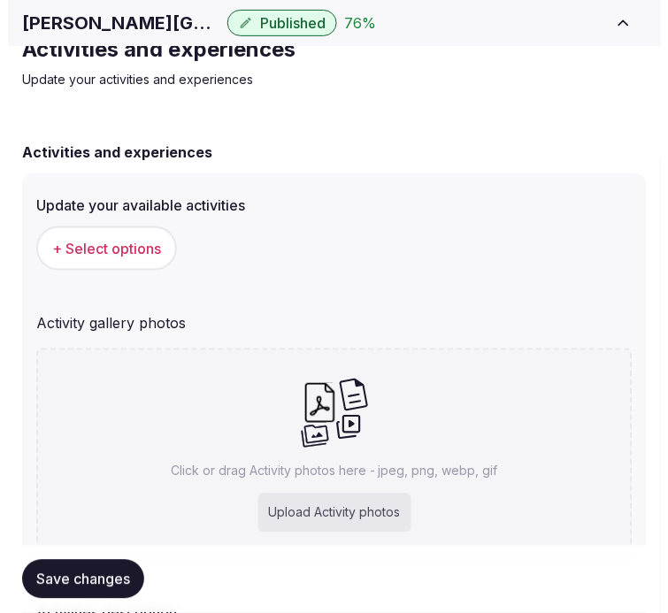
scroll to position [98, 0]
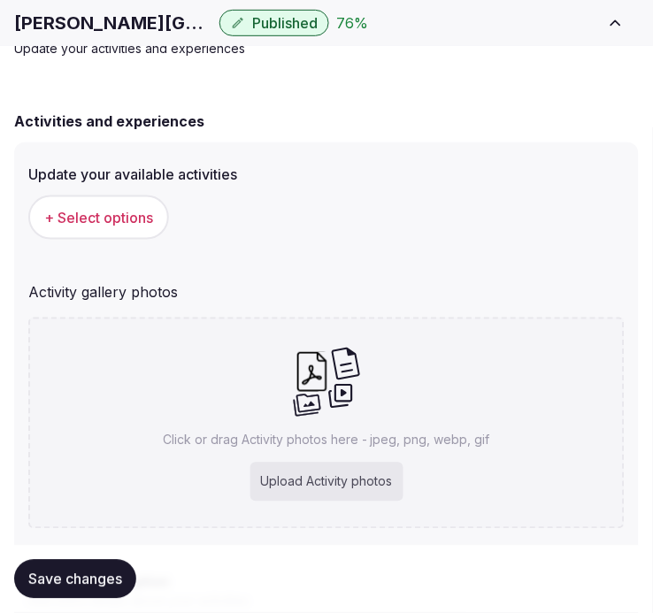
click at [128, 208] on span "+ Select options" at bounding box center [98, 217] width 109 height 19
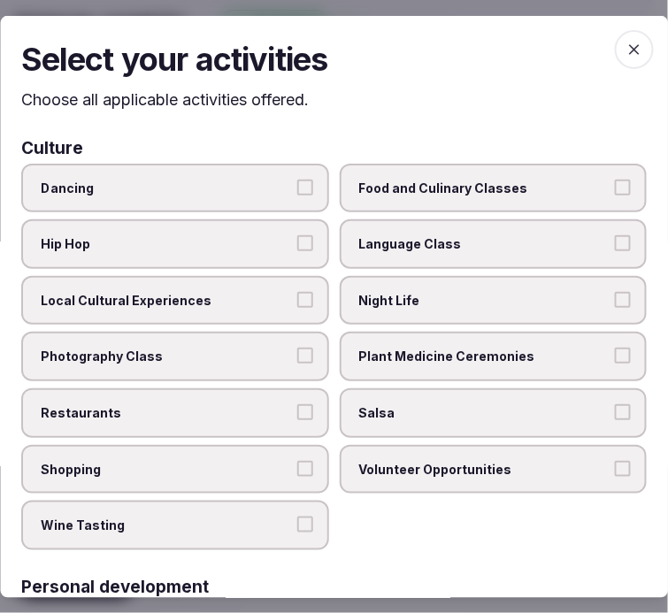
click at [251, 316] on label "Local Cultural Experiences" at bounding box center [175, 300] width 308 height 50
click at [297, 307] on button "Local Cultural Experiences" at bounding box center [305, 299] width 16 height 16
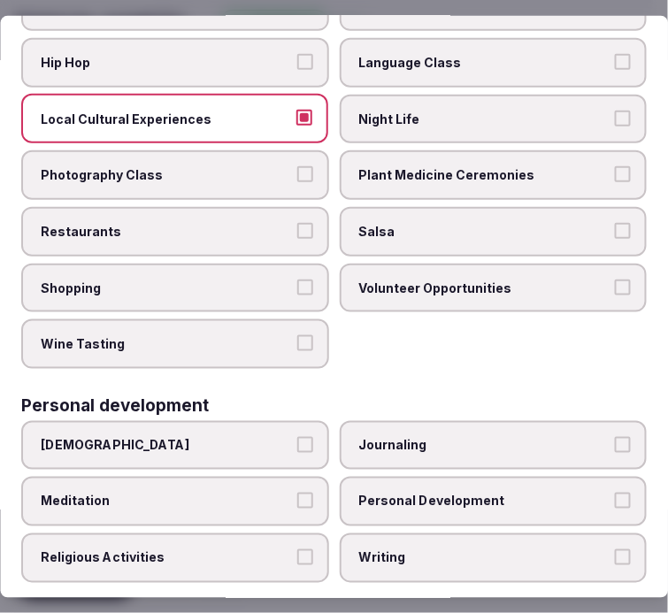
scroll to position [196, 0]
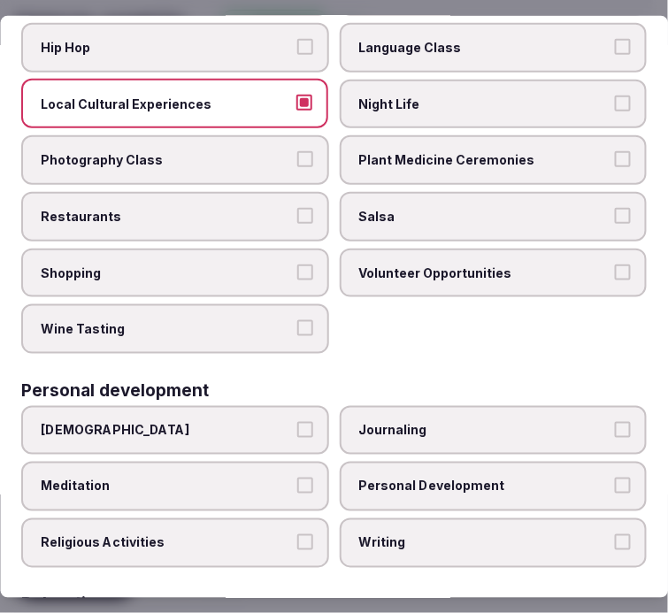
click at [261, 214] on span "Restaurants" at bounding box center [166, 216] width 251 height 18
click at [297, 214] on button "Restaurants" at bounding box center [305, 215] width 16 height 16
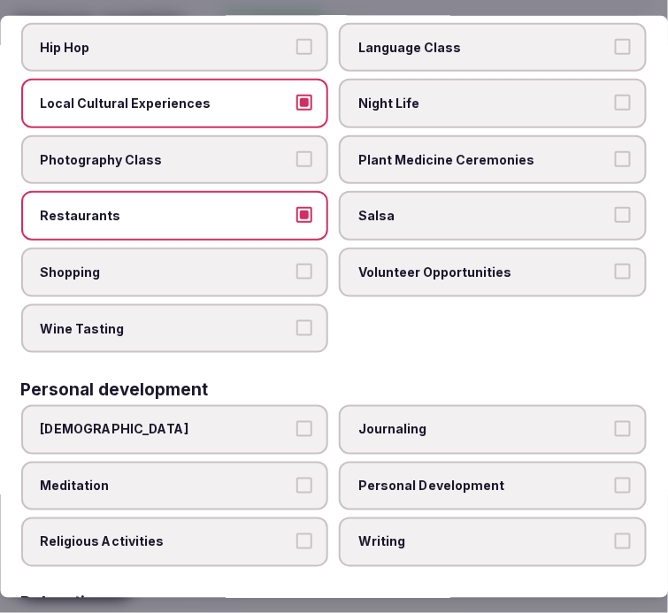
click at [453, 108] on label "Night Life" at bounding box center [494, 104] width 308 height 50
click at [615, 108] on button "Night Life" at bounding box center [623, 103] width 16 height 16
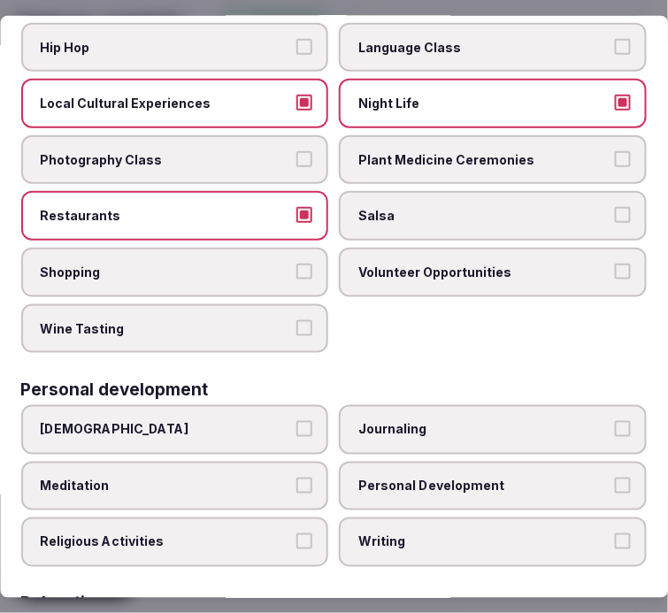
scroll to position [295, 0]
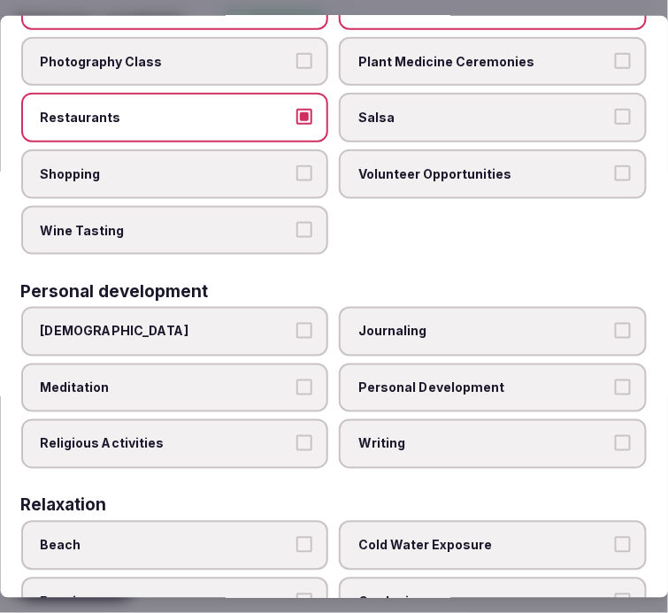
click at [480, 387] on label "Personal Development" at bounding box center [494, 389] width 308 height 50
click at [615, 387] on button "Personal Development" at bounding box center [623, 388] width 16 height 16
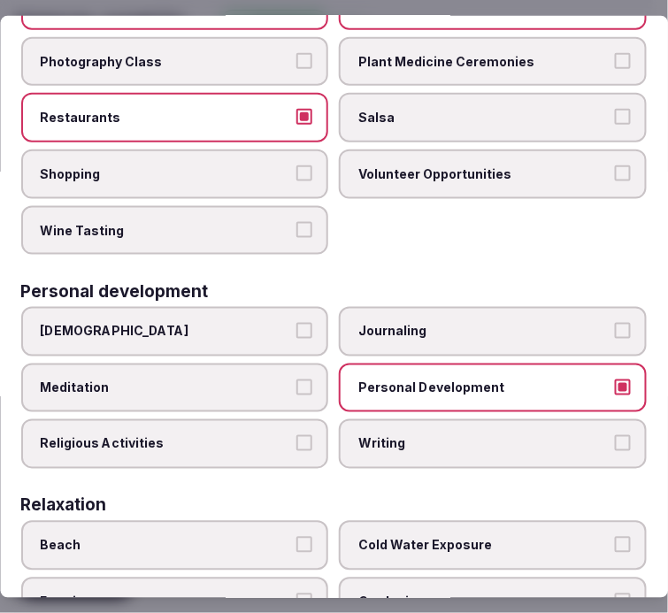
click at [241, 435] on span "Religious Activities" at bounding box center [166, 444] width 251 height 18
click at [297, 435] on button "Religious Activities" at bounding box center [305, 443] width 16 height 16
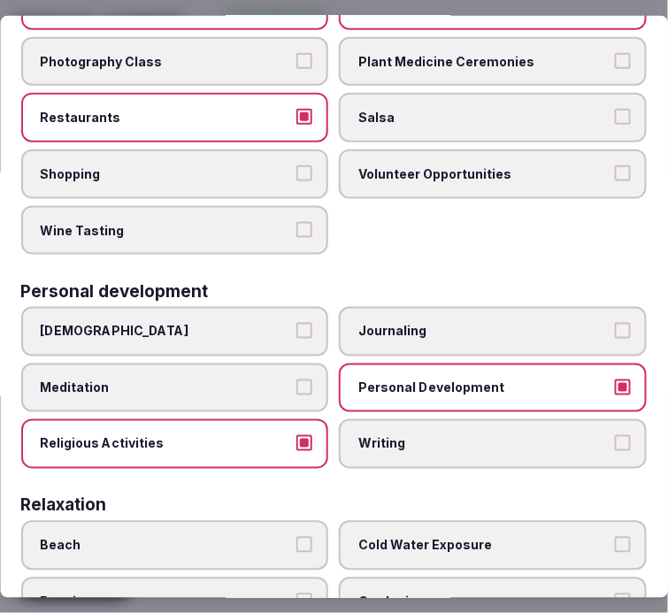
click at [241, 435] on span "Religious Activities" at bounding box center [166, 444] width 251 height 18
click at [297, 435] on button "Religious Activities" at bounding box center [305, 443] width 16 height 16
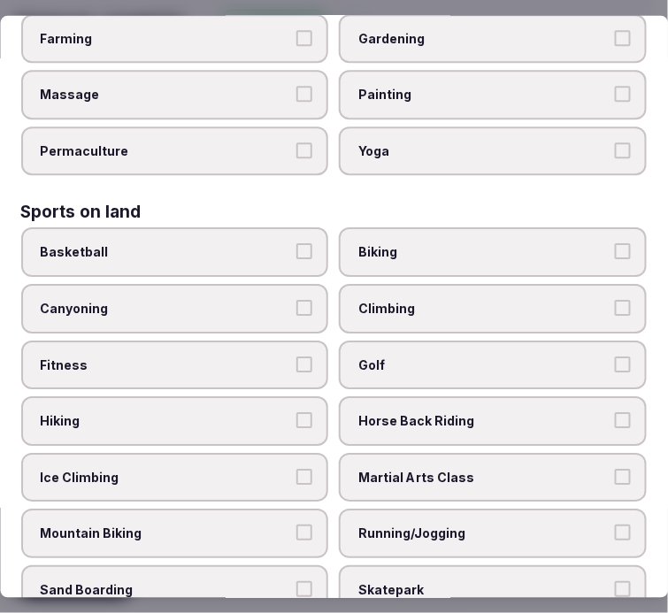
scroll to position [885, 0]
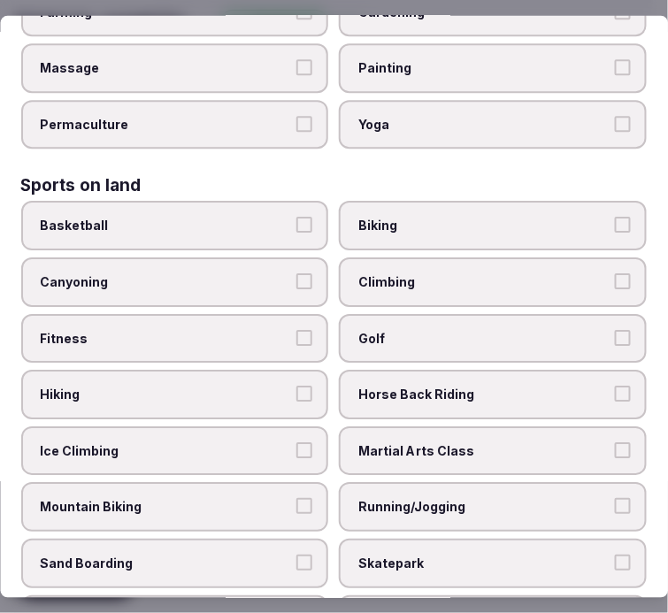
click at [313, 313] on label "Fitness" at bounding box center [175, 338] width 308 height 50
click at [313, 329] on button "Fitness" at bounding box center [305, 337] width 16 height 16
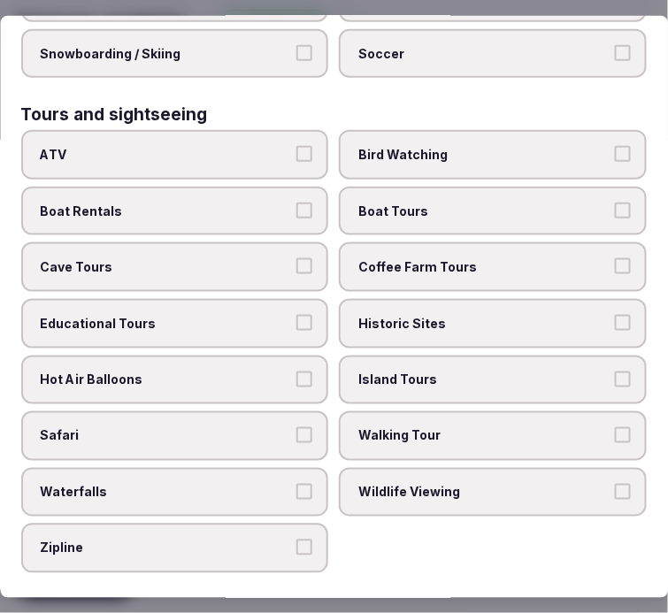
scroll to position [1474, 0]
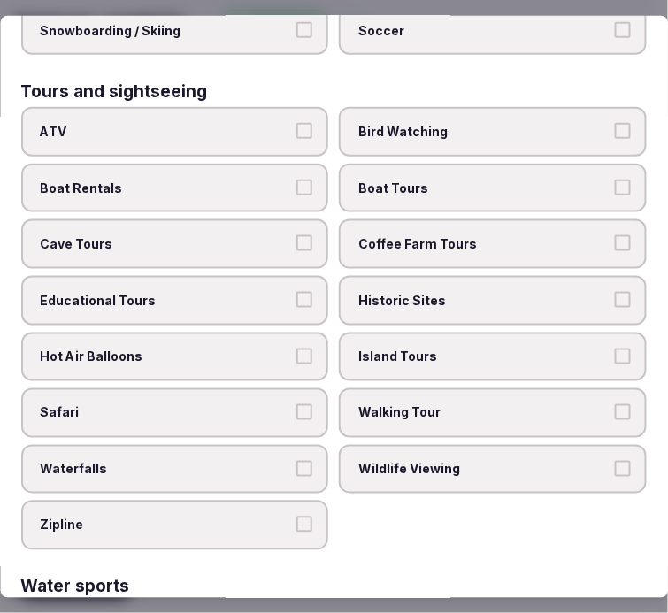
click at [445, 388] on label "Walking Tour" at bounding box center [494, 413] width 308 height 50
click at [615, 404] on button "Walking Tour" at bounding box center [623, 412] width 16 height 16
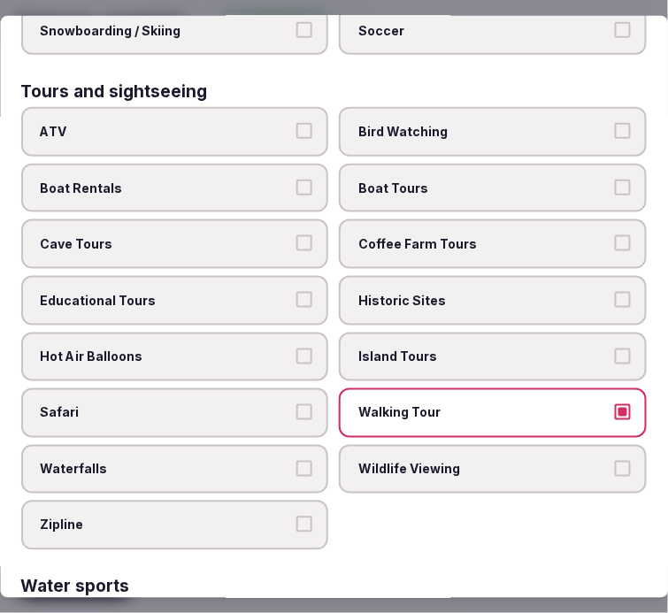
click at [471, 292] on span "Historic Sites" at bounding box center [484, 301] width 251 height 18
click at [615, 292] on button "Historic Sites" at bounding box center [623, 300] width 16 height 16
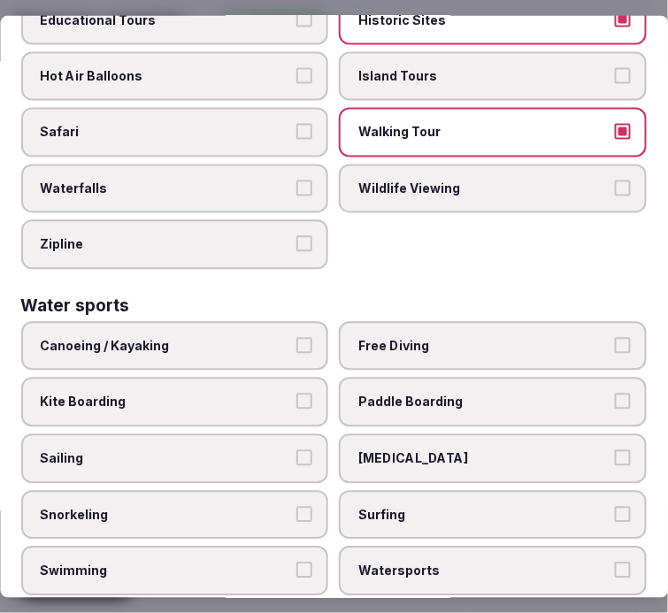
scroll to position [1770, 0]
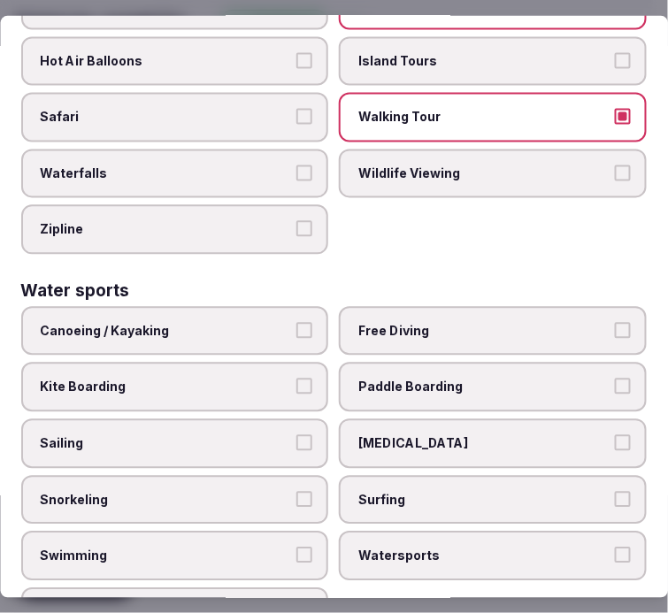
click at [173, 548] on span "Swimming" at bounding box center [166, 557] width 251 height 18
click at [297, 548] on button "Swimming" at bounding box center [305, 556] width 16 height 16
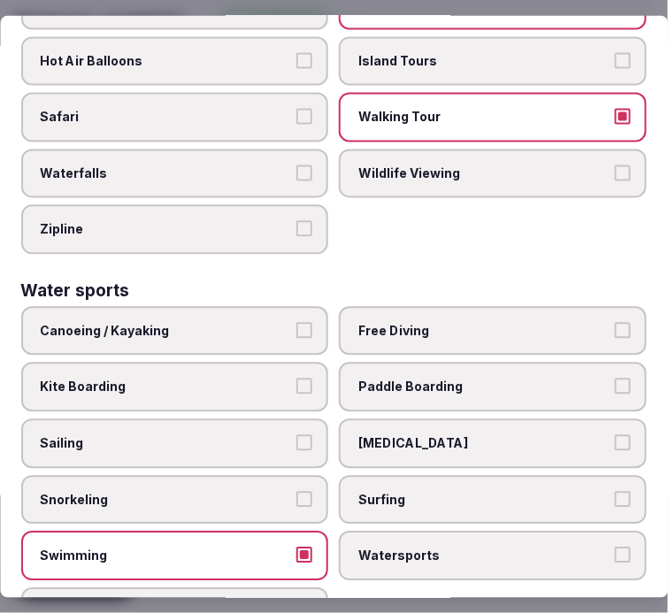
click at [262, 323] on span "Canoeing / Kayaking" at bounding box center [166, 332] width 251 height 18
click at [297, 323] on button "Canoeing / Kayaking" at bounding box center [305, 331] width 16 height 16
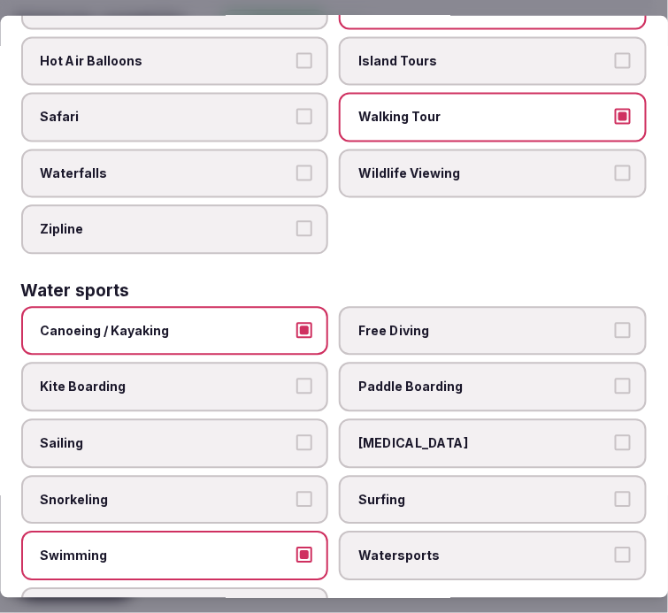
click at [262, 323] on span "Canoeing / Kayaking" at bounding box center [166, 332] width 251 height 18
click at [297, 323] on button "Canoeing / Kayaking" at bounding box center [305, 331] width 16 height 16
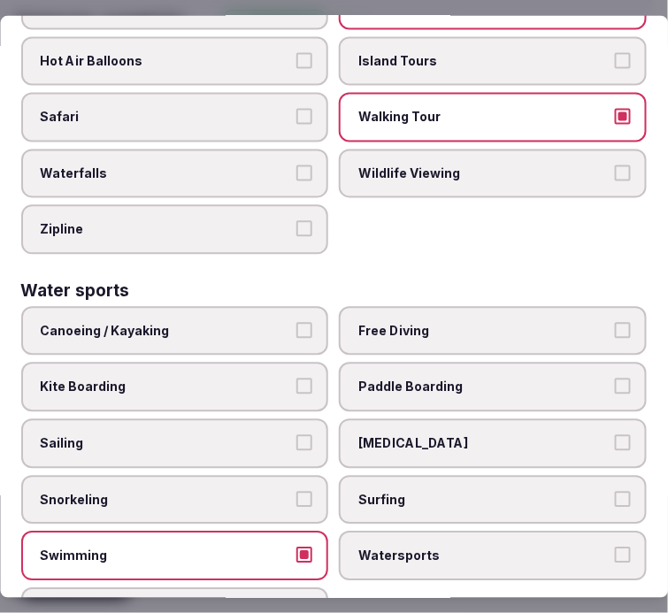
scroll to position [1772, 0]
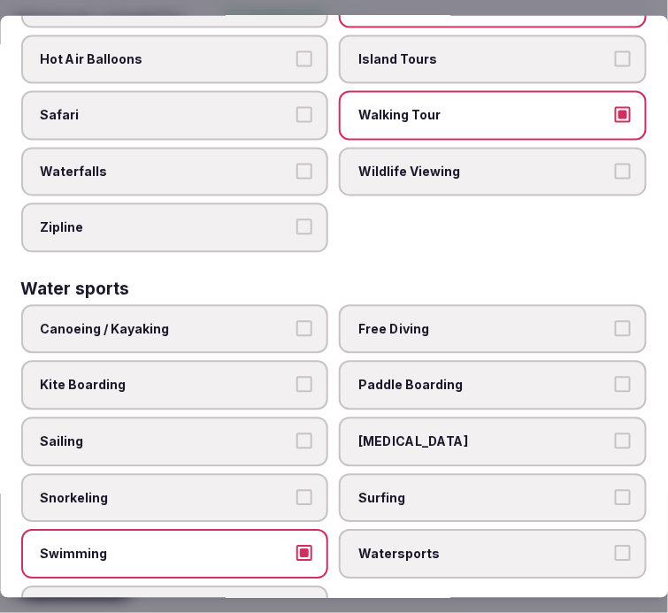
click at [281, 530] on label "Swimming" at bounding box center [175, 555] width 308 height 50
click at [297, 546] on button "Swimming" at bounding box center [305, 554] width 16 height 16
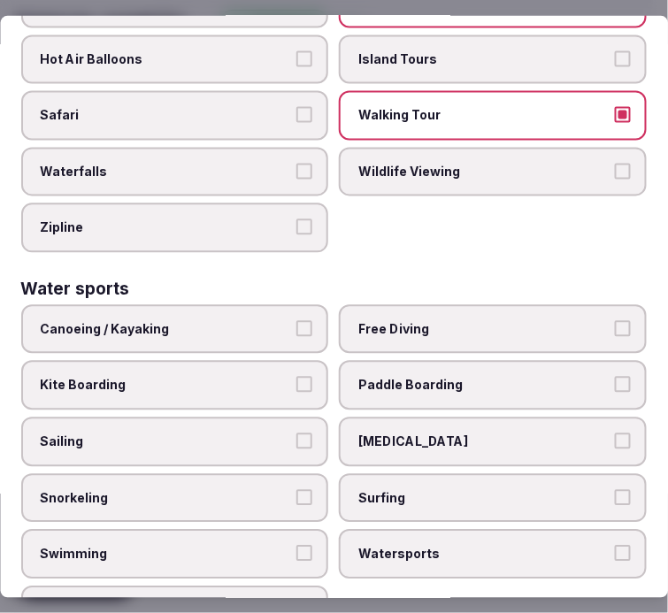
click at [288, 530] on label "Swimming" at bounding box center [175, 555] width 308 height 50
click at [297, 546] on button "Swimming" at bounding box center [305, 554] width 16 height 16
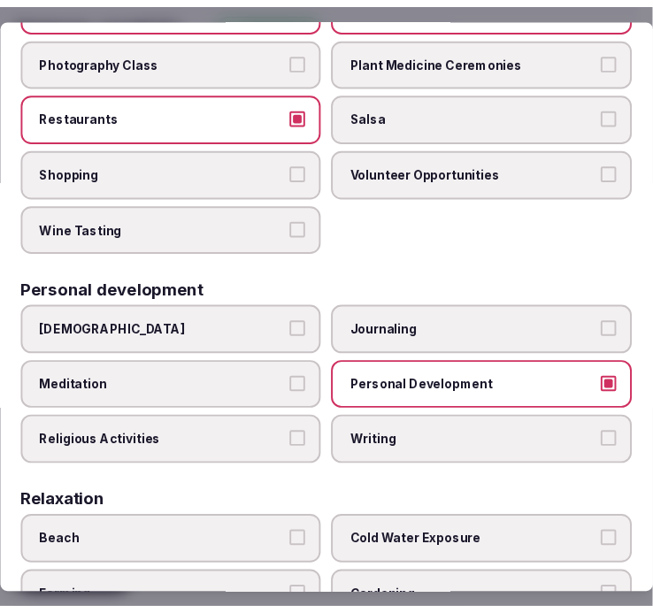
scroll to position [2, 0]
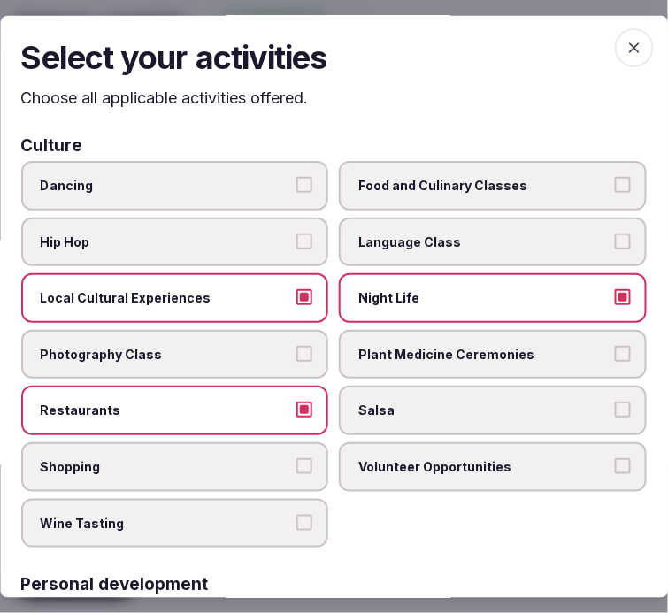
click at [626, 48] on icon "button" at bounding box center [635, 47] width 18 height 18
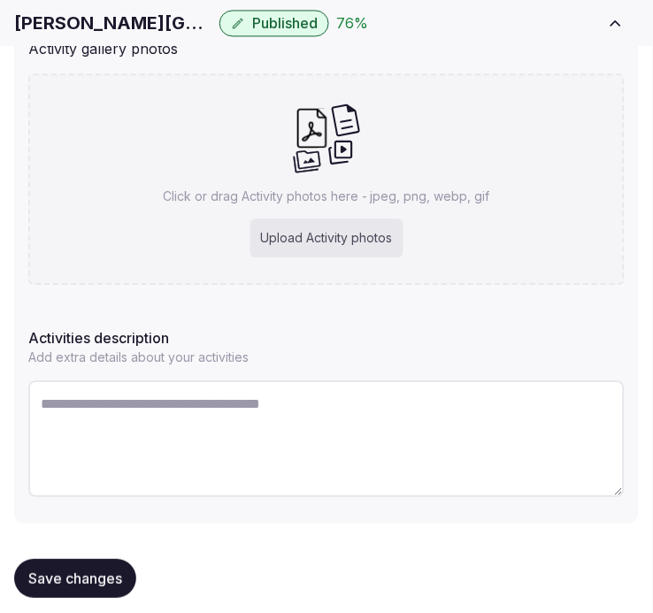
scroll to position [407, 0]
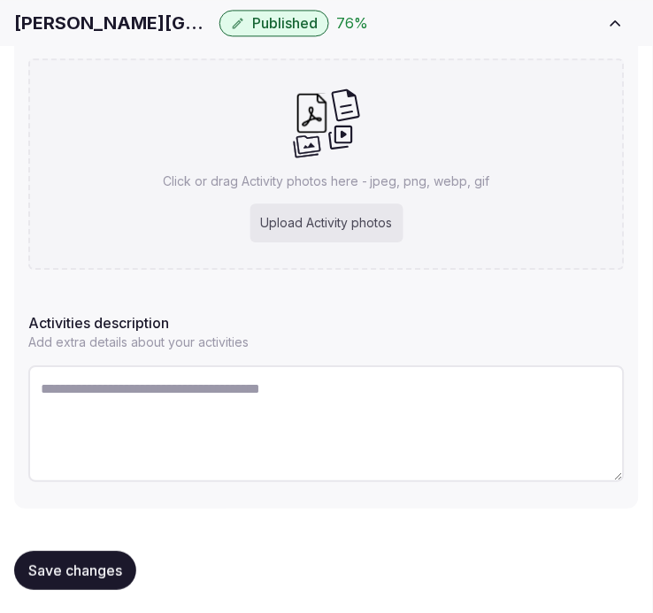
click at [250, 402] on textarea at bounding box center [326, 423] width 596 height 117
paste textarea "**********"
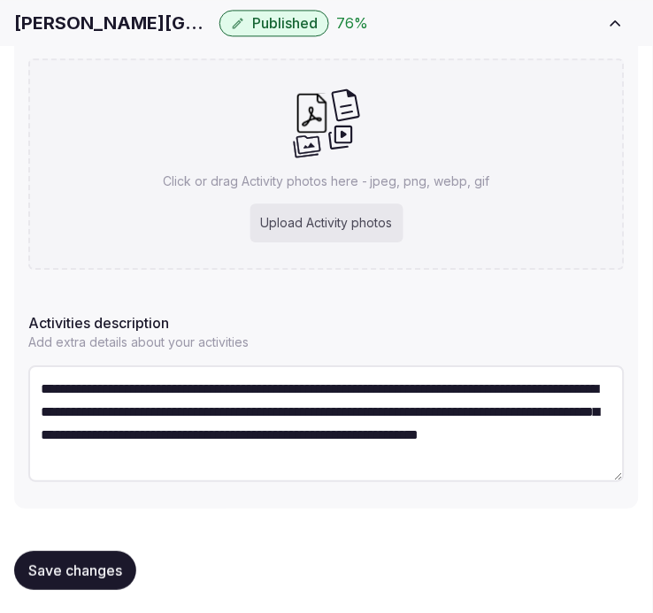
scroll to position [32, 0]
type textarea "**********"
click at [38, 22] on h1 "Rosen Plaza" at bounding box center [113, 23] width 198 height 25
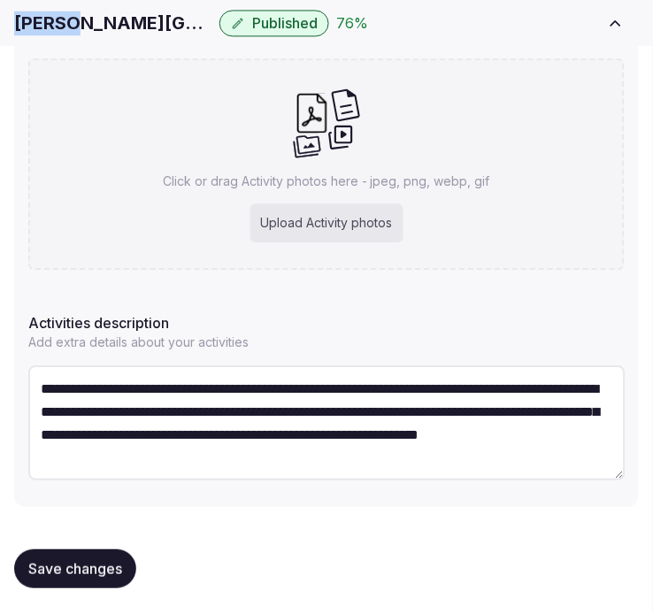
click at [38, 22] on h1 "Rosen Plaza" at bounding box center [113, 23] width 198 height 25
copy div "Rosen Plaza"
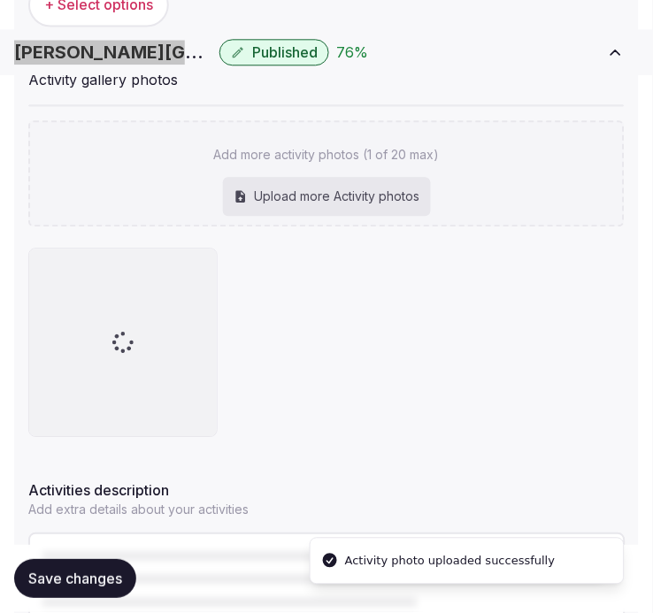
scroll to position [407, 0]
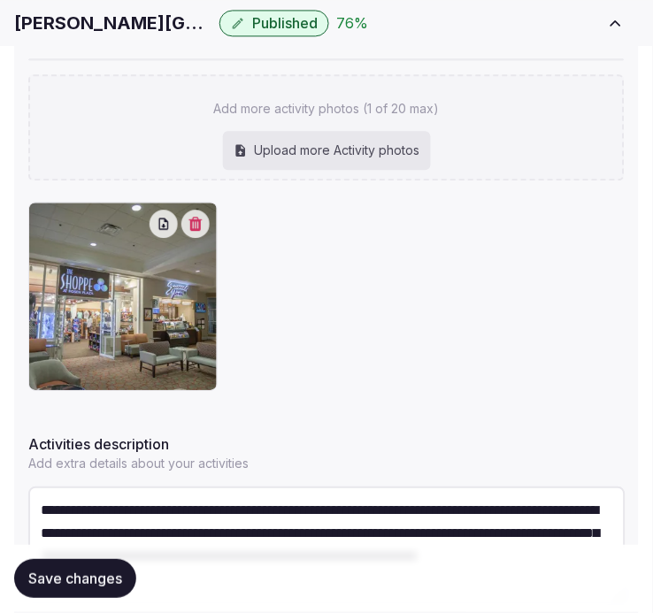
click at [239, 135] on div "Upload more Activity photos" at bounding box center [327, 150] width 208 height 39
type input "**********"
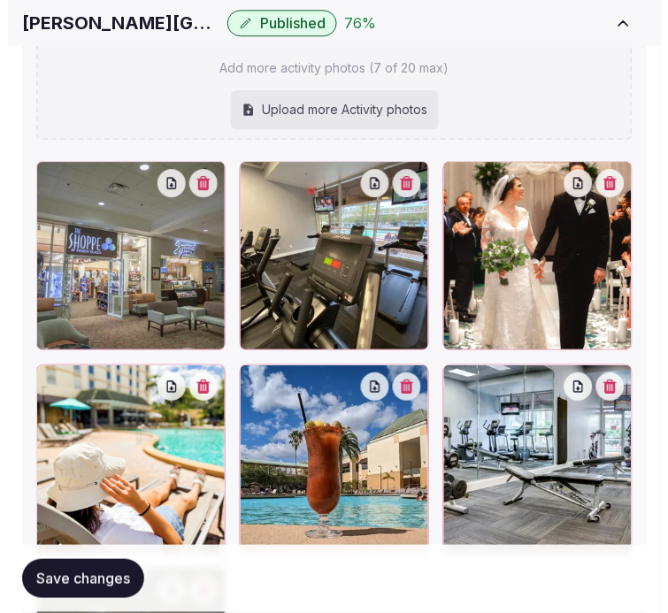
scroll to position [603, 0]
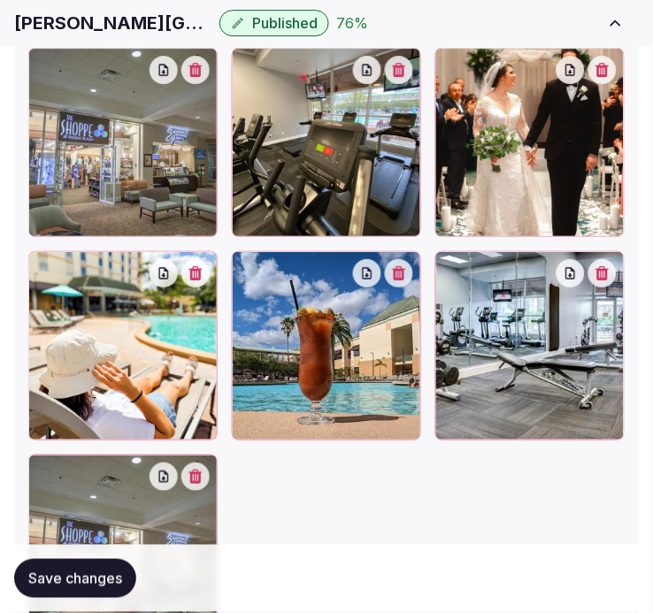
click at [193, 474] on icon "button" at bounding box center [195, 477] width 14 height 14
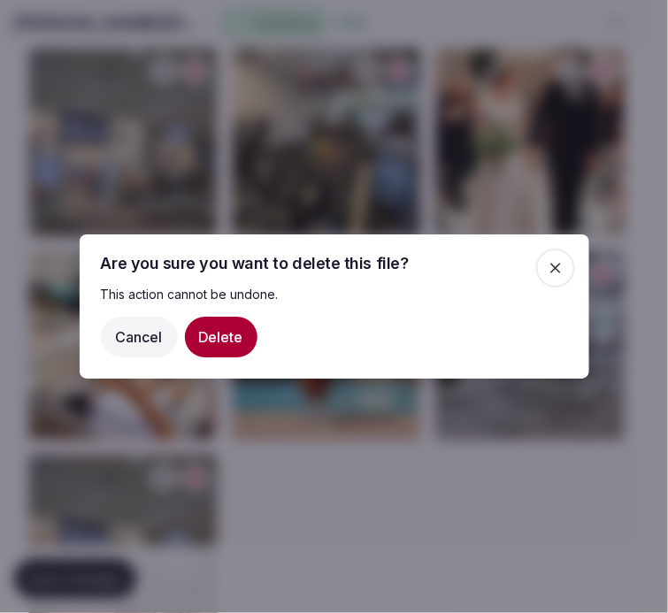
click at [556, 263] on icon "button" at bounding box center [556, 268] width 18 height 18
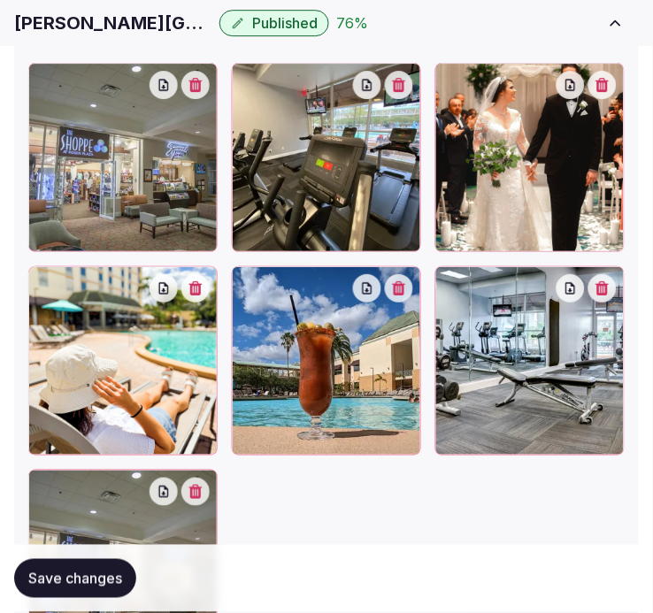
scroll to position [407, 0]
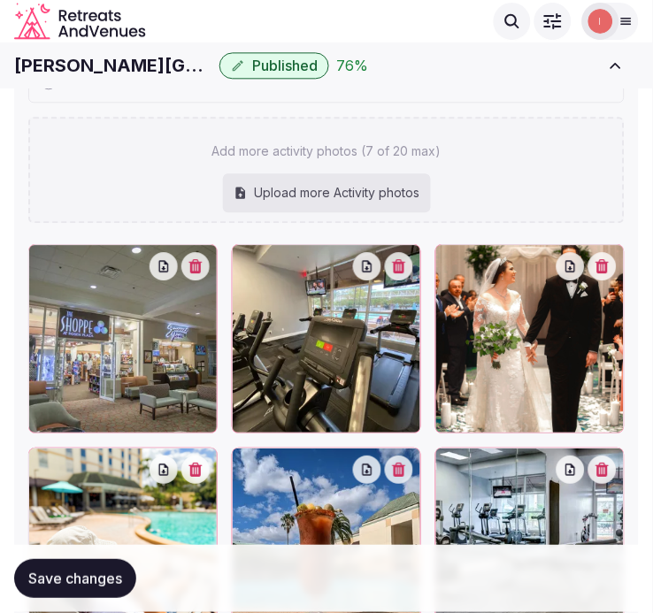
click at [202, 259] on icon "button" at bounding box center [195, 266] width 14 height 14
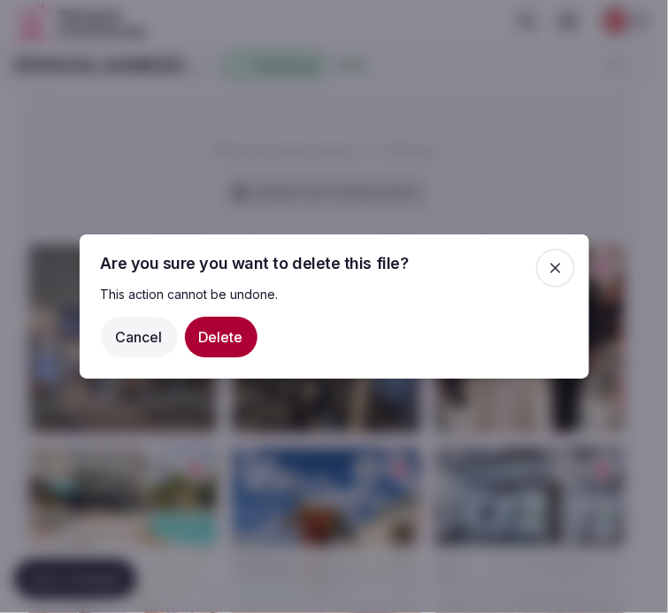
click at [215, 340] on button "Delete" at bounding box center [221, 337] width 73 height 41
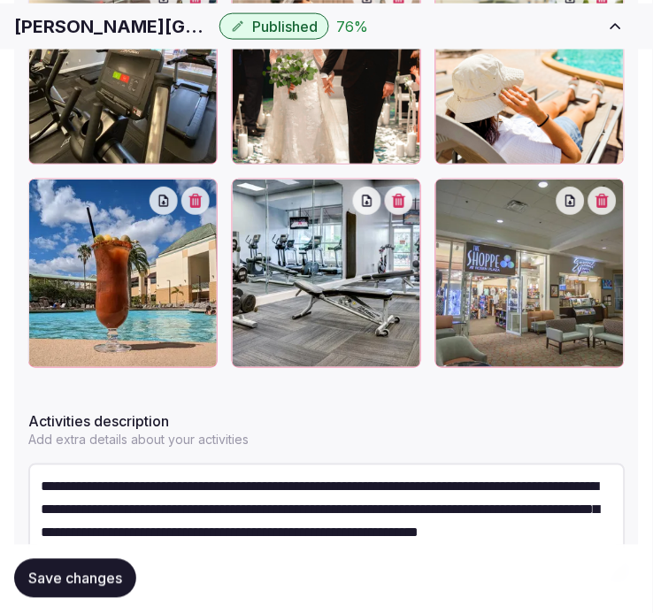
scroll to position [702, 0]
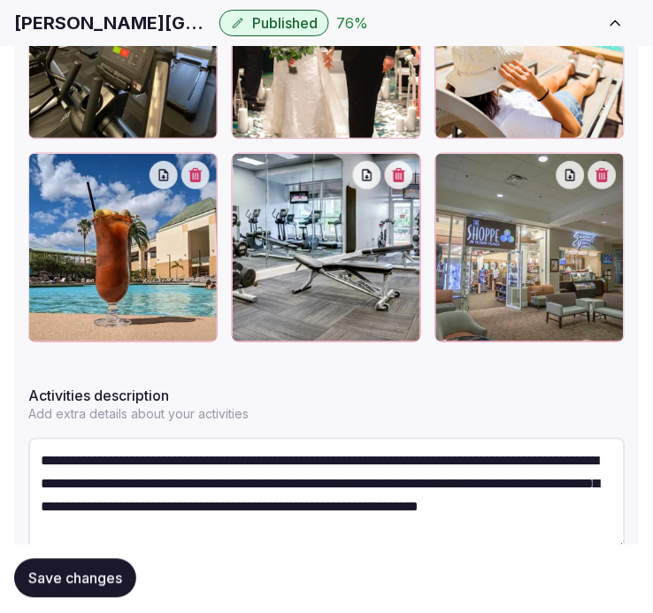
click at [69, 567] on button "Save changes" at bounding box center [75, 579] width 122 height 39
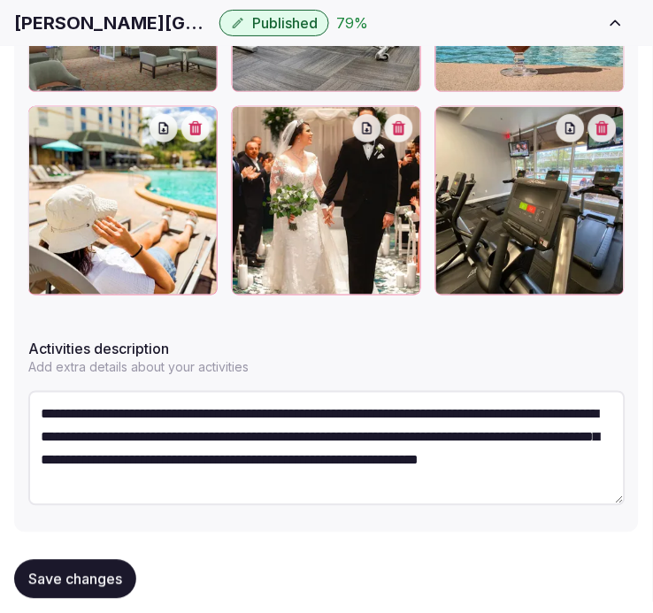
scroll to position [775, 0]
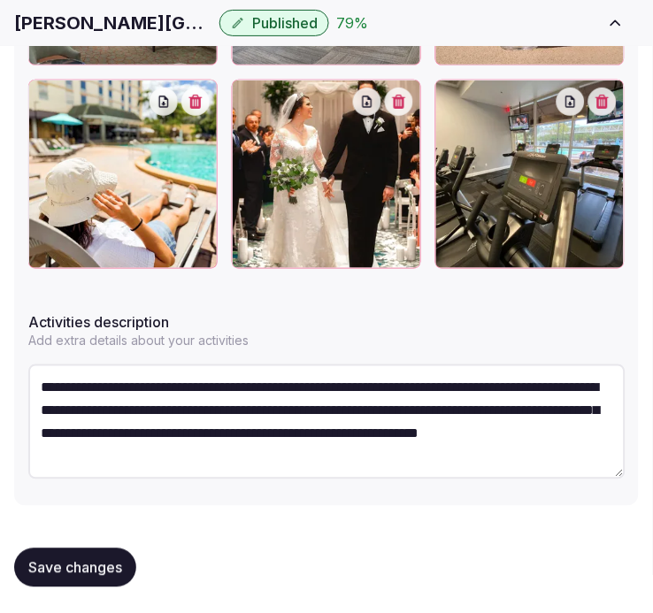
click at [78, 555] on button "Save changes" at bounding box center [75, 568] width 122 height 39
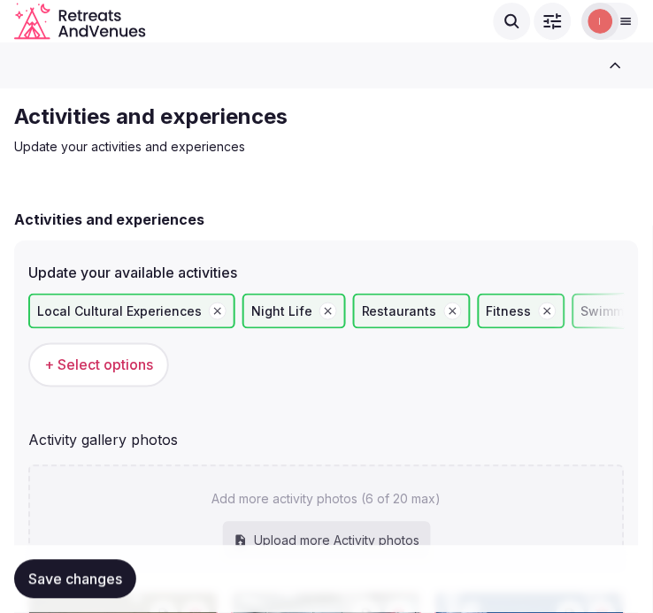
scroll to position [717, 0]
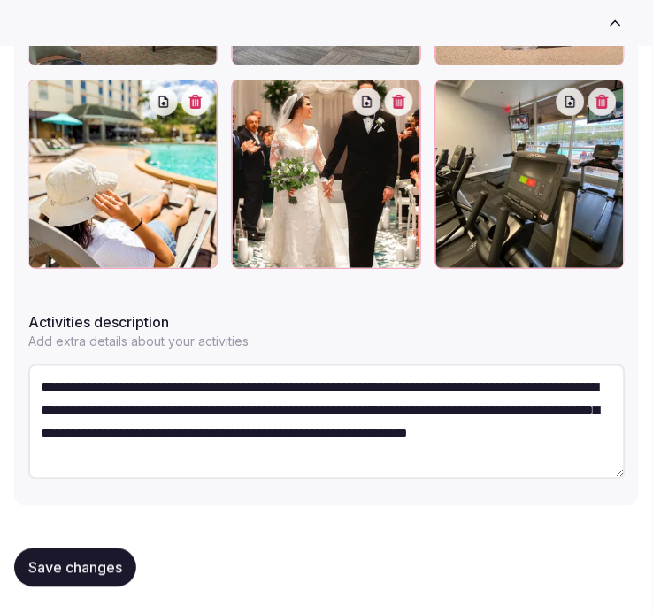
click at [125, 567] on button "Save changes" at bounding box center [75, 568] width 122 height 39
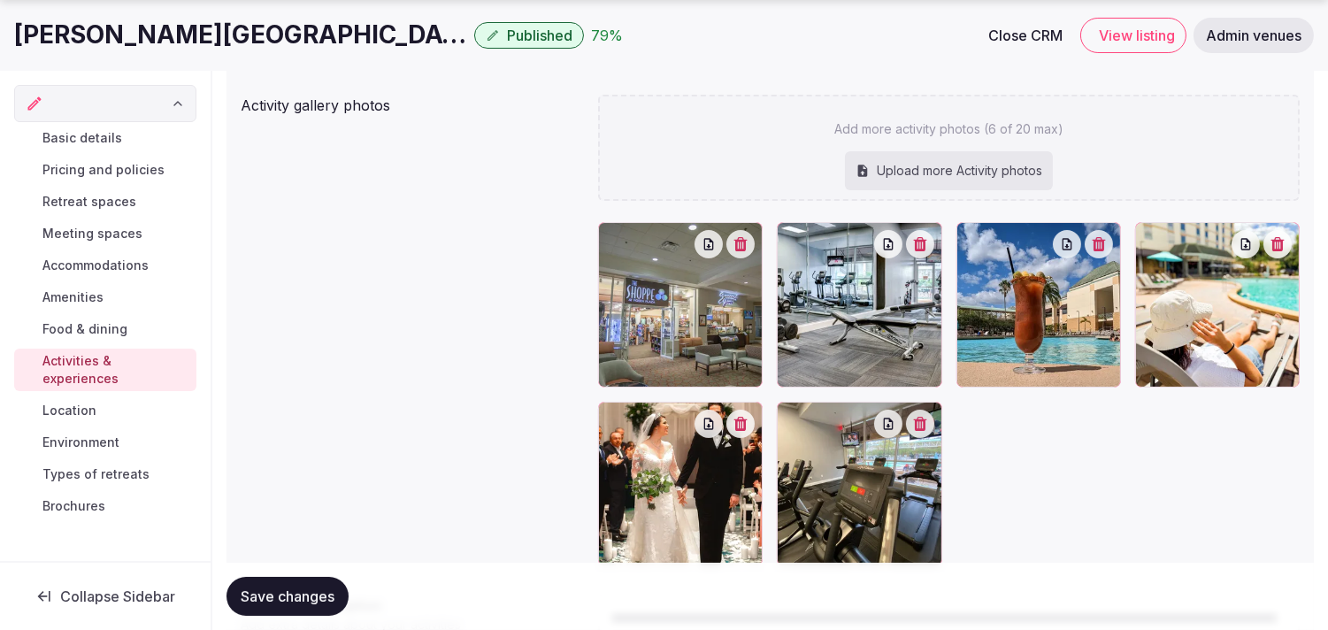
scroll to position [489, 0]
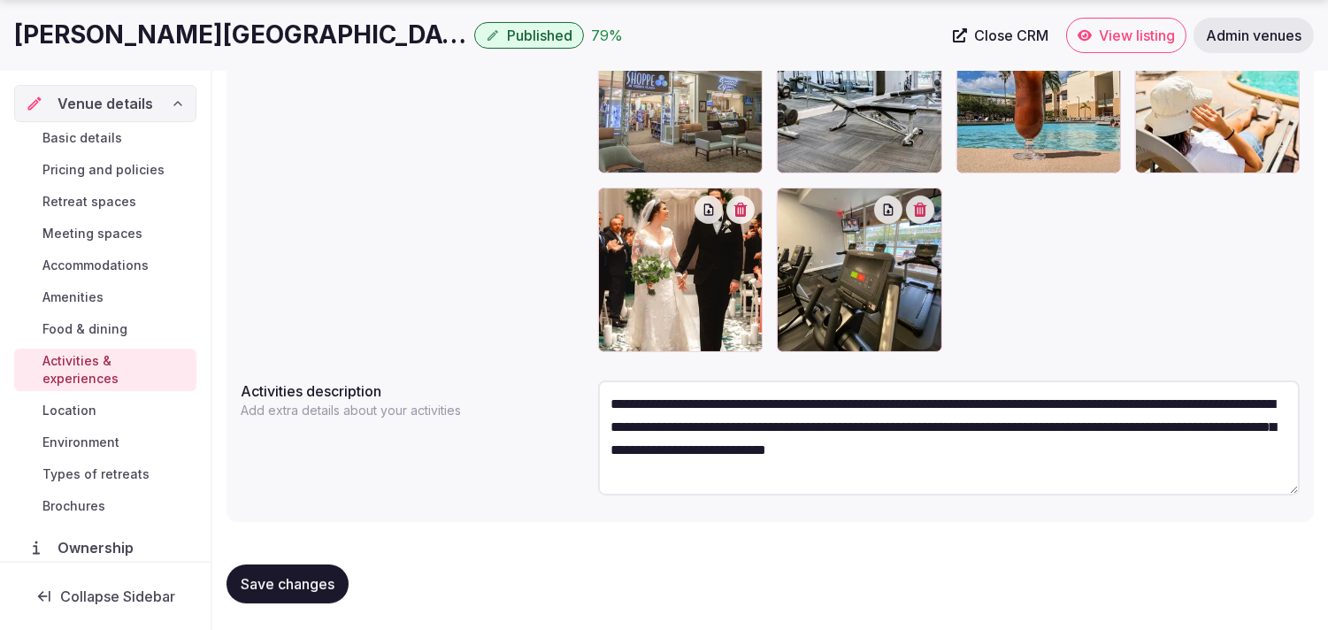
click at [72, 412] on span "Location" at bounding box center [69, 411] width 54 height 18
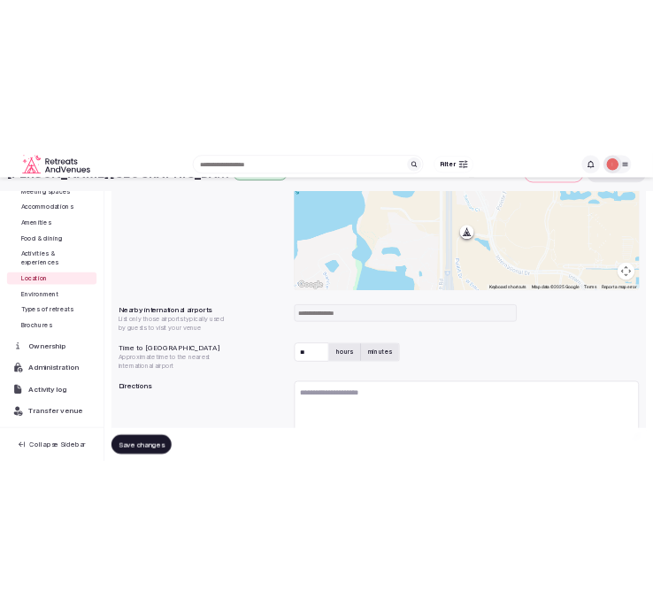
scroll to position [122, 0]
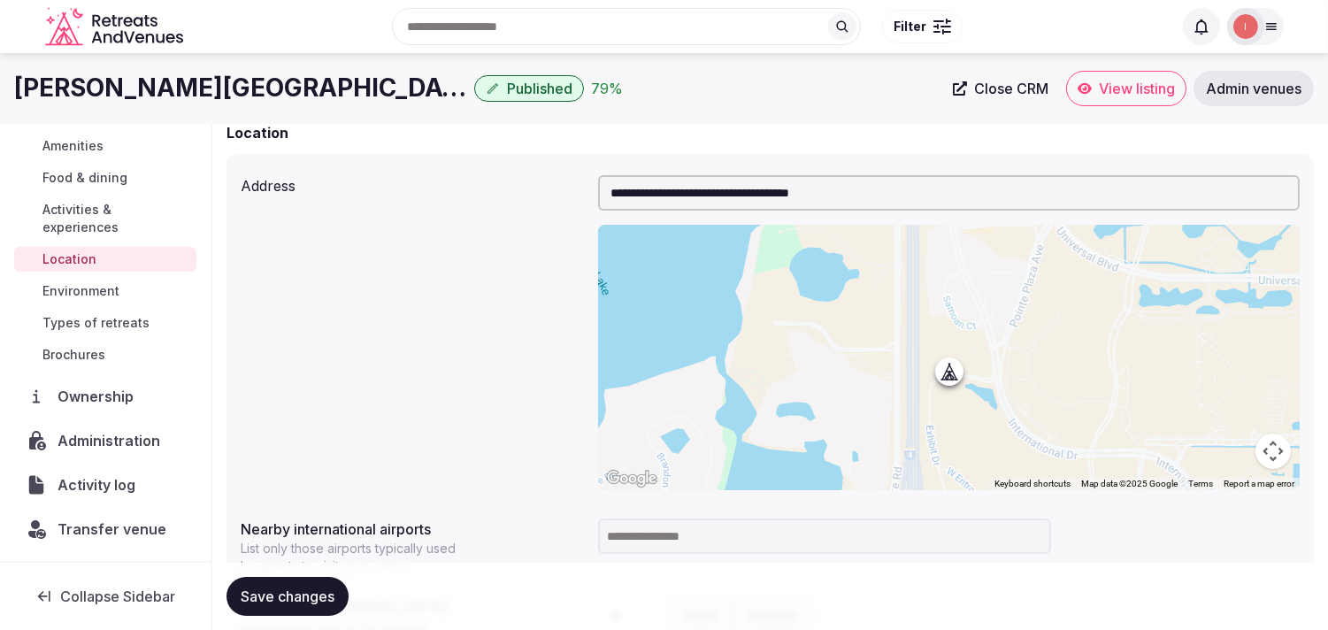
click at [77, 71] on div "Search Popular Destinations Toscana, Italy Riviera Maya, Mexico Indonesia, Bali…" at bounding box center [664, 26] width 1239 height 90
click at [72, 92] on h1 "[PERSON_NAME][GEOGRAPHIC_DATA]" at bounding box center [240, 88] width 453 height 35
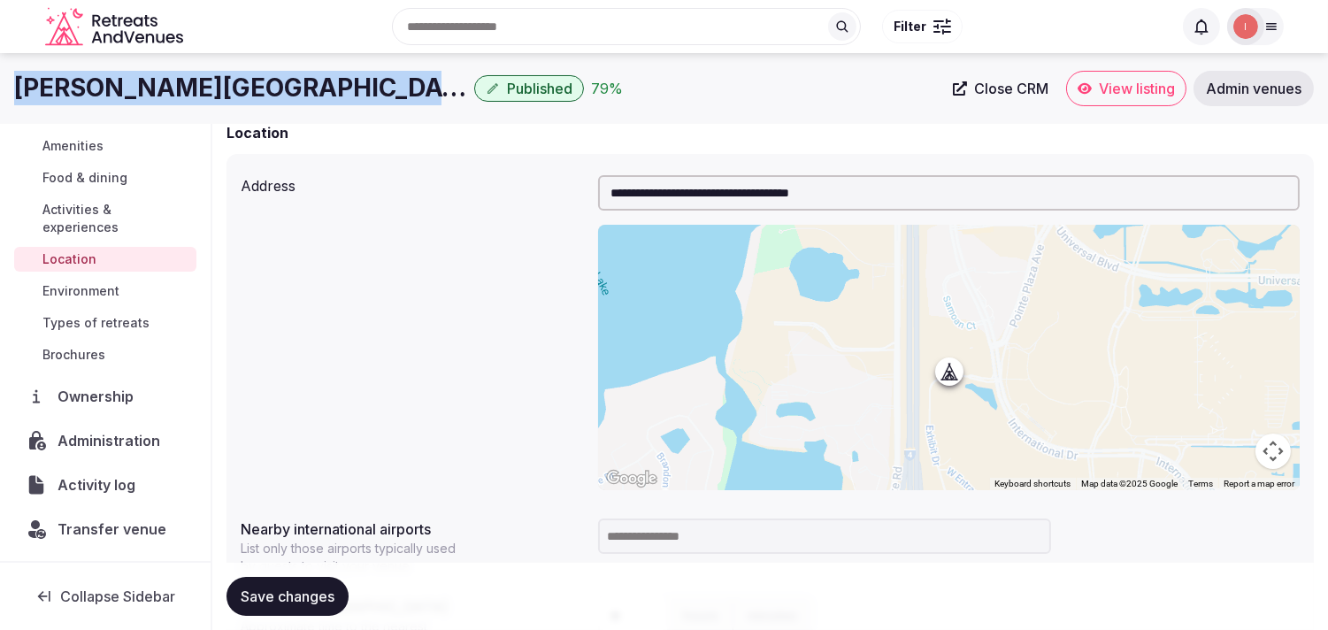
click at [72, 92] on h1 "Rosen Plaza" at bounding box center [240, 88] width 453 height 35
copy div "Rosen Plaza"
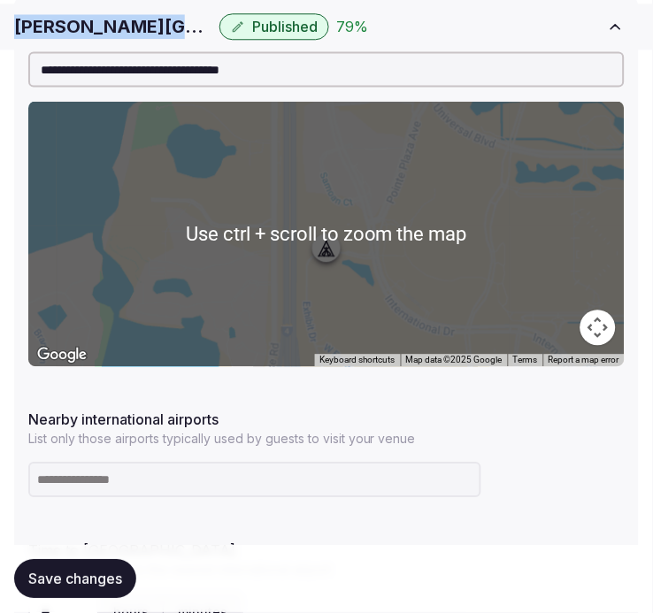
scroll to position [418, 0]
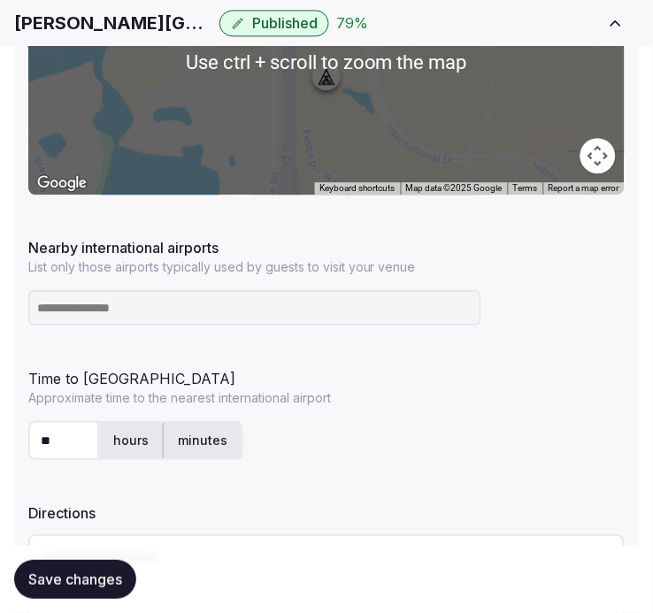
click at [242, 304] on input at bounding box center [254, 307] width 453 height 35
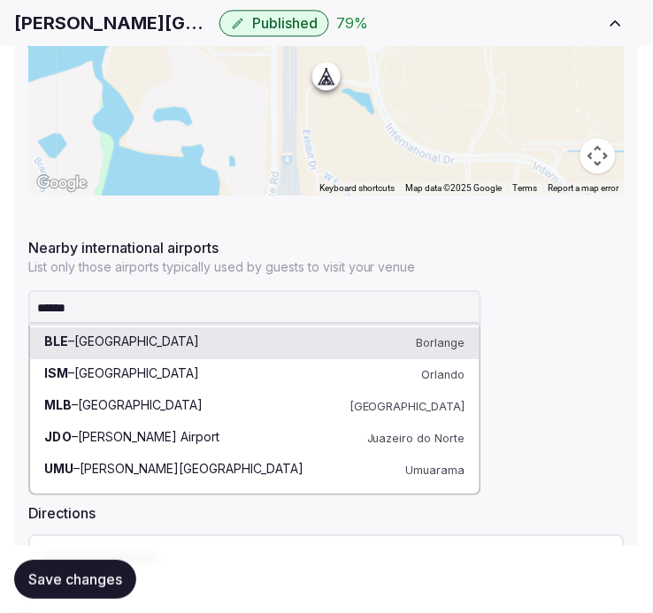
type input "*******"
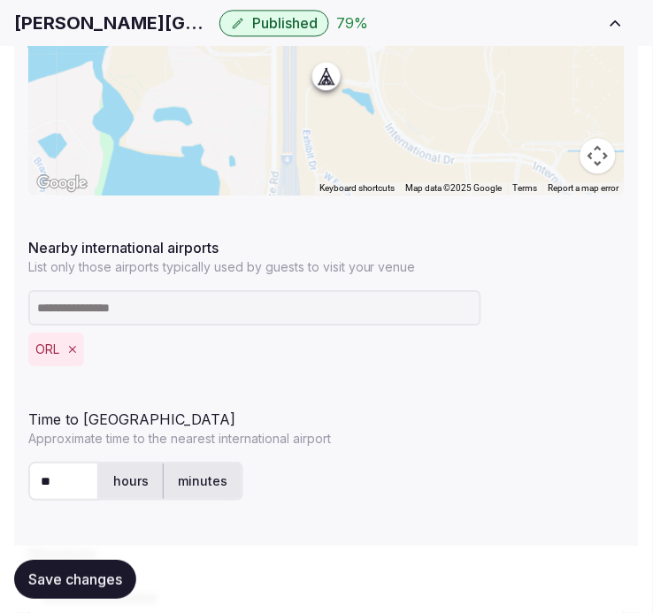
click at [45, 586] on span "Save changes" at bounding box center [75, 580] width 94 height 18
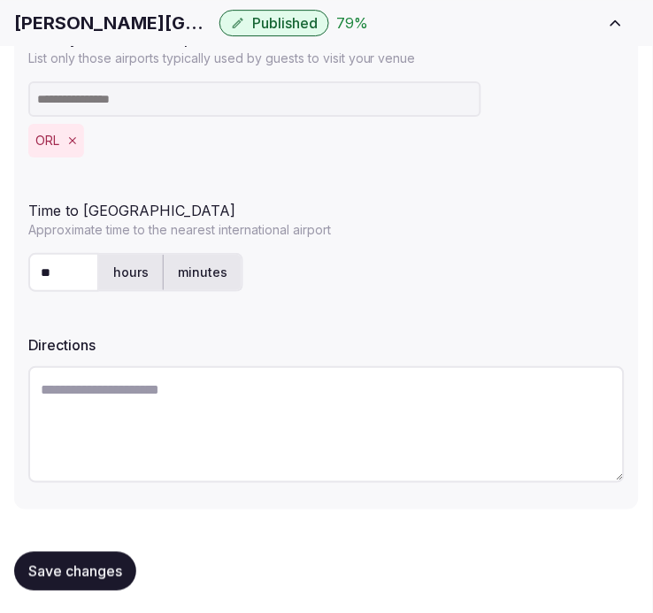
scroll to position [630, 0]
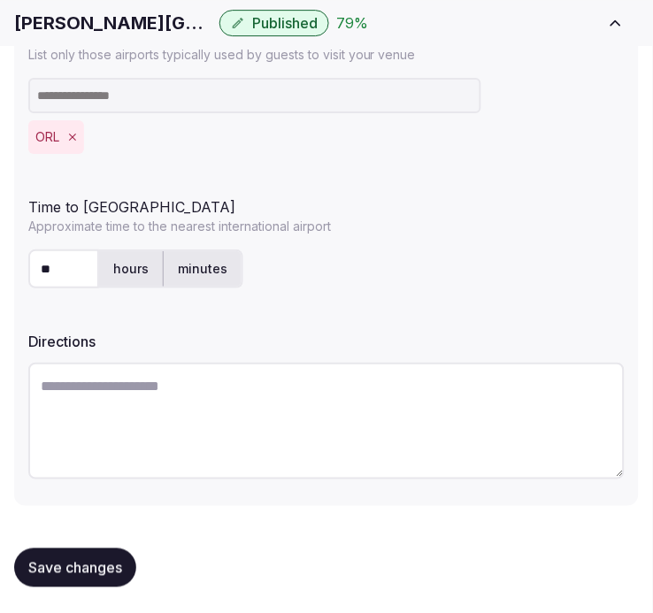
click at [92, 566] on span "Save changes" at bounding box center [75, 568] width 94 height 18
click at [492, 302] on div "**********" at bounding box center [326, 59] width 625 height 896
click at [99, 559] on span "Save changes" at bounding box center [75, 568] width 94 height 18
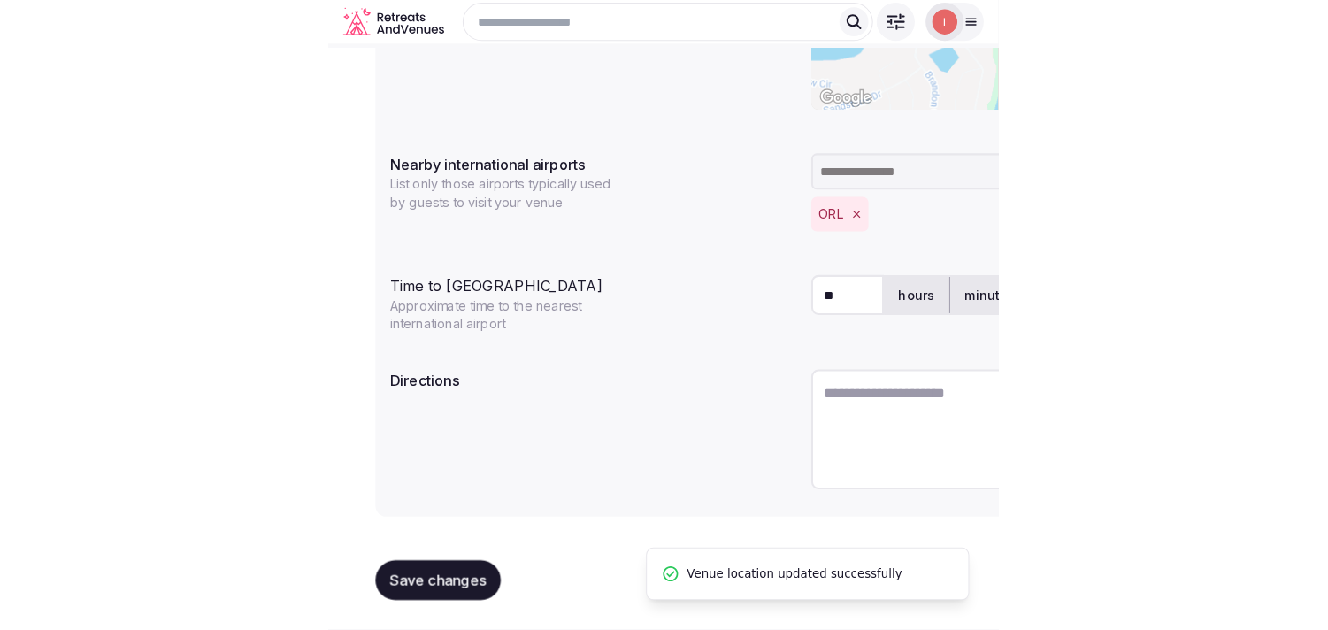
scroll to position [440, 0]
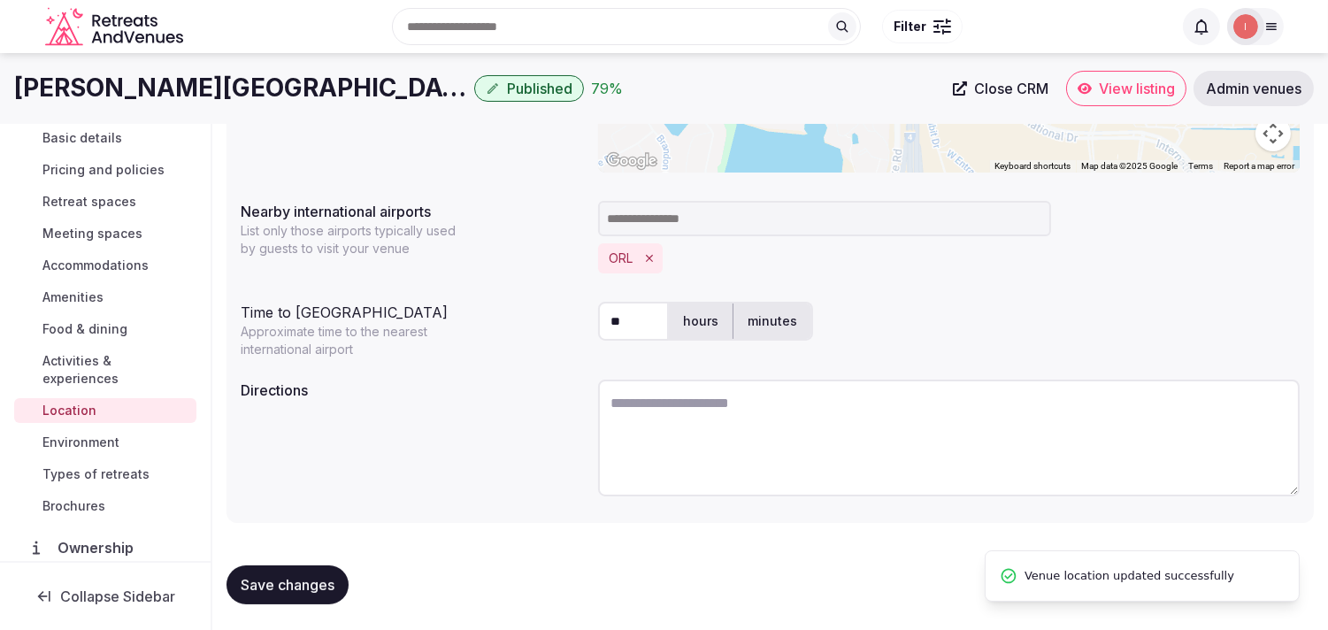
click at [67, 443] on span "Environment" at bounding box center [80, 443] width 77 height 18
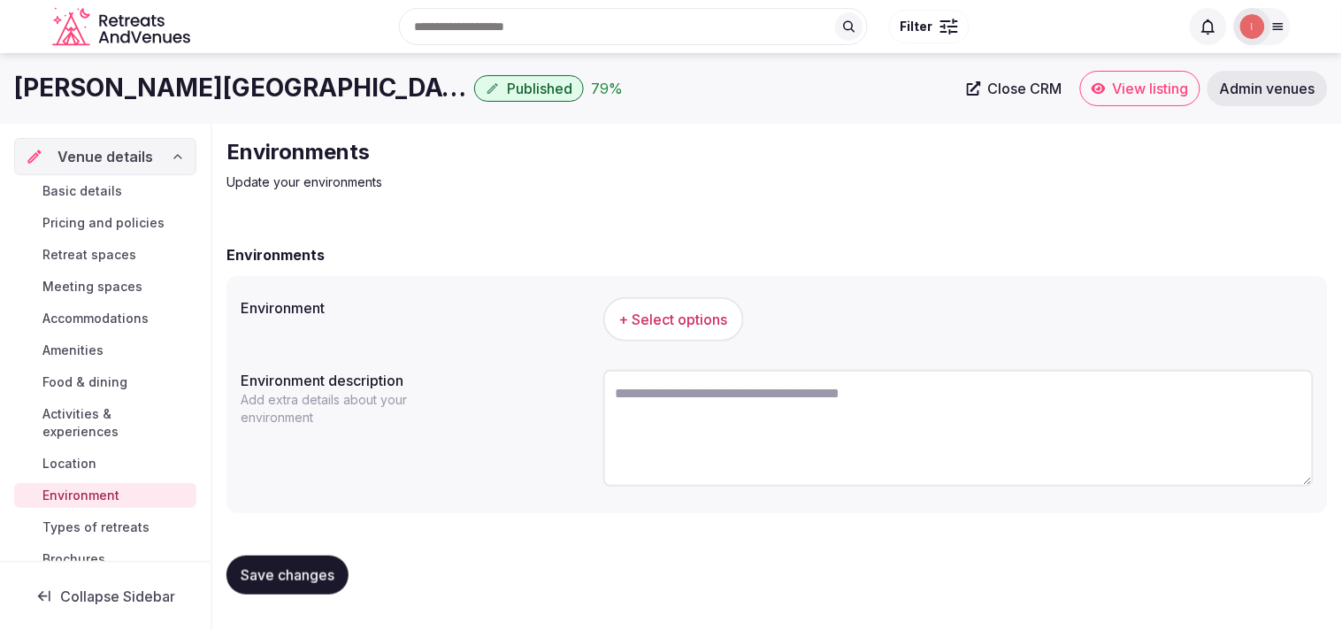
scroll to position [98, 0]
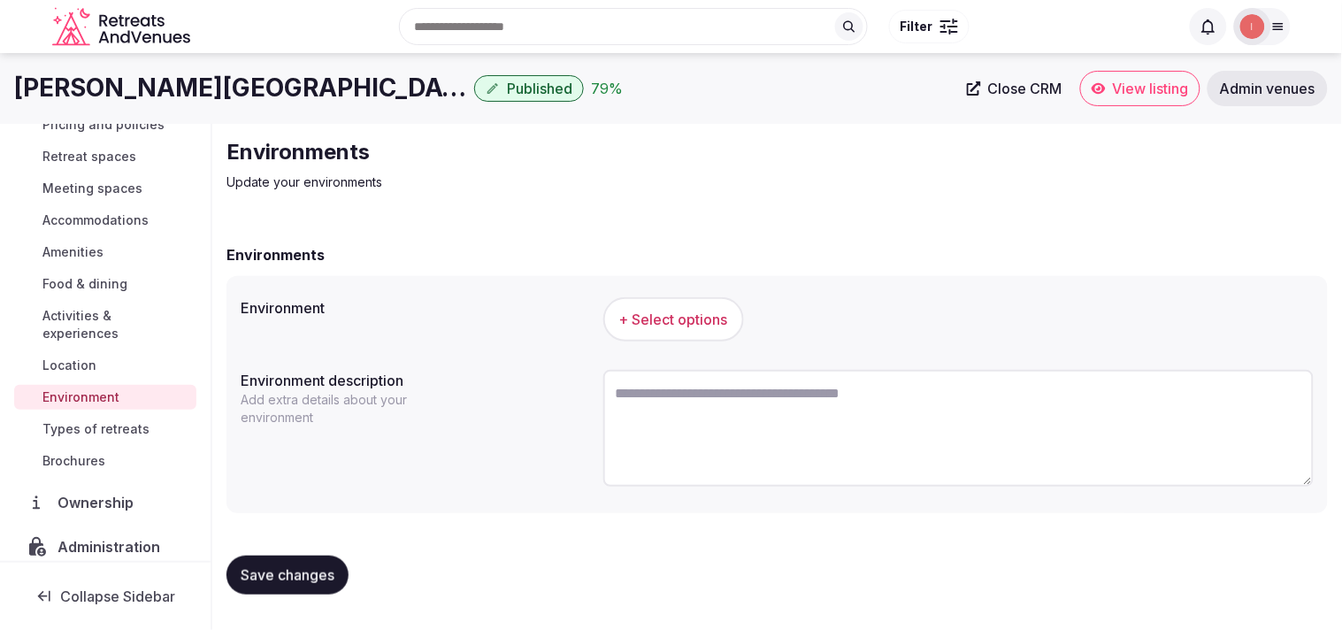
click at [667, 329] on button "+ Select options" at bounding box center [673, 319] width 141 height 44
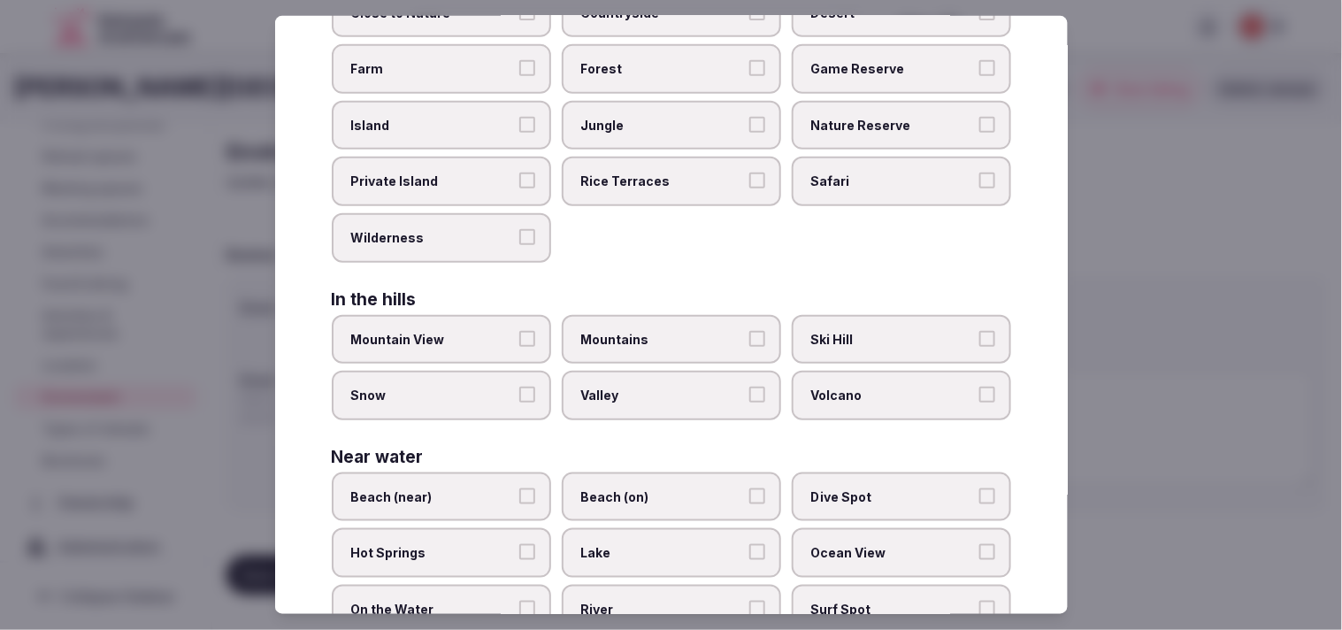
scroll to position [396, 0]
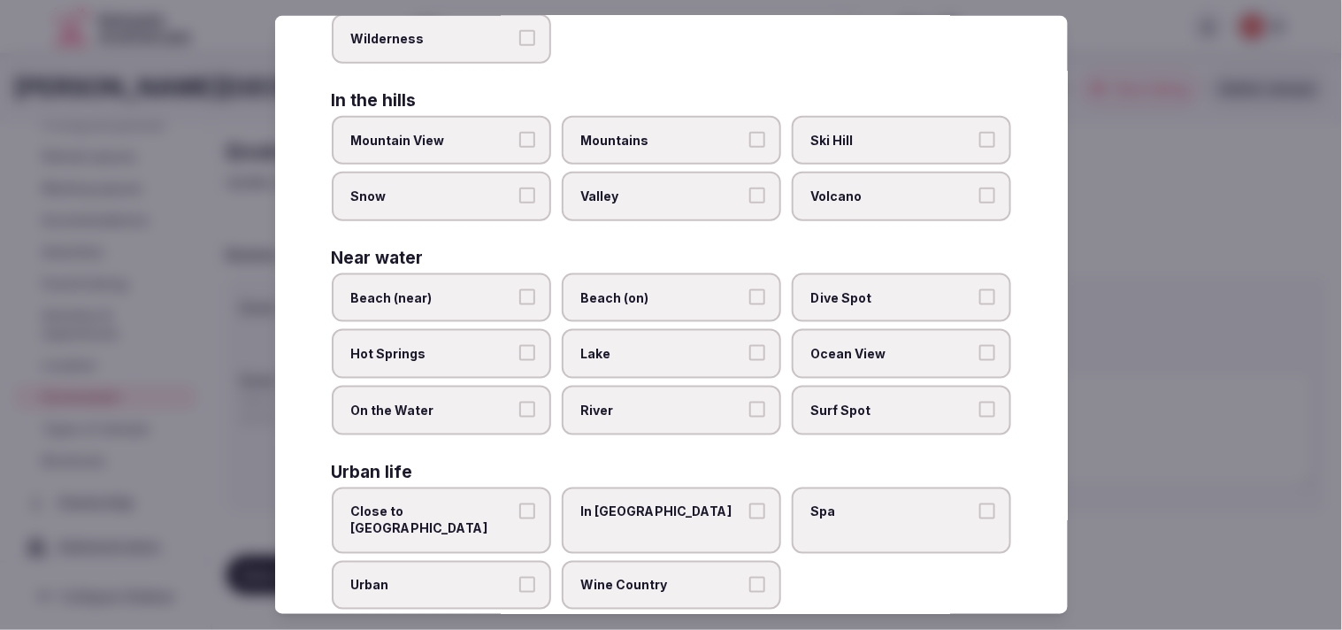
drag, startPoint x: 511, startPoint y: 543, endPoint x: 543, endPoint y: 527, distance: 36.0
click at [513, 561] on label "Urban" at bounding box center [441, 586] width 219 height 50
click at [519, 577] on button "Urban" at bounding box center [527, 585] width 16 height 16
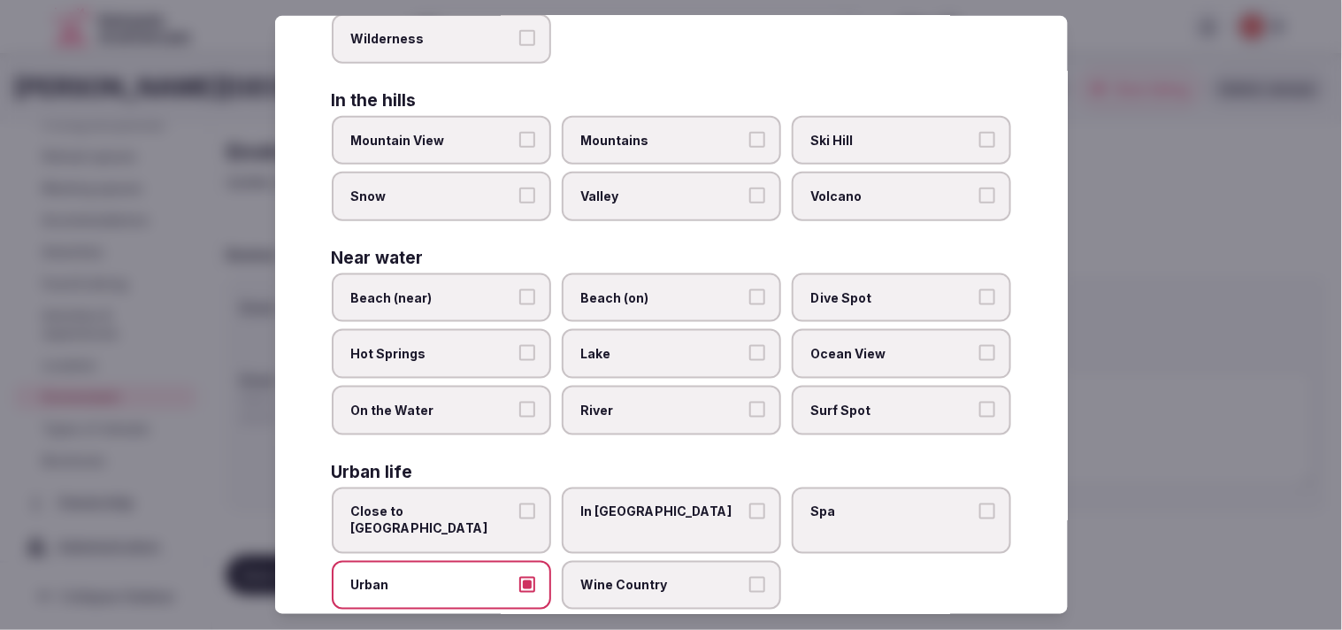
click at [667, 503] on span "In City Center" at bounding box center [662, 512] width 163 height 18
click at [667, 503] on button "In City Center" at bounding box center [757, 511] width 16 height 16
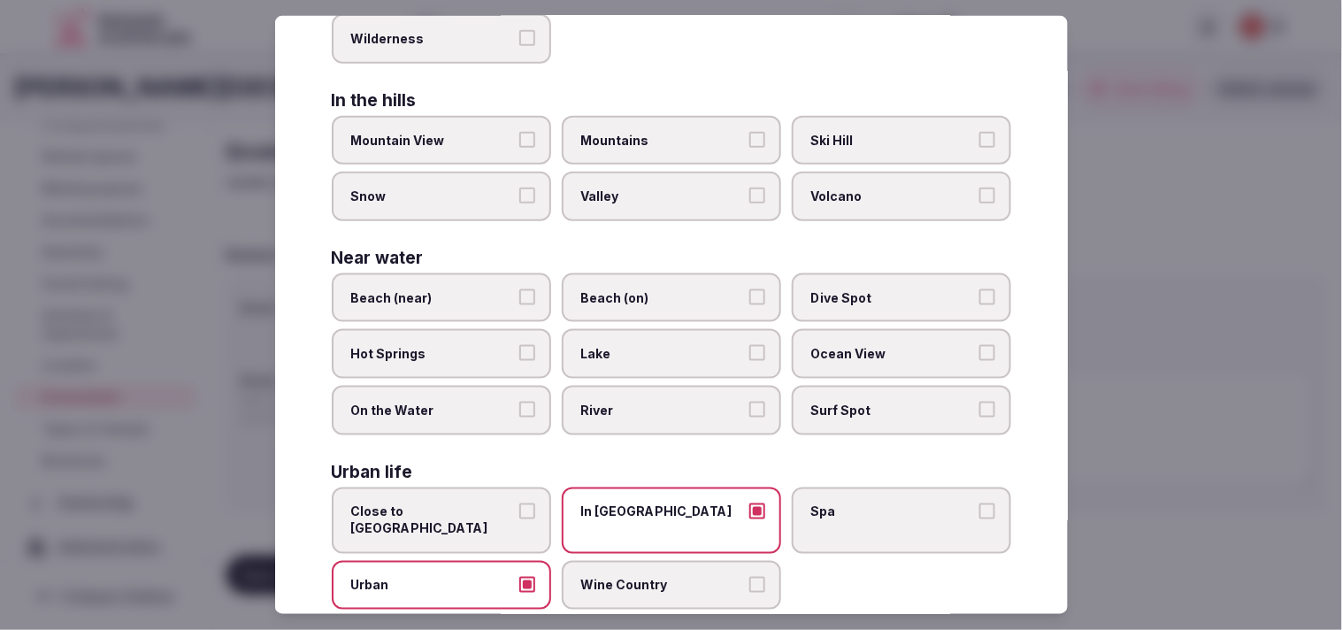
click at [667, 503] on span "In City Center" at bounding box center [662, 512] width 163 height 18
click at [667, 503] on button "In City Center" at bounding box center [757, 511] width 16 height 16
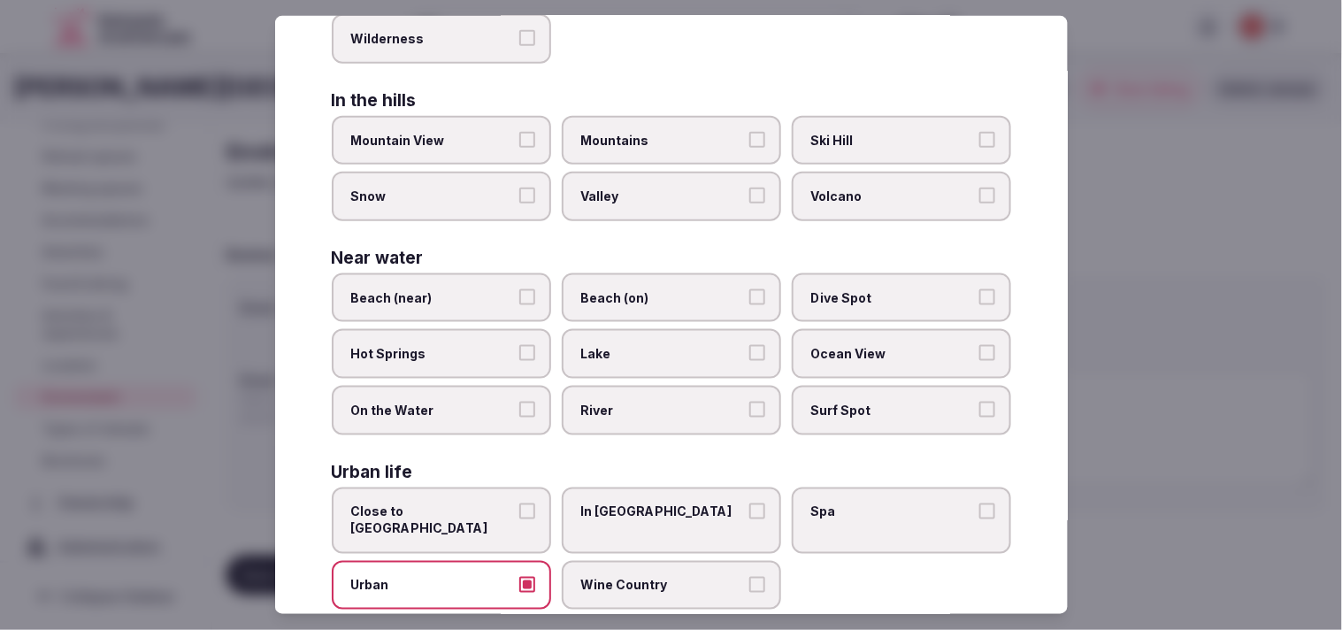
drag, startPoint x: 522, startPoint y: 499, endPoint x: 550, endPoint y: 499, distance: 28.3
click at [522, 503] on button "Close to City Center" at bounding box center [527, 511] width 16 height 16
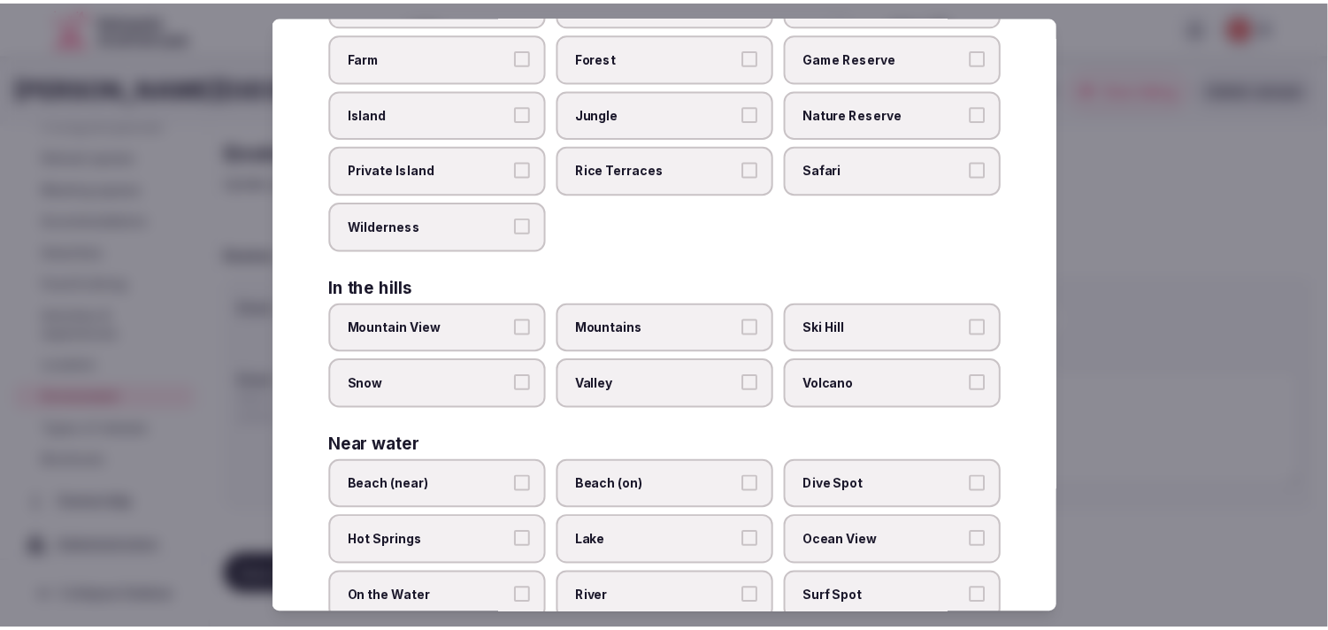
scroll to position [3, 0]
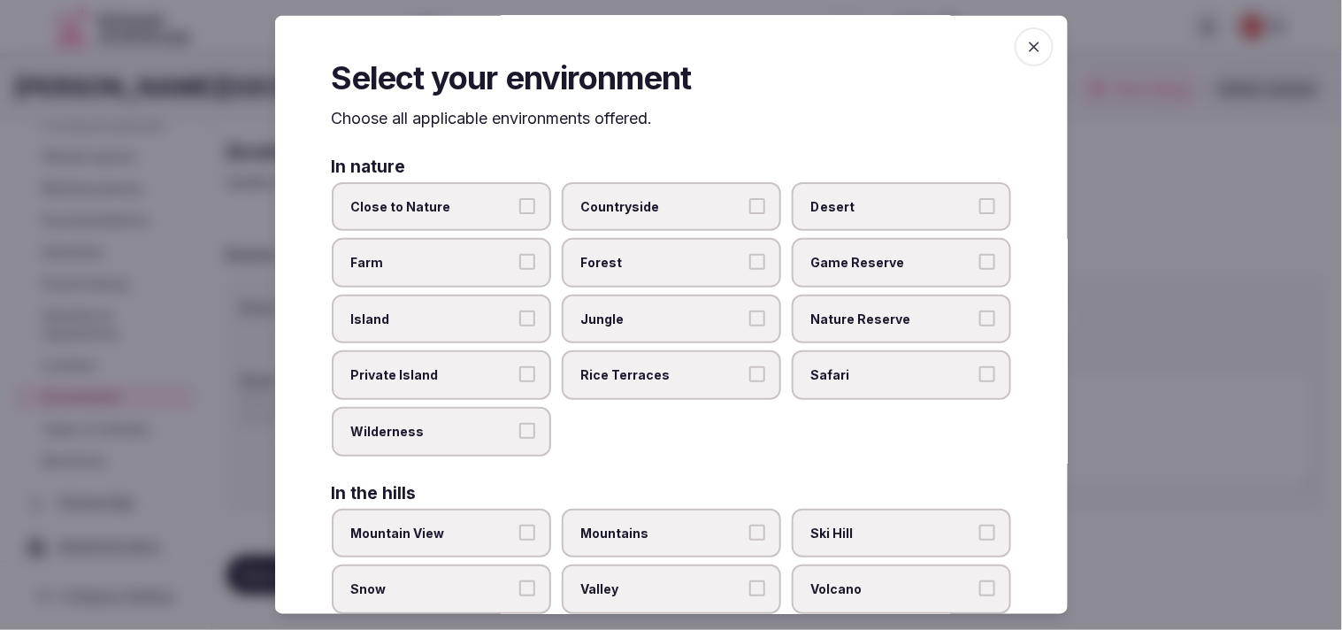
click at [667, 46] on icon "button" at bounding box center [1035, 47] width 18 height 18
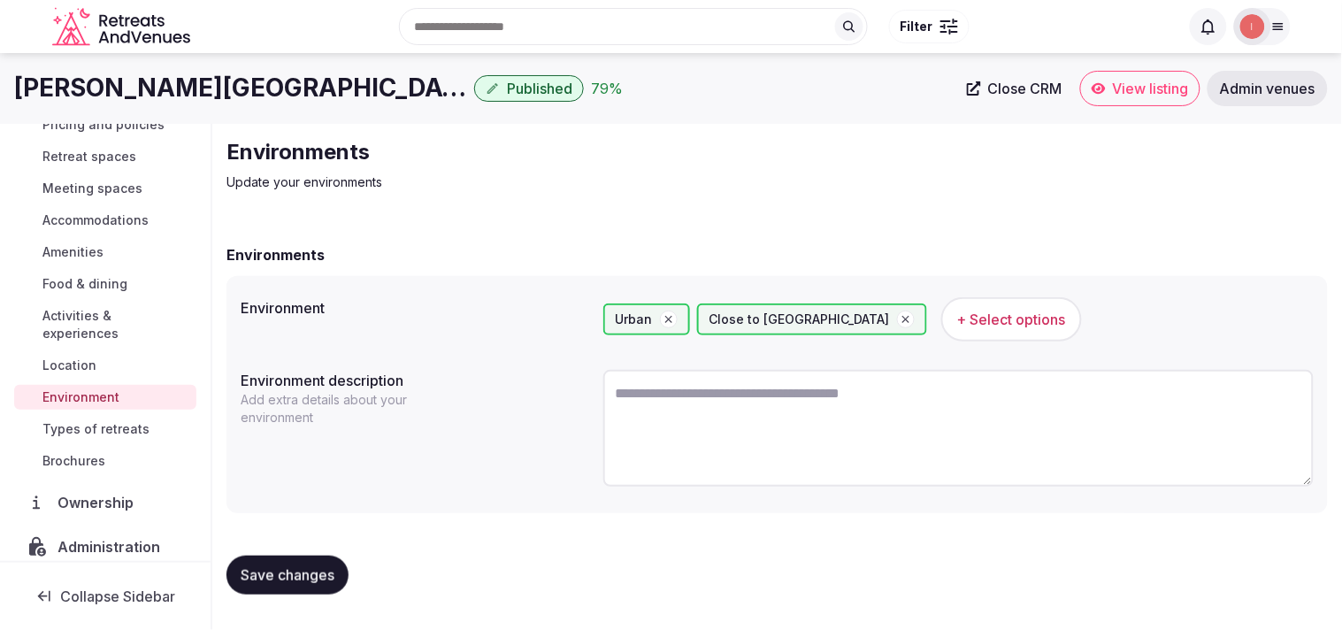
click at [284, 556] on button "Save changes" at bounding box center [288, 575] width 122 height 39
drag, startPoint x: 272, startPoint y: 559, endPoint x: 274, endPoint y: 547, distance: 12.7
click at [274, 547] on div "Save changes" at bounding box center [778, 575] width 1102 height 67
click at [142, 430] on span "Types of retreats" at bounding box center [95, 429] width 107 height 18
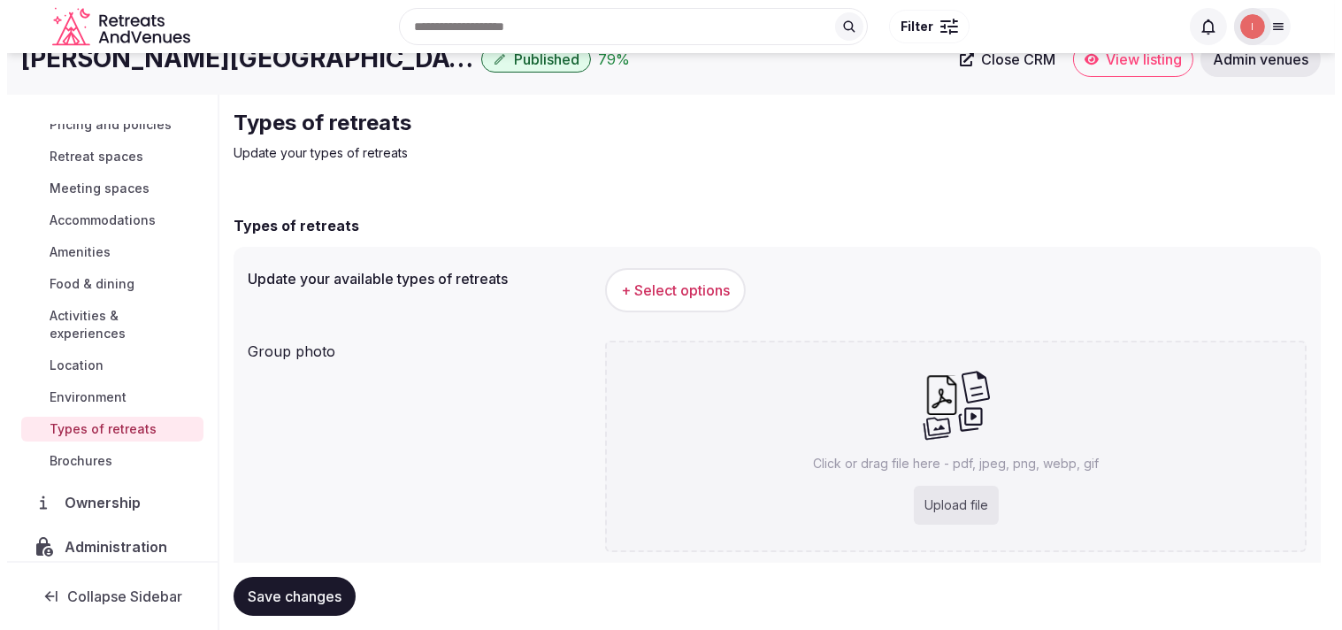
scroll to position [81, 0]
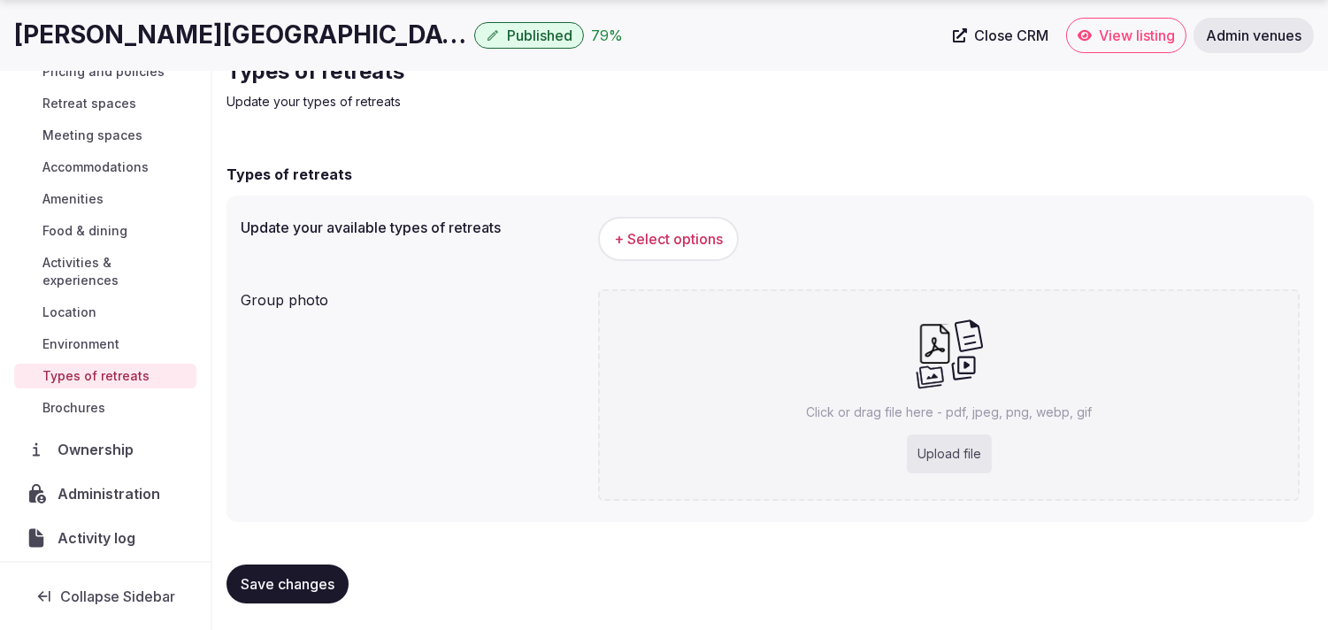
click at [667, 240] on span "+ Select options" at bounding box center [668, 238] width 109 height 19
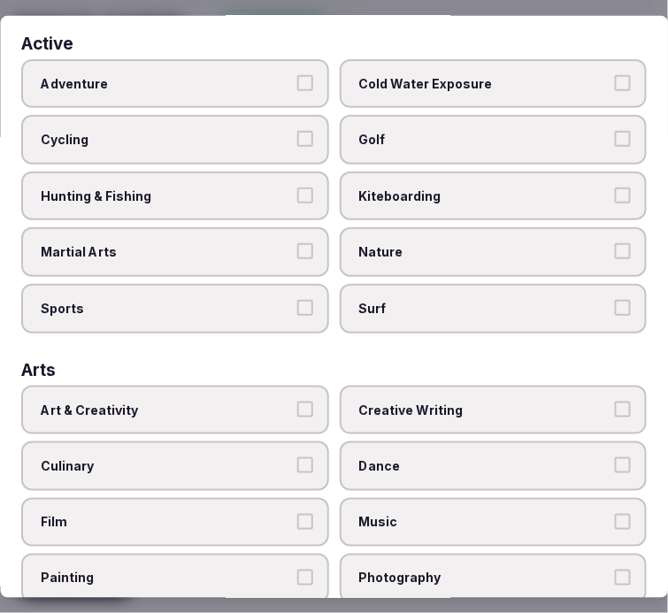
scroll to position [0, 0]
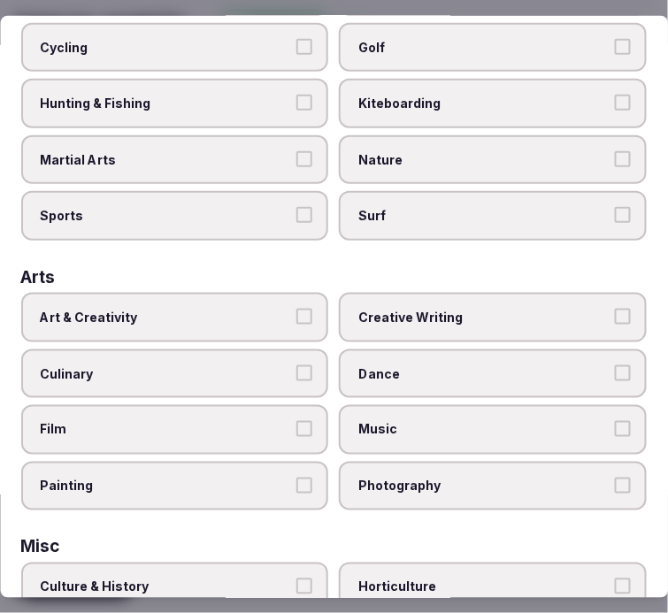
click at [263, 309] on span "Art & Creativity" at bounding box center [166, 318] width 251 height 18
click at [297, 309] on button "Art & Creativity" at bounding box center [305, 317] width 16 height 16
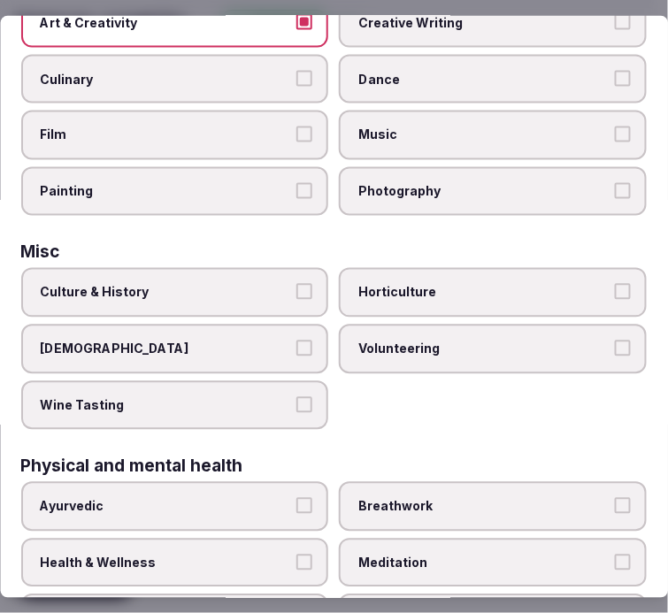
click at [281, 284] on span "Culture & History" at bounding box center [166, 293] width 251 height 18
click at [297, 284] on button "Culture & History" at bounding box center [305, 292] width 16 height 16
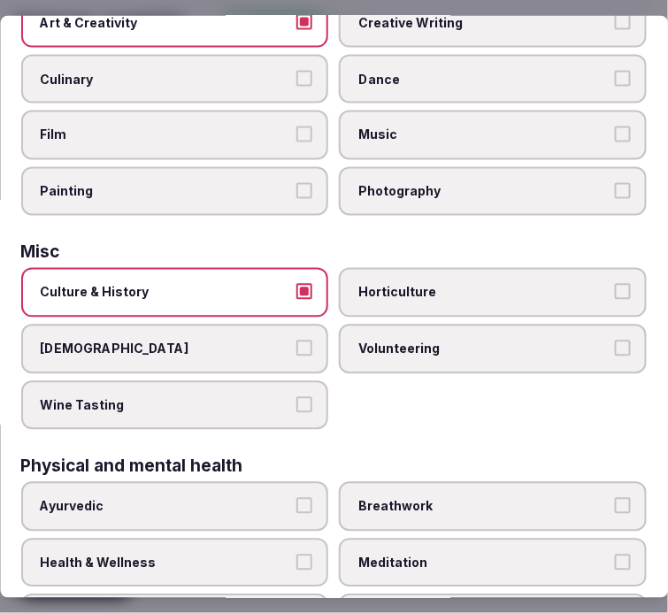
scroll to position [688, 0]
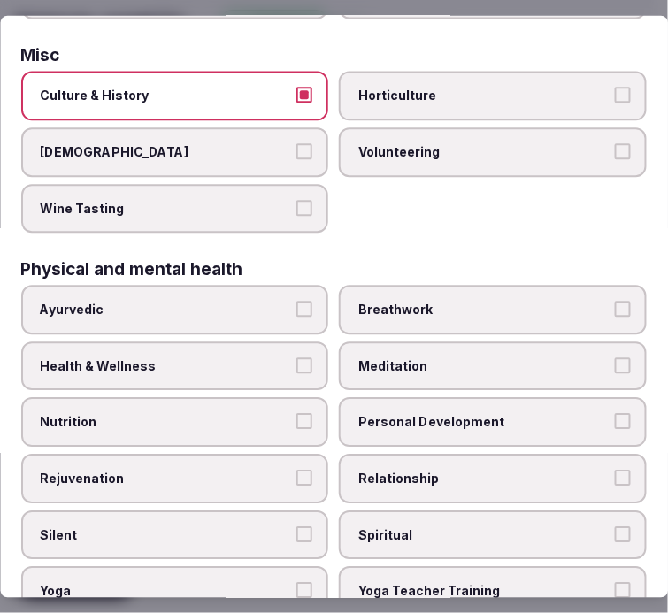
click at [302, 358] on button "Health & Wellness" at bounding box center [305, 366] width 16 height 16
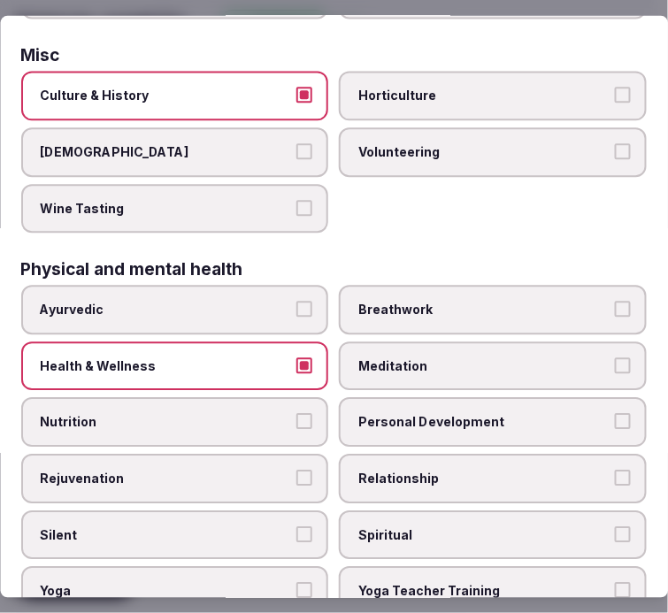
click at [408, 414] on span "Personal Development" at bounding box center [484, 423] width 251 height 18
click at [615, 414] on button "Personal Development" at bounding box center [623, 422] width 16 height 16
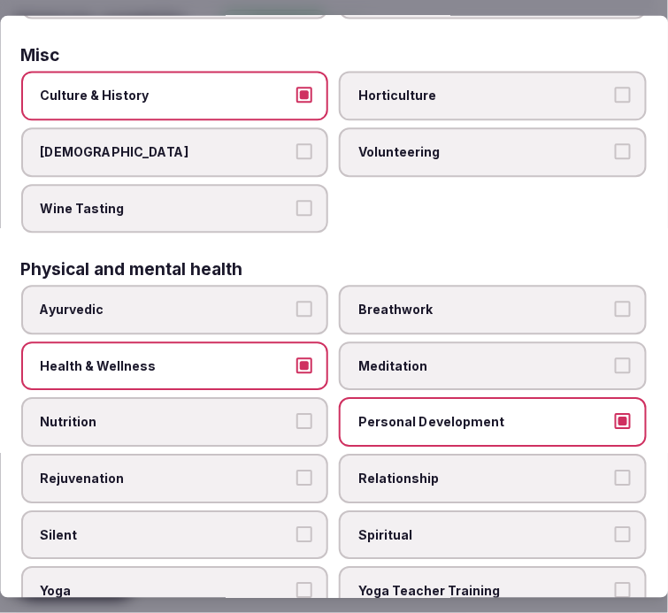
click at [420, 471] on span "Relationship" at bounding box center [484, 480] width 251 height 18
click at [615, 471] on button "Relationship" at bounding box center [623, 479] width 16 height 16
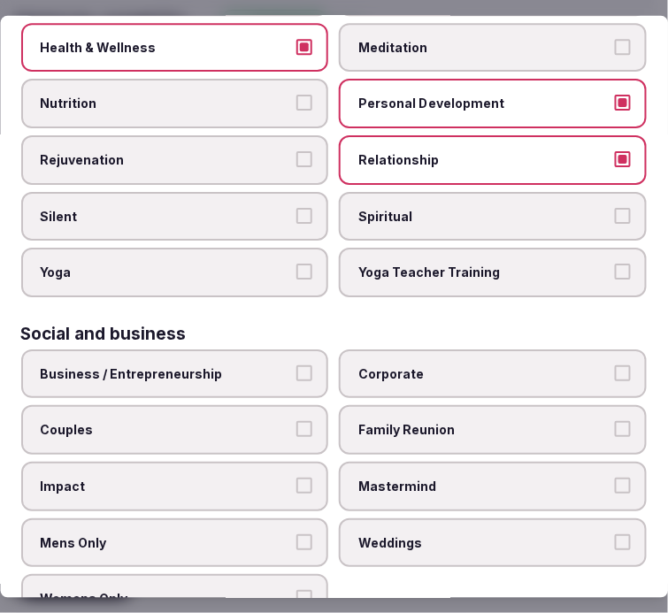
scroll to position [1016, 0]
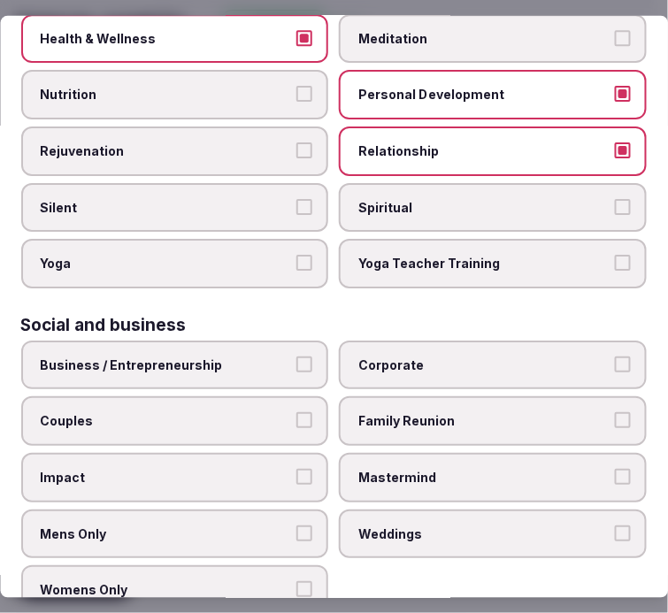
drag, startPoint x: 266, startPoint y: 324, endPoint x: 308, endPoint y: 358, distance: 54.0
click at [274, 341] on label "Business / Entrepreneurship" at bounding box center [175, 366] width 308 height 50
click at [297, 357] on button "Business / Entrepreneurship" at bounding box center [305, 365] width 16 height 16
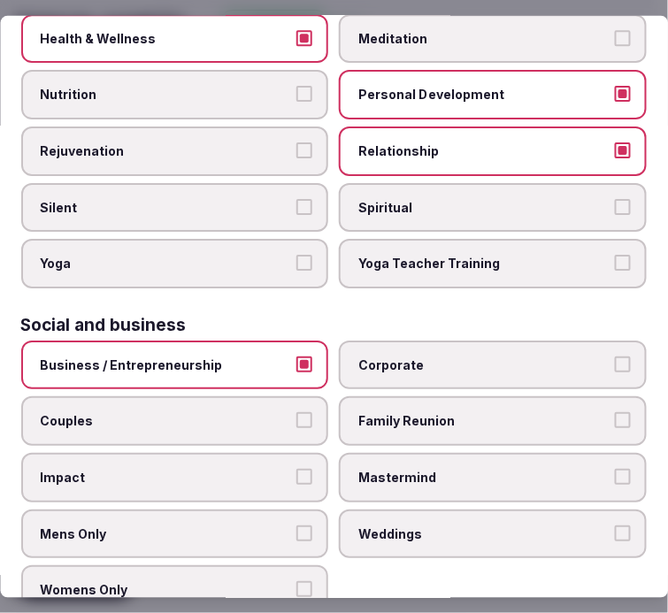
click at [412, 509] on label "Weddings" at bounding box center [494, 534] width 308 height 50
click at [615, 525] on button "Weddings" at bounding box center [623, 533] width 16 height 16
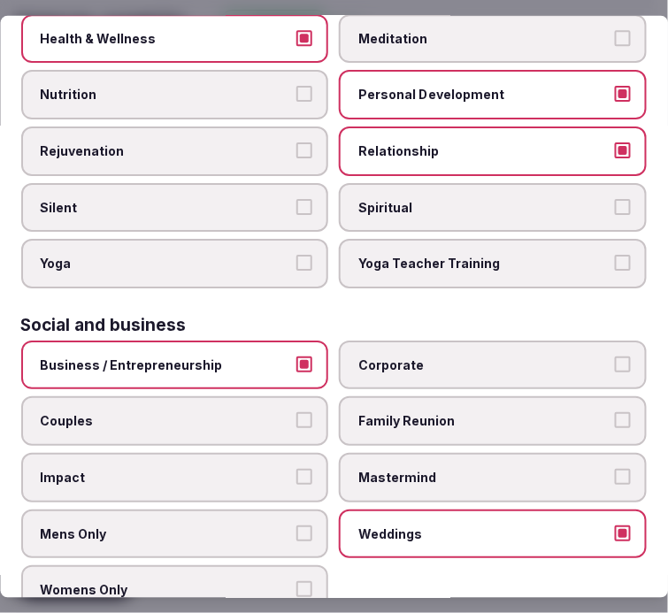
click at [285, 412] on span "Couples" at bounding box center [166, 421] width 251 height 18
click at [297, 412] on button "Couples" at bounding box center [305, 420] width 16 height 16
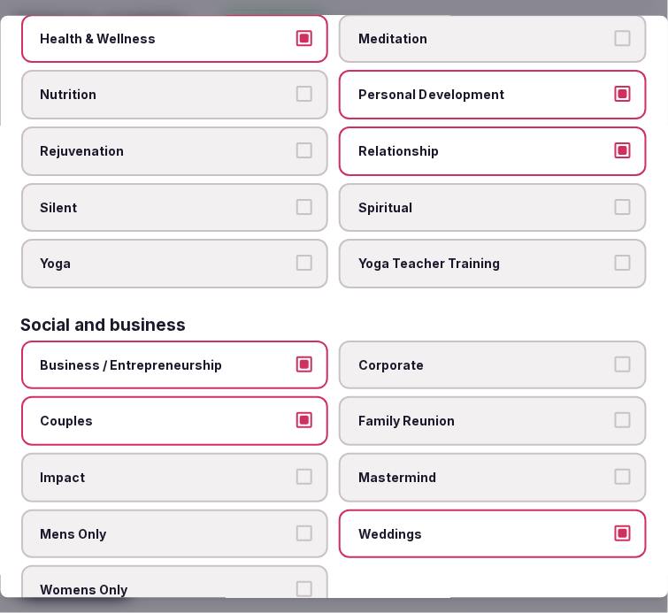
click at [408, 341] on label "Corporate" at bounding box center [494, 366] width 308 height 50
click at [615, 357] on button "Corporate" at bounding box center [623, 365] width 16 height 16
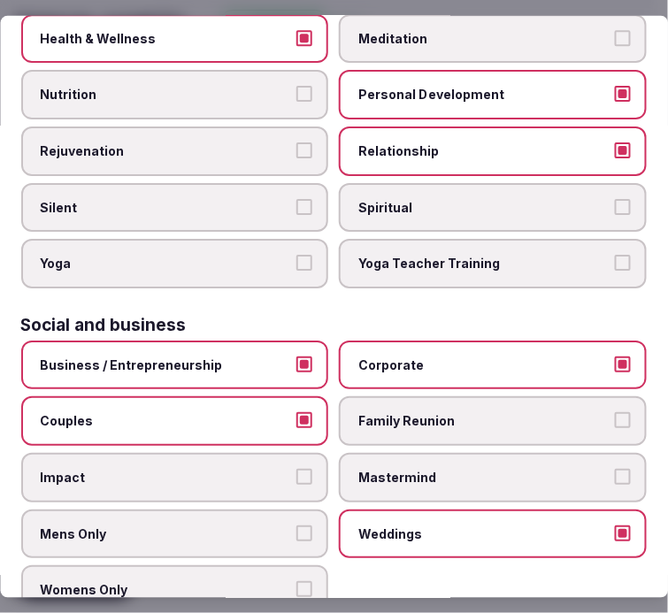
click at [409, 396] on label "Family Reunion" at bounding box center [494, 421] width 308 height 50
click at [615, 412] on button "Family Reunion" at bounding box center [623, 420] width 16 height 16
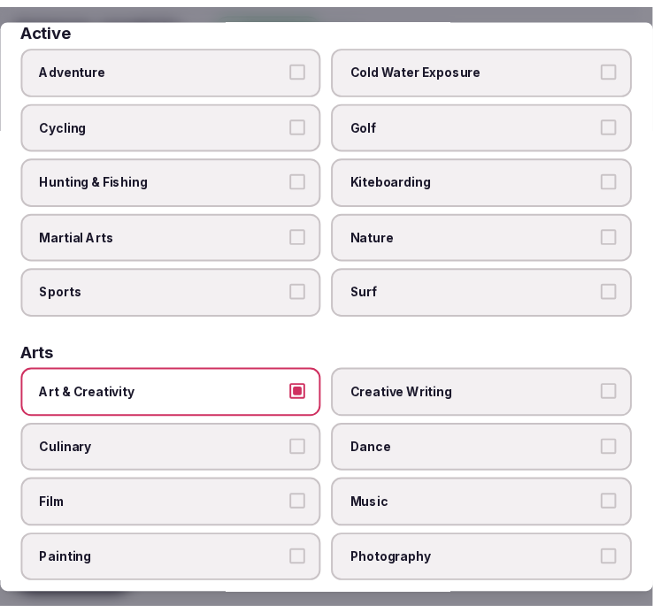
scroll to position [0, 0]
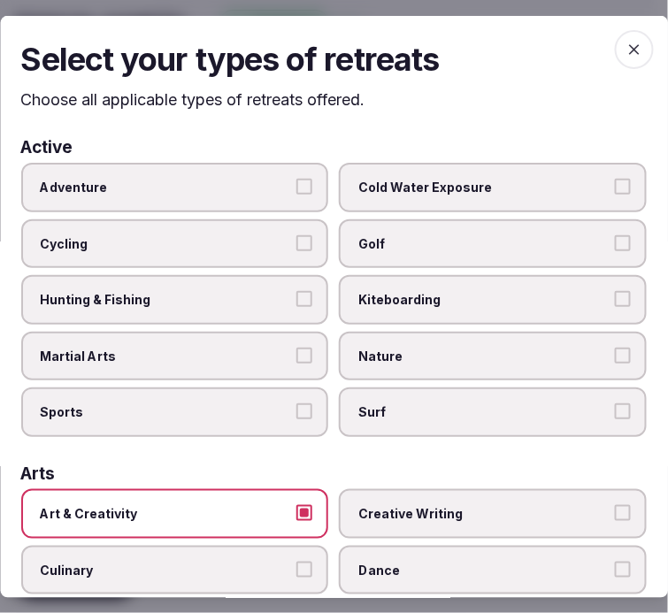
click at [626, 40] on icon "button" at bounding box center [635, 49] width 18 height 18
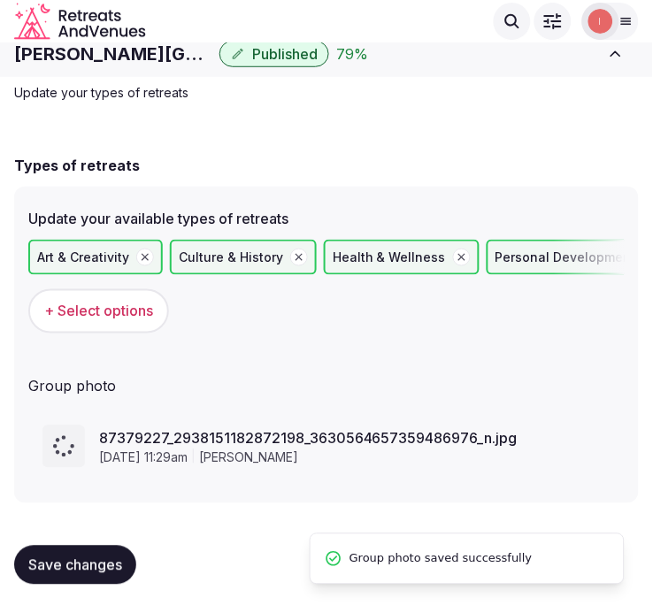
scroll to position [50, 0]
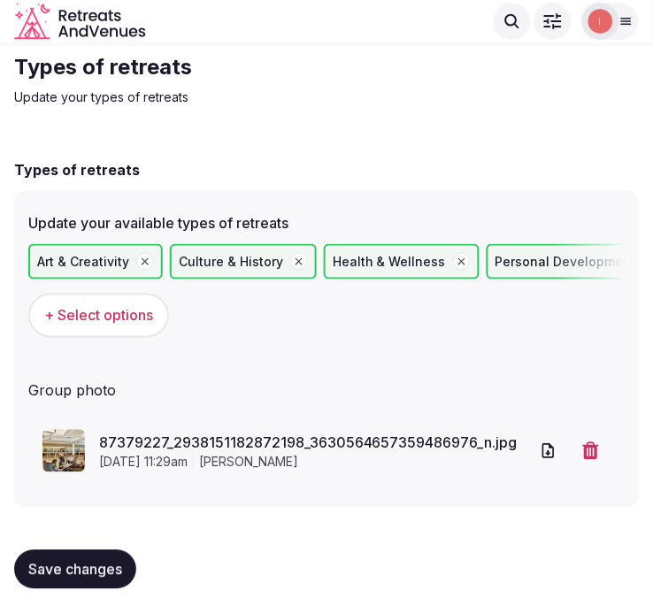
click at [73, 563] on span "Save changes" at bounding box center [75, 570] width 94 height 18
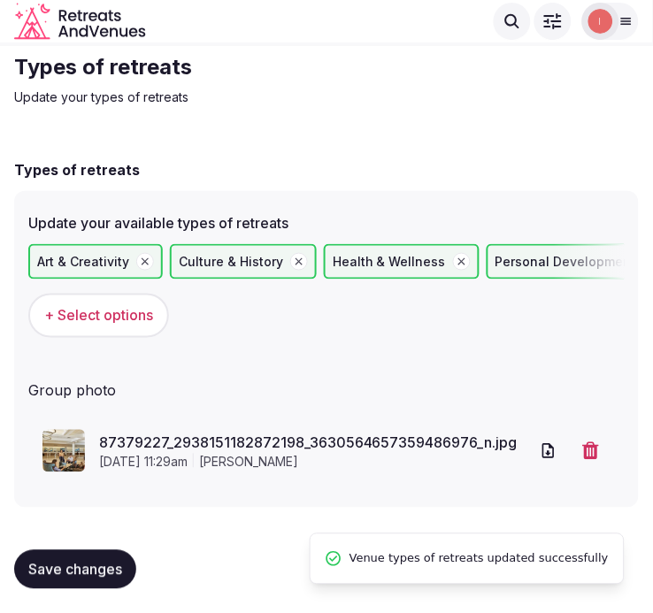
click at [133, 557] on button "Save changes" at bounding box center [75, 569] width 122 height 39
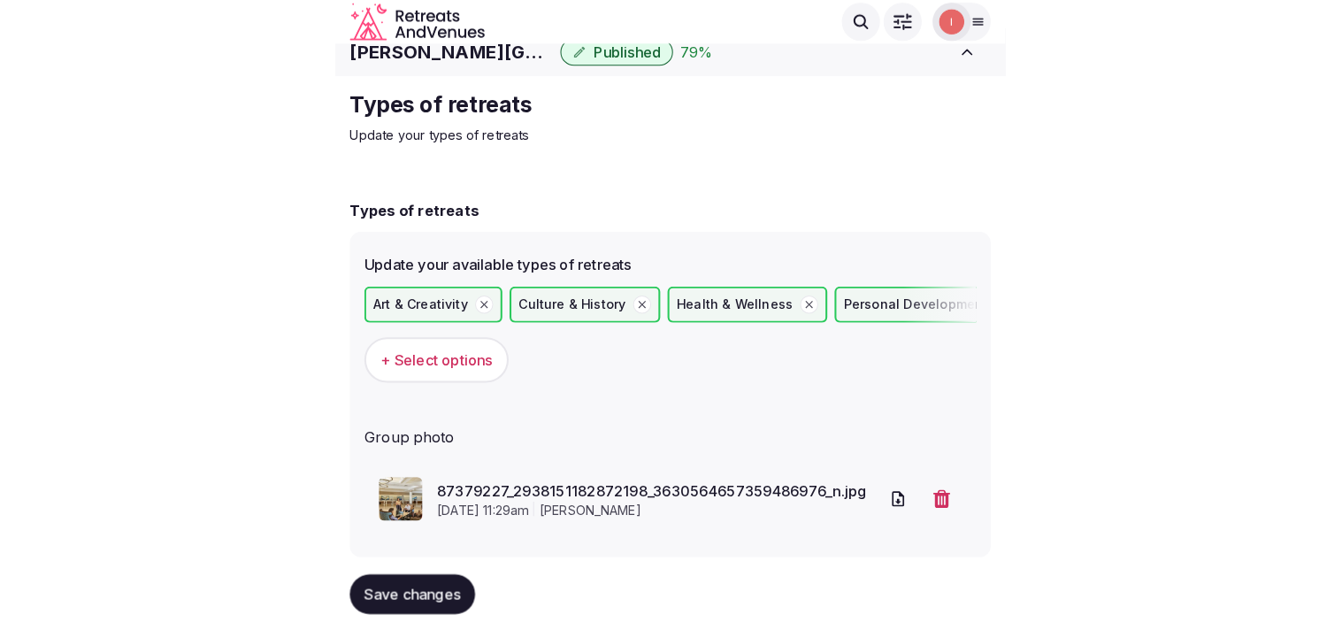
scroll to position [0, 0]
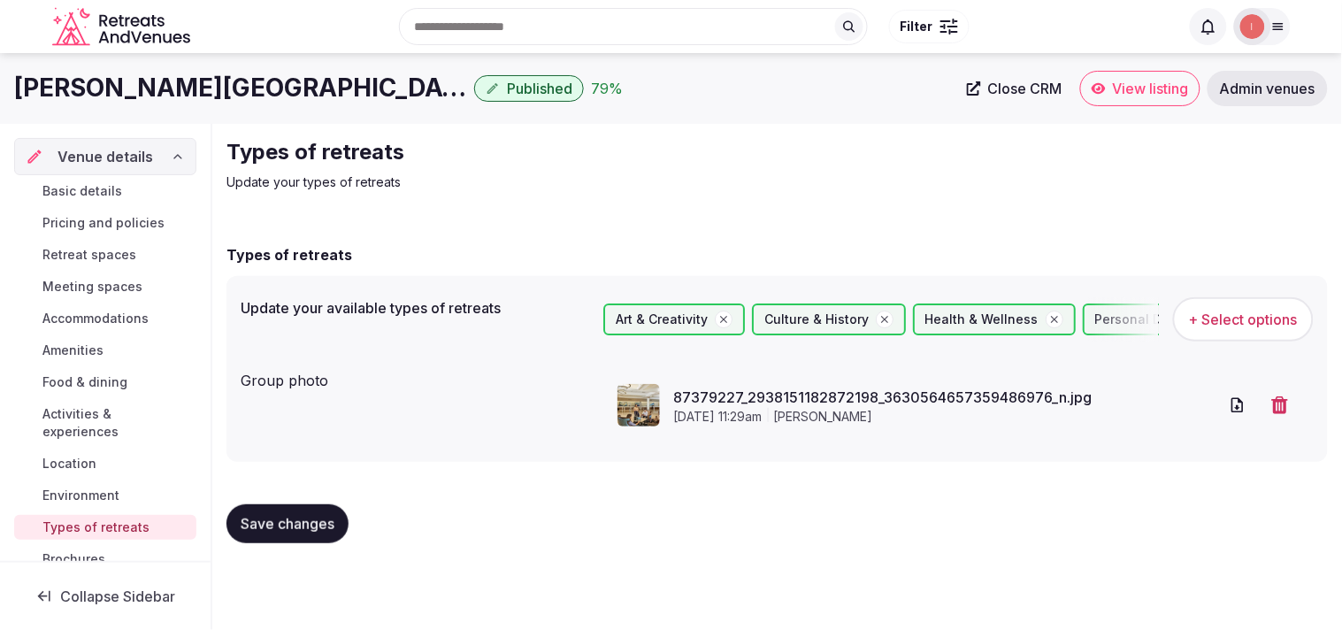
click at [667, 83] on span "Close CRM" at bounding box center [1025, 89] width 74 height 18
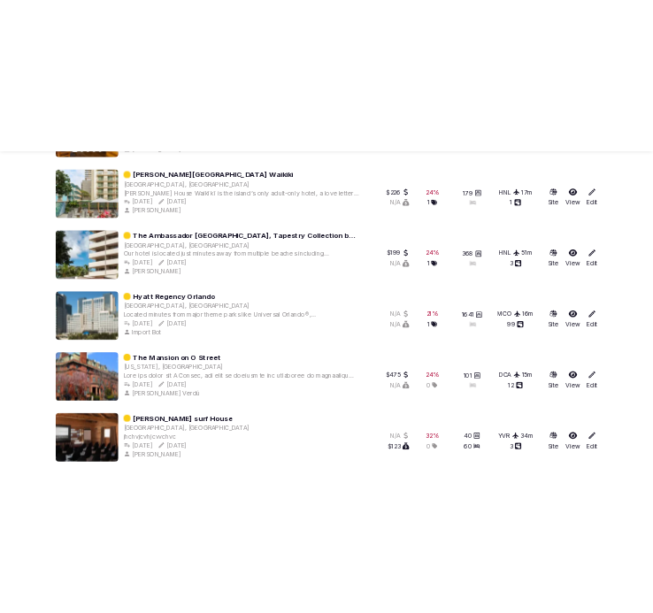
scroll to position [5259, 0]
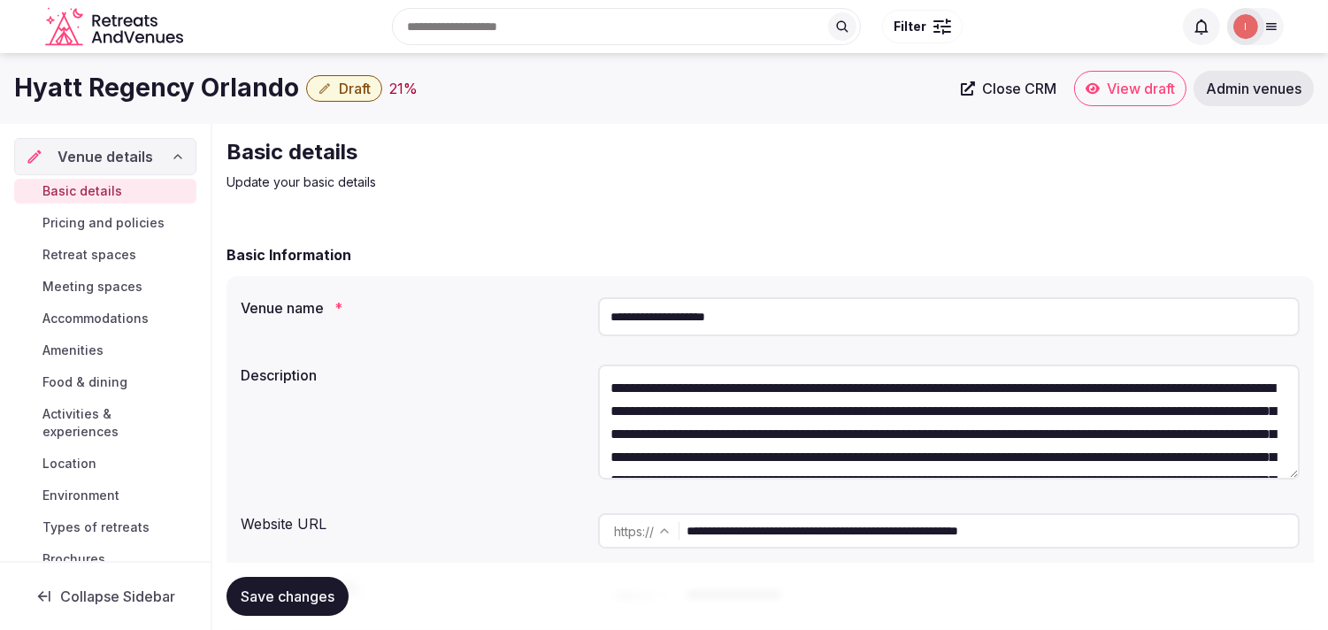
click at [148, 99] on h1 "Hyatt Regency Orlando" at bounding box center [156, 88] width 285 height 35
copy div "Hyatt Regency Orlando"
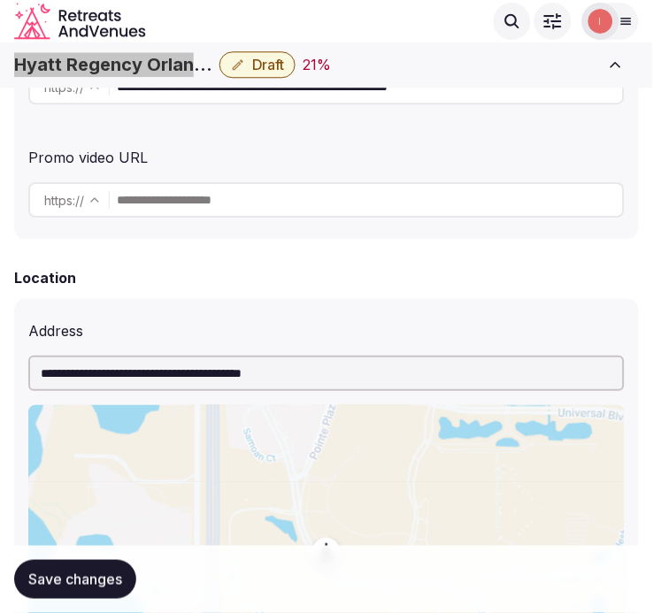
scroll to position [393, 0]
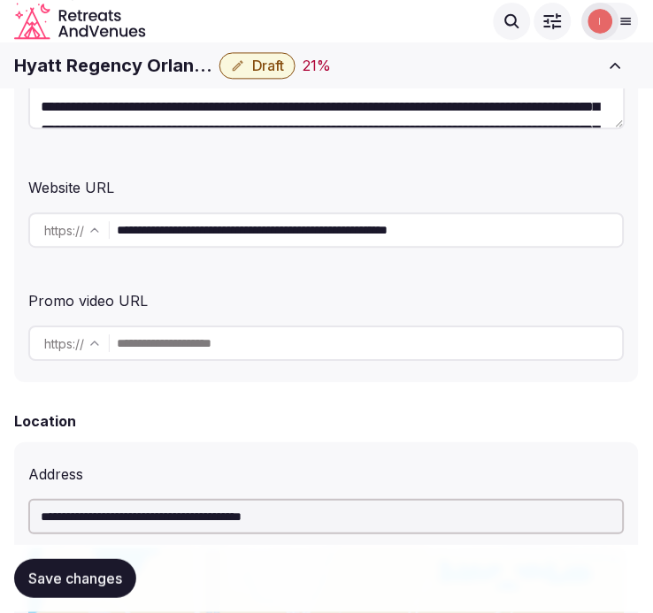
click at [175, 225] on input "**********" at bounding box center [370, 229] width 506 height 35
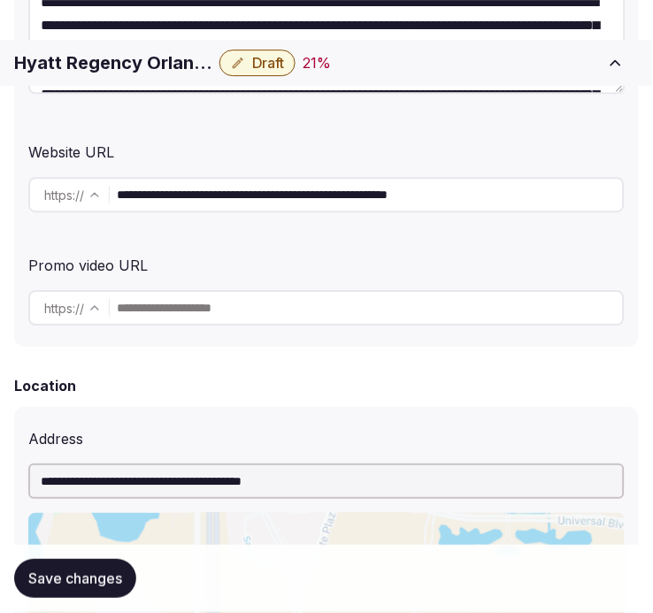
scroll to position [491, 0]
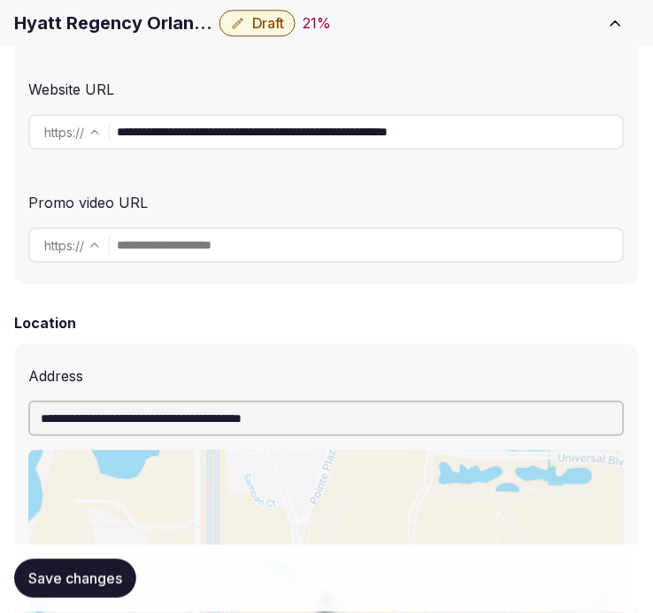
click at [490, 179] on div "**********" at bounding box center [326, 17] width 625 height 534
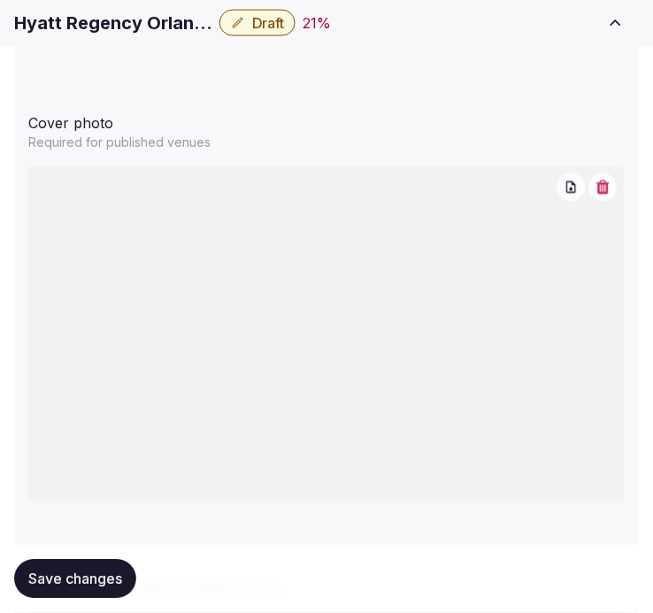
scroll to position [1868, 0]
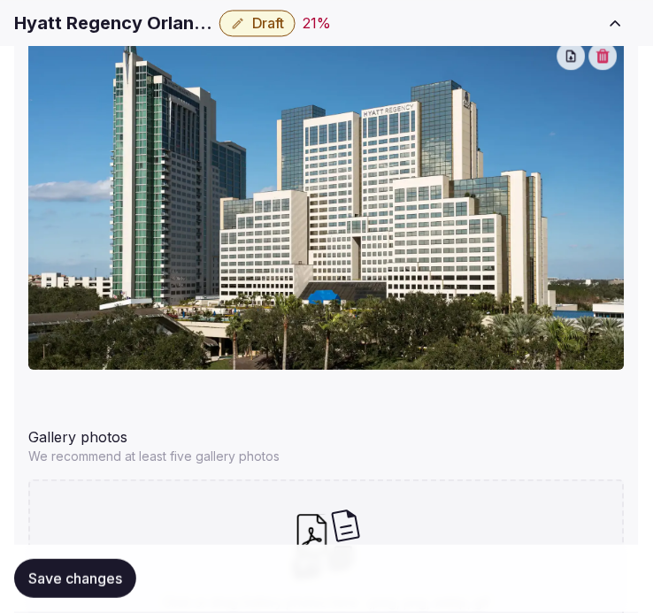
click at [334, 402] on div "Cover photo Required for published venues Gallery photos We recommend at least …" at bounding box center [326, 306] width 625 height 812
click at [148, 19] on h1 "Hyatt Regency Orlando" at bounding box center [113, 23] width 198 height 25
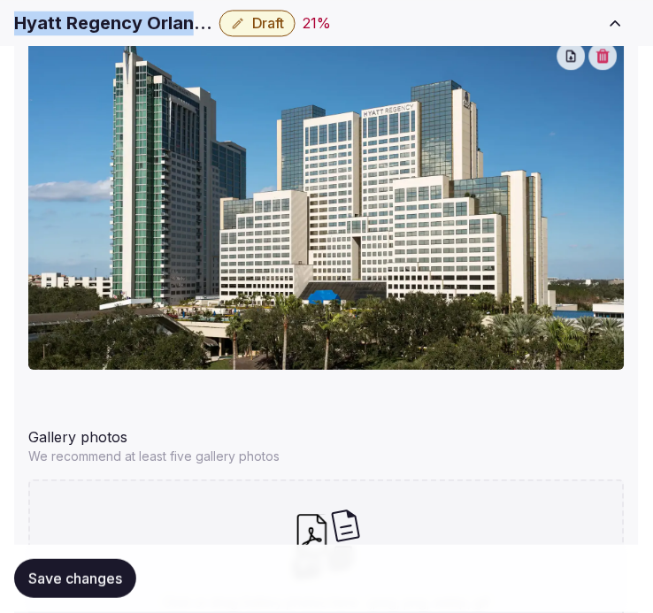
click at [148, 19] on h1 "Hyatt Regency Orlando" at bounding box center [113, 23] width 198 height 25
copy div "Hyatt Regency Orlando"
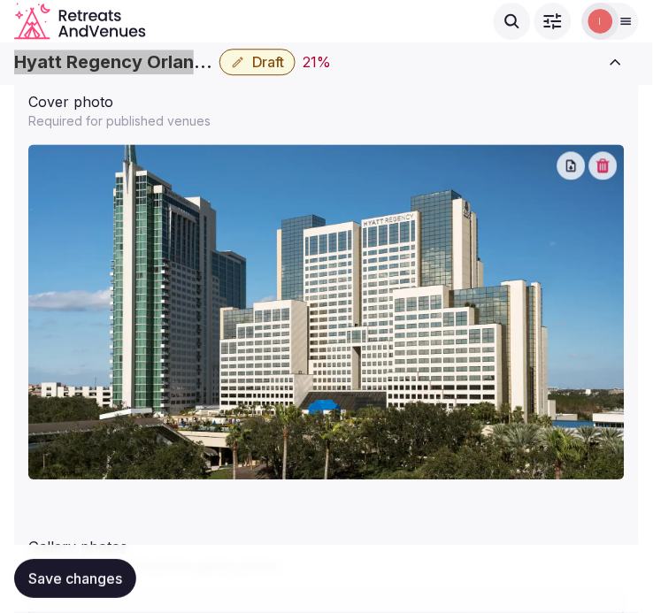
scroll to position [1572, 0]
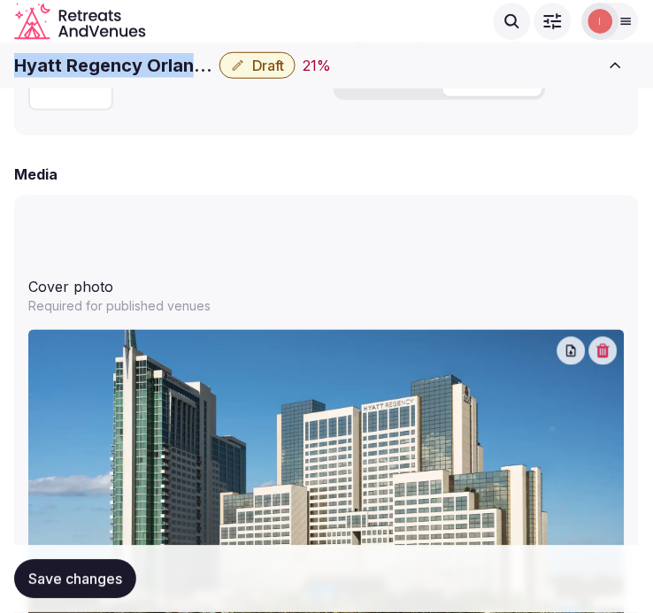
copy div "Hyatt Regency Orlando"
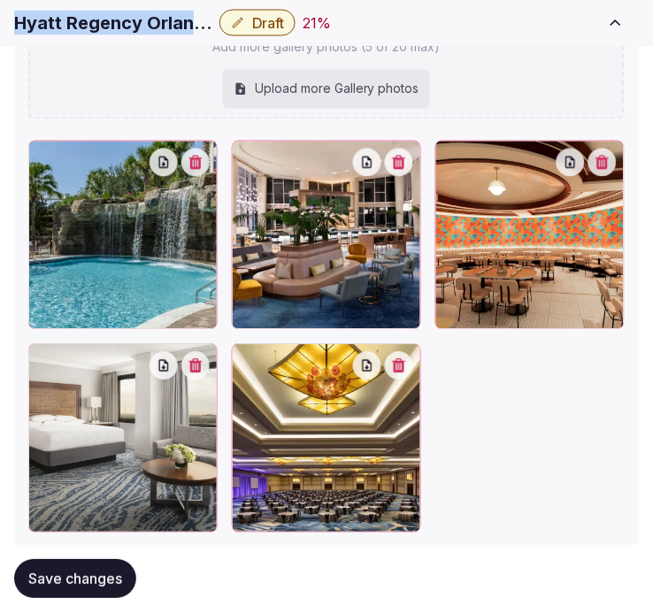
scroll to position [2575, 0]
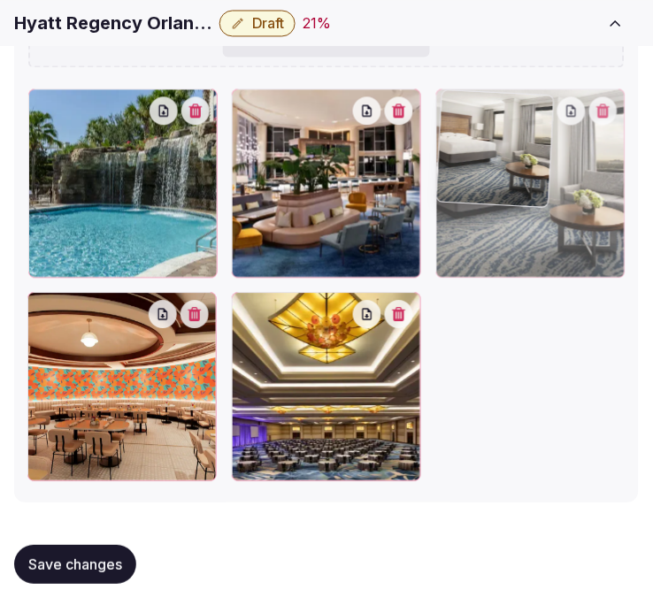
drag, startPoint x: 40, startPoint y: 308, endPoint x: 425, endPoint y: 142, distance: 419.3
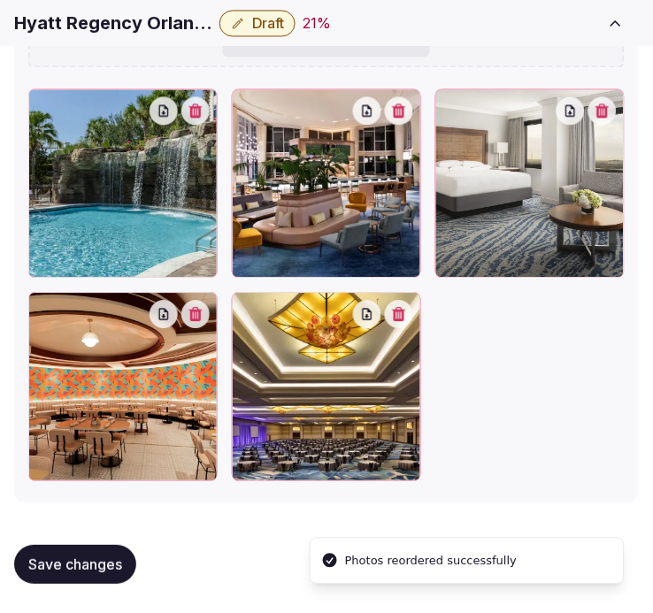
click at [97, 578] on button "Save changes" at bounding box center [75, 565] width 122 height 39
click at [236, 19] on icon "button" at bounding box center [238, 23] width 14 height 14
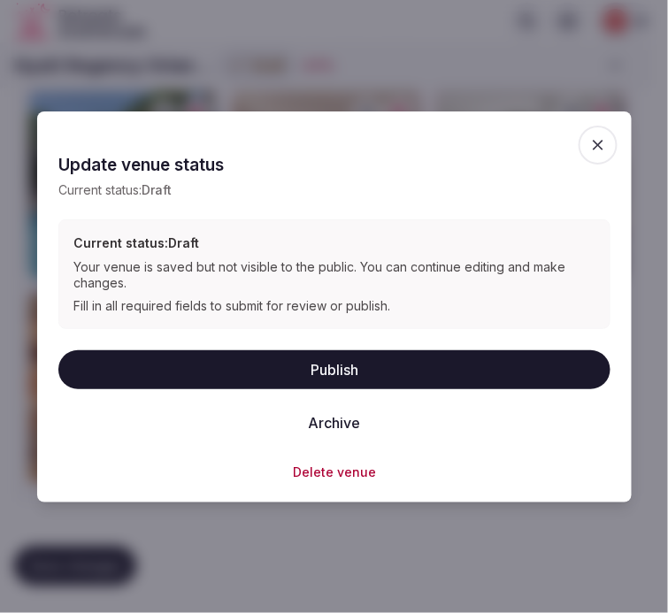
click at [322, 350] on button "Publish" at bounding box center [334, 369] width 552 height 39
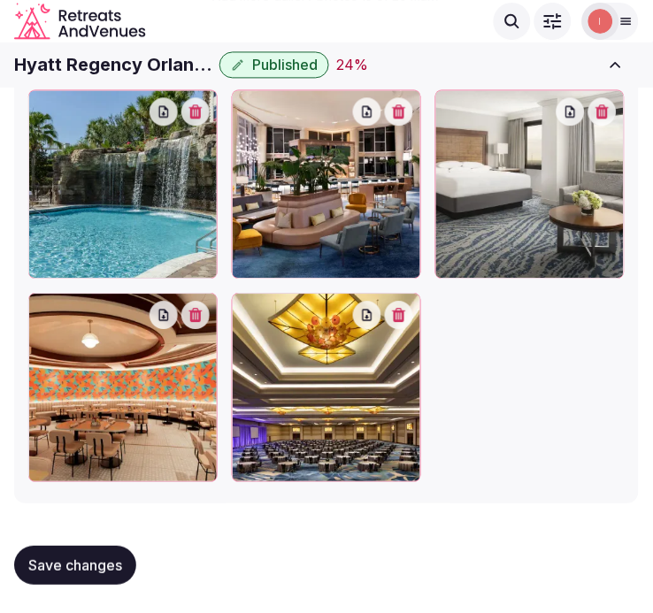
click at [95, 561] on span "Save changes" at bounding box center [75, 566] width 94 height 18
click at [100, 553] on button "Save changes" at bounding box center [75, 566] width 122 height 39
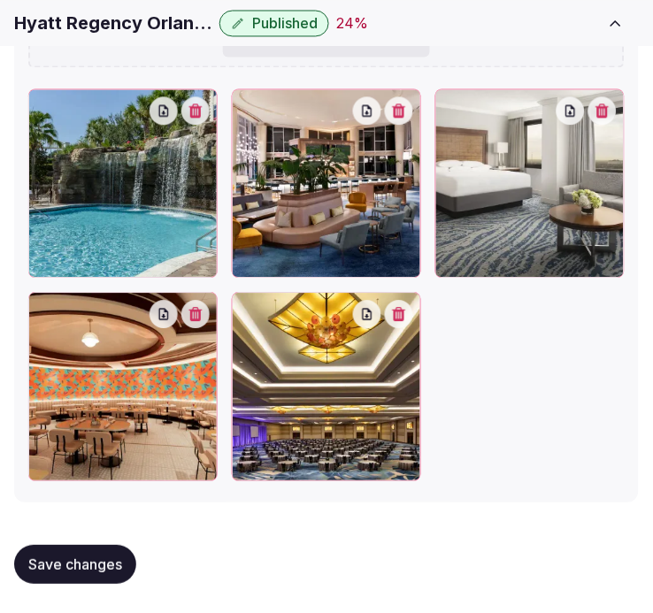
click at [109, 563] on span "Save changes" at bounding box center [75, 566] width 94 height 18
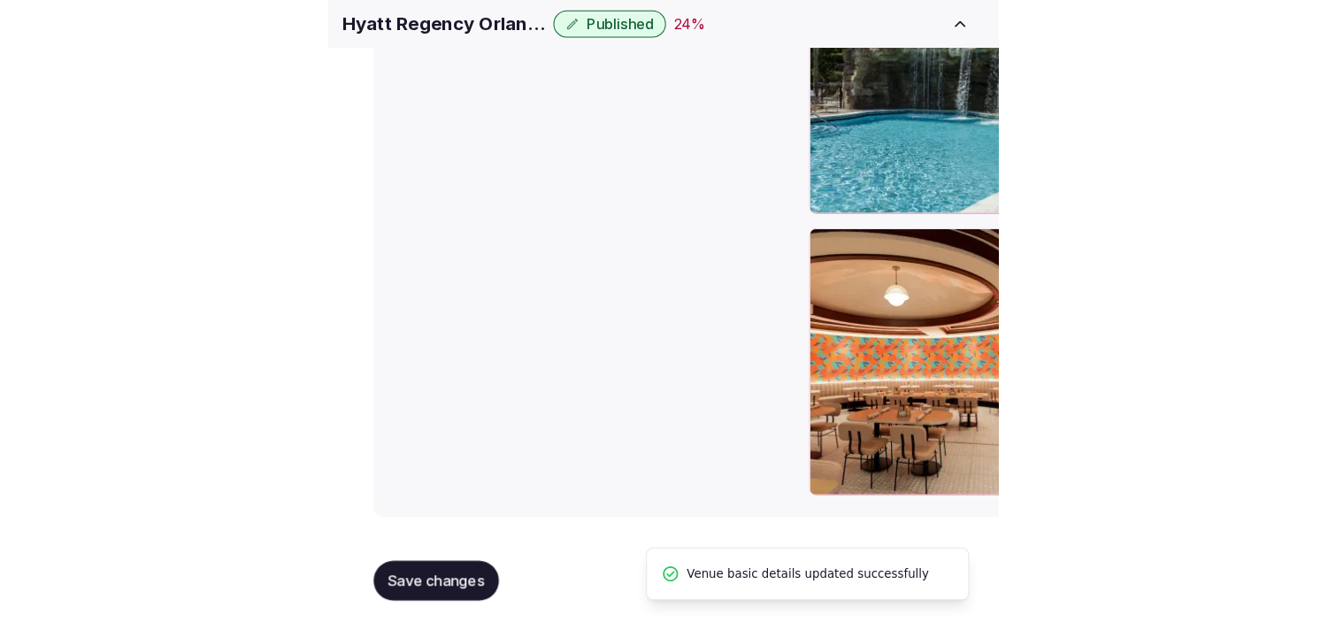
scroll to position [2073, 0]
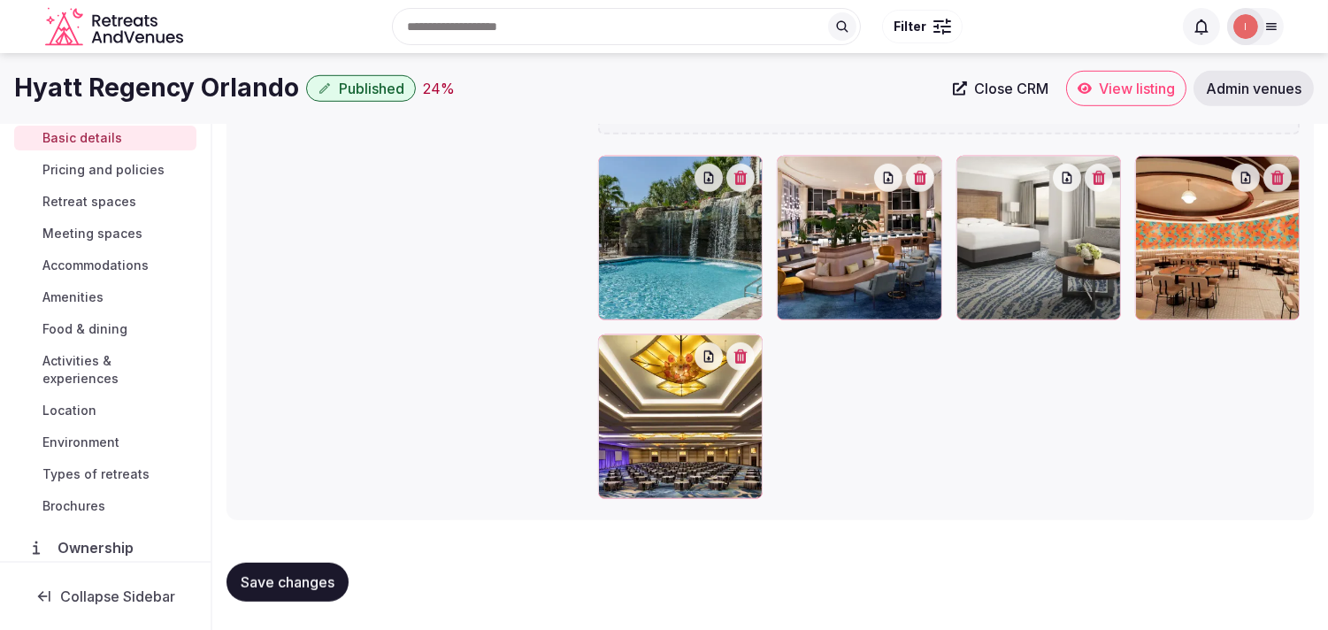
click at [145, 170] on span "Pricing and policies" at bounding box center [103, 170] width 122 height 18
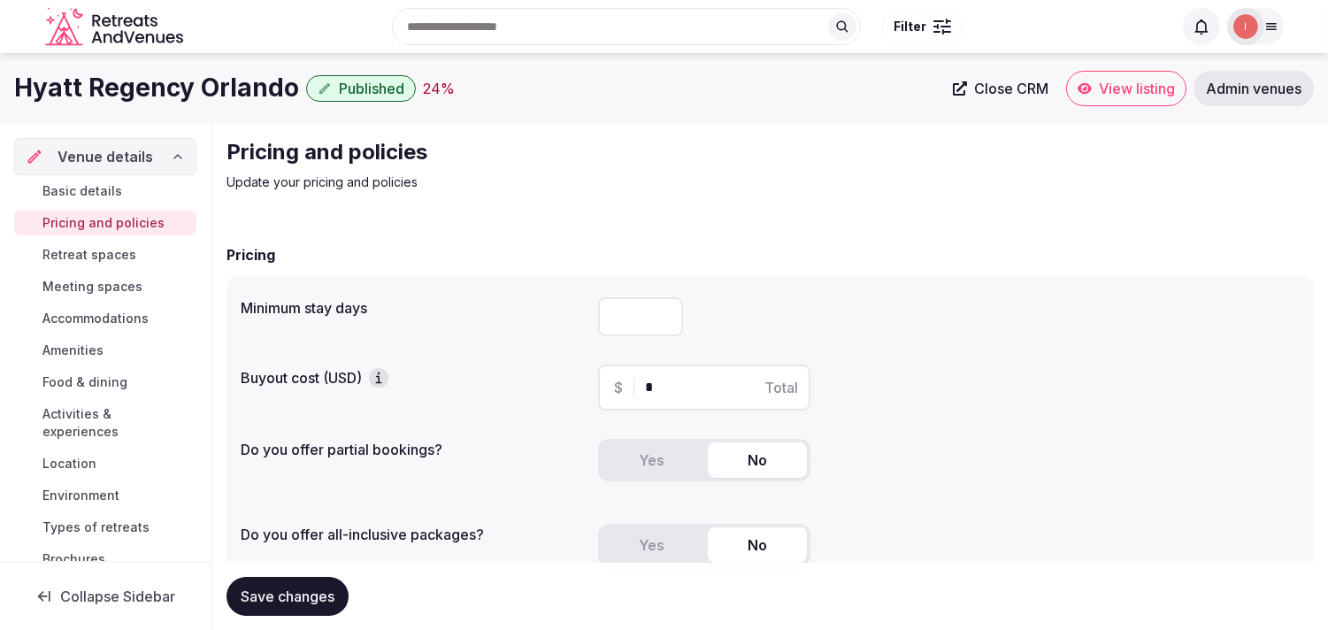
click at [214, 88] on h1 "Hyatt Regency Orlando" at bounding box center [156, 88] width 285 height 35
copy div "Hyatt Regency Orlando"
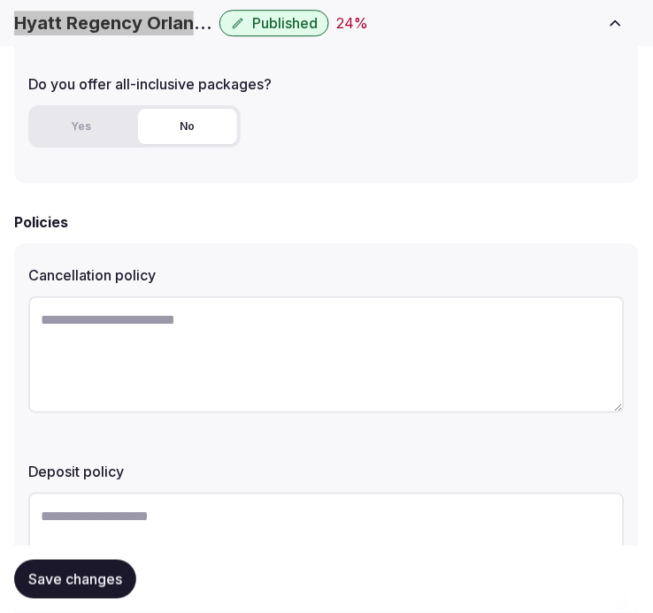
scroll to position [589, 0]
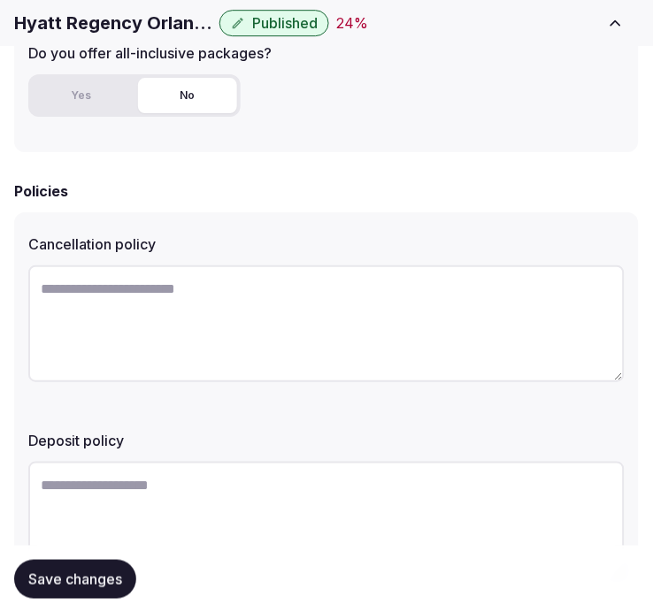
click at [173, 294] on textarea at bounding box center [326, 323] width 596 height 117
paste textarea "**********"
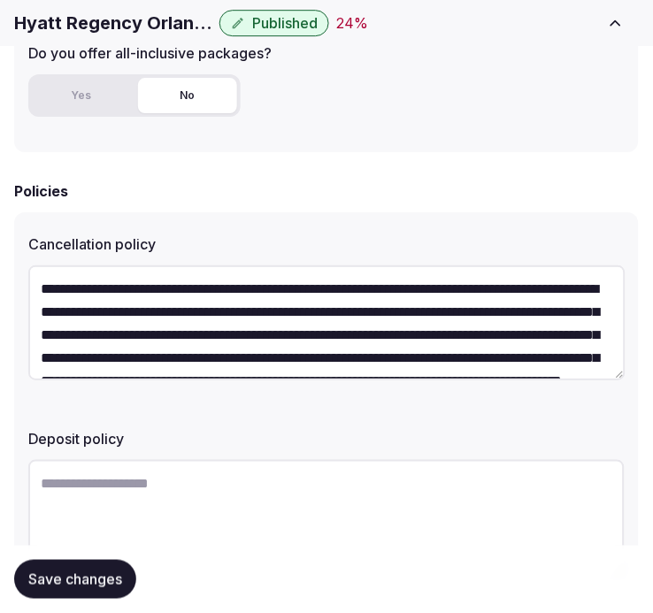
scroll to position [78, 0]
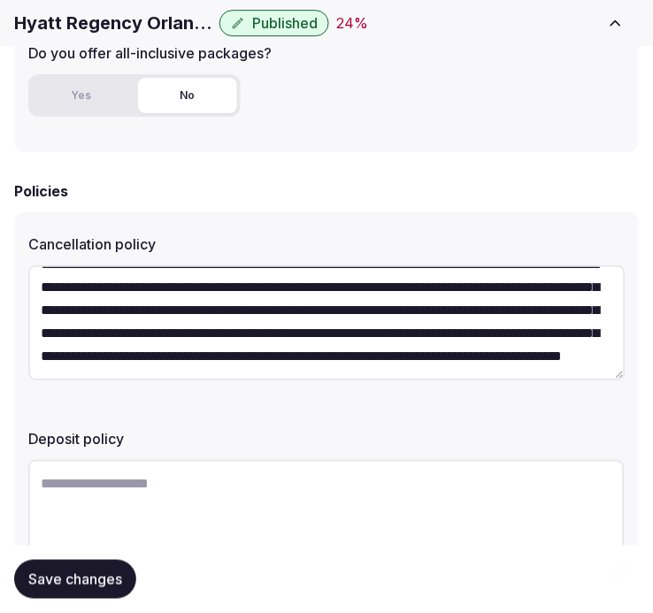
type textarea "**********"
click at [156, 479] on textarea at bounding box center [326, 518] width 596 height 117
paste textarea "**********"
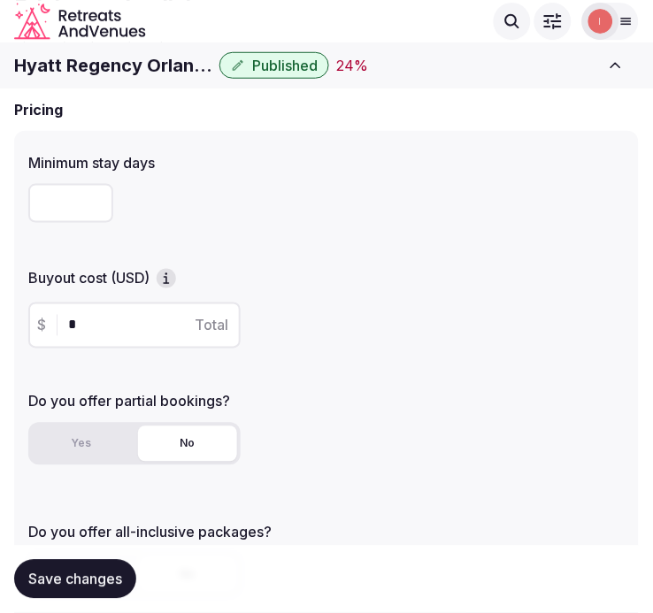
scroll to position [195, 0]
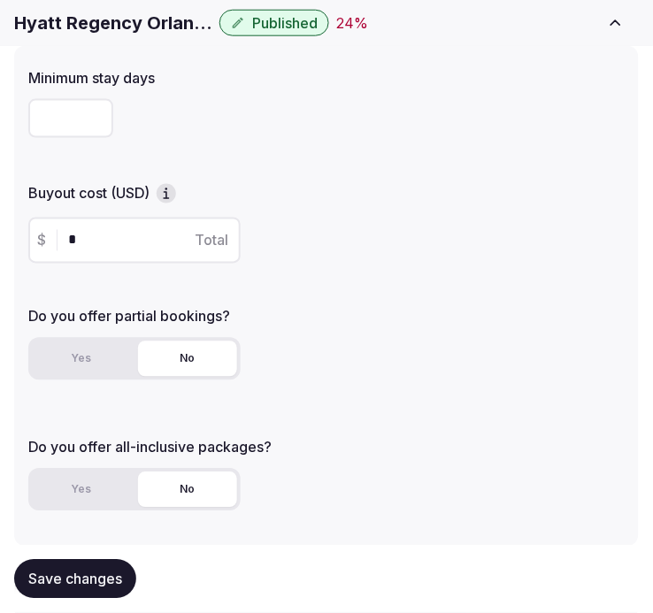
type textarea "**********"
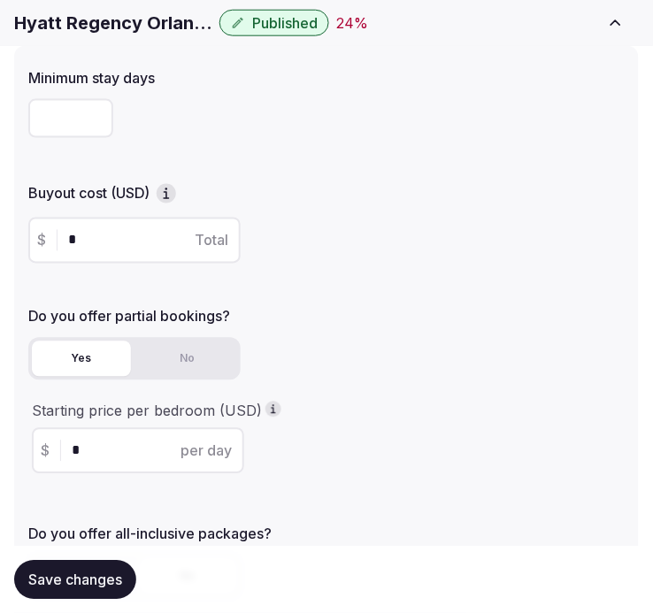
click at [85, 352] on button "Yes" at bounding box center [81, 359] width 99 height 35
drag, startPoint x: 71, startPoint y: 450, endPoint x: 48, endPoint y: 444, distance: 23.6
click at [48, 444] on div "$ * per day" at bounding box center [138, 451] width 212 height 46
drag, startPoint x: 91, startPoint y: 451, endPoint x: 63, endPoint y: 446, distance: 28.8
click at [63, 446] on div "$ * per day" at bounding box center [138, 451] width 212 height 46
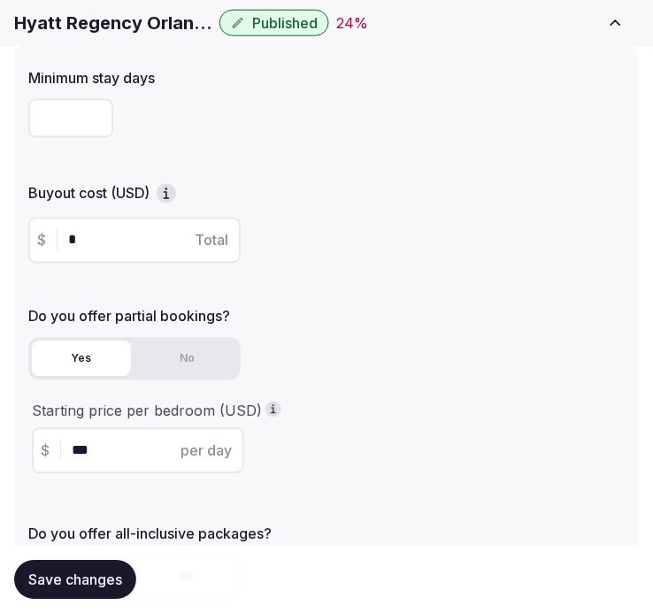
type input "***"
click at [108, 589] on button "Save changes" at bounding box center [75, 579] width 122 height 39
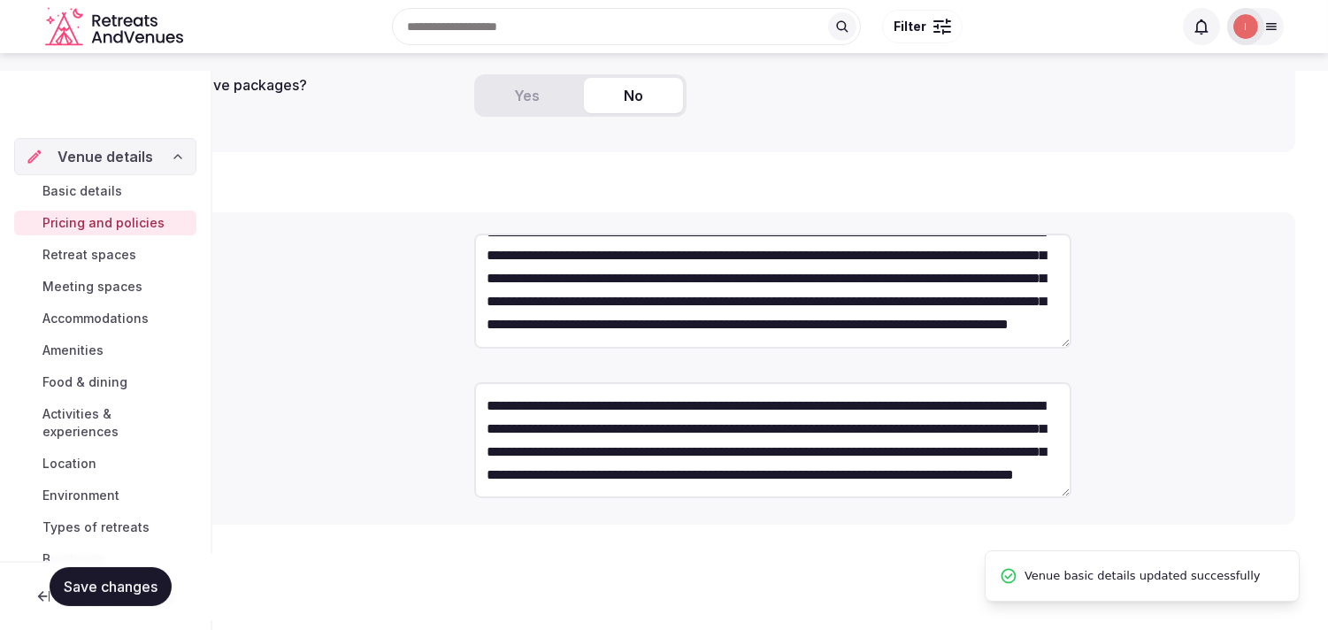
scroll to position [68, 0]
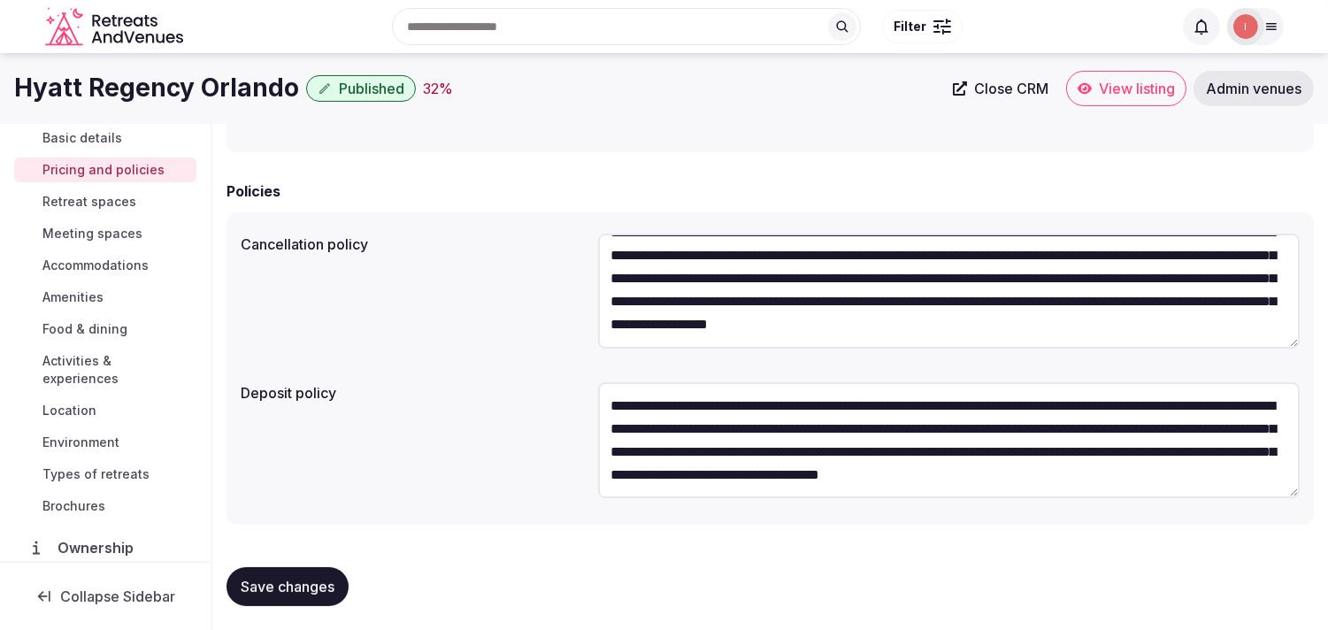
click at [288, 580] on span "Save changes" at bounding box center [288, 587] width 94 height 18
click at [50, 193] on span "Retreat spaces" at bounding box center [89, 202] width 94 height 18
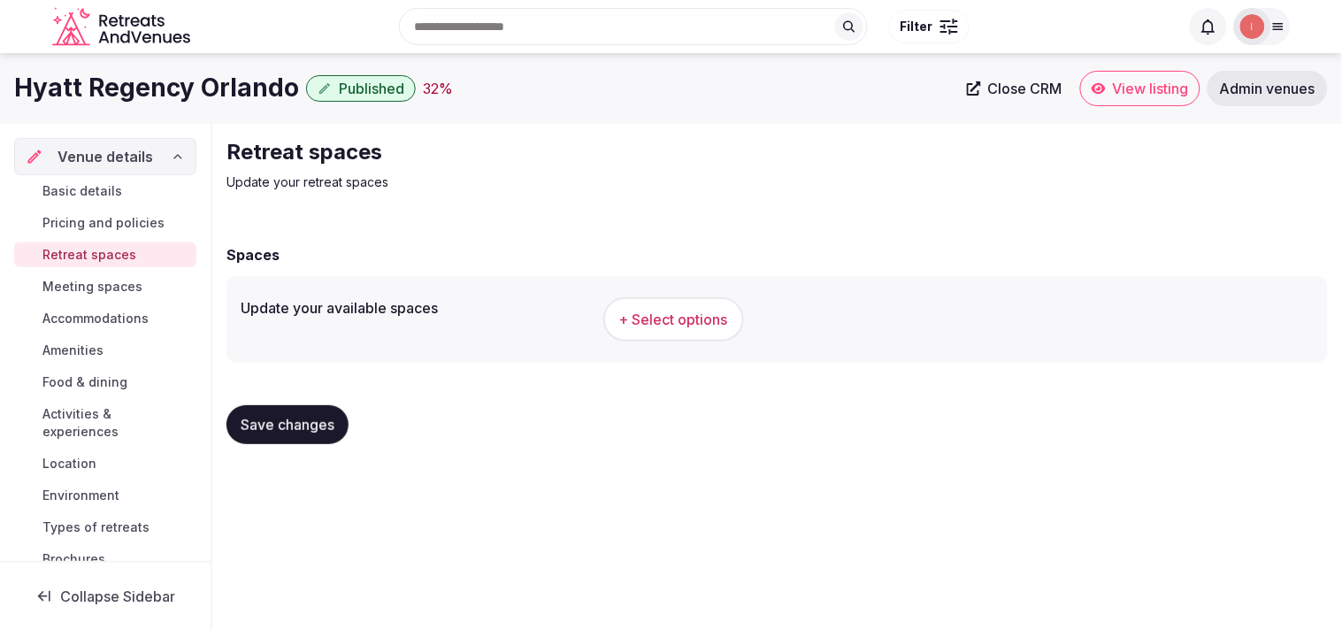
click at [735, 302] on button "+ Select options" at bounding box center [673, 319] width 141 height 44
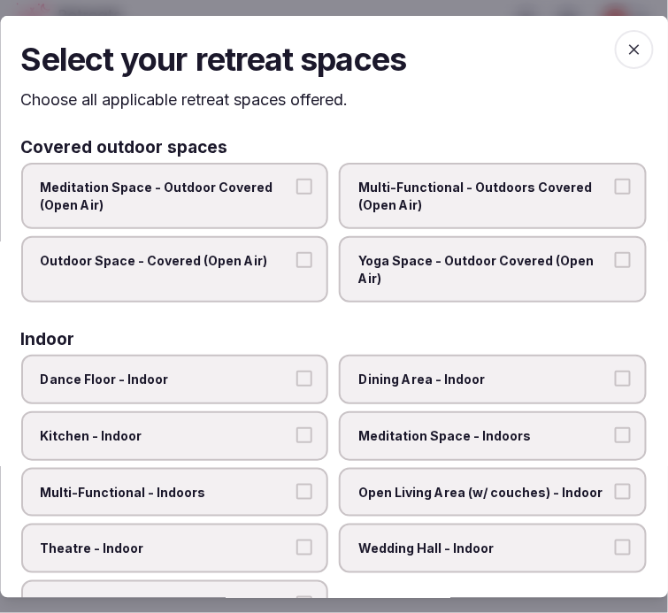
click at [629, 47] on icon "button" at bounding box center [634, 48] width 11 height 11
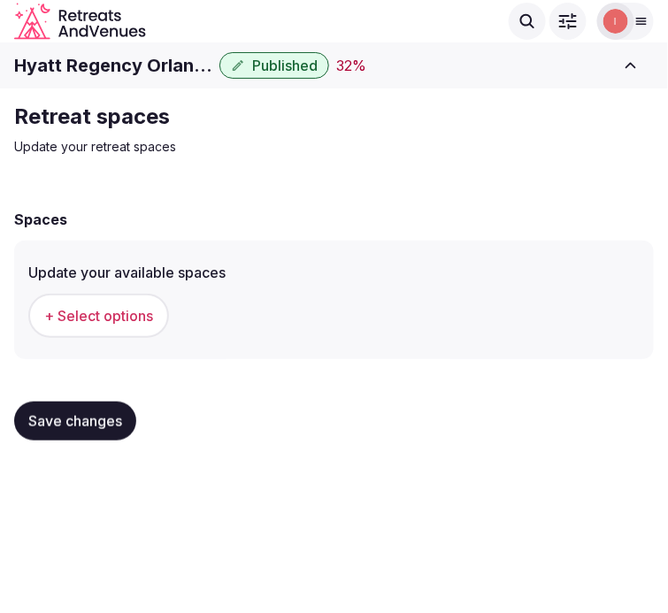
click at [115, 317] on span "+ Select options" at bounding box center [98, 315] width 109 height 19
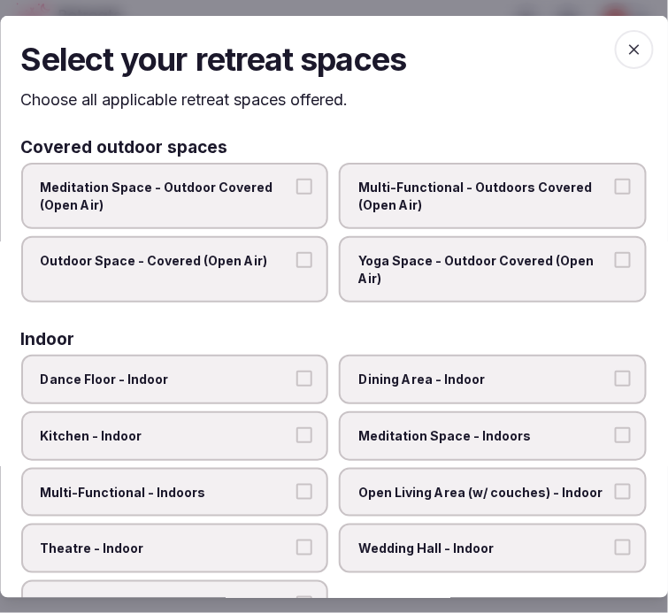
scroll to position [196, 0]
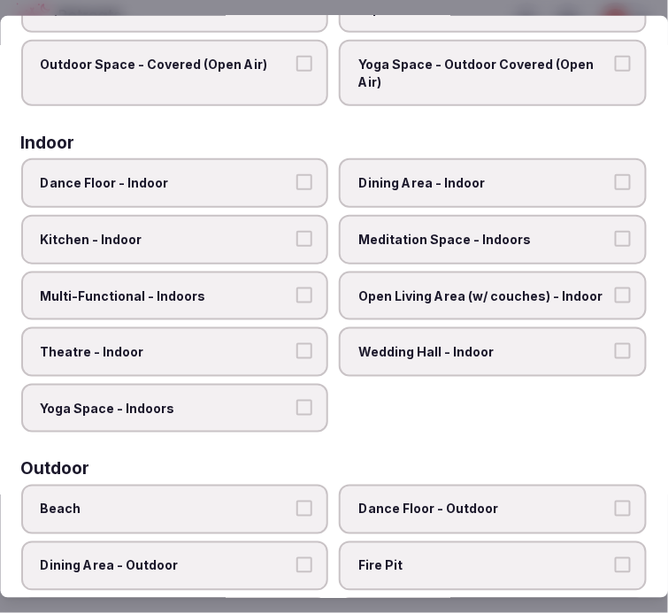
click at [525, 184] on span "Dining Area - Indoor" at bounding box center [484, 183] width 251 height 18
click at [615, 184] on button "Dining Area - Indoor" at bounding box center [623, 182] width 16 height 16
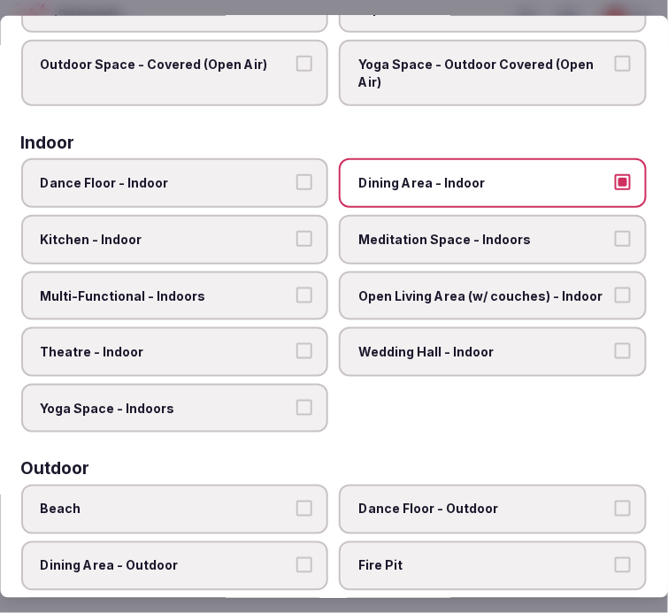
click at [270, 299] on label "Multi-Functional - Indoors" at bounding box center [175, 296] width 308 height 50
click at [297, 299] on button "Multi-Functional - Indoors" at bounding box center [305, 295] width 16 height 16
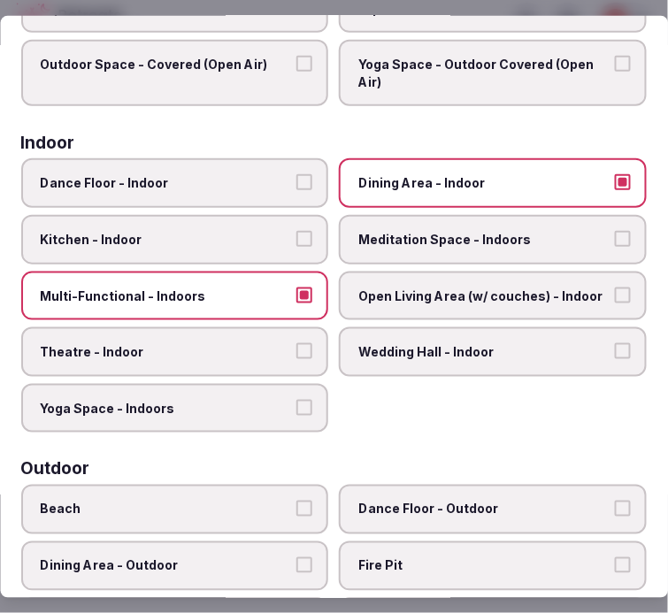
click at [403, 241] on span "Meditation Space - Indoors" at bounding box center [484, 240] width 251 height 18
click at [615, 241] on button "Meditation Space - Indoors" at bounding box center [623, 239] width 16 height 16
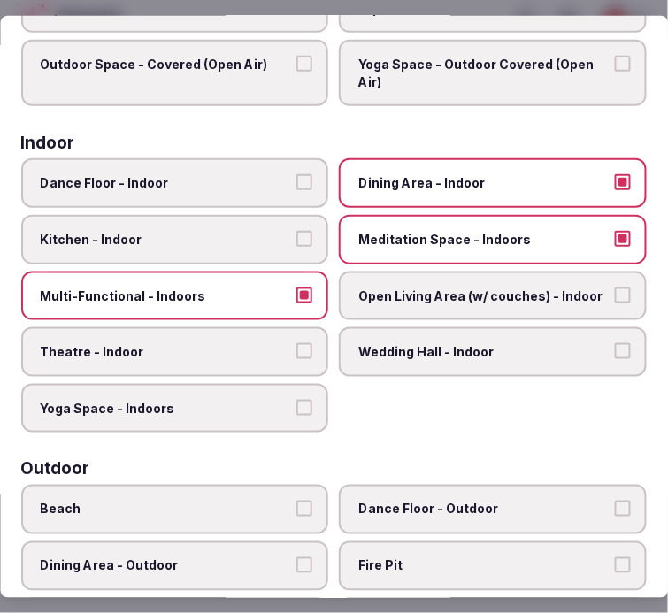
click at [274, 349] on span "Theatre - Indoor" at bounding box center [166, 352] width 251 height 18
click at [297, 349] on button "Theatre - Indoor" at bounding box center [305, 351] width 16 height 16
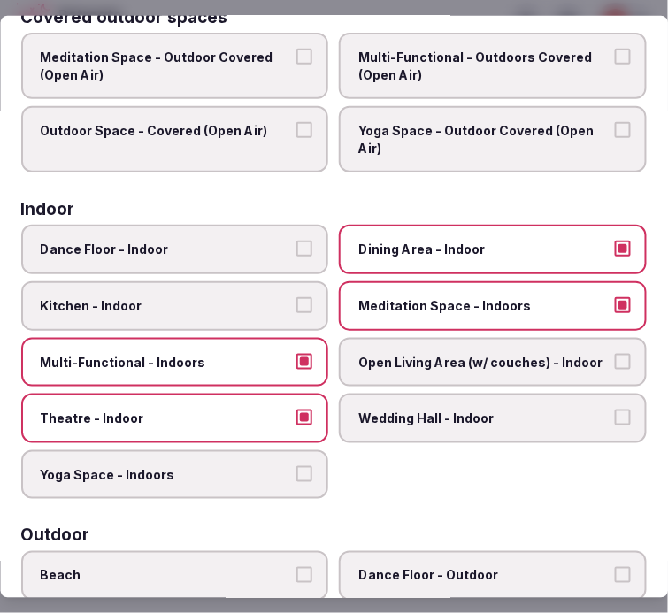
scroll to position [98, 0]
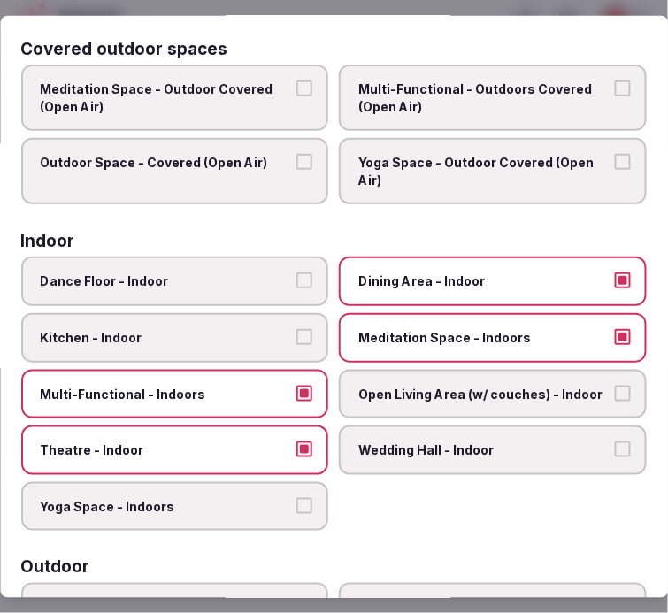
click at [531, 89] on span "Multi-Functional - Outdoors Covered (Open Air)" at bounding box center [484, 98] width 251 height 35
click at [615, 89] on button "Multi-Functional - Outdoors Covered (Open Air)" at bounding box center [623, 89] width 16 height 16
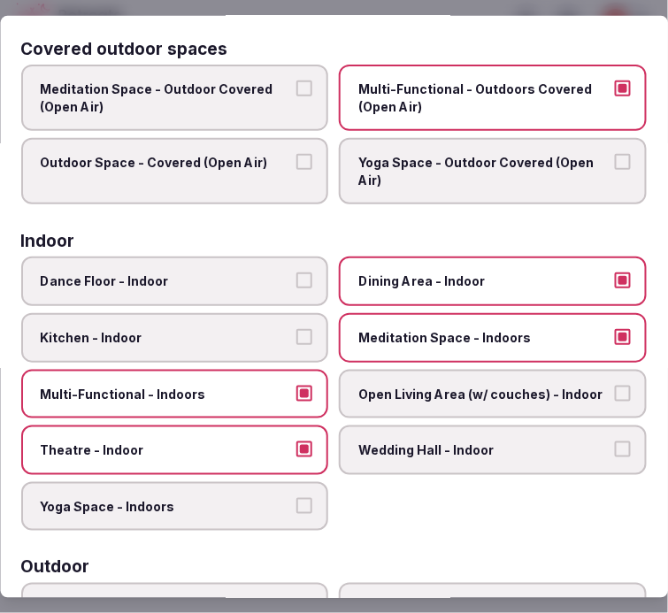
click at [262, 172] on label "Outdoor Space - Covered (Open Air)" at bounding box center [175, 171] width 308 height 66
click at [297, 170] on button "Outdoor Space - Covered (Open Air)" at bounding box center [305, 162] width 16 height 16
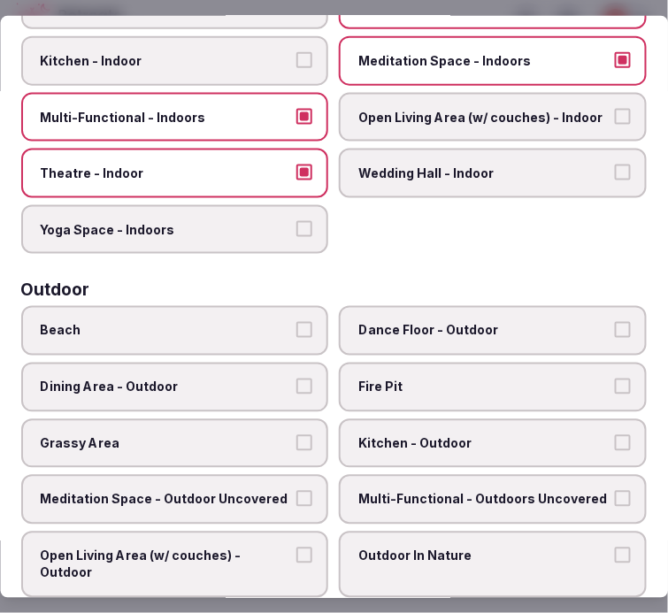
scroll to position [491, 0]
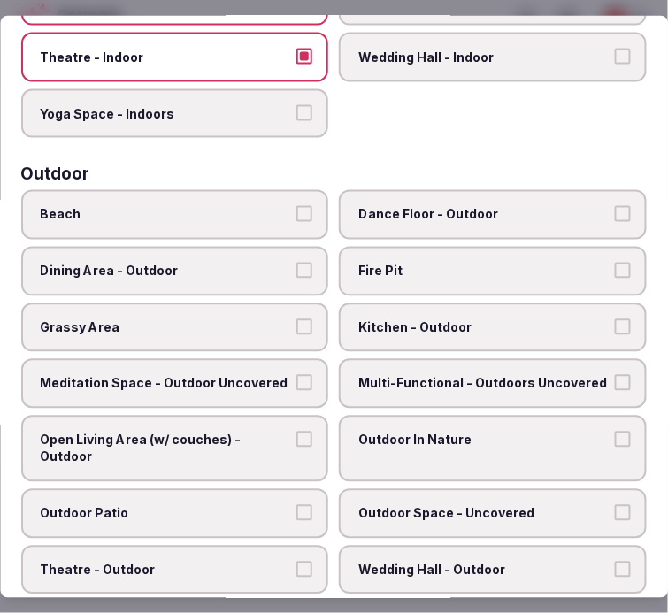
click at [278, 271] on label "Dining Area - Outdoor" at bounding box center [175, 272] width 308 height 50
click at [297, 271] on button "Dining Area - Outdoor" at bounding box center [305, 271] width 16 height 16
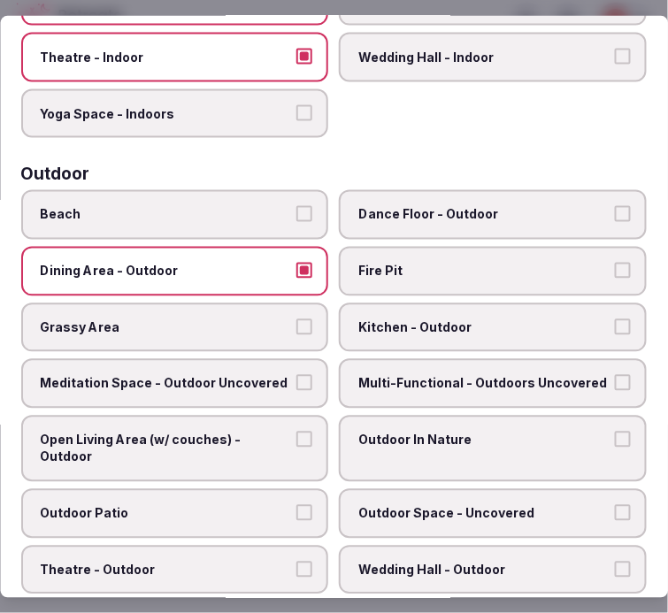
click at [263, 319] on span "Grassy Area" at bounding box center [166, 328] width 251 height 18
click at [297, 319] on button "Grassy Area" at bounding box center [305, 327] width 16 height 16
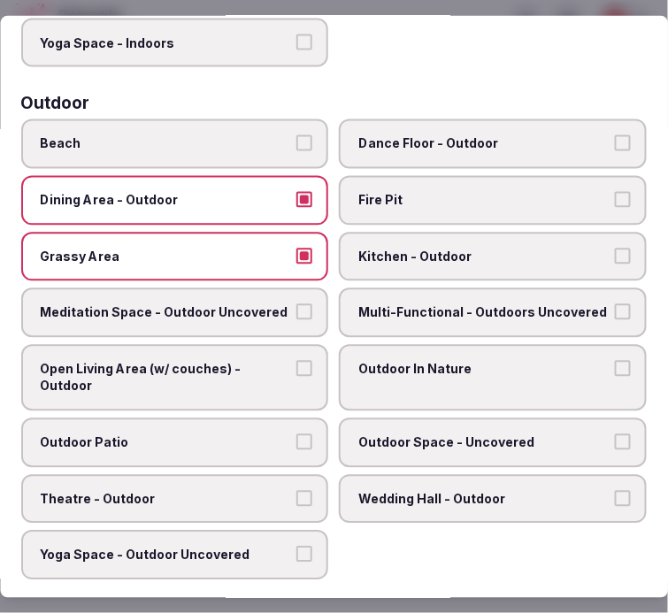
scroll to position [589, 0]
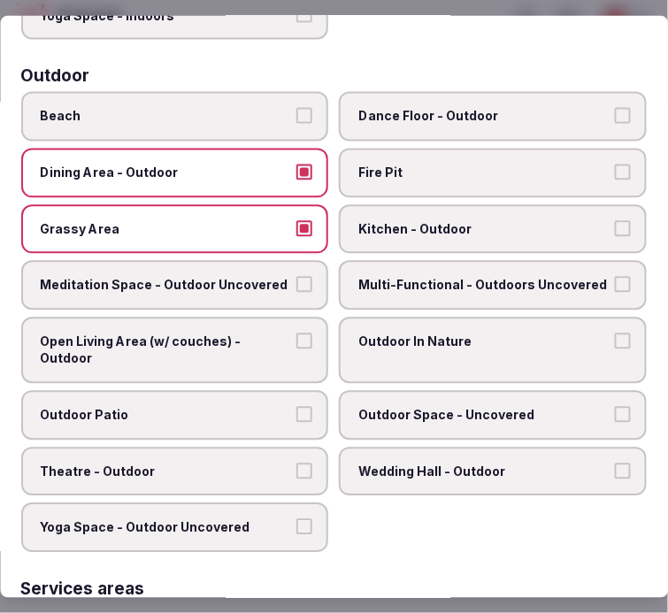
click at [443, 318] on label "Outdoor In Nature" at bounding box center [494, 351] width 308 height 66
click at [615, 334] on button "Outdoor In Nature" at bounding box center [623, 342] width 16 height 16
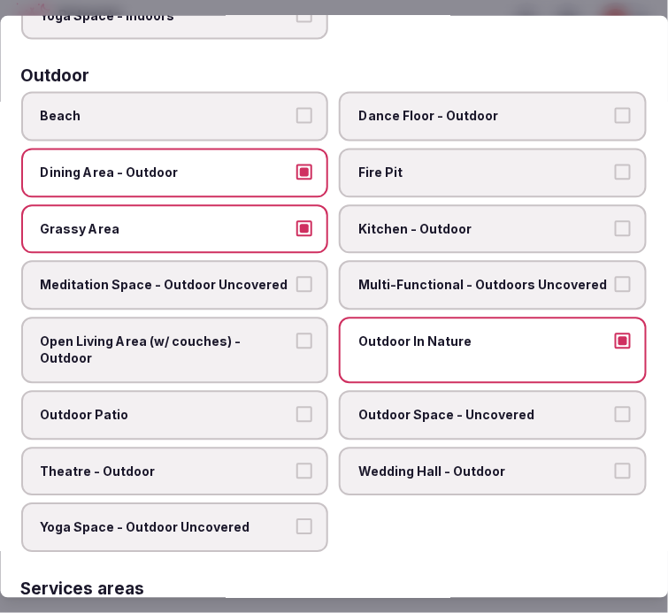
click at [243, 391] on label "Outdoor Patio" at bounding box center [175, 416] width 308 height 50
click at [297, 407] on button "Outdoor Patio" at bounding box center [305, 415] width 16 height 16
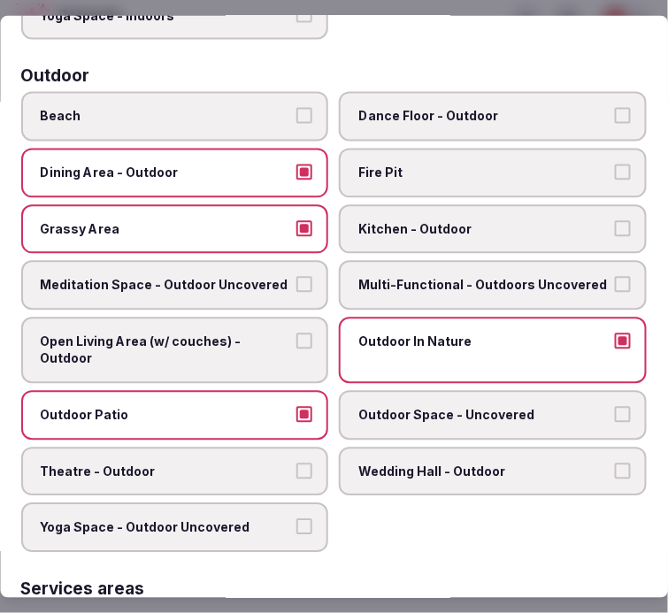
click at [469, 407] on span "Outdoor Space - Uncovered" at bounding box center [484, 416] width 251 height 18
click at [615, 407] on button "Outdoor Space - Uncovered" at bounding box center [623, 415] width 16 height 16
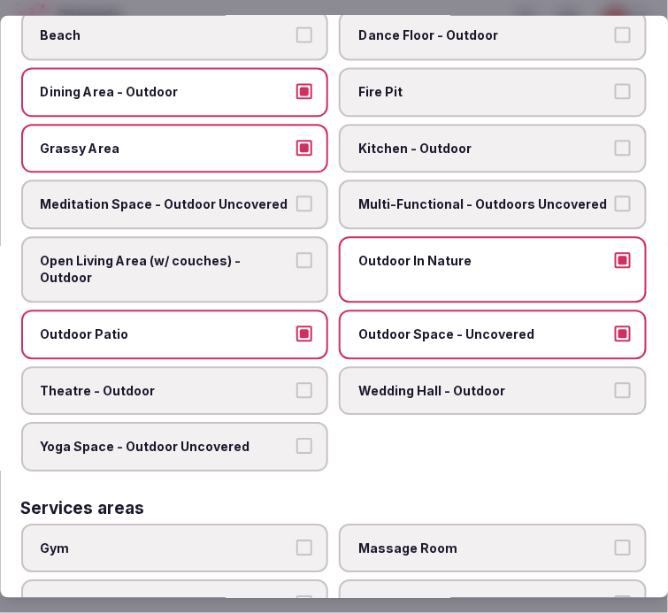
scroll to position [688, 0]
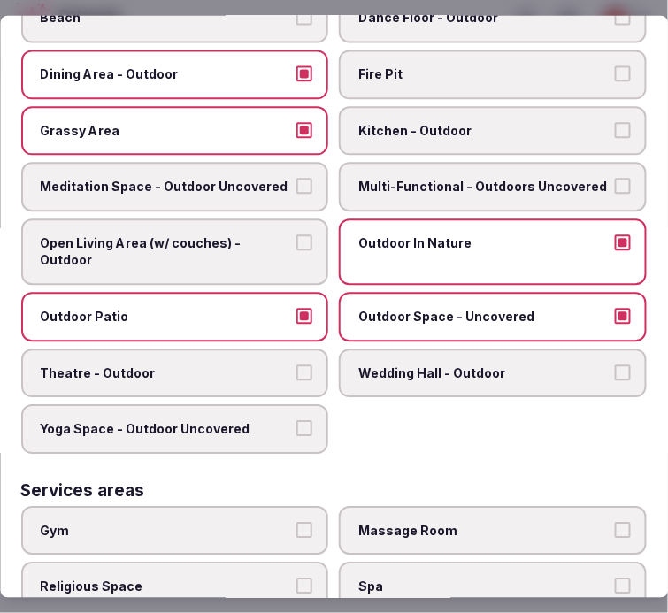
click at [254, 365] on span "Theatre - Outdoor" at bounding box center [166, 374] width 251 height 18
click at [297, 365] on button "Theatre - Outdoor" at bounding box center [305, 373] width 16 height 16
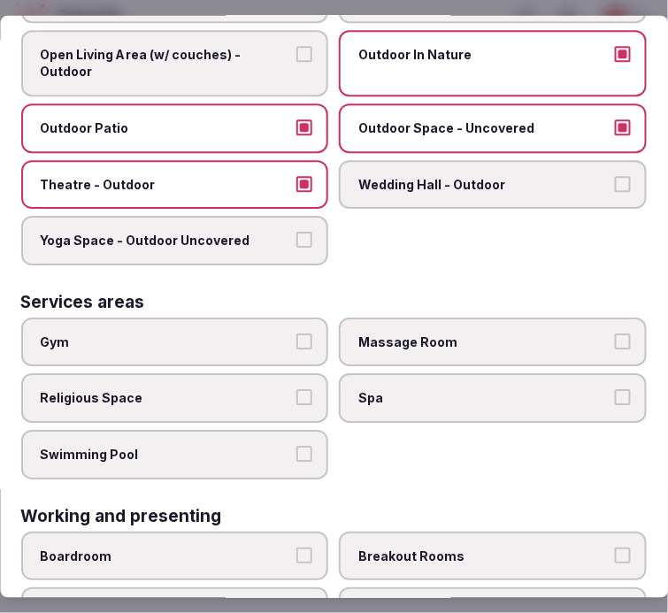
scroll to position [885, 0]
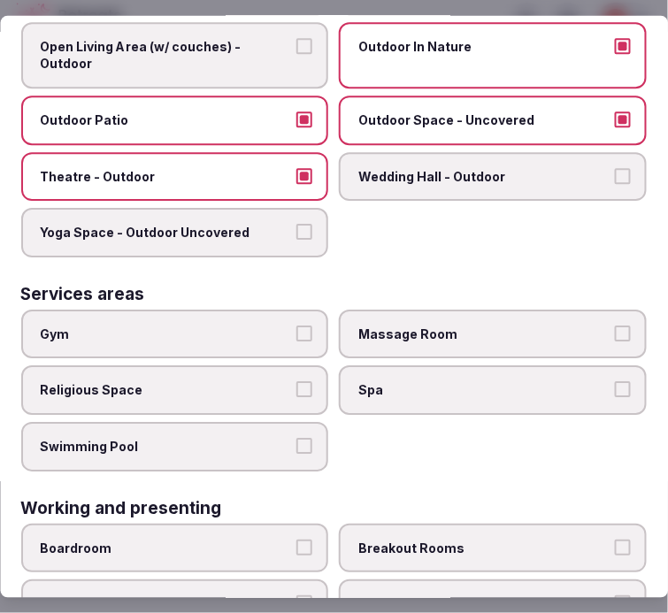
click at [288, 327] on label "Gym" at bounding box center [175, 335] width 308 height 50
click at [297, 327] on button "Gym" at bounding box center [305, 334] width 16 height 16
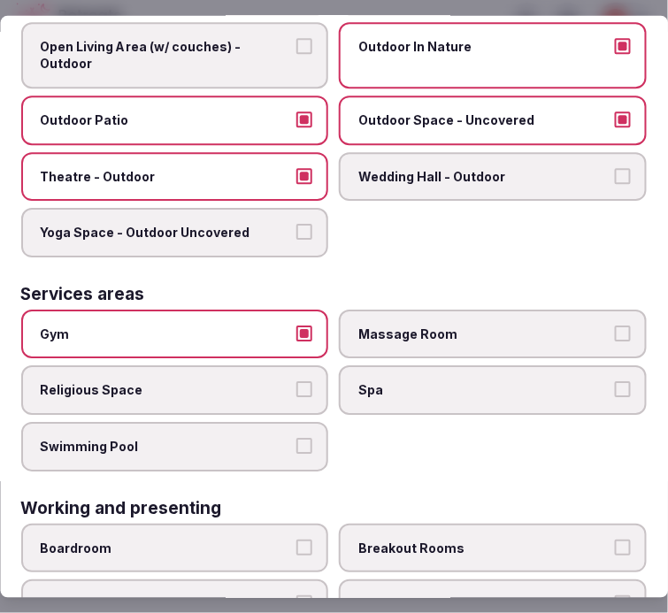
click at [297, 438] on button "Swimming Pool" at bounding box center [305, 446] width 16 height 16
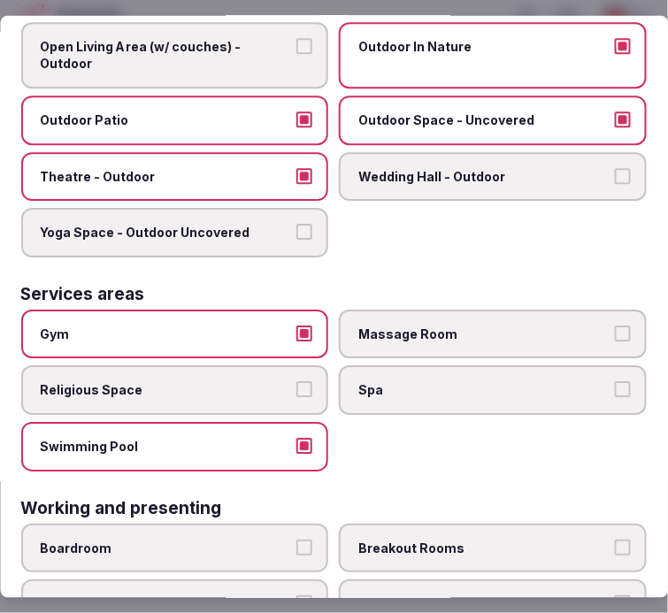
click at [472, 317] on label "Massage Room" at bounding box center [494, 335] width 308 height 50
click at [615, 326] on button "Massage Room" at bounding box center [623, 334] width 16 height 16
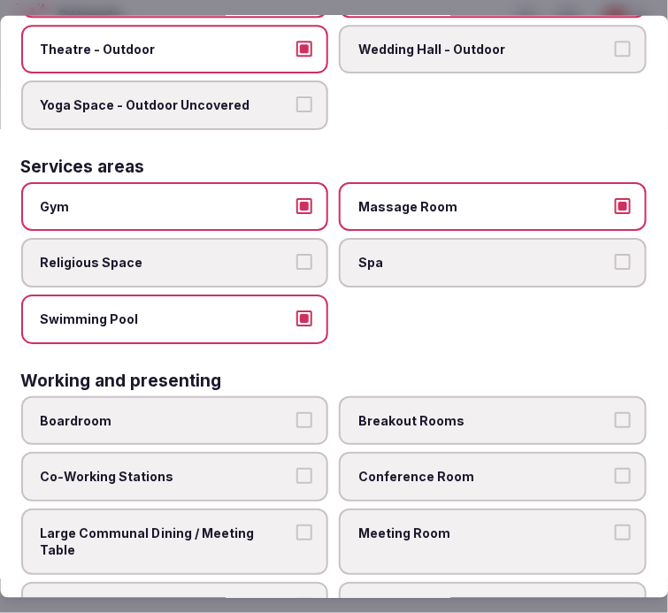
scroll to position [1013, 0]
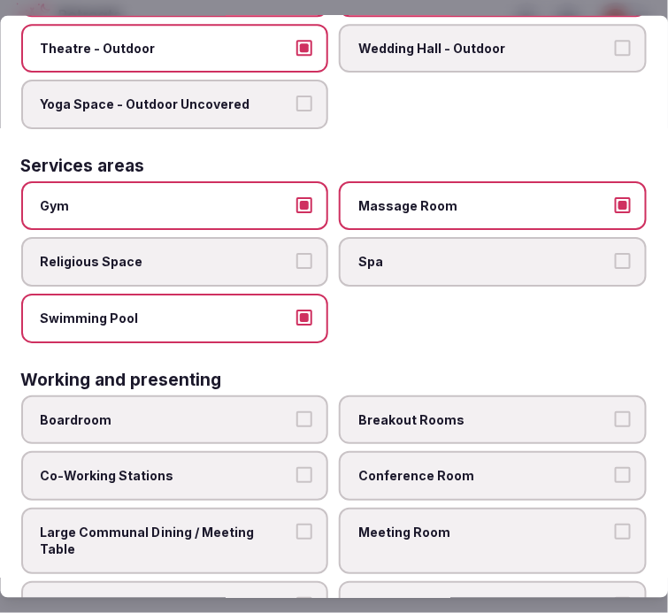
click at [443, 467] on span "Conference Room" at bounding box center [484, 476] width 251 height 18
click at [615, 467] on button "Conference Room" at bounding box center [623, 475] width 16 height 16
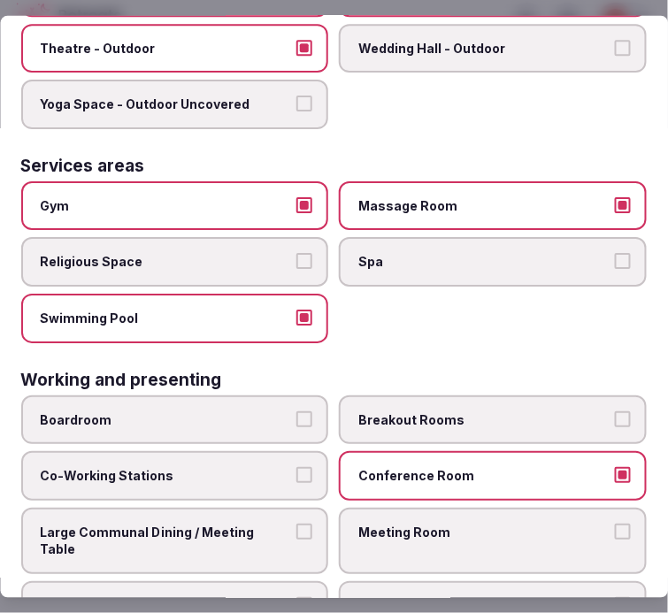
click at [476, 524] on span "Meeting Room" at bounding box center [484, 533] width 251 height 18
click at [615, 524] on button "Meeting Room" at bounding box center [623, 532] width 16 height 16
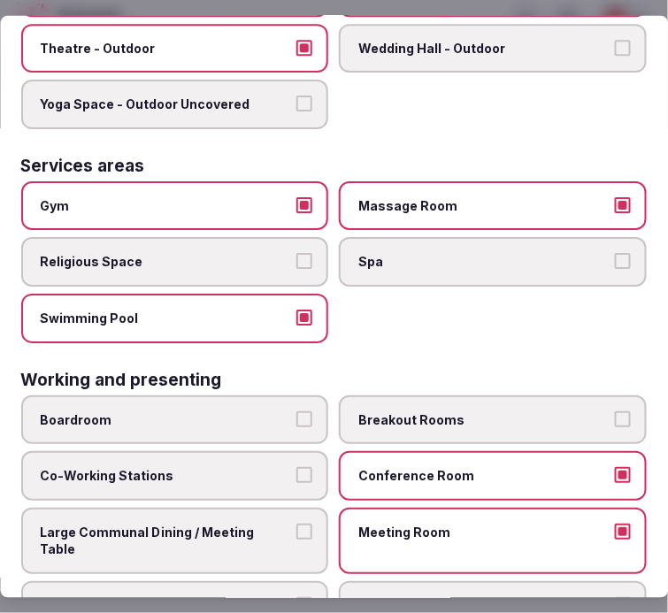
click at [260, 524] on span "Large Communal Dining / Meeting Table" at bounding box center [166, 541] width 251 height 35
click at [297, 524] on button "Large Communal Dining / Meeting Table" at bounding box center [305, 532] width 16 height 16
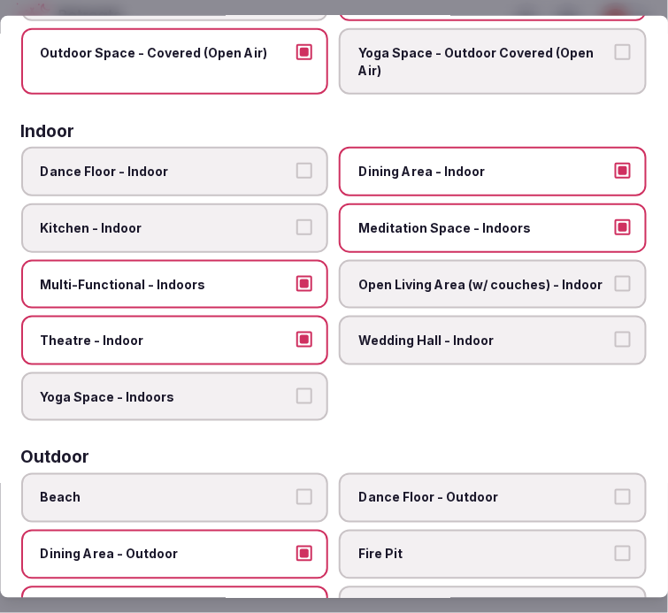
scroll to position [0, 0]
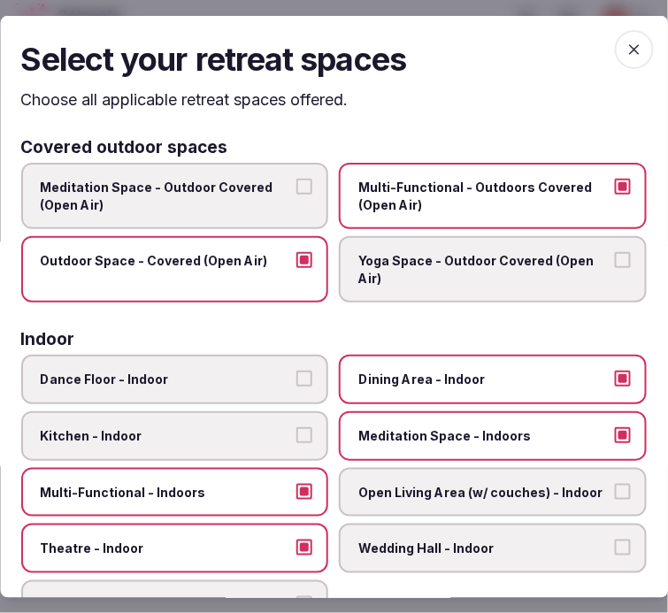
click at [626, 54] on icon "button" at bounding box center [635, 49] width 18 height 18
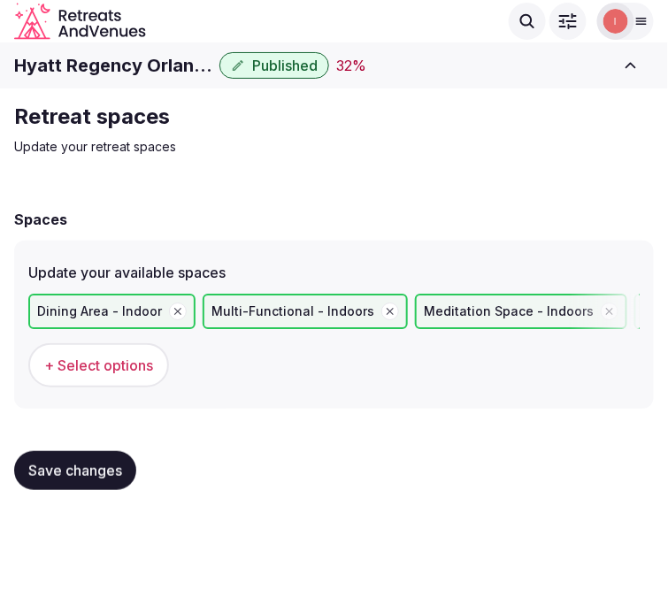
click at [78, 471] on span "Save changes" at bounding box center [75, 471] width 94 height 18
click at [100, 474] on span "Save changes" at bounding box center [75, 471] width 94 height 18
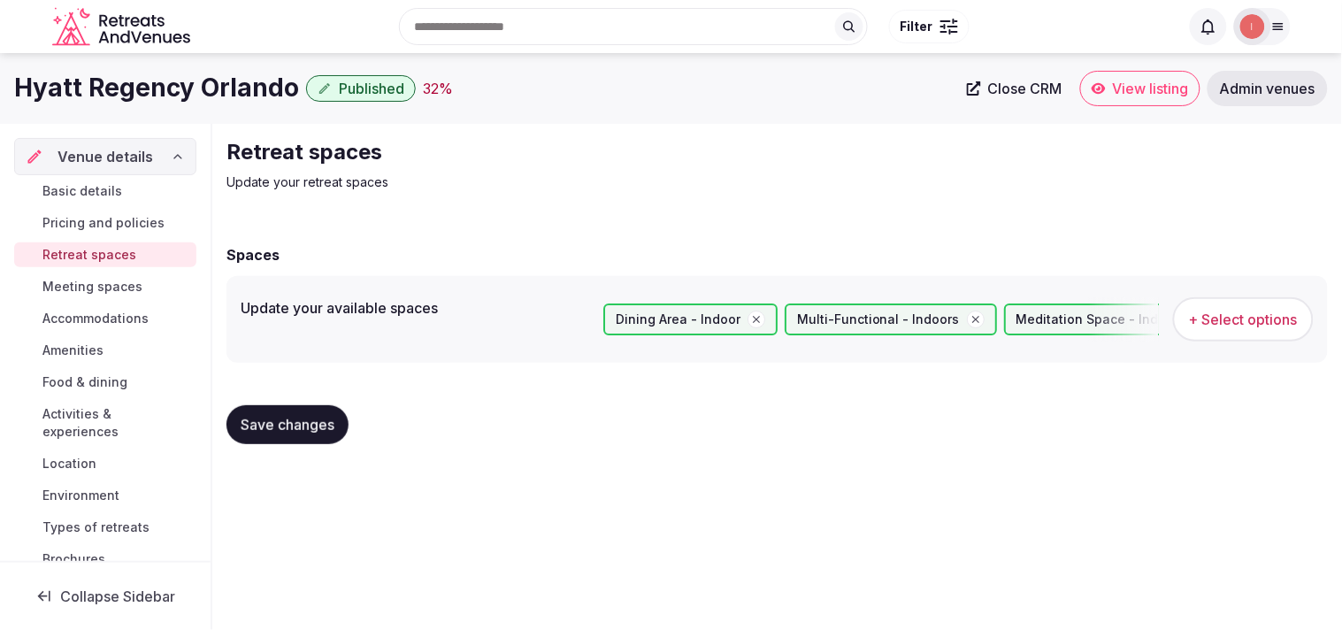
click at [115, 289] on span "Meeting spaces" at bounding box center [92, 287] width 100 height 18
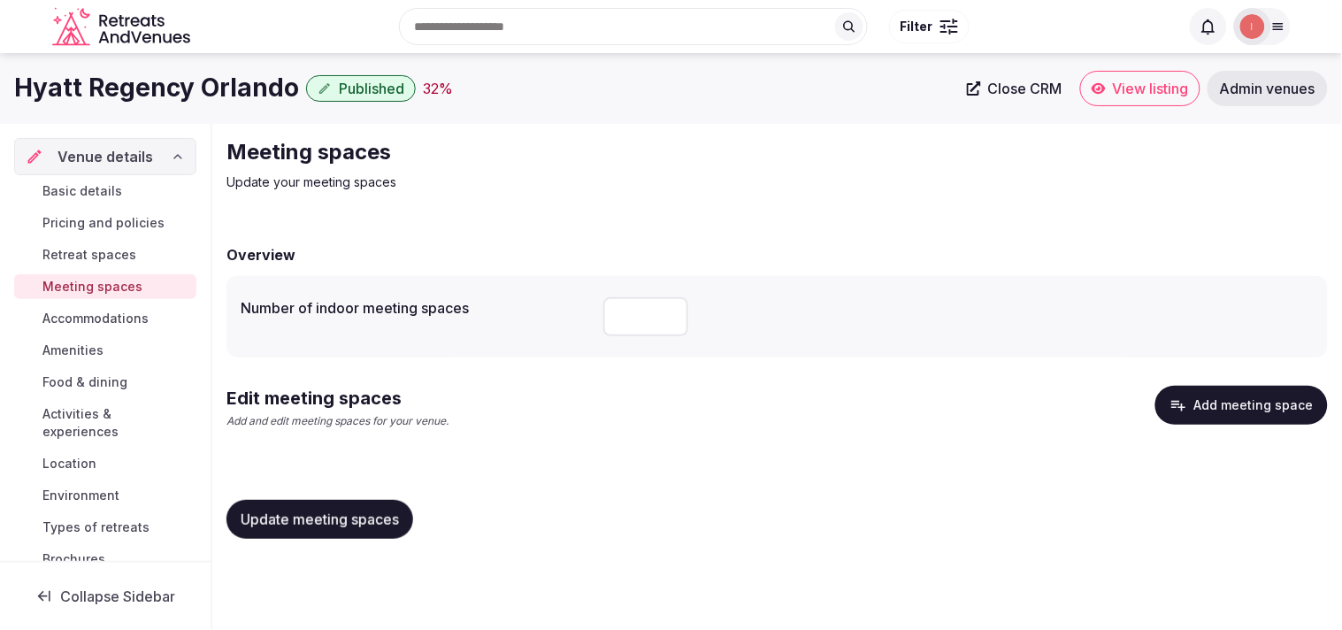
click at [1260, 404] on button "Add meeting space" at bounding box center [1242, 405] width 173 height 39
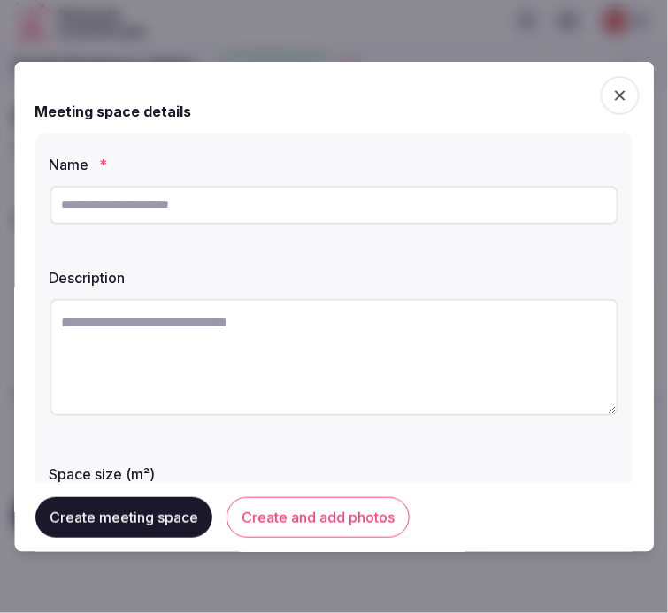
click at [613, 93] on icon "button" at bounding box center [620, 95] width 18 height 18
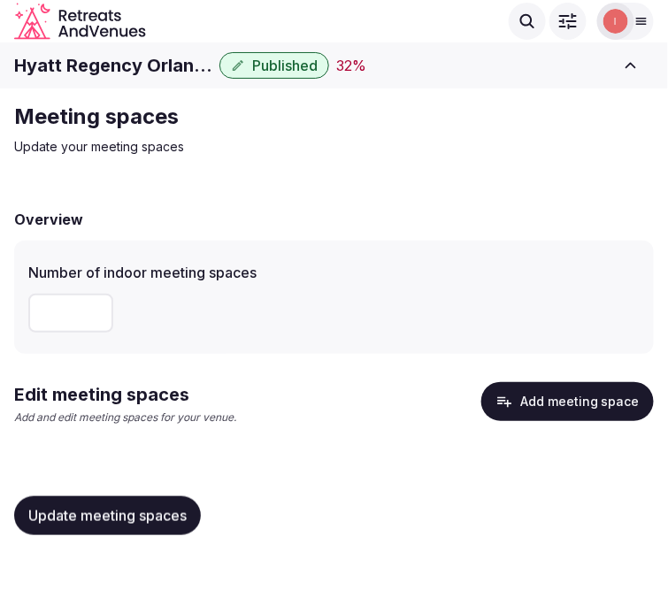
drag, startPoint x: 56, startPoint y: 307, endPoint x: 14, endPoint y: 313, distance: 42.0
click at [14, 313] on div "Number of indoor meeting spaces **" at bounding box center [334, 297] width 640 height 113
type input "**"
click at [127, 525] on button "Update meeting spaces" at bounding box center [107, 515] width 187 height 39
click at [596, 394] on button "Add meeting space" at bounding box center [567, 401] width 173 height 39
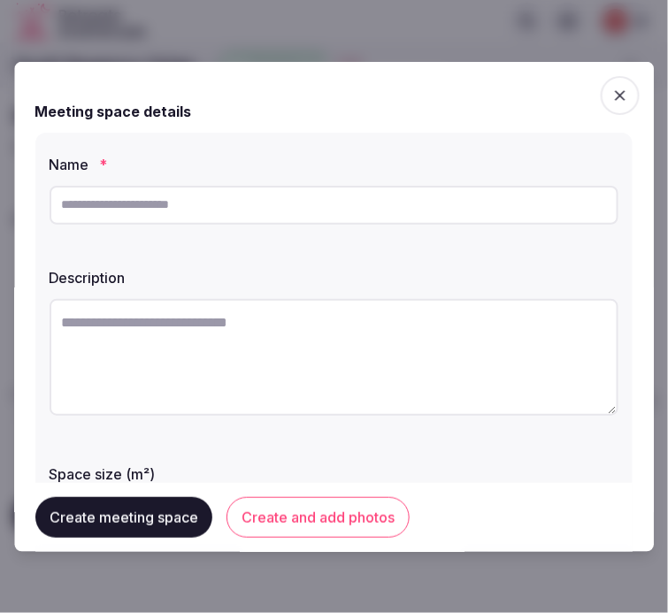
click at [431, 212] on input "text" at bounding box center [334, 204] width 569 height 39
paste input "**********"
type input "**********"
click at [286, 342] on textarea at bounding box center [334, 356] width 569 height 117
paste textarea "**********"
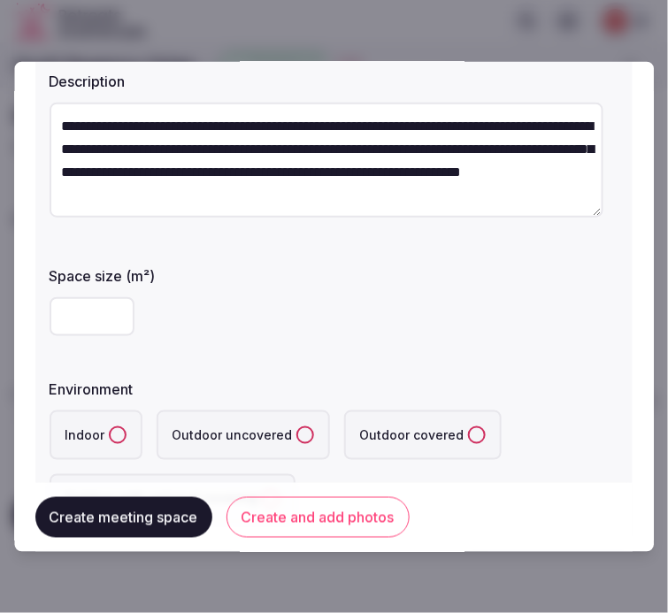
type textarea "**********"
click at [73, 311] on input "number" at bounding box center [92, 315] width 85 height 39
type input "****"
click at [121, 430] on button "Indoor" at bounding box center [118, 435] width 18 height 18
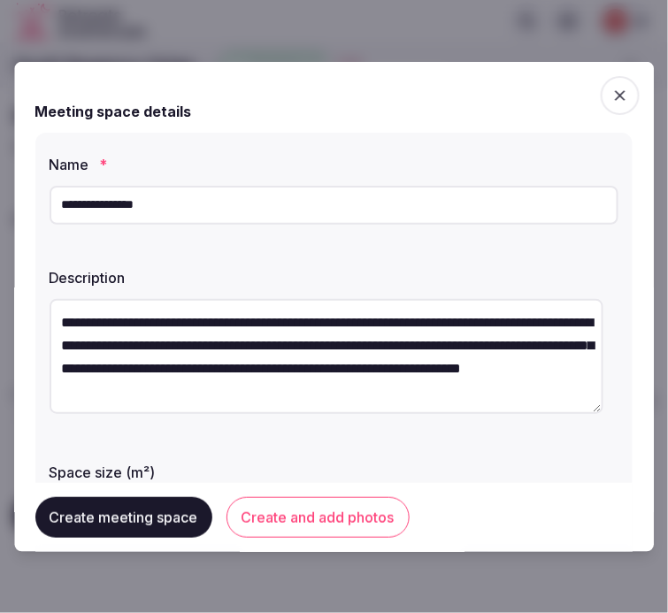
click at [267, 520] on button "Create and add photos" at bounding box center [318, 517] width 183 height 41
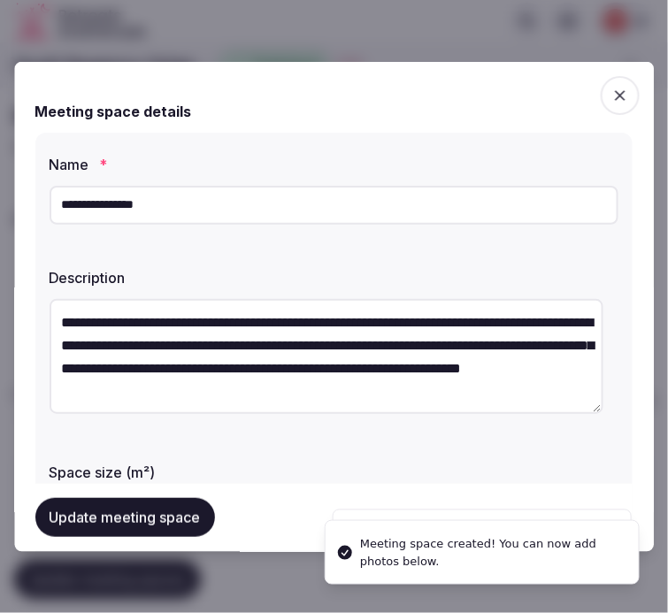
click at [180, 204] on input "**********" at bounding box center [334, 204] width 569 height 39
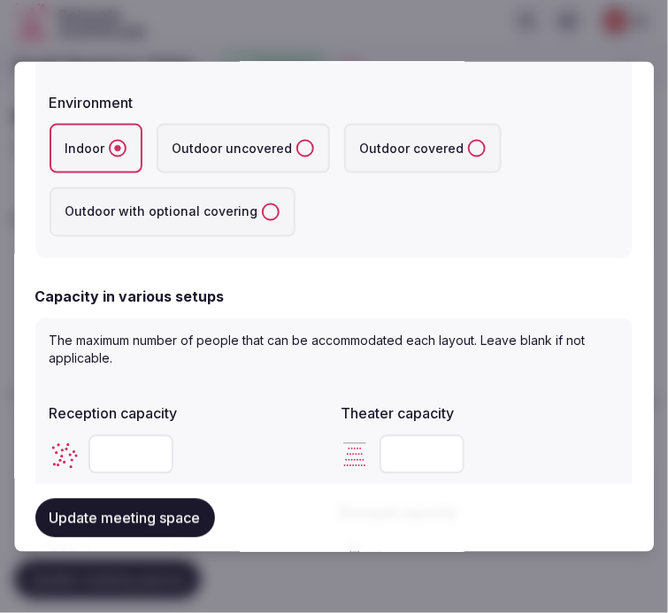
scroll to position [688, 0]
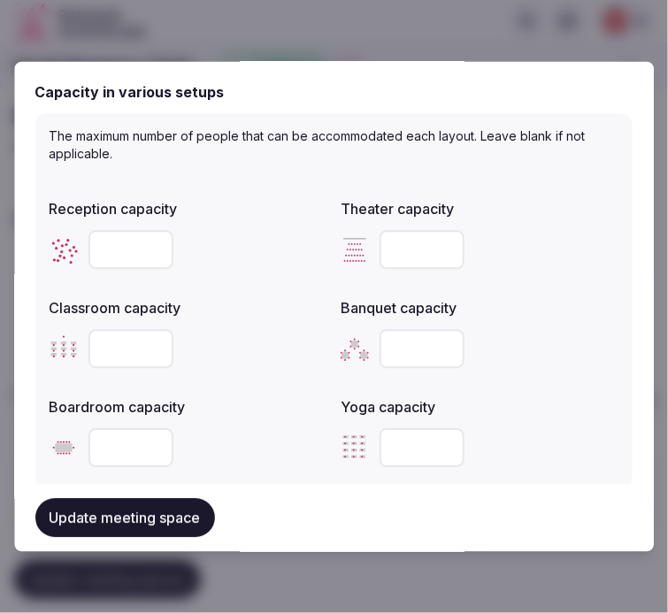
click at [111, 234] on input "number" at bounding box center [130, 249] width 85 height 39
drag, startPoint x: 137, startPoint y: 237, endPoint x: 126, endPoint y: 173, distance: 64.7
click at [81, 223] on div "****" at bounding box center [189, 249] width 278 height 53
type input "****"
click at [381, 352] on input "number" at bounding box center [422, 348] width 85 height 39
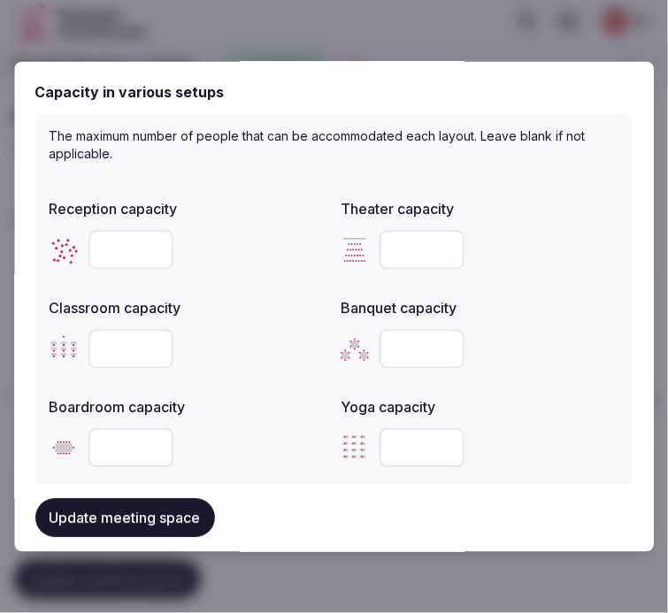
click at [403, 338] on input "number" at bounding box center [422, 348] width 85 height 39
type input "****"
click at [418, 240] on input "number" at bounding box center [422, 249] width 85 height 39
type input "****"
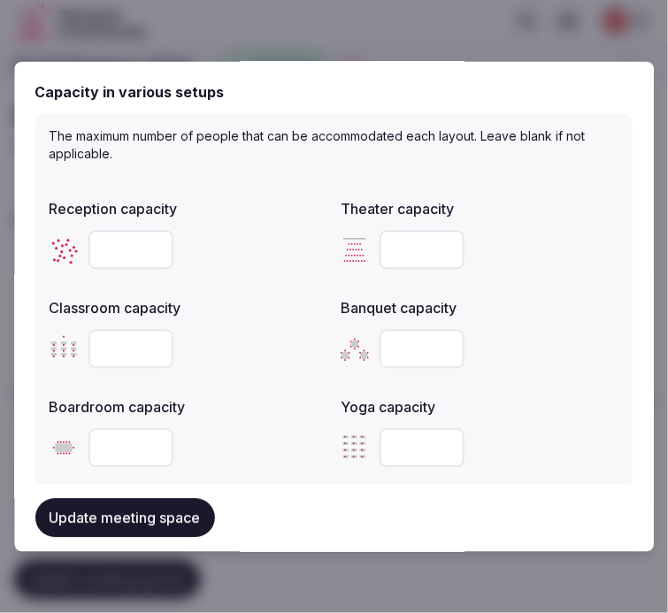
click at [108, 337] on input "number" at bounding box center [130, 348] width 85 height 39
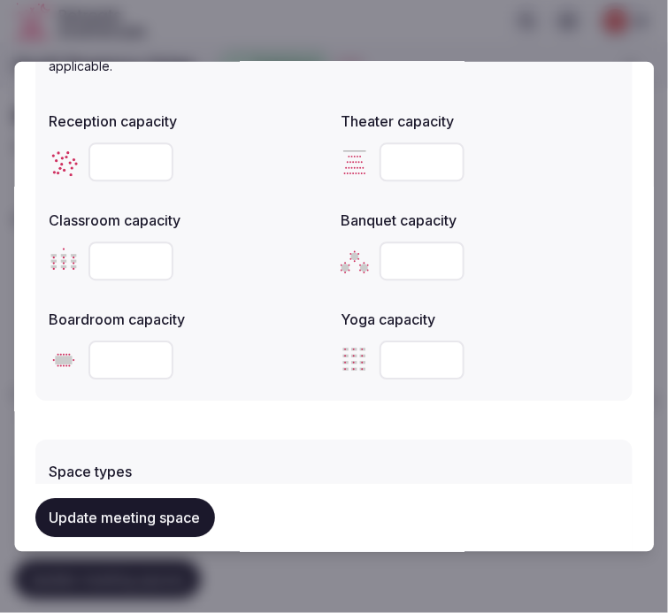
scroll to position [885, 0]
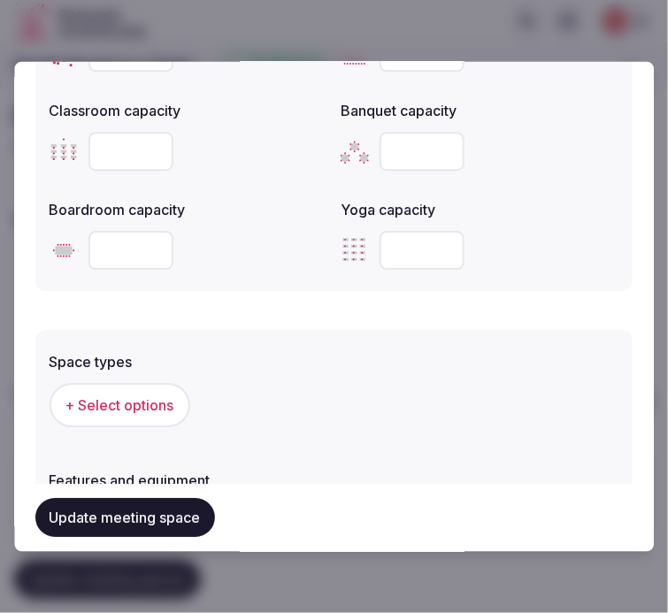
type input "****"
click at [156, 416] on button "+ Select options" at bounding box center [120, 405] width 141 height 44
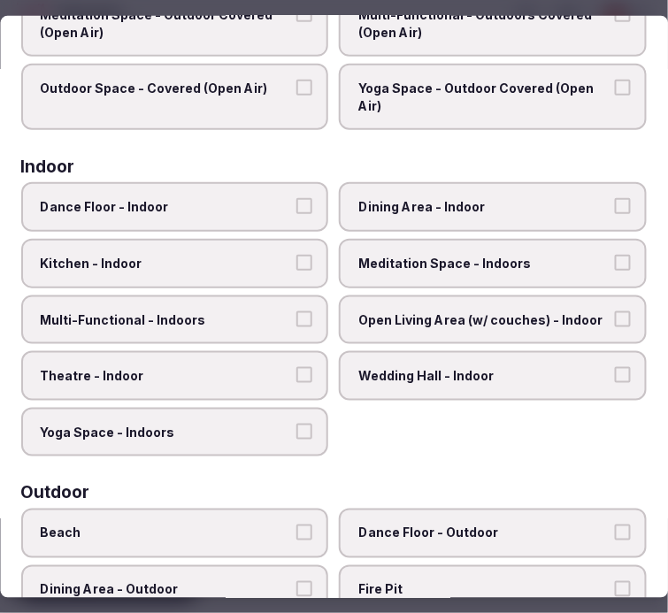
scroll to position [295, 0]
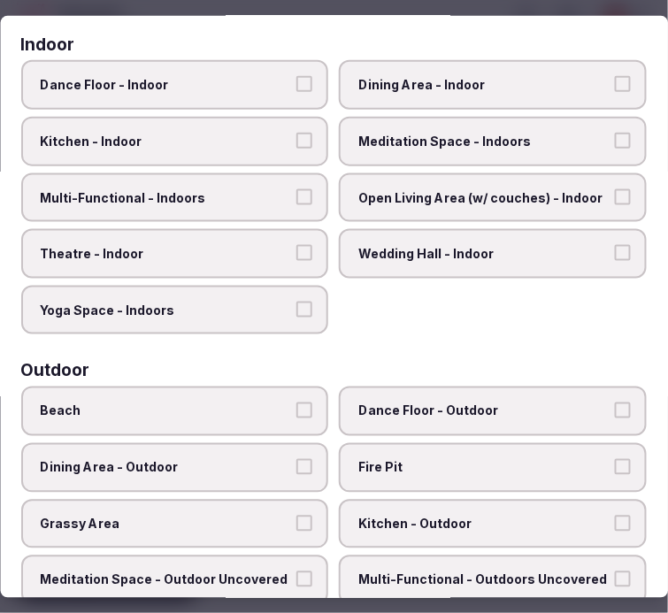
click at [360, 99] on label "Dining Area - Indoor" at bounding box center [494, 85] width 308 height 50
click at [615, 92] on button "Dining Area - Indoor" at bounding box center [623, 84] width 16 height 16
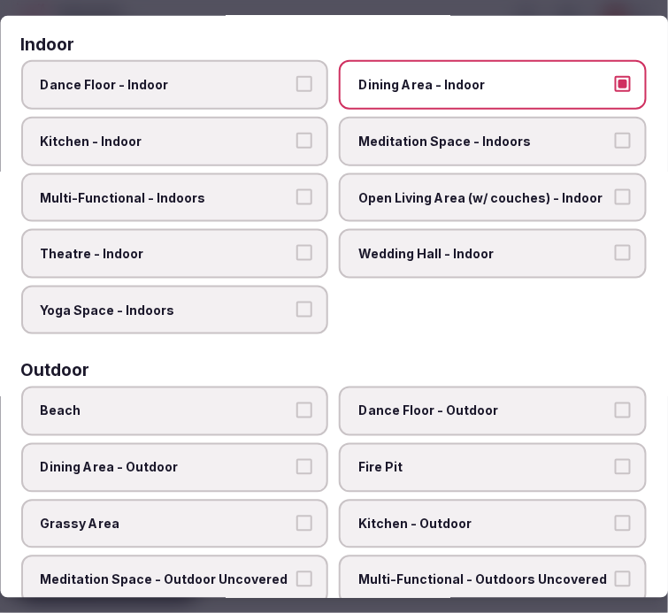
click at [368, 133] on span "Meditation Space - Indoors" at bounding box center [484, 142] width 251 height 18
click at [615, 133] on button "Meditation Space - Indoors" at bounding box center [623, 141] width 16 height 16
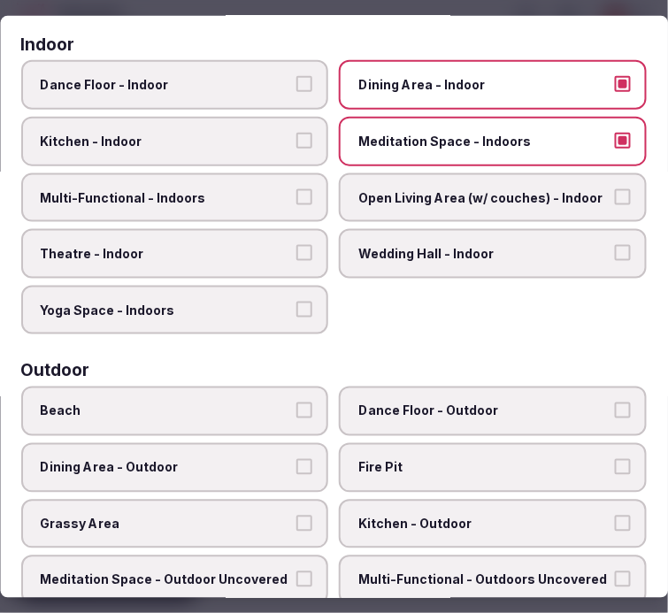
click at [266, 188] on span "Multi-Functional - Indoors" at bounding box center [166, 197] width 251 height 18
click at [297, 188] on button "Multi-Functional - Indoors" at bounding box center [305, 196] width 16 height 16
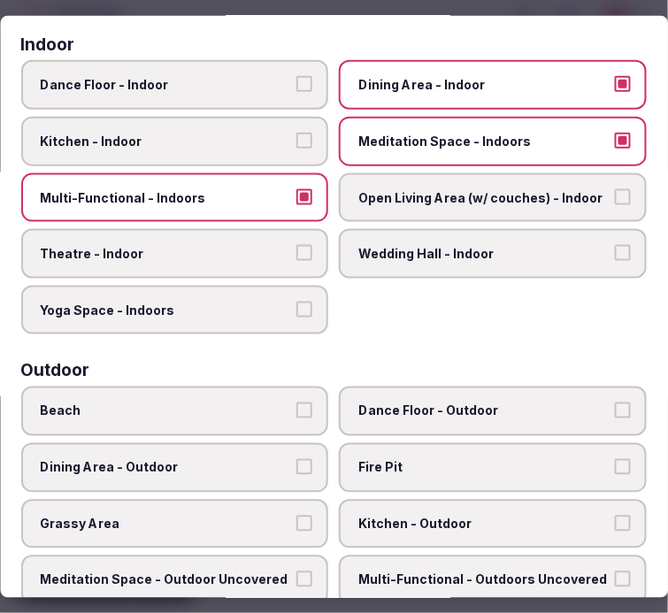
click at [261, 259] on label "Theatre - Indoor" at bounding box center [175, 254] width 308 height 50
click at [297, 259] on button "Theatre - Indoor" at bounding box center [305, 253] width 16 height 16
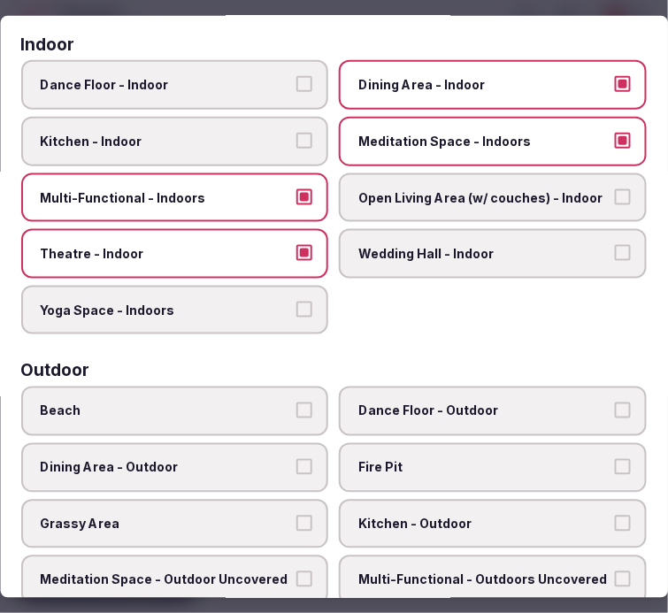
click at [458, 133] on span "Meditation Space - Indoors" at bounding box center [484, 142] width 251 height 18
click at [615, 133] on button "Meditation Space - Indoors" at bounding box center [623, 141] width 16 height 16
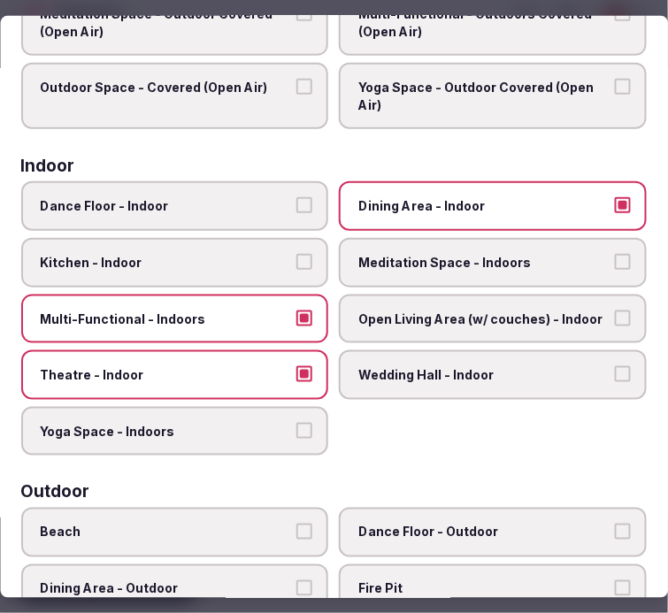
scroll to position [0, 0]
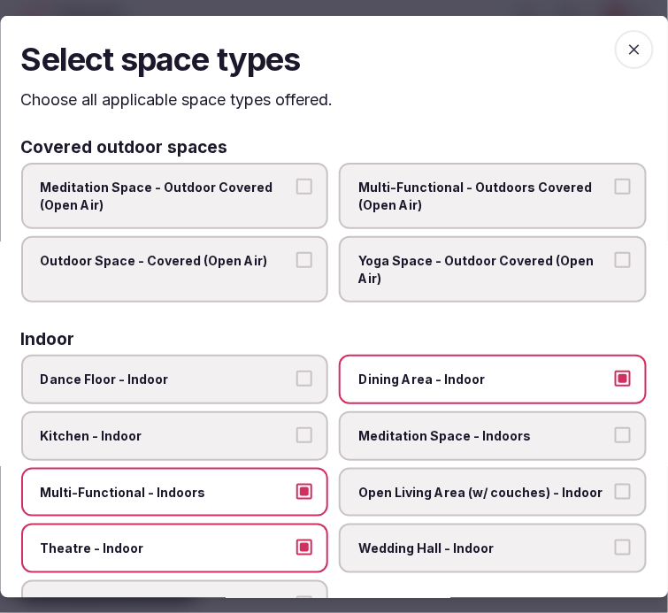
click at [626, 51] on icon "button" at bounding box center [635, 49] width 18 height 18
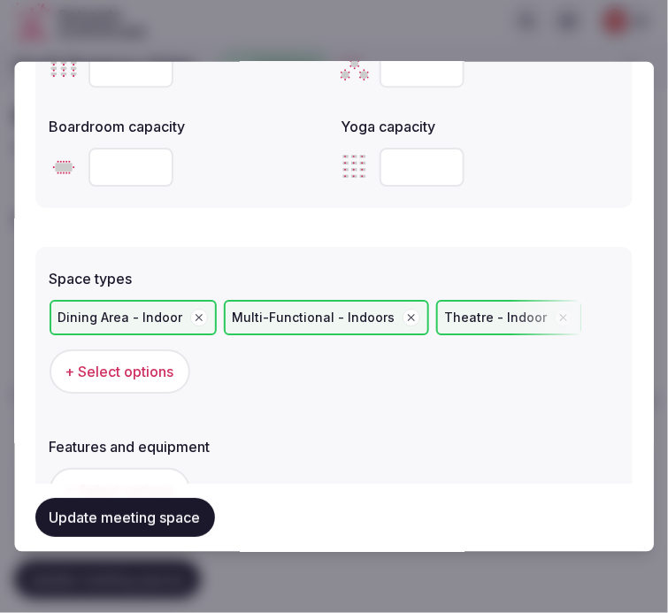
scroll to position [1081, 0]
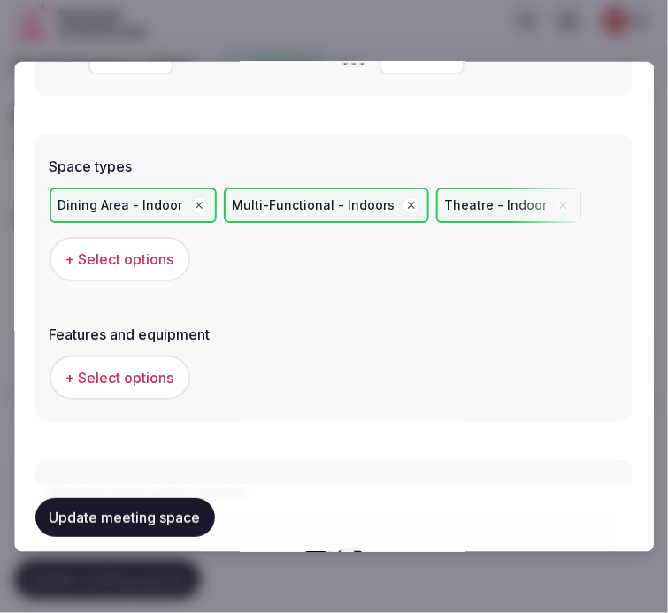
click at [142, 373] on span "+ Select options" at bounding box center [119, 377] width 109 height 19
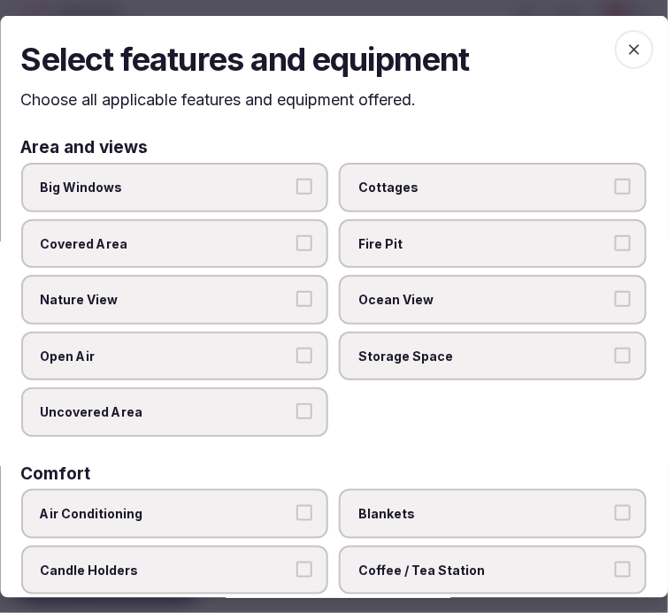
drag, startPoint x: 242, startPoint y: 184, endPoint x: 257, endPoint y: 196, distance: 18.9
click at [242, 184] on span "Big Windows" at bounding box center [166, 188] width 251 height 18
click at [297, 184] on button "Big Windows" at bounding box center [305, 187] width 16 height 16
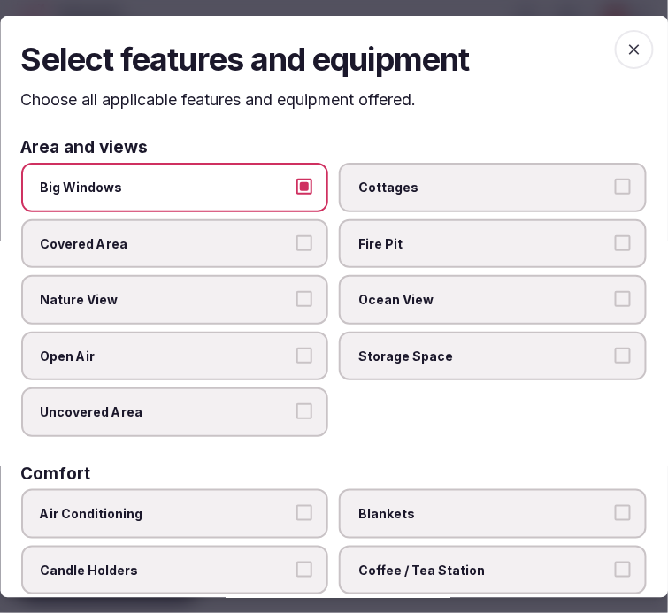
click at [280, 304] on label "Nature View" at bounding box center [175, 300] width 308 height 50
click at [297, 304] on button "Nature View" at bounding box center [305, 299] width 16 height 16
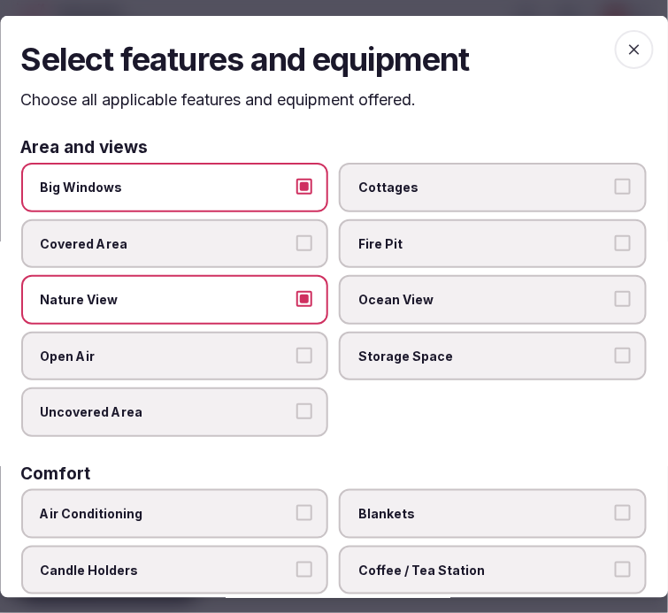
scroll to position [98, 0]
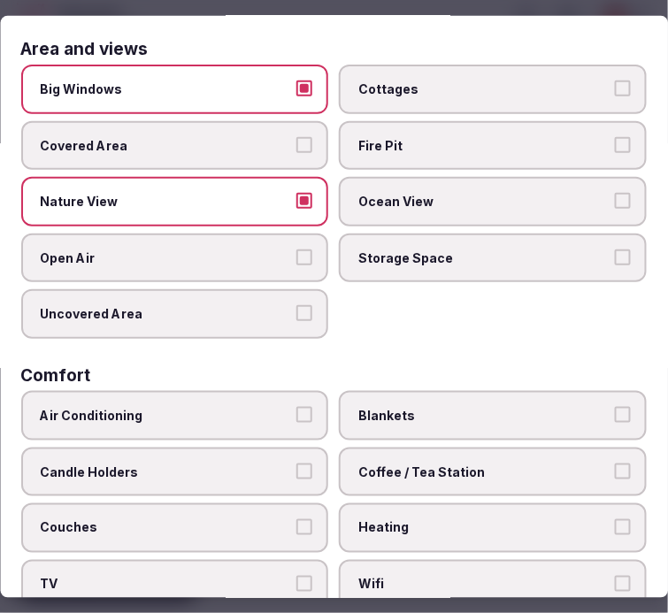
click at [284, 184] on label "Nature View" at bounding box center [175, 202] width 308 height 50
click at [297, 193] on button "Nature View" at bounding box center [305, 201] width 16 height 16
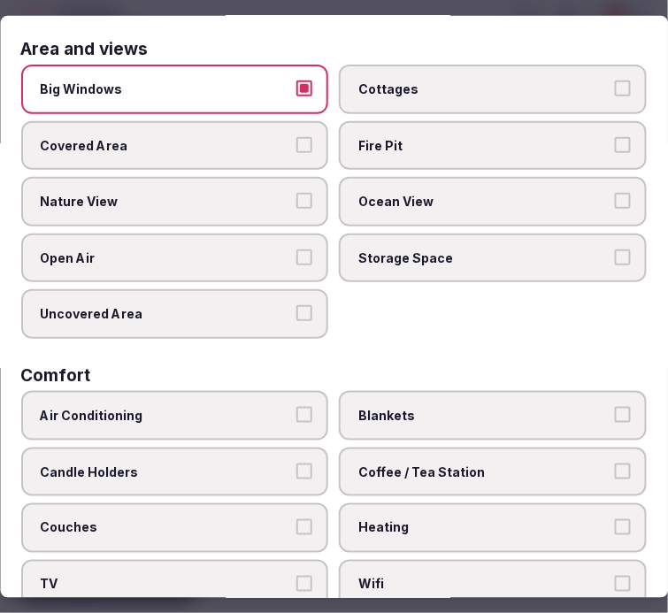
click at [280, 95] on span "Big Windows" at bounding box center [166, 90] width 251 height 18
click at [297, 95] on button "Big Windows" at bounding box center [305, 89] width 16 height 16
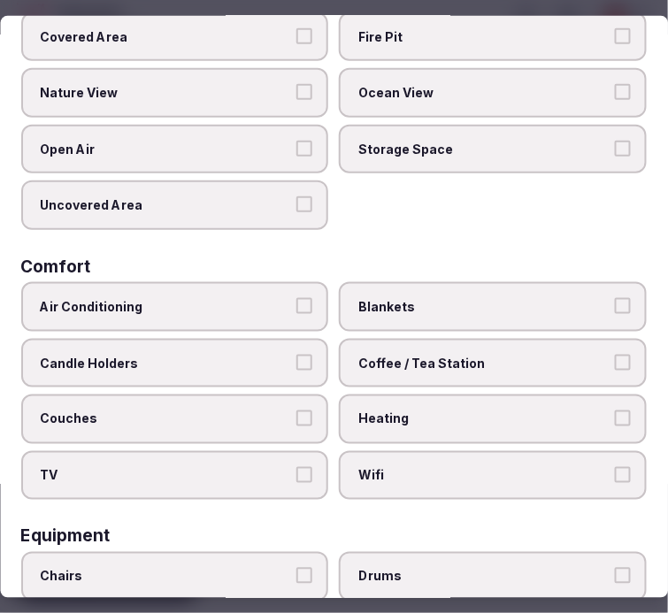
scroll to position [295, 0]
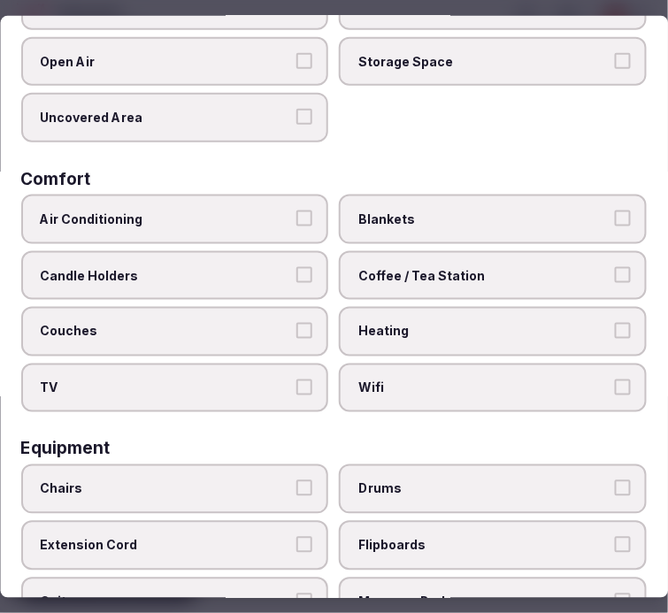
click at [248, 211] on span "Air Conditioning" at bounding box center [166, 220] width 251 height 18
click at [297, 211] on button "Air Conditioning" at bounding box center [305, 219] width 16 height 16
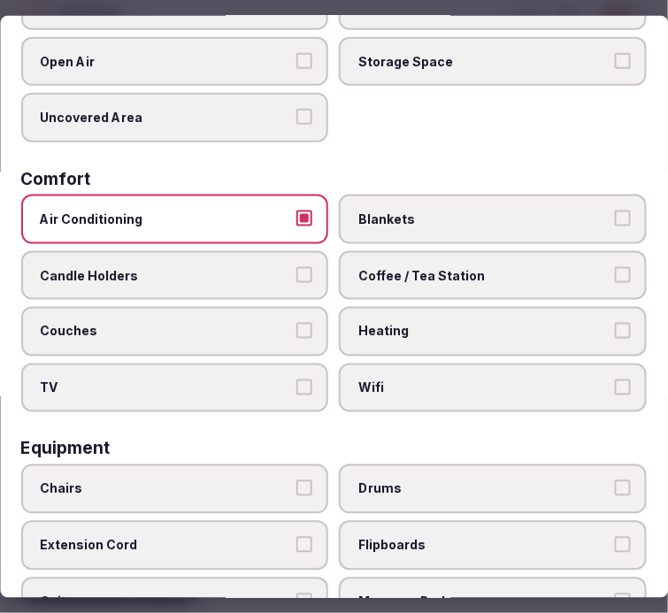
click at [441, 385] on label "Wifi" at bounding box center [494, 389] width 308 height 50
click at [615, 385] on button "Wifi" at bounding box center [623, 388] width 16 height 16
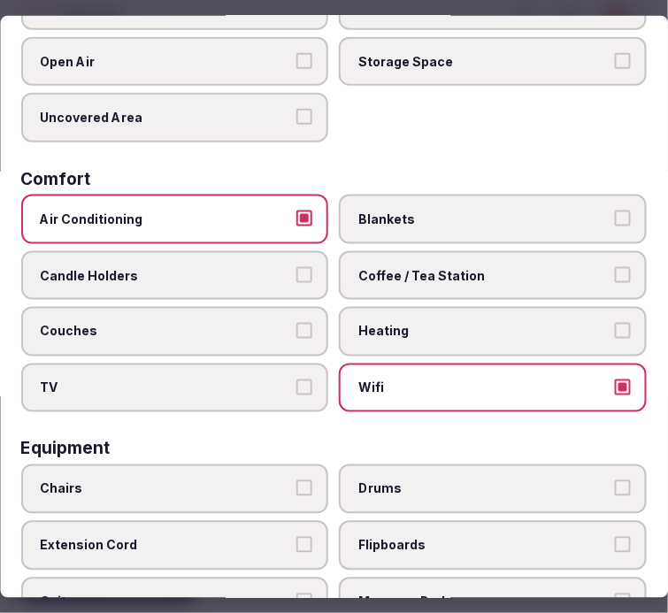
click at [460, 279] on label "Coffee / Tea Station" at bounding box center [494, 275] width 308 height 50
click at [615, 279] on button "Coffee / Tea Station" at bounding box center [623, 274] width 16 height 16
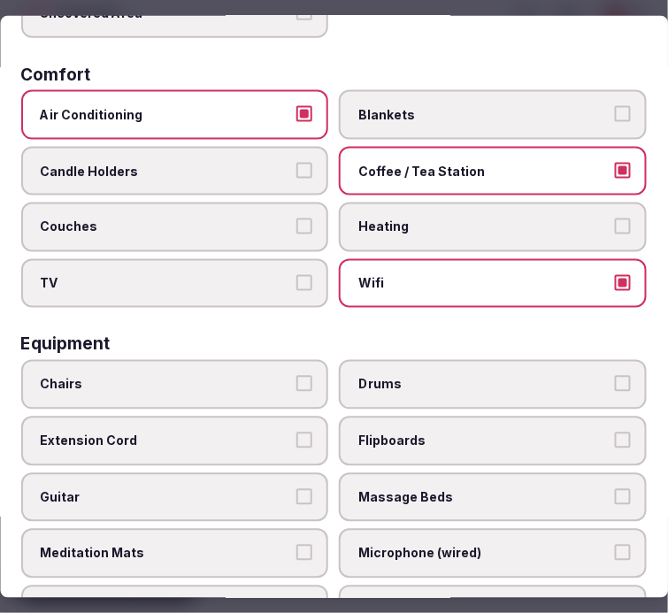
scroll to position [491, 0]
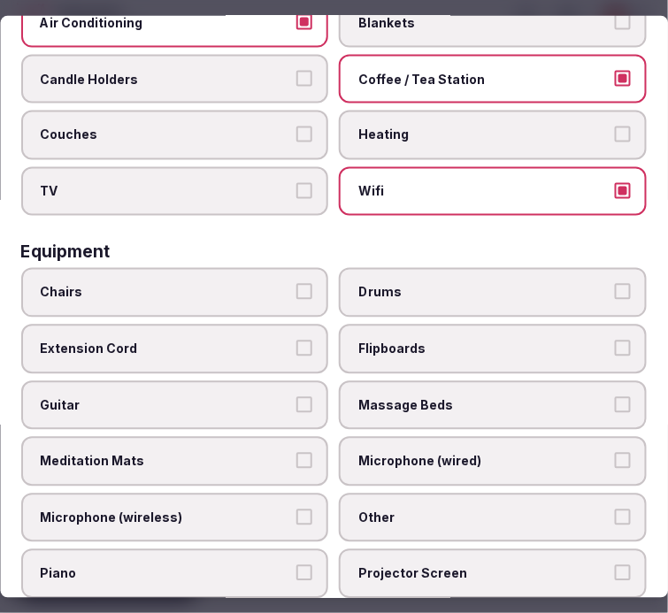
click at [260, 284] on span "Chairs" at bounding box center [166, 293] width 251 height 18
click at [297, 284] on button "Chairs" at bounding box center [305, 292] width 16 height 16
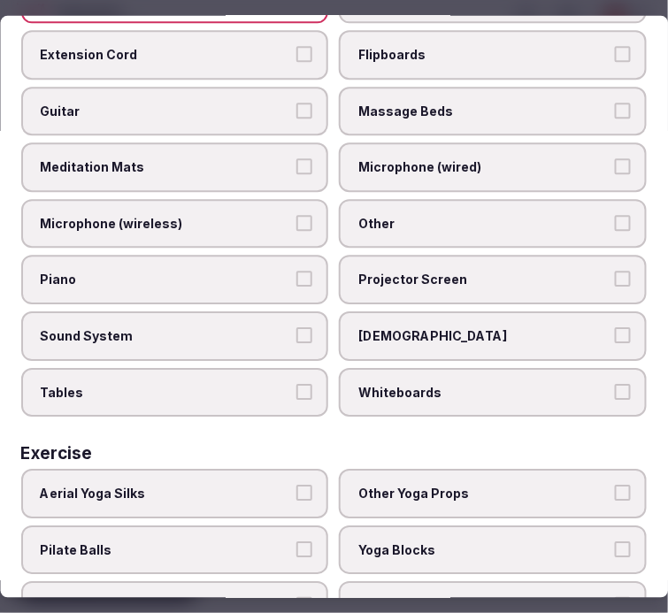
scroll to position [786, 0]
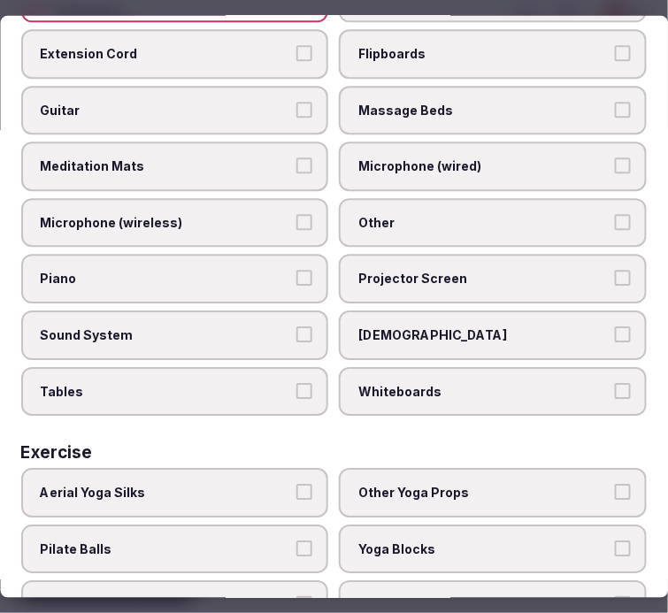
click at [437, 215] on span "Other" at bounding box center [484, 224] width 251 height 18
click at [615, 215] on button "Other" at bounding box center [623, 223] width 16 height 16
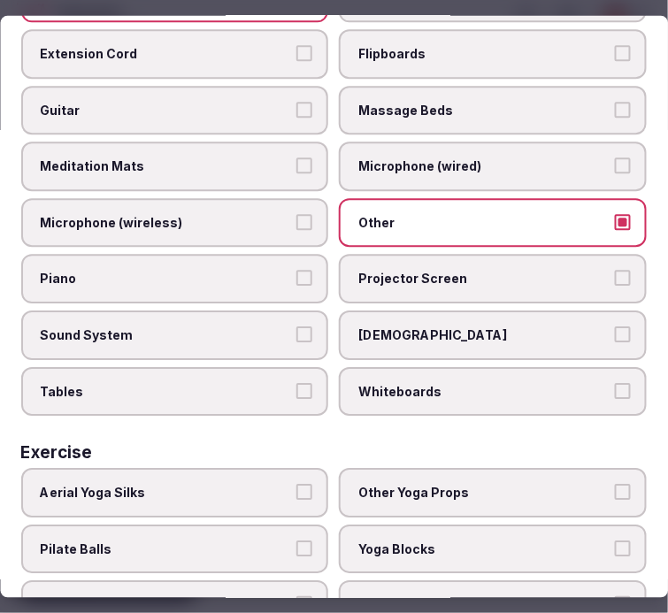
click at [427, 271] on span "Projector Screen" at bounding box center [484, 280] width 251 height 18
click at [615, 271] on button "Projector Screen" at bounding box center [623, 279] width 16 height 16
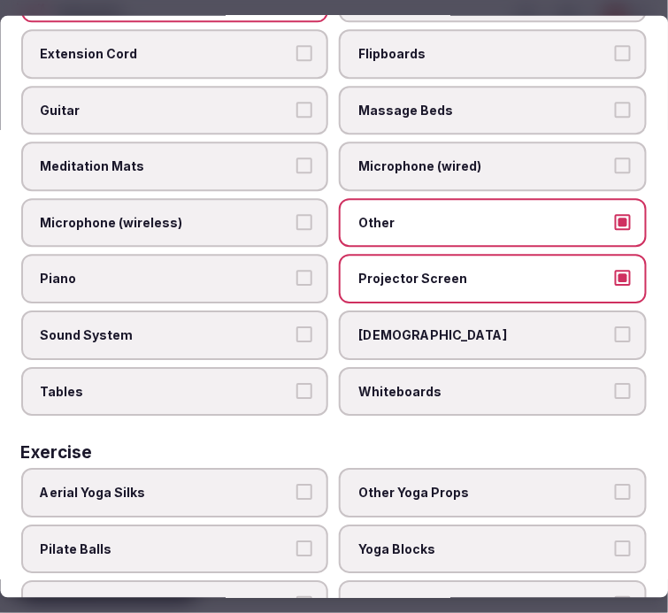
drag, startPoint x: 248, startPoint y: 312, endPoint x: 310, endPoint y: 333, distance: 65.2
click at [252, 327] on span "Sound System" at bounding box center [166, 336] width 251 height 18
click at [297, 327] on button "Sound System" at bounding box center [305, 335] width 16 height 16
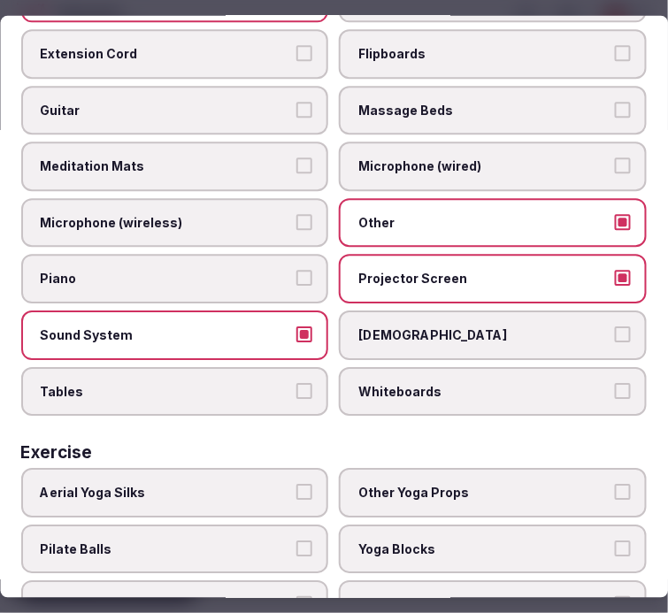
click at [258, 373] on label "Tables" at bounding box center [175, 392] width 308 height 50
click at [297, 383] on button "Tables" at bounding box center [305, 391] width 16 height 16
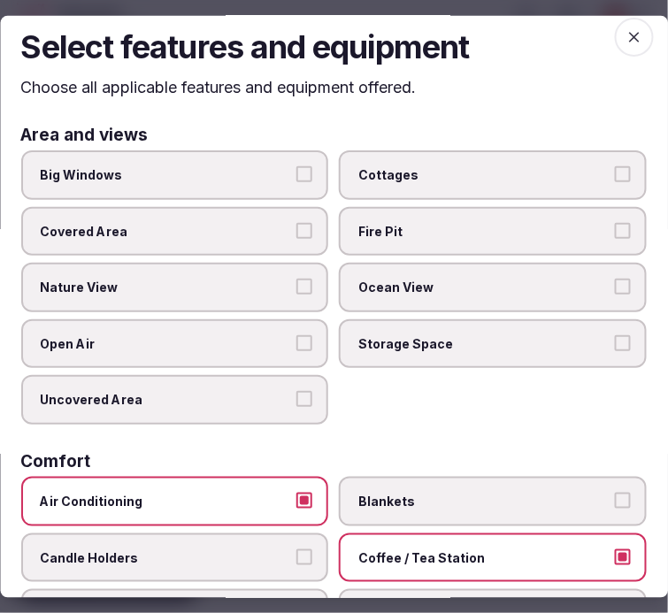
scroll to position [0, 0]
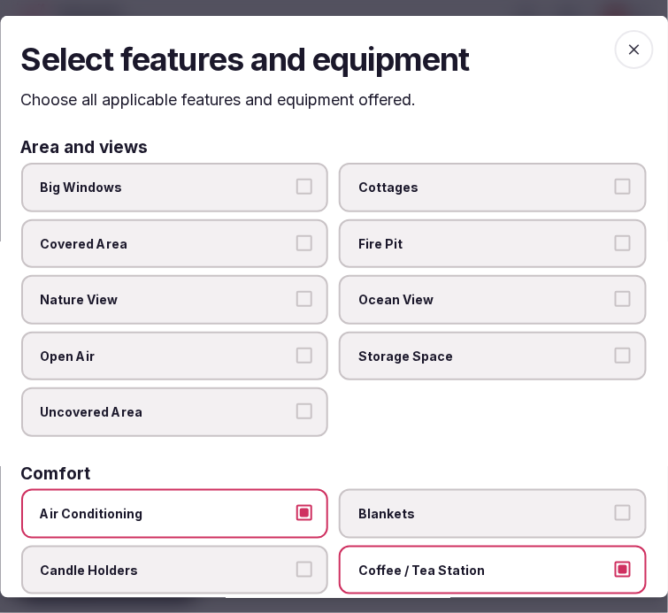
click at [619, 60] on span "button" at bounding box center [634, 48] width 39 height 39
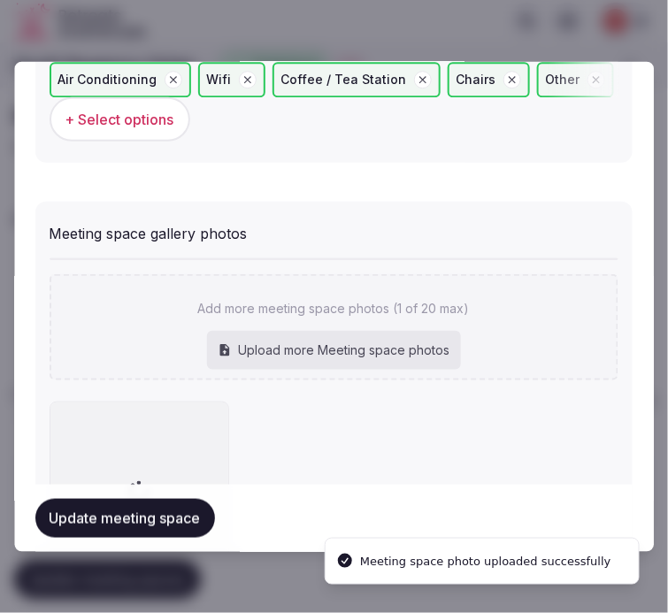
scroll to position [1349, 0]
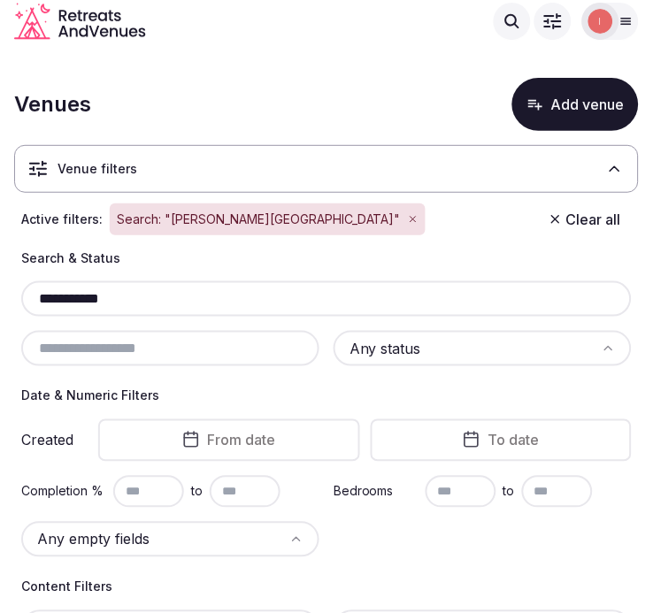
drag, startPoint x: 178, startPoint y: 288, endPoint x: 32, endPoint y: 301, distance: 146.6
click at [32, 301] on input "**********" at bounding box center [326, 298] width 596 height 21
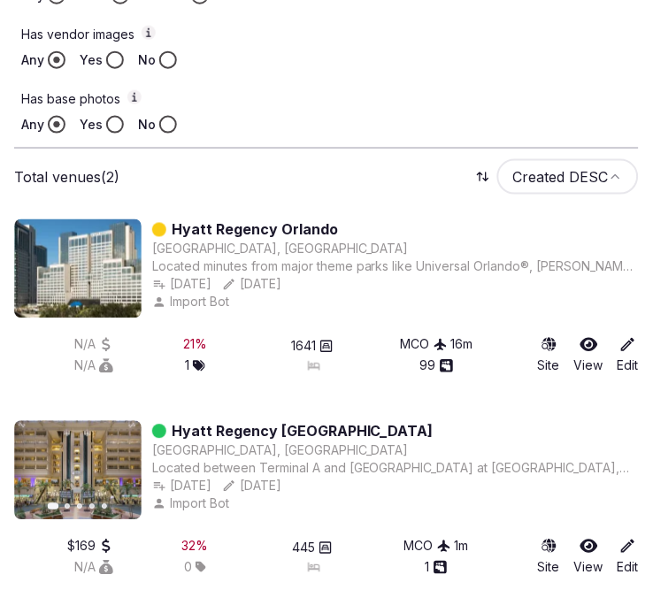
scroll to position [925, 0]
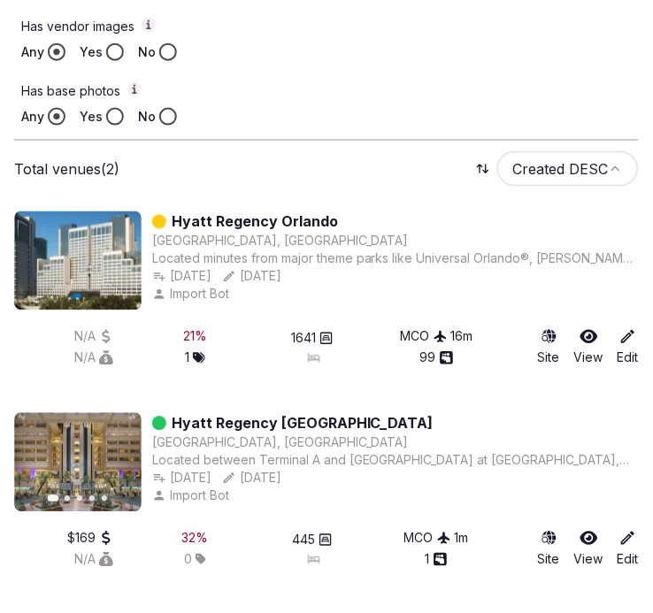
type input "**********"
click at [258, 219] on link "Hyatt Regency Orlando" at bounding box center [255, 221] width 166 height 21
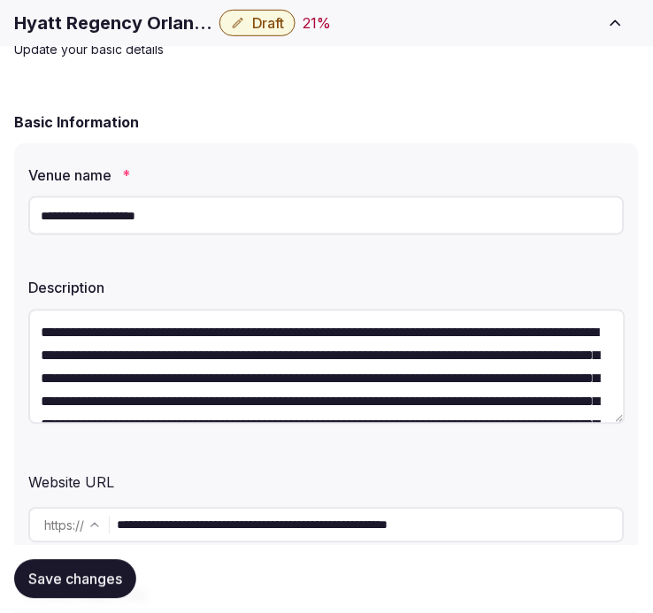
scroll to position [98, 0]
